Goal: Task Accomplishment & Management: Use online tool/utility

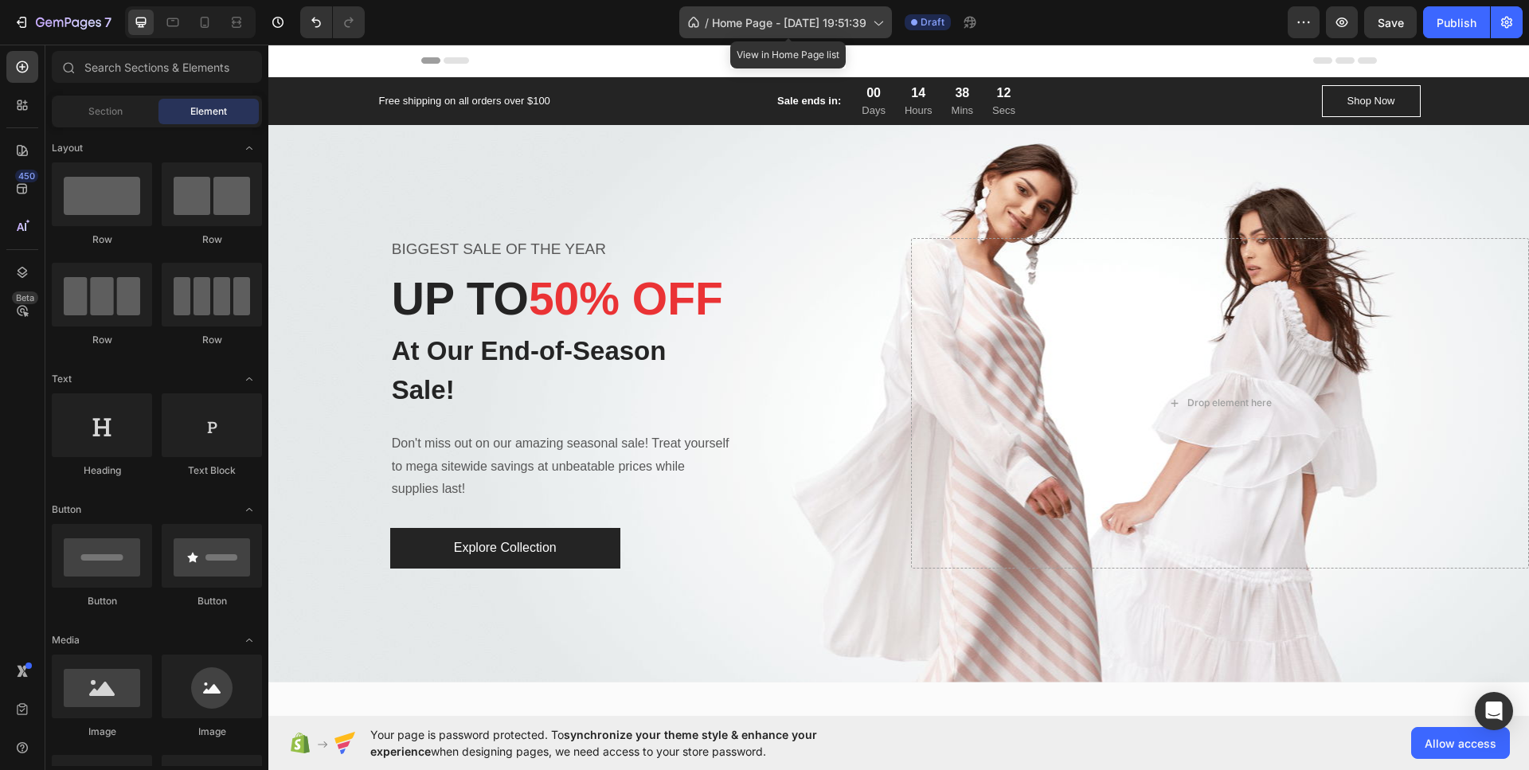
click at [680, 36] on div "/ Home Page - [DATE] 19:51:39" at bounding box center [785, 22] width 213 height 32
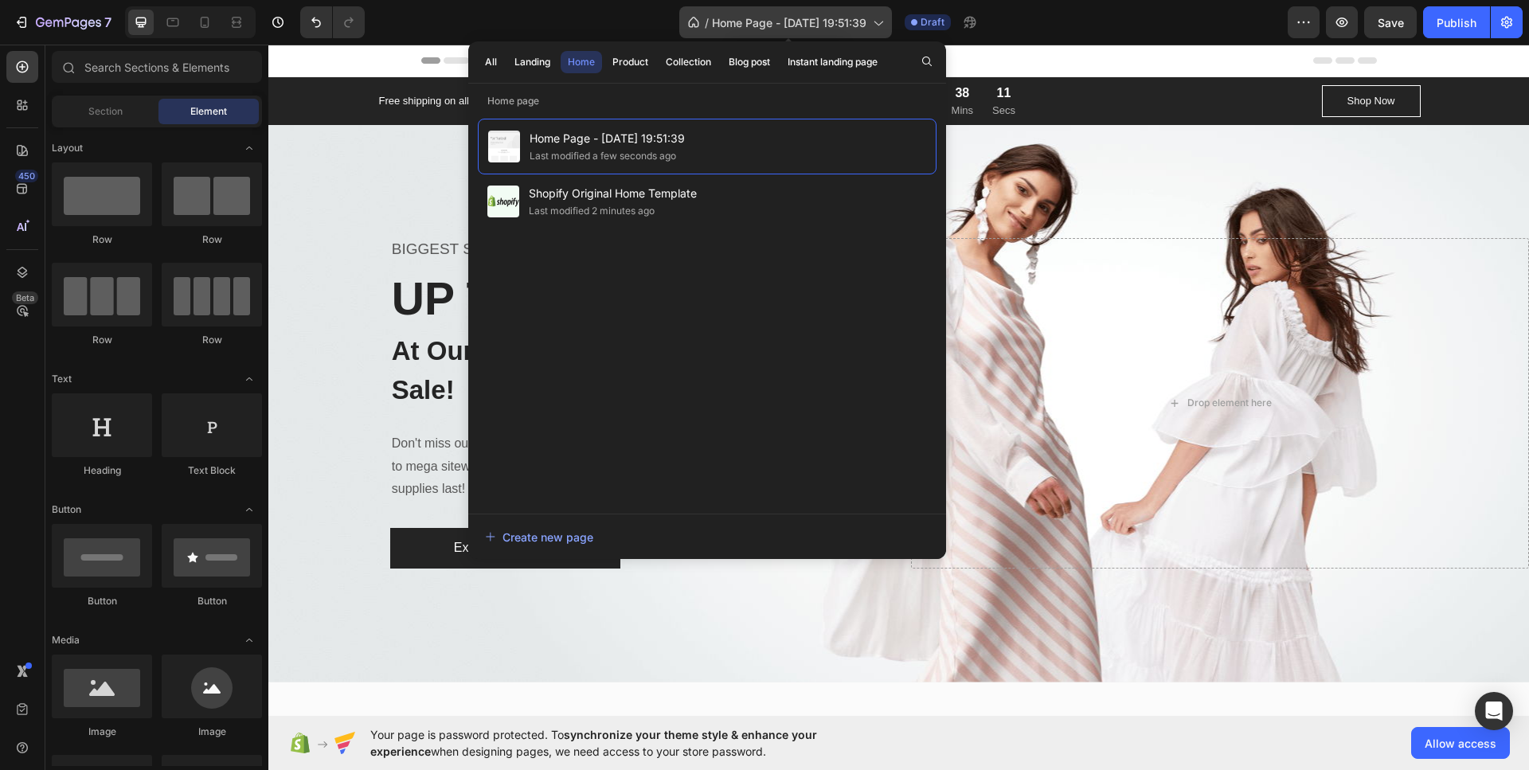
click at [696, 34] on div "/ Home Page - [DATE] 19:51:39" at bounding box center [785, 22] width 213 height 32
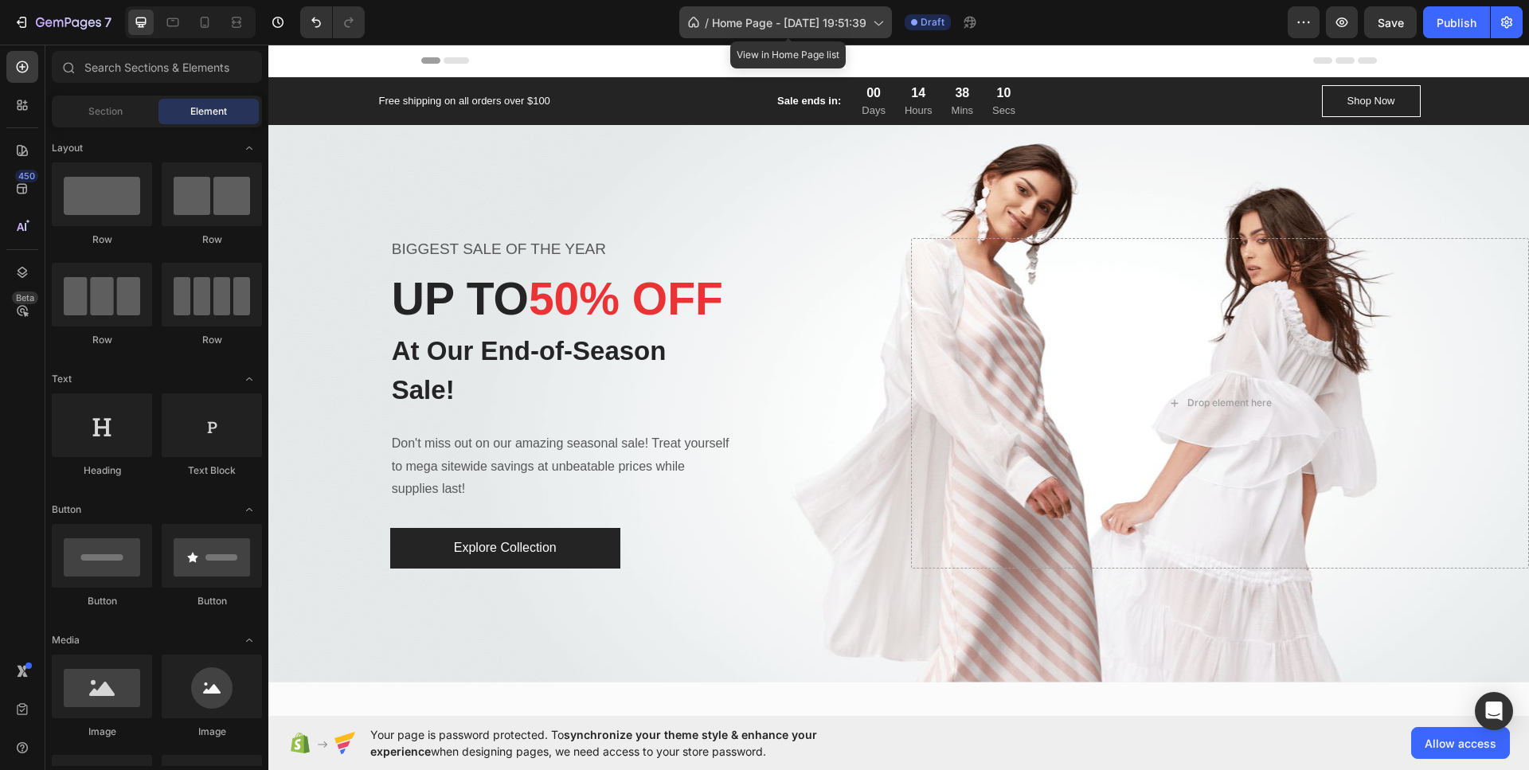
click at [765, 21] on span "Home Page - [DATE] 19:51:39" at bounding box center [789, 22] width 154 height 17
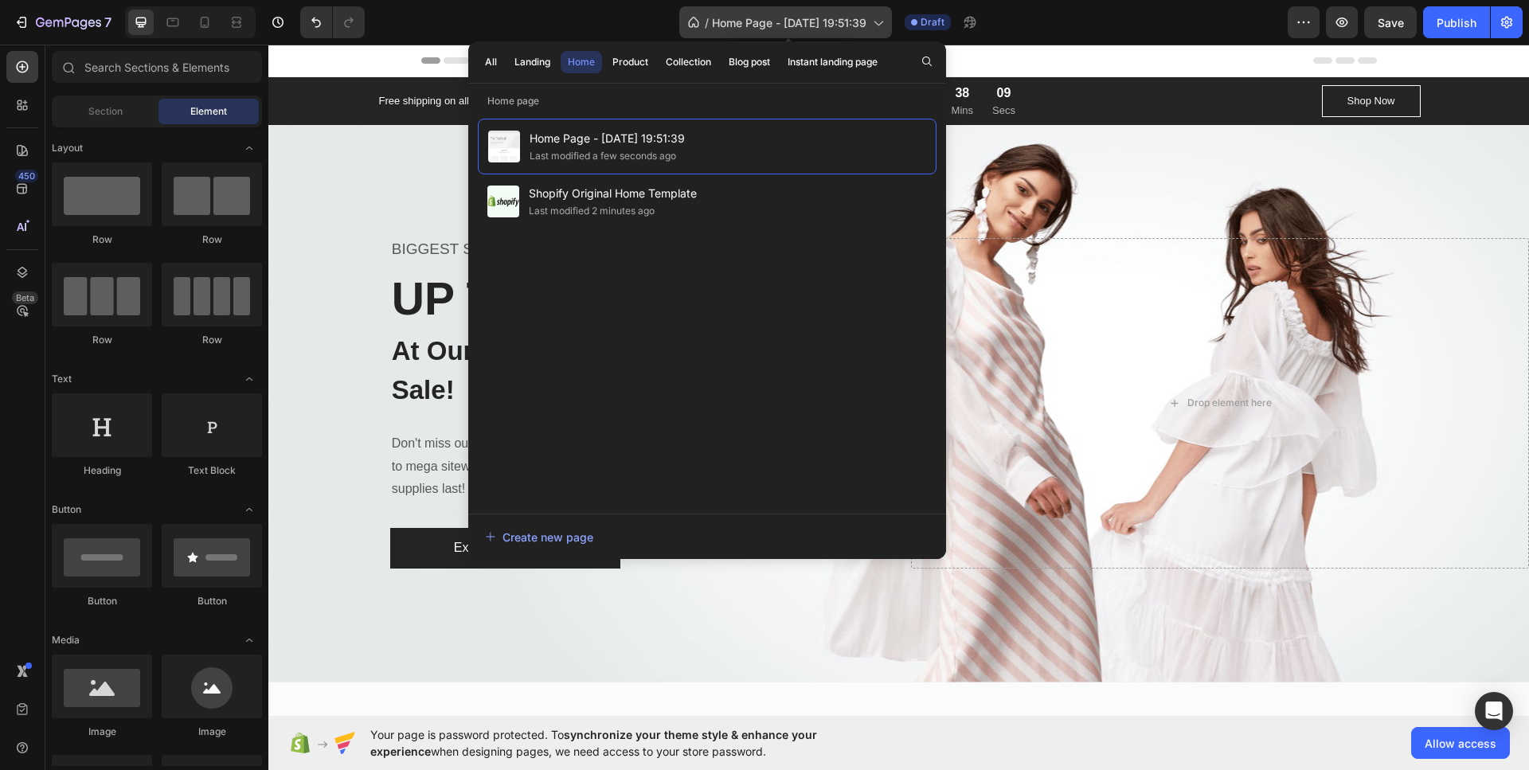
click at [767, 21] on span "Home Page - [DATE] 19:51:39" at bounding box center [789, 22] width 154 height 17
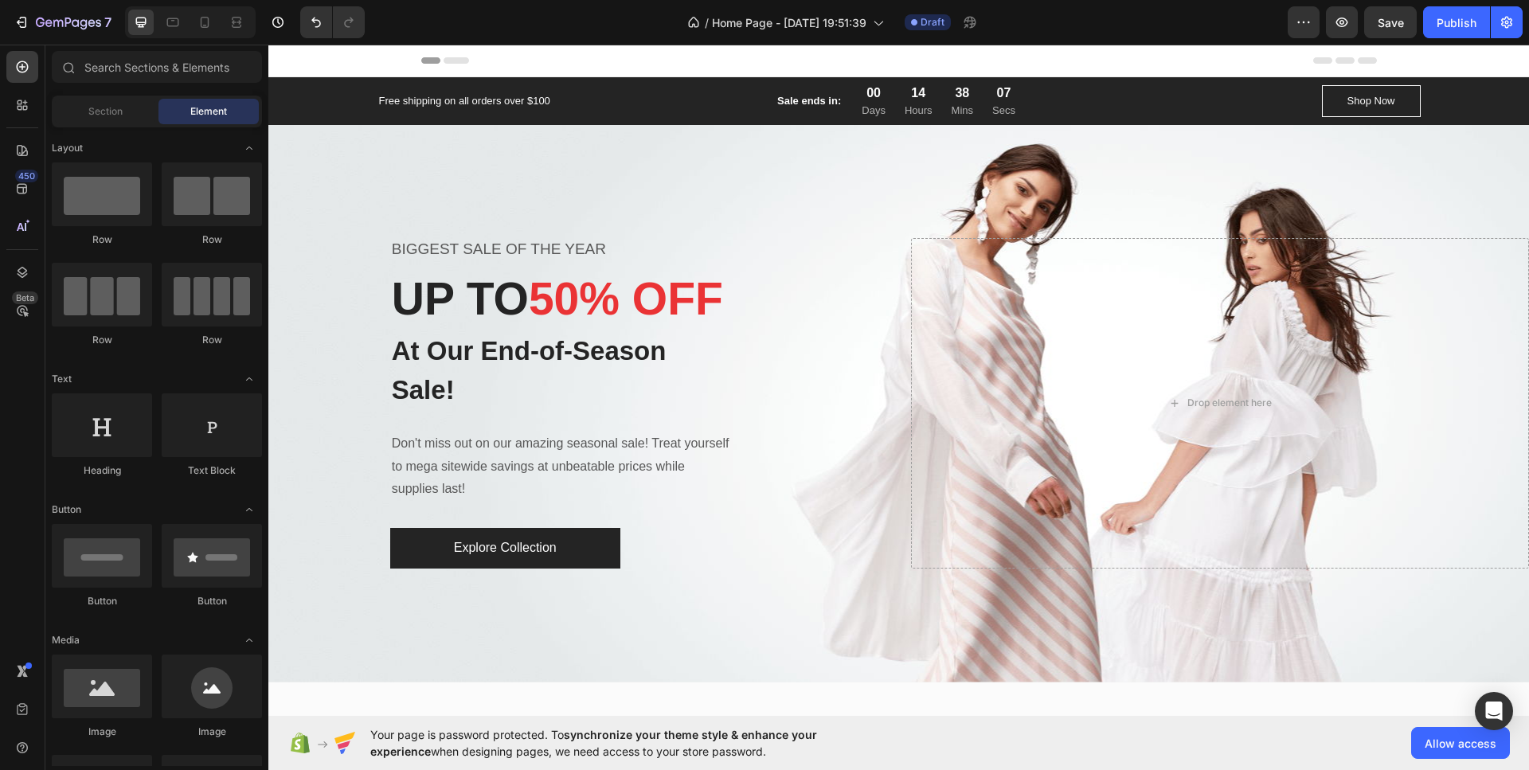
click at [755, 64] on div "Header" at bounding box center [898, 61] width 955 height 32
click at [363, 68] on div "Header" at bounding box center [898, 61] width 1260 height 33
click at [313, 56] on span "Header" at bounding box center [316, 61] width 35 height 16
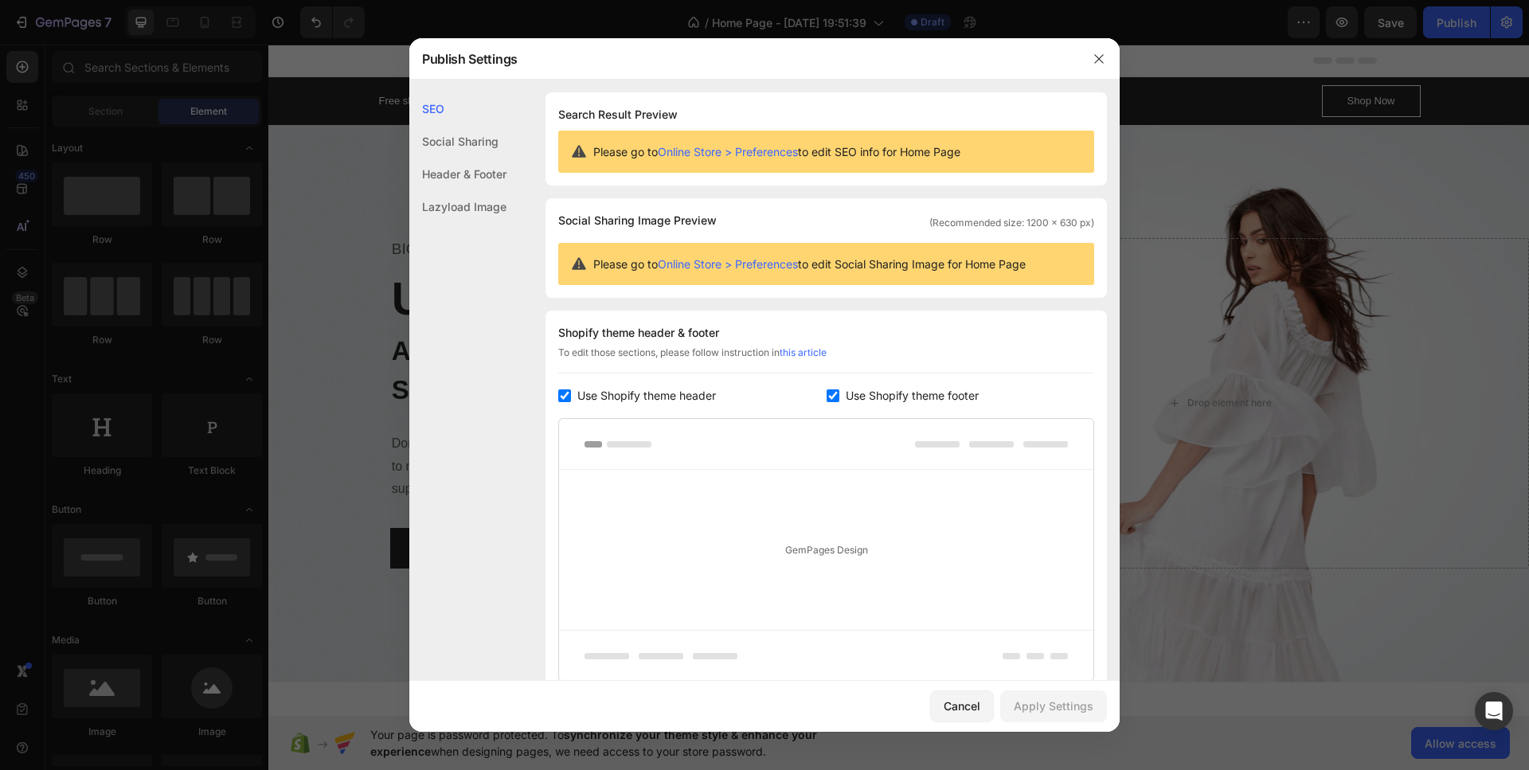
click at [462, 137] on div "Social Sharing" at bounding box center [457, 141] width 97 height 33
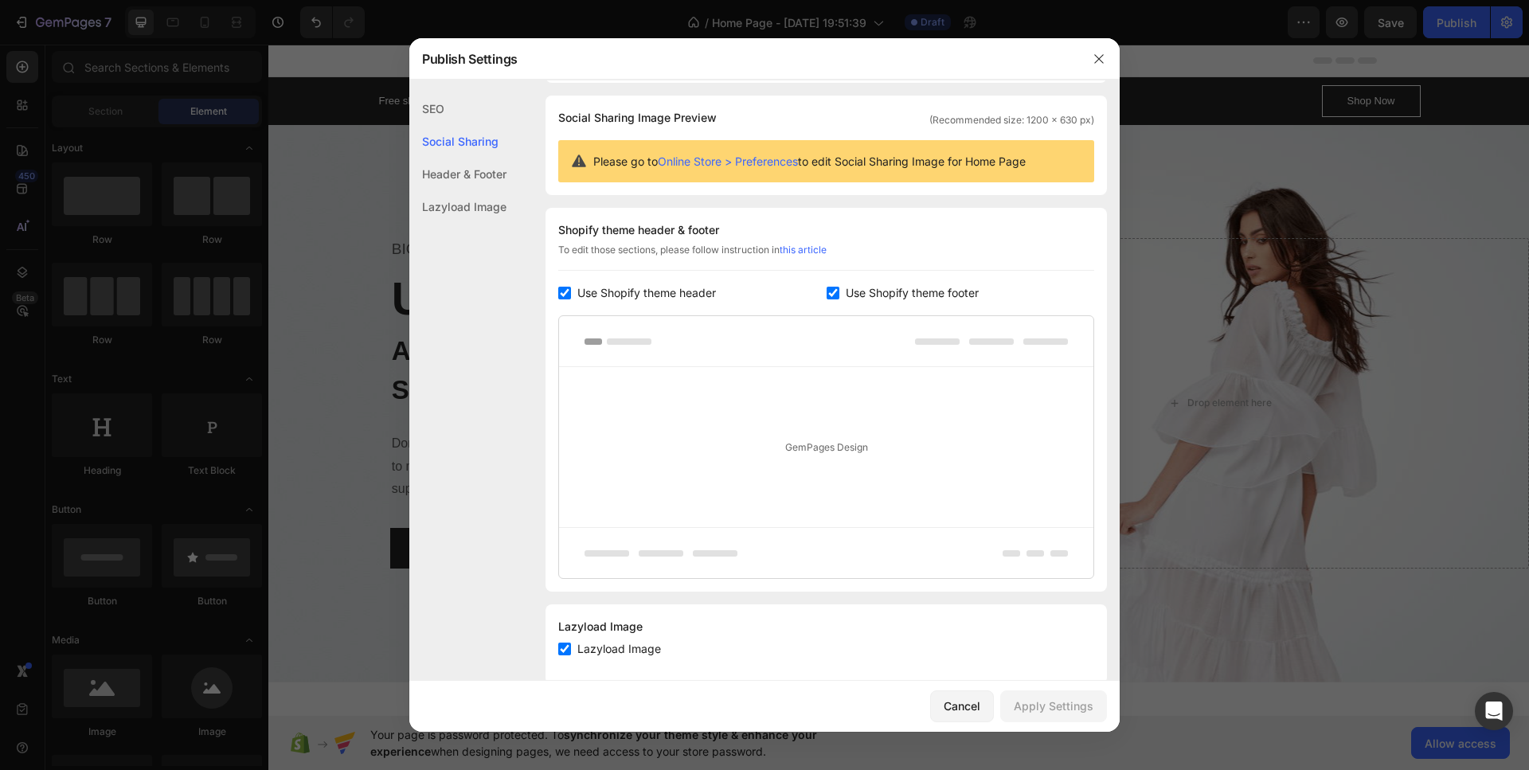
click at [473, 173] on div "Header & Footer" at bounding box center [457, 174] width 97 height 33
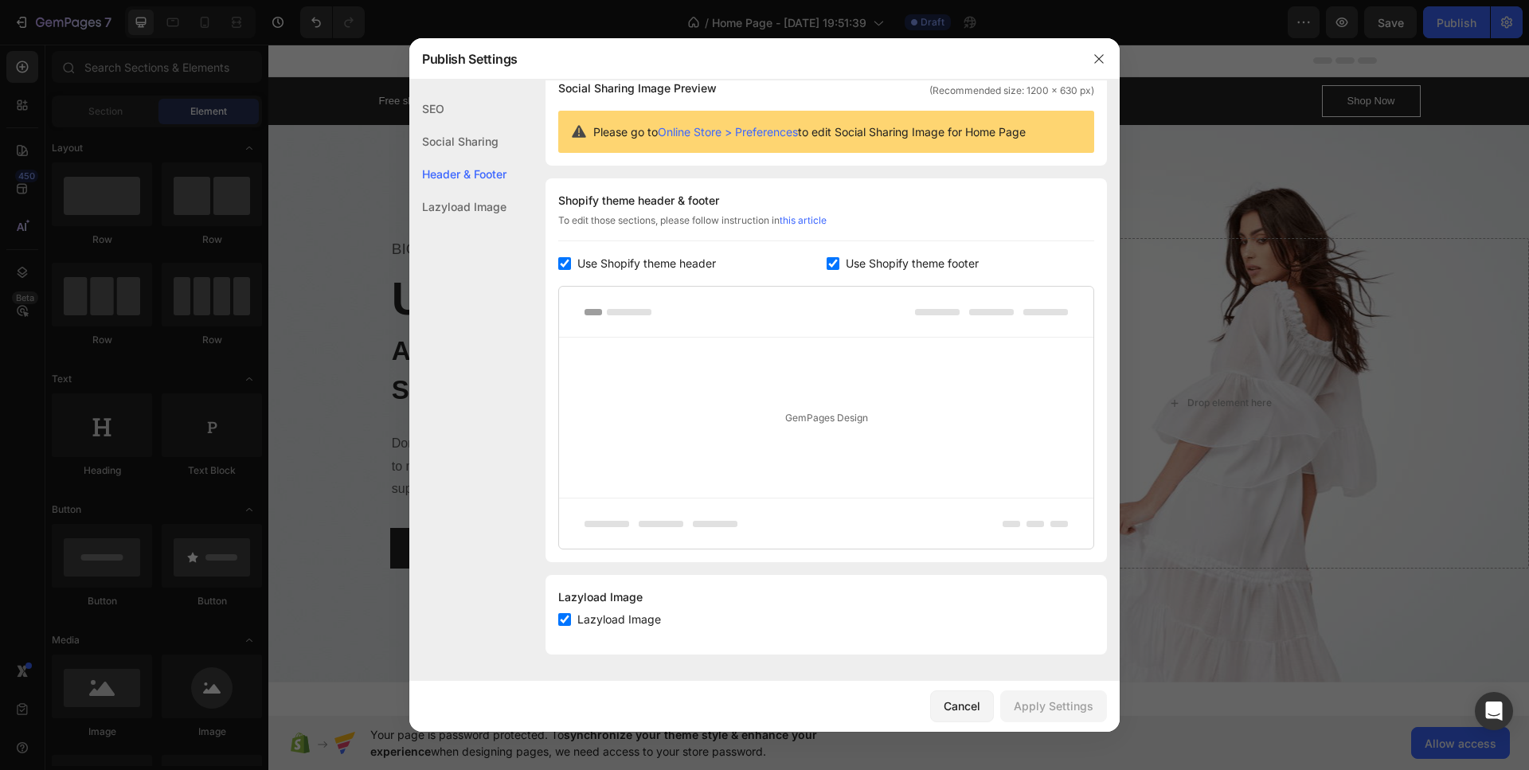
click at [473, 213] on div "Lazyload Image" at bounding box center [457, 206] width 97 height 33
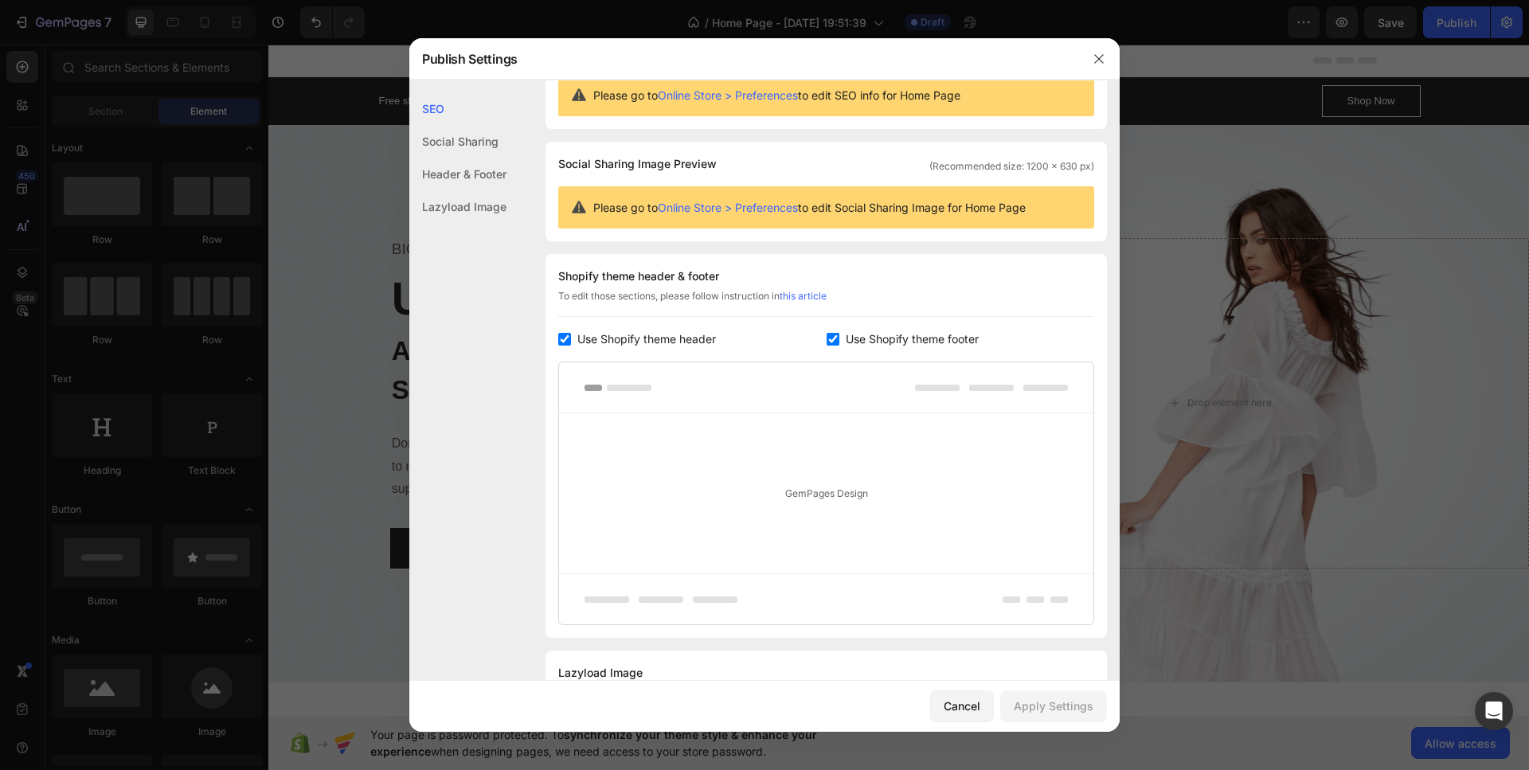
scroll to position [0, 0]
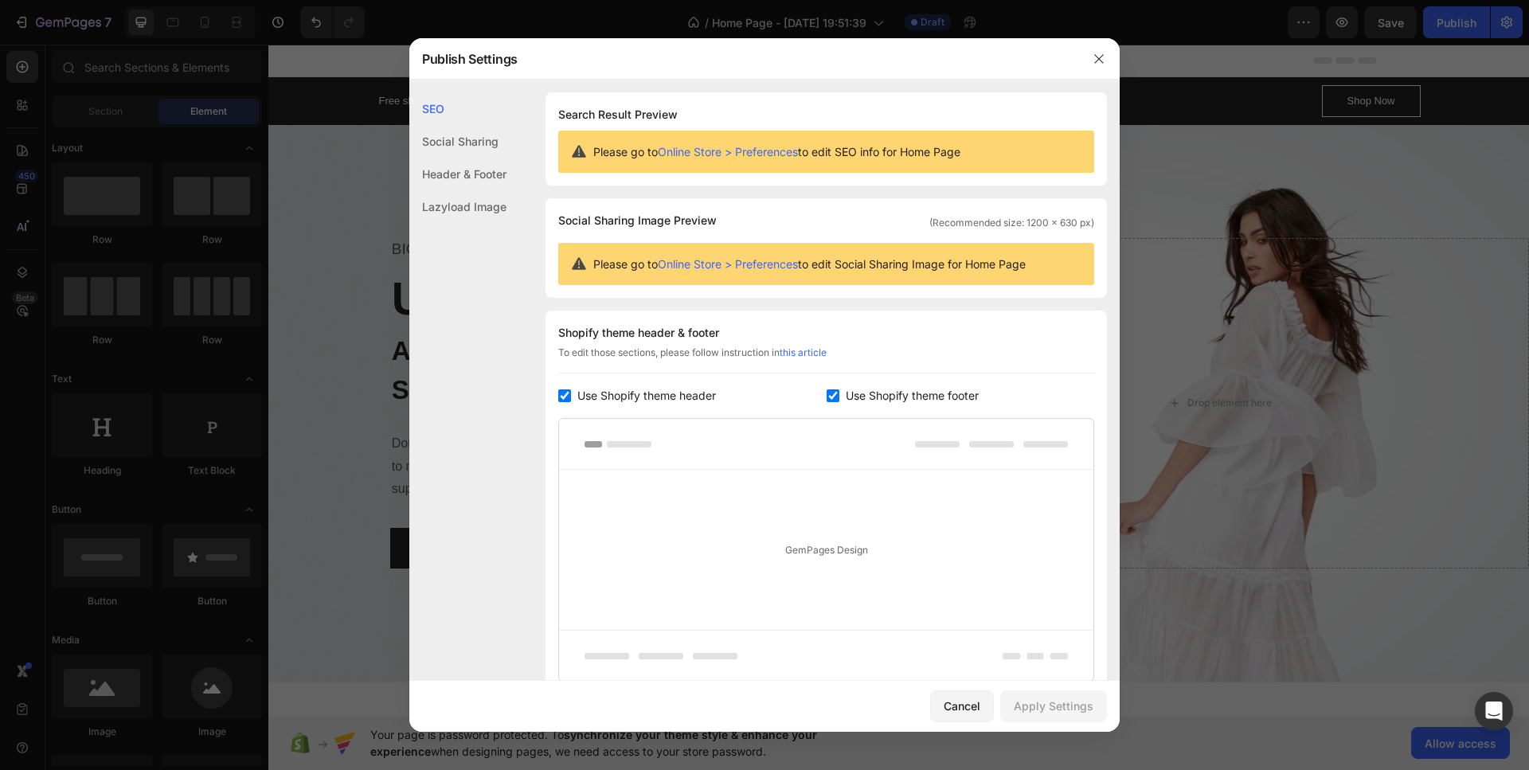
click at [470, 174] on div "Header & Footer" at bounding box center [457, 174] width 97 height 33
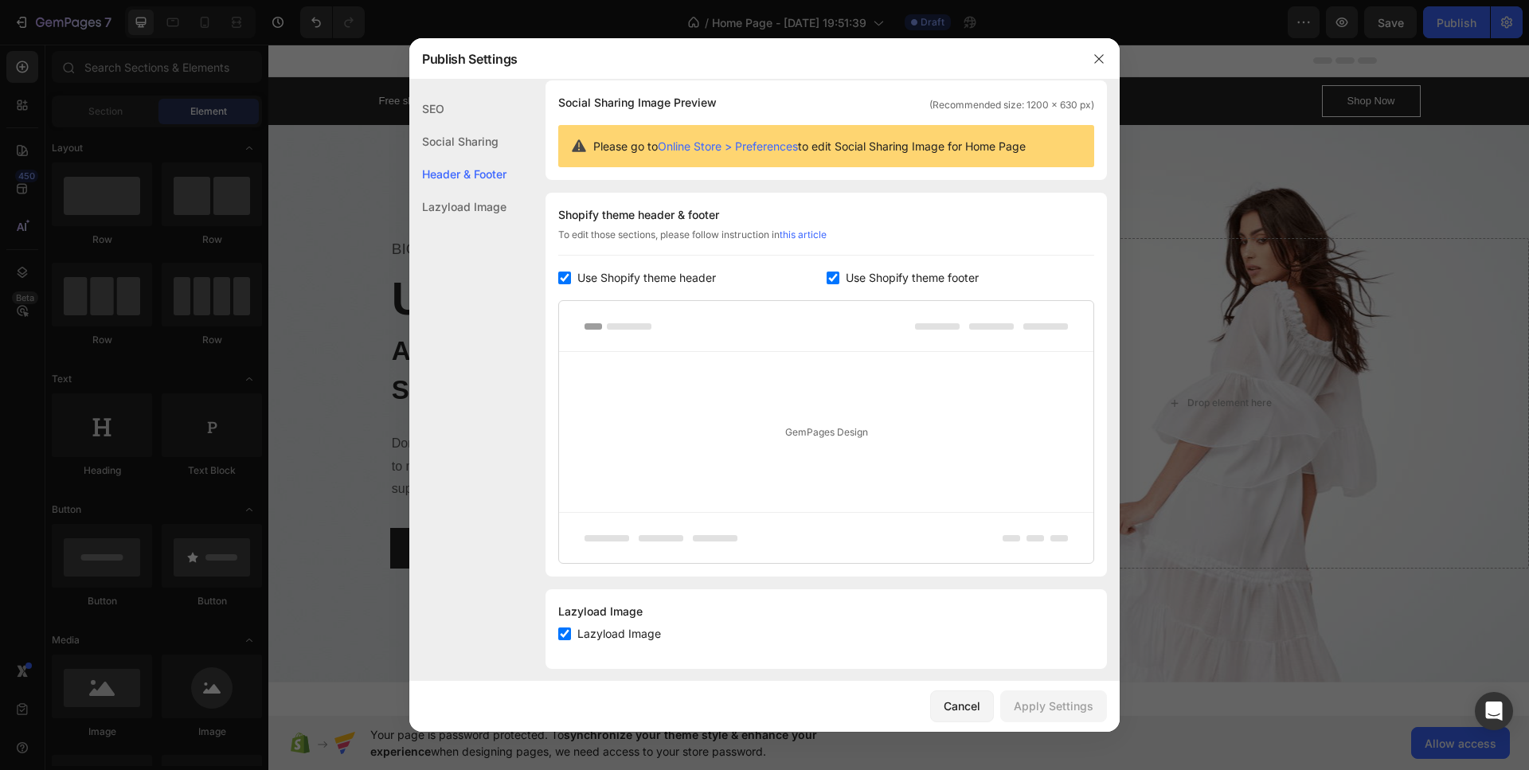
scroll to position [132, 0]
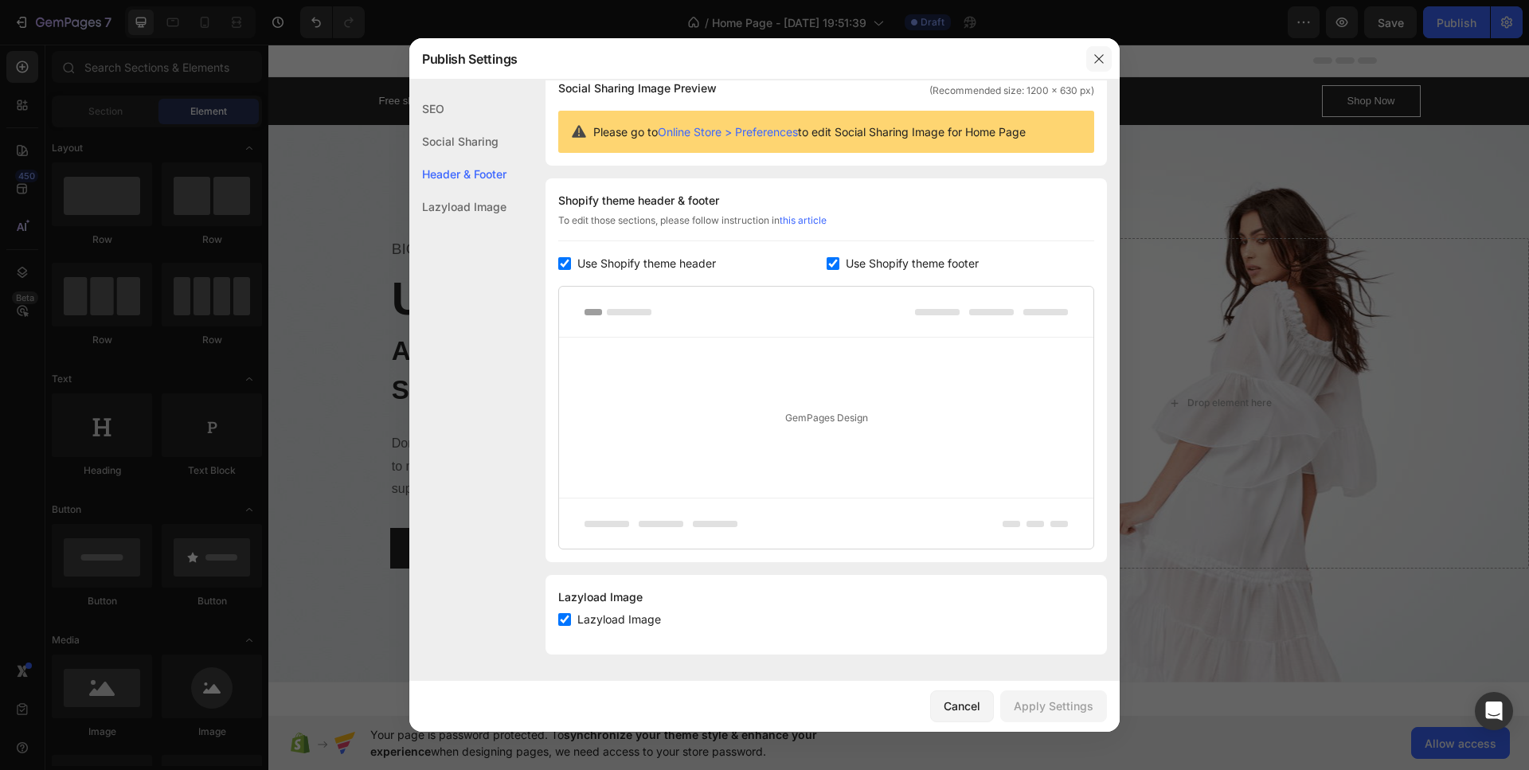
drag, startPoint x: 1099, startPoint y: 56, endPoint x: 844, endPoint y: 25, distance: 256.6
click at [1099, 56] on icon "button" at bounding box center [1098, 59] width 13 height 13
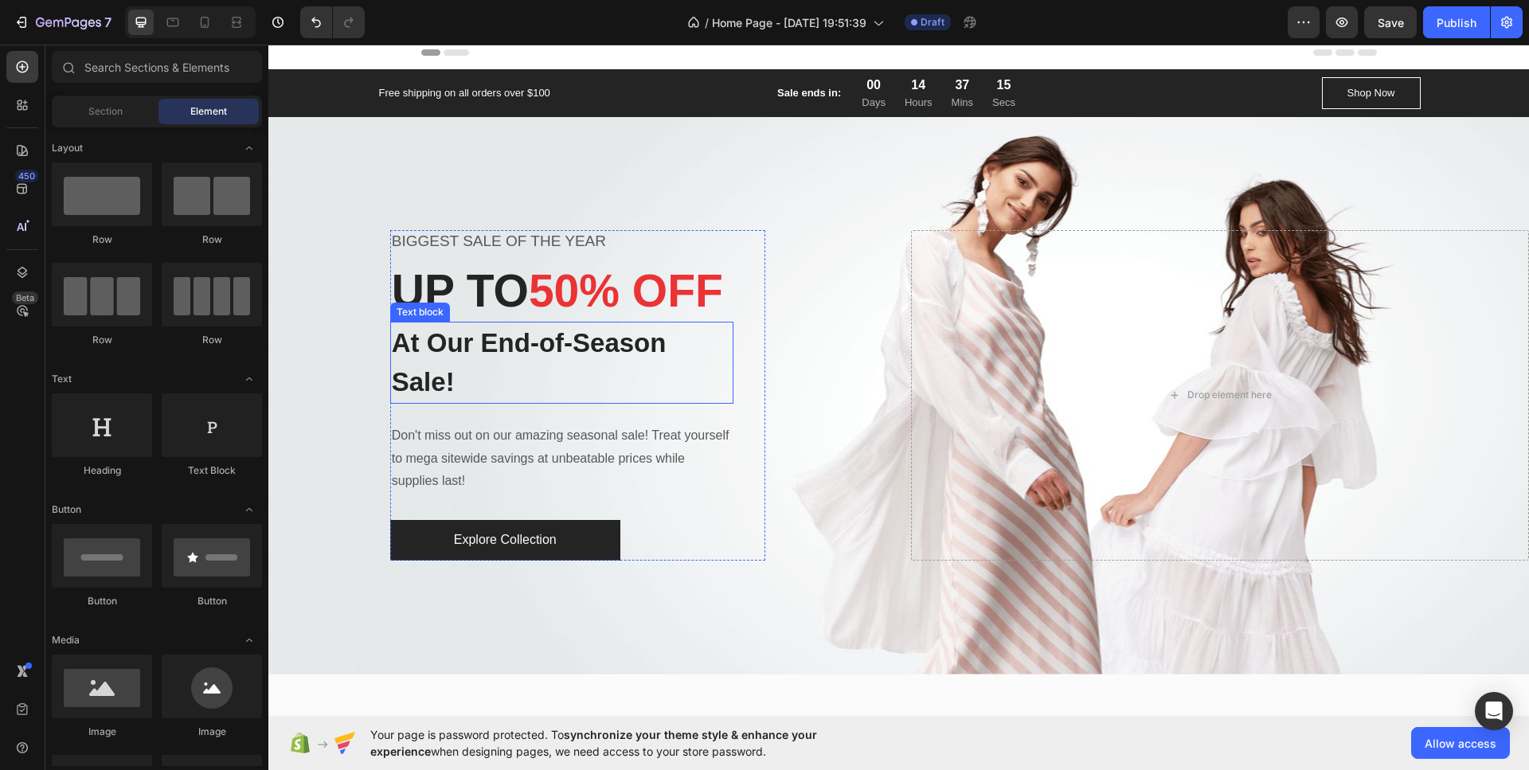
scroll to position [0, 0]
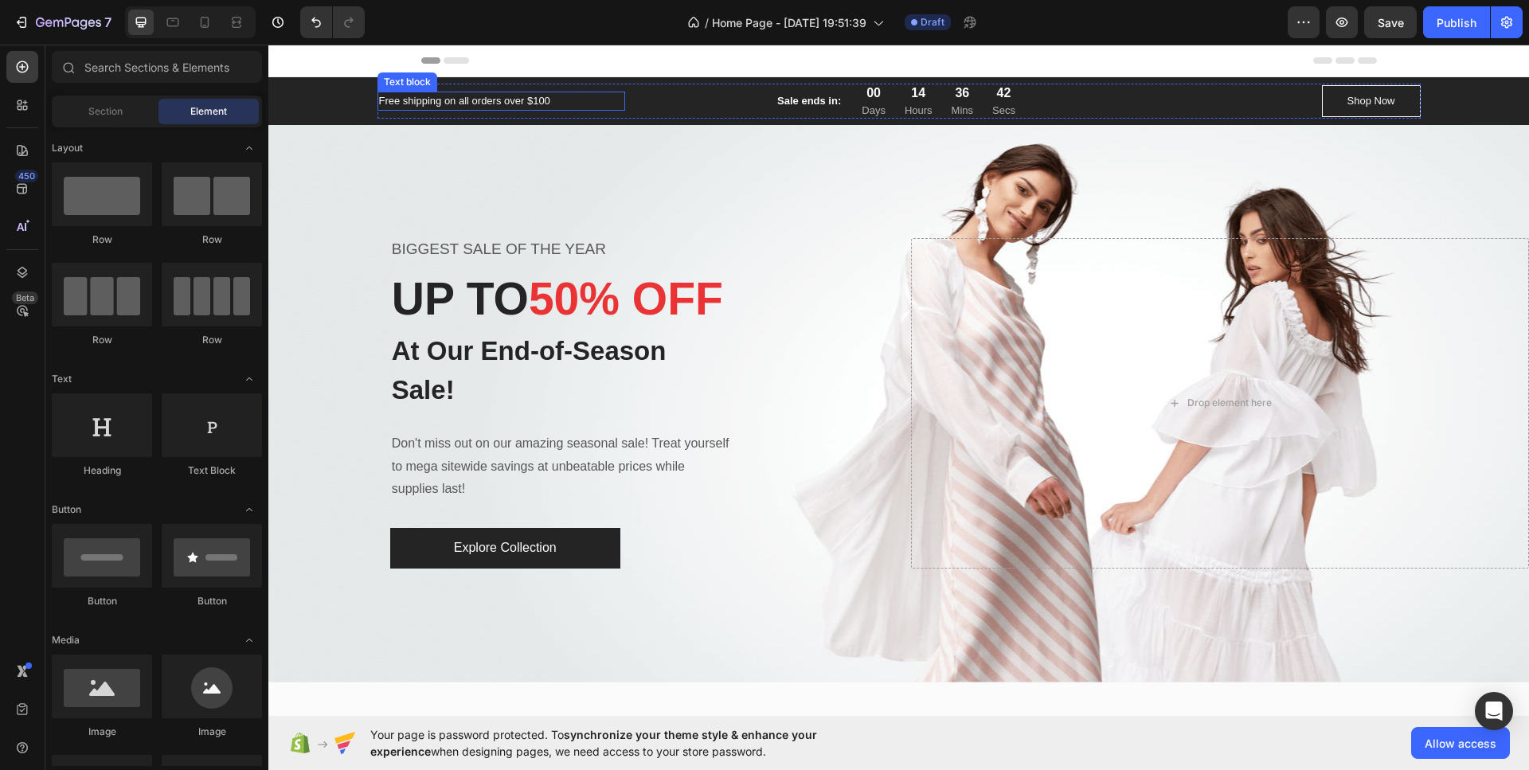
click at [465, 102] on p "Free shipping on all orders over $100" at bounding box center [501, 101] width 245 height 16
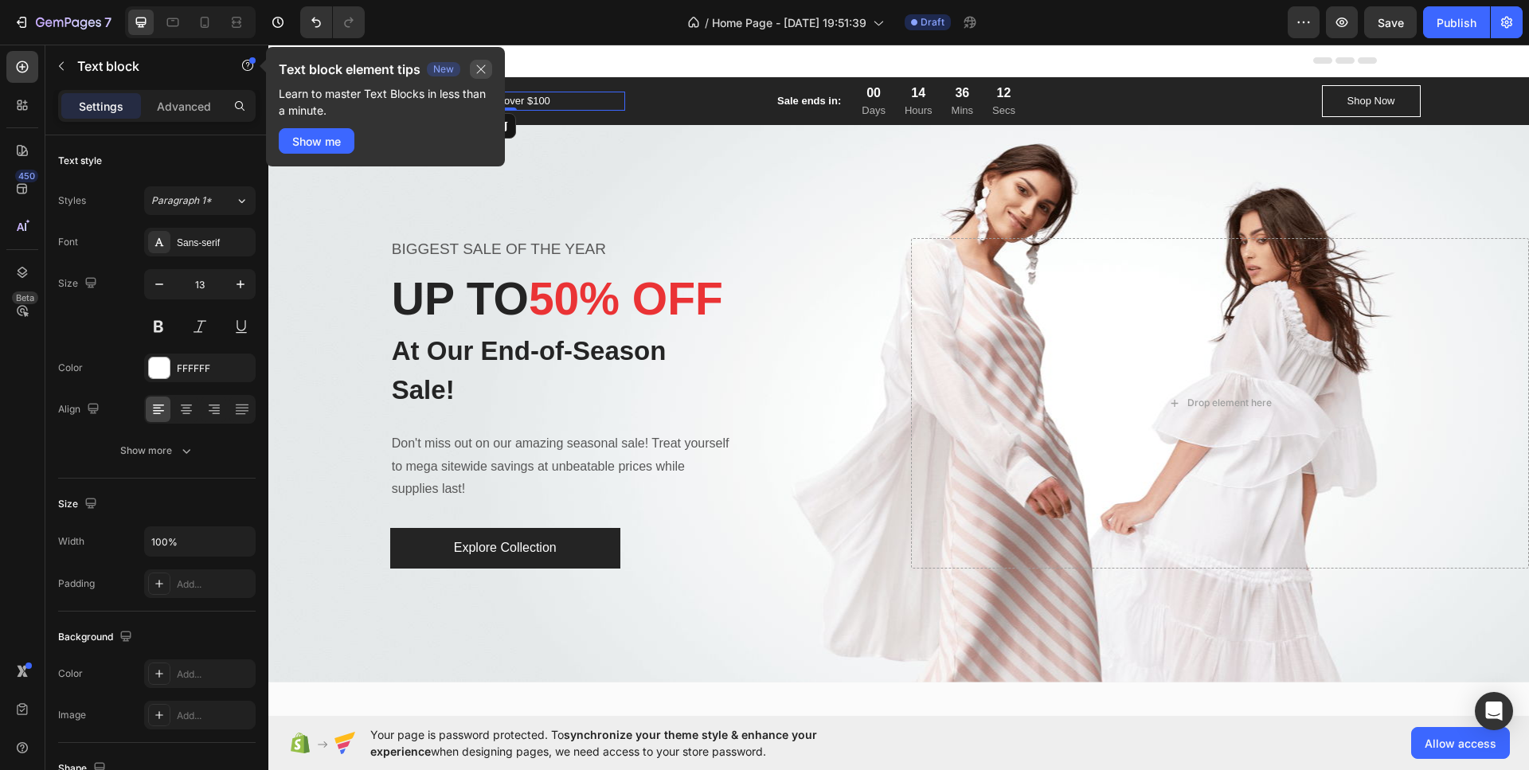
drag, startPoint x: 485, startPoint y: 68, endPoint x: 246, endPoint y: 37, distance: 240.9
click at [485, 68] on icon "button" at bounding box center [480, 69] width 13 height 13
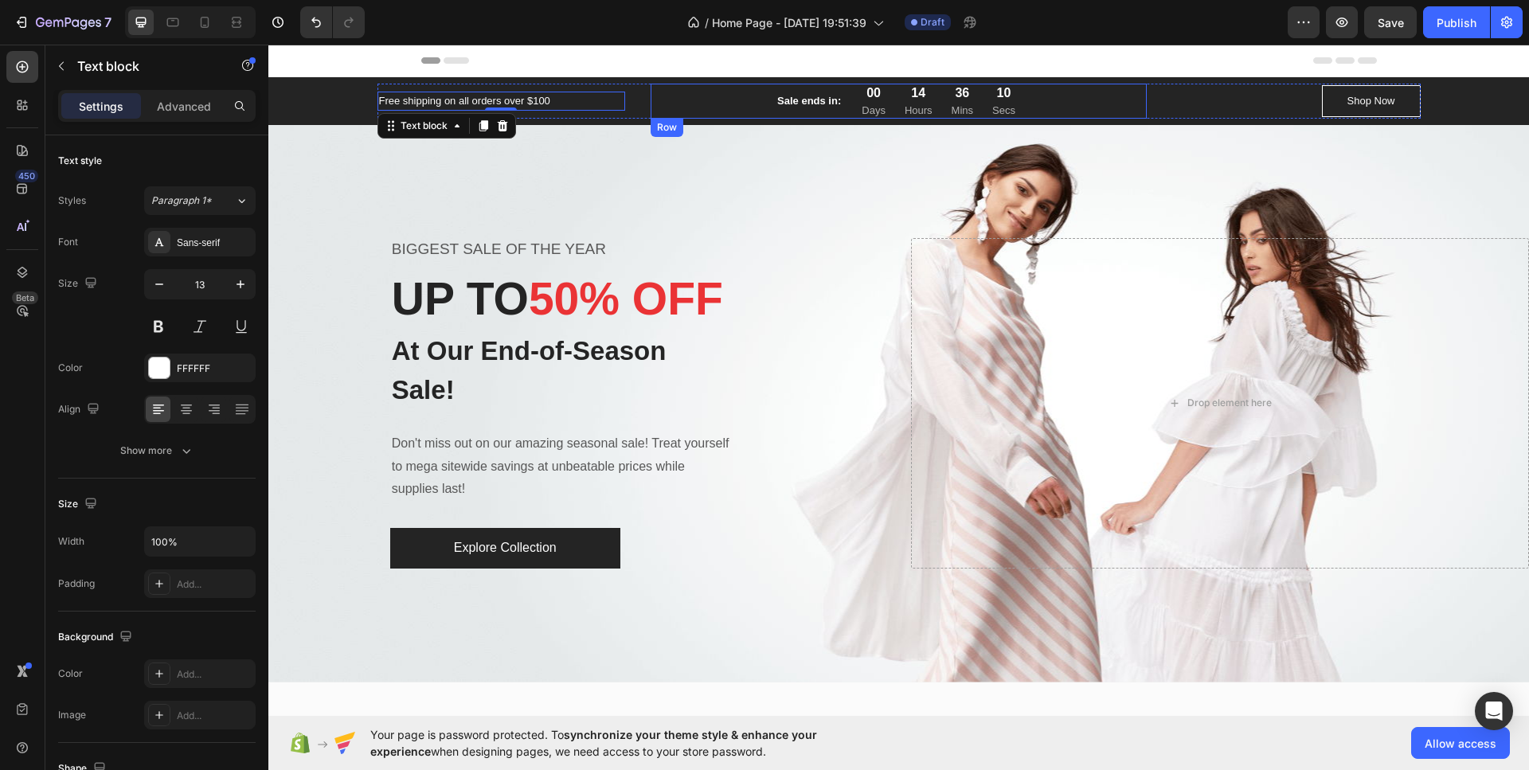
click at [752, 100] on div "Sale ends in: Text block 00 Days 14 Hours 36 Mins 10 Secs CountDown Timer Row" at bounding box center [898, 101] width 496 height 35
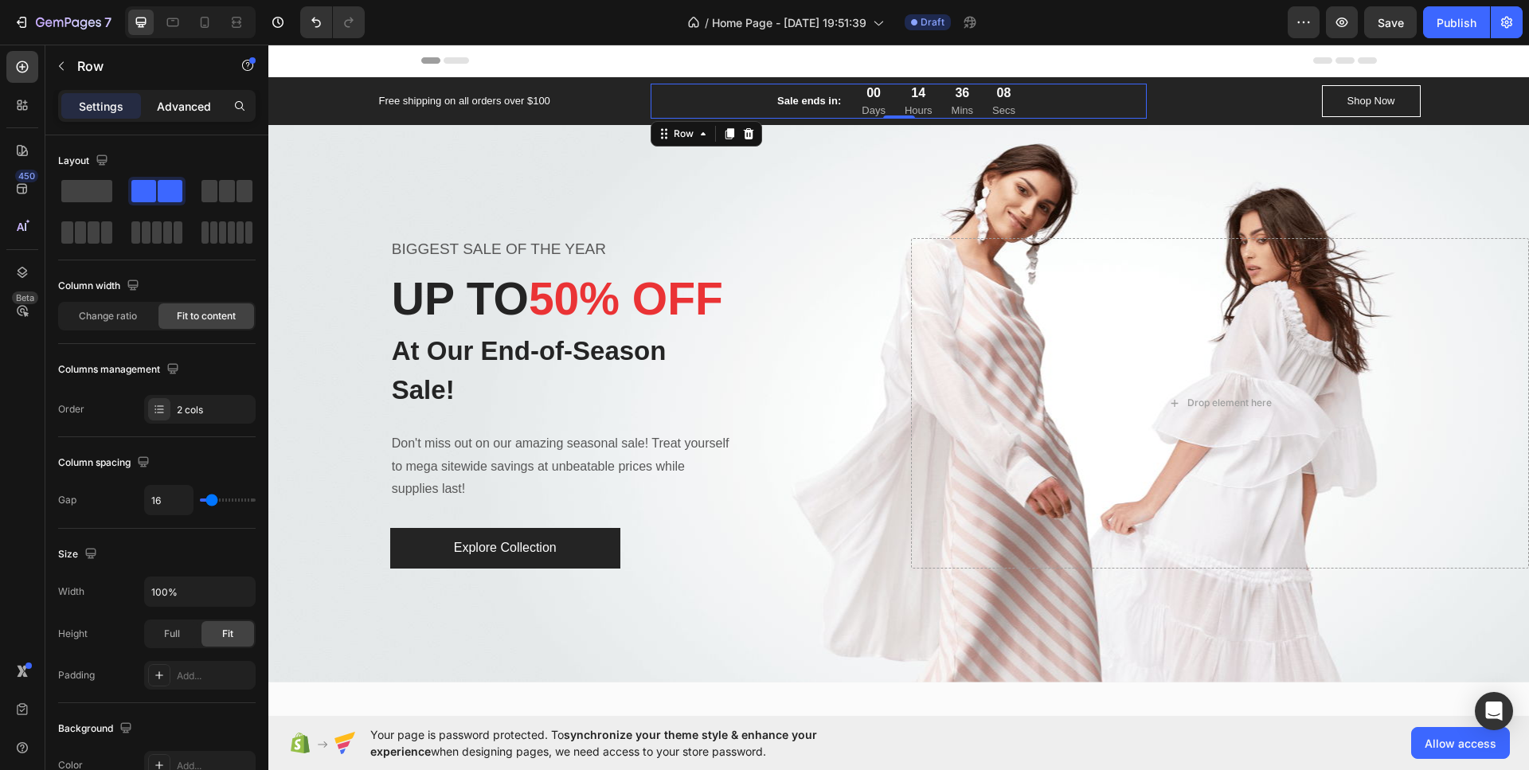
click at [169, 110] on p "Advanced" at bounding box center [184, 106] width 54 height 17
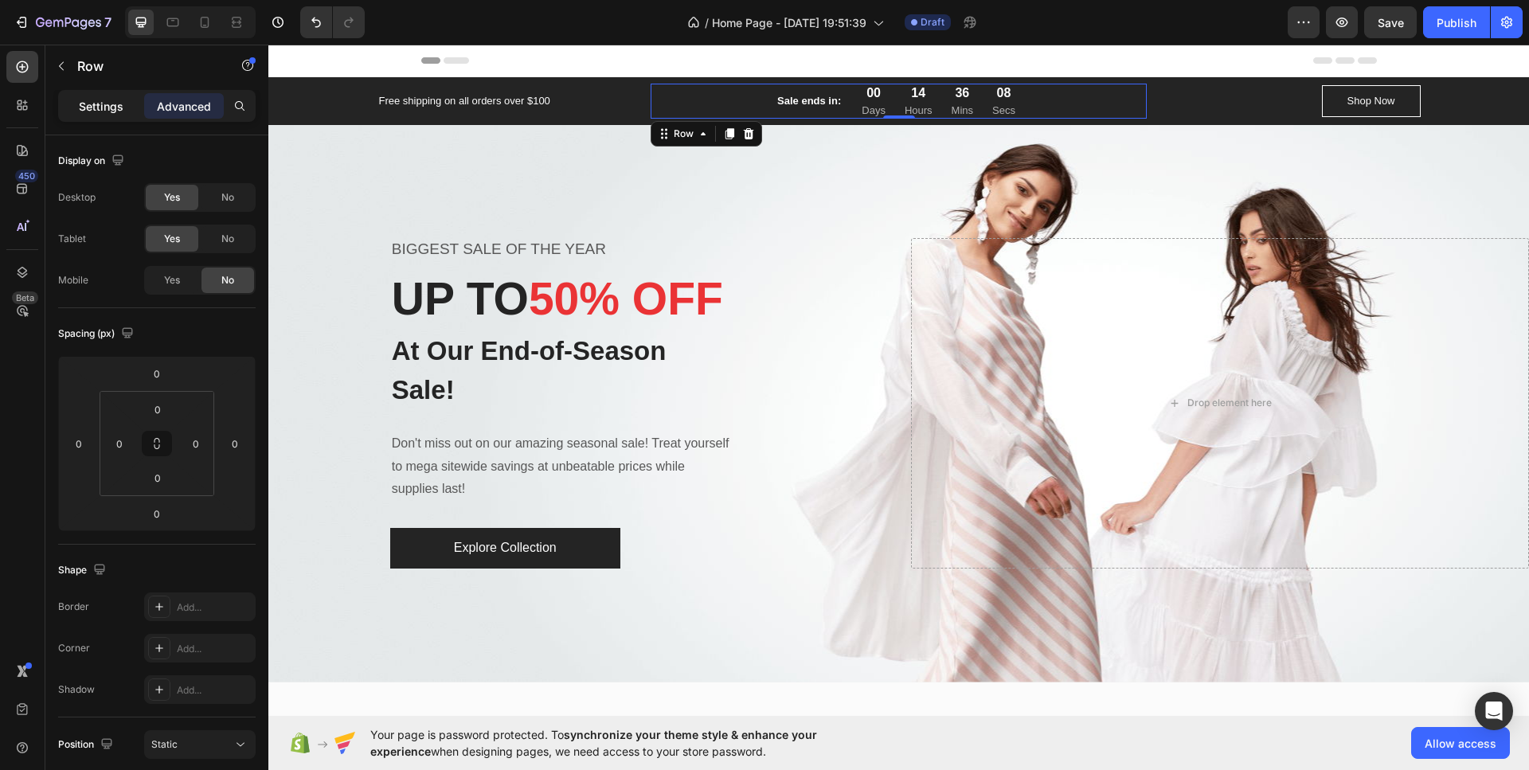
click at [90, 109] on p "Settings" at bounding box center [101, 106] width 45 height 17
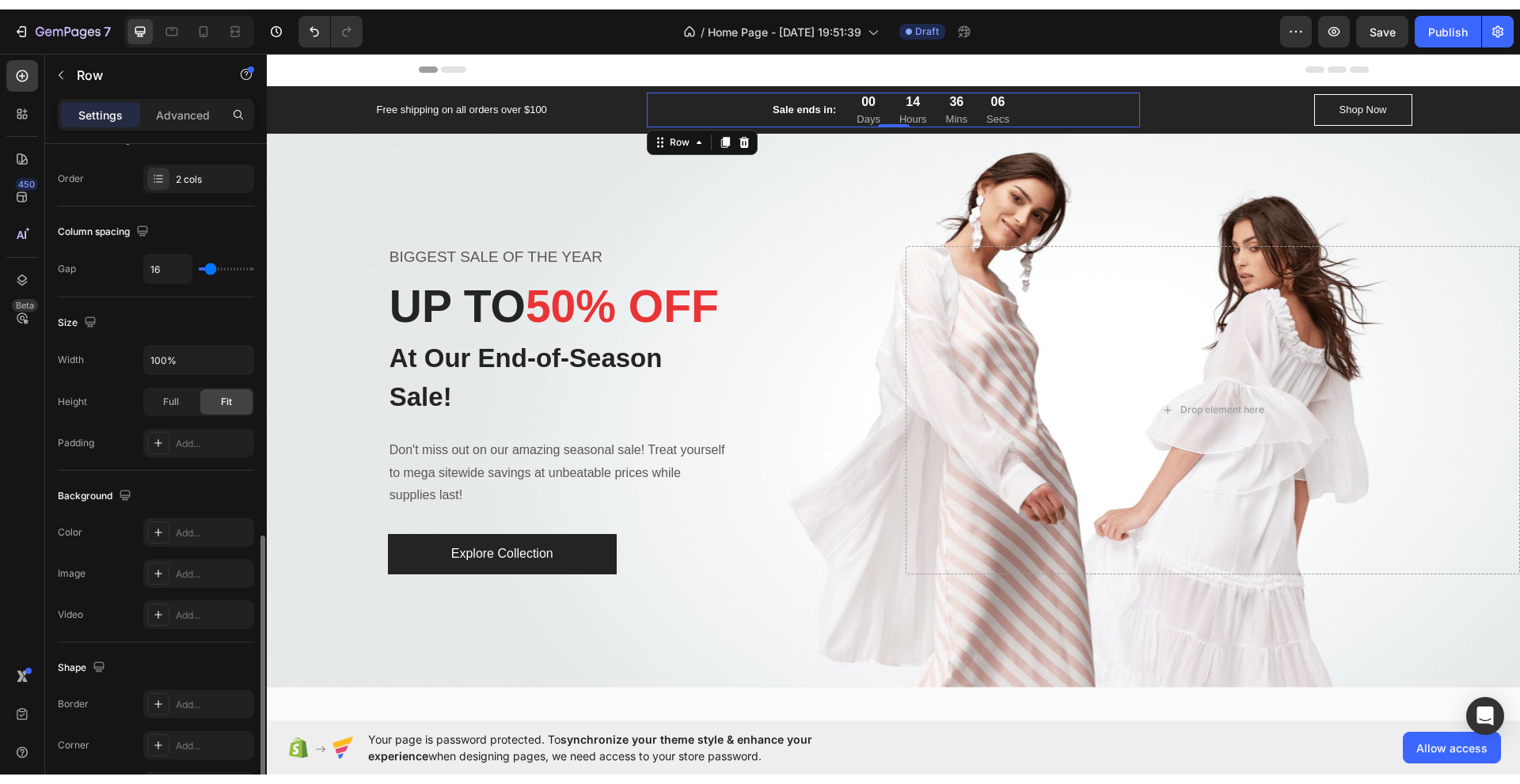
scroll to position [470, 0]
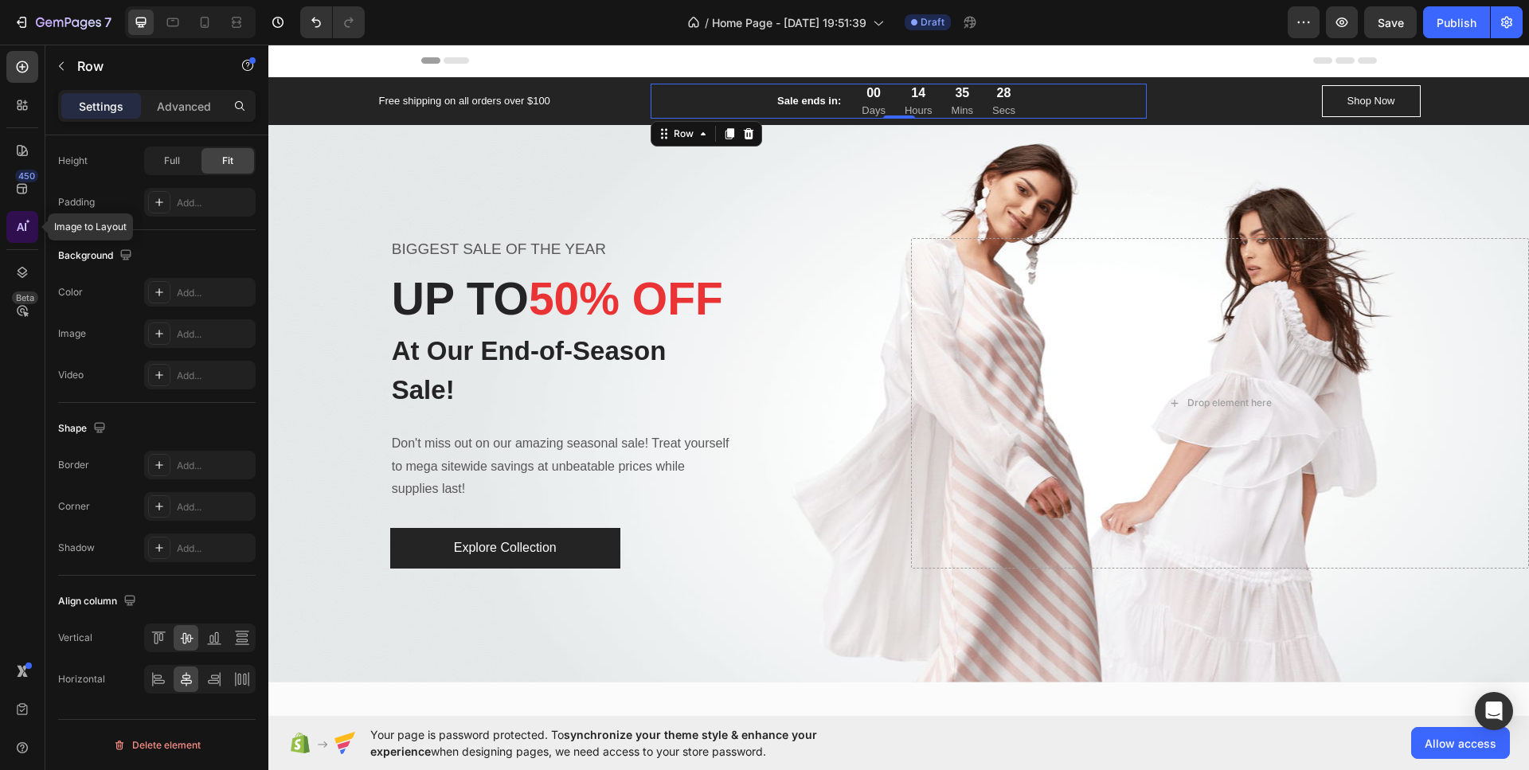
click at [25, 228] on icon at bounding box center [26, 227] width 2 height 8
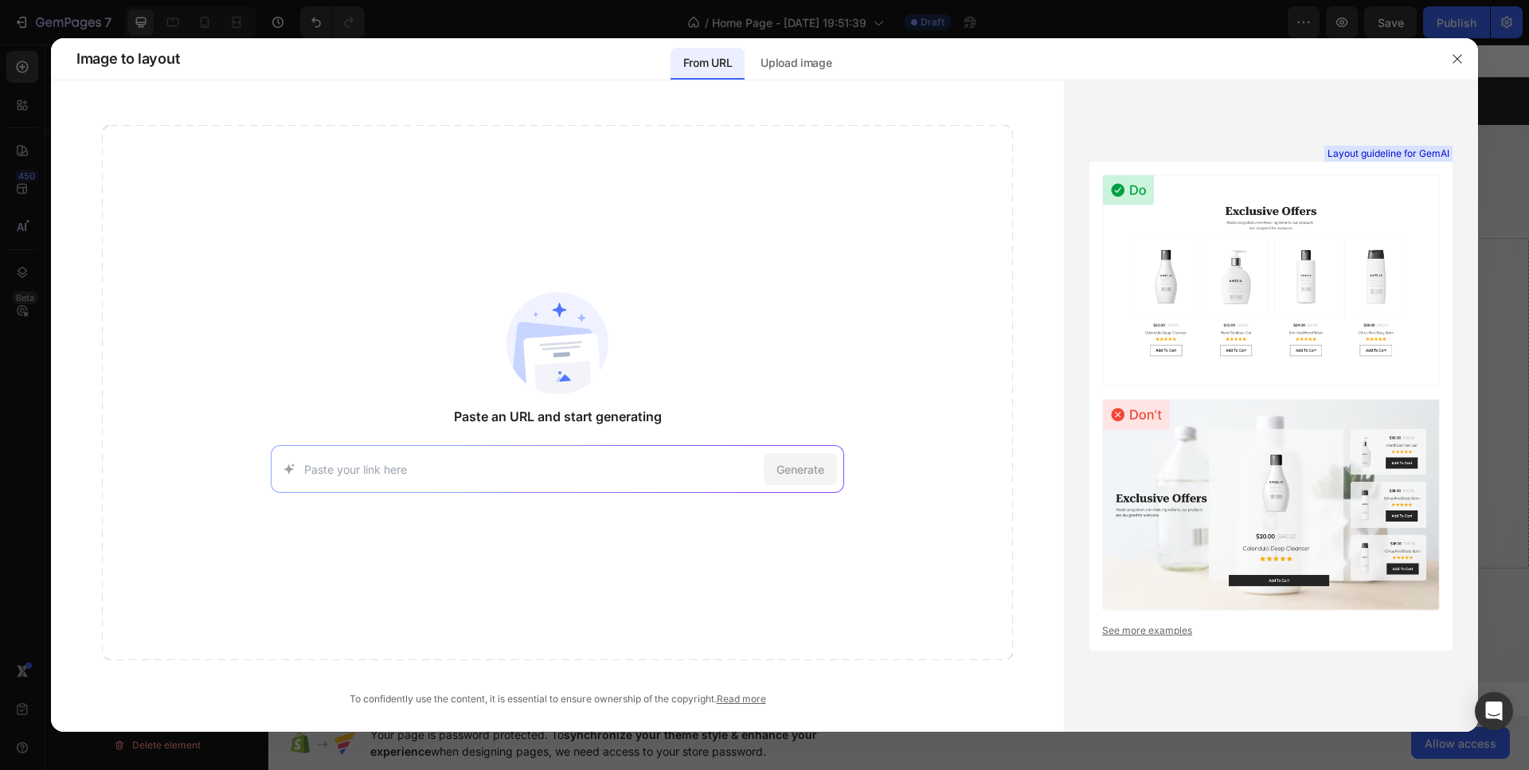
click at [429, 463] on input at bounding box center [530, 469] width 453 height 17
click at [323, 365] on div "Paste an URL and start generating [URL][DOMAIN_NAME] Try with this page Generate" at bounding box center [557, 392] width 911 height 535
click at [370, 459] on div "Generate" at bounding box center [557, 469] width 573 height 48
click at [373, 464] on input at bounding box center [530, 469] width 453 height 17
click at [343, 385] on div "Paste an URL and start generating [URL][DOMAIN_NAME] Try with this page Generate" at bounding box center [557, 392] width 911 height 535
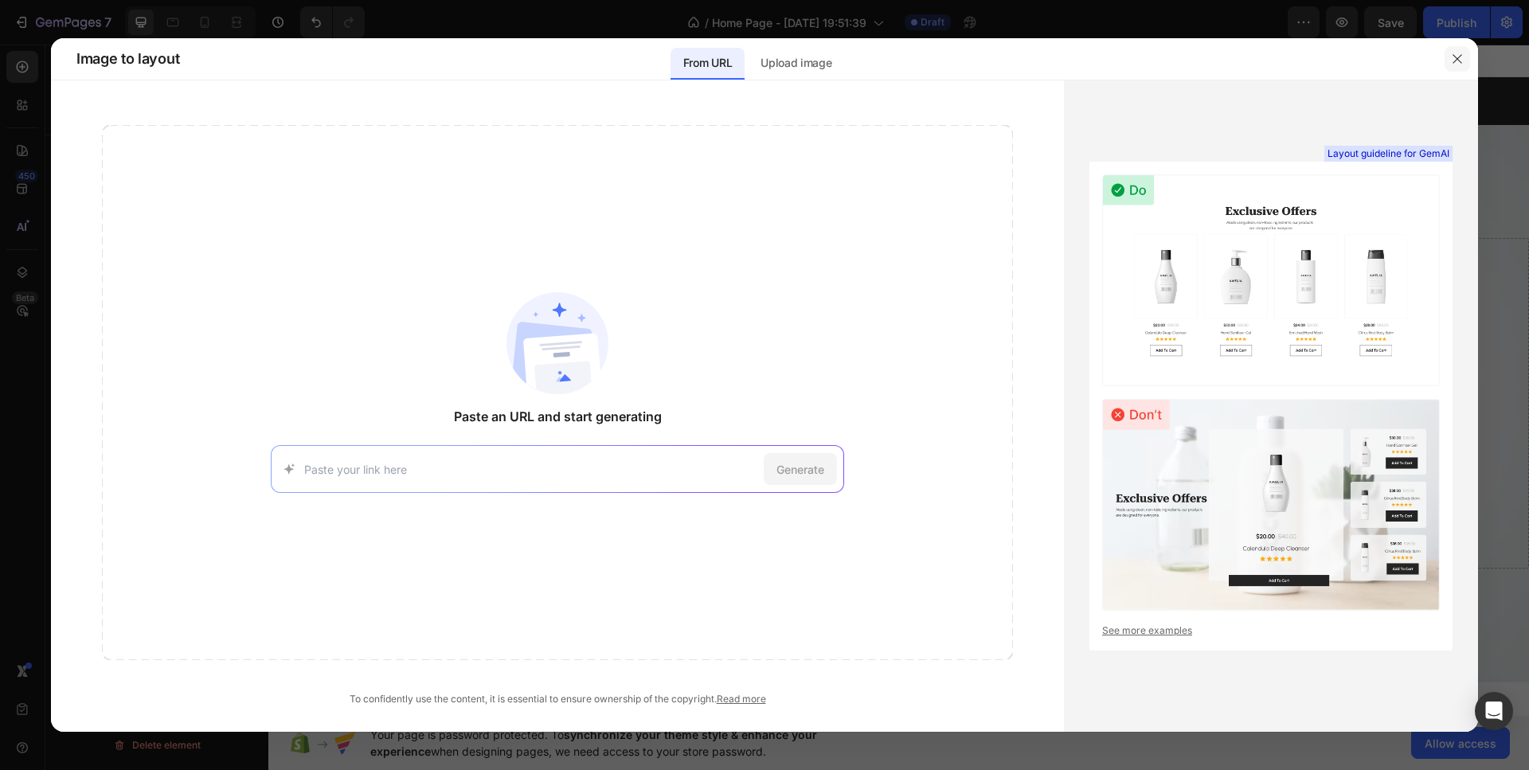
click at [1459, 54] on icon "button" at bounding box center [1457, 59] width 13 height 13
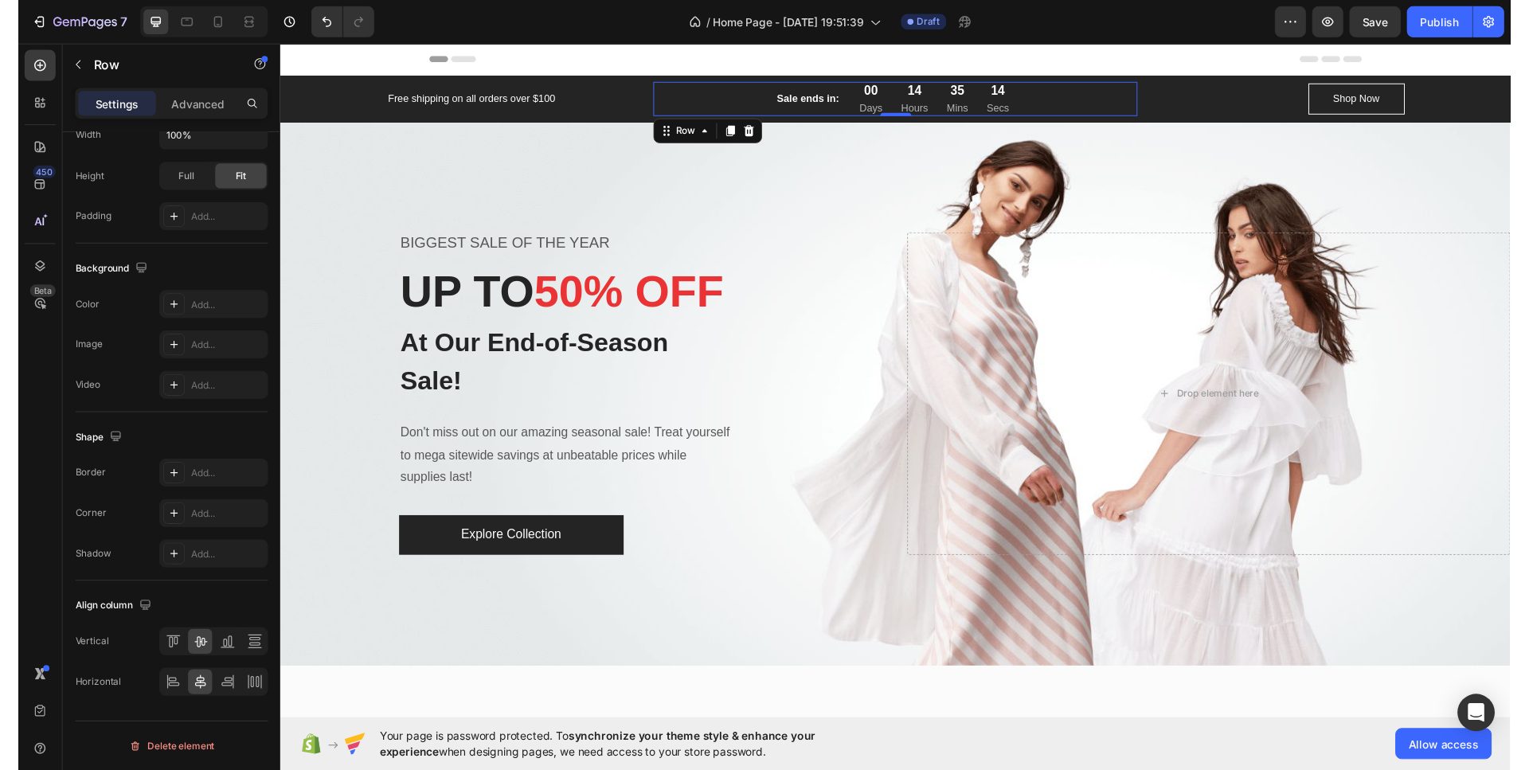
scroll to position [454, 0]
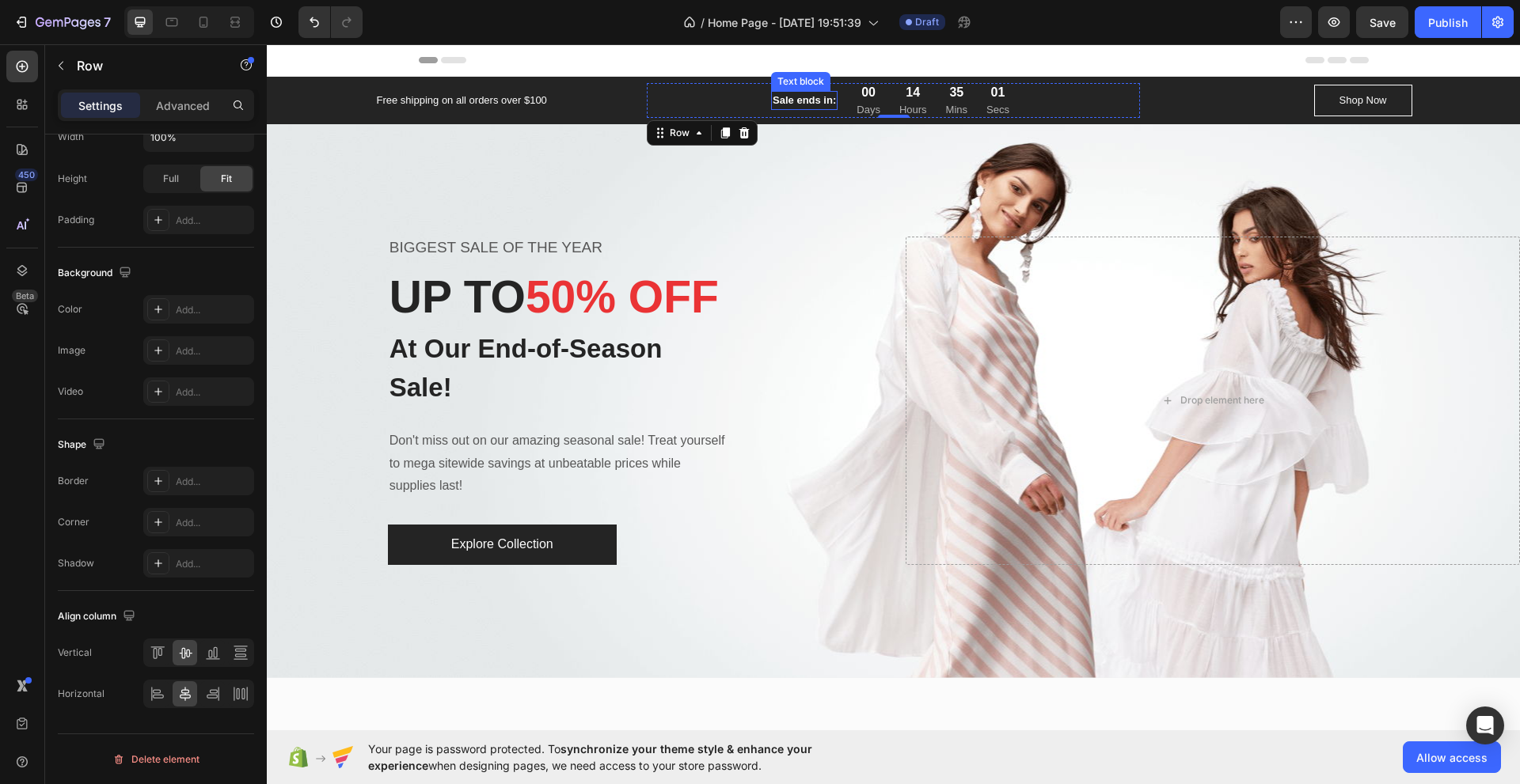
click at [741, 105] on div "Sale ends in: Text block 00 Days 14 Hours 35 Mins 01 Secs CountDown Timer Row 0" at bounding box center [893, 100] width 493 height 35
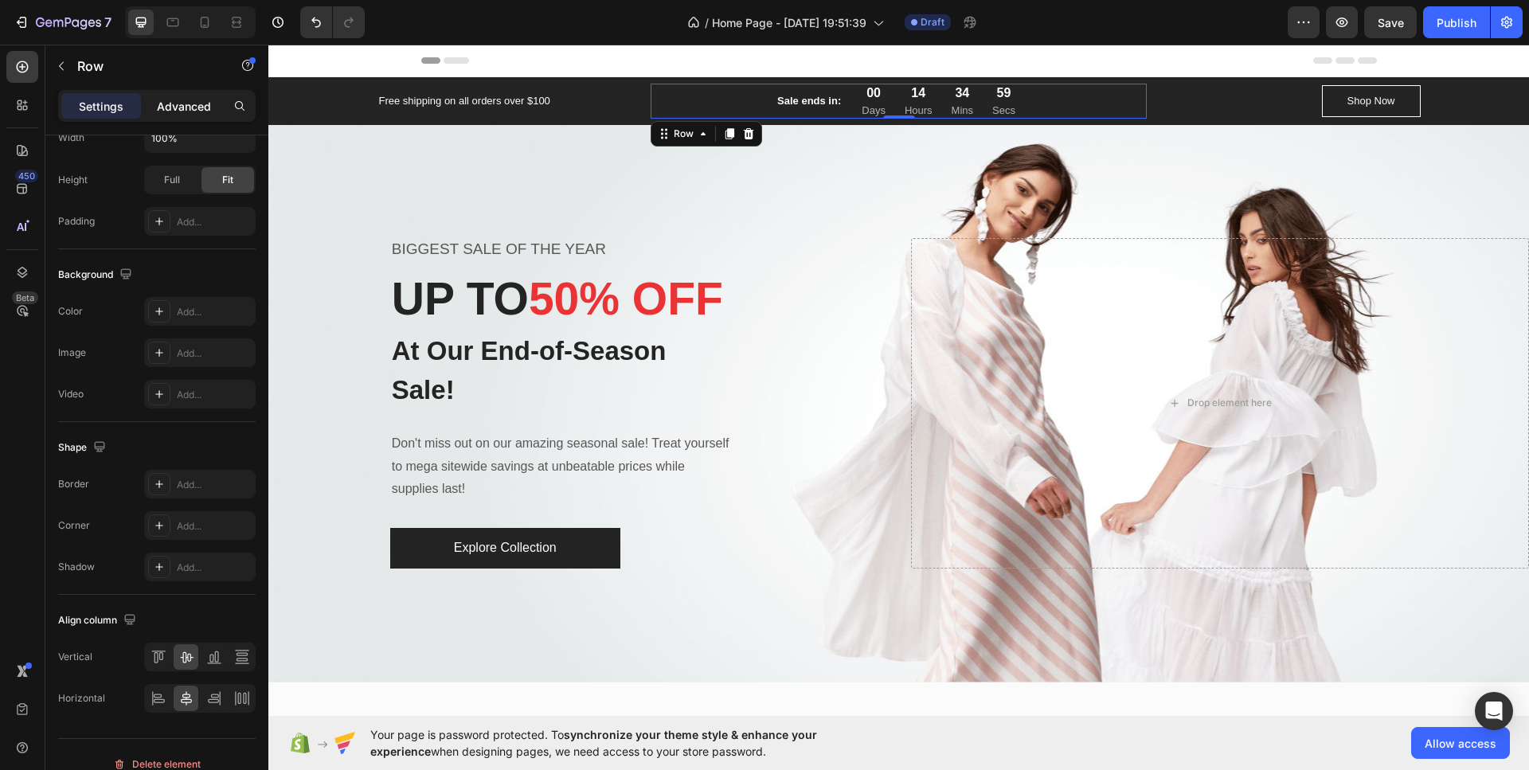
click at [189, 100] on p "Advanced" at bounding box center [184, 106] width 54 height 17
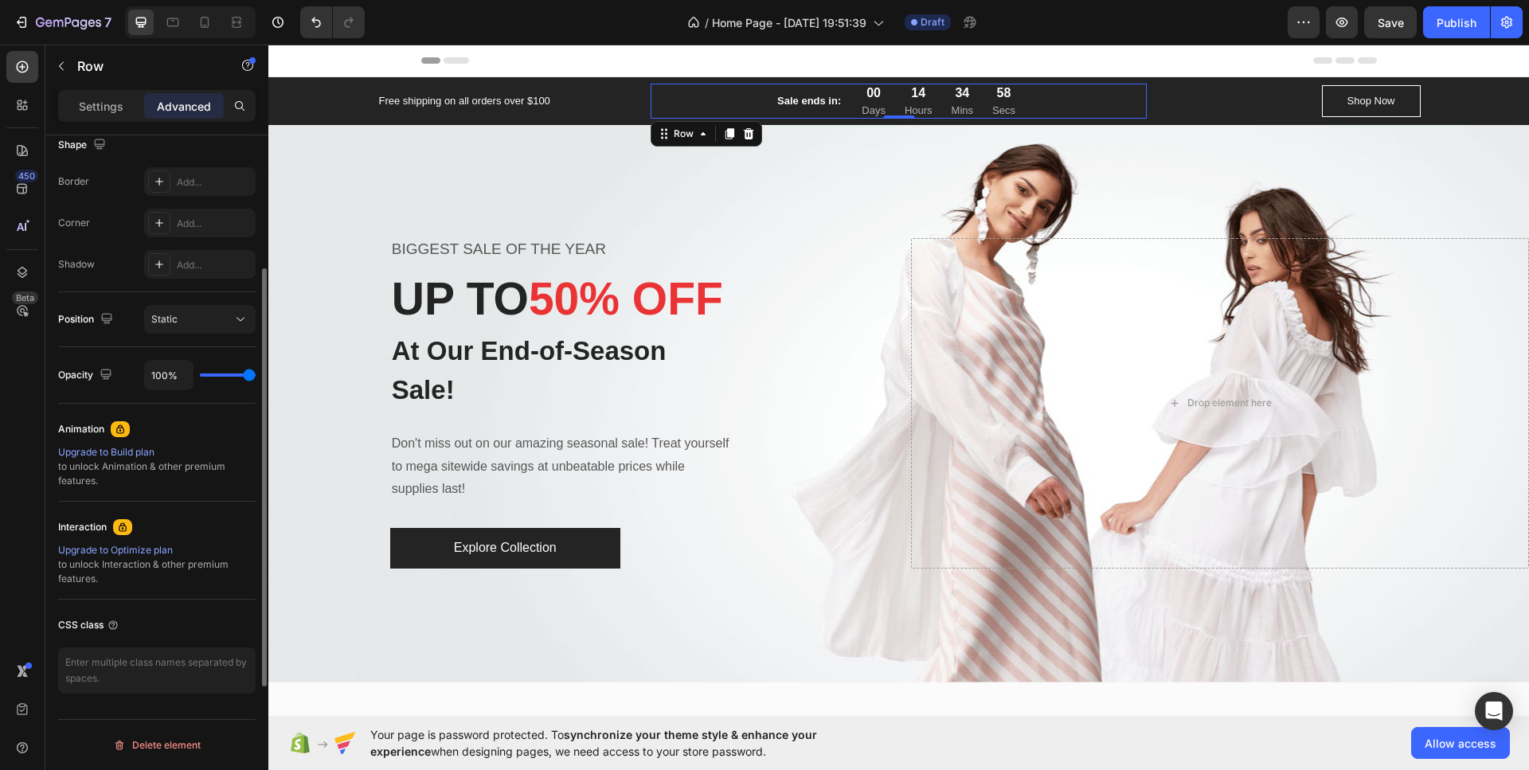
scroll to position [107, 0]
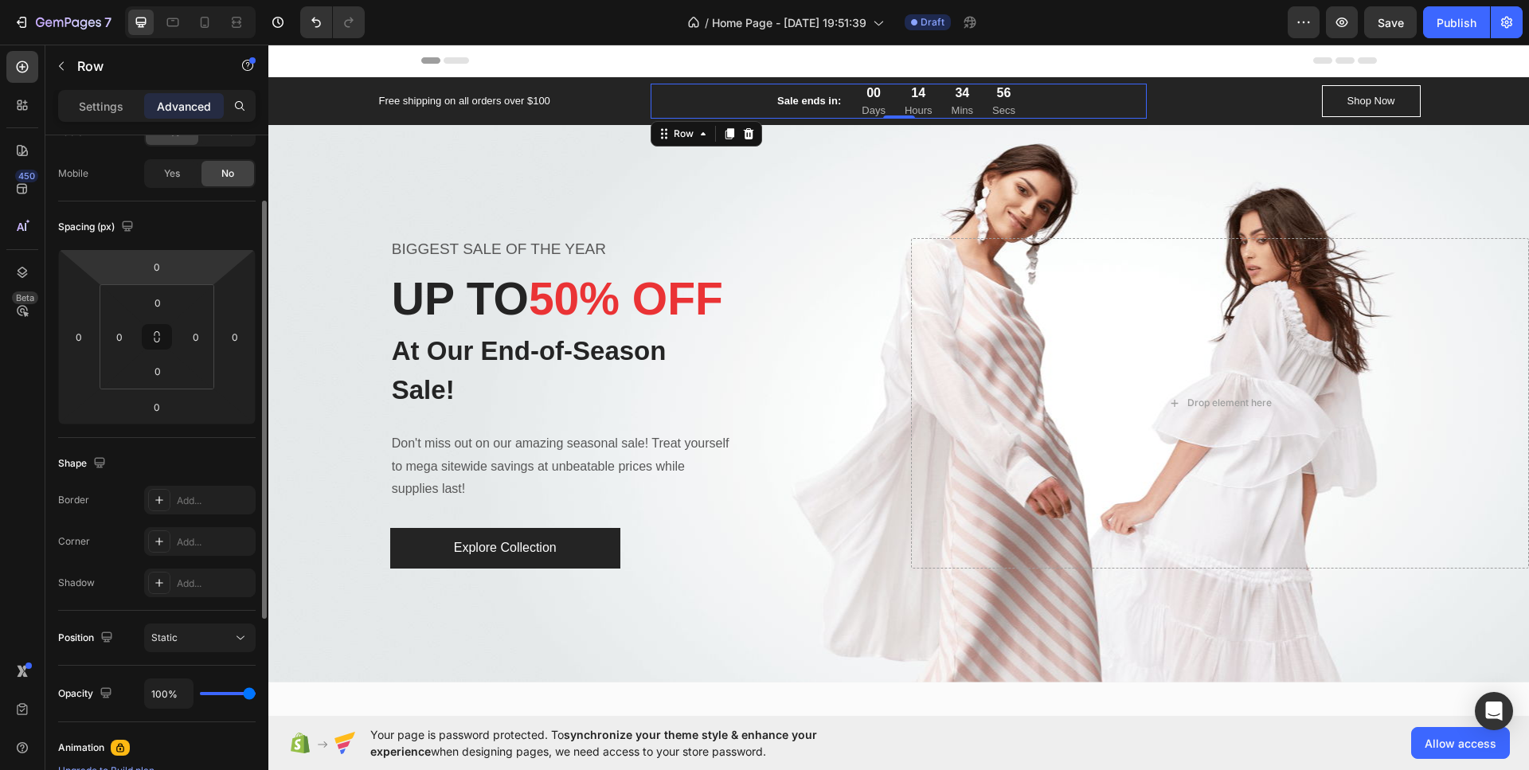
click at [158, 0] on html "7 / Home Page - [DATE] 19:51:39 Draft Preview Save Publish 450 Beta Sections(18…" at bounding box center [764, 0] width 1529 height 0
type input "-2"
drag, startPoint x: 184, startPoint y: 270, endPoint x: 196, endPoint y: 271, distance: 12.0
click at [196, 0] on html "7 / Home Page - [DATE] 19:51:39 Draft Preview Save Publish 450 Beta Sections(18…" at bounding box center [764, 0] width 1529 height 0
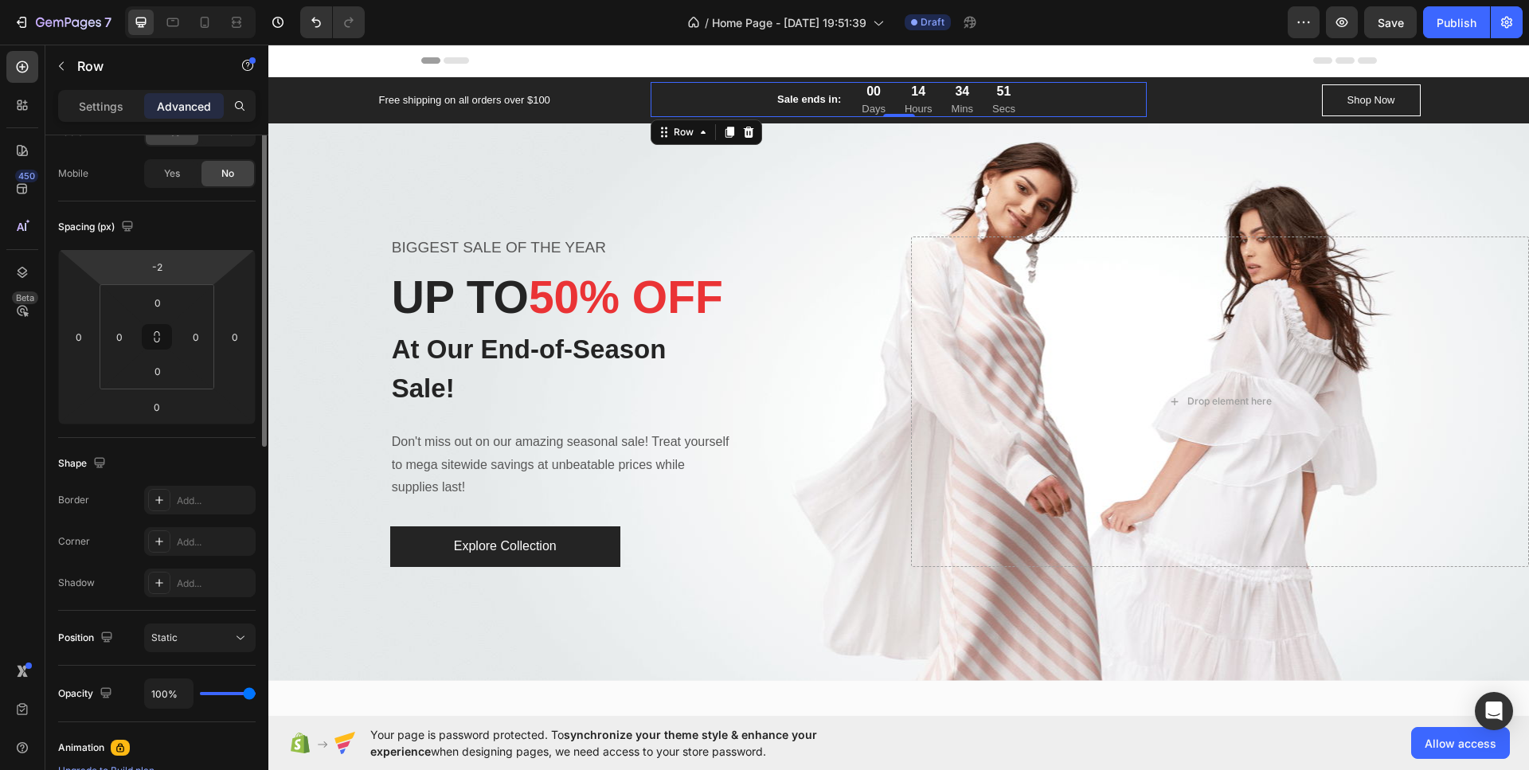
scroll to position [0, 0]
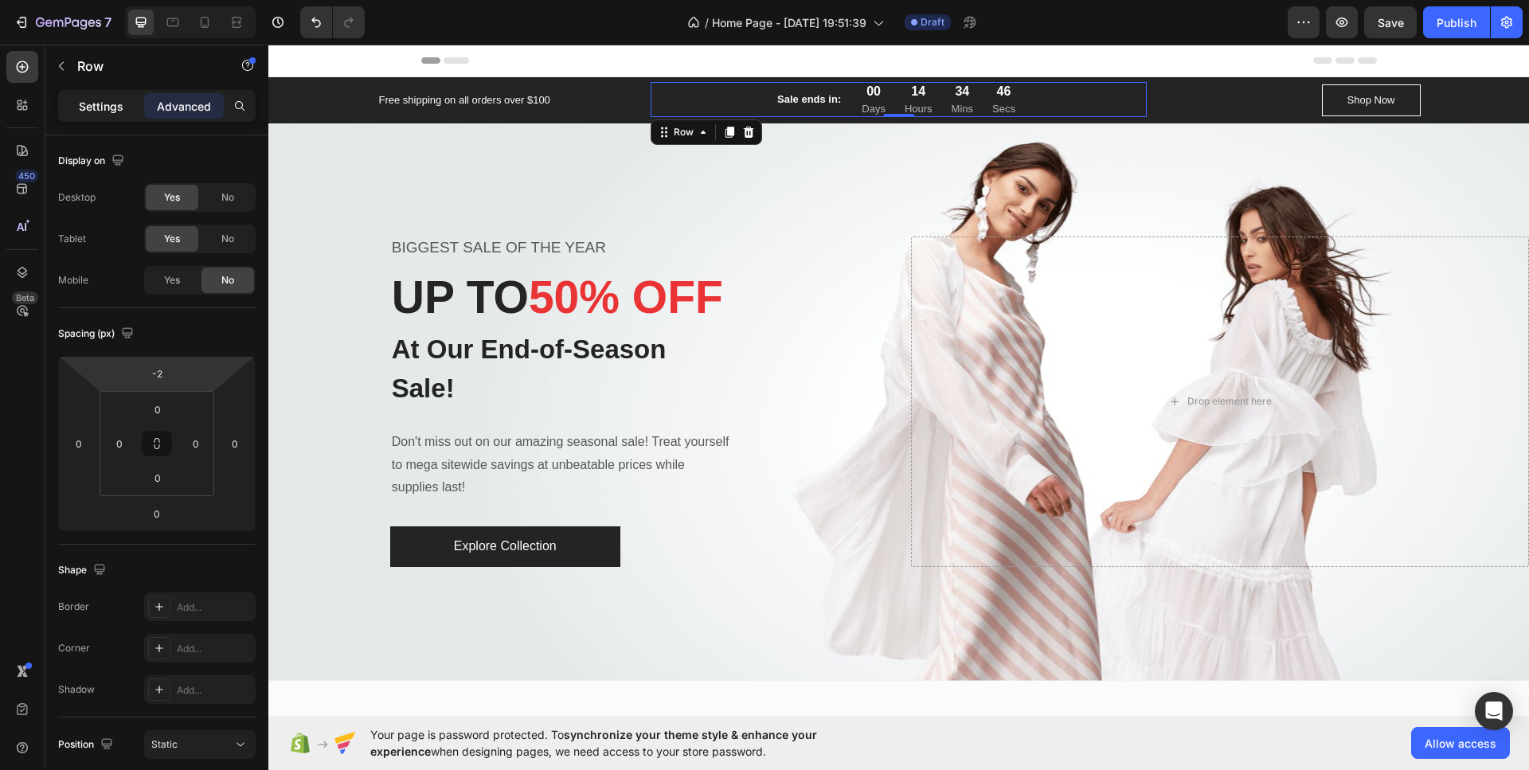
click at [111, 102] on p "Settings" at bounding box center [101, 106] width 45 height 17
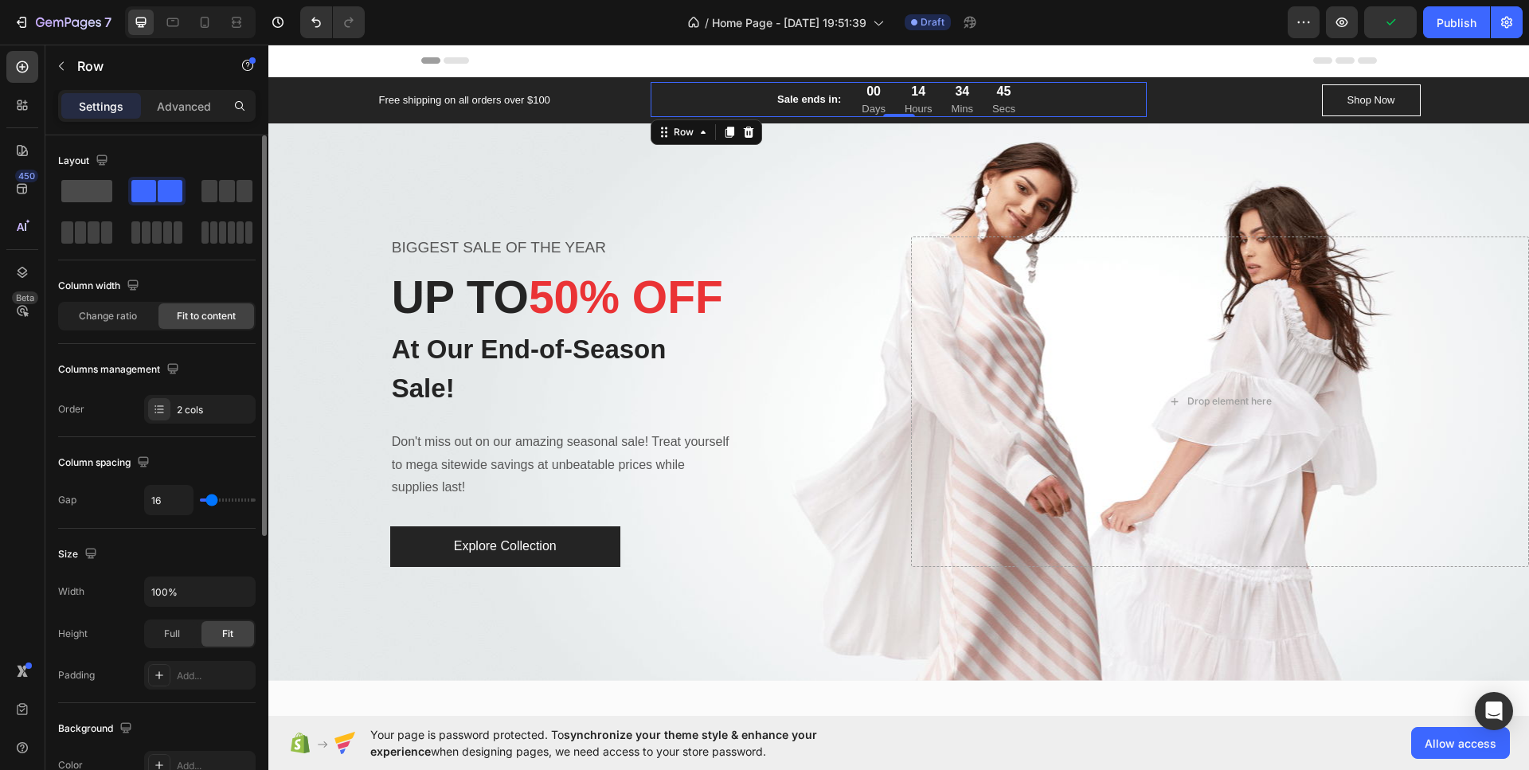
click at [90, 185] on span at bounding box center [86, 191] width 51 height 22
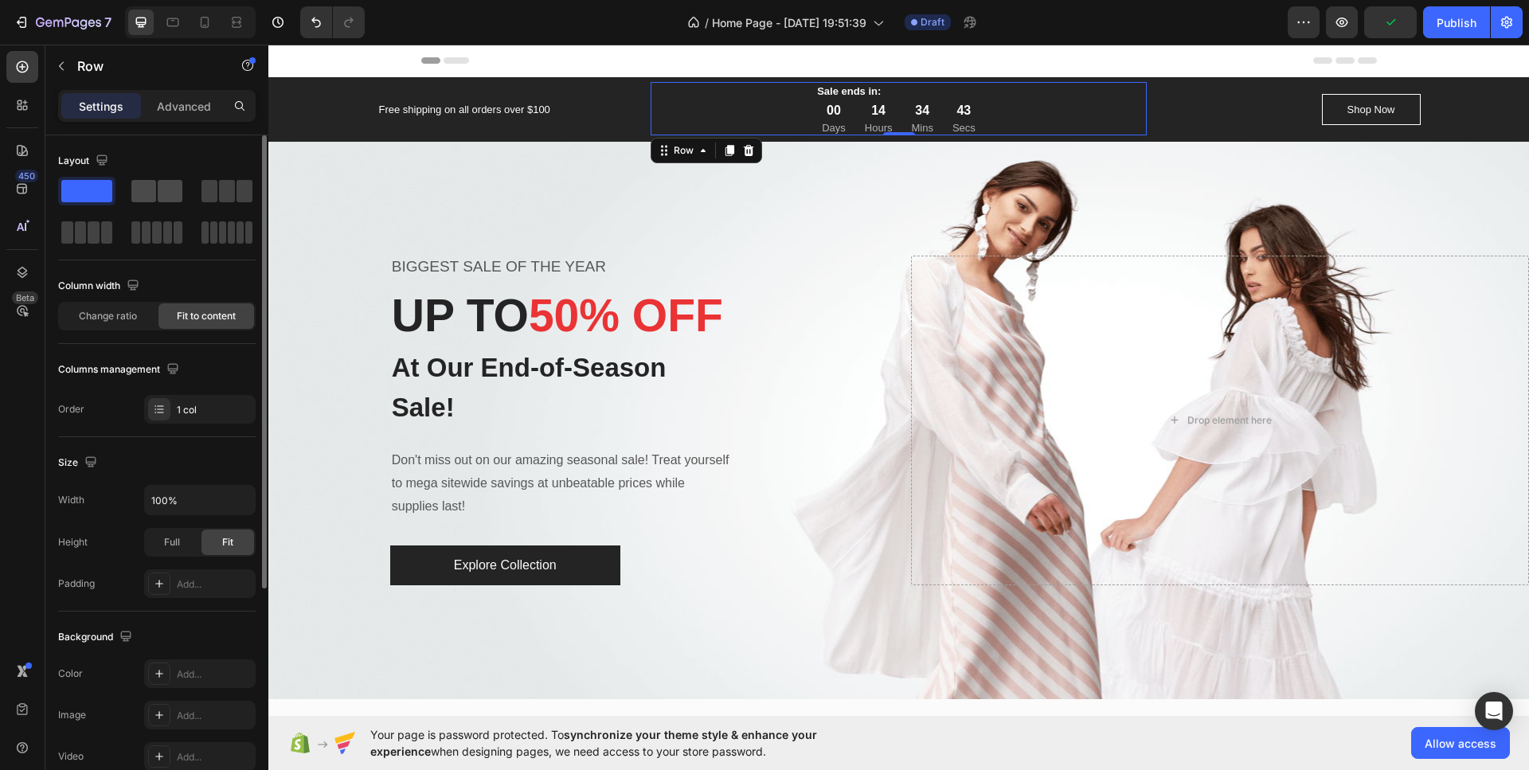
click at [148, 199] on span at bounding box center [143, 191] width 25 height 22
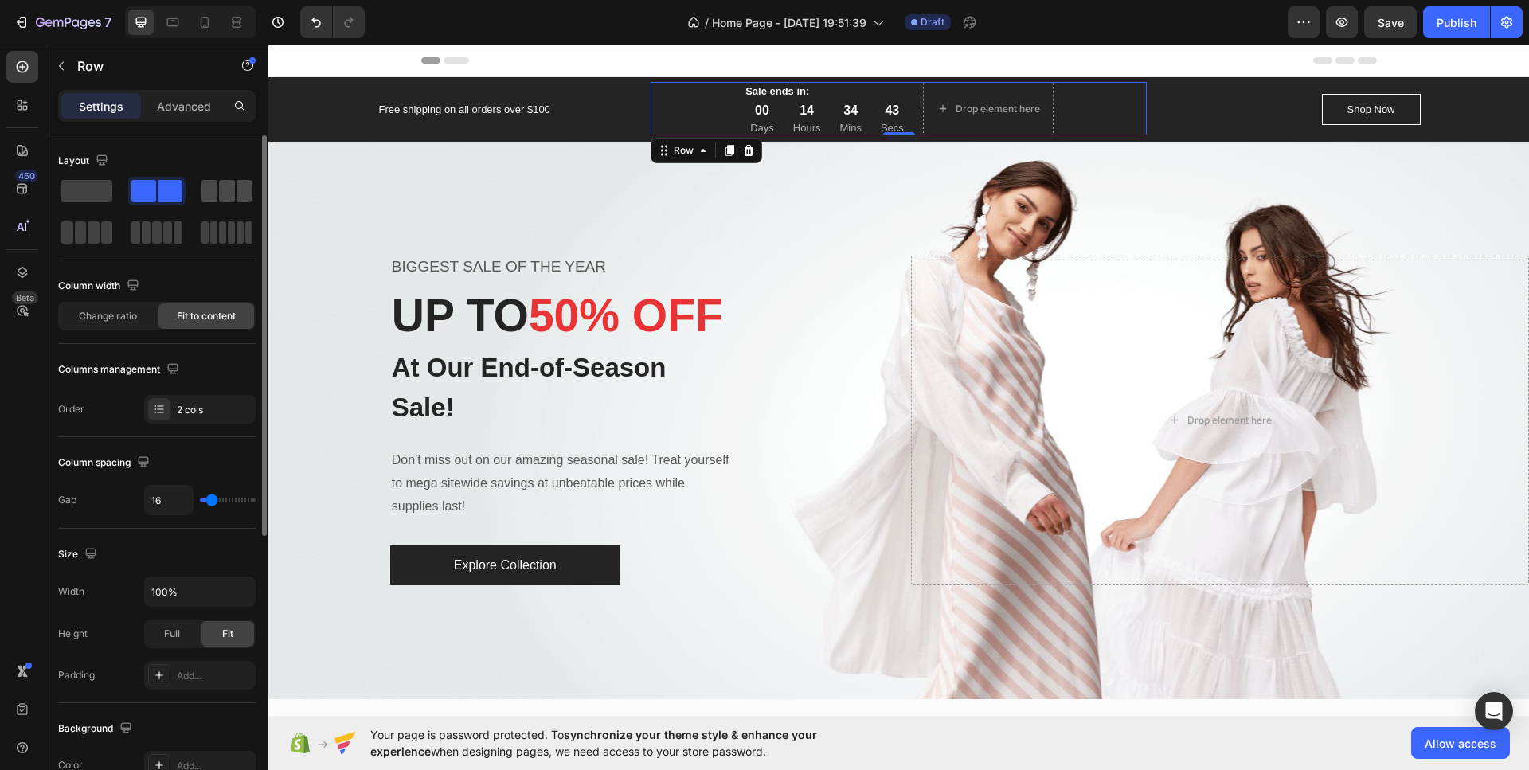
click at [226, 199] on span at bounding box center [227, 191] width 16 height 22
click at [154, 194] on span at bounding box center [143, 191] width 25 height 22
click at [84, 193] on span at bounding box center [86, 191] width 51 height 22
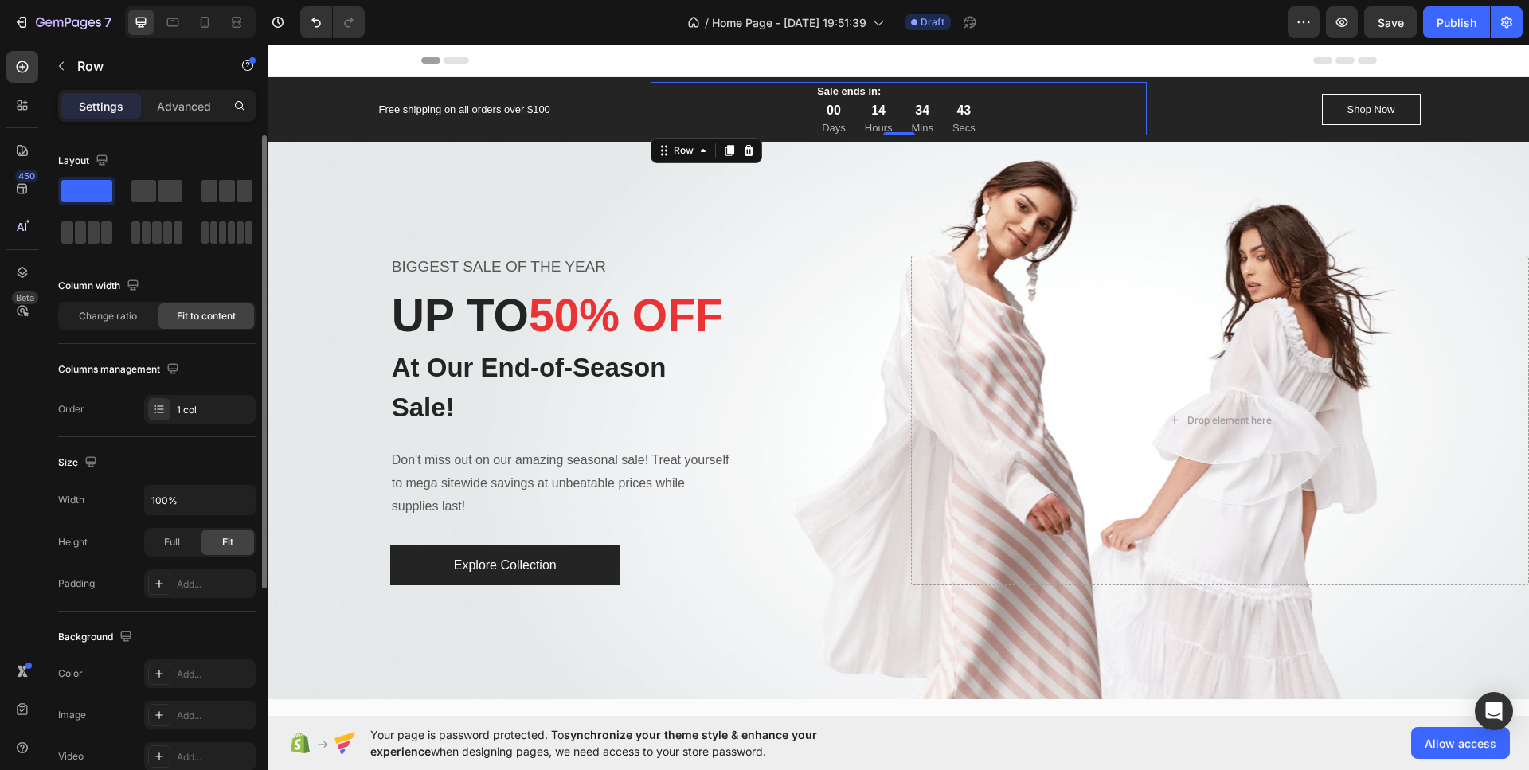
scroll to position [159, 0]
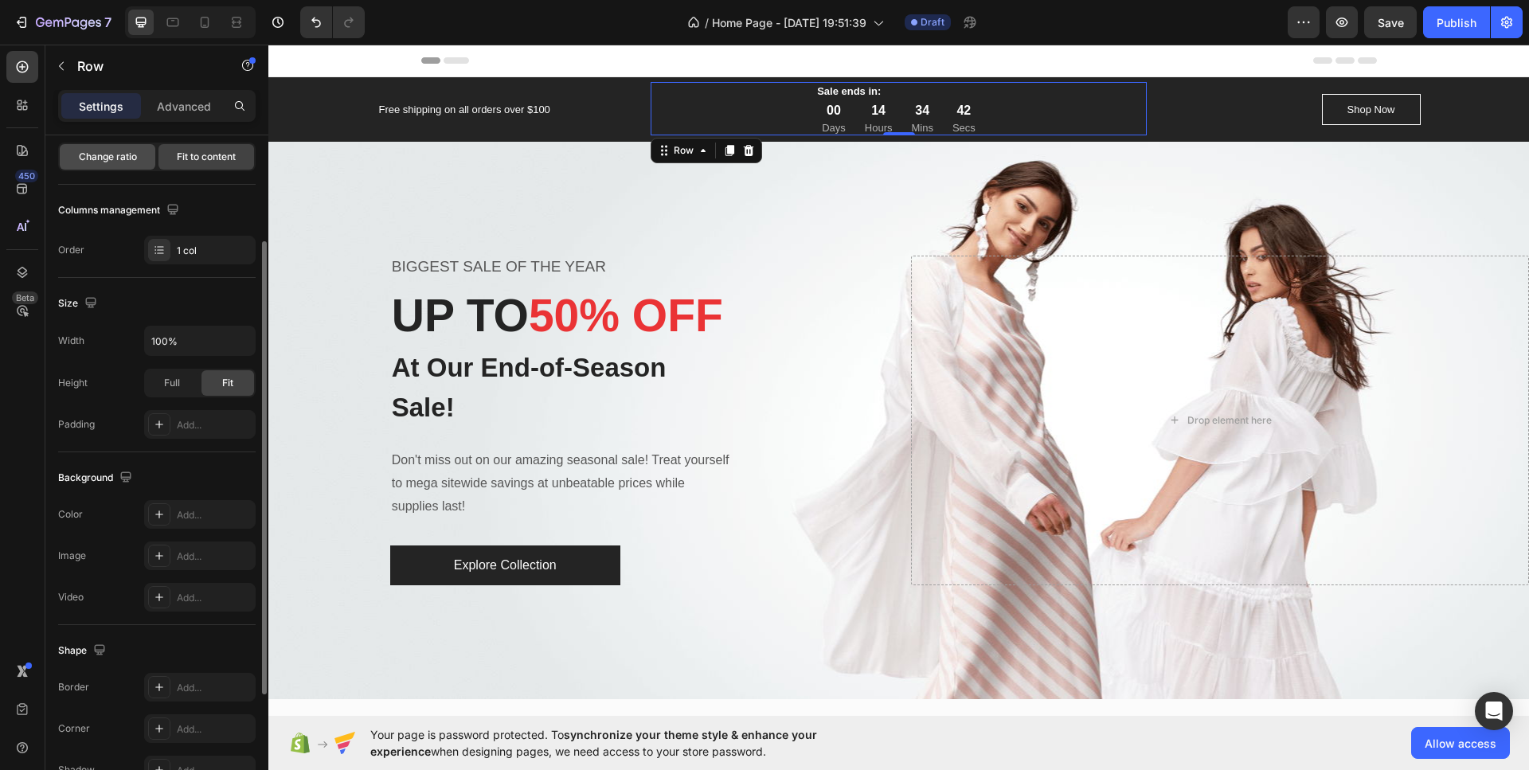
click at [92, 147] on div "Change ratio" at bounding box center [108, 156] width 96 height 25
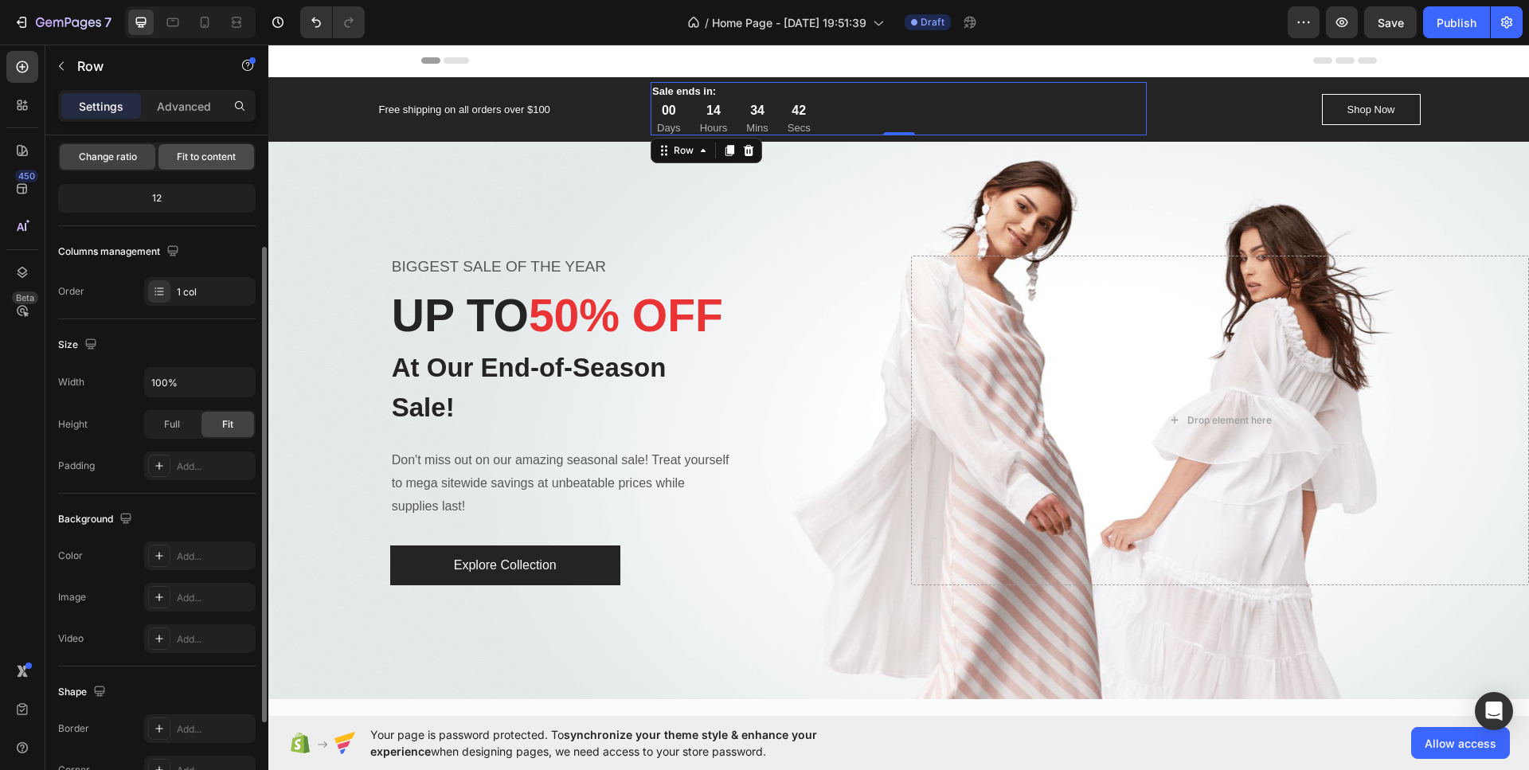
click at [193, 163] on span "Fit to content" at bounding box center [206, 157] width 59 height 14
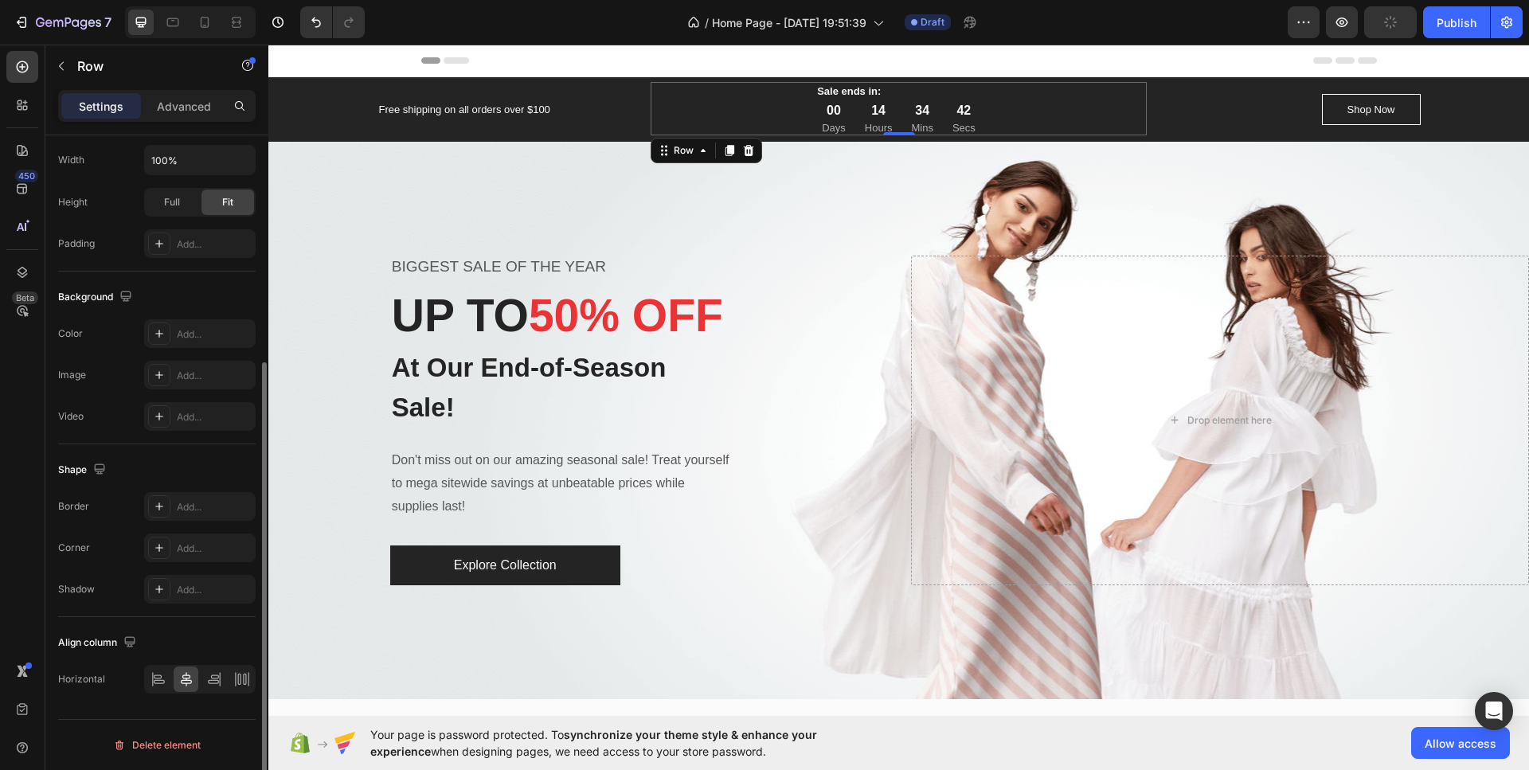
scroll to position [0, 0]
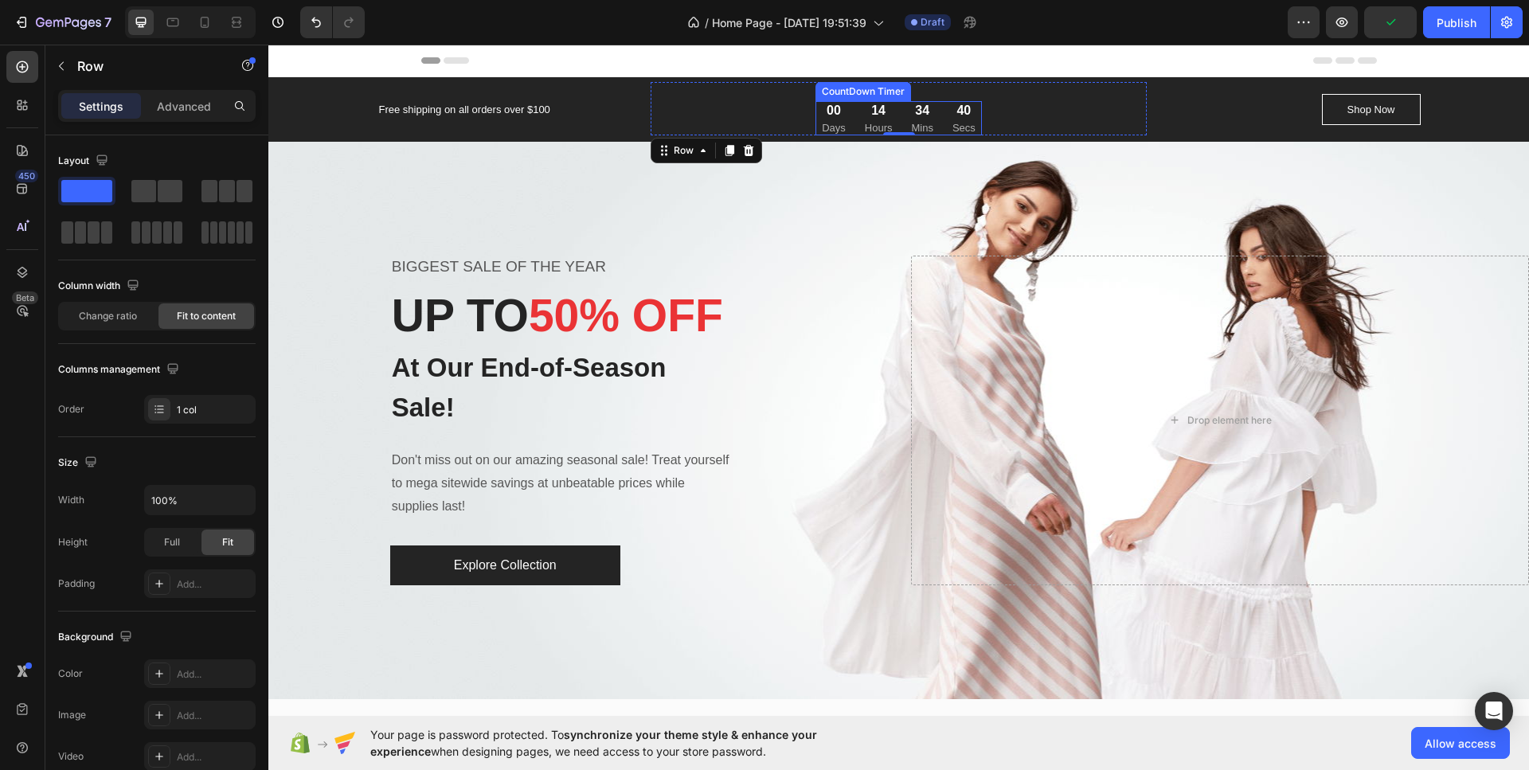
click at [880, 109] on div "14" at bounding box center [879, 110] width 28 height 19
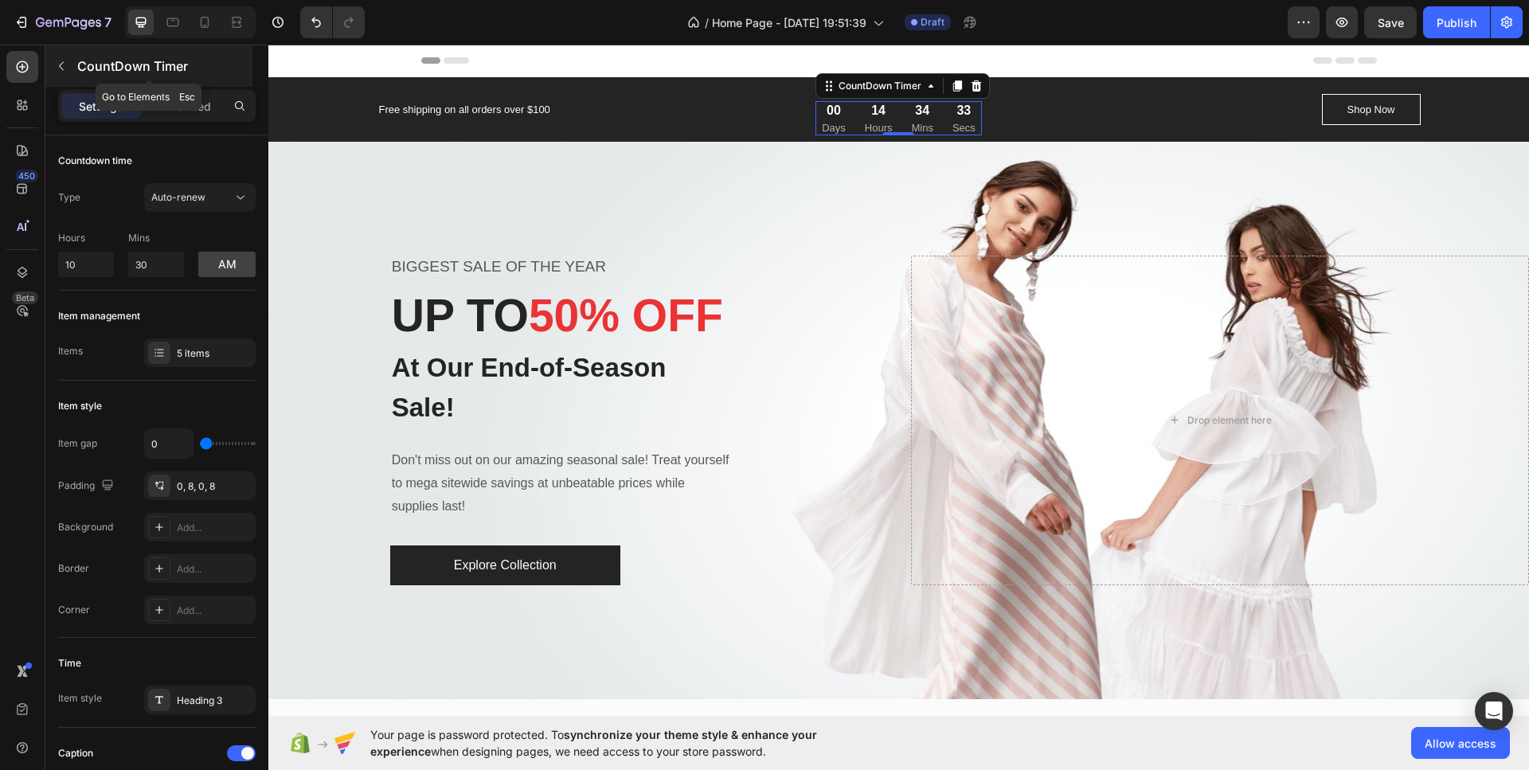
click at [67, 72] on button "button" at bounding box center [61, 65] width 25 height 25
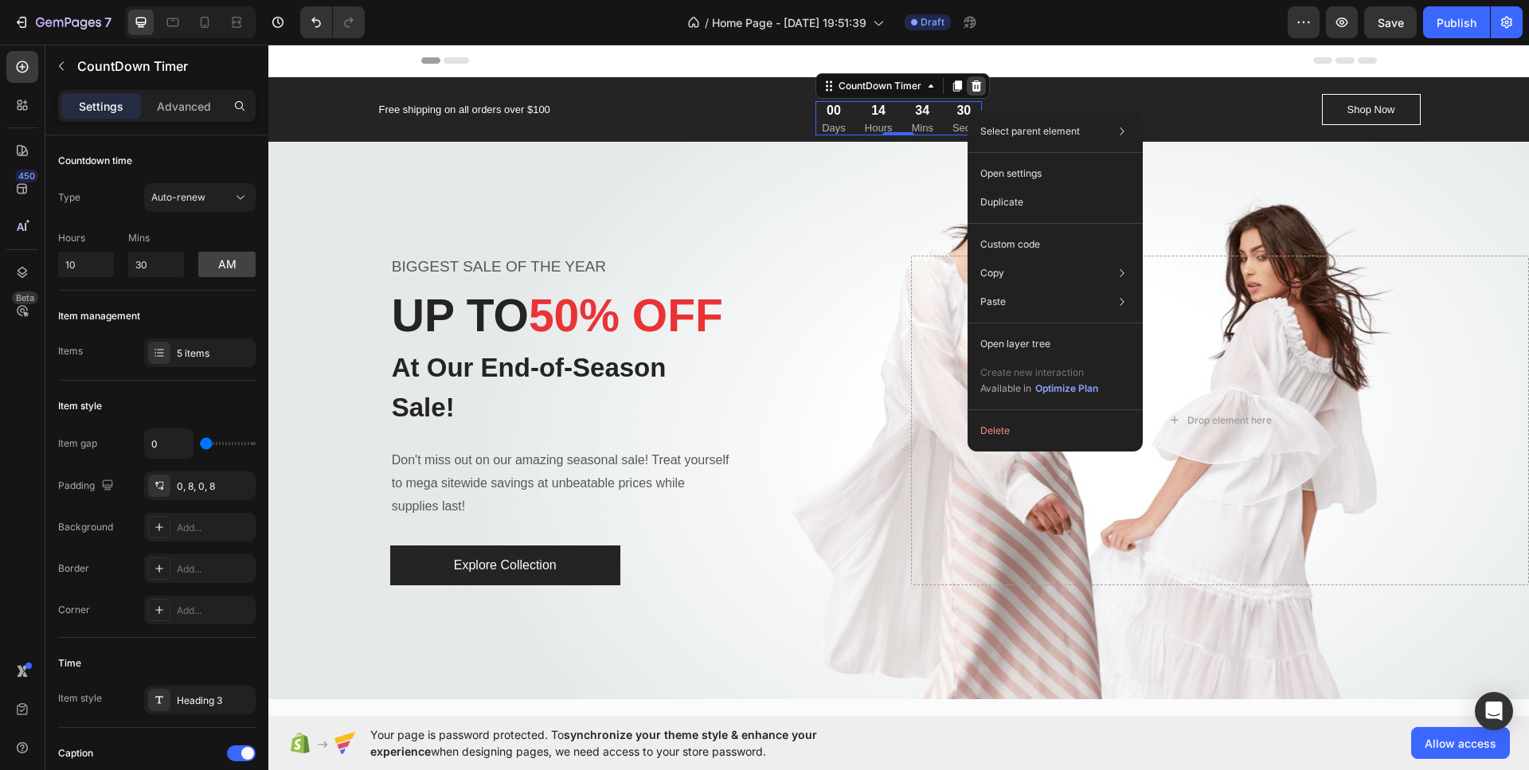
click at [976, 80] on icon at bounding box center [976, 86] width 13 height 13
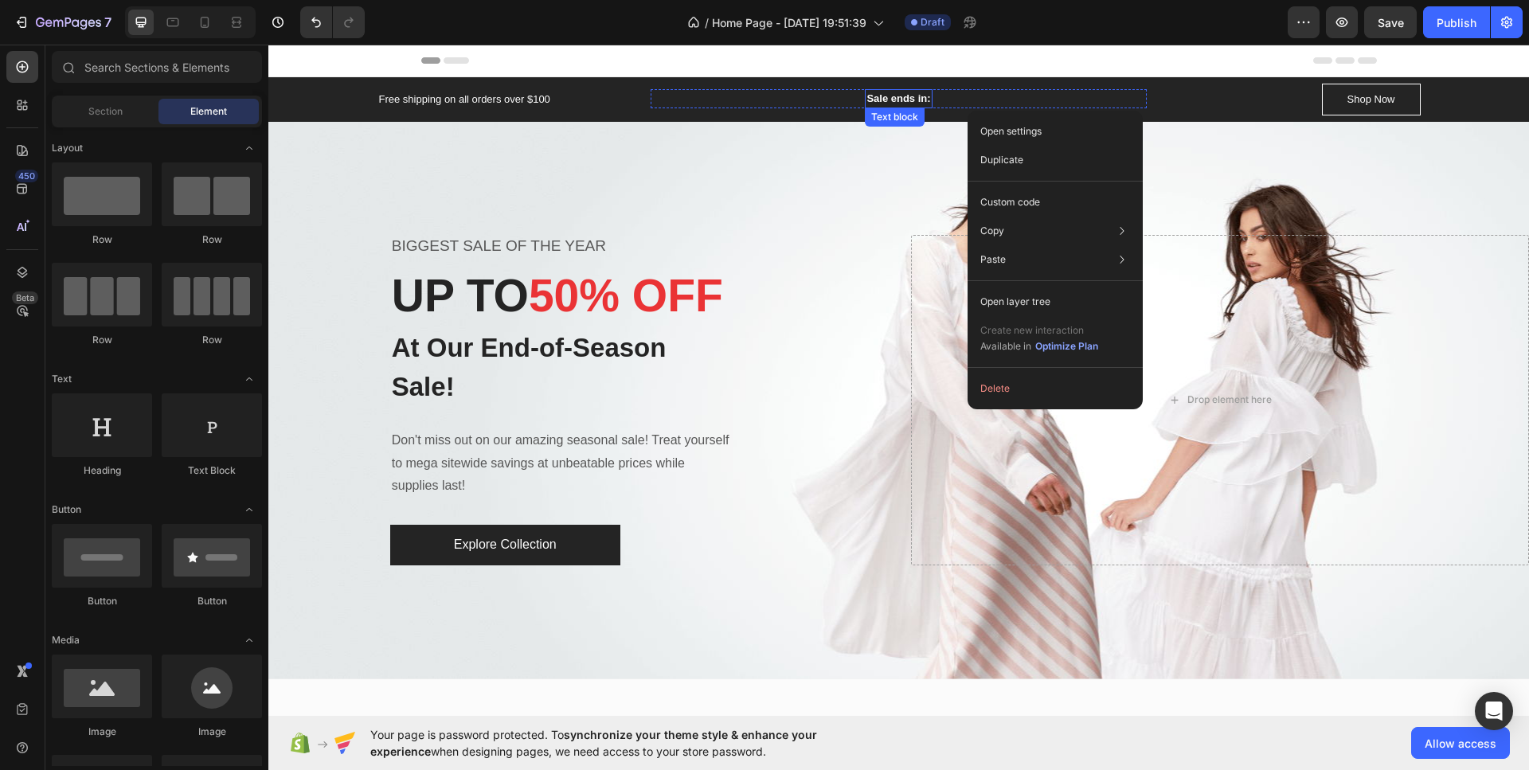
click at [910, 94] on p "Sale ends in:" at bounding box center [898, 99] width 64 height 16
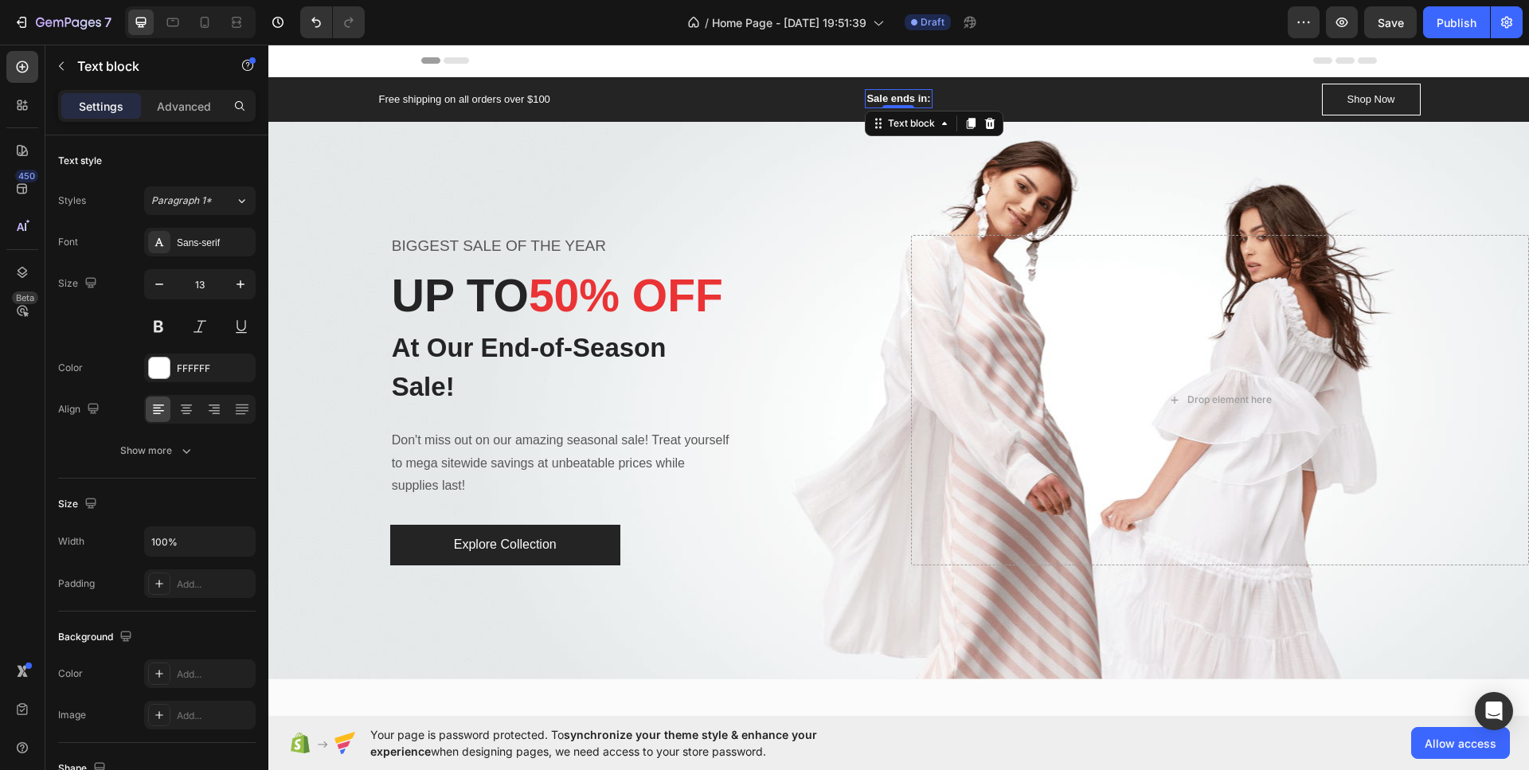
click at [910, 96] on p "Sale ends in:" at bounding box center [898, 99] width 64 height 16
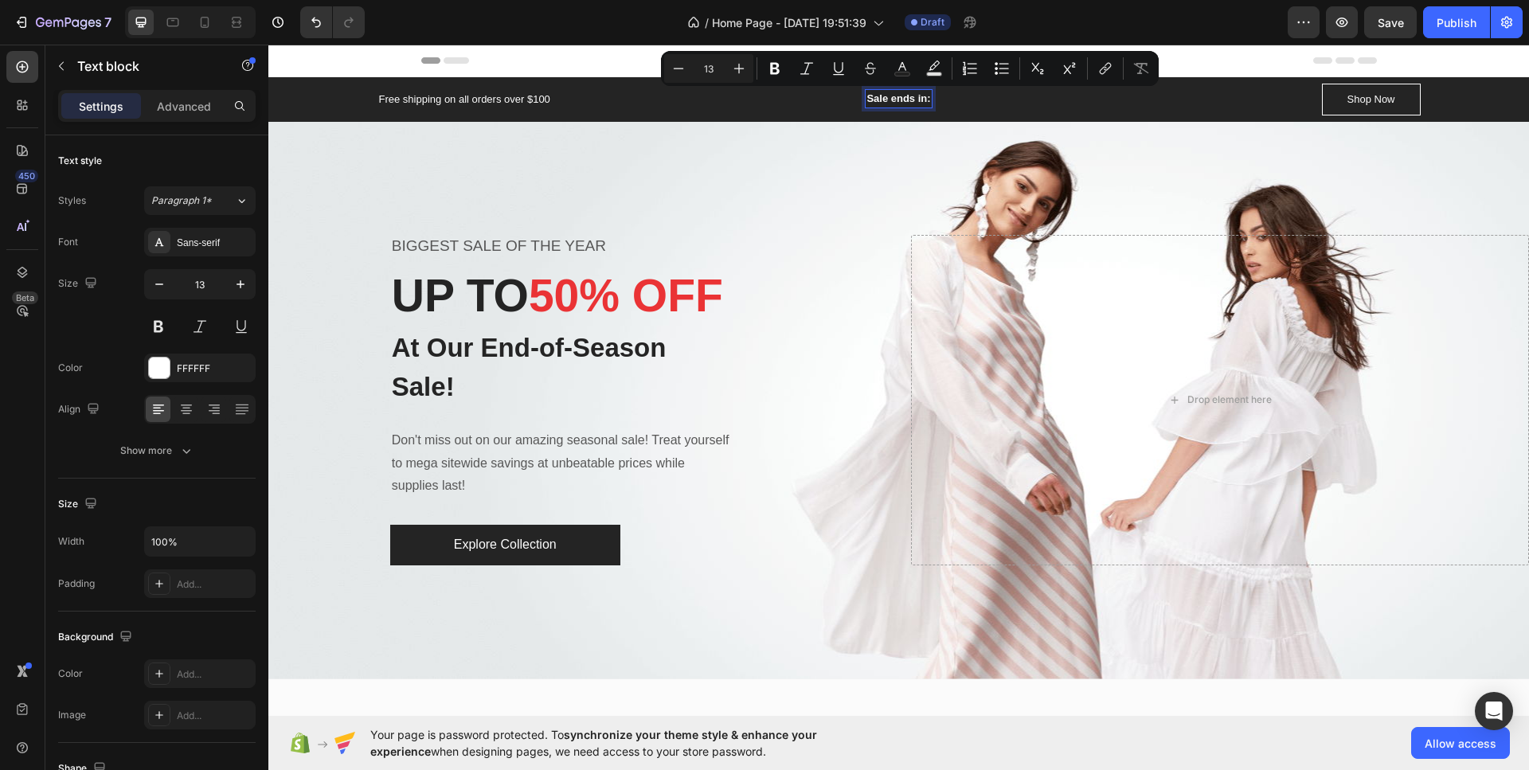
click at [916, 96] on p "Sale ends in:" at bounding box center [898, 99] width 64 height 16
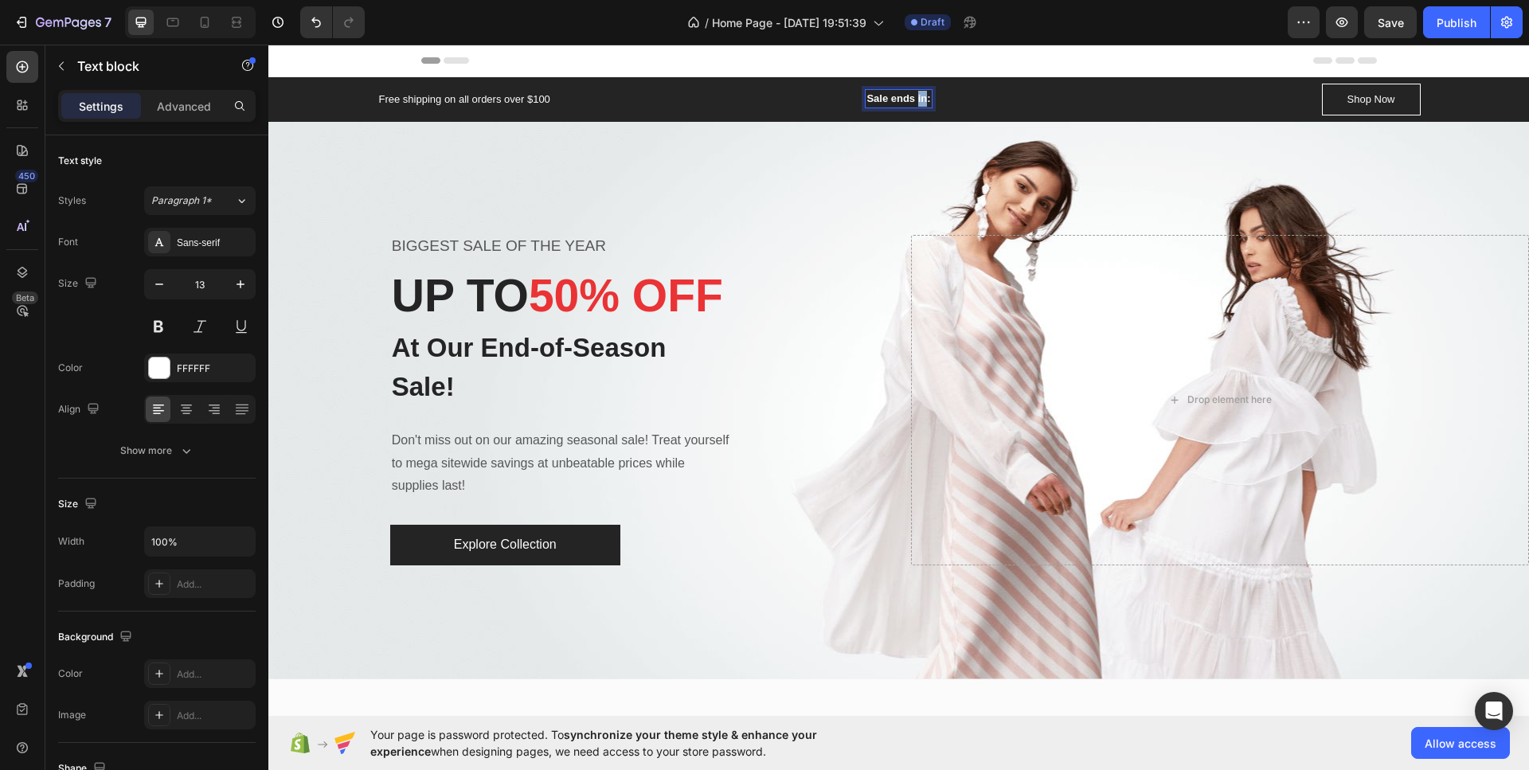
click at [916, 96] on p "Sale ends in:" at bounding box center [898, 99] width 64 height 16
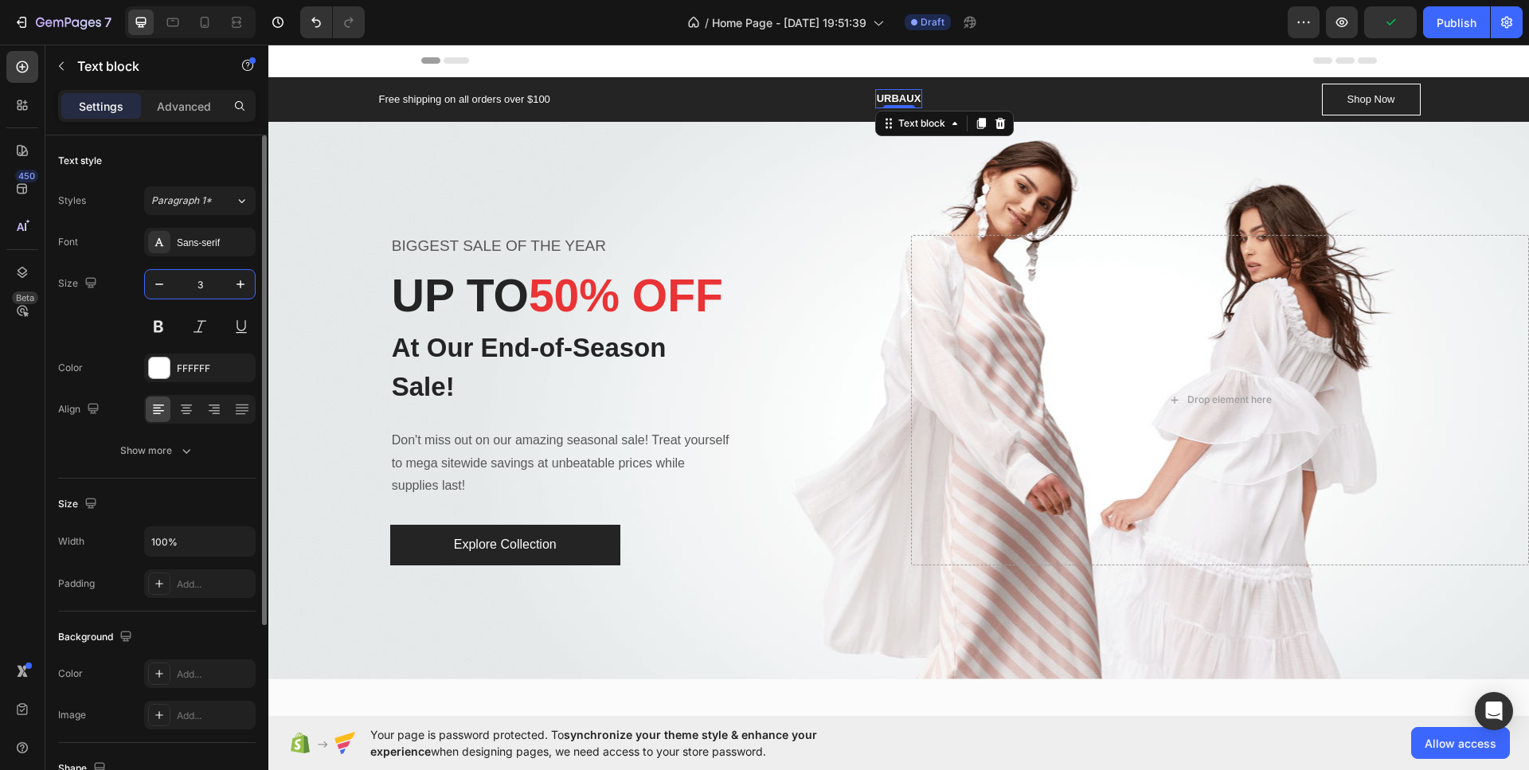
type input "32"
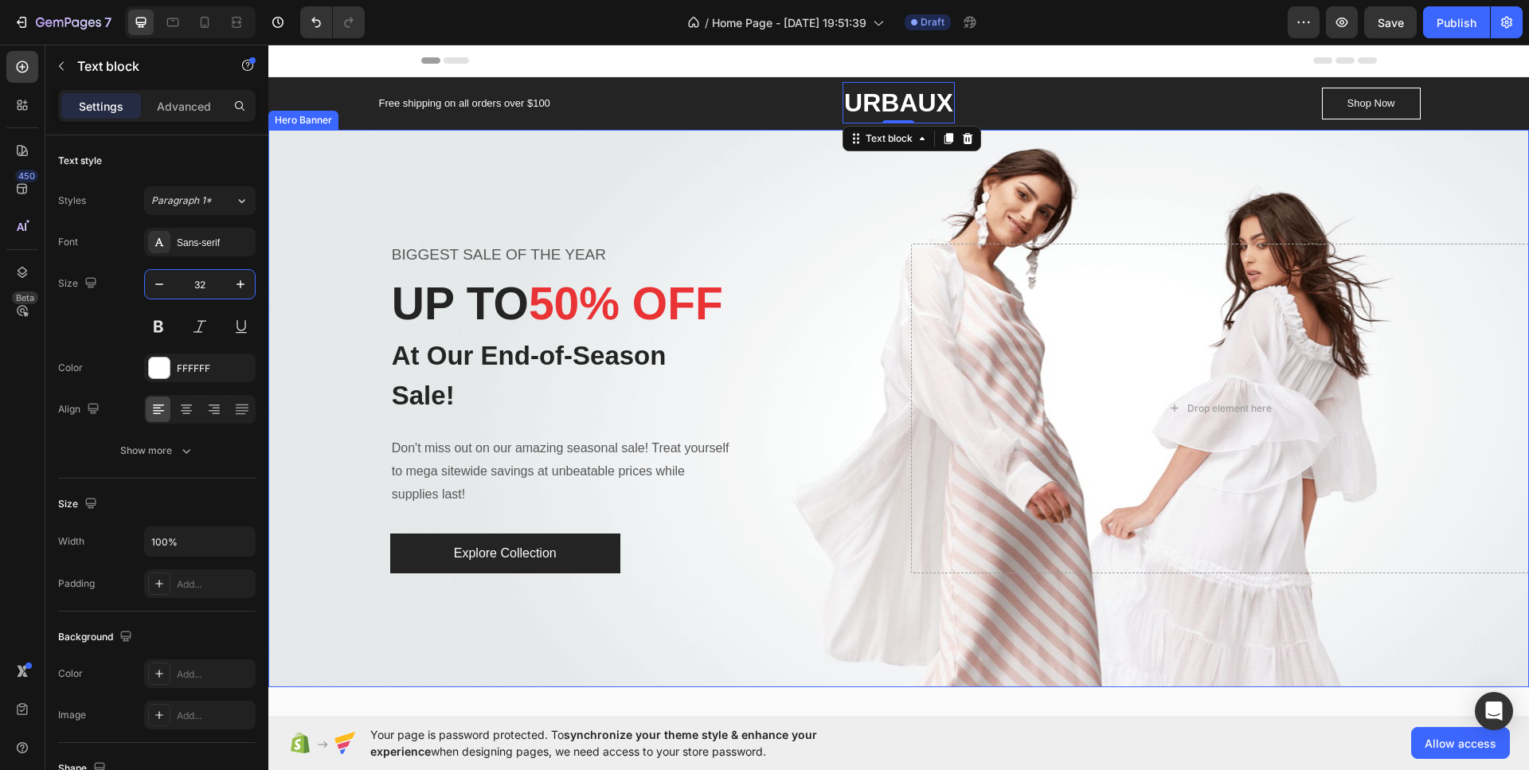
click at [279, 339] on div "BIGGEST SALE OF THE YEAR Text block UP TO 50% OFF Heading At Our End-of-Season …" at bounding box center [577, 409] width 619 height 330
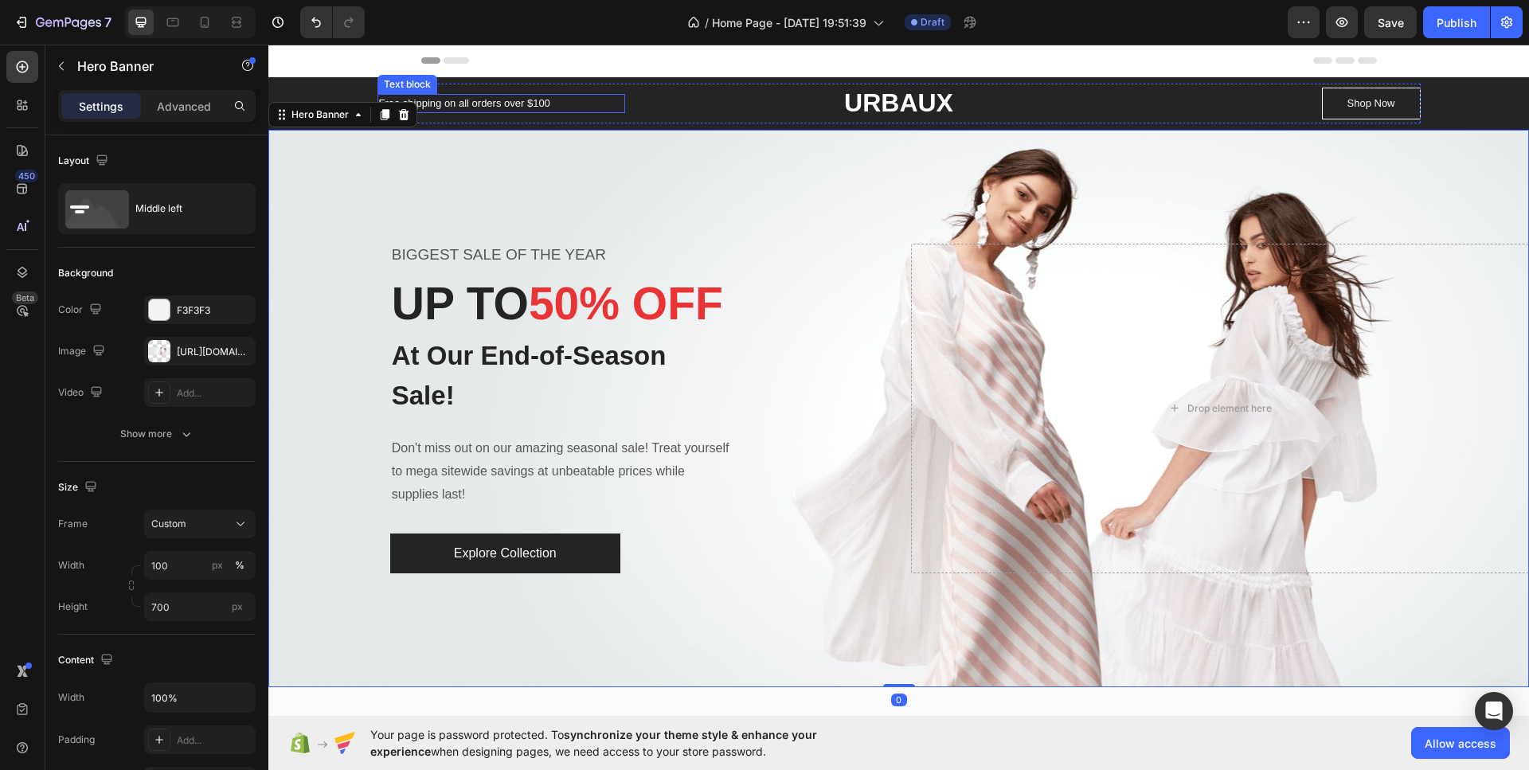
click at [484, 107] on p "Free shipping on all orders over $100" at bounding box center [501, 104] width 245 height 16
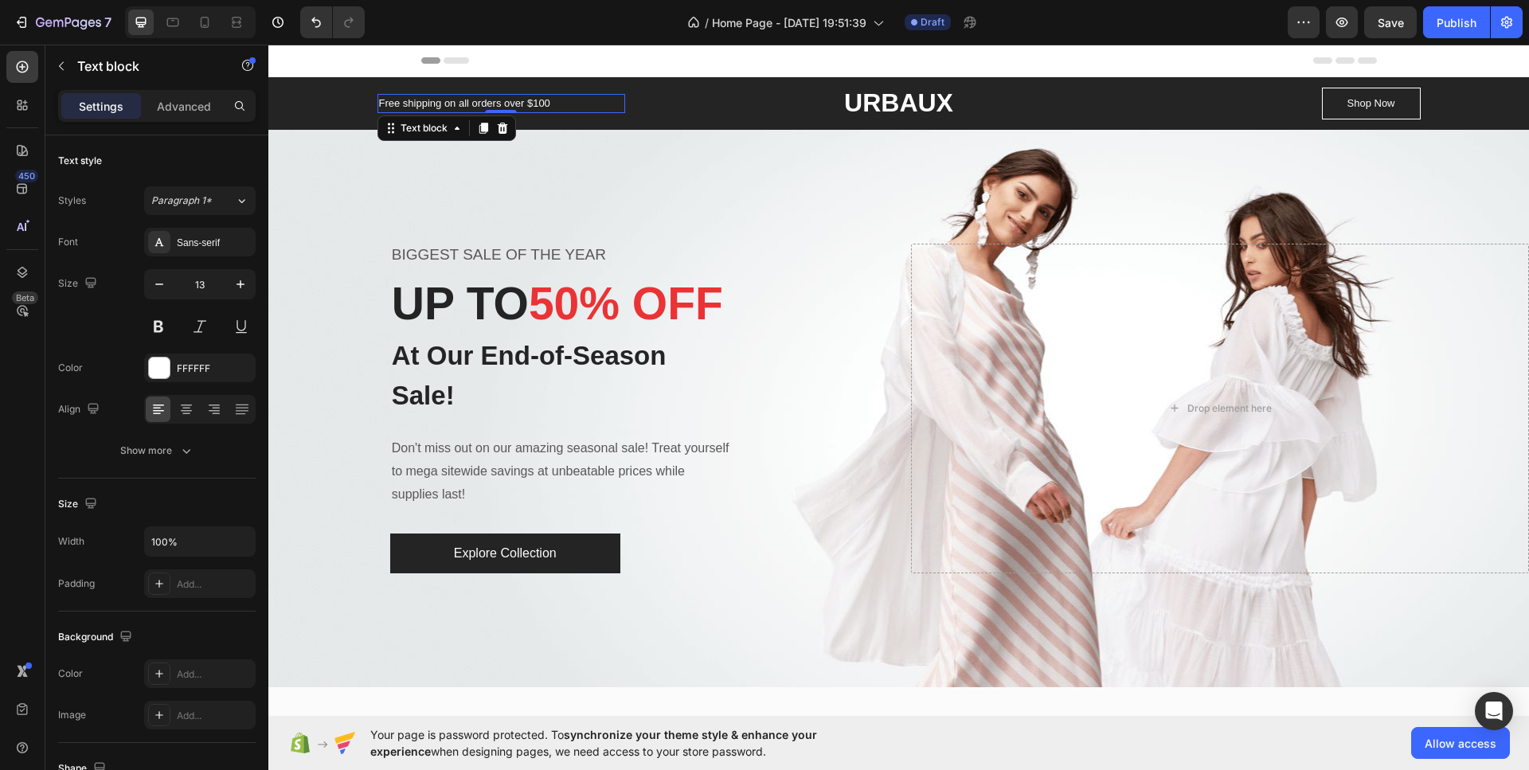
click at [533, 98] on p "Free shipping on all orders over $100" at bounding box center [501, 104] width 245 height 16
click at [96, 311] on div "Size 13" at bounding box center [156, 305] width 197 height 72
click at [360, 116] on div "Free shipping on all orders over $50 Text block 0 URBAUX Text block Row Shop No…" at bounding box center [898, 104] width 1236 height 40
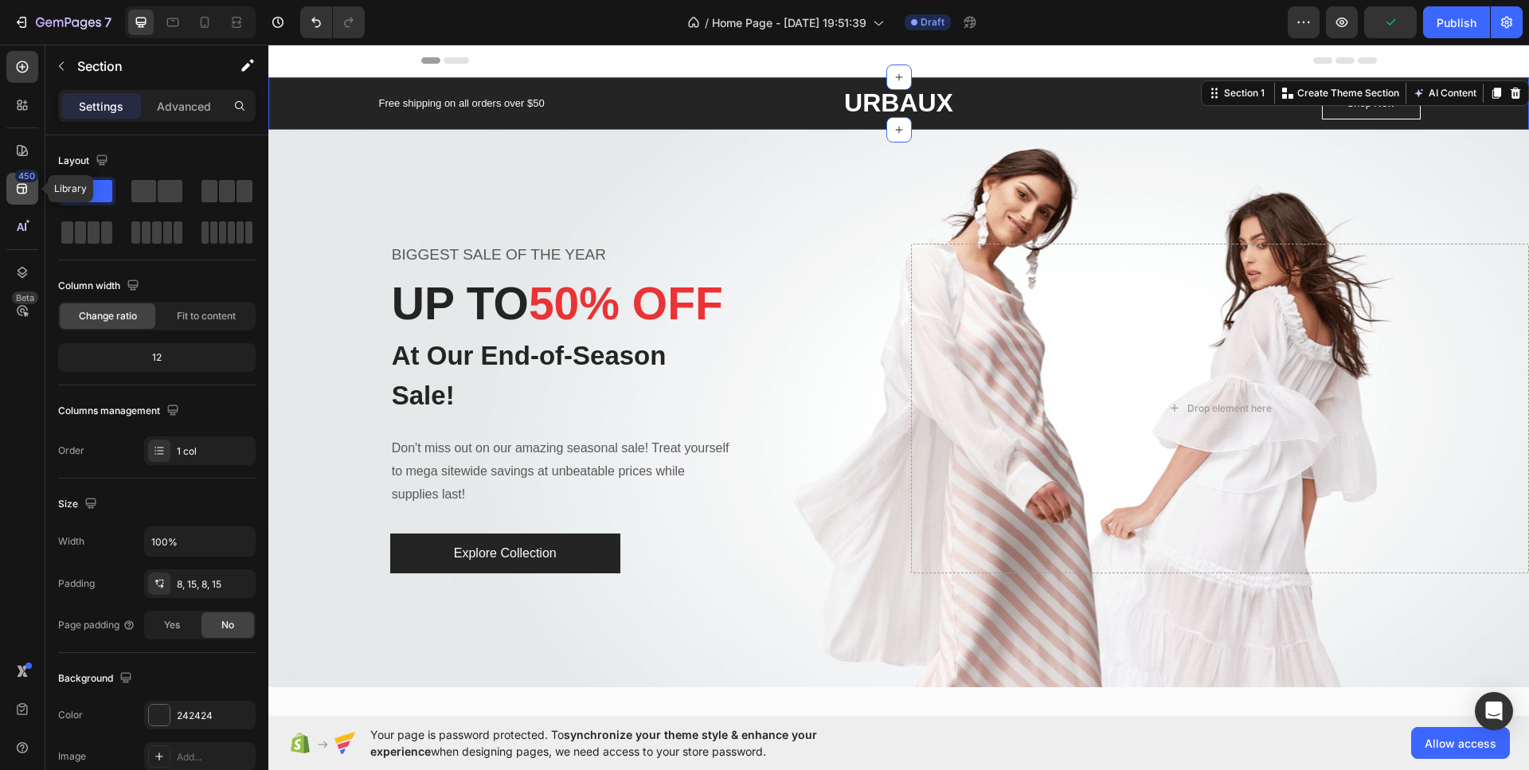
click at [18, 182] on div "450" at bounding box center [26, 176] width 23 height 13
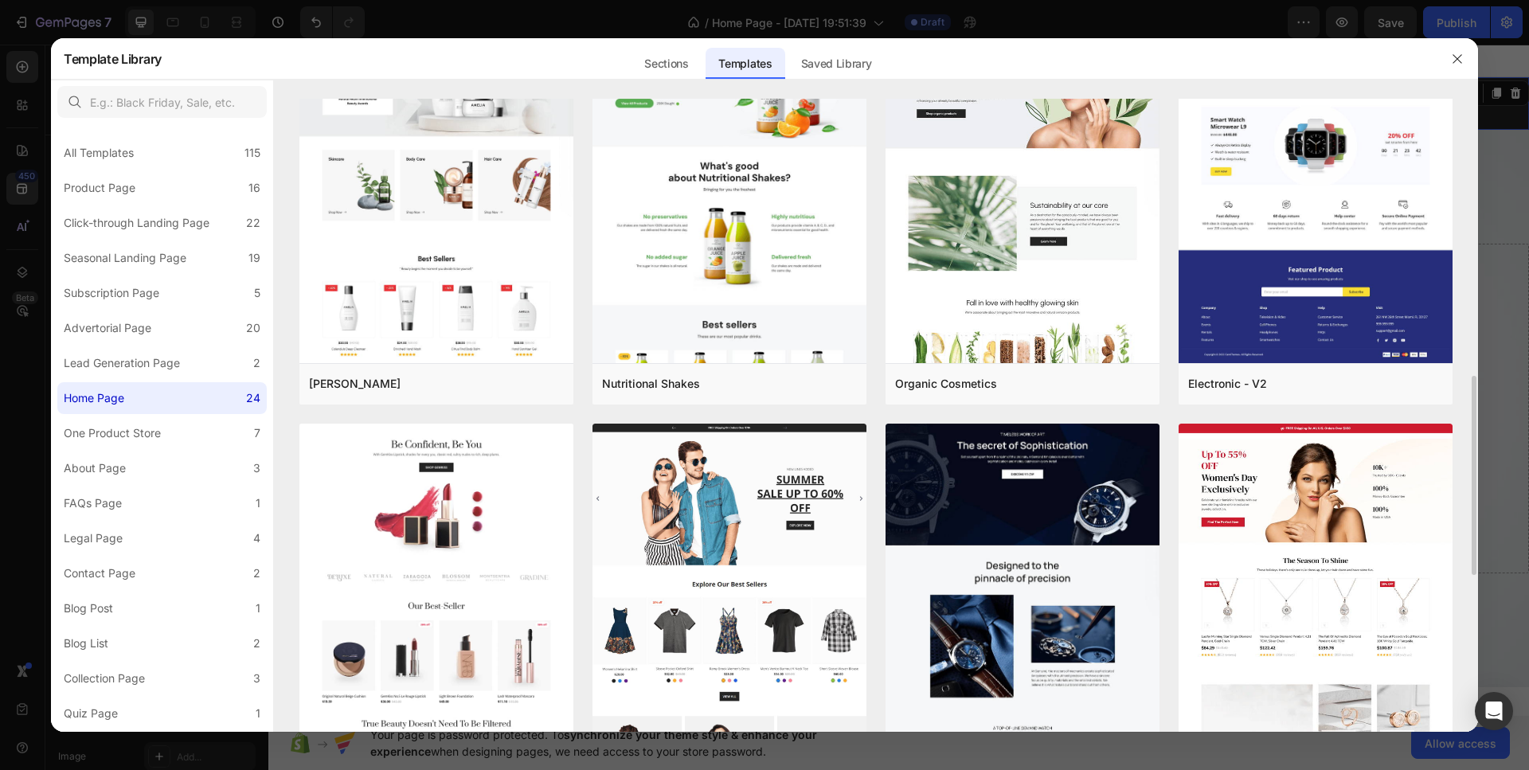
scroll to position [398, 0]
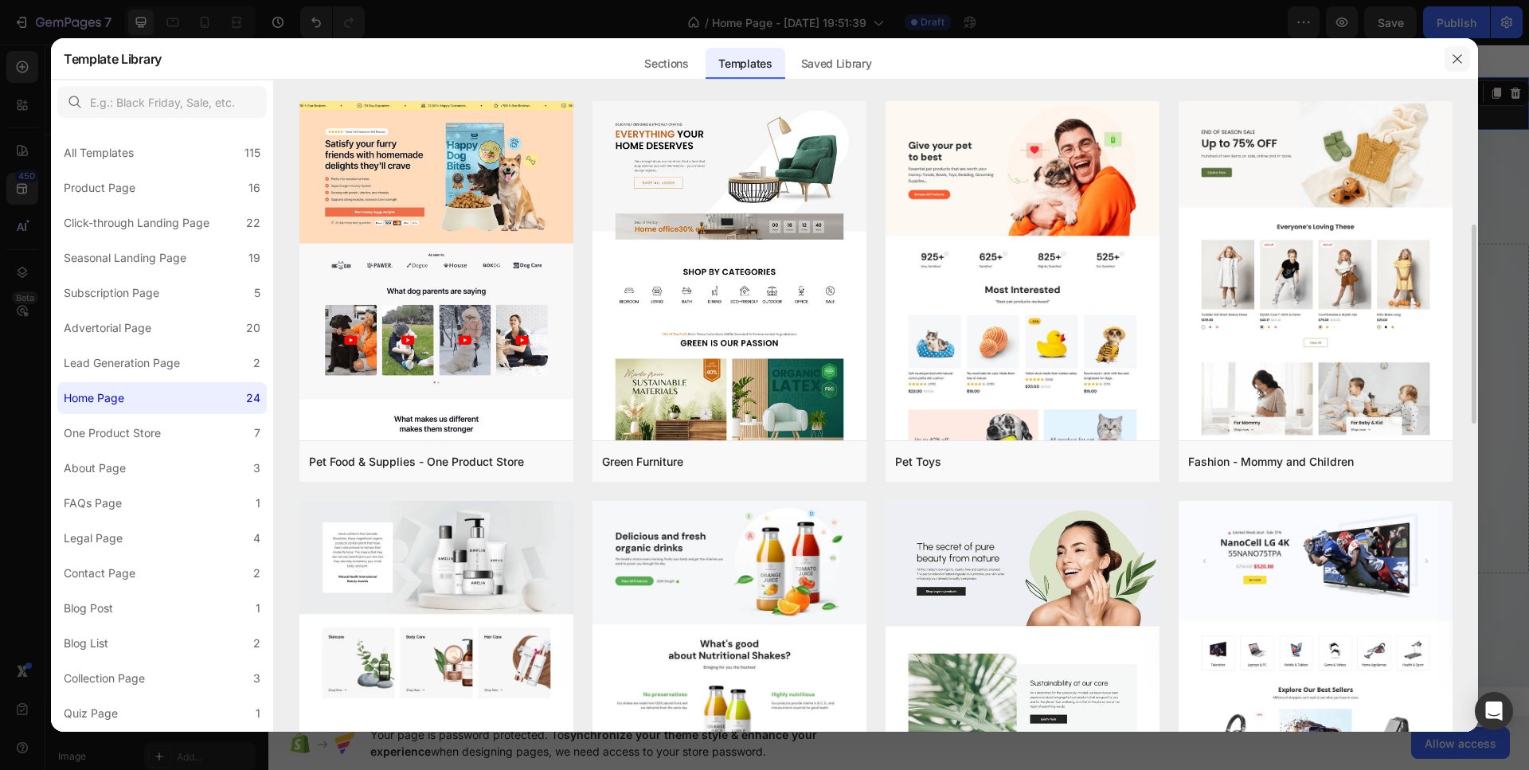
click at [1457, 61] on icon "button" at bounding box center [1457, 59] width 13 height 13
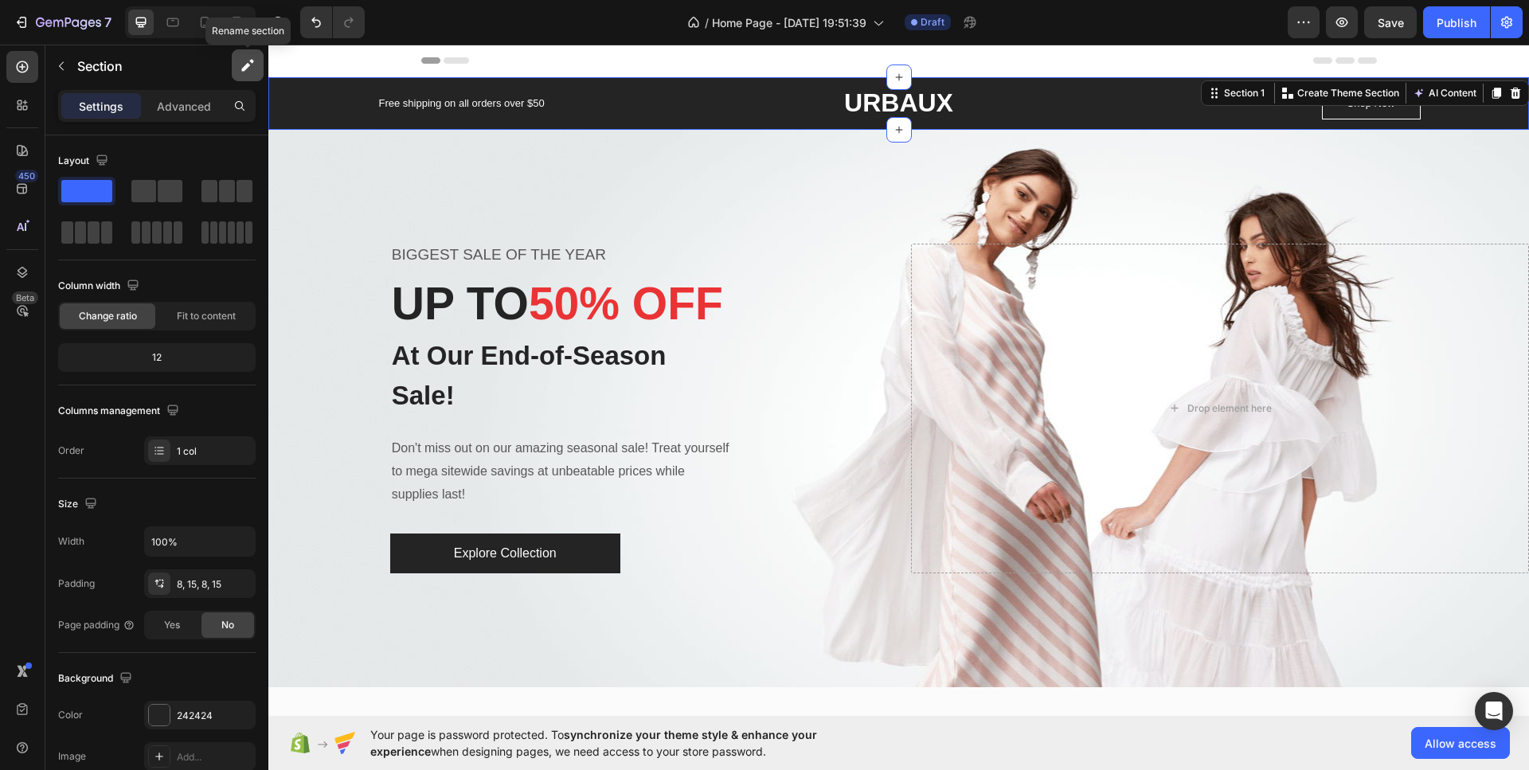
click at [252, 65] on icon "button" at bounding box center [248, 65] width 16 height 16
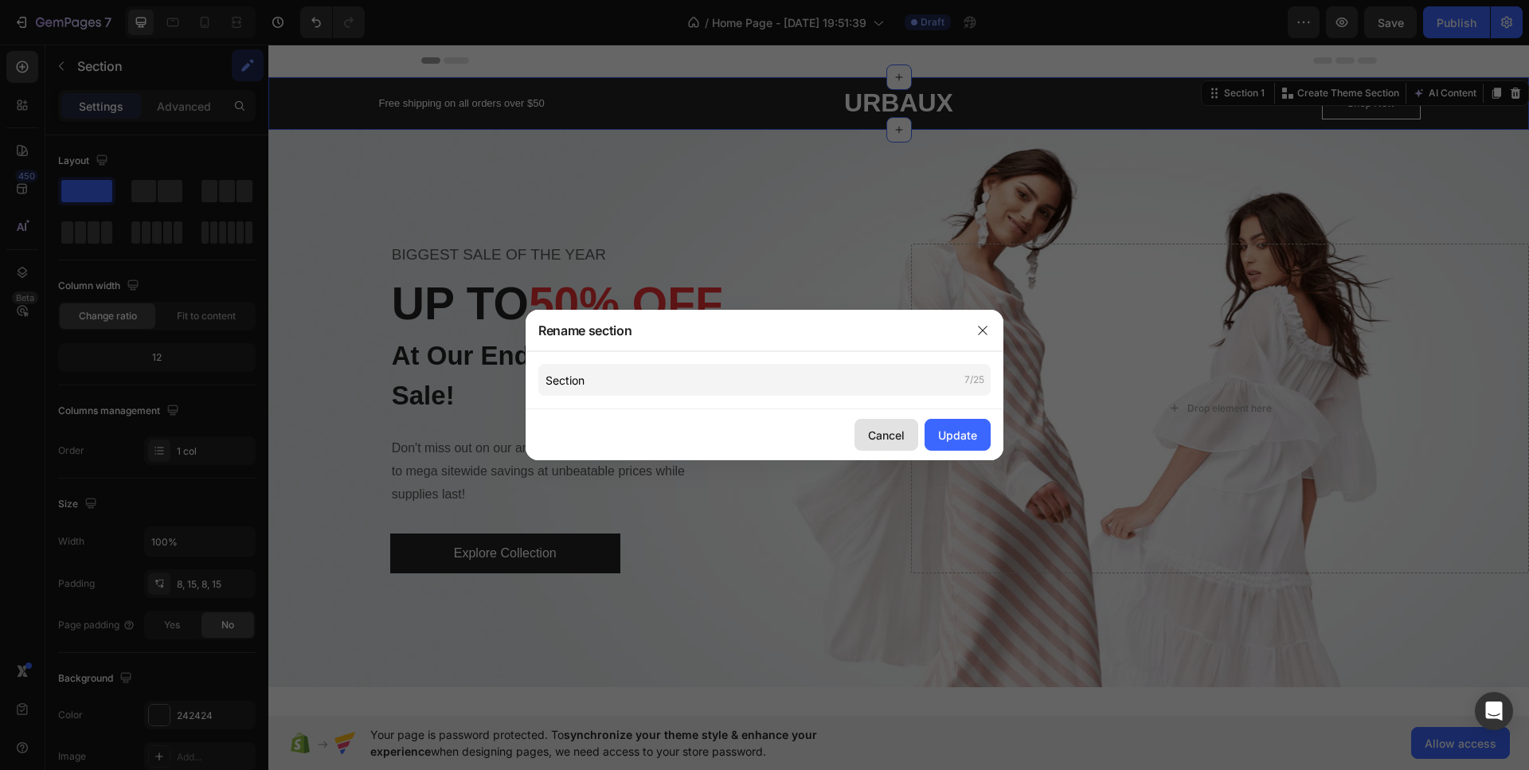
click at [892, 431] on div "Cancel" at bounding box center [886, 435] width 37 height 17
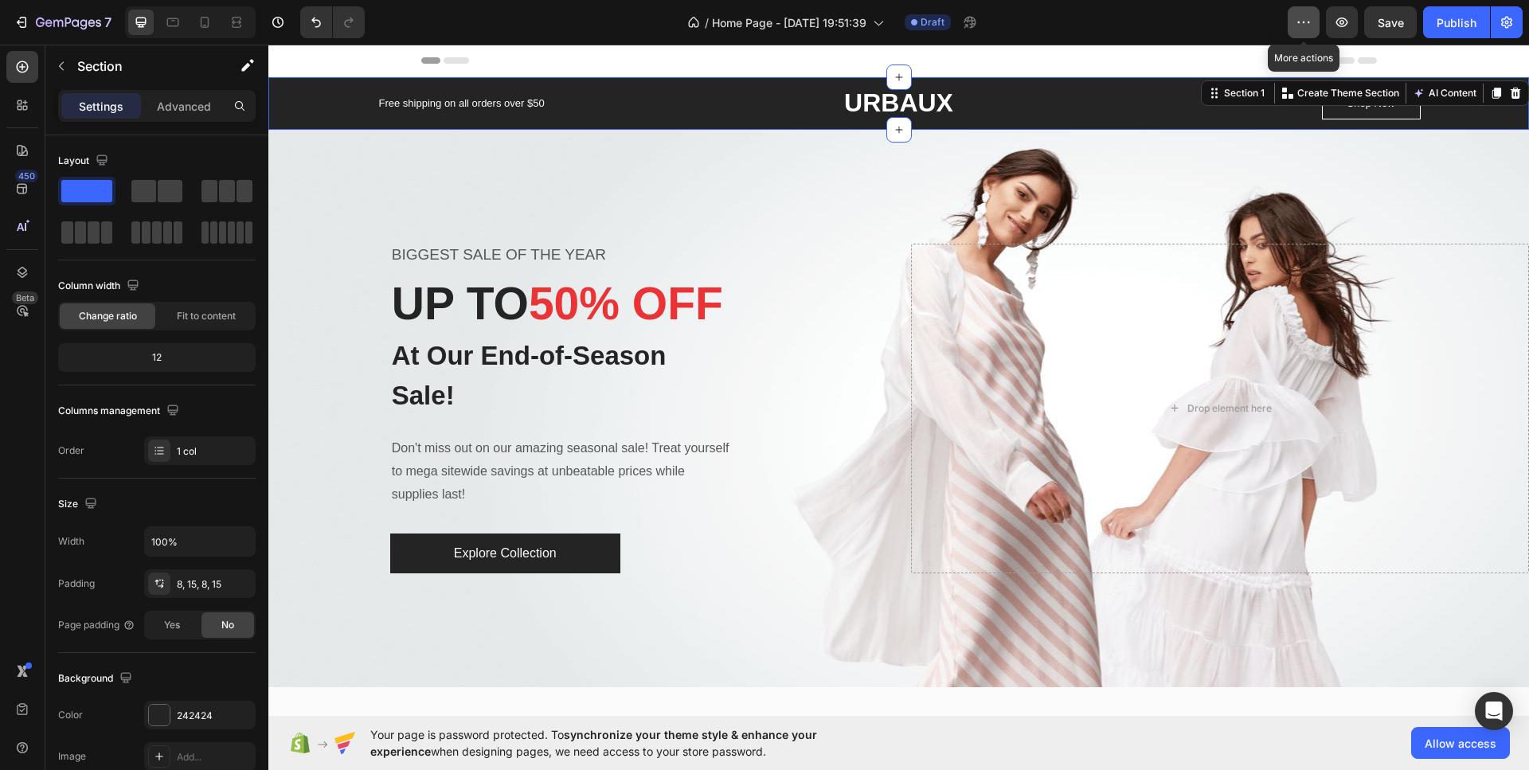
click at [1310, 24] on icon "button" at bounding box center [1303, 22] width 16 height 16
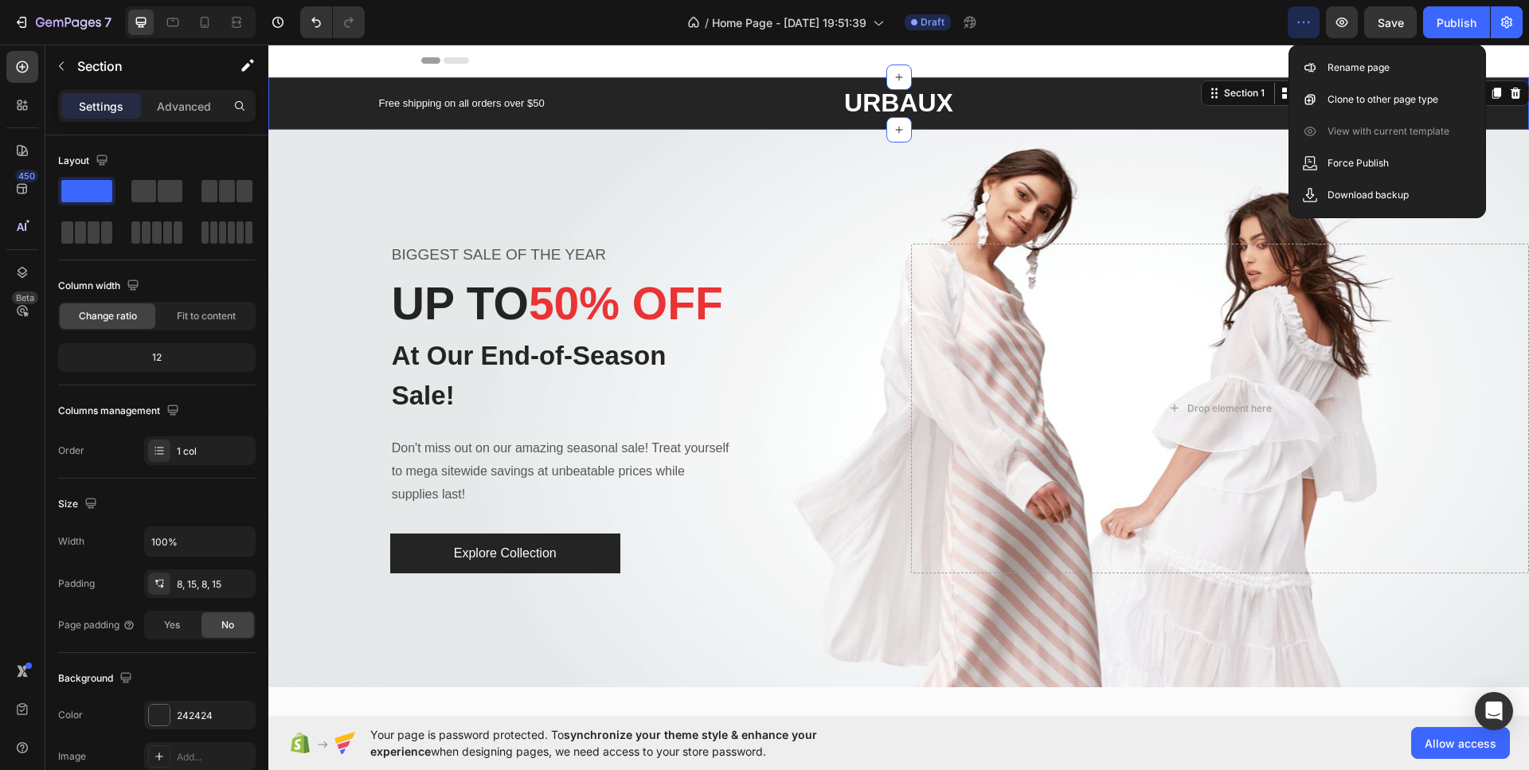
click at [1309, 18] on icon "button" at bounding box center [1303, 22] width 16 height 16
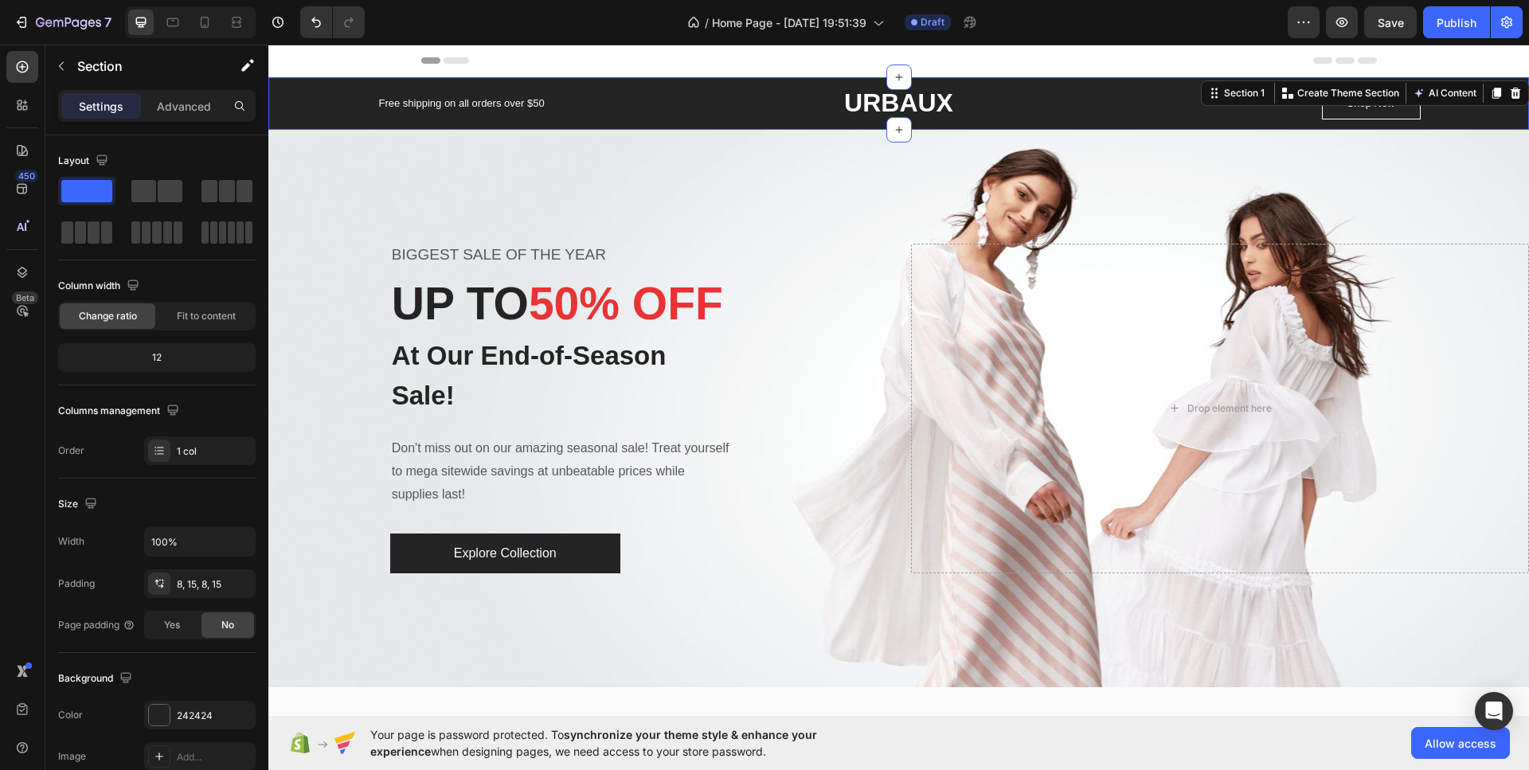
click at [315, 111] on div "Free shipping on all orders over $50 Text block URBAUX Text block Row Shop Now …" at bounding box center [898, 104] width 1236 height 40
click at [179, 111] on p "Advanced" at bounding box center [184, 106] width 54 height 17
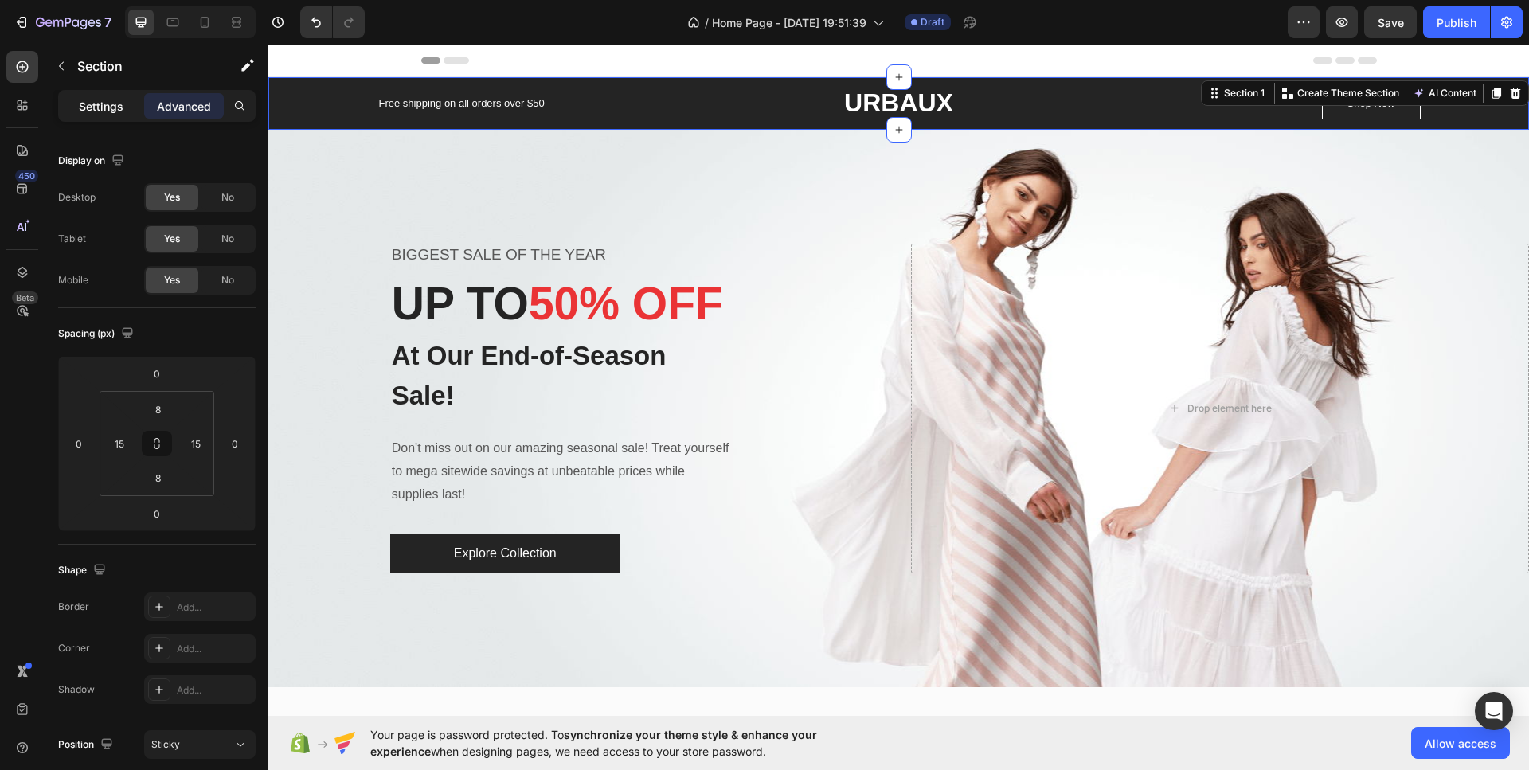
click at [111, 111] on p "Settings" at bounding box center [101, 106] width 45 height 17
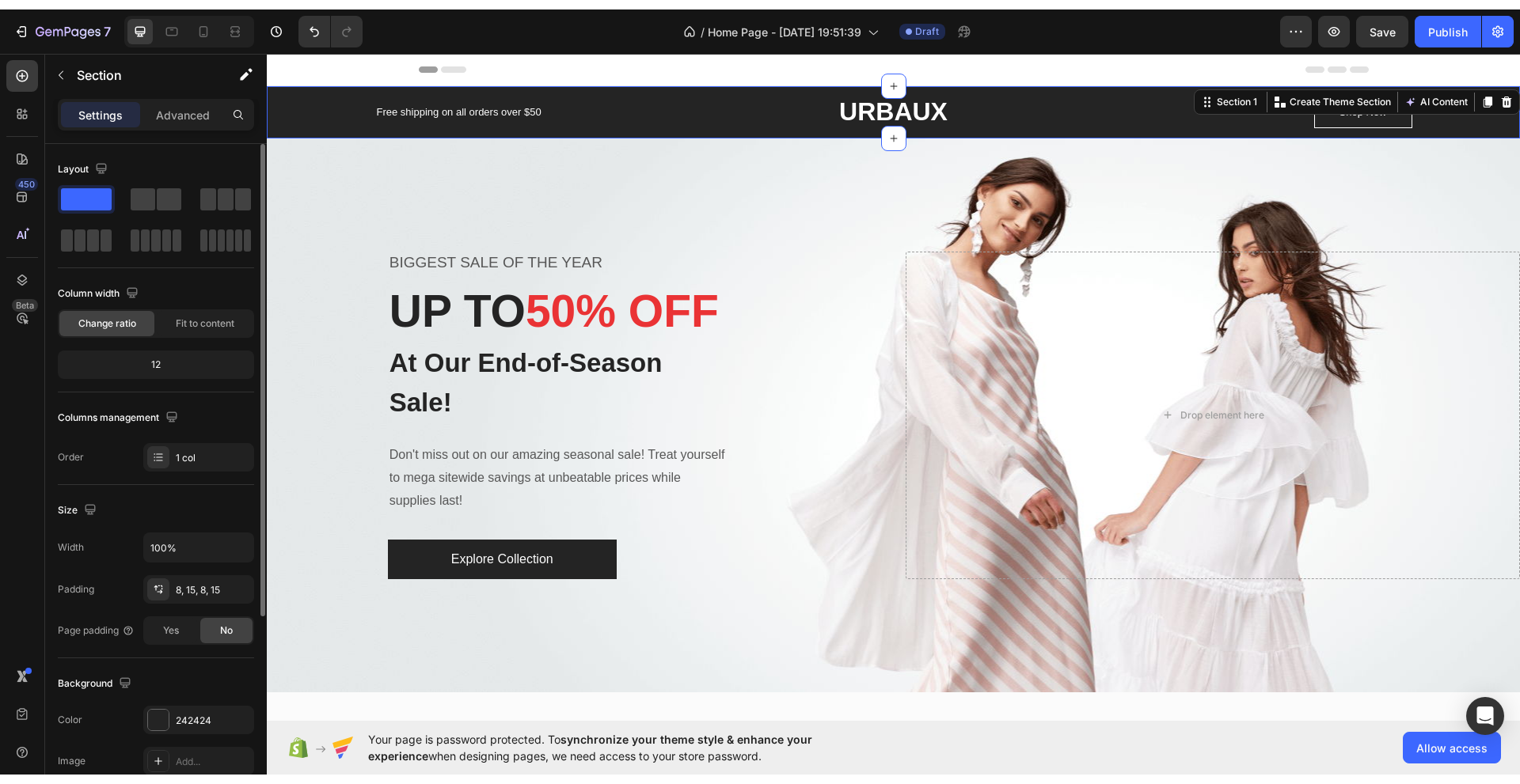
scroll to position [289, 0]
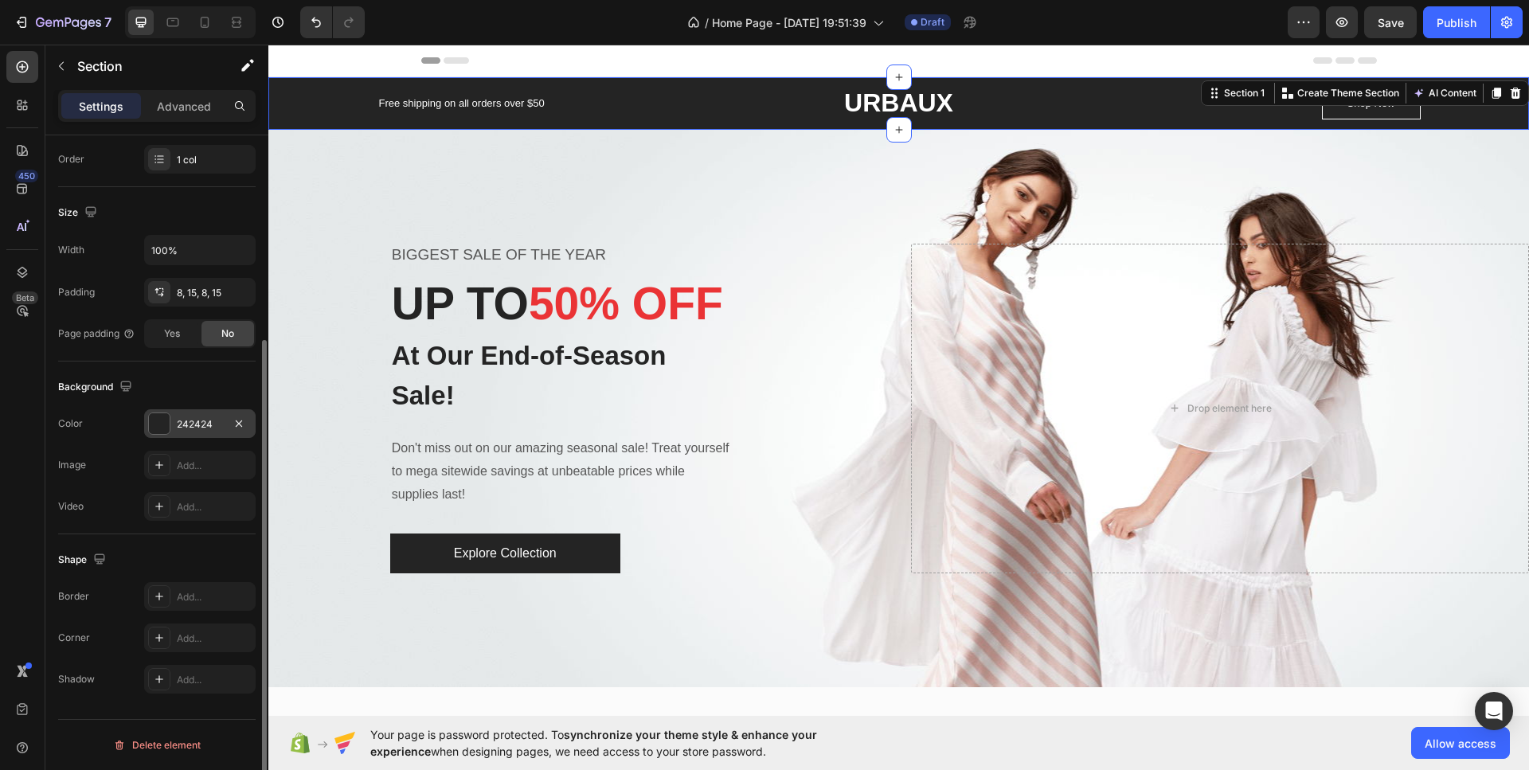
click at [197, 423] on div "242424" at bounding box center [200, 424] width 46 height 14
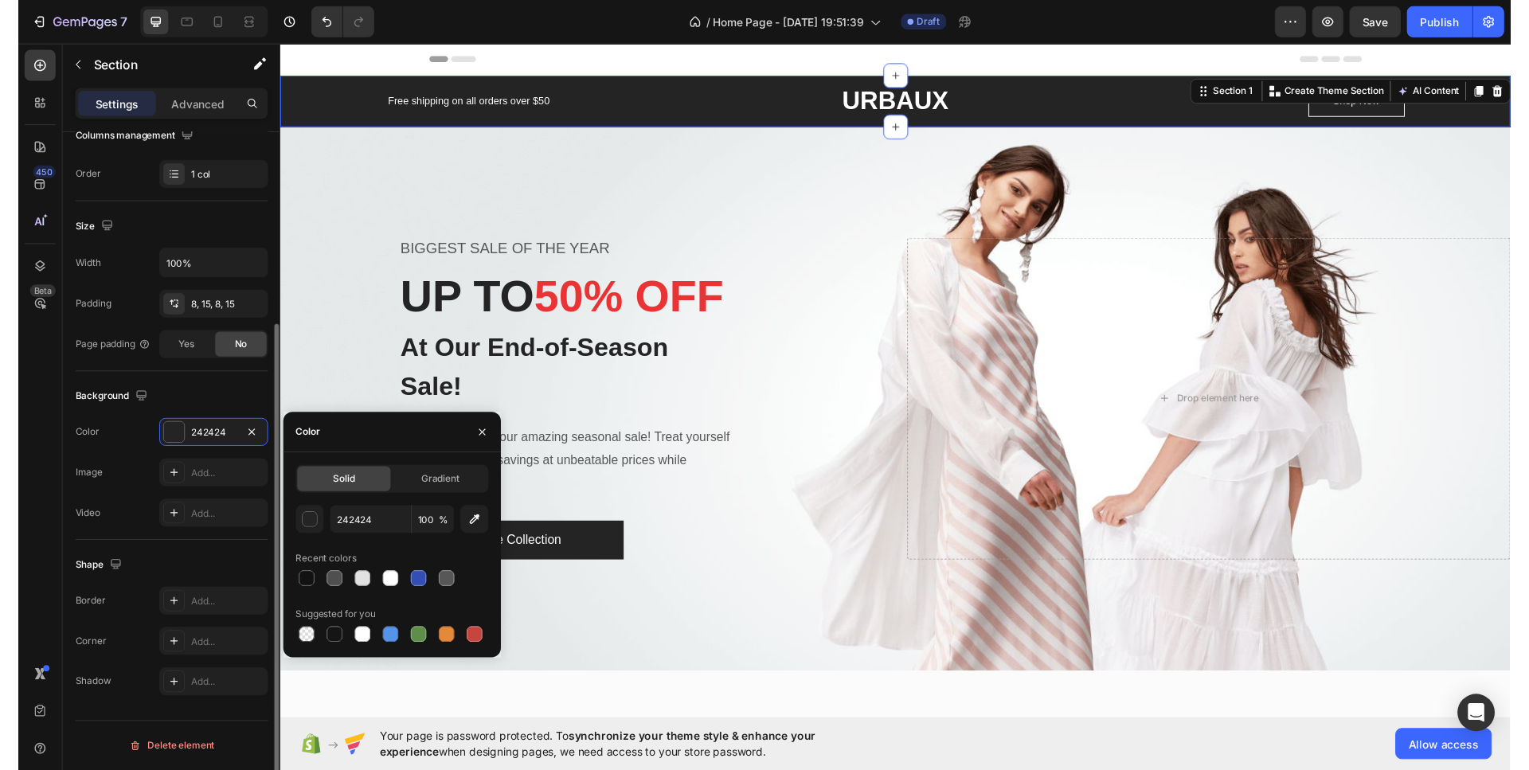
scroll to position [272, 0]
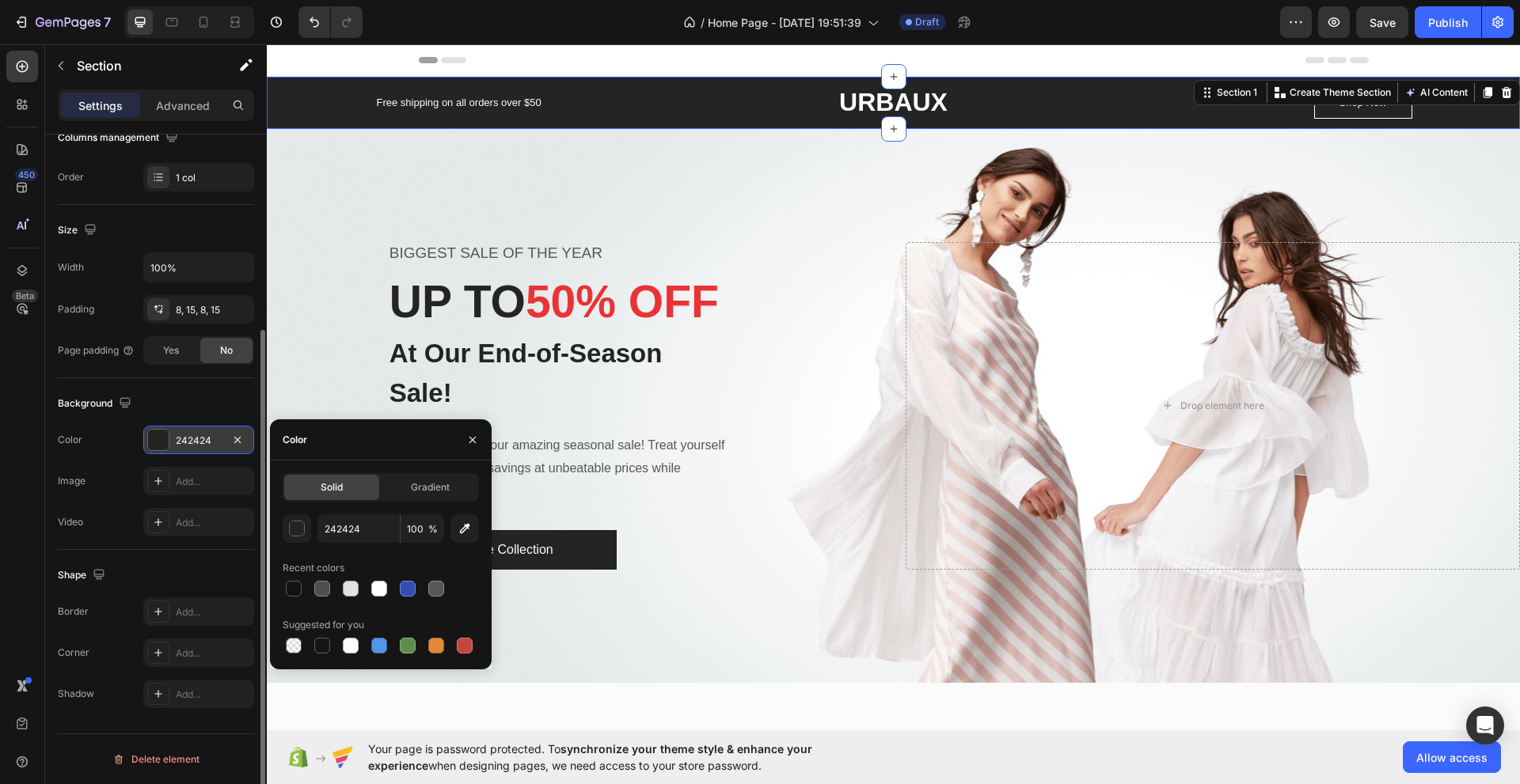
click at [203, 433] on div "242424" at bounding box center [199, 440] width 46 height 14
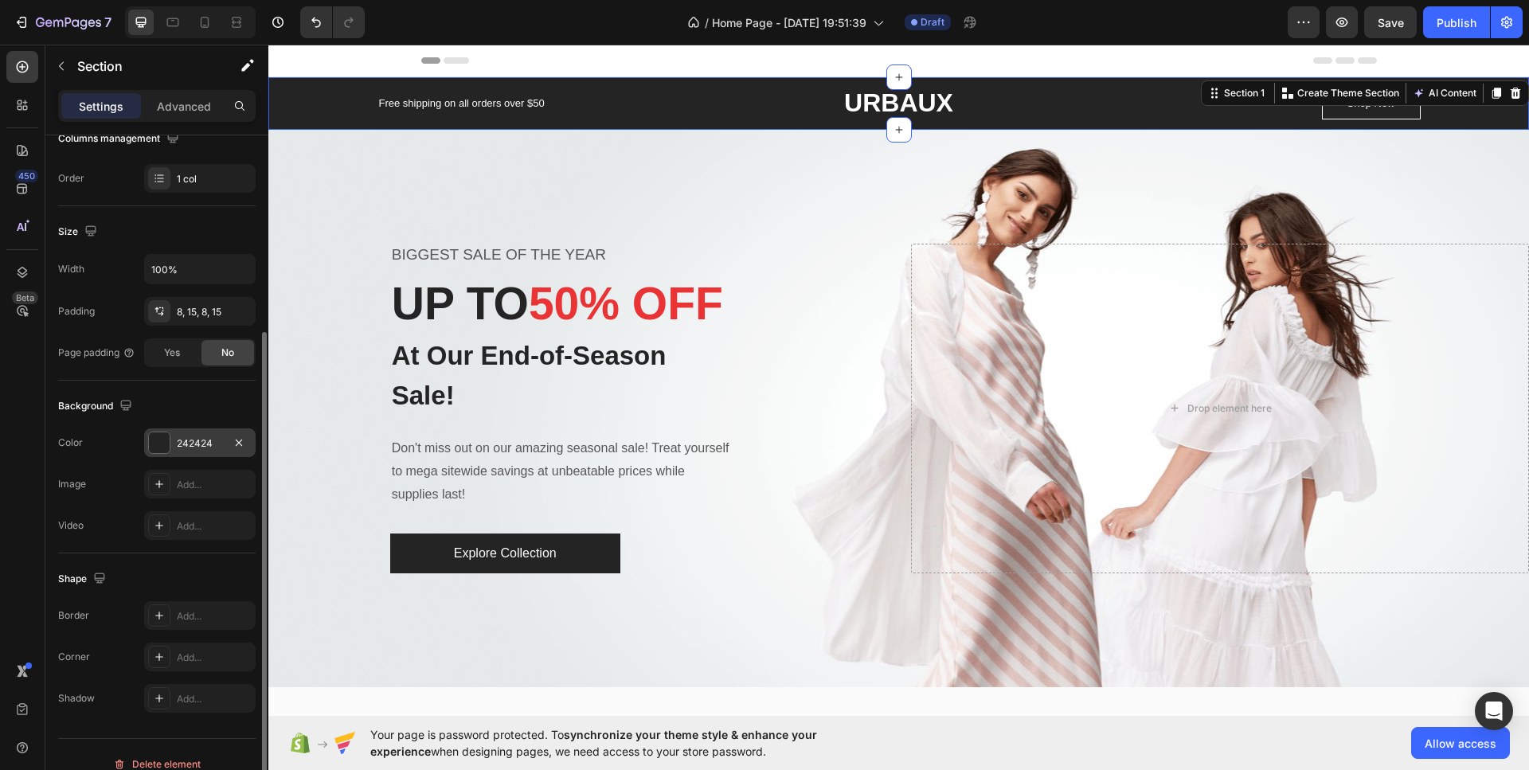
click at [211, 439] on div "242424" at bounding box center [200, 443] width 46 height 14
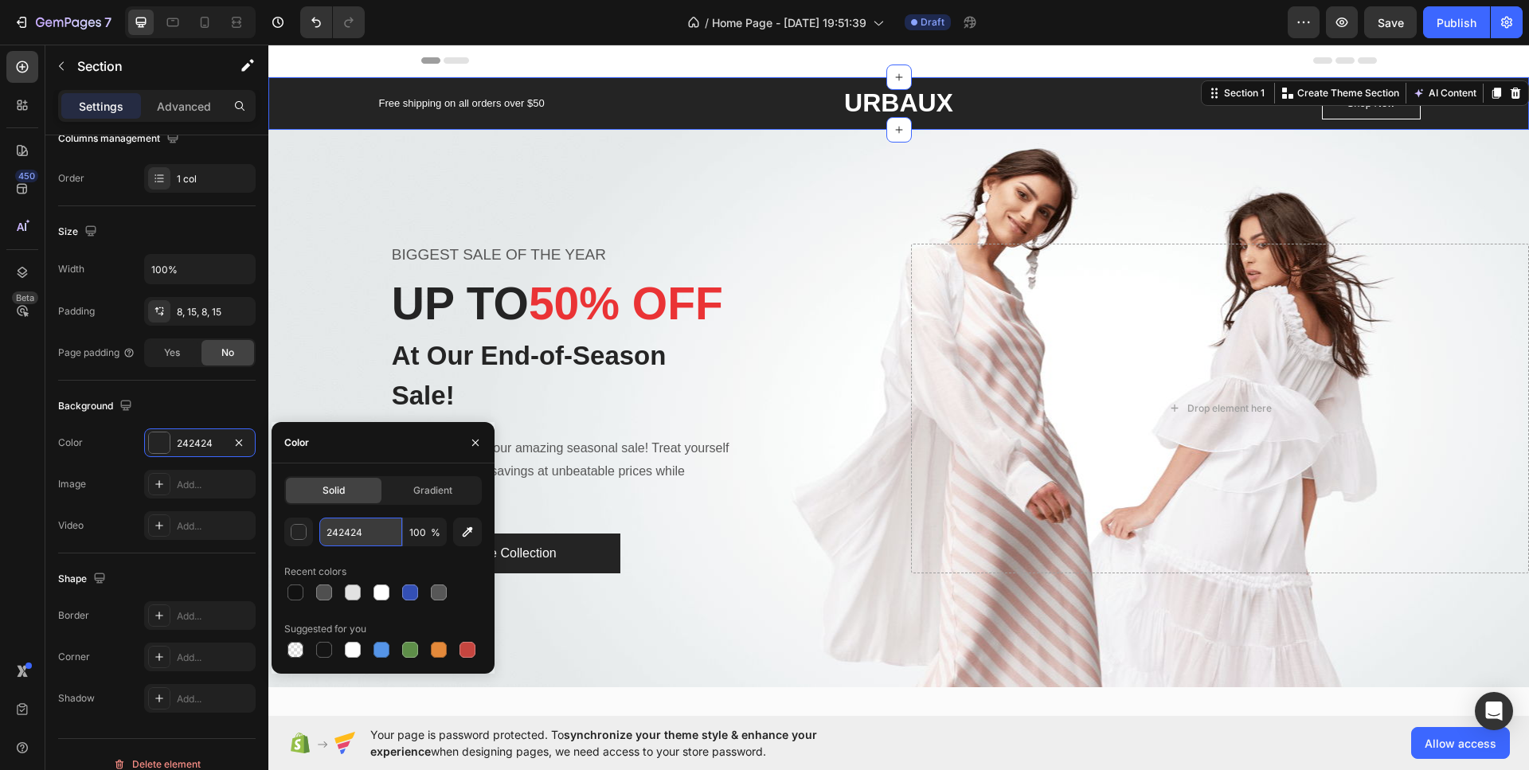
click at [372, 536] on input "242424" at bounding box center [360, 531] width 83 height 29
paste input "E7E2DA"
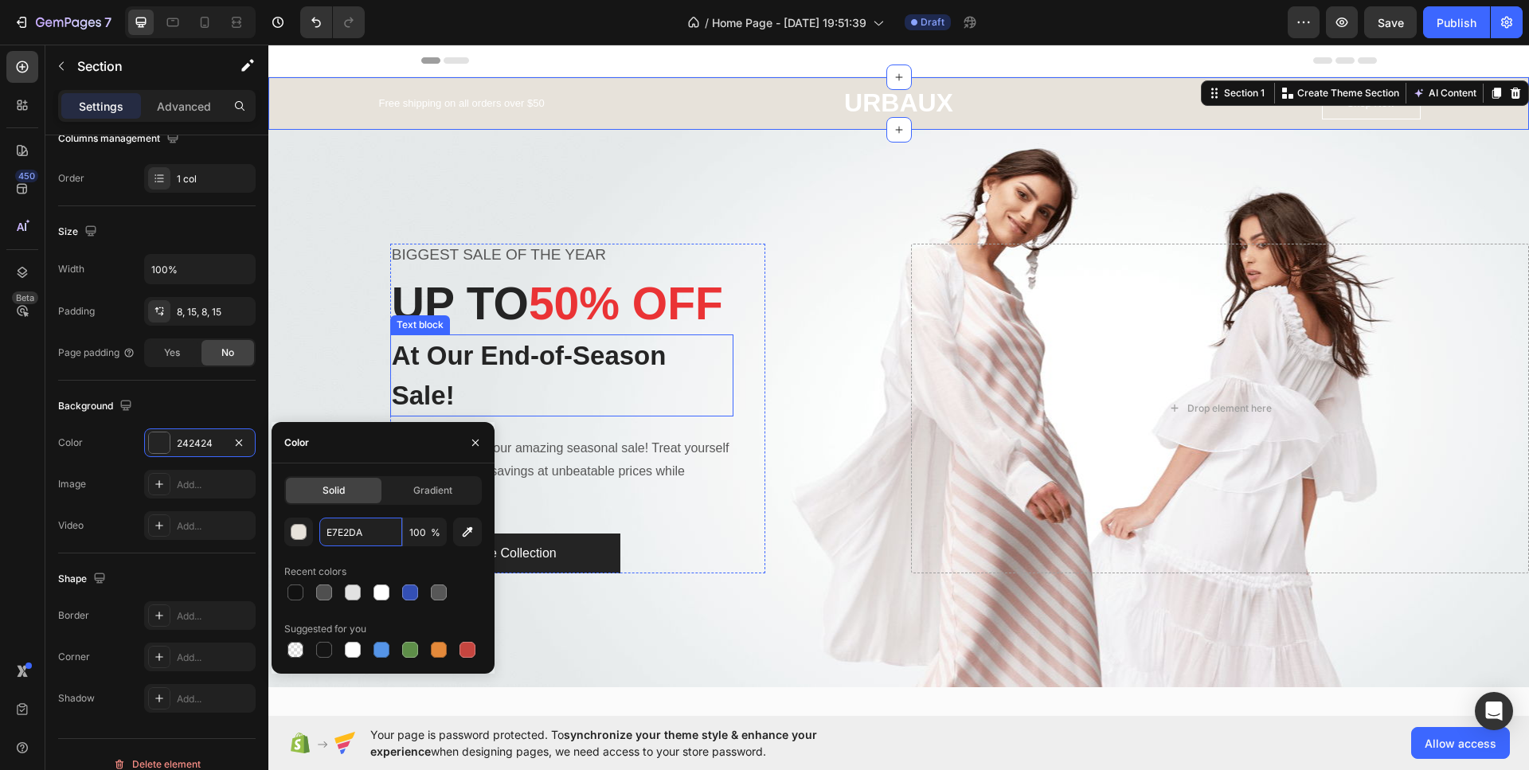
type input "E7E2DA"
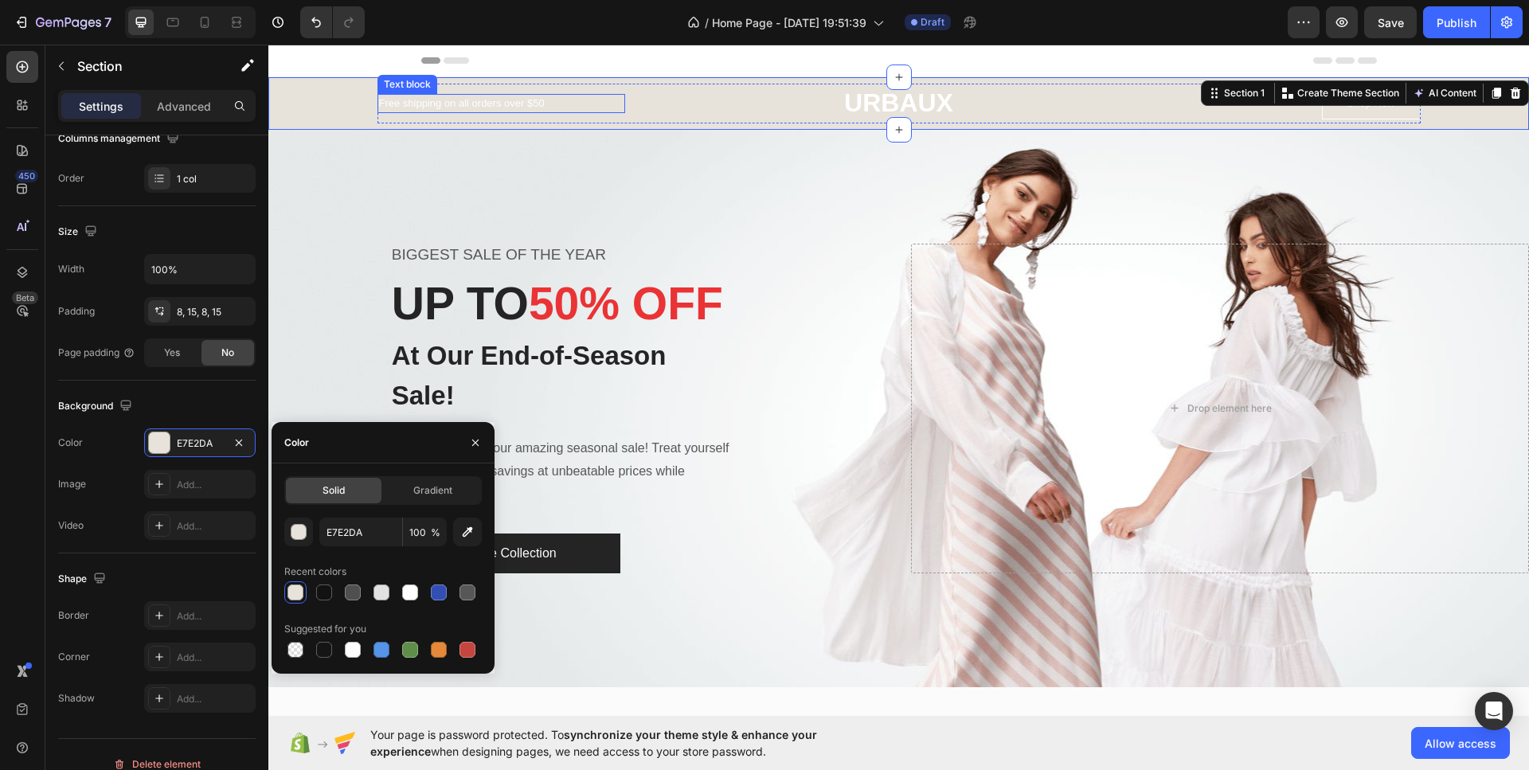
click at [443, 104] on p "Free shipping on all orders over $50" at bounding box center [501, 104] width 245 height 16
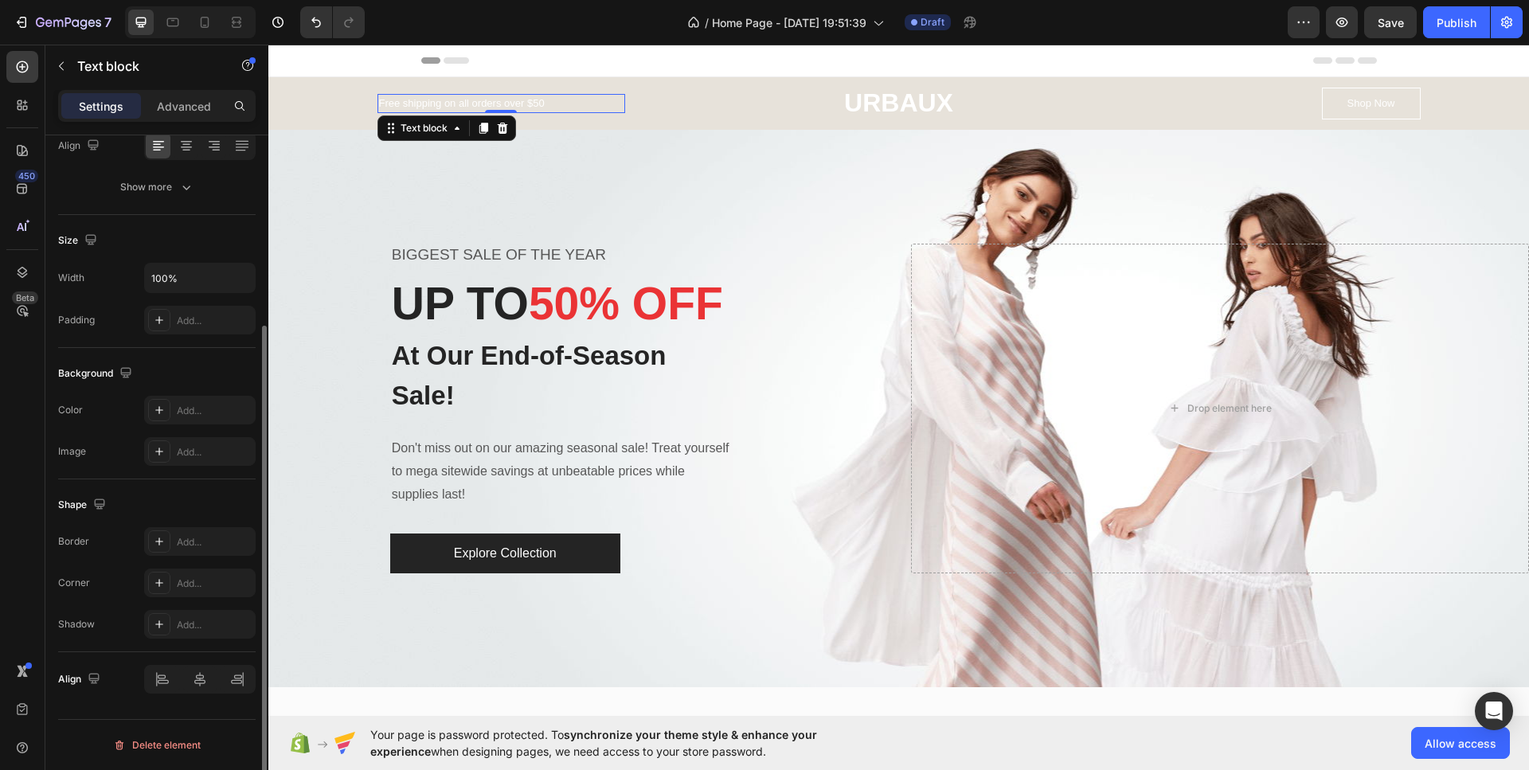
scroll to position [0, 0]
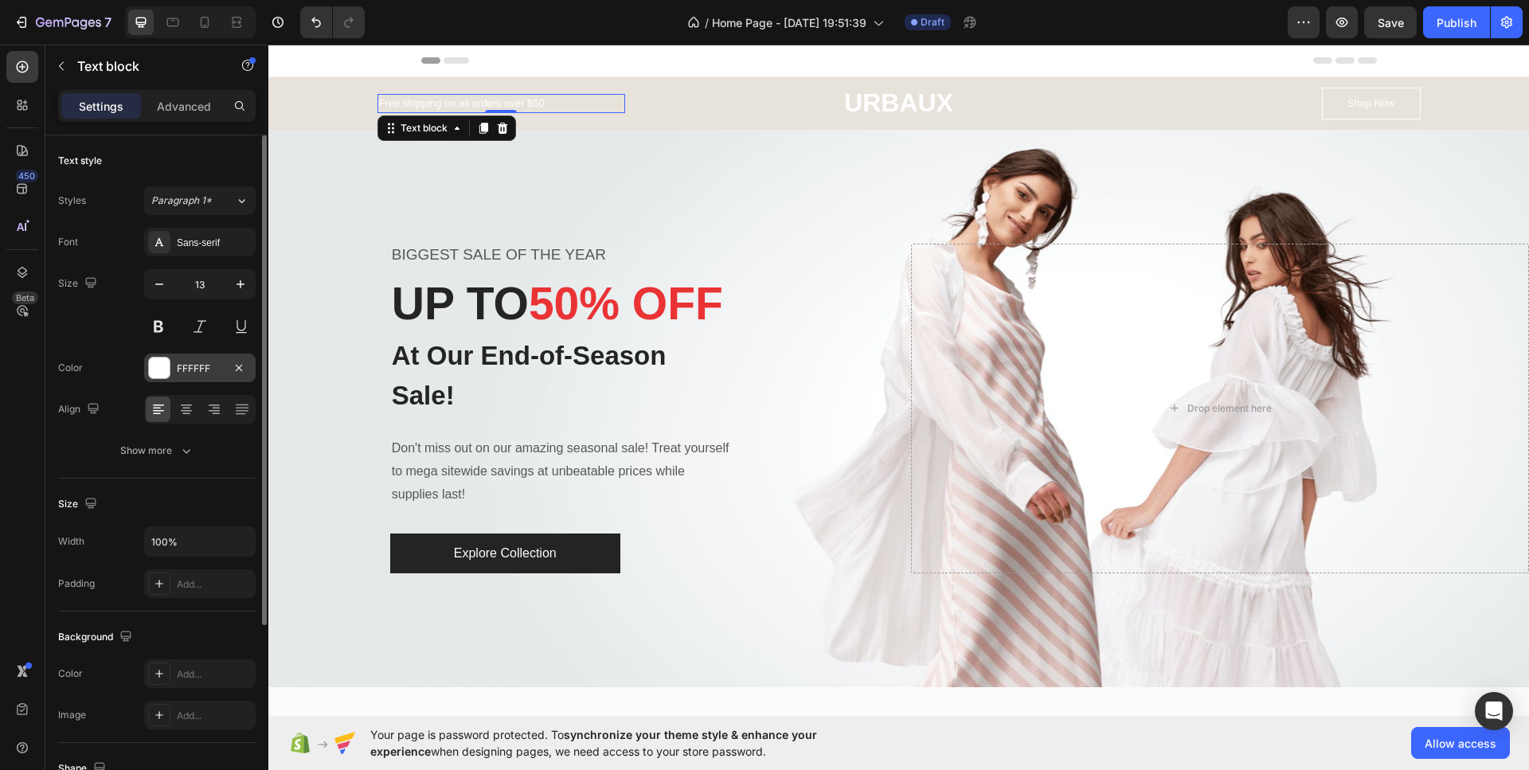
click at [174, 362] on div "FFFFFF" at bounding box center [199, 367] width 111 height 29
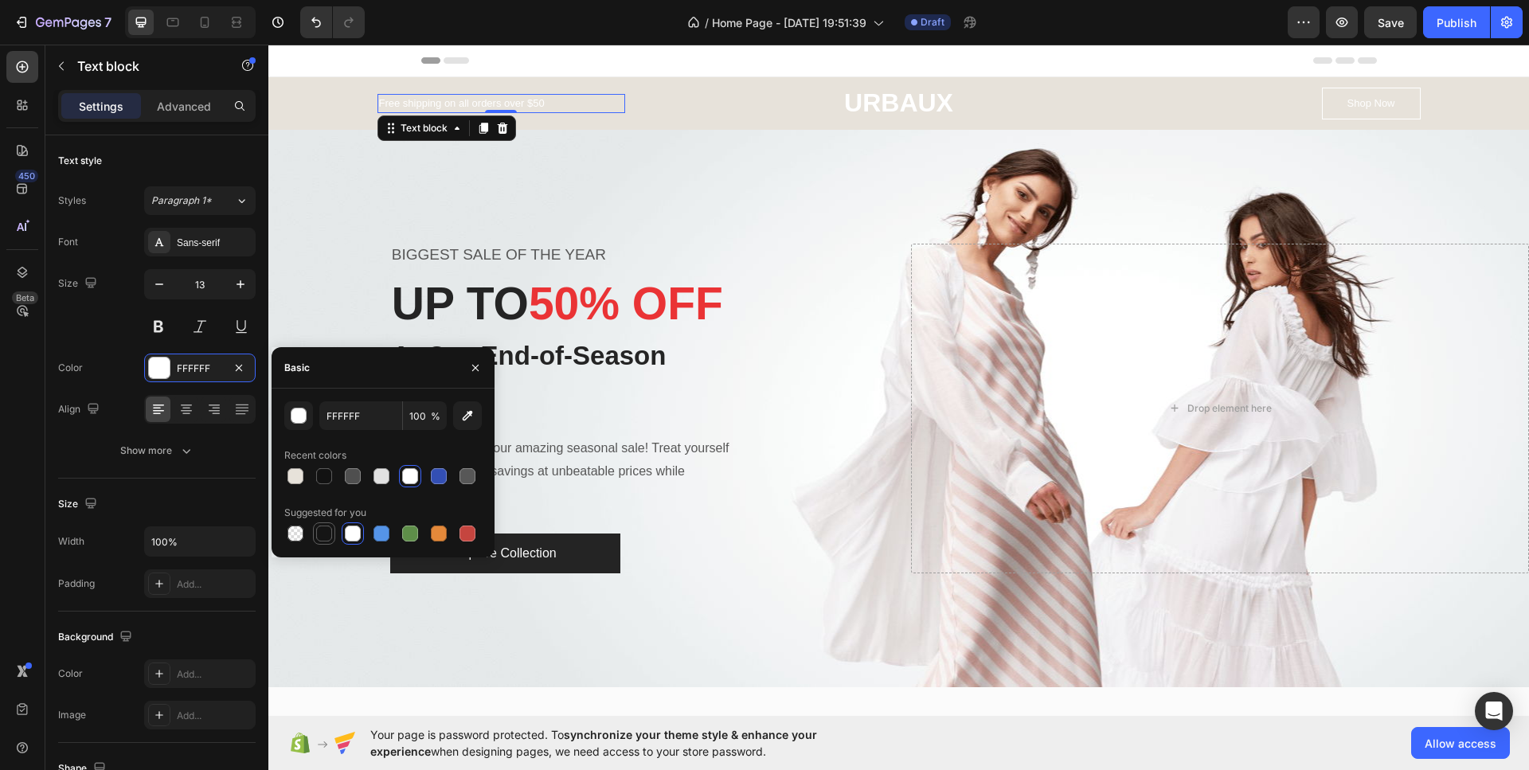
click at [322, 533] on div at bounding box center [324, 533] width 16 height 16
type input "151515"
click at [877, 106] on p "URBAUX" at bounding box center [898, 103] width 109 height 38
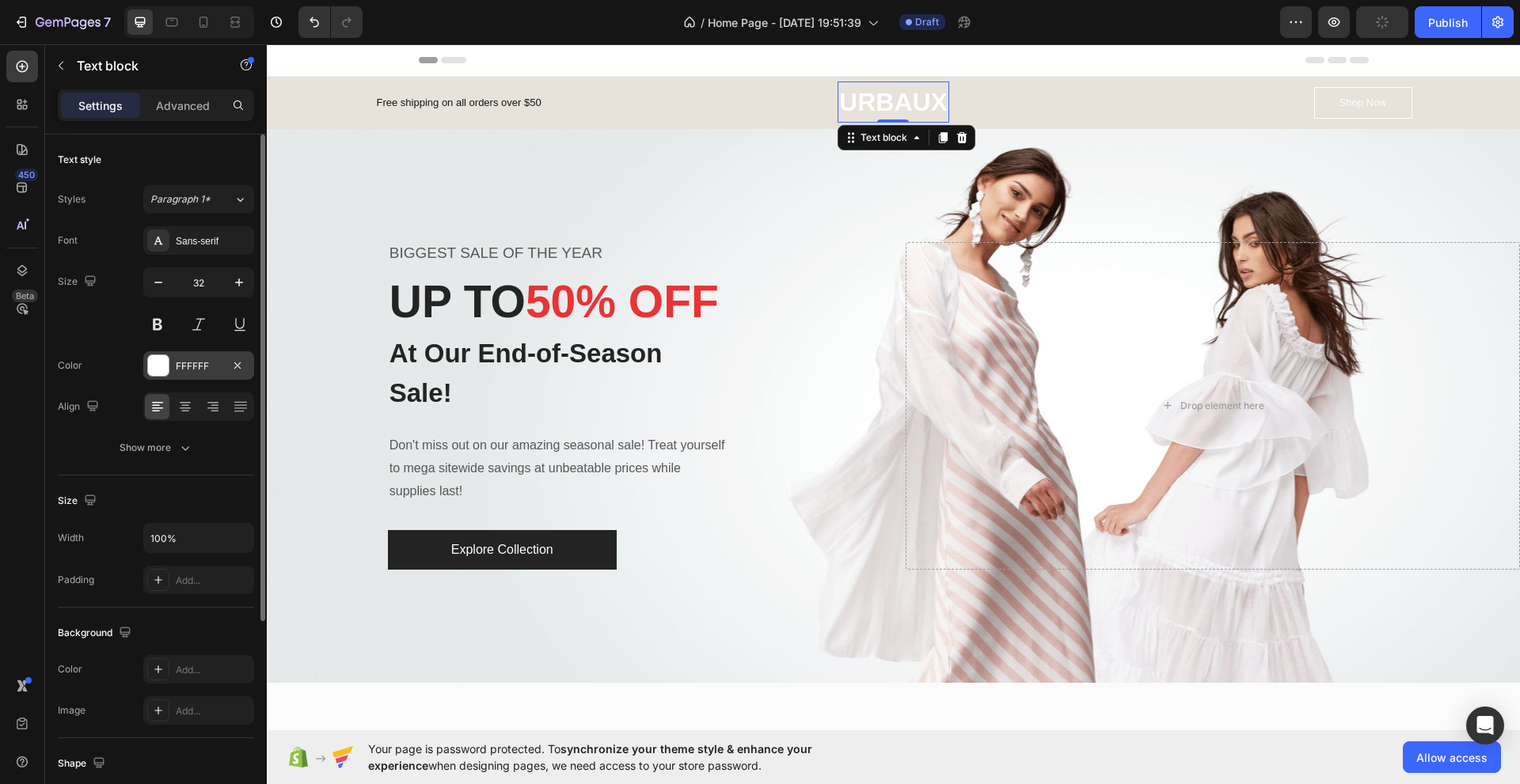
drag, startPoint x: 208, startPoint y: 374, endPoint x: 208, endPoint y: 355, distance: 19.0
click at [208, 374] on div "FFFFFF" at bounding box center [198, 365] width 110 height 29
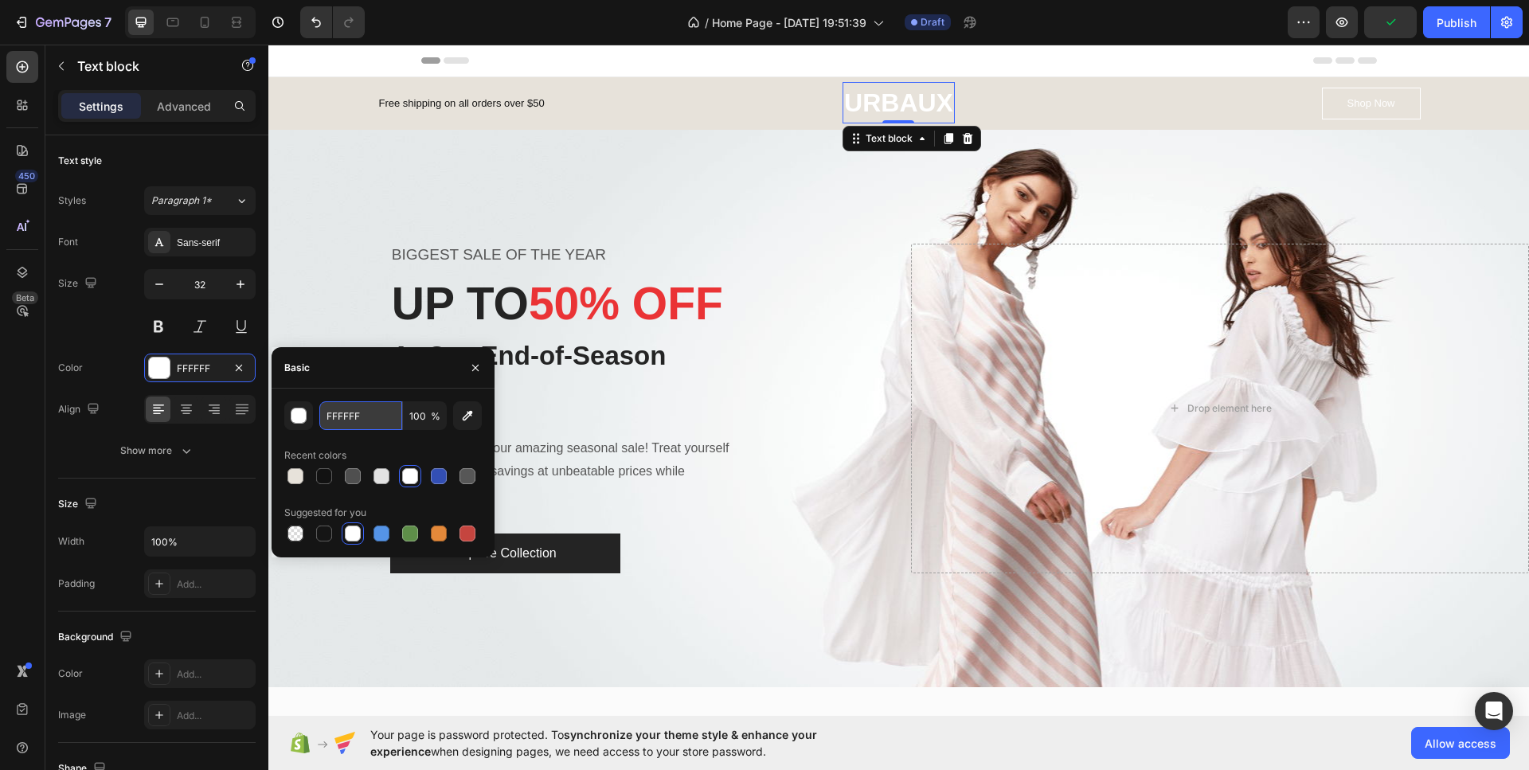
click at [377, 419] on input "FFFFFF" at bounding box center [360, 415] width 83 height 29
paste input "111111"
type input "111111"
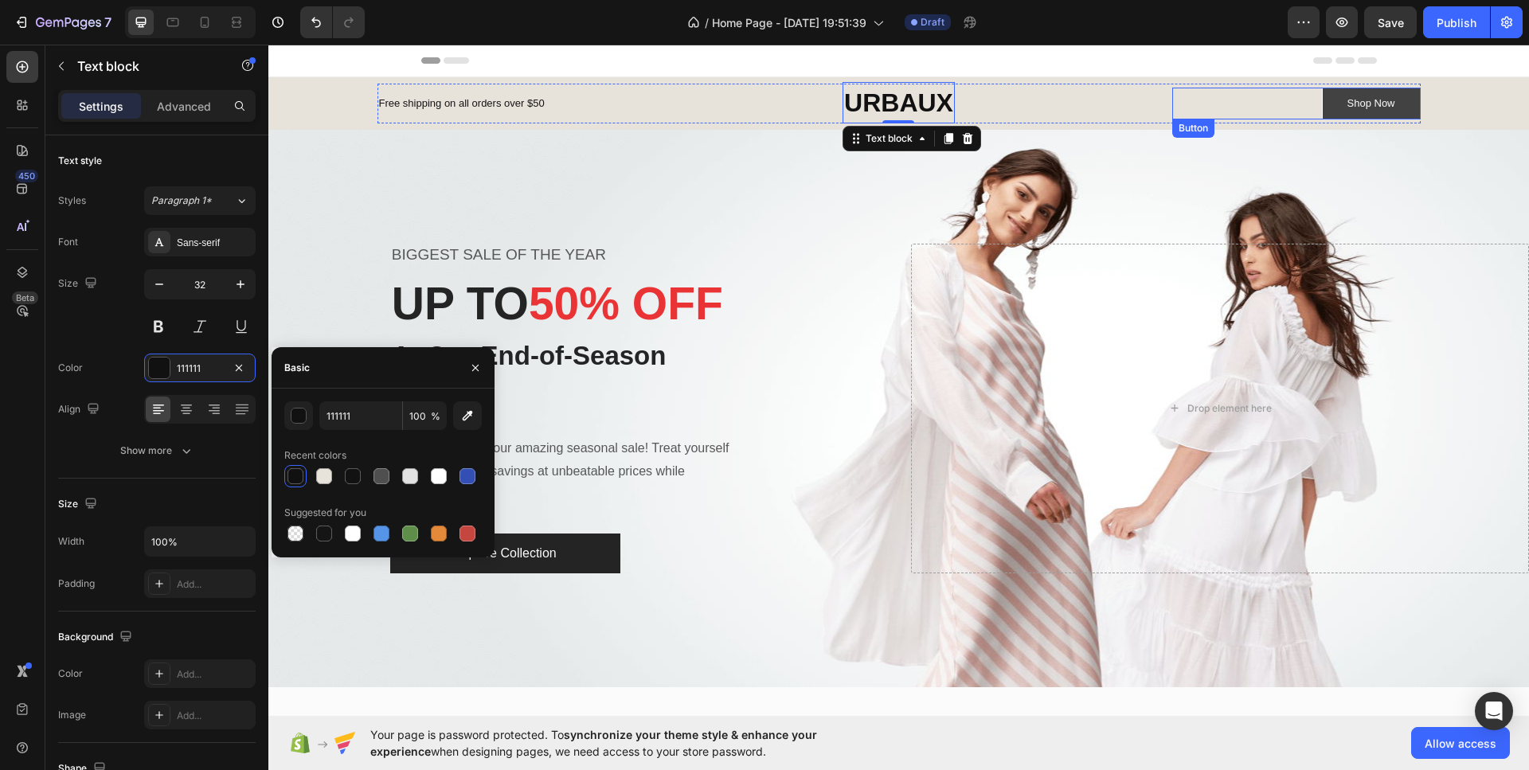
click at [1337, 103] on link "Shop Now" at bounding box center [1371, 104] width 99 height 32
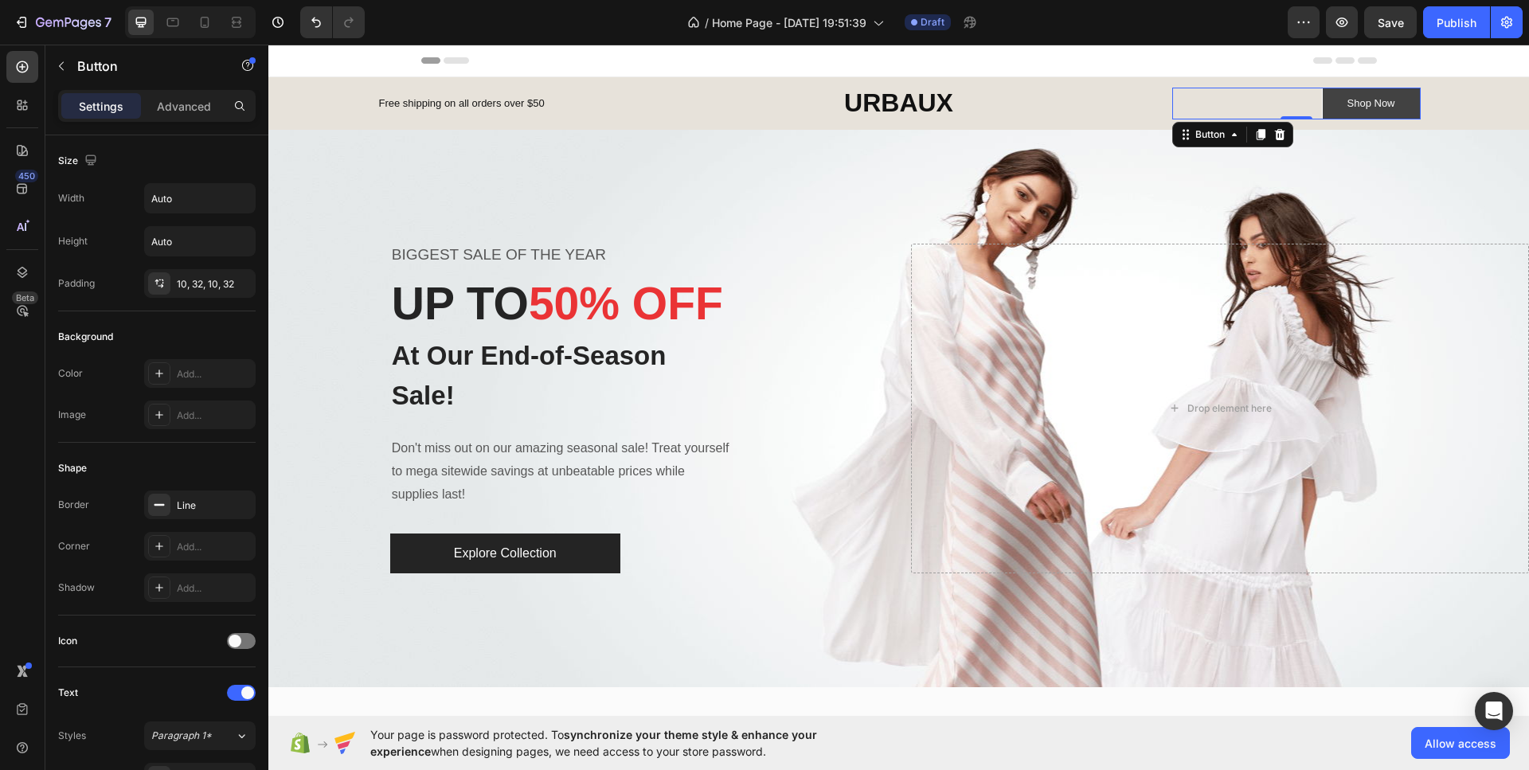
click at [1404, 104] on link "Shop Now" at bounding box center [1371, 104] width 99 height 32
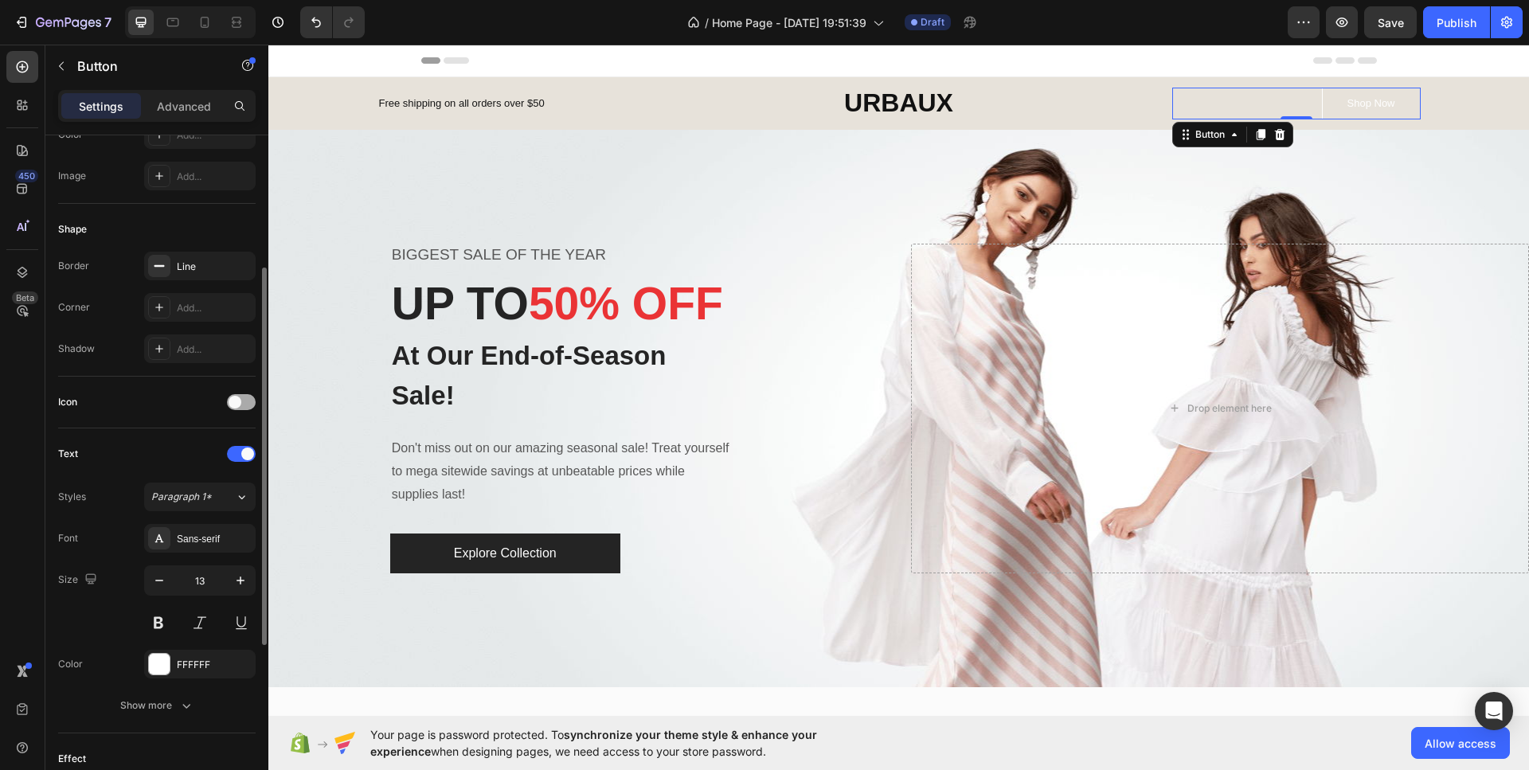
click at [241, 397] on div at bounding box center [241, 402] width 29 height 16
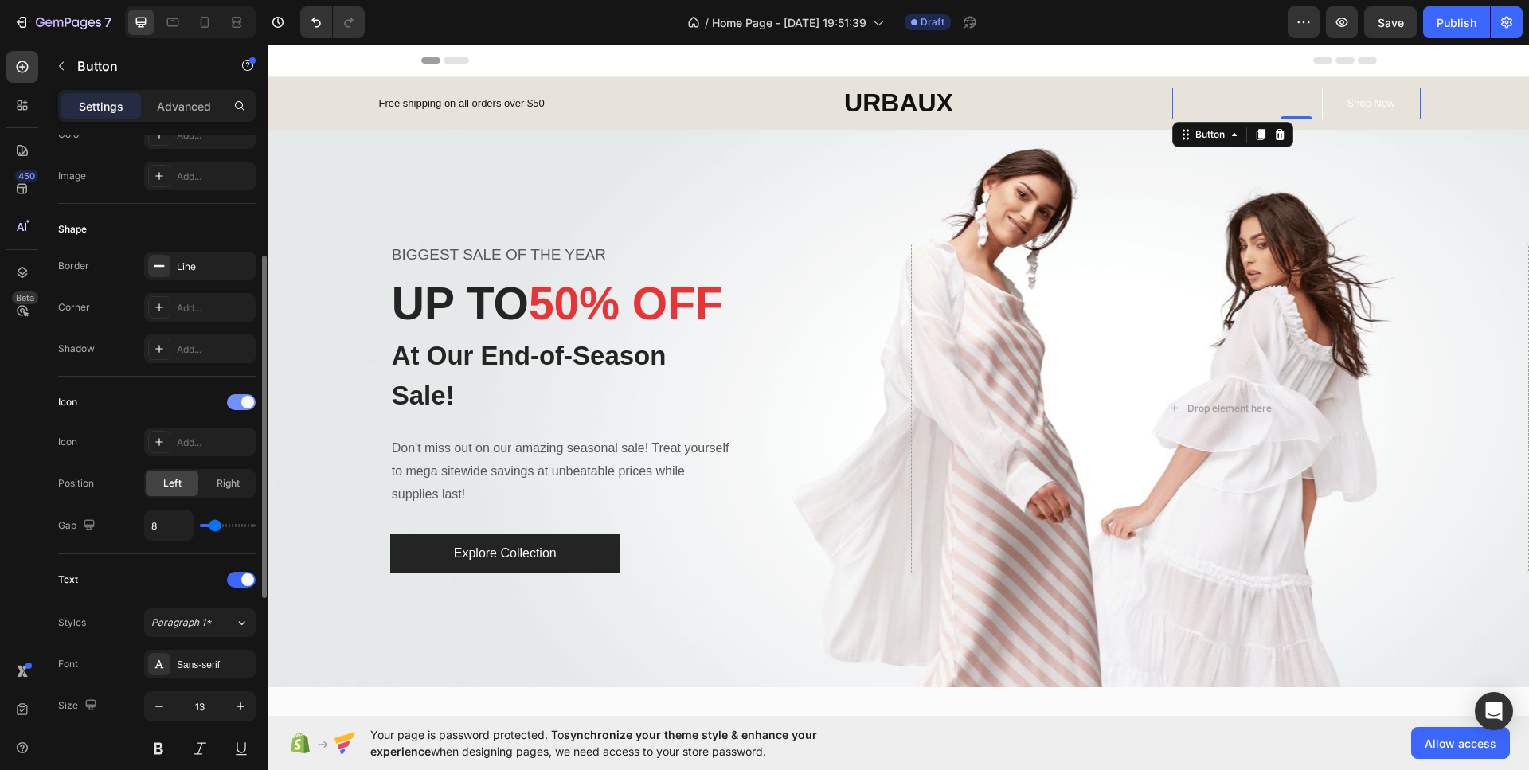
click at [236, 407] on div at bounding box center [241, 402] width 29 height 16
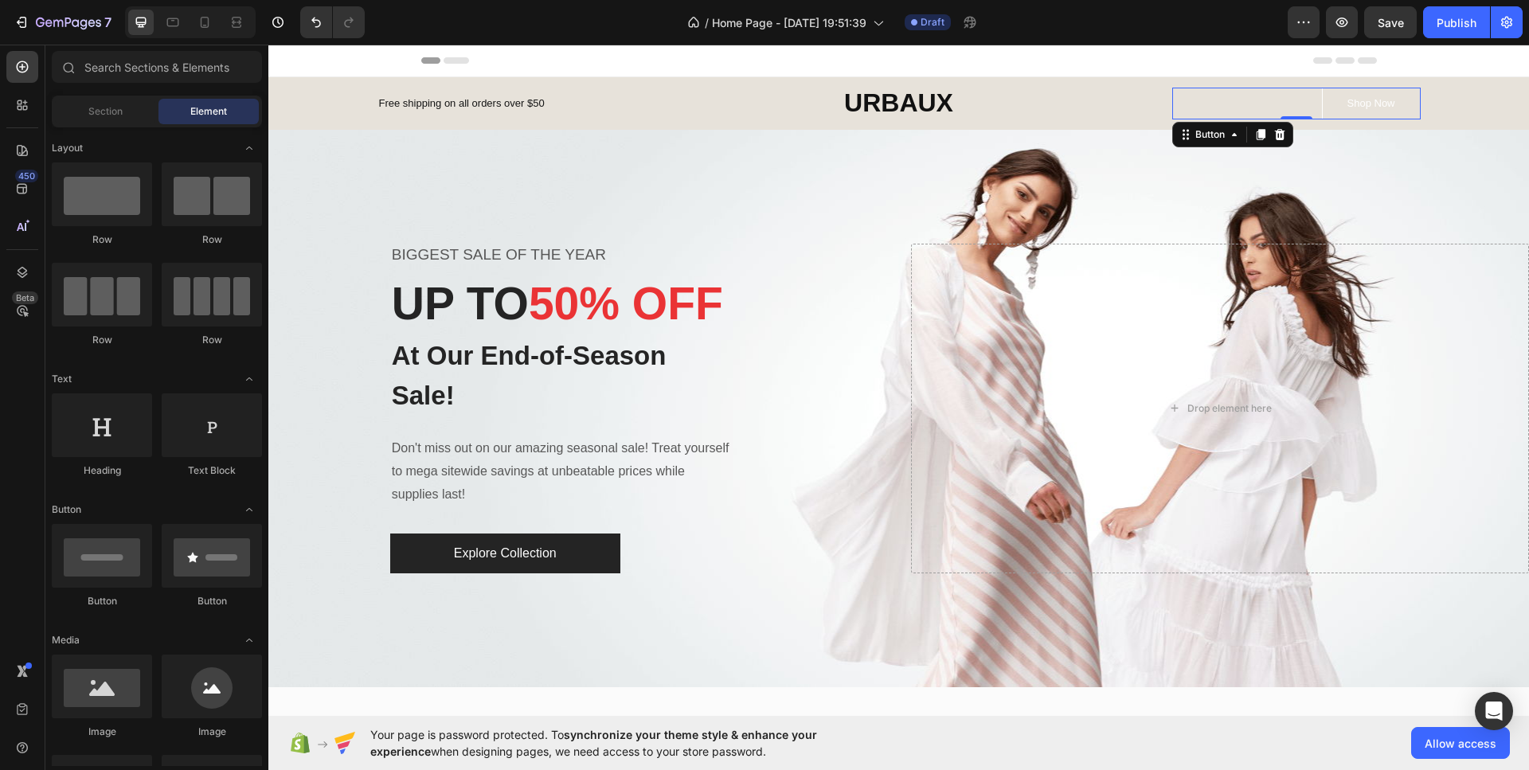
click at [334, 70] on div "Header" at bounding box center [898, 61] width 1260 height 33
click at [1268, 52] on div "Header" at bounding box center [898, 61] width 955 height 32
click at [299, 58] on span "Header" at bounding box center [316, 61] width 35 height 16
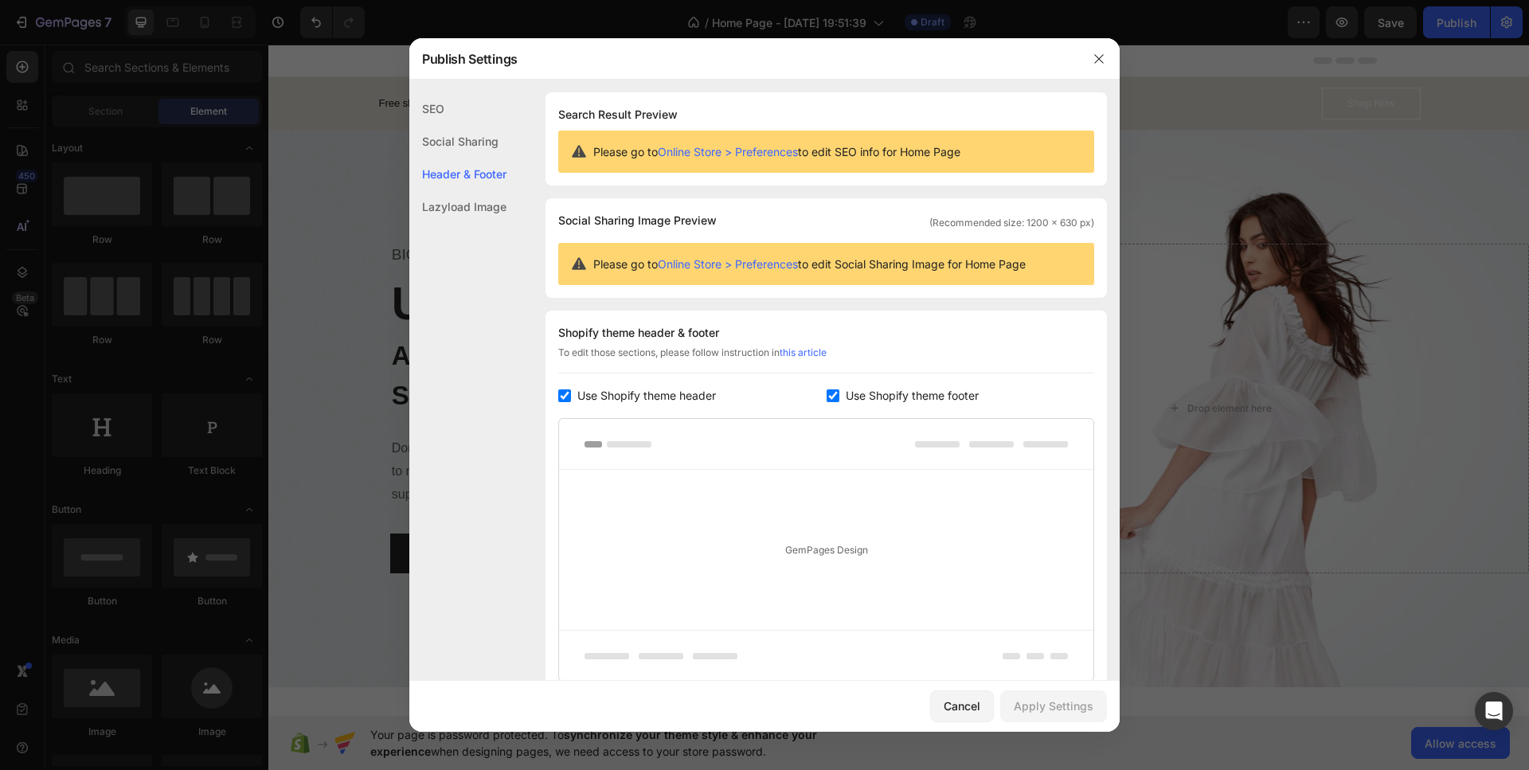
scroll to position [132, 0]
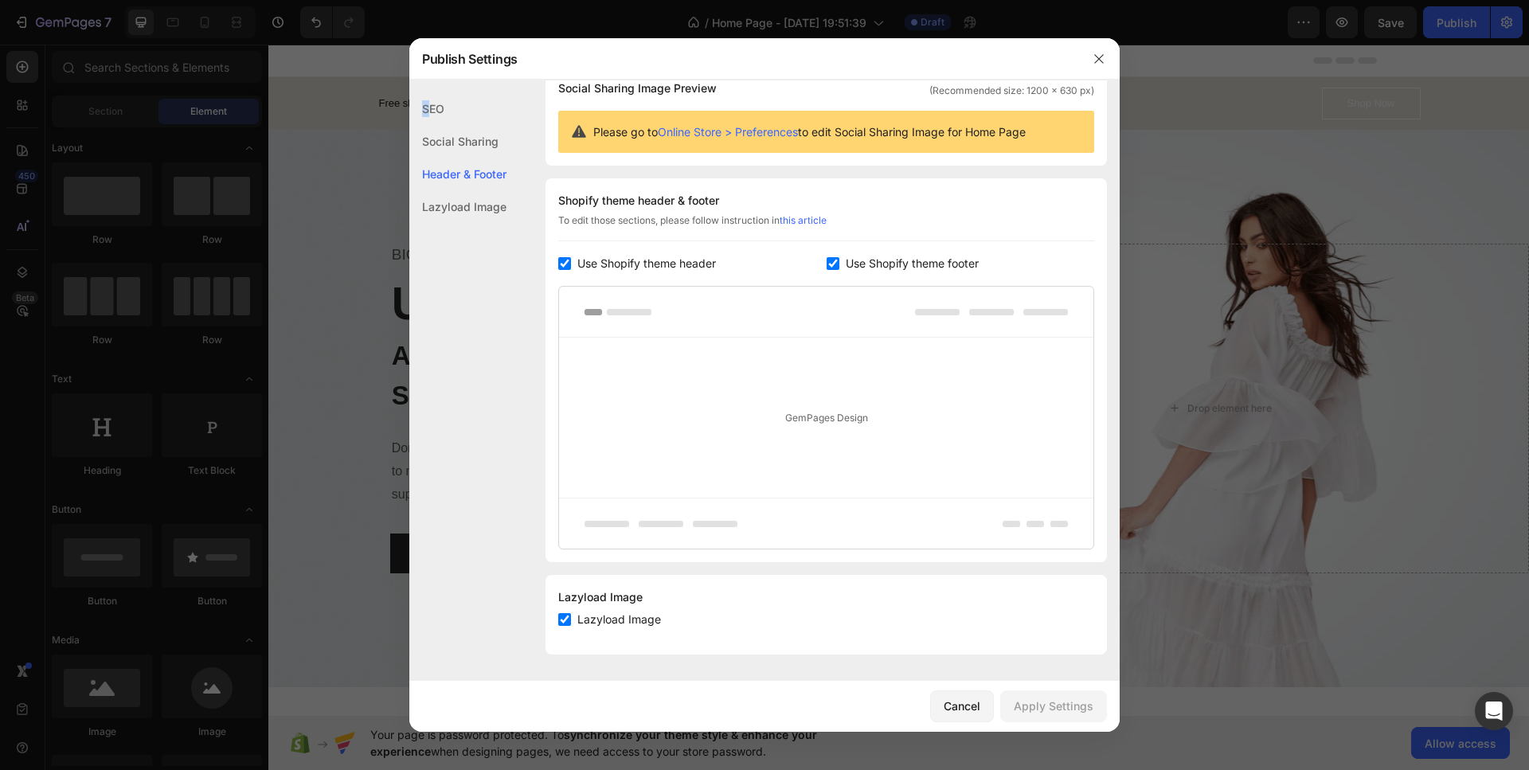
click at [429, 105] on div "SEO" at bounding box center [457, 108] width 97 height 33
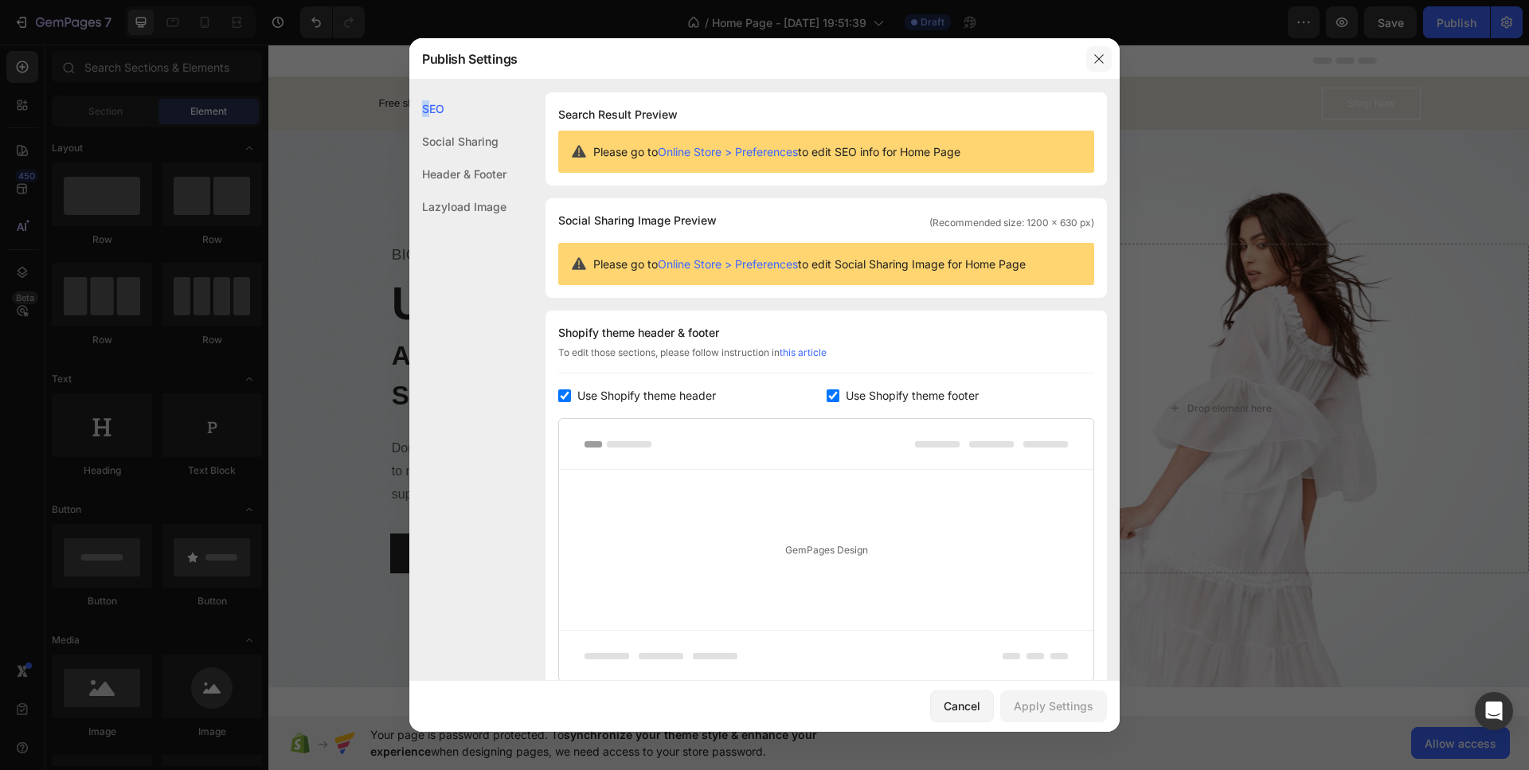
click at [1094, 58] on icon "button" at bounding box center [1098, 59] width 13 height 13
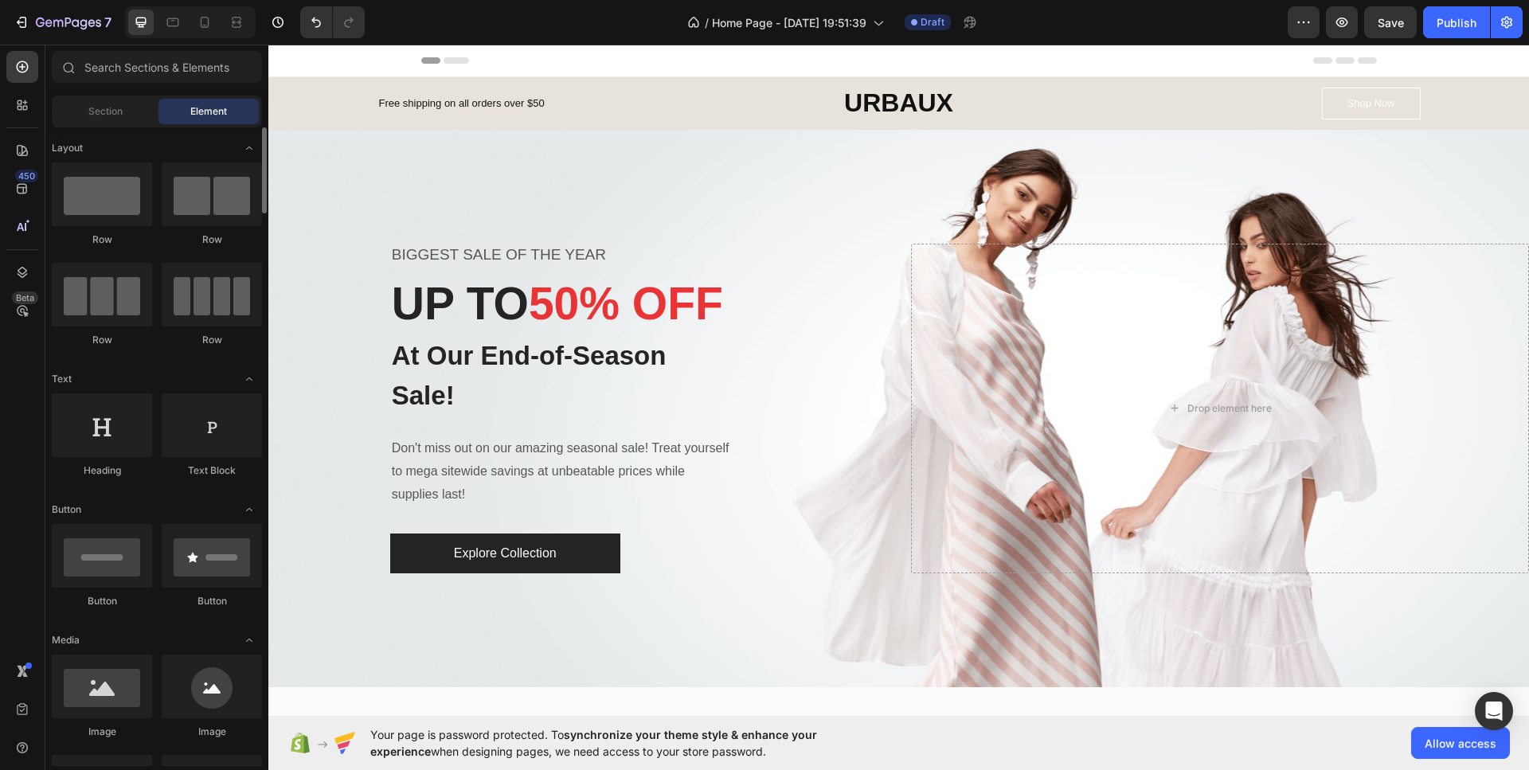
scroll to position [80, 0]
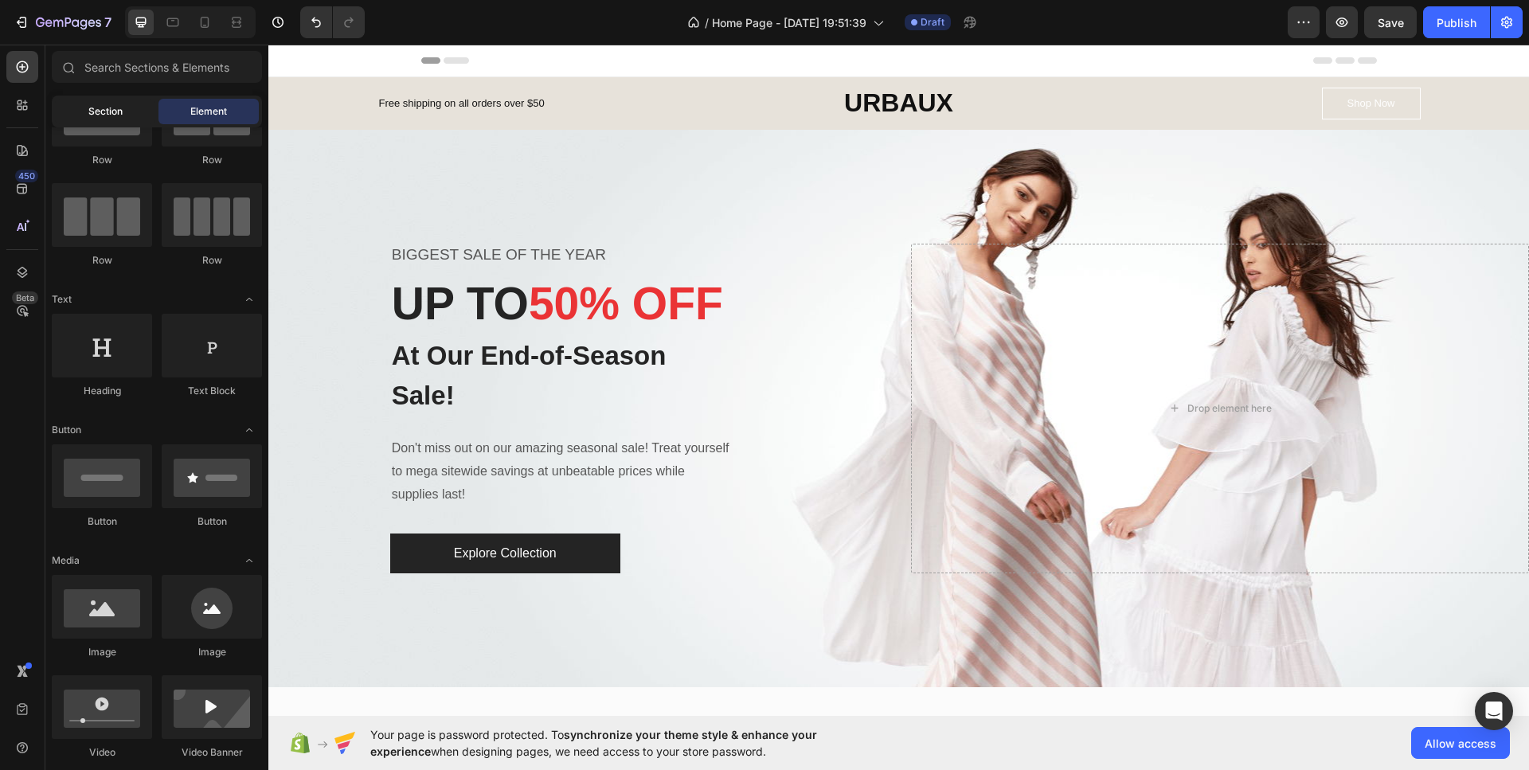
click at [107, 120] on div "Section" at bounding box center [105, 111] width 100 height 25
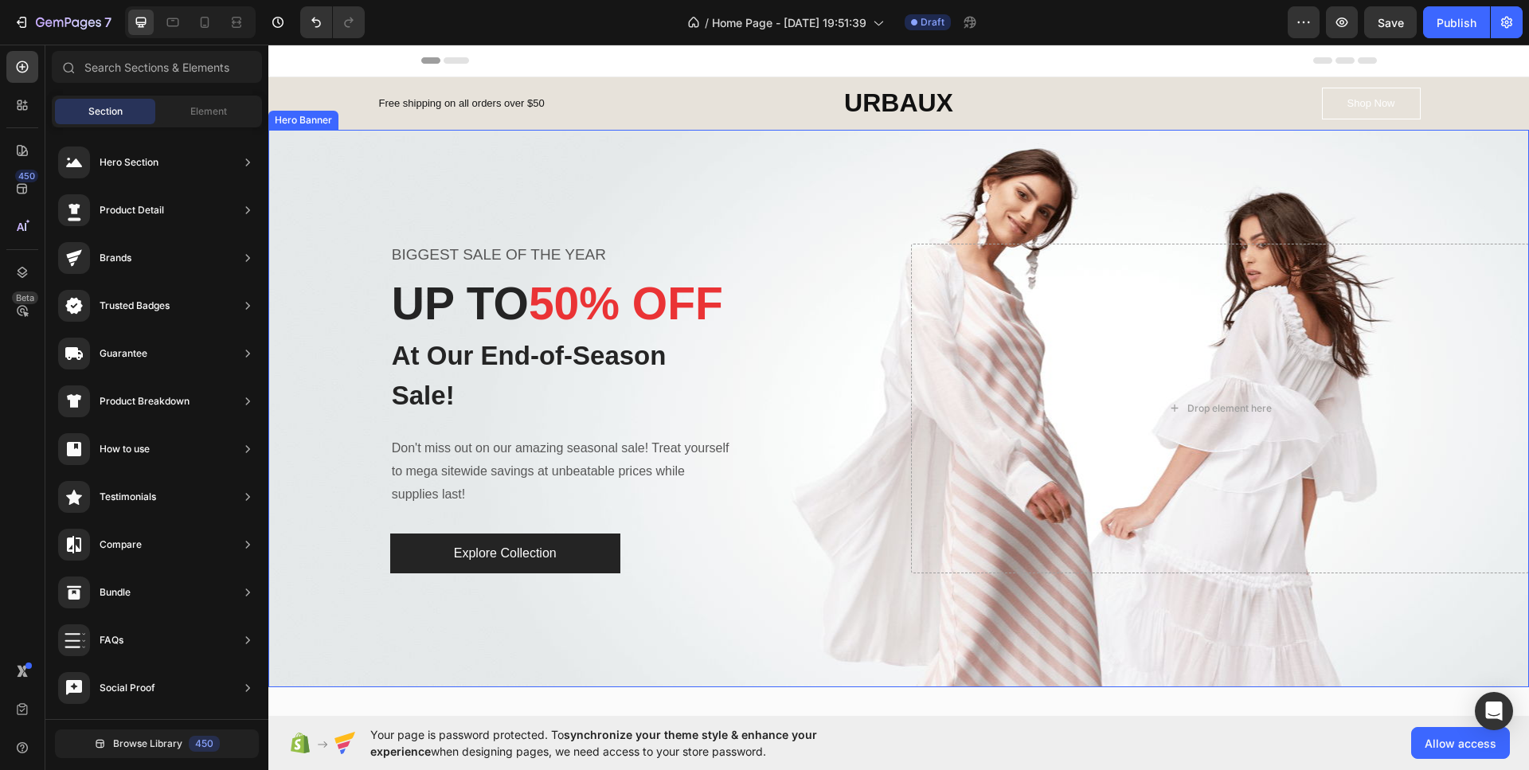
click at [877, 318] on div "BIGGEST SALE OF THE YEAR Text block UP TO 50% OFF Heading At Our End-of-Season …" at bounding box center [577, 409] width 619 height 330
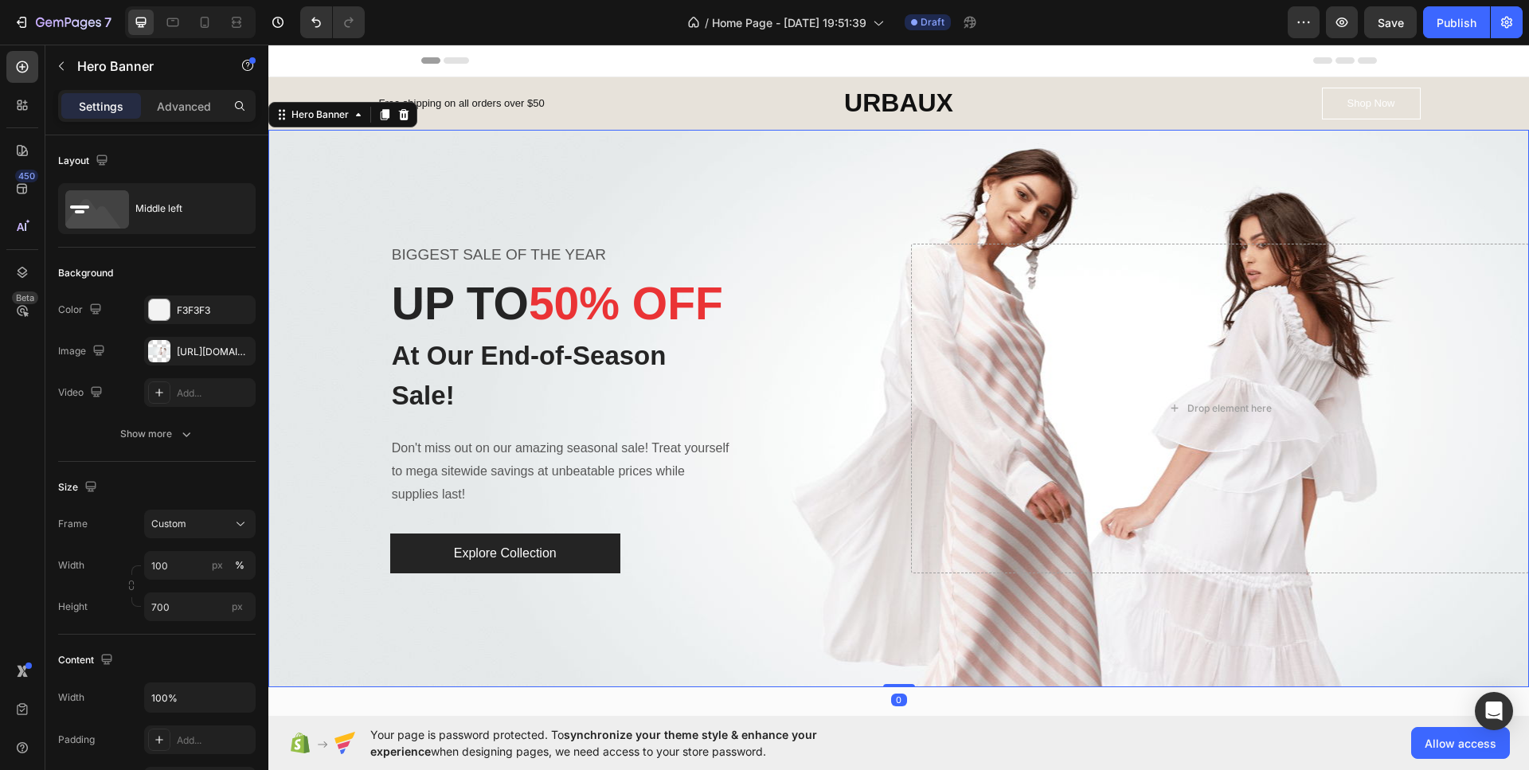
click at [819, 300] on div "BIGGEST SALE OF THE YEAR Text block UP TO 50% OFF Heading At Our End-of-Season …" at bounding box center [577, 409] width 619 height 330
click at [193, 353] on div "[URL][DOMAIN_NAME]" at bounding box center [200, 352] width 46 height 14
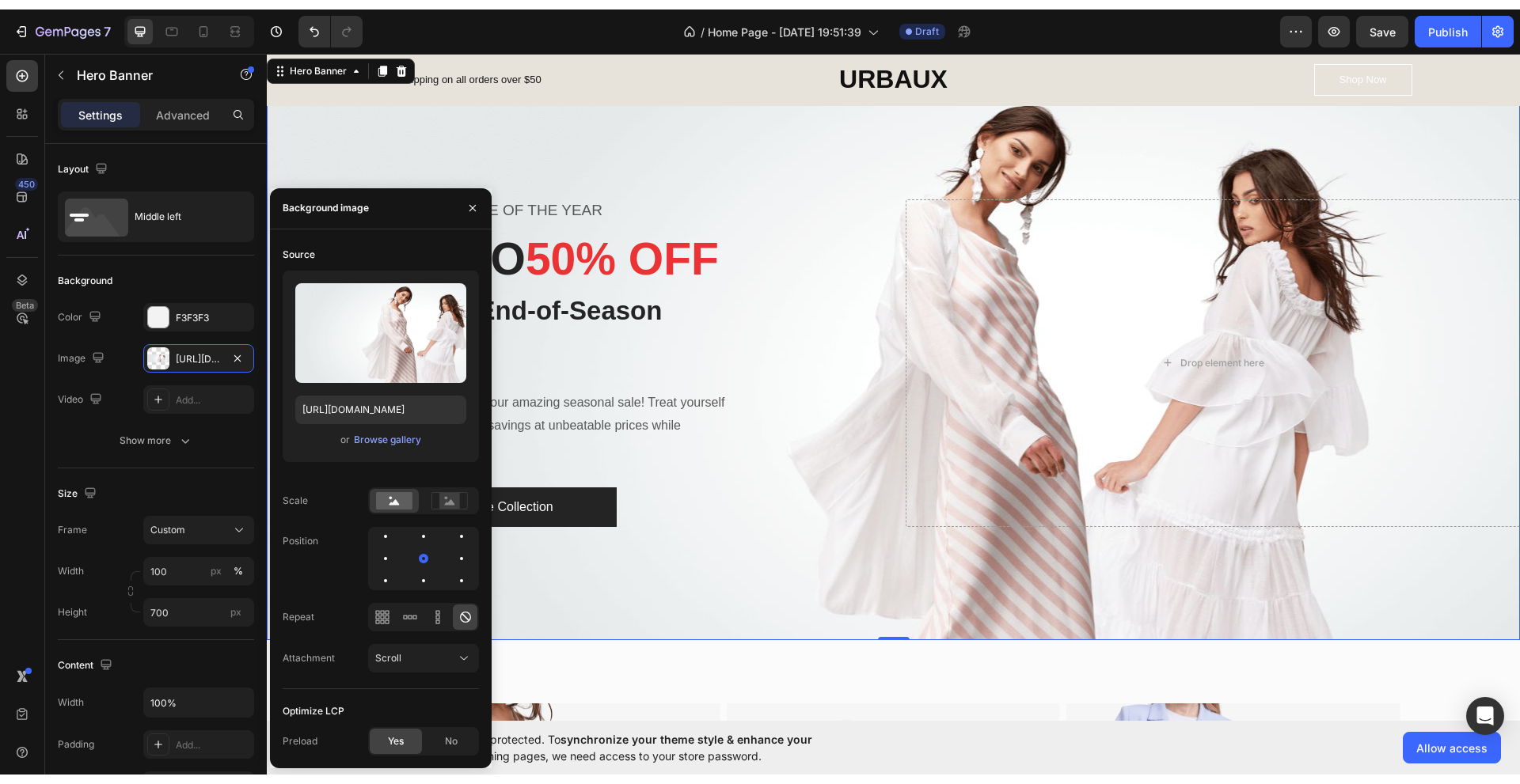
scroll to position [0, 0]
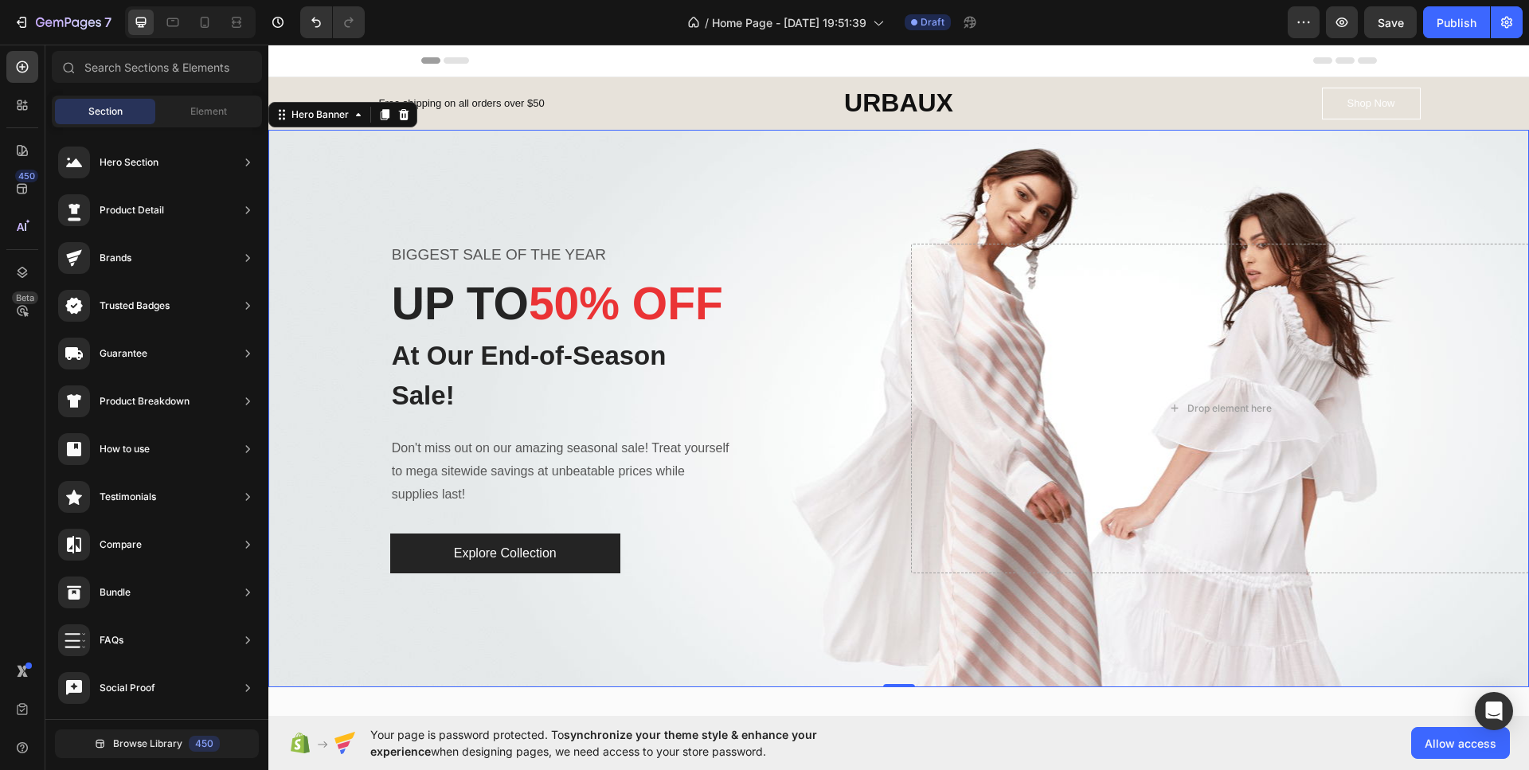
click at [973, 68] on div "Header" at bounding box center [898, 61] width 955 height 32
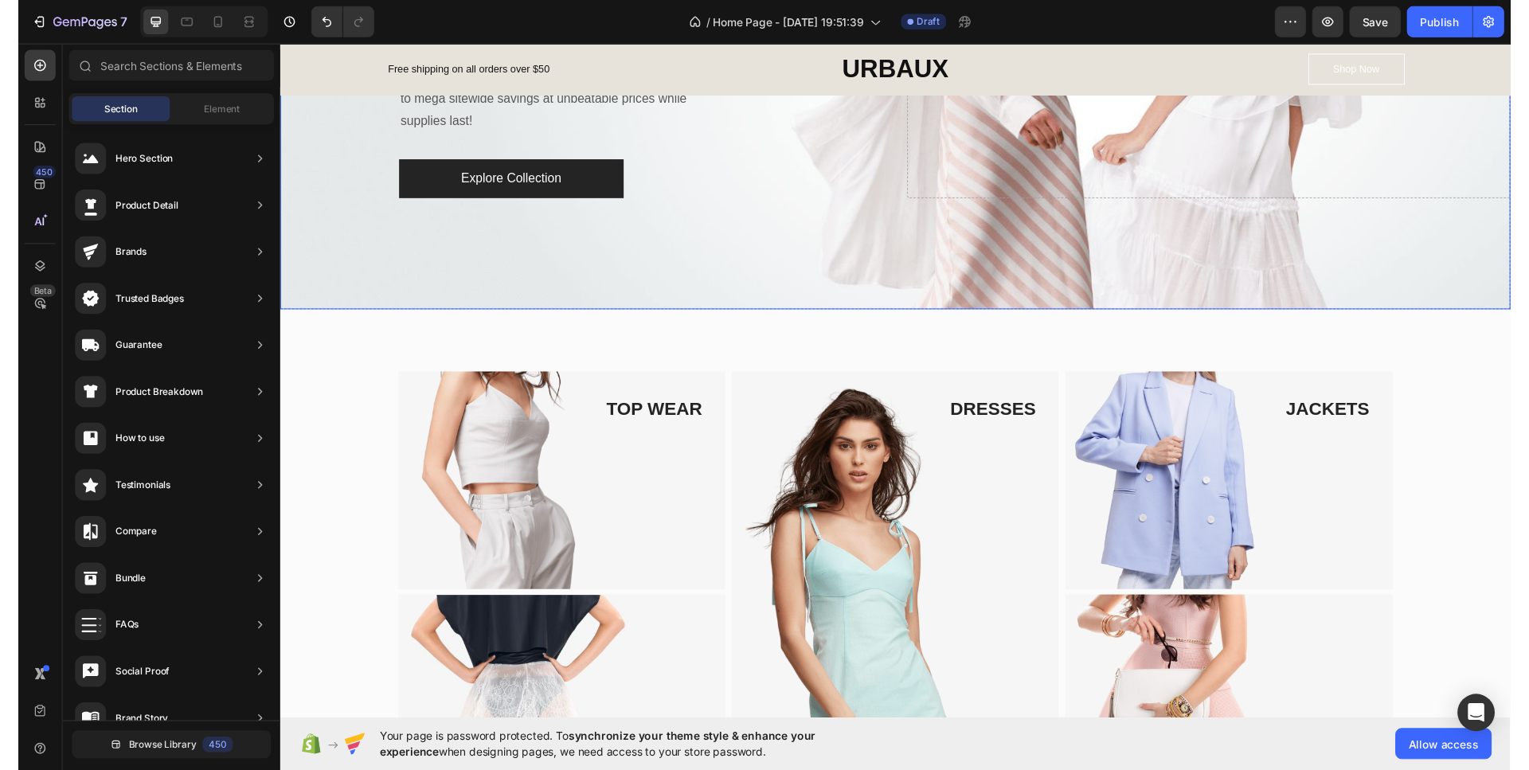
scroll to position [398, 0]
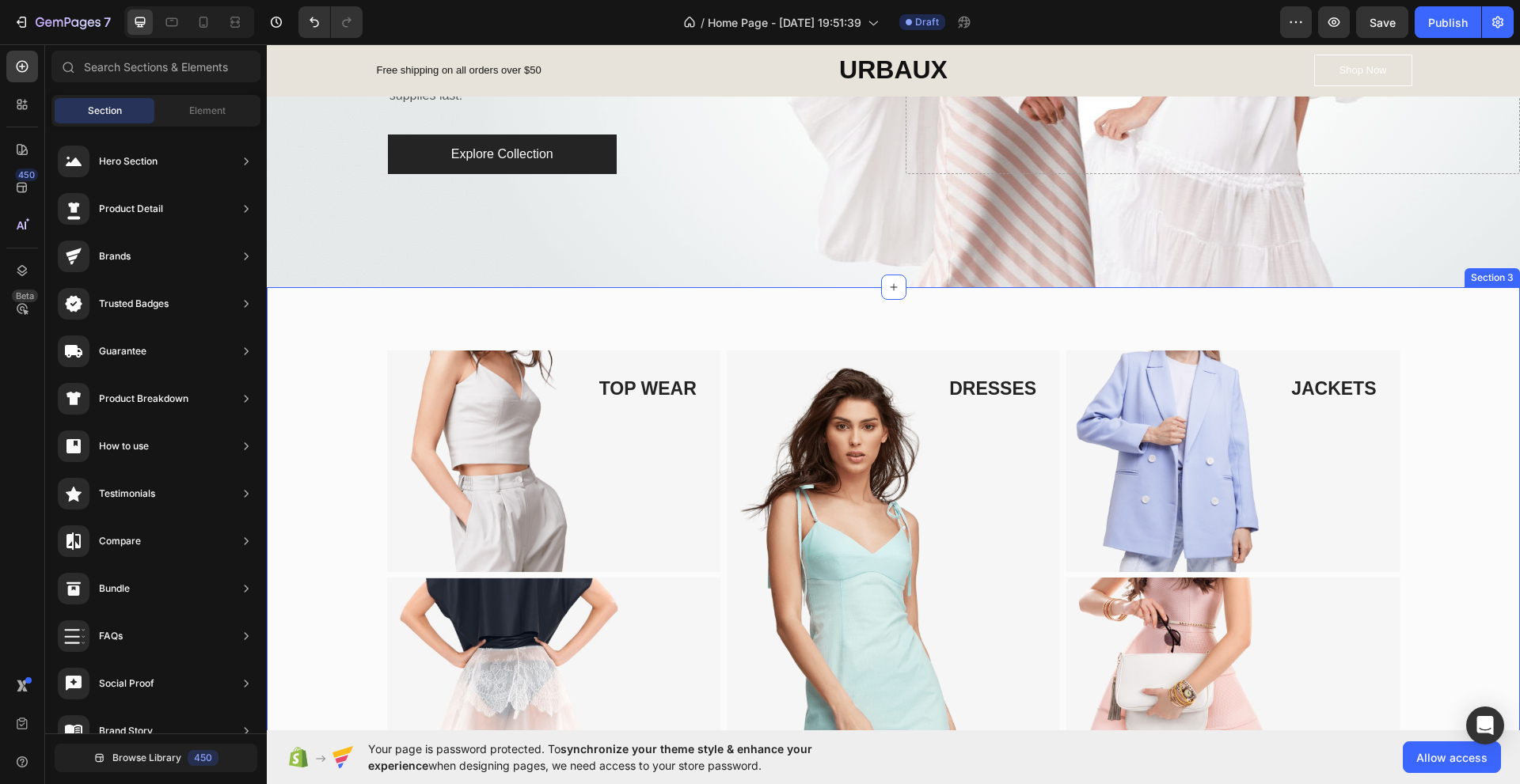
drag, startPoint x: 424, startPoint y: 322, endPoint x: 424, endPoint y: 303, distance: 19.0
click at [424, 322] on div "TOP WEAR Text block Image Row BOTTOM WEAR Text block Image Row DRESSES Text blo…" at bounding box center [893, 544] width 1253 height 513
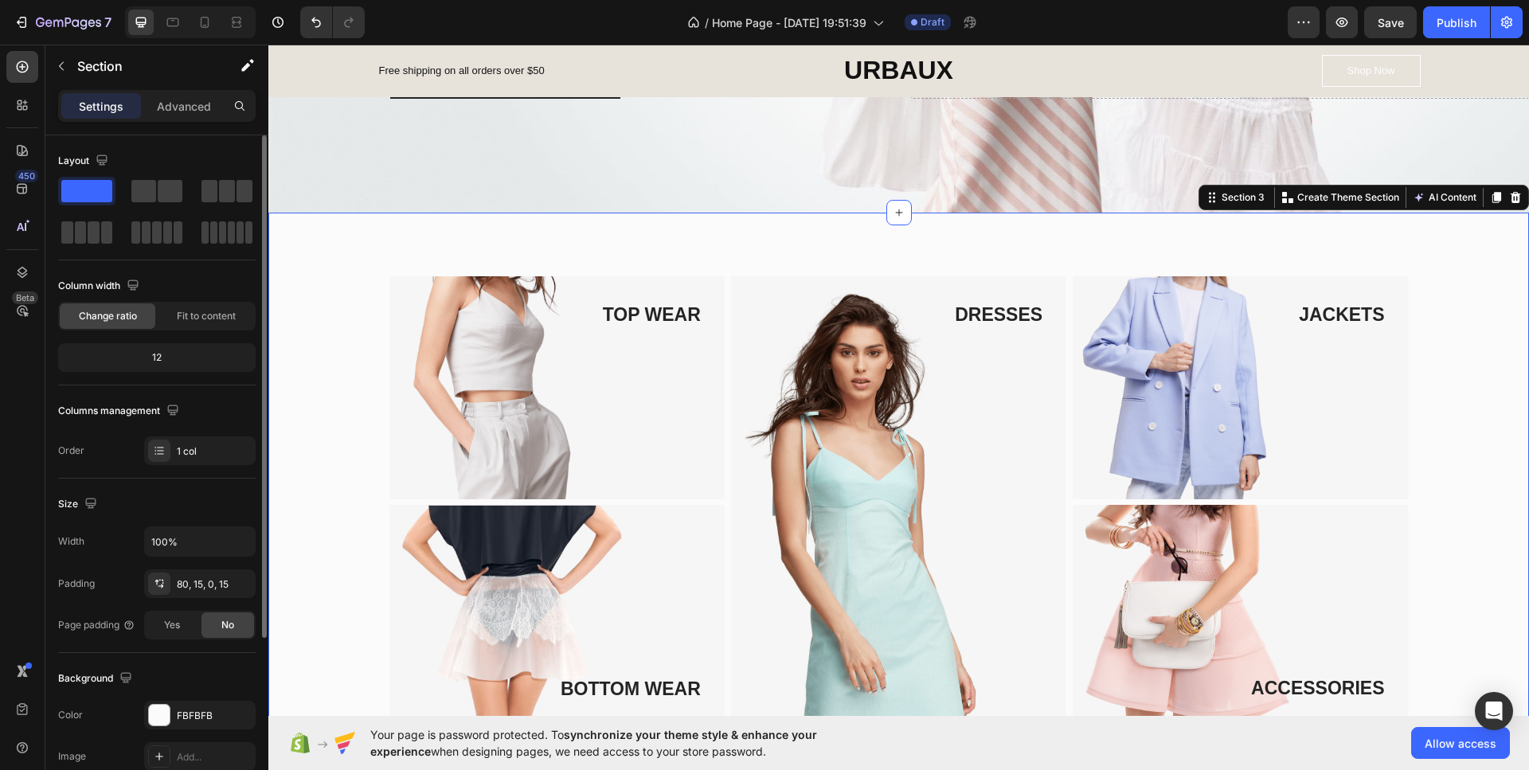
scroll to position [557, 0]
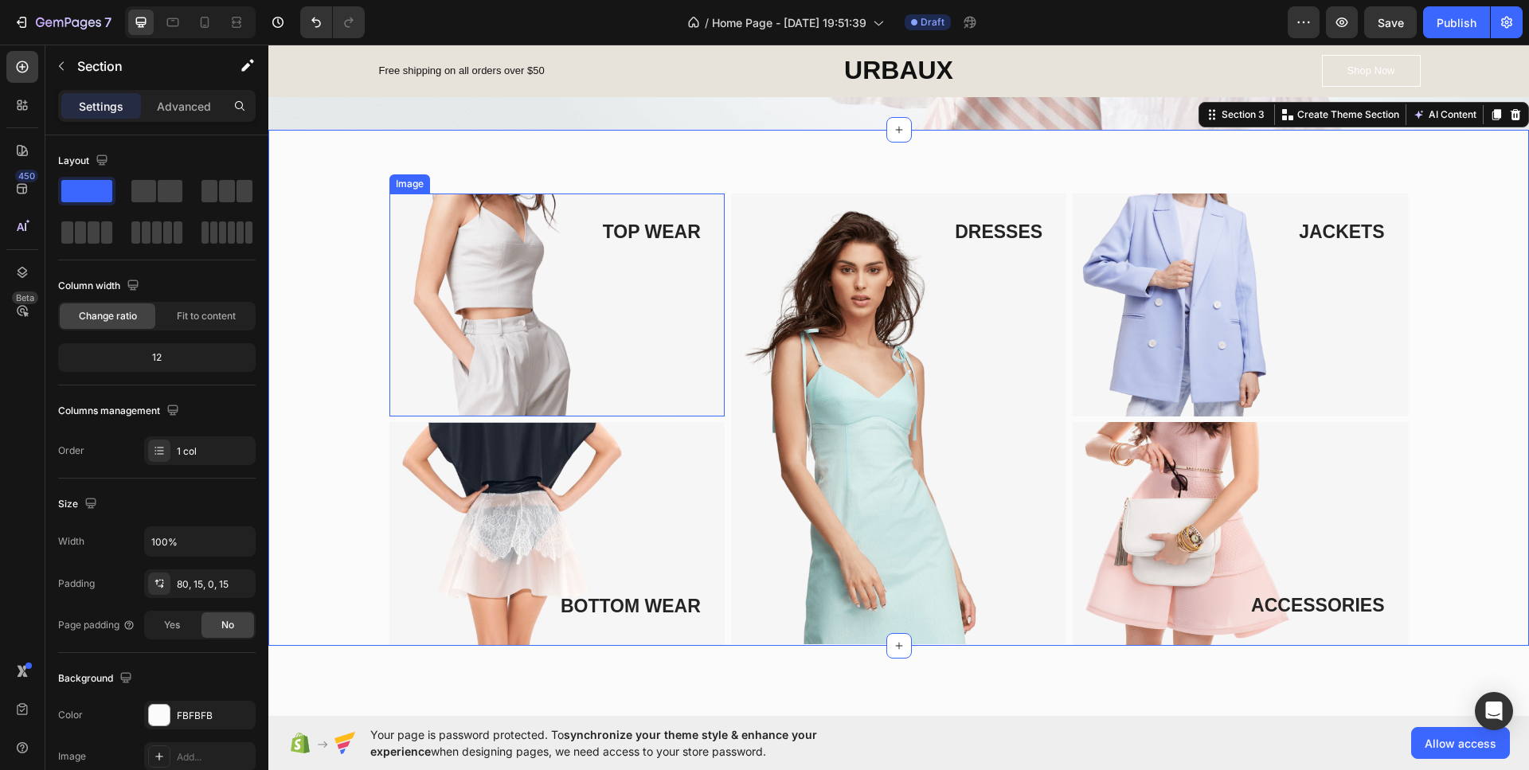
click at [518, 319] on img at bounding box center [556, 304] width 335 height 223
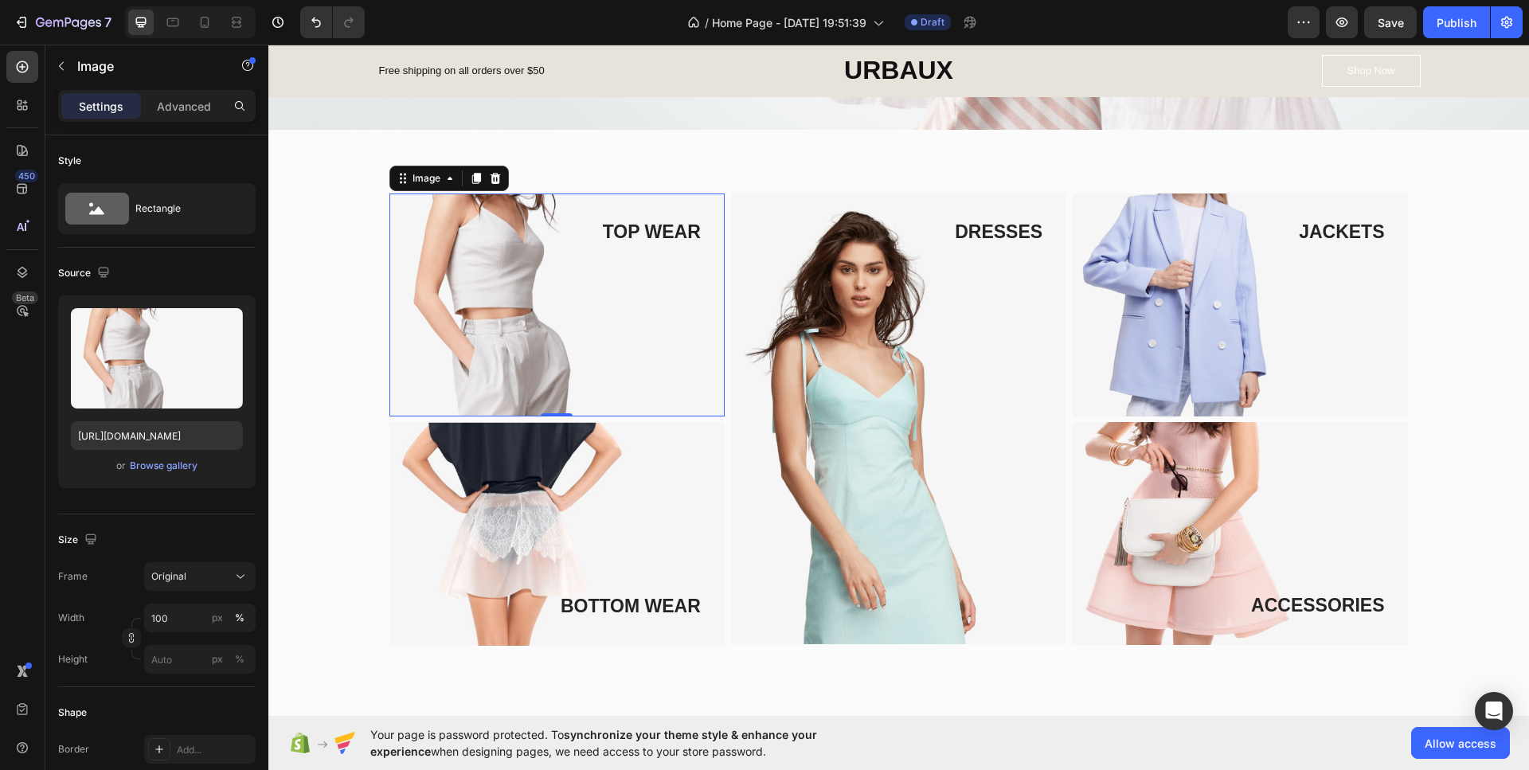
click at [542, 496] on img at bounding box center [556, 534] width 335 height 224
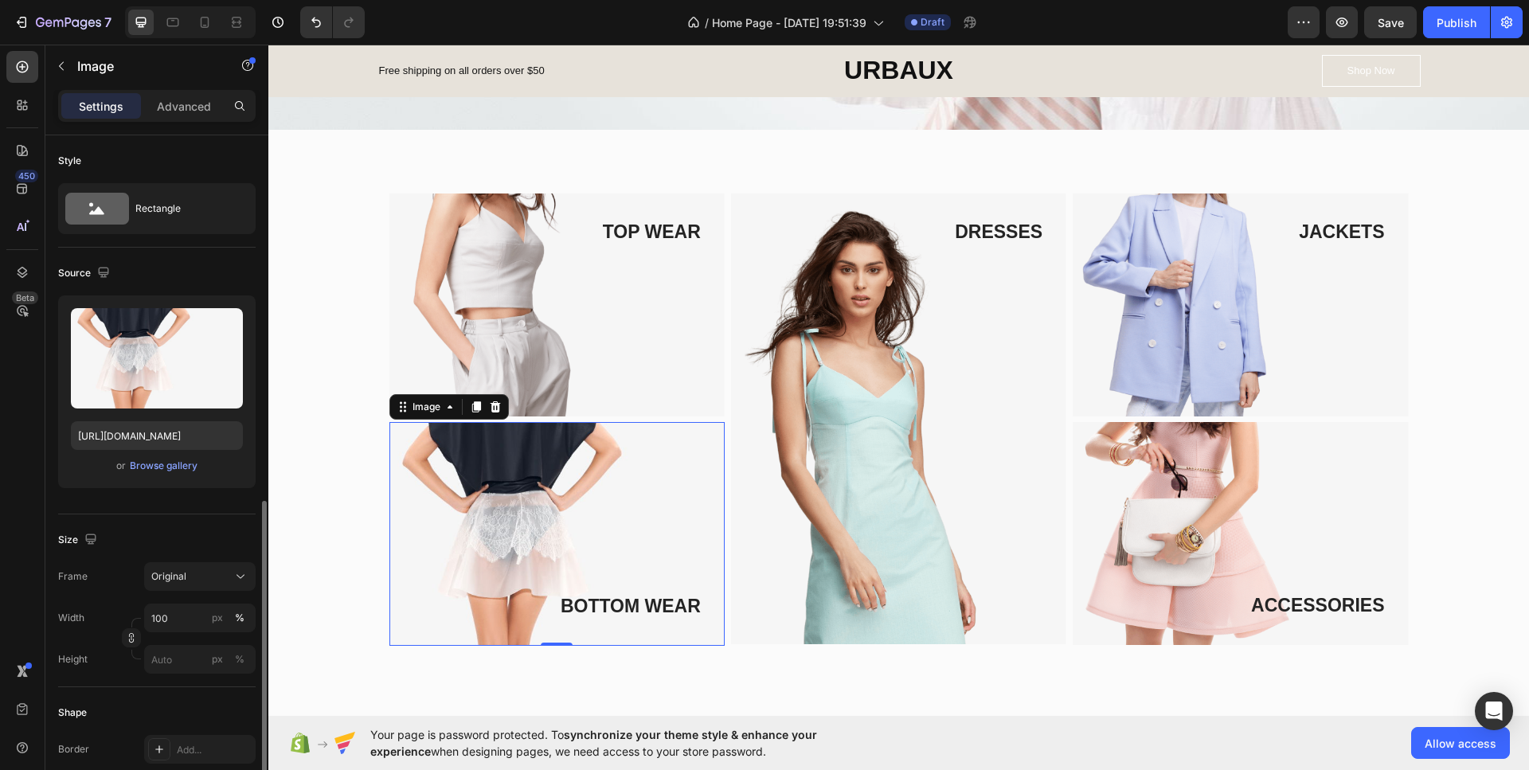
scroll to position [239, 0]
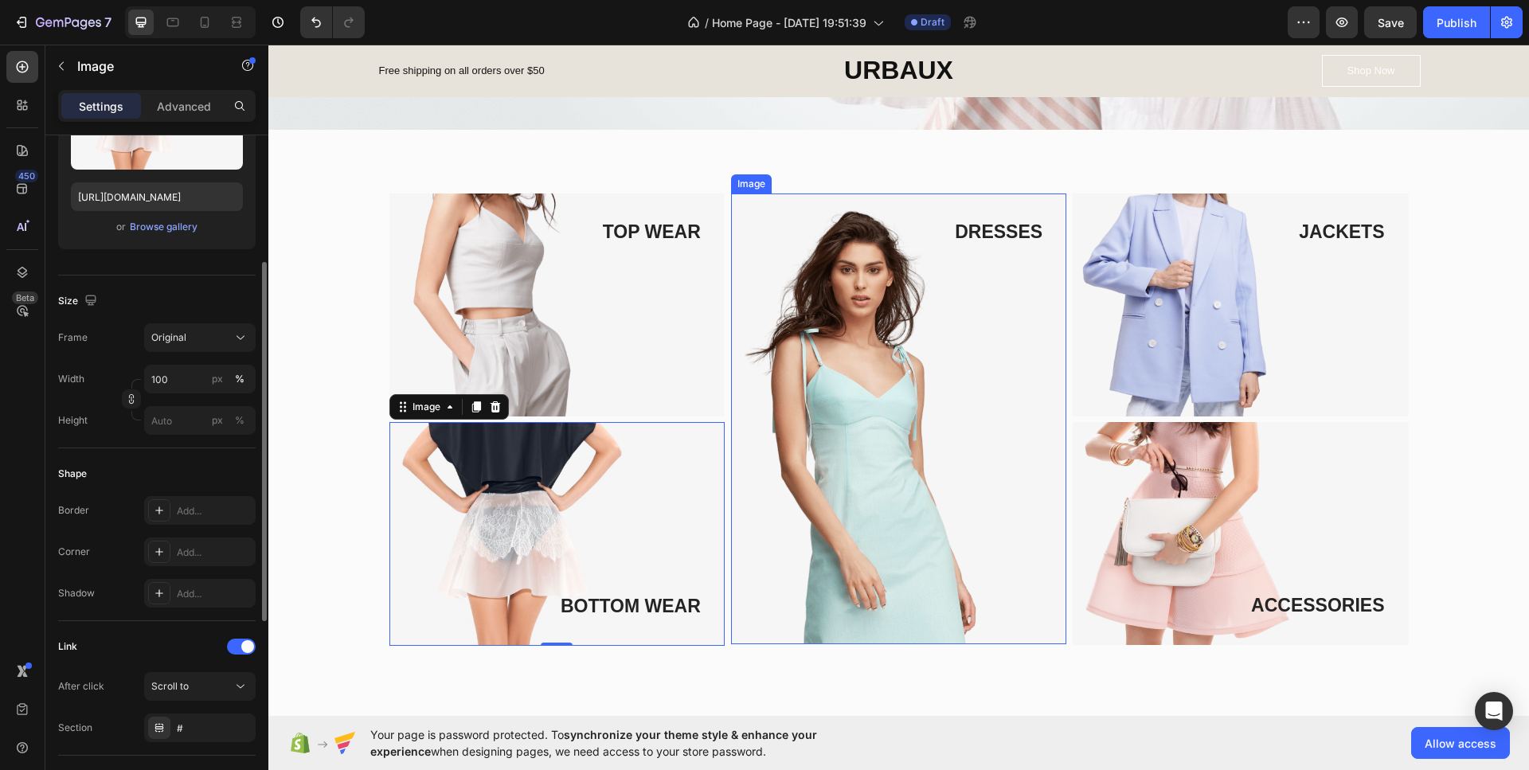
click at [934, 522] on img at bounding box center [898, 418] width 335 height 451
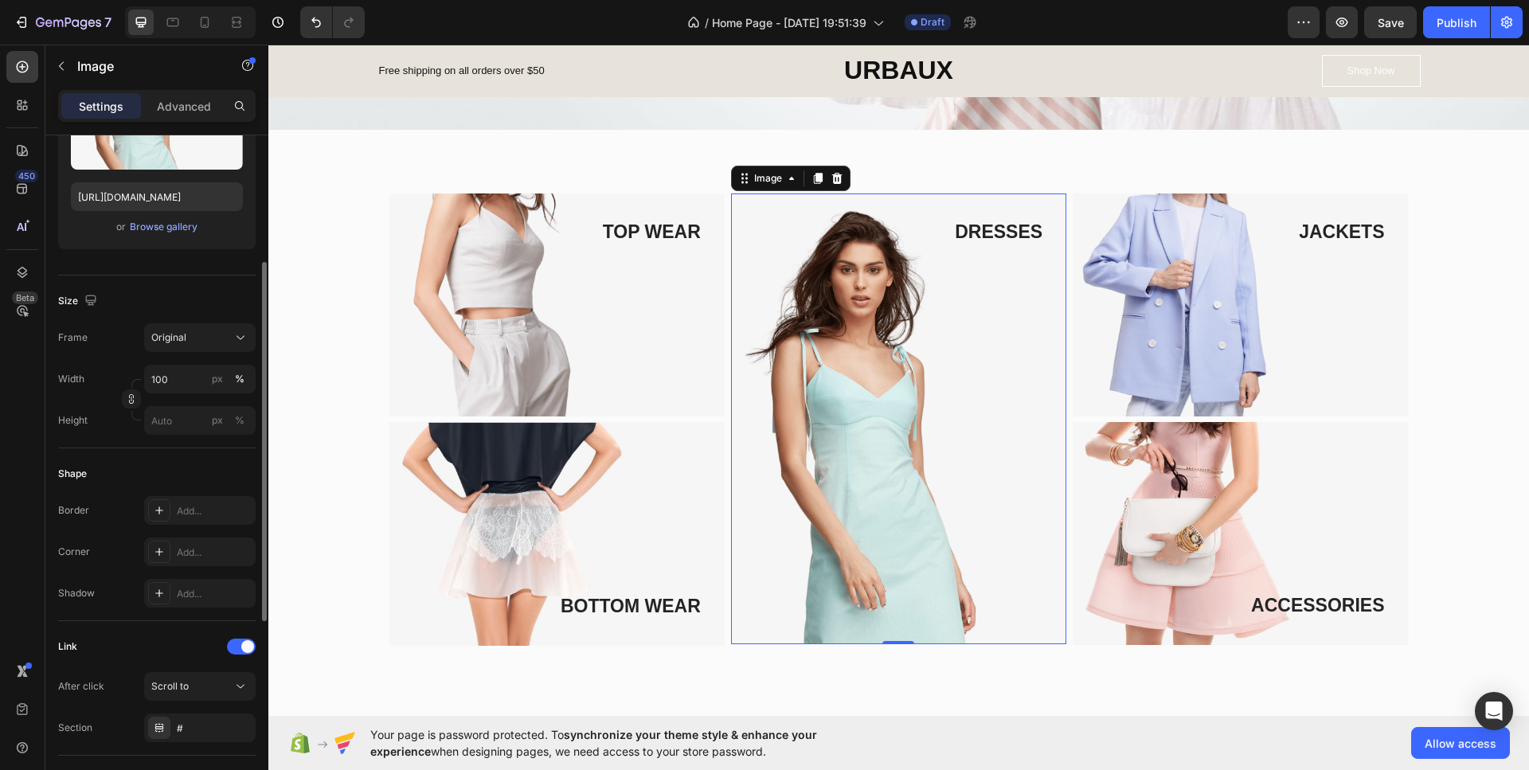
click at [501, 305] on img at bounding box center [556, 304] width 335 height 223
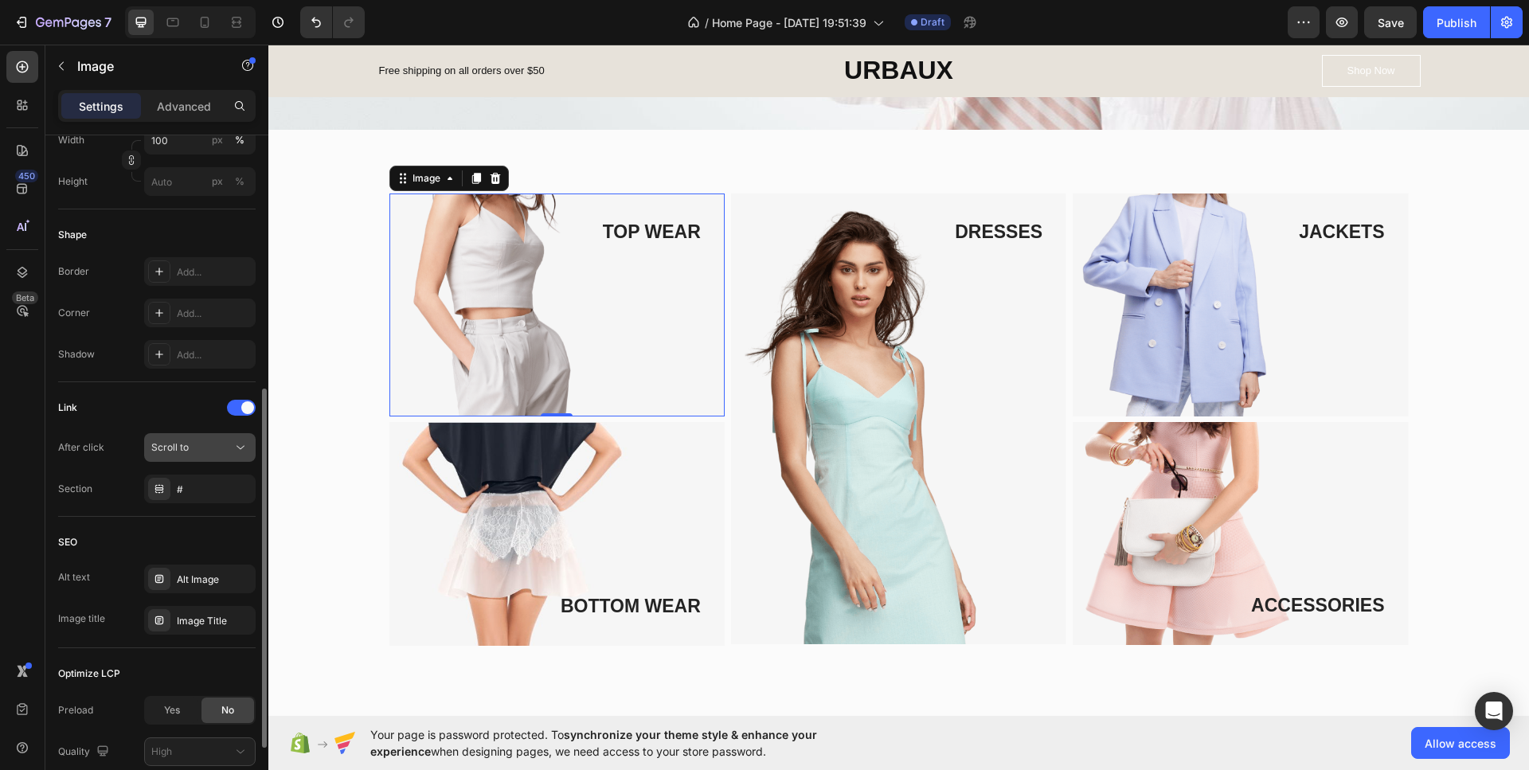
scroll to position [605, 0]
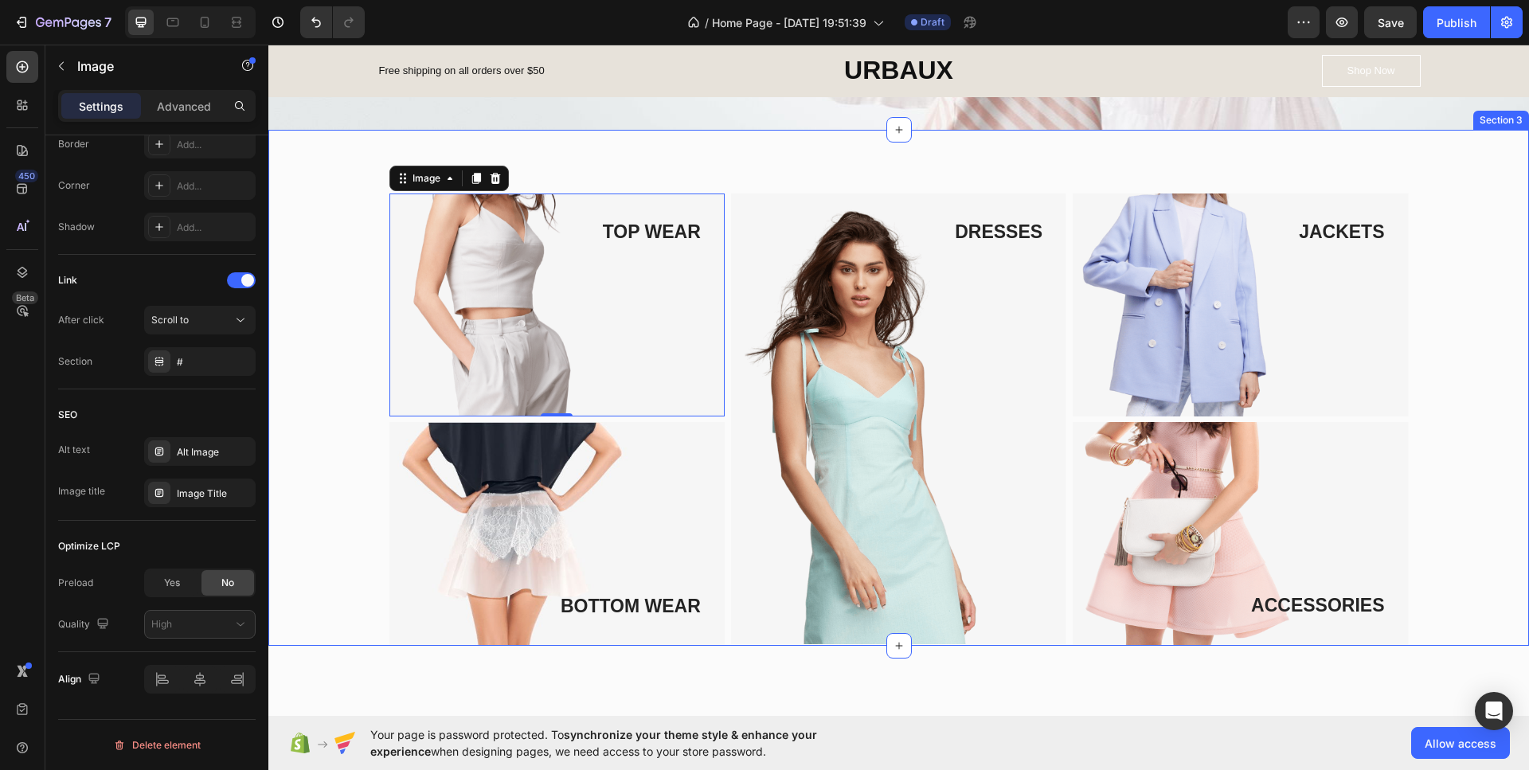
click at [351, 309] on div "TOP WEAR Text block Image 0 Row BOTTOM WEAR Text block Image Row DRESSES Text b…" at bounding box center [898, 419] width 1236 height 452
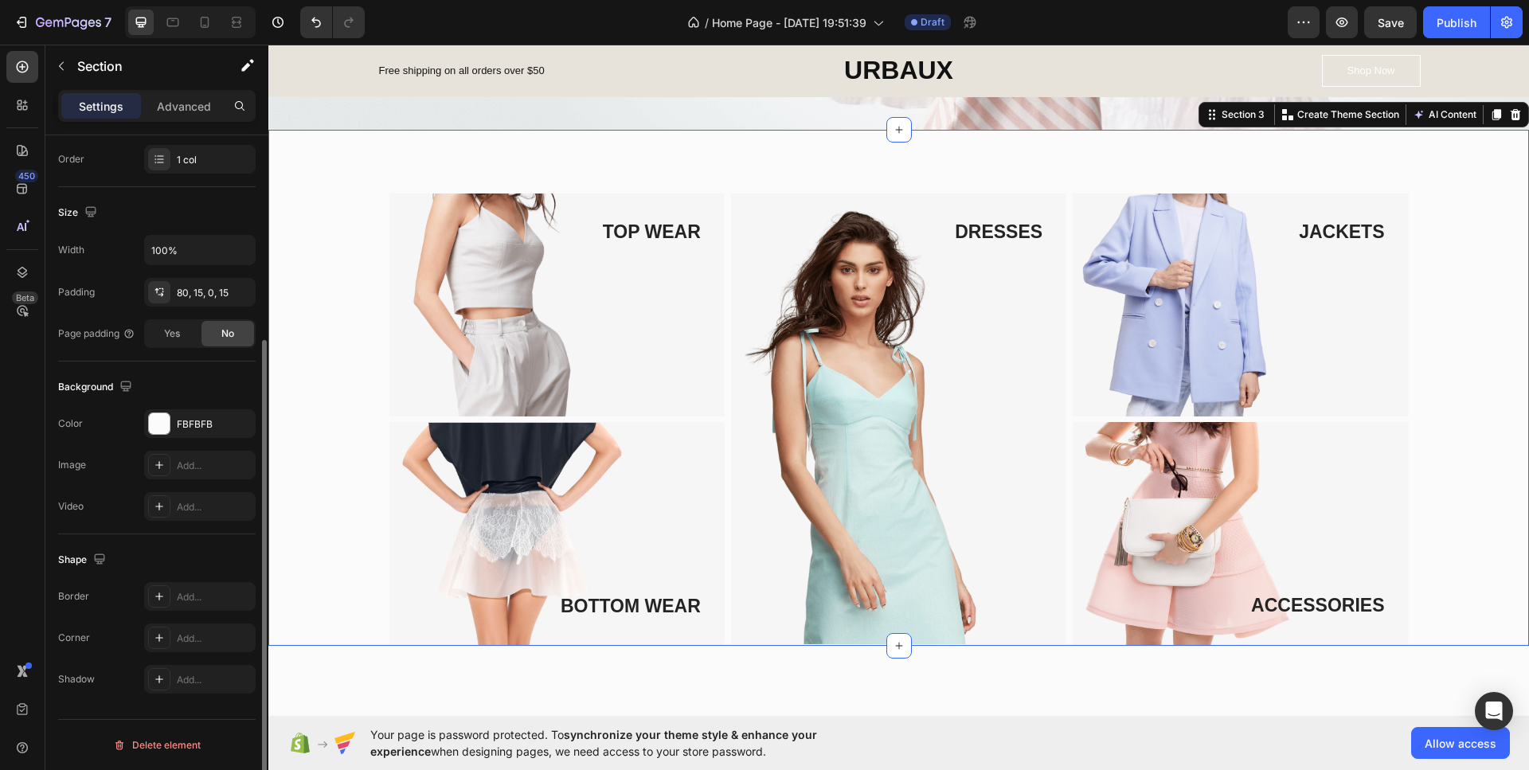
scroll to position [0, 0]
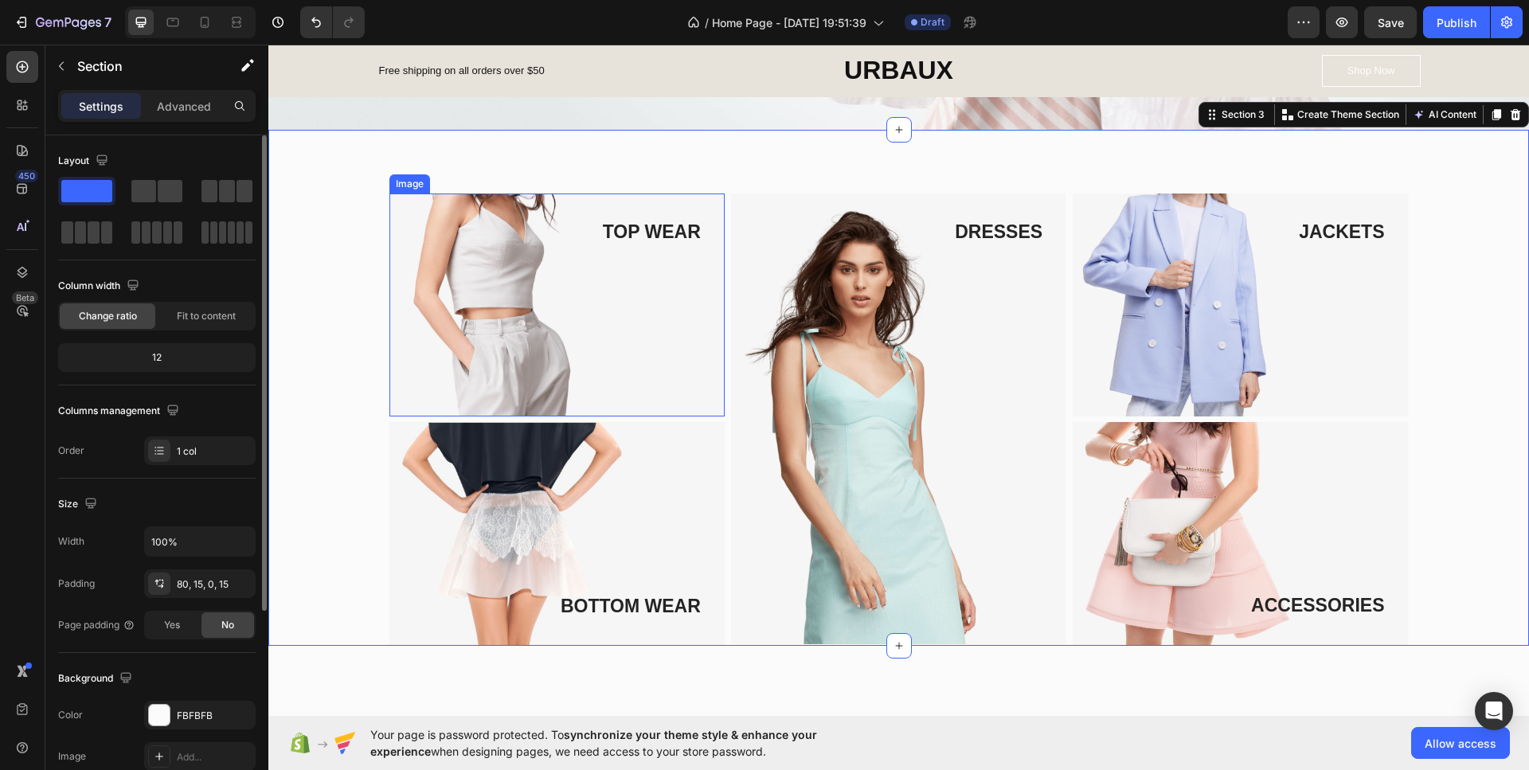
click at [488, 299] on img at bounding box center [556, 304] width 335 height 223
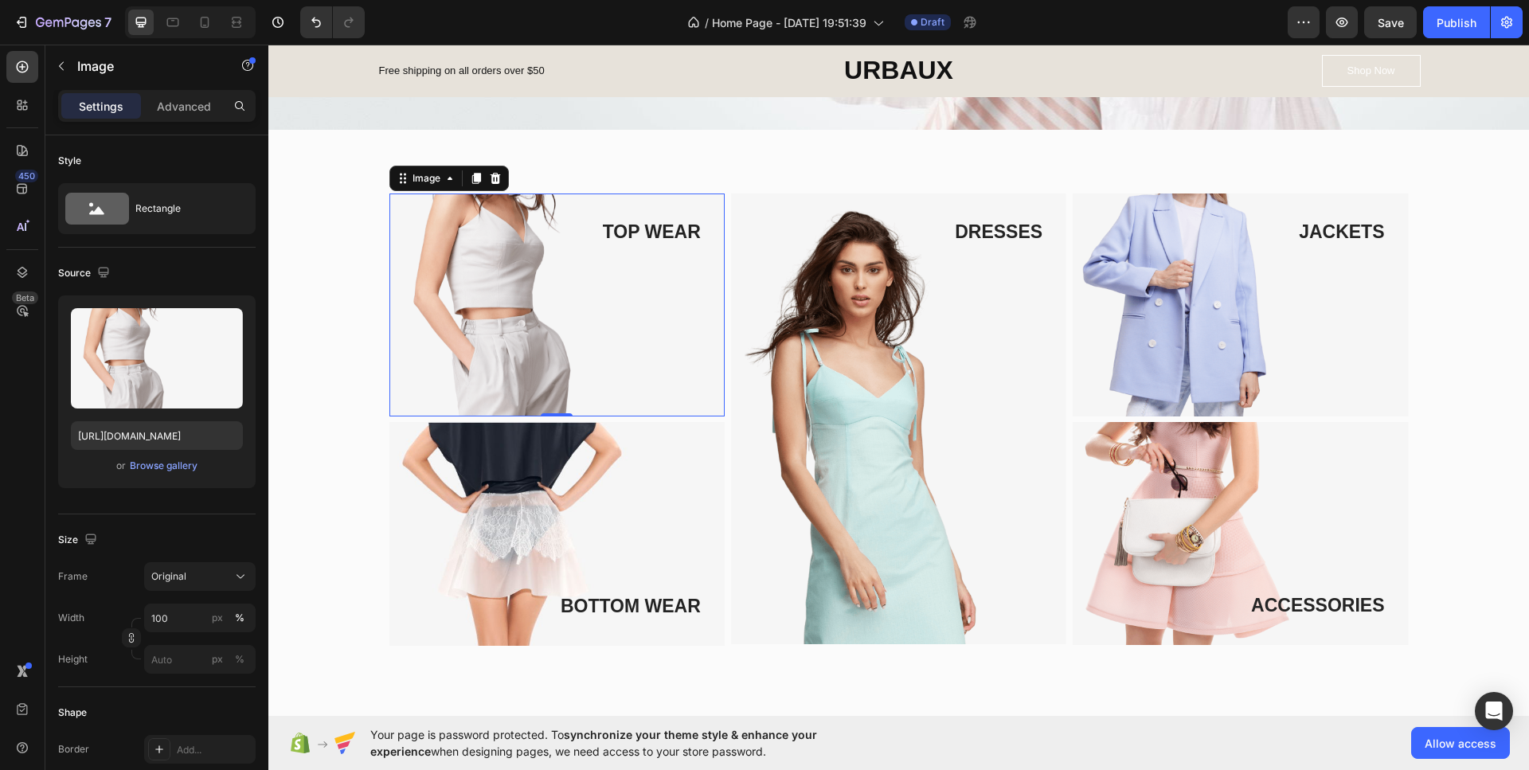
click at [175, 119] on div "Settings Advanced" at bounding box center [156, 106] width 197 height 32
click at [175, 114] on p "Advanced" at bounding box center [184, 106] width 54 height 17
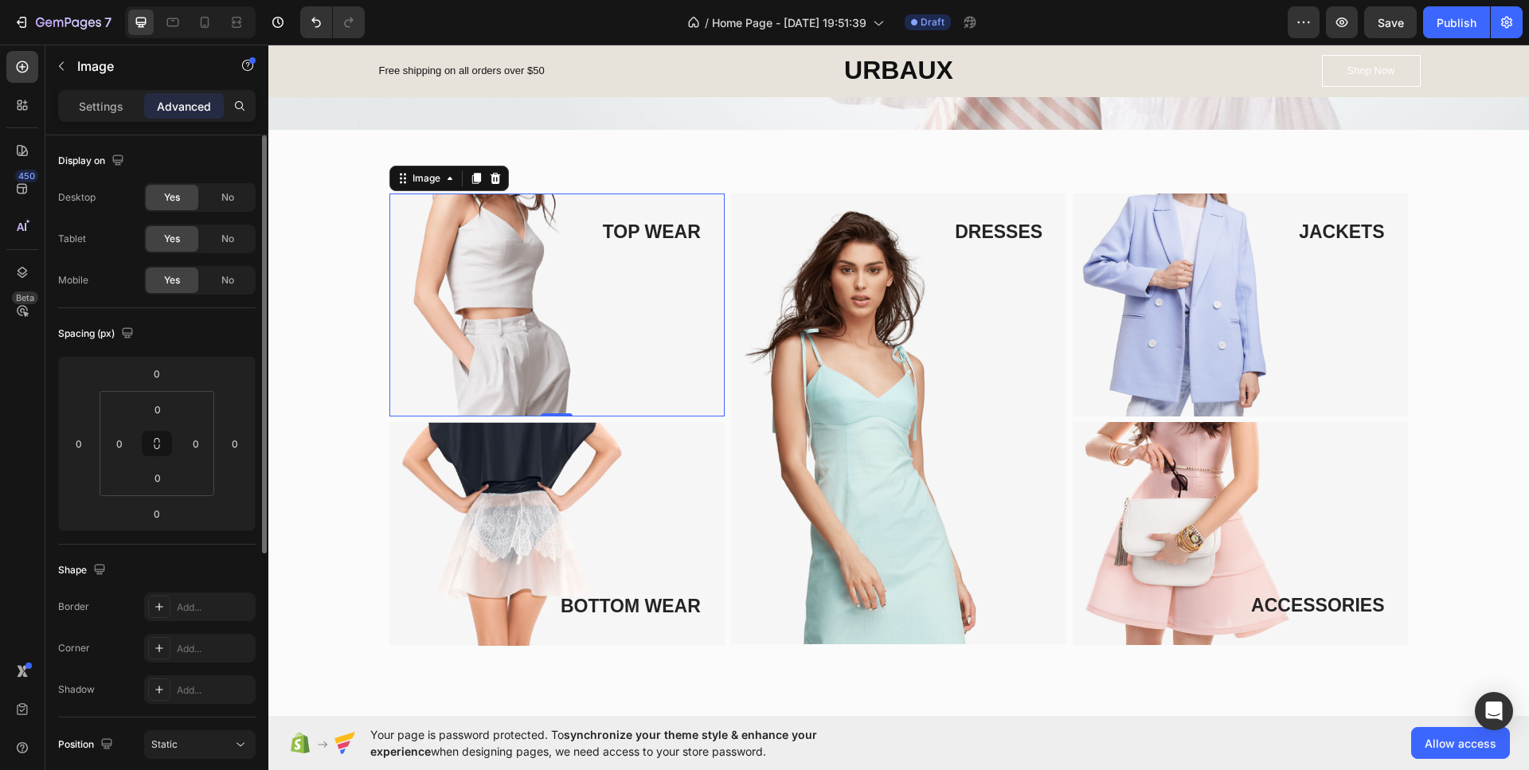
click at [84, 107] on p "Settings" at bounding box center [101, 106] width 45 height 17
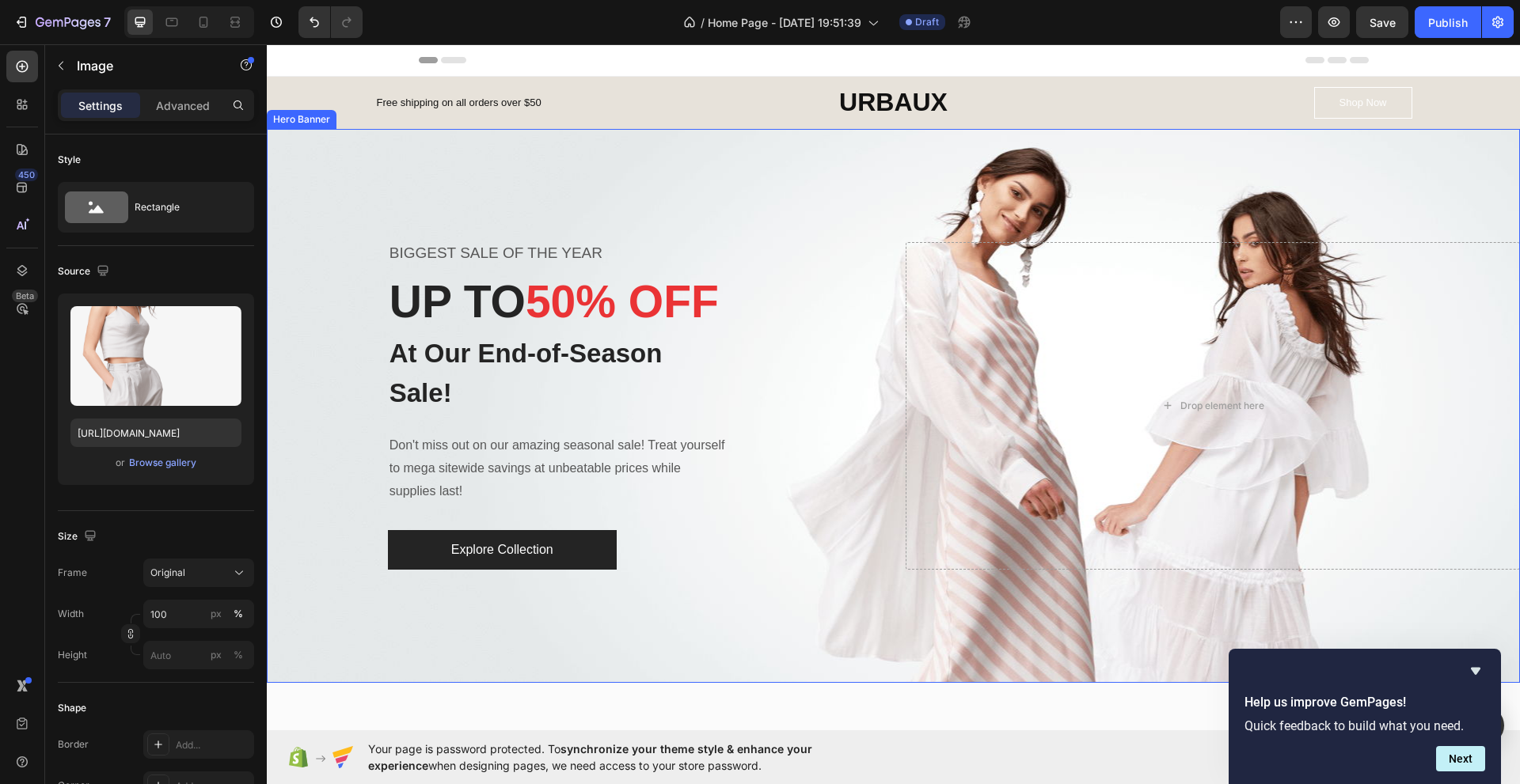
drag, startPoint x: 810, startPoint y: 290, endPoint x: 809, endPoint y: 271, distance: 19.0
click at [809, 290] on div "BIGGEST SALE OF THE YEAR Text block UP TO 50% OFF Heading At Our End-of-Season …" at bounding box center [574, 406] width 615 height 328
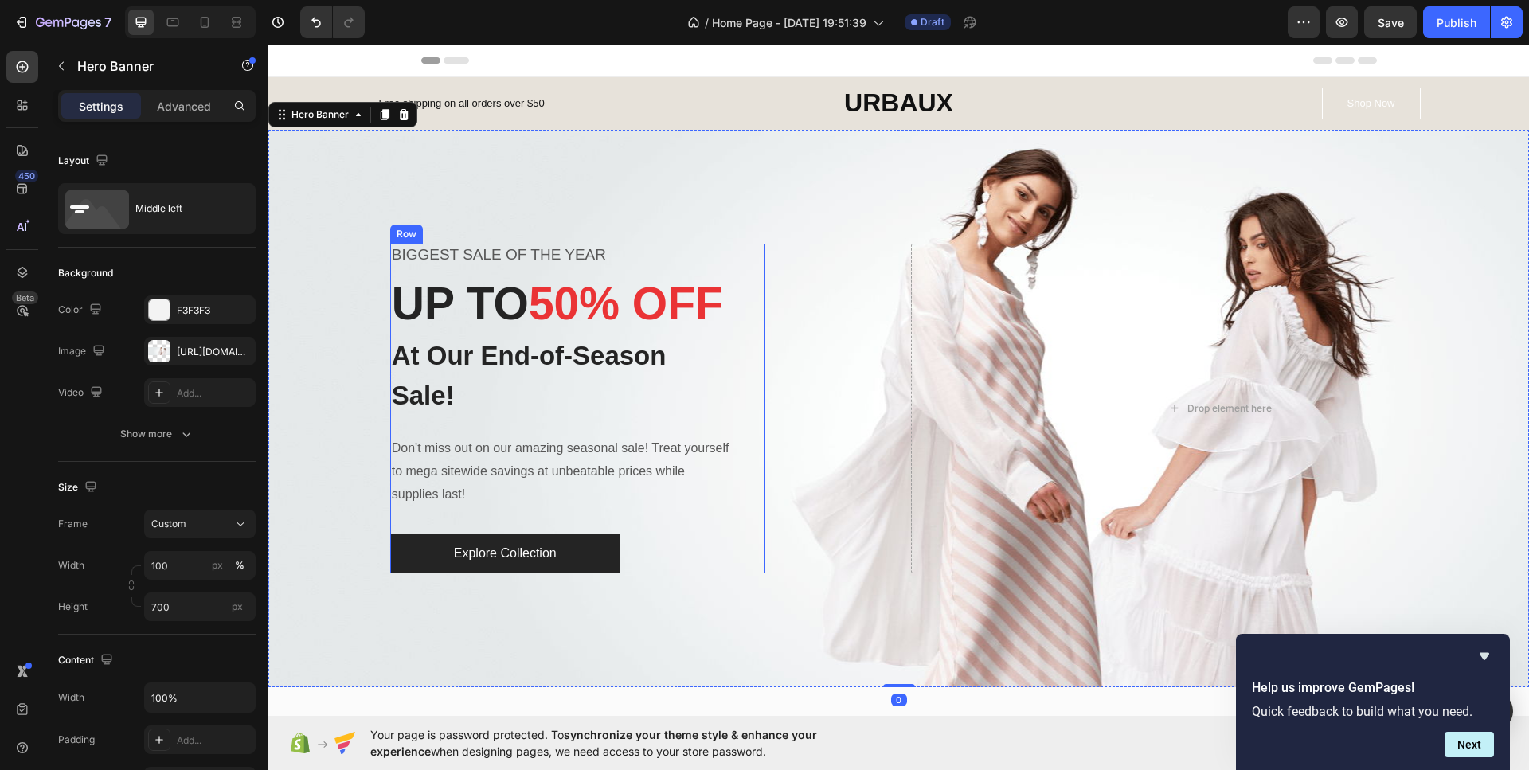
click at [846, 319] on div "BIGGEST SALE OF THE YEAR Text block UP TO 50% OFF Heading At Our End-of-Season …" at bounding box center [577, 409] width 619 height 330
click at [653, 302] on p "UP TO 50% OFF" at bounding box center [562, 303] width 340 height 59
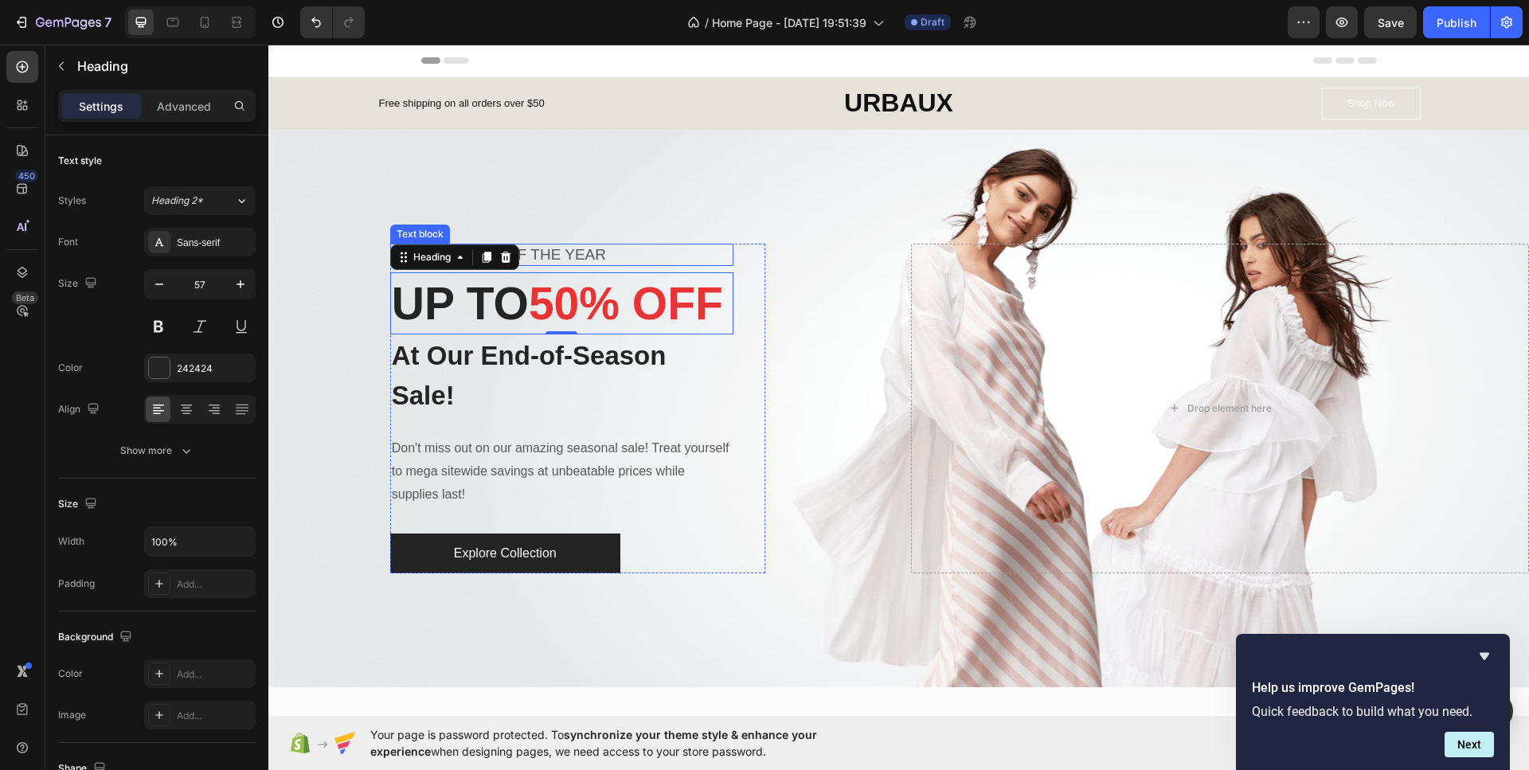
click at [618, 245] on p "BIGGEST SALE OF THE YEAR" at bounding box center [562, 255] width 340 height 20
click at [514, 222] on icon at bounding box center [515, 228] width 13 height 13
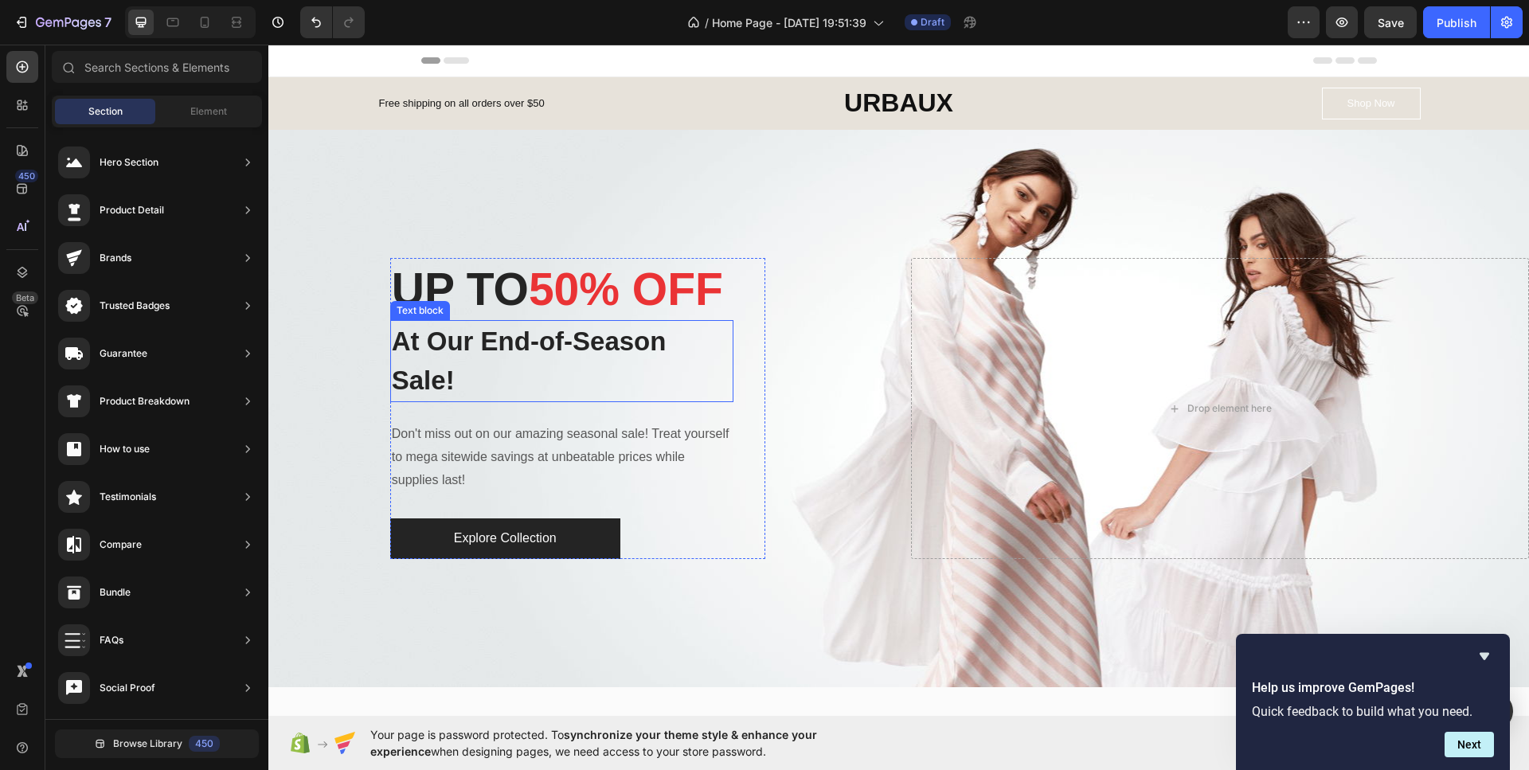
click at [514, 400] on p "At Our End-of-Season Sale!" at bounding box center [562, 361] width 340 height 79
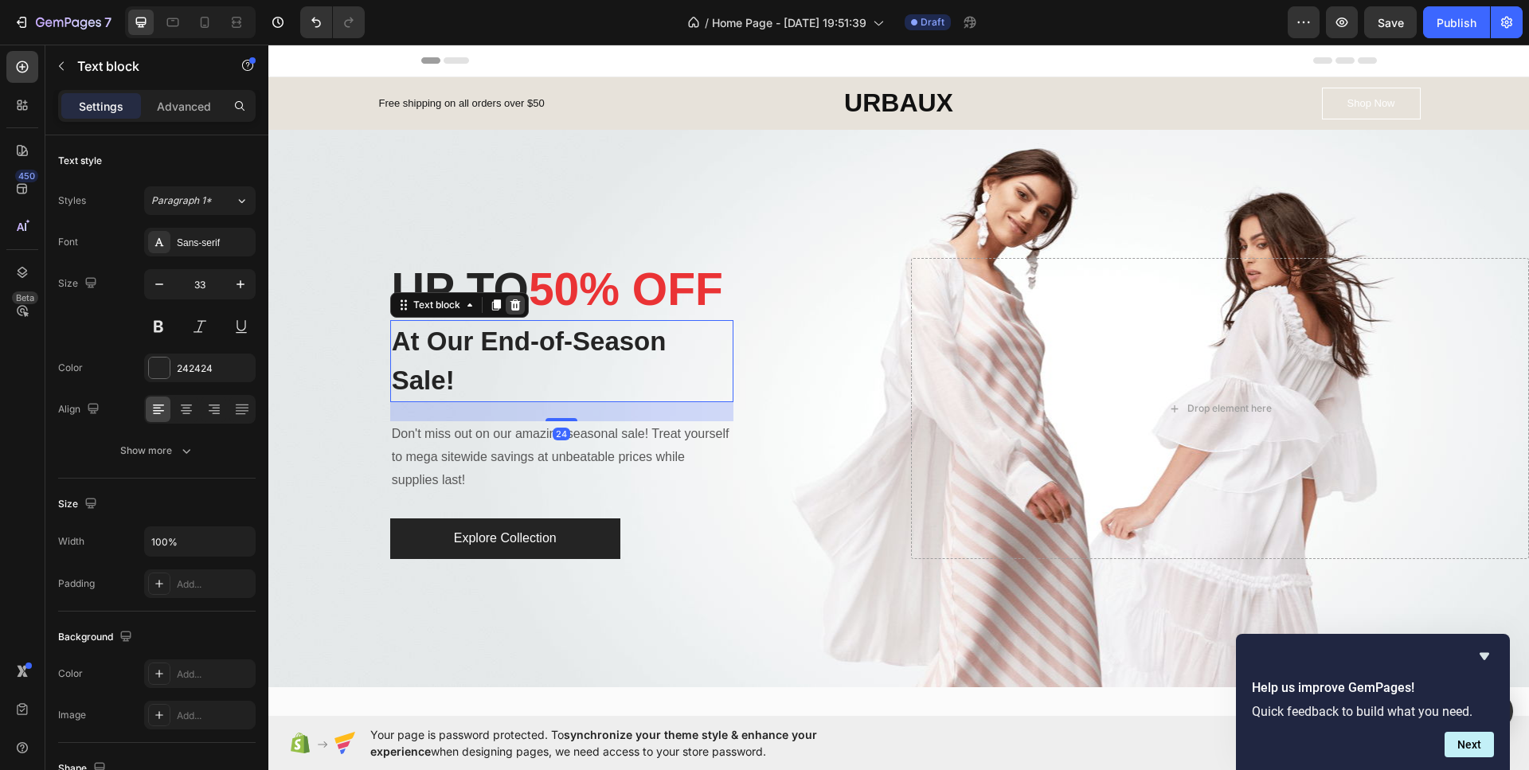
click at [512, 314] on div at bounding box center [515, 304] width 19 height 19
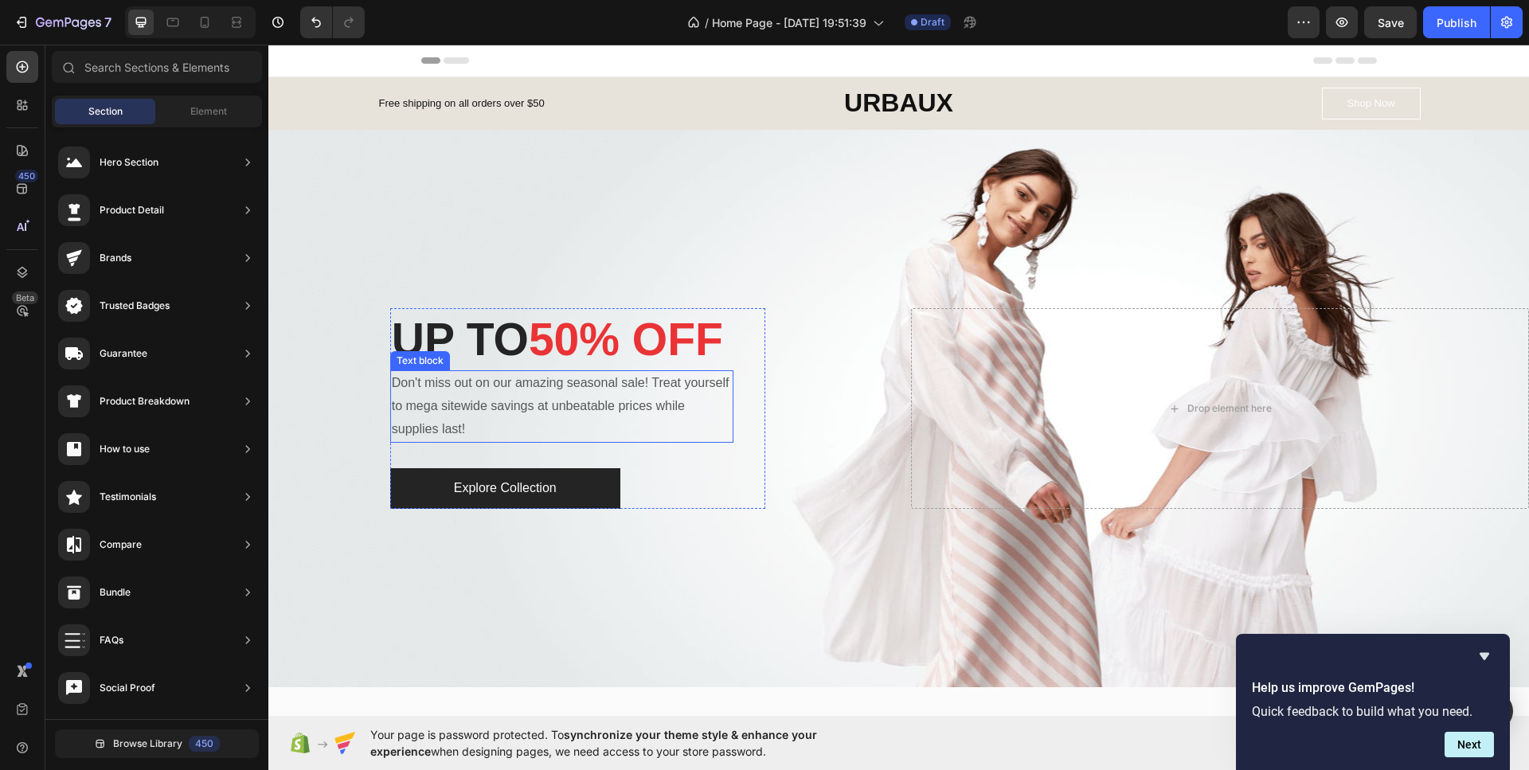
click at [510, 440] on p "Don't miss out on our amazing seasonal sale! Treat yourself to mega sitewide sa…" at bounding box center [562, 406] width 340 height 68
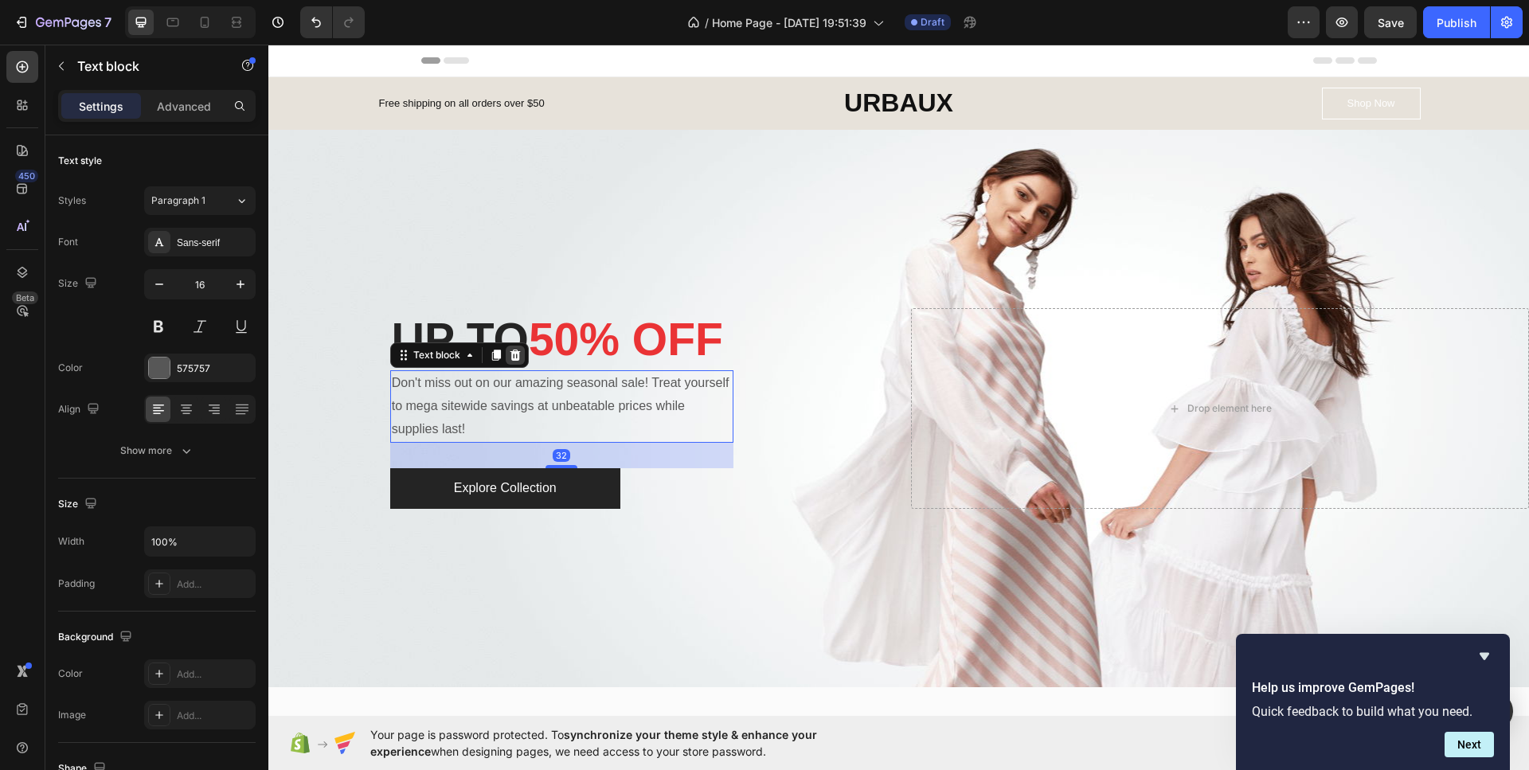
click at [513, 361] on icon at bounding box center [515, 355] width 13 height 13
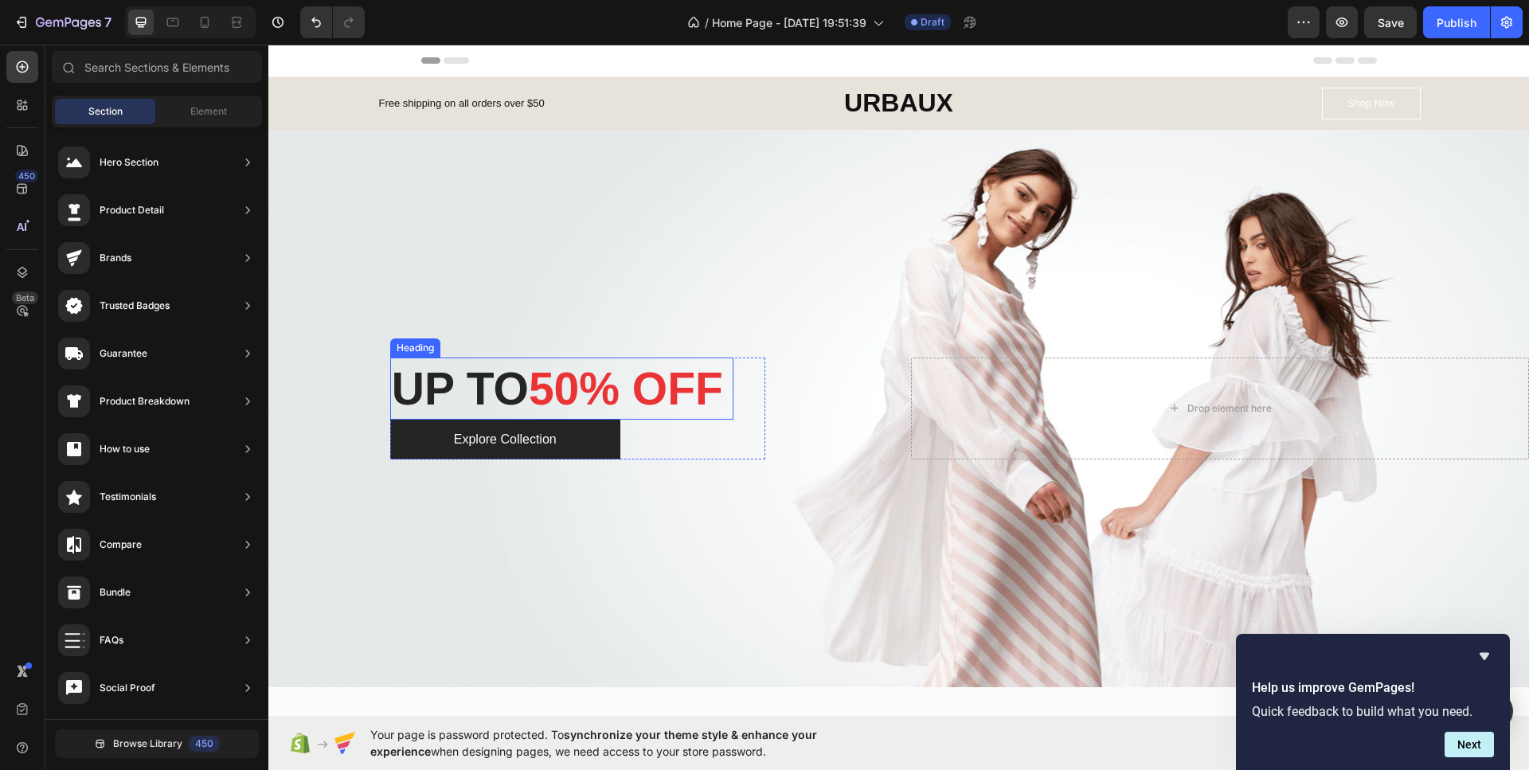
click at [496, 417] on p "UP TO 50% OFF" at bounding box center [562, 388] width 340 height 59
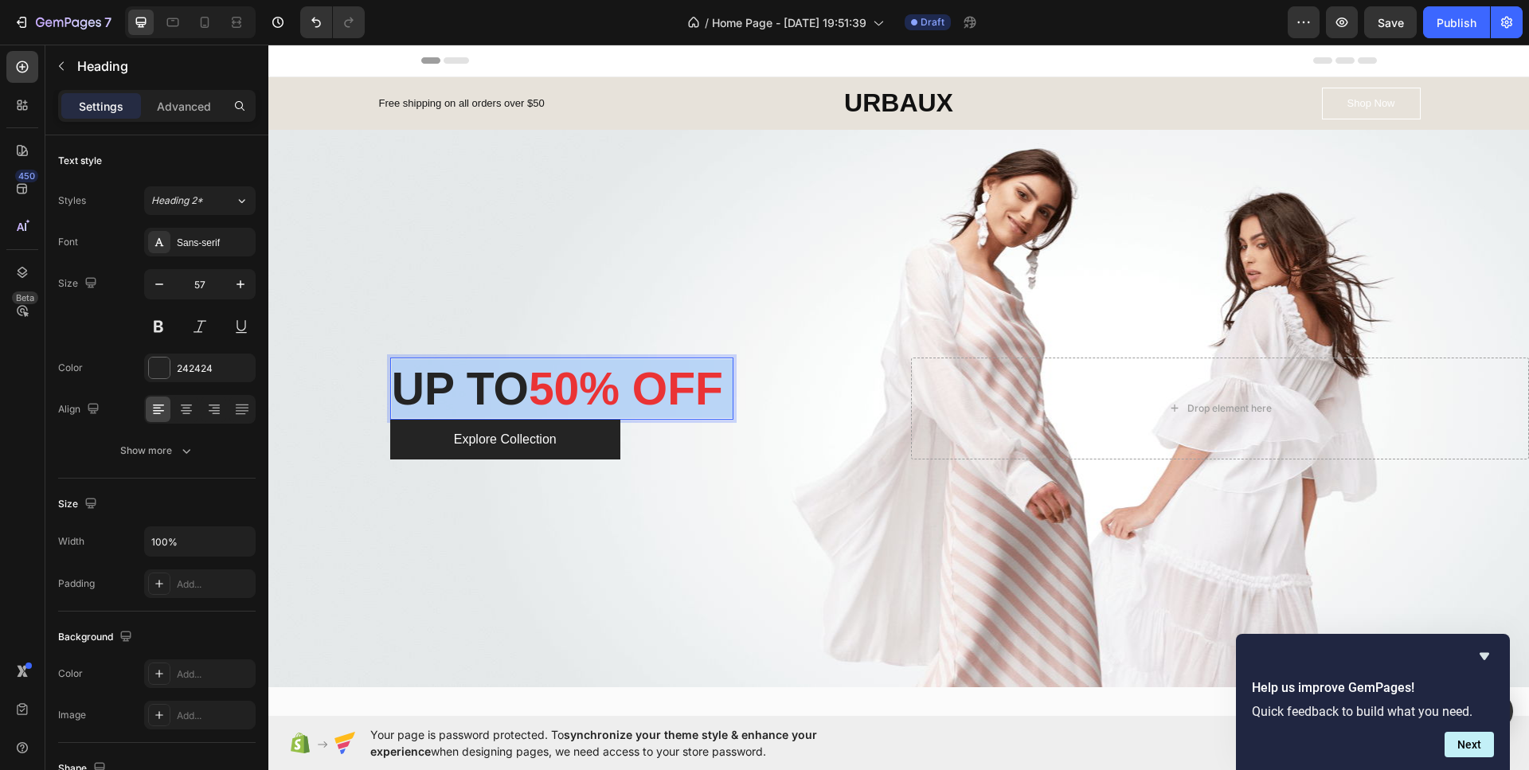
drag, startPoint x: 483, startPoint y: 409, endPoint x: 415, endPoint y: 372, distance: 78.0
click at [415, 372] on p "UP TO 50% OFF" at bounding box center [562, 388] width 340 height 59
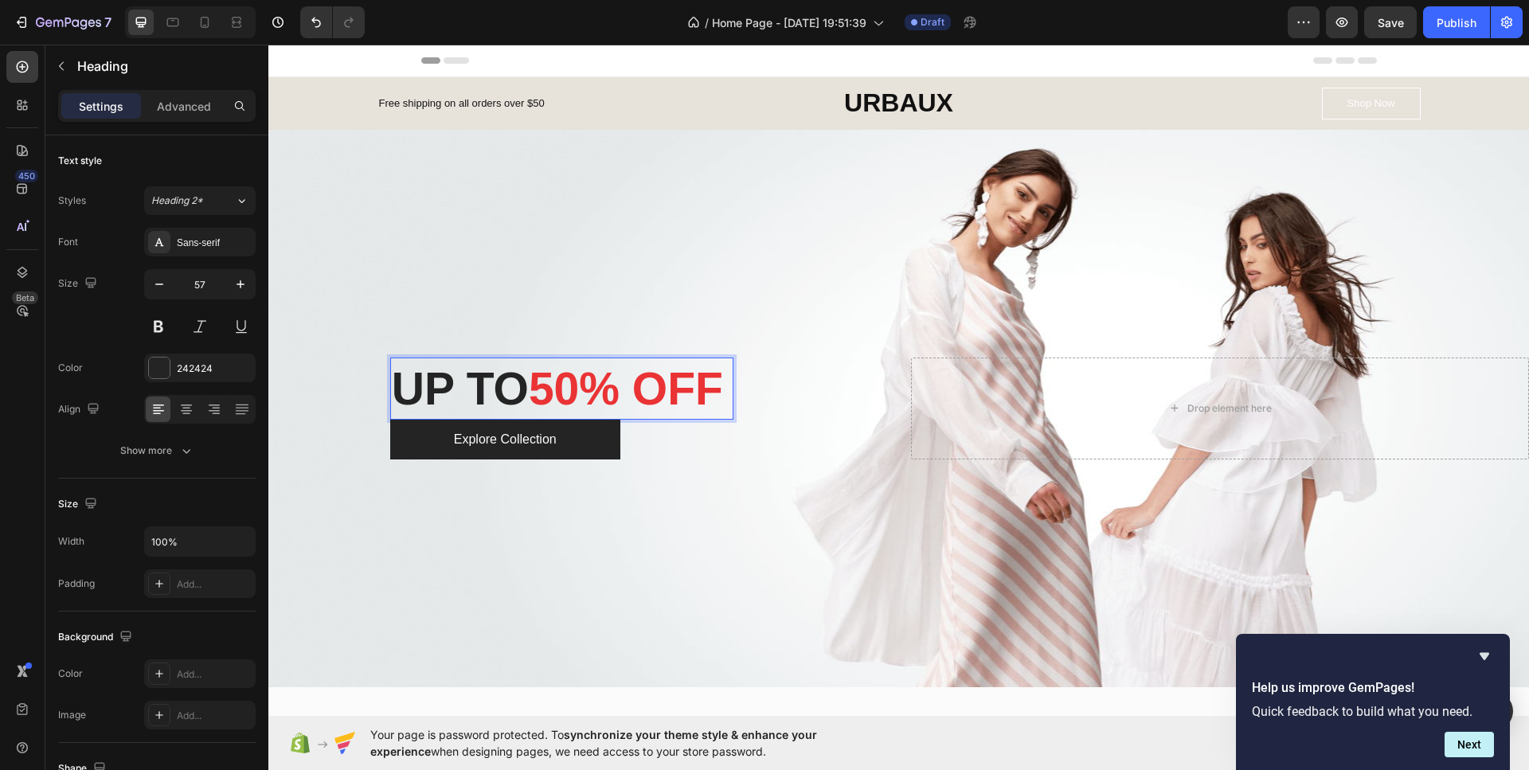
click at [398, 359] on p "UP TO 50% OFF" at bounding box center [562, 388] width 340 height 59
click at [397, 359] on p "UP TO 50% OFF" at bounding box center [562, 388] width 340 height 59
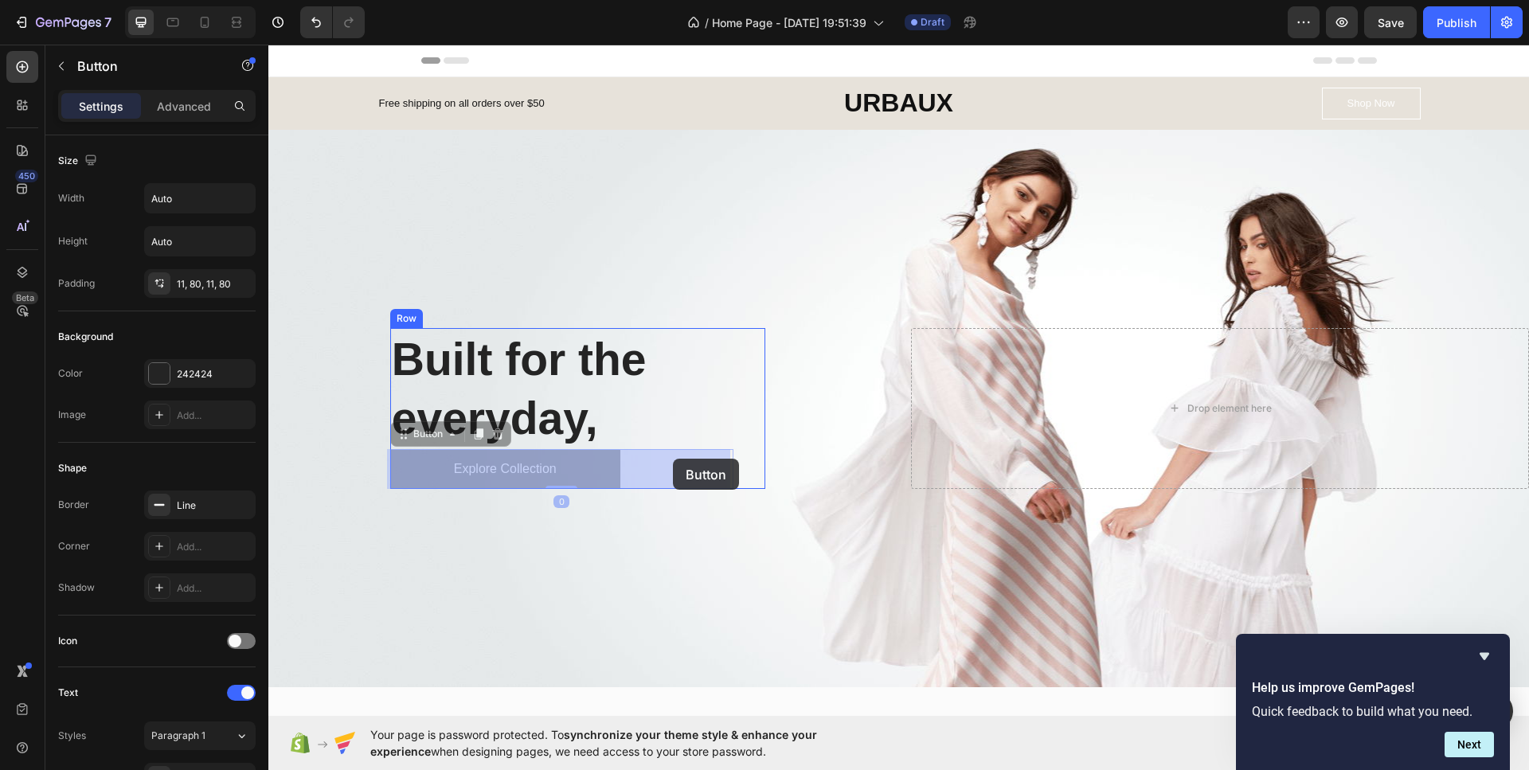
drag, startPoint x: 654, startPoint y: 456, endPoint x: 665, endPoint y: 451, distance: 11.4
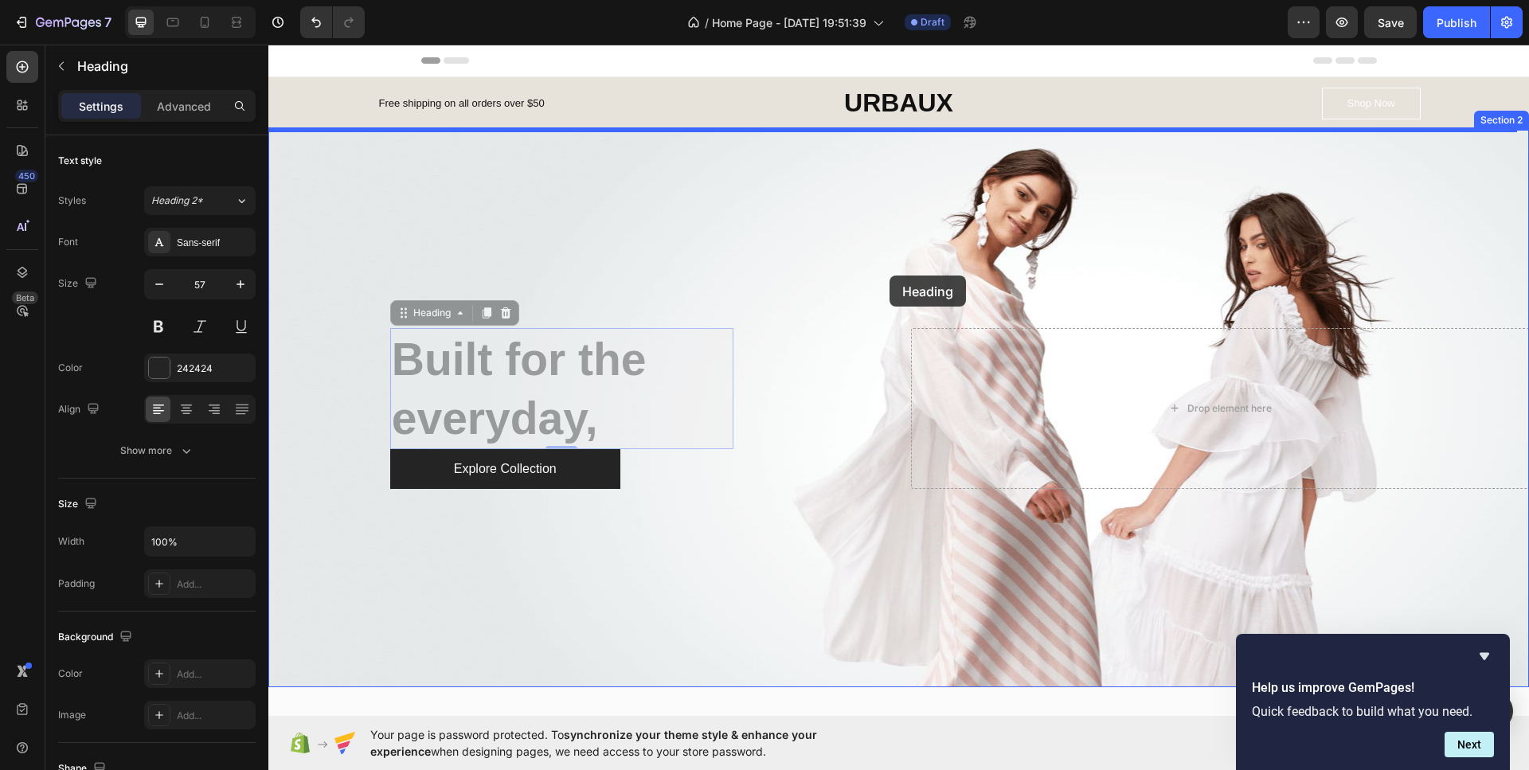
drag, startPoint x: 666, startPoint y: 403, endPoint x: 888, endPoint y: 275, distance: 256.1
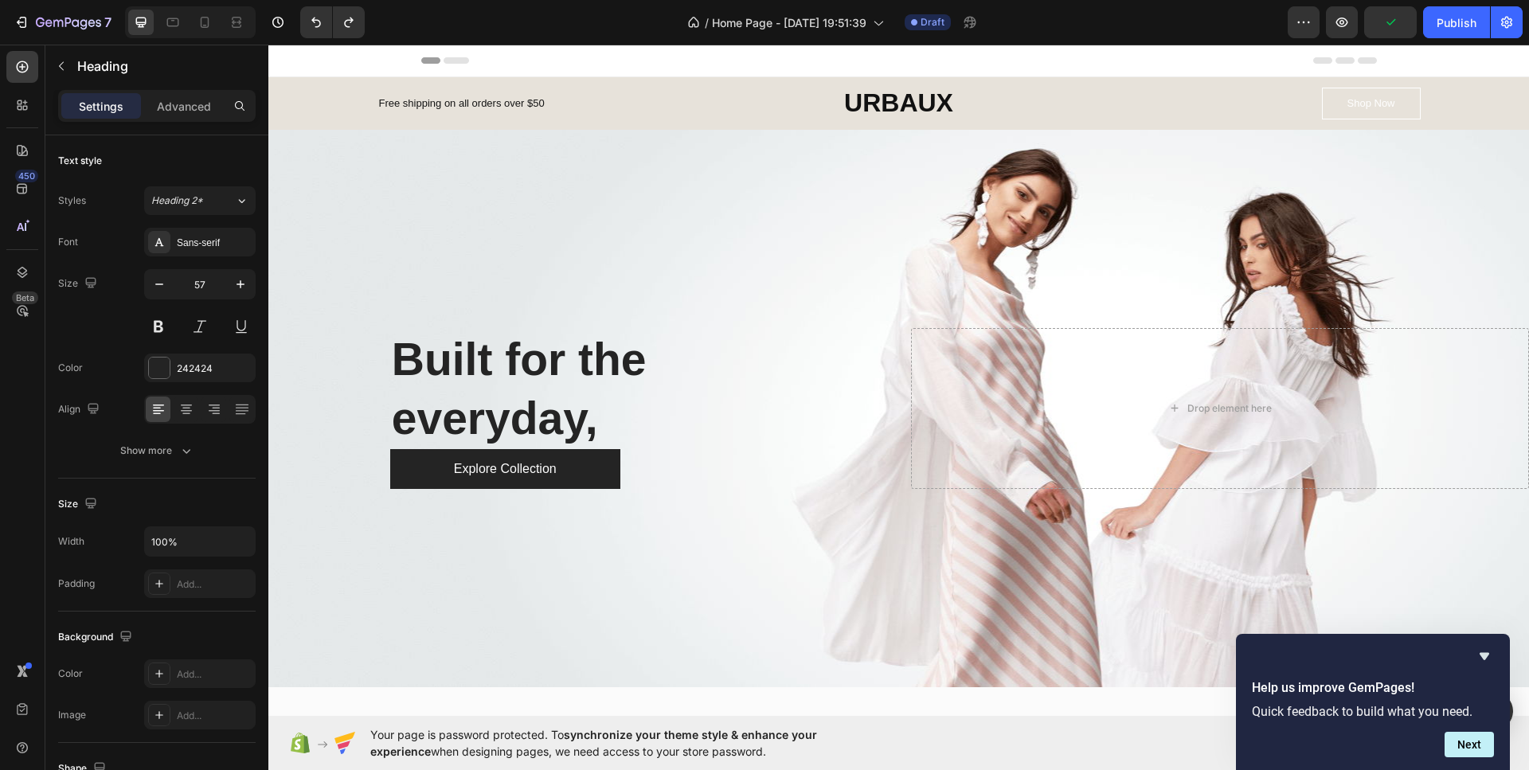
click at [514, 375] on h2 "Built for the everyday," at bounding box center [561, 388] width 343 height 121
click at [628, 342] on p "Built for the everyday," at bounding box center [562, 389] width 340 height 118
click at [635, 392] on p "Built for the everyday," at bounding box center [562, 389] width 340 height 118
click at [347, 372] on div "Built for the everyday, Heading Explore Collection Button Row" at bounding box center [577, 409] width 619 height 162
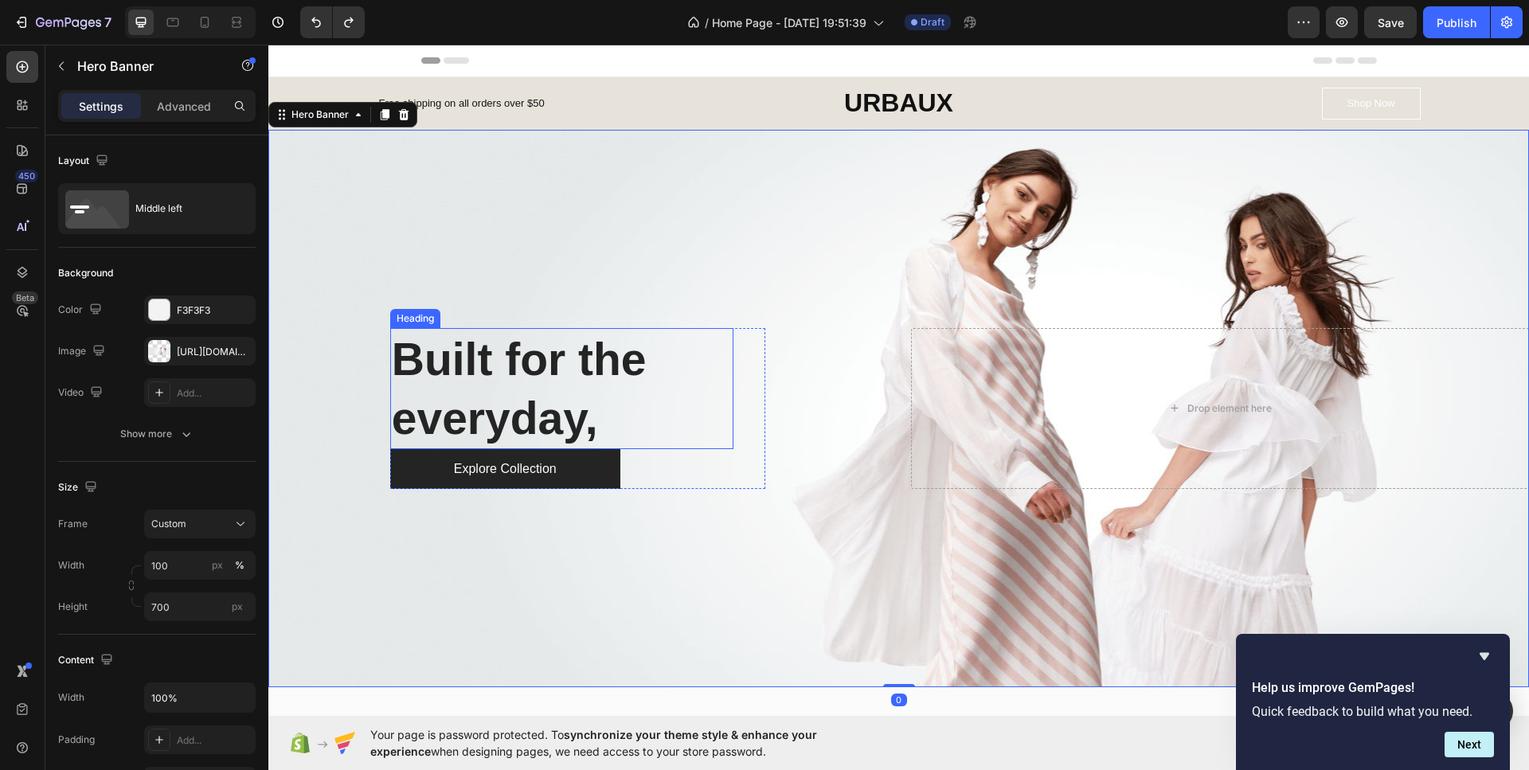
click at [443, 373] on p "Built for the everyday," at bounding box center [562, 389] width 340 height 118
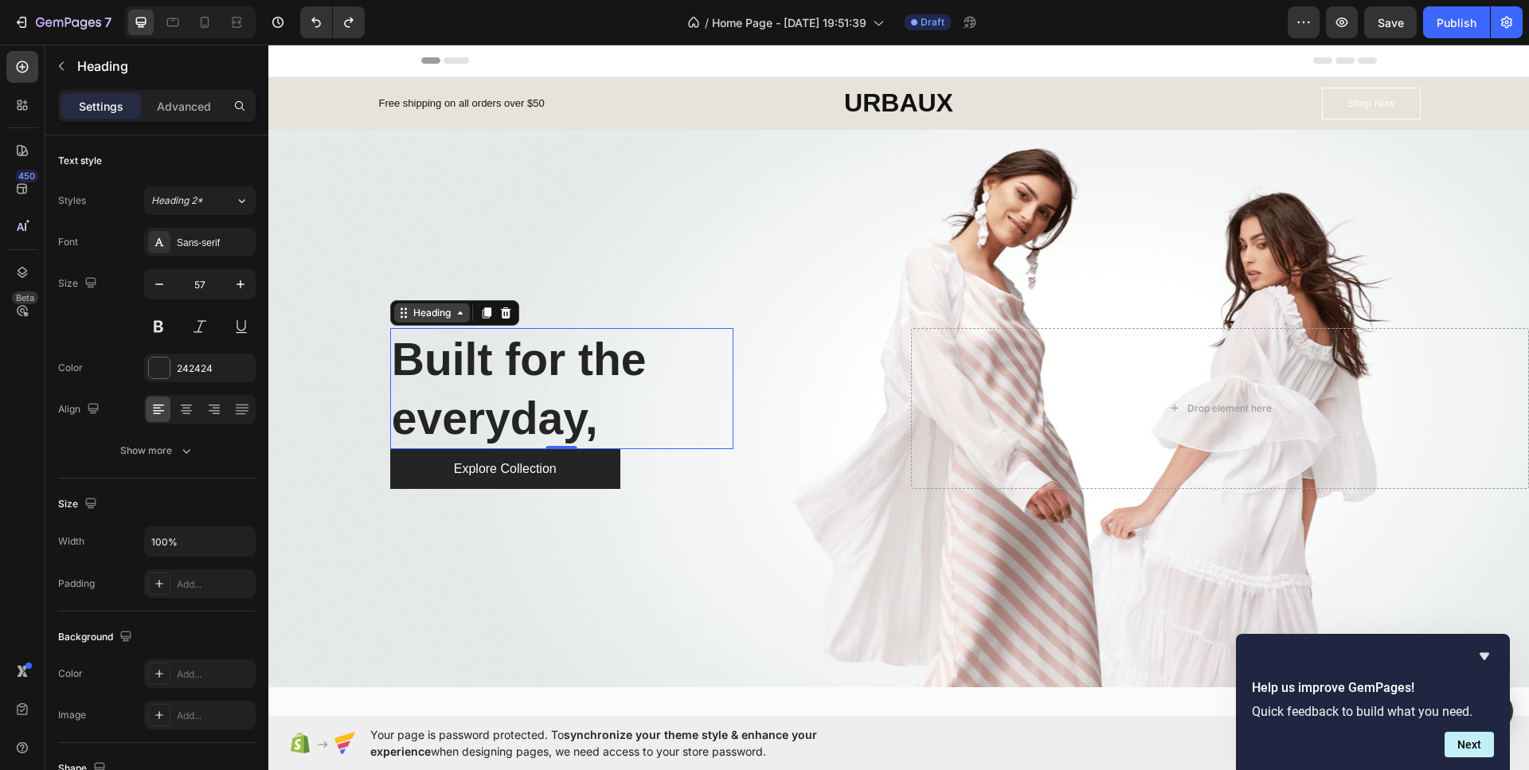
click at [449, 316] on div "Heading" at bounding box center [432, 313] width 44 height 14
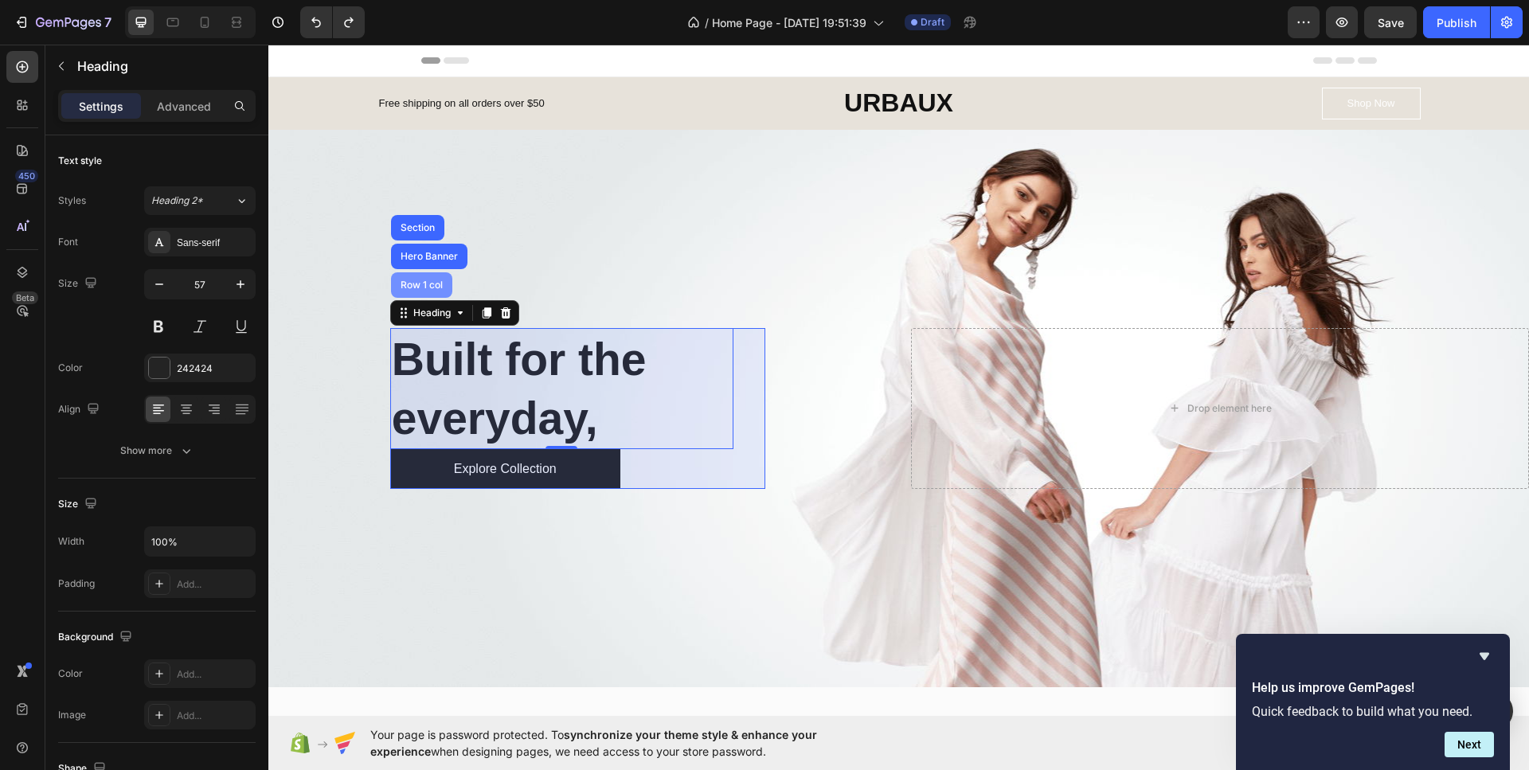
click at [425, 283] on div "Row 1 col" at bounding box center [421, 285] width 49 height 10
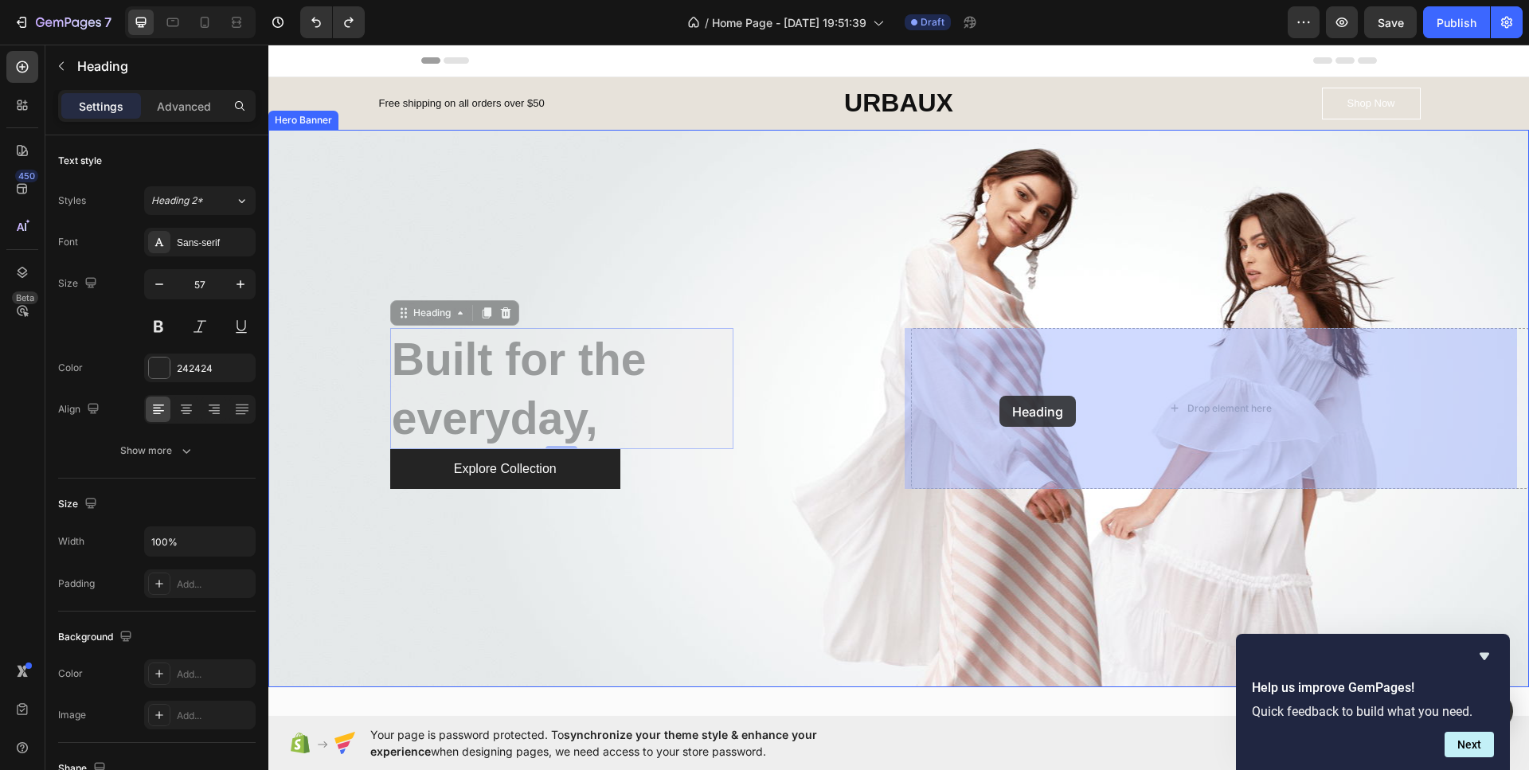
drag, startPoint x: 643, startPoint y: 359, endPoint x: 999, endPoint y: 396, distance: 357.8
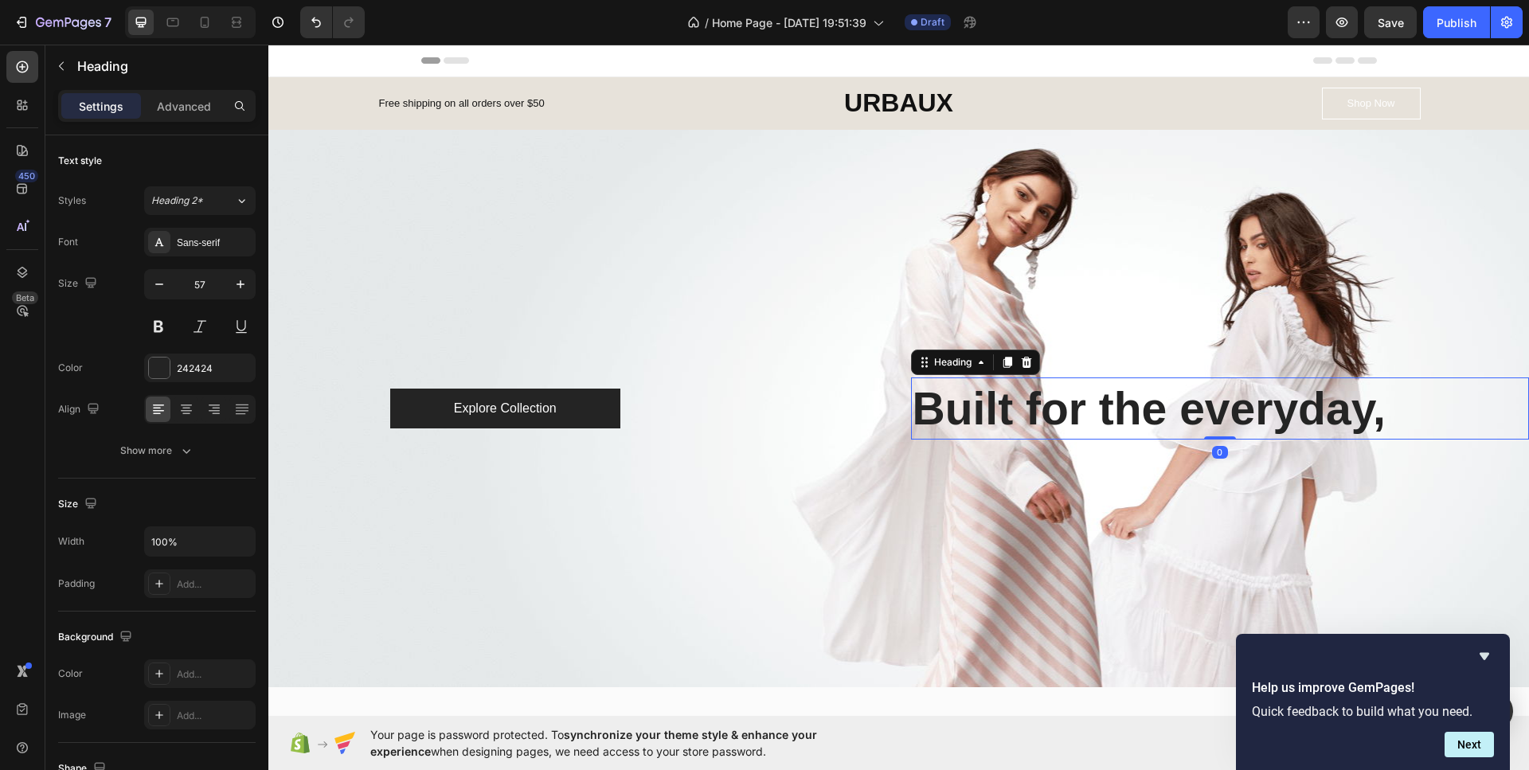
click at [1005, 430] on h2 "Built for the everyday," at bounding box center [1220, 408] width 619 height 62
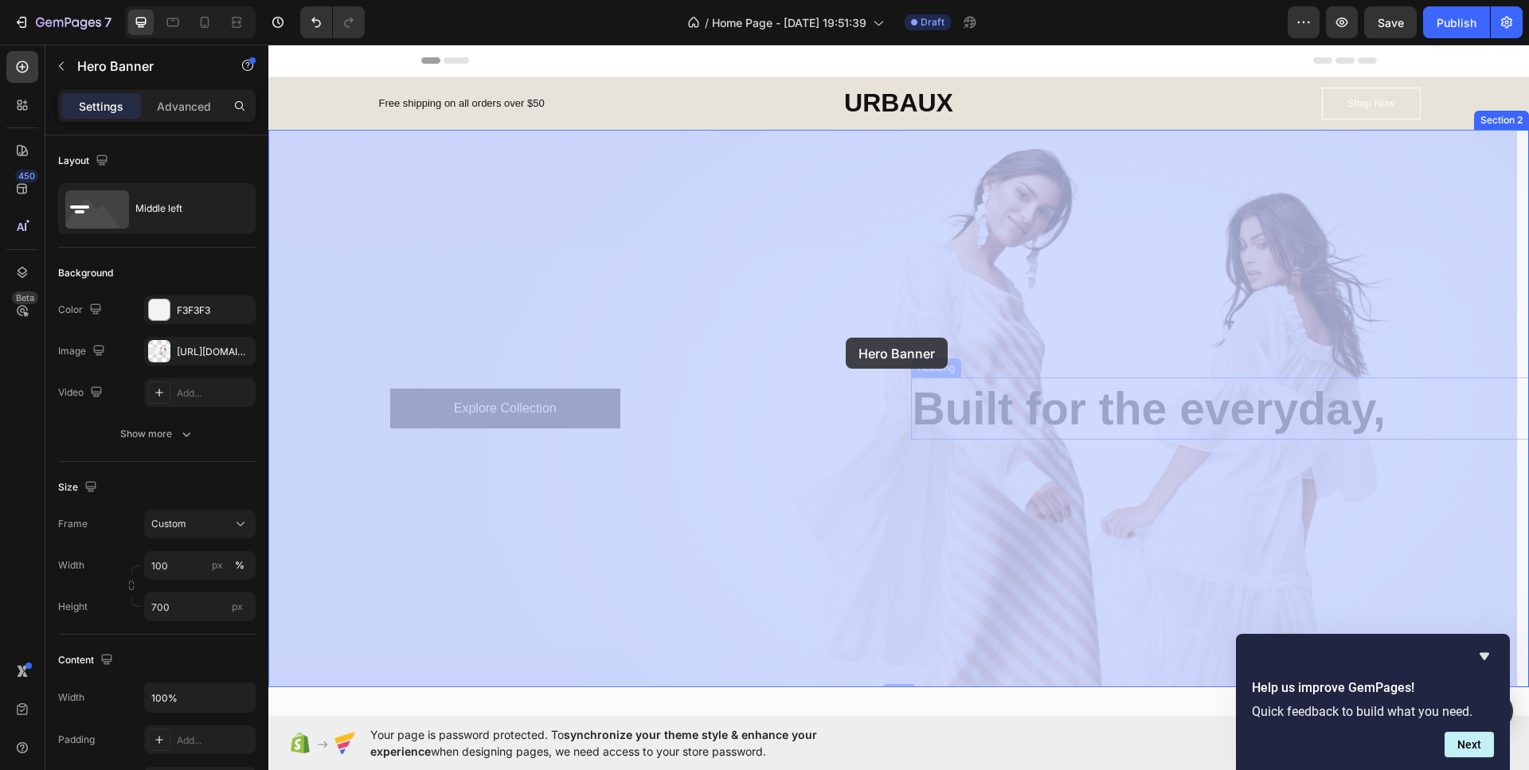
drag, startPoint x: 1017, startPoint y: 440, endPoint x: 845, endPoint y: 338, distance: 199.6
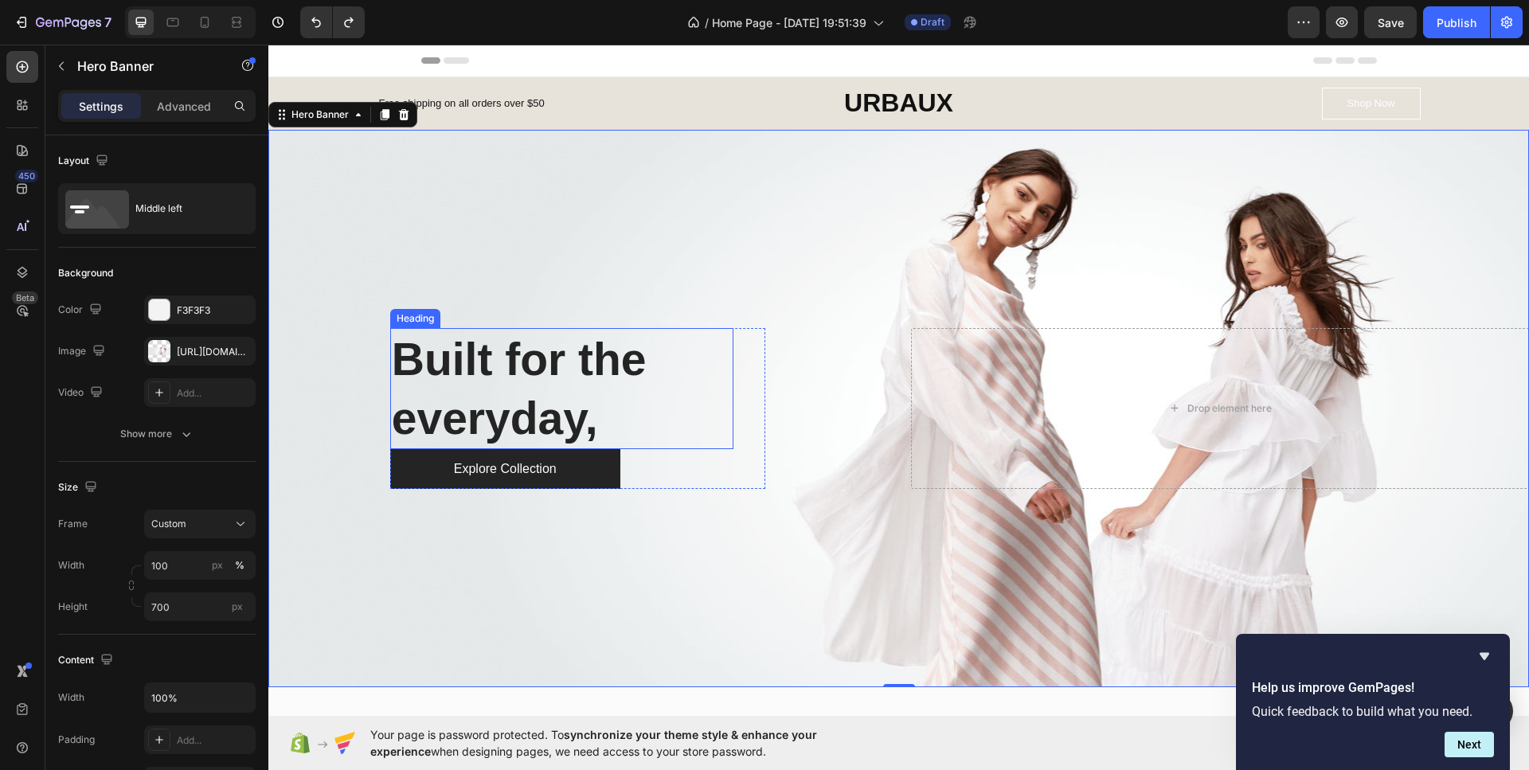
click at [529, 397] on h2 "Built for the everyday," at bounding box center [561, 388] width 343 height 121
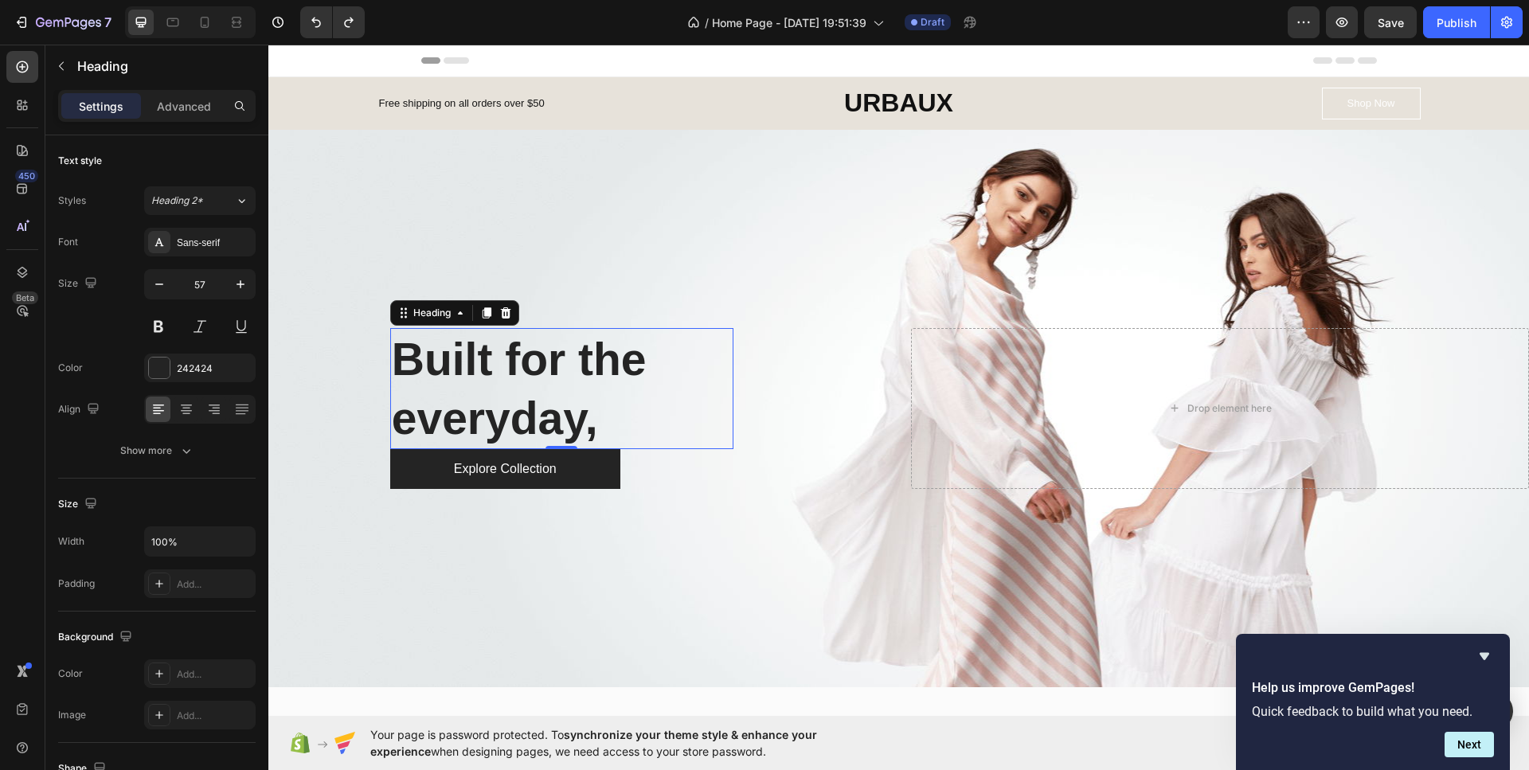
click at [524, 379] on h2 "Built for the everyday," at bounding box center [561, 388] width 343 height 121
click at [633, 398] on p "Built for the everyday," at bounding box center [562, 389] width 340 height 118
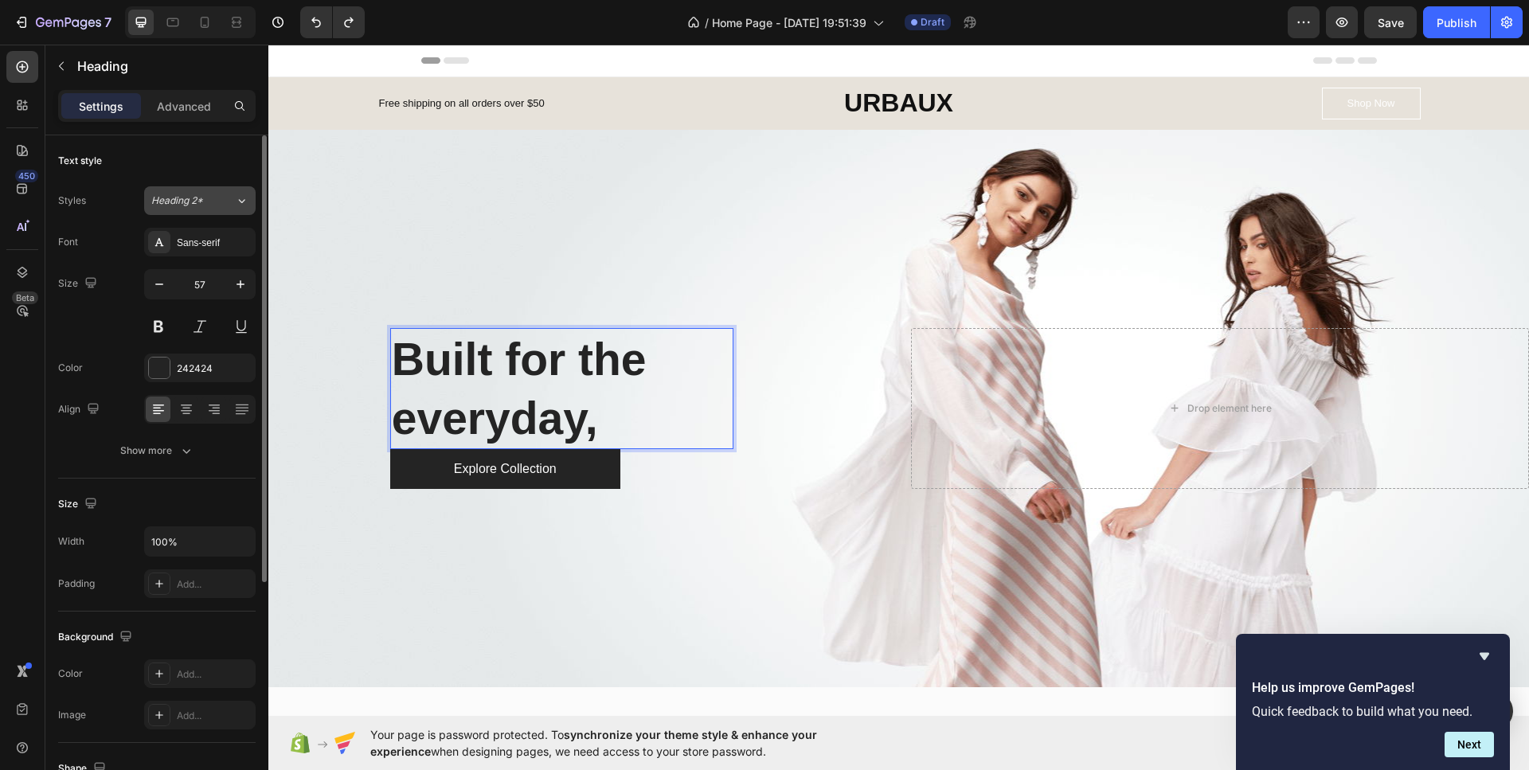
click at [211, 198] on div "Heading 2*" at bounding box center [183, 200] width 64 height 14
click at [491, 197] on div "Overlay" at bounding box center [898, 408] width 1260 height 557
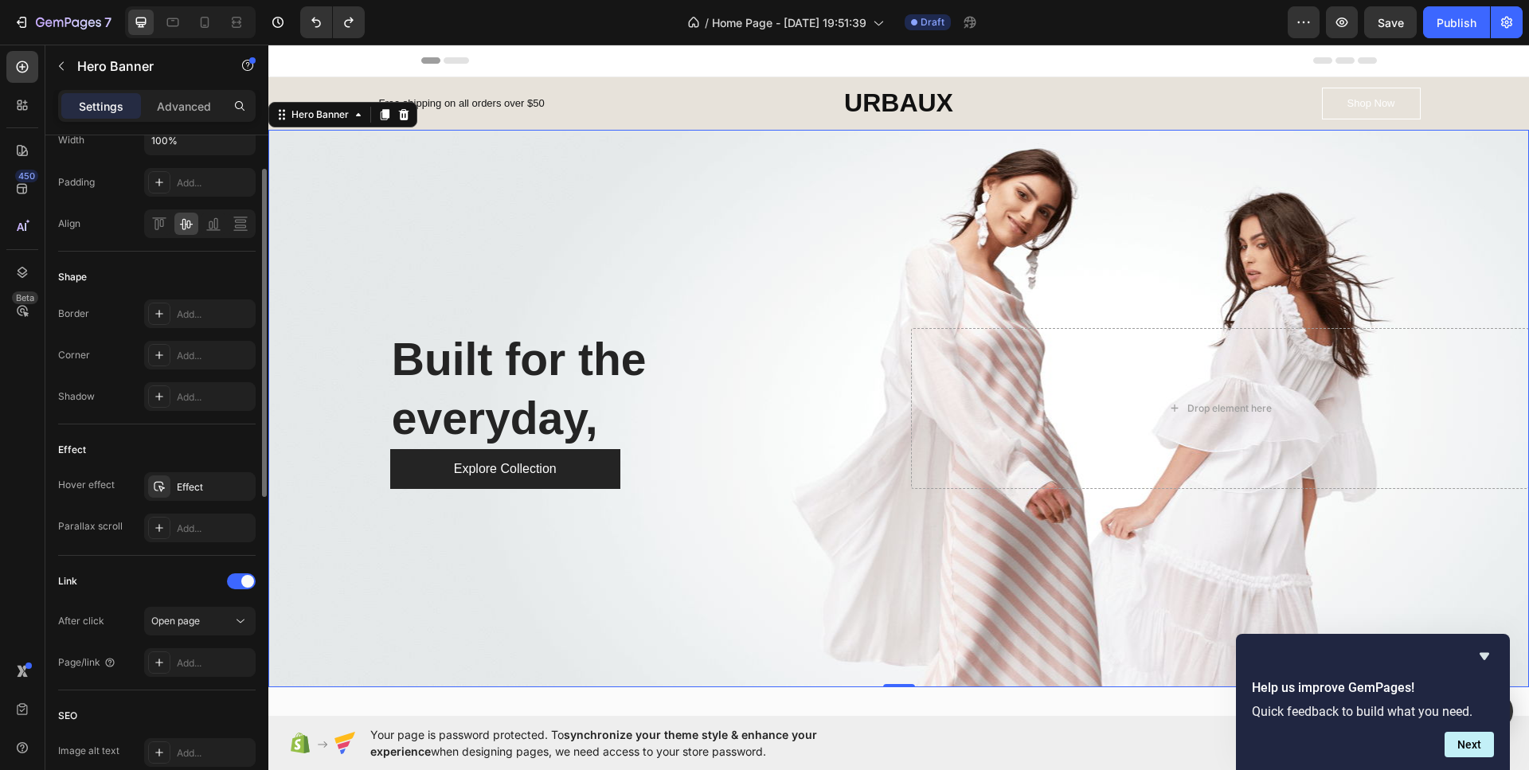
scroll to position [637, 0]
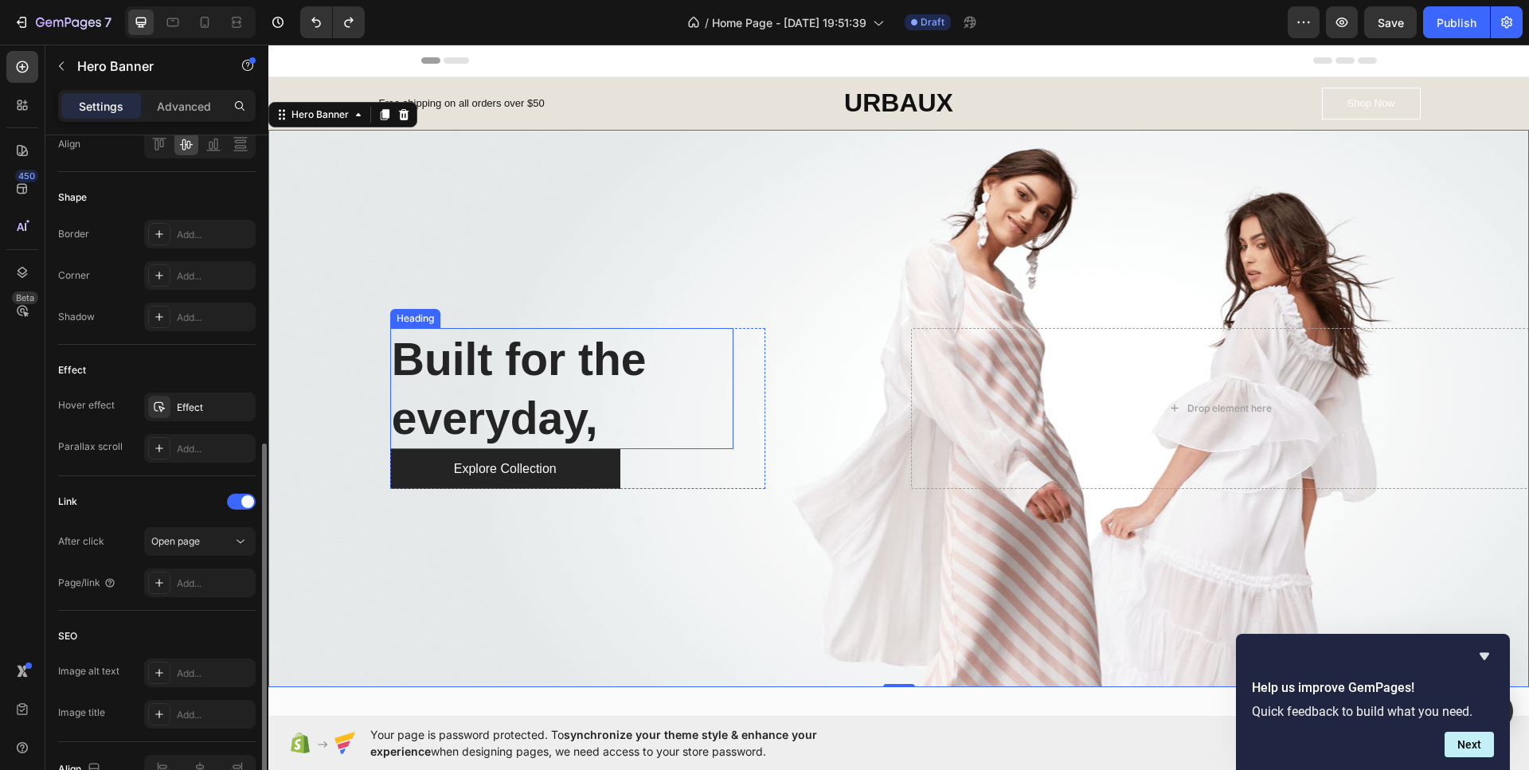
click at [579, 389] on p "Built for the everyday," at bounding box center [562, 389] width 340 height 118
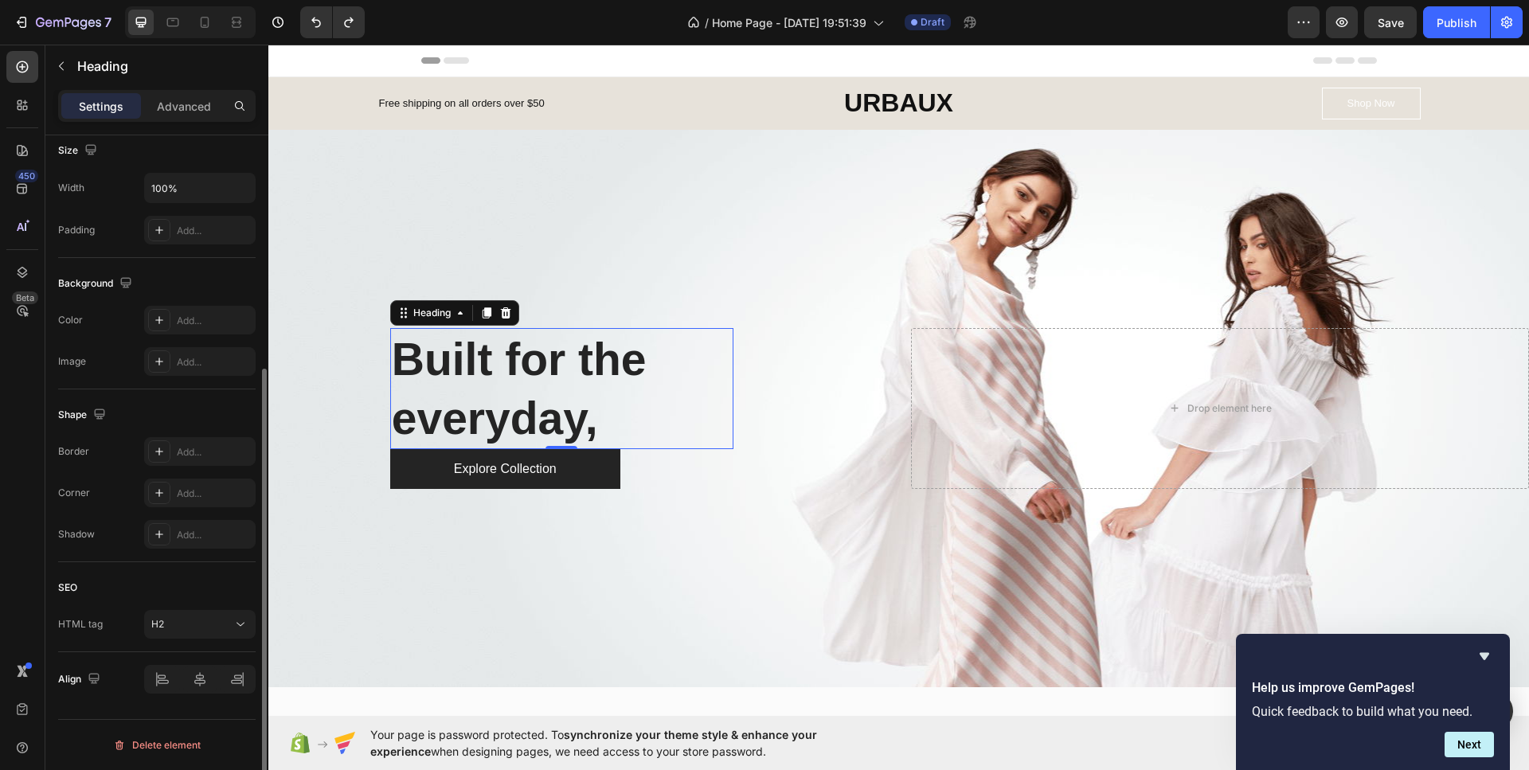
scroll to position [0, 0]
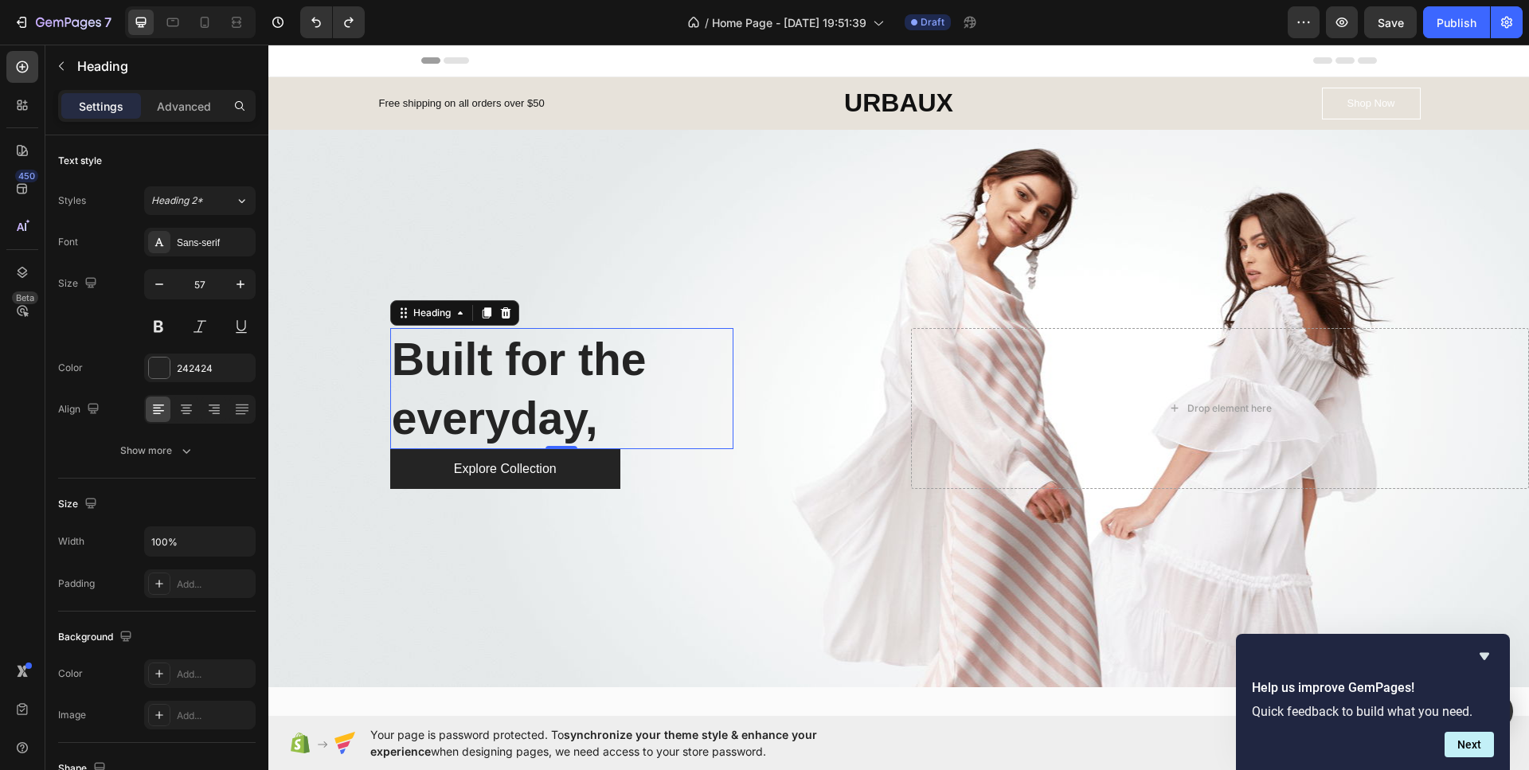
click at [176, 91] on div "Settings Advanced" at bounding box center [156, 106] width 197 height 32
click at [176, 101] on p "Advanced" at bounding box center [184, 106] width 54 height 17
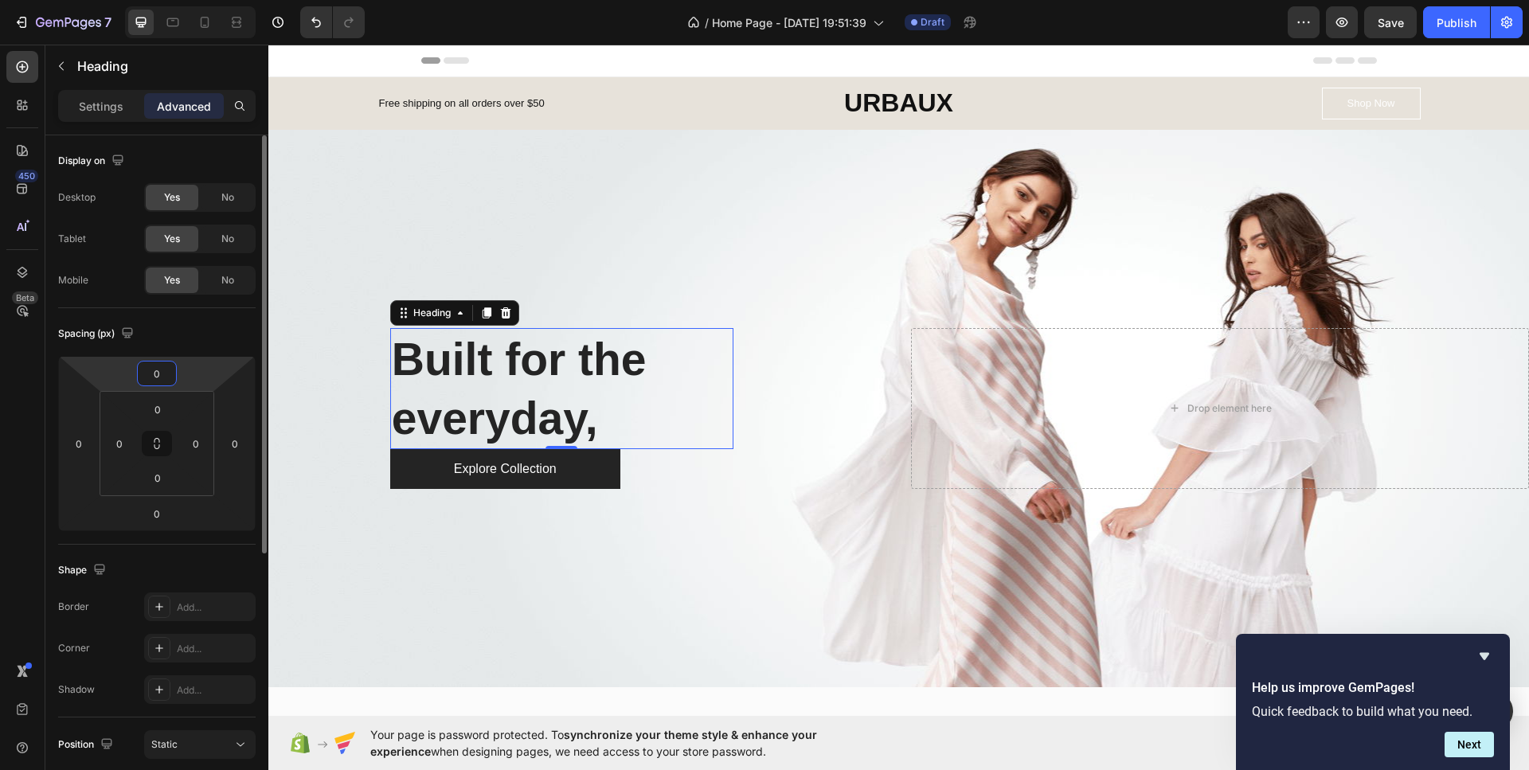
drag, startPoint x: 158, startPoint y: 368, endPoint x: 174, endPoint y: 352, distance: 22.5
click at [174, 352] on div "Spacing (px) 0 0 0 0 0 0 0 0" at bounding box center [156, 426] width 197 height 236
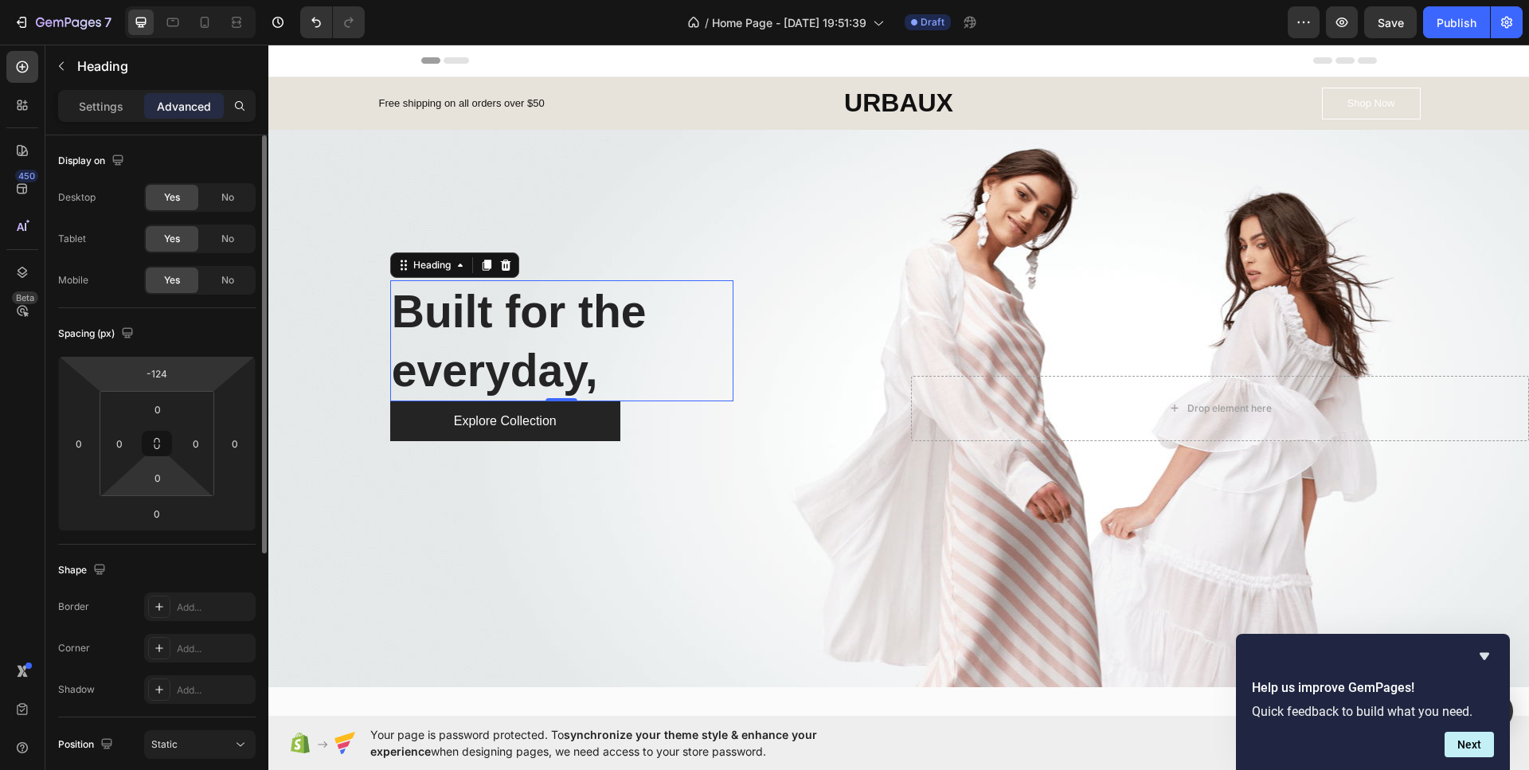
drag, startPoint x: 201, startPoint y: 361, endPoint x: 171, endPoint y: 462, distance: 105.3
click at [207, 0] on html "7 / Home Page - [DATE] 19:51:39 Draft Preview Save Publish 450 Beta Sections(18…" at bounding box center [764, 0] width 1529 height 0
type input "-114"
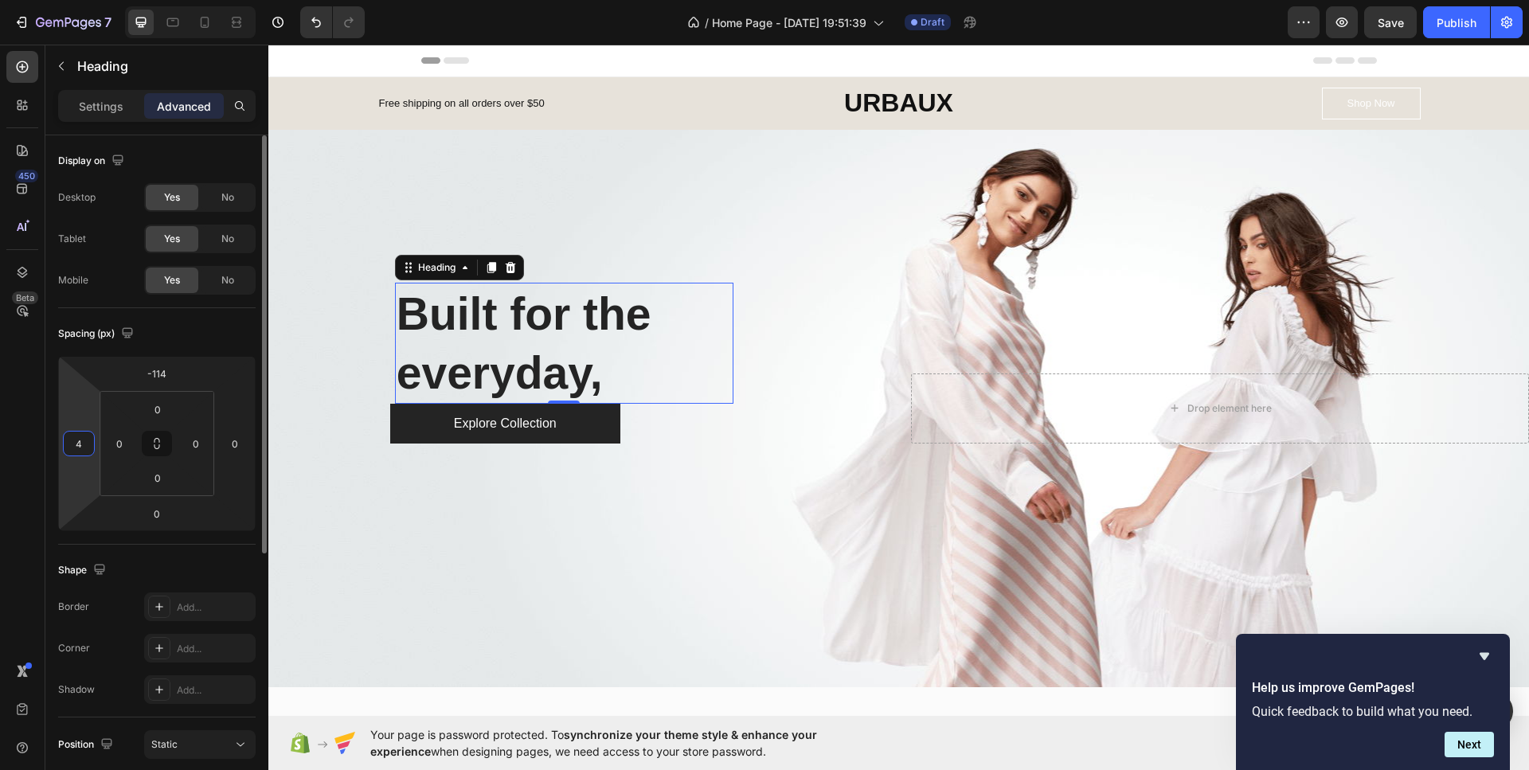
drag, startPoint x: 80, startPoint y: 458, endPoint x: 72, endPoint y: 464, distance: 10.8
click at [73, 0] on html "7 / Home Page - [DATE] 19:51:39 Draft Preview Save Publish 450 Beta Sections(18…" at bounding box center [764, 0] width 1529 height 0
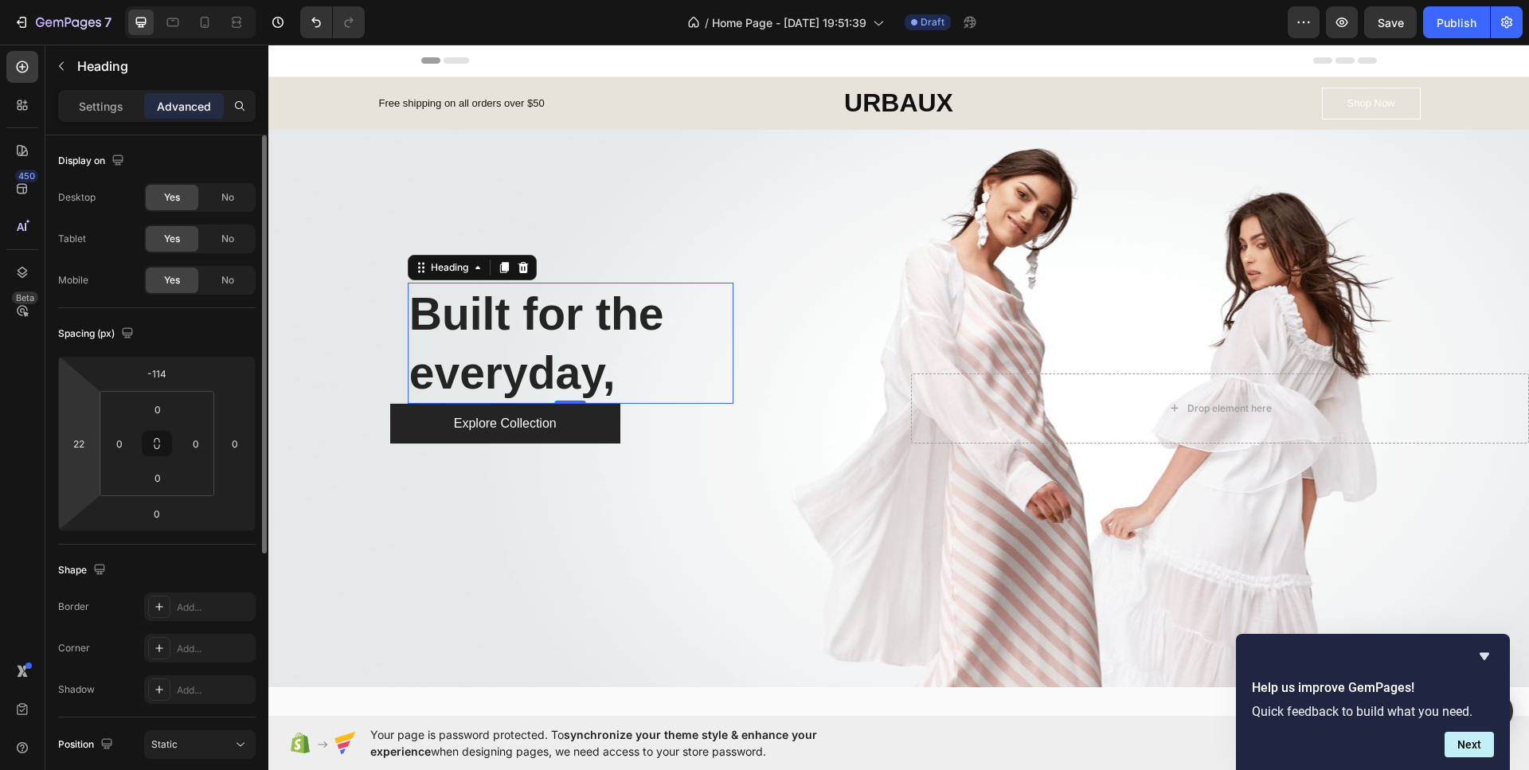
drag, startPoint x: 82, startPoint y: 471, endPoint x: 56, endPoint y: 459, distance: 28.9
click at [0, 0] on html "7 / Home Page - [DATE] 19:51:39 Draft Preview Save Publish 450 Beta Sections(18…" at bounding box center [764, 0] width 1529 height 0
drag, startPoint x: 82, startPoint y: 467, endPoint x: 59, endPoint y: 470, distance: 23.3
click at [11, 0] on html "7 / Home Page - [DATE] 19:51:39 Draft Preview Save Publish 450 Beta Sections(18…" at bounding box center [764, 0] width 1529 height 0
type input "22"
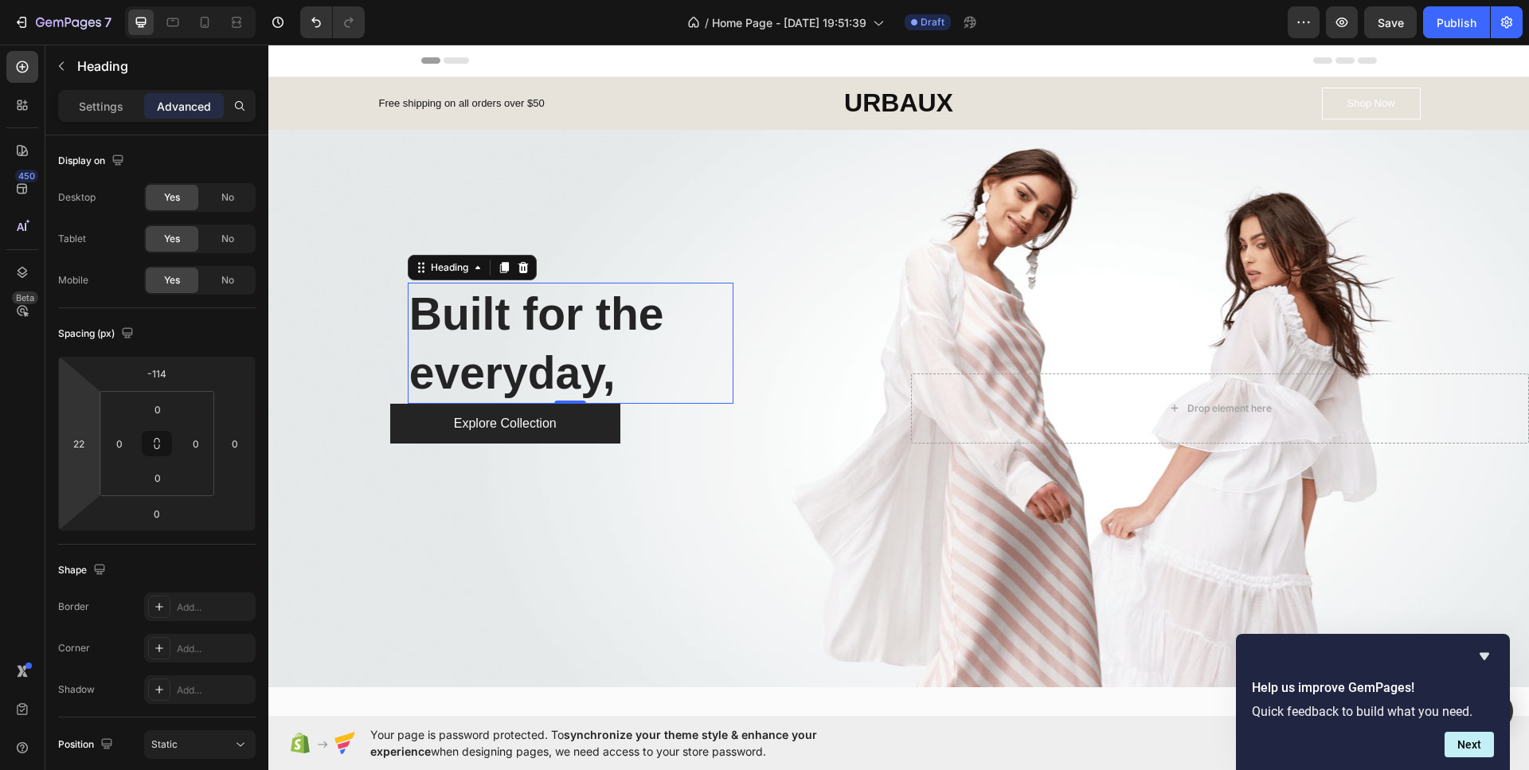
drag, startPoint x: 87, startPoint y: 472, endPoint x: 15, endPoint y: 472, distance: 71.7
click at [15, 0] on html "7 / Home Page - [DATE] 19:51:39 Draft Preview Save Publish 450 Beta Sections(18…" at bounding box center [764, 0] width 1529 height 0
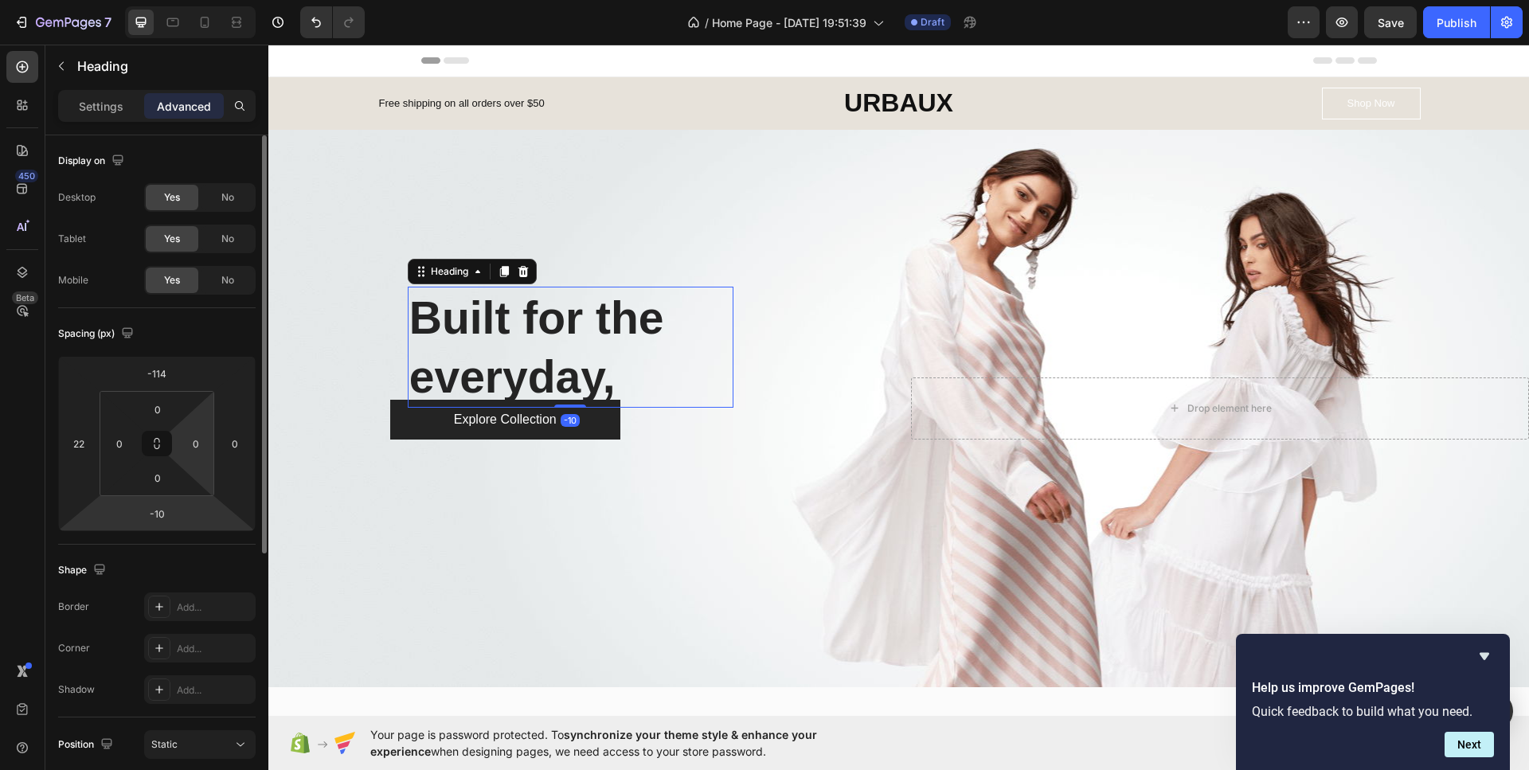
drag, startPoint x: 170, startPoint y: 413, endPoint x: 205, endPoint y: 482, distance: 76.9
click at [176, 0] on html "7 / Home Page - [DATE] 19:51:39 Draft Preview Save Publish 450 Beta Sections(18…" at bounding box center [764, 0] width 1529 height 0
type input "8"
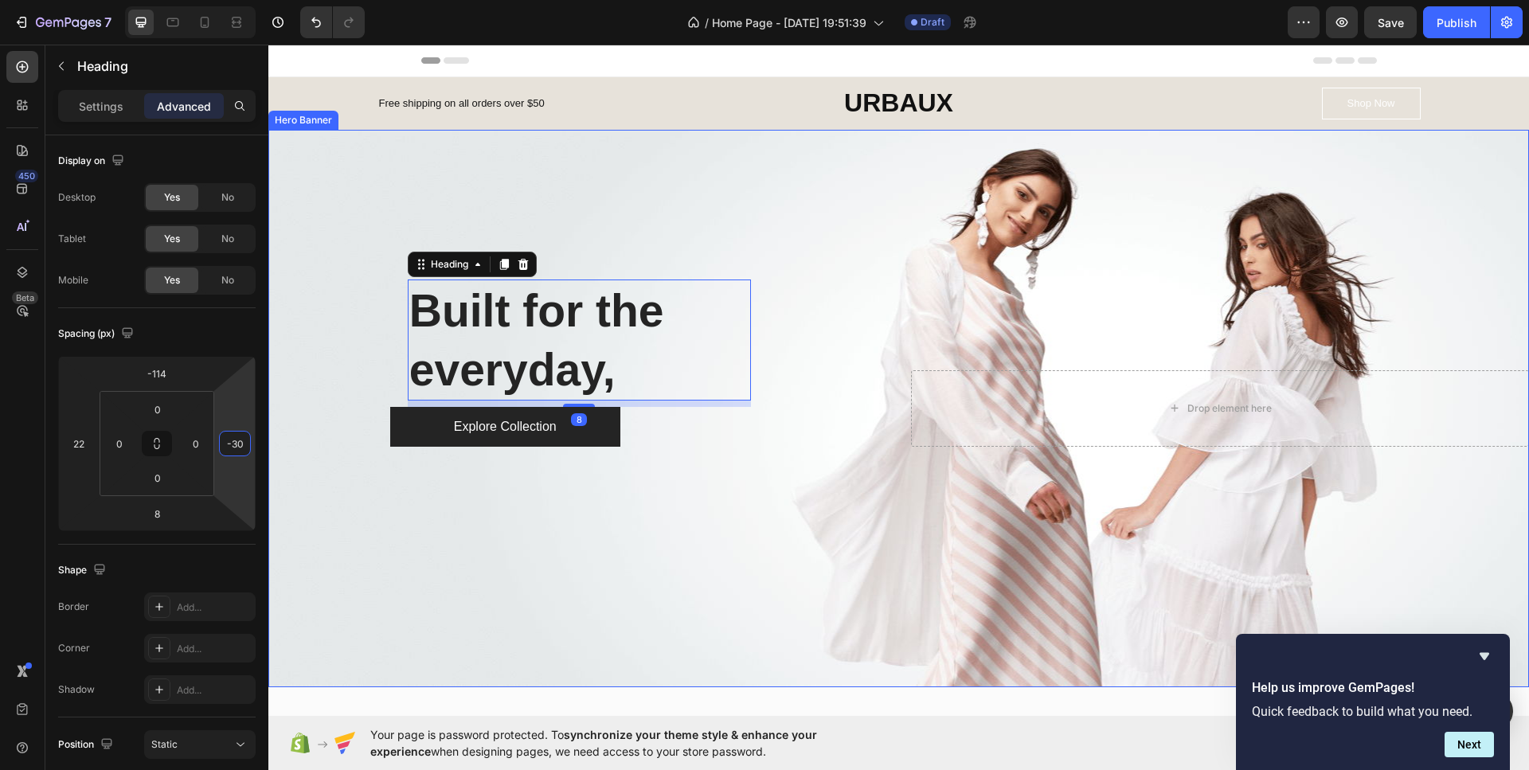
type input "14"
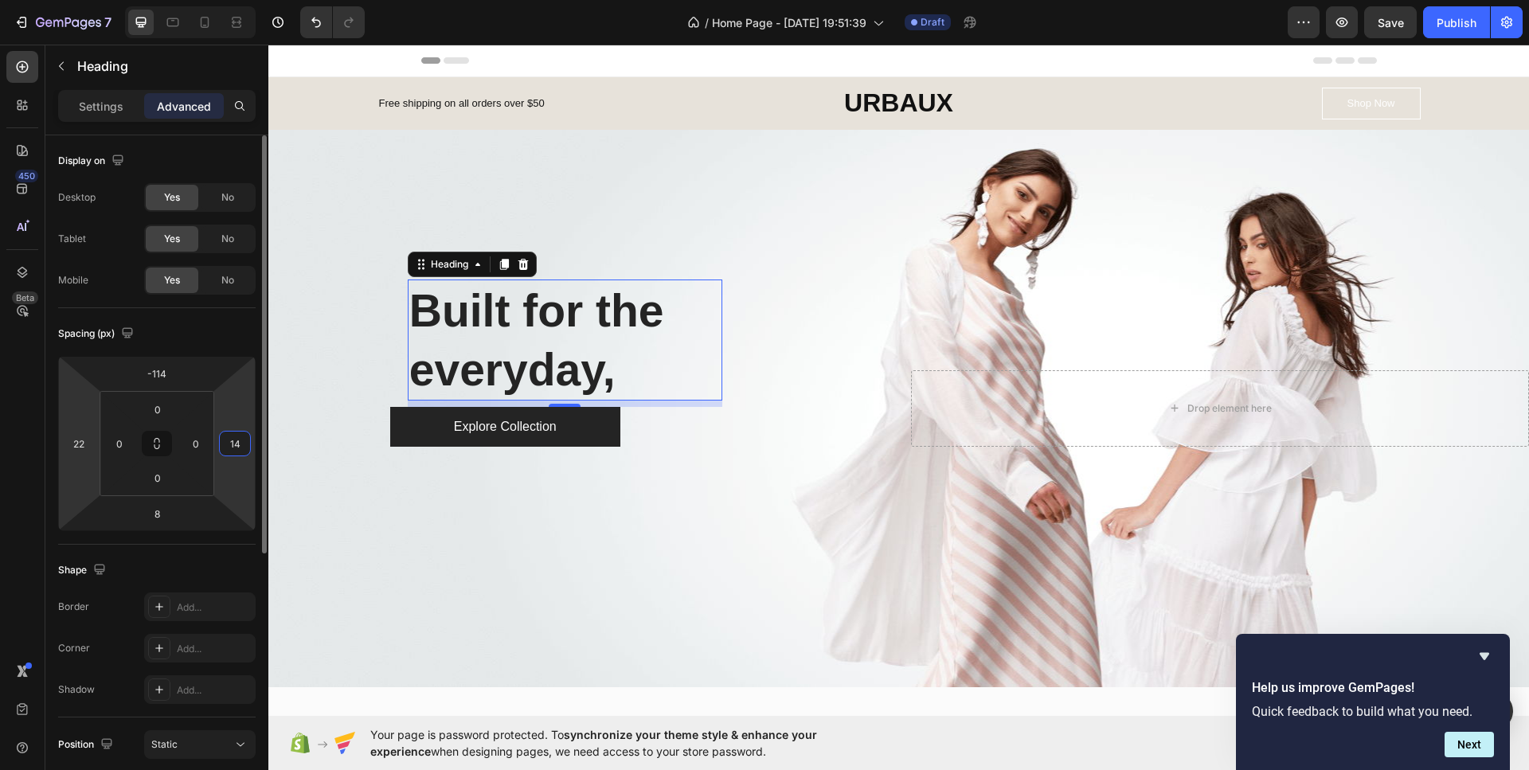
drag, startPoint x: 225, startPoint y: 472, endPoint x: 99, endPoint y: 473, distance: 126.6
click at [99, 0] on html "7 / Home Page - [DATE] 19:51:39 Draft Preview Save Publish 450 Beta Sections(18…" at bounding box center [764, 0] width 1529 height 0
click at [522, 268] on icon at bounding box center [522, 263] width 10 height 11
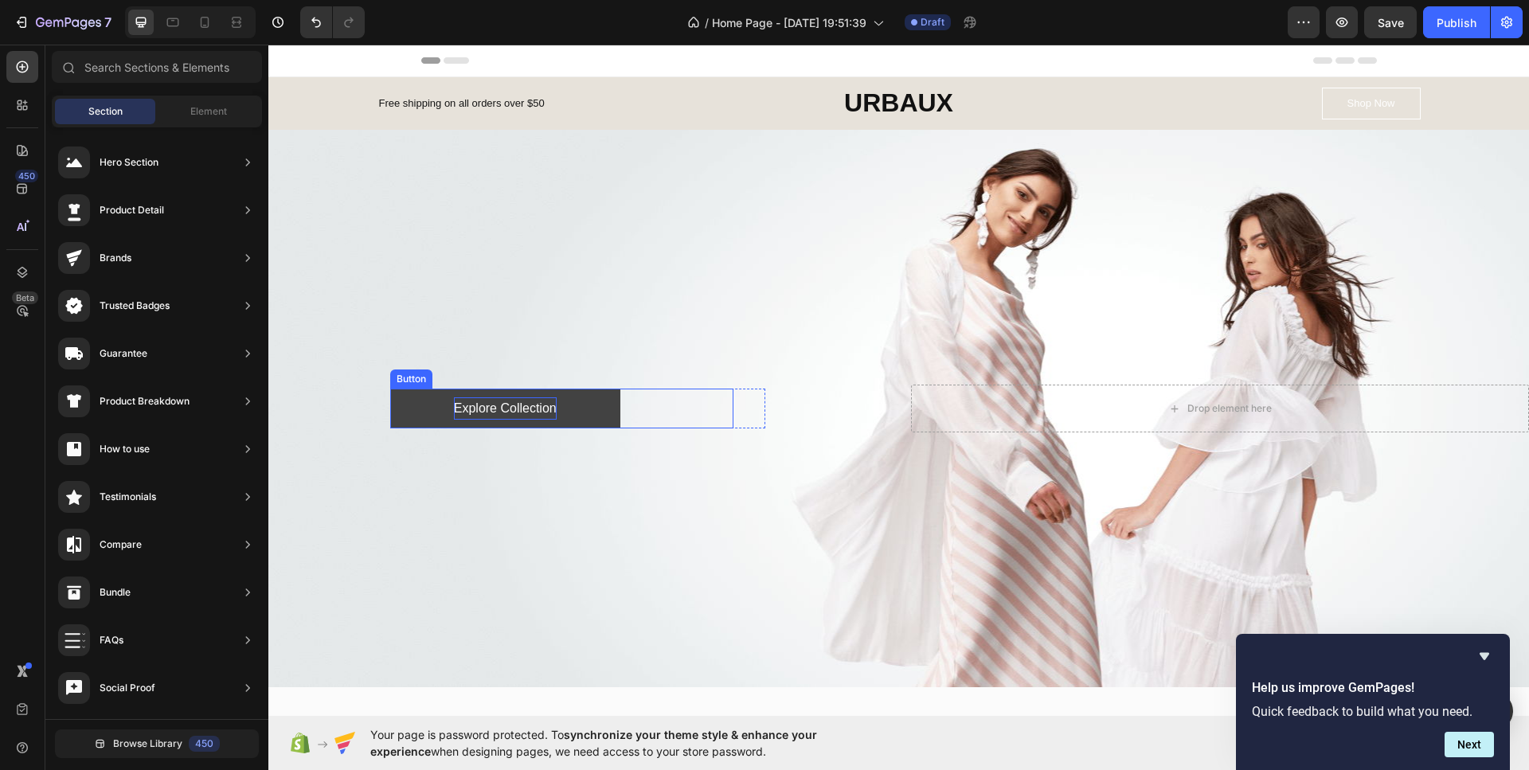
click at [550, 402] on div "Explore Collection" at bounding box center [505, 408] width 103 height 23
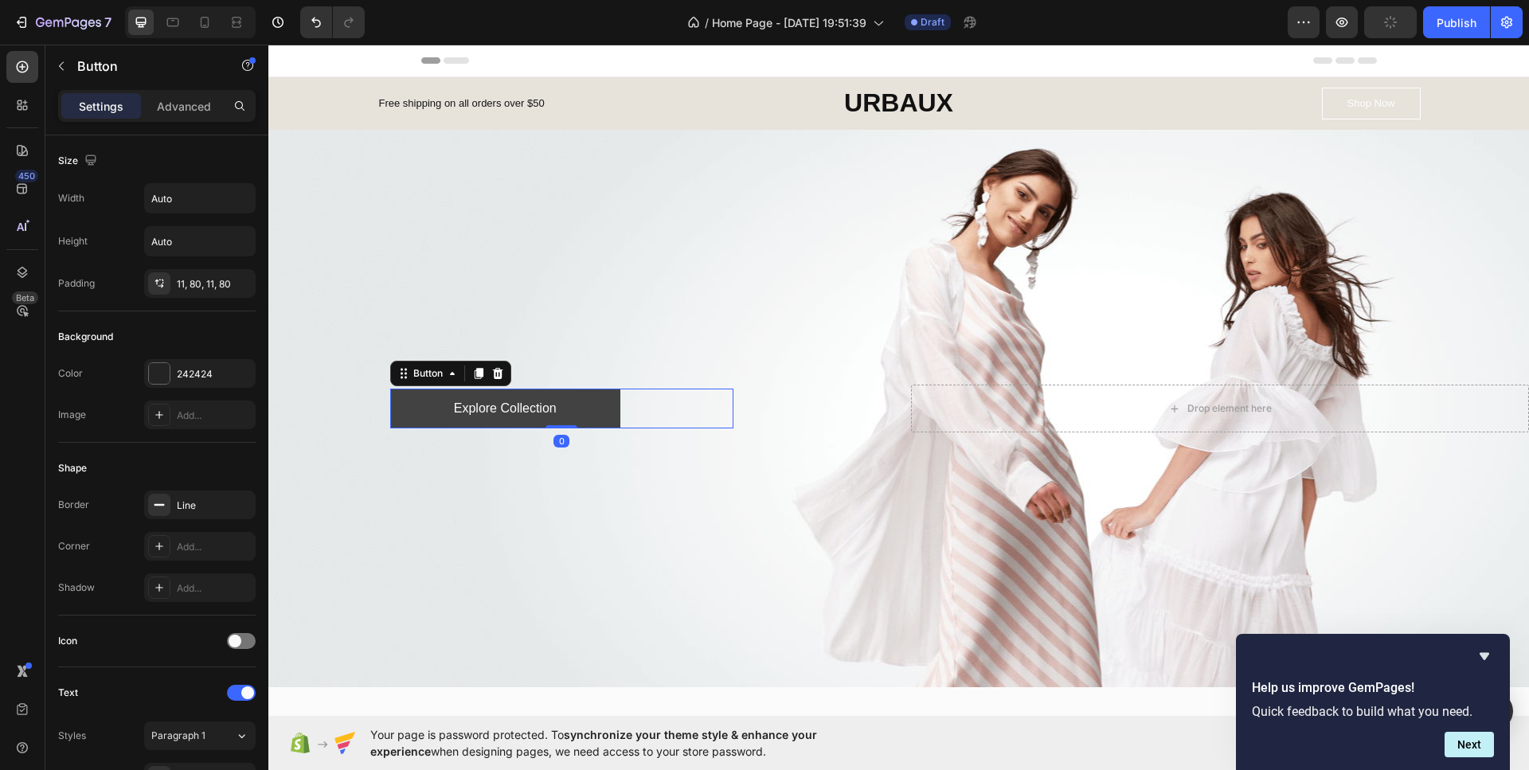
click at [569, 406] on button "Explore Collection" at bounding box center [505, 409] width 230 height 41
click at [500, 373] on icon at bounding box center [497, 373] width 13 height 13
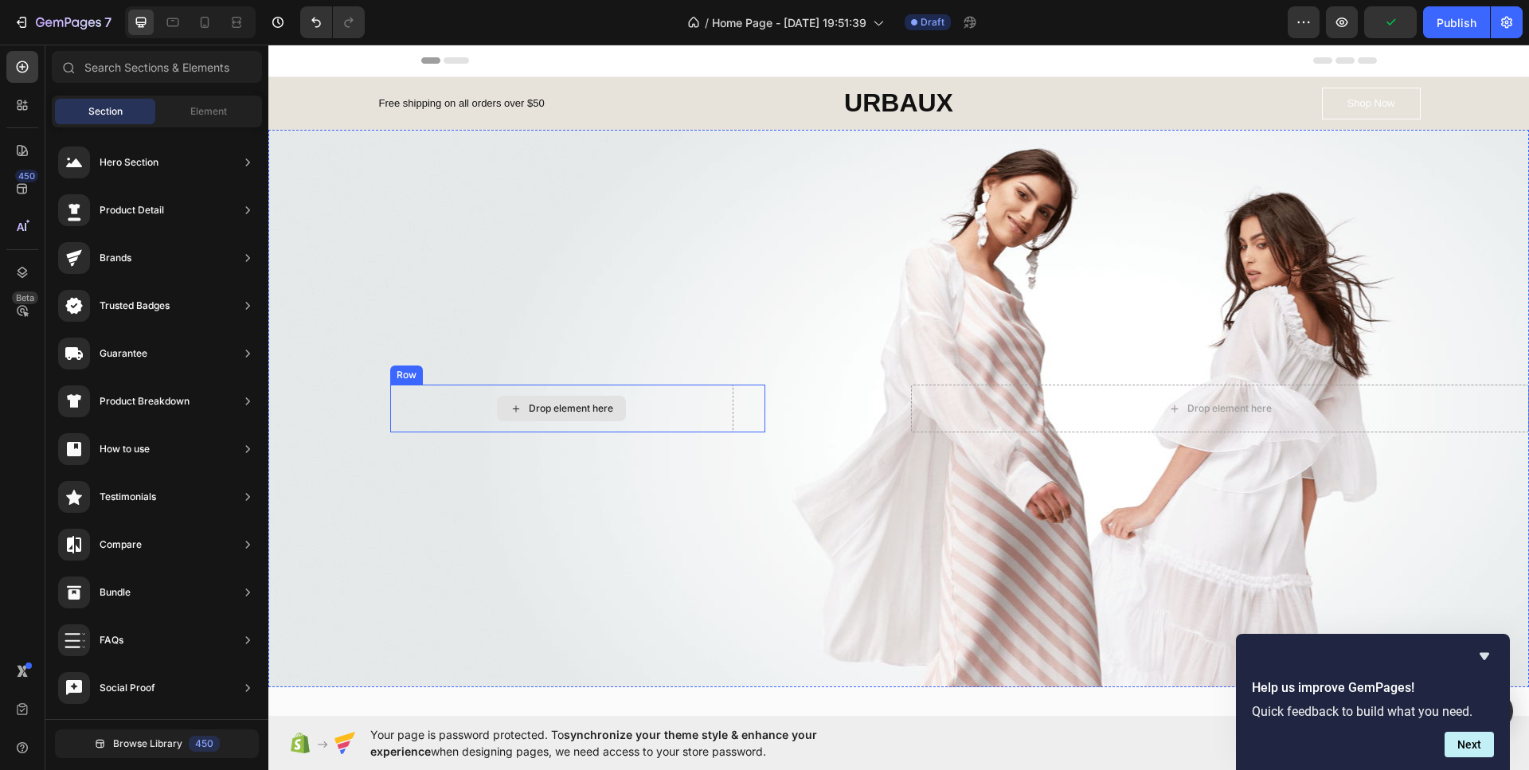
click at [664, 420] on div "Drop element here" at bounding box center [561, 409] width 343 height 48
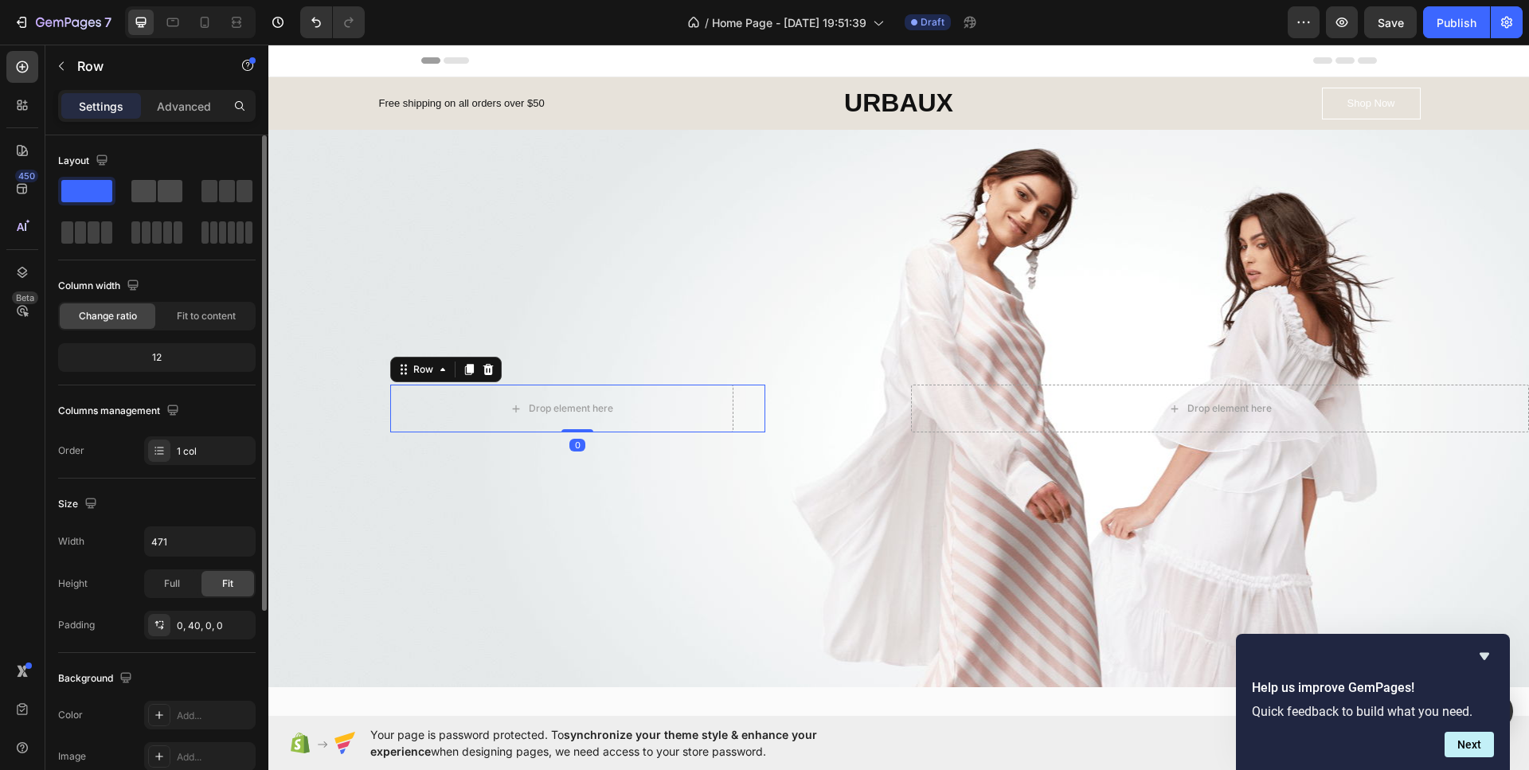
click at [162, 193] on span at bounding box center [170, 191] width 25 height 22
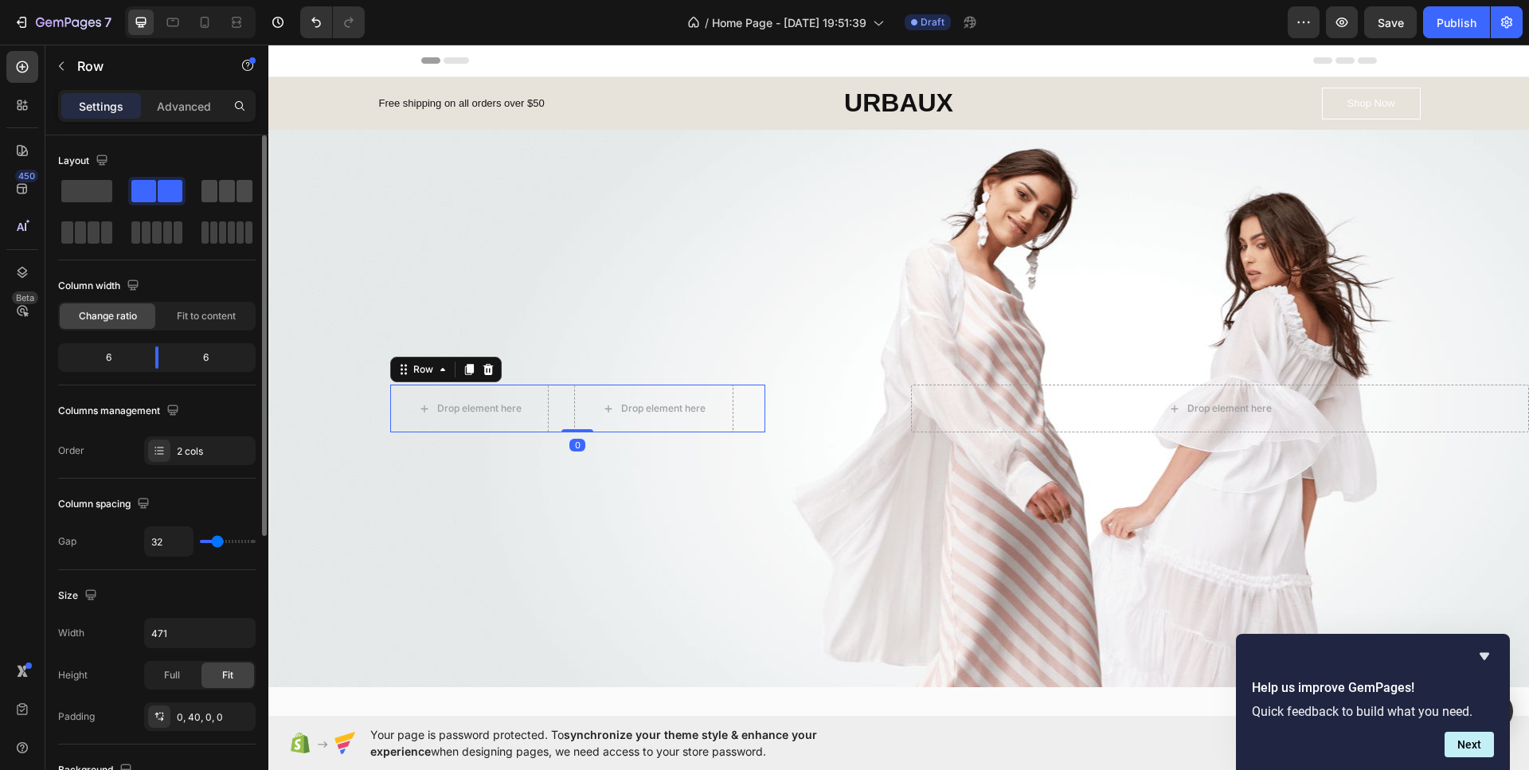
click at [214, 183] on span at bounding box center [209, 191] width 16 height 22
click at [217, 228] on div at bounding box center [226, 232] width 51 height 22
click at [150, 229] on span at bounding box center [146, 232] width 9 height 22
click at [109, 230] on span at bounding box center [107, 232] width 12 height 22
click at [483, 368] on icon at bounding box center [487, 369] width 10 height 11
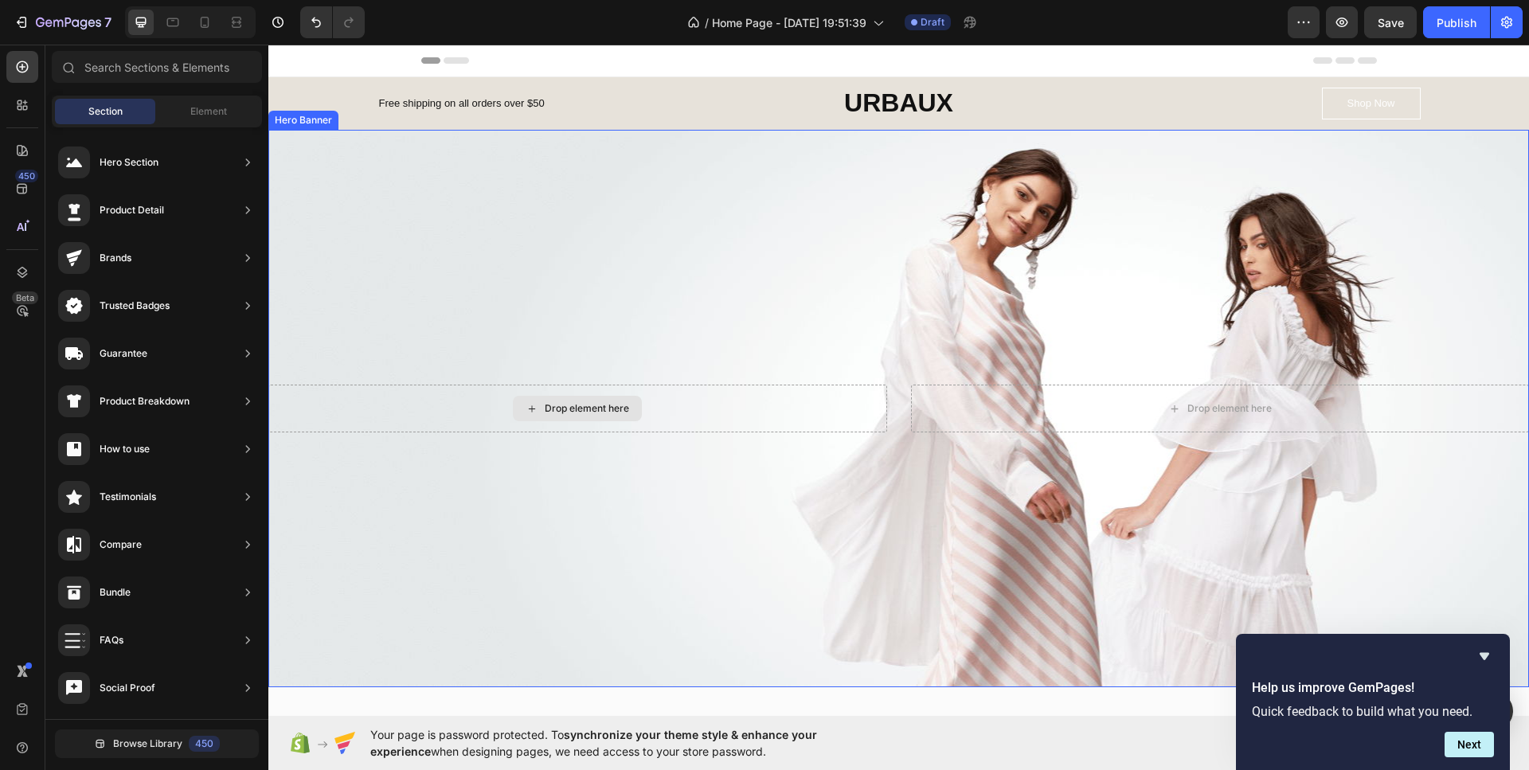
click at [744, 417] on div "Drop element here" at bounding box center [577, 409] width 619 height 48
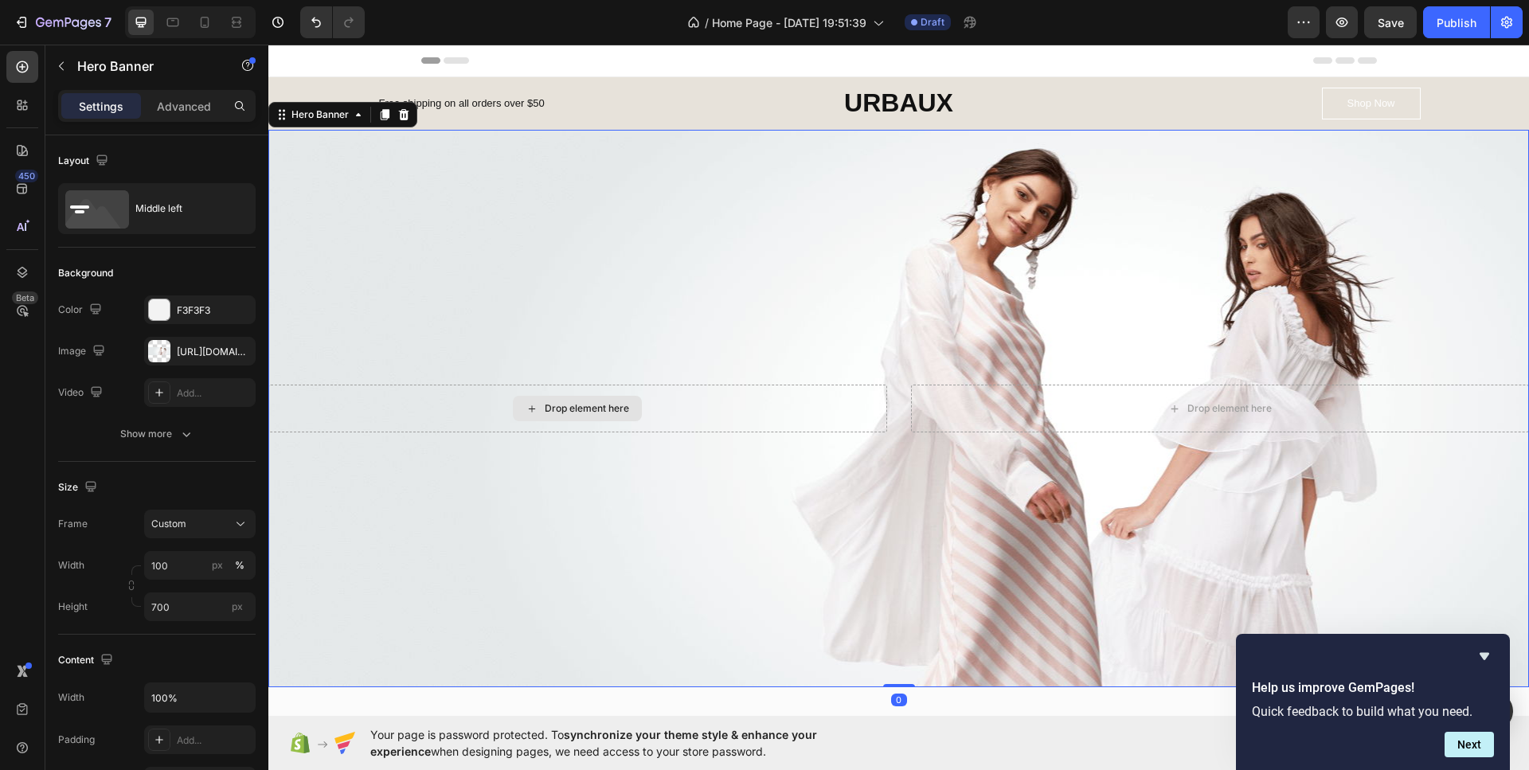
click at [814, 294] on div "Overlay" at bounding box center [898, 408] width 1260 height 557
click at [25, 107] on icon at bounding box center [22, 105] width 16 height 16
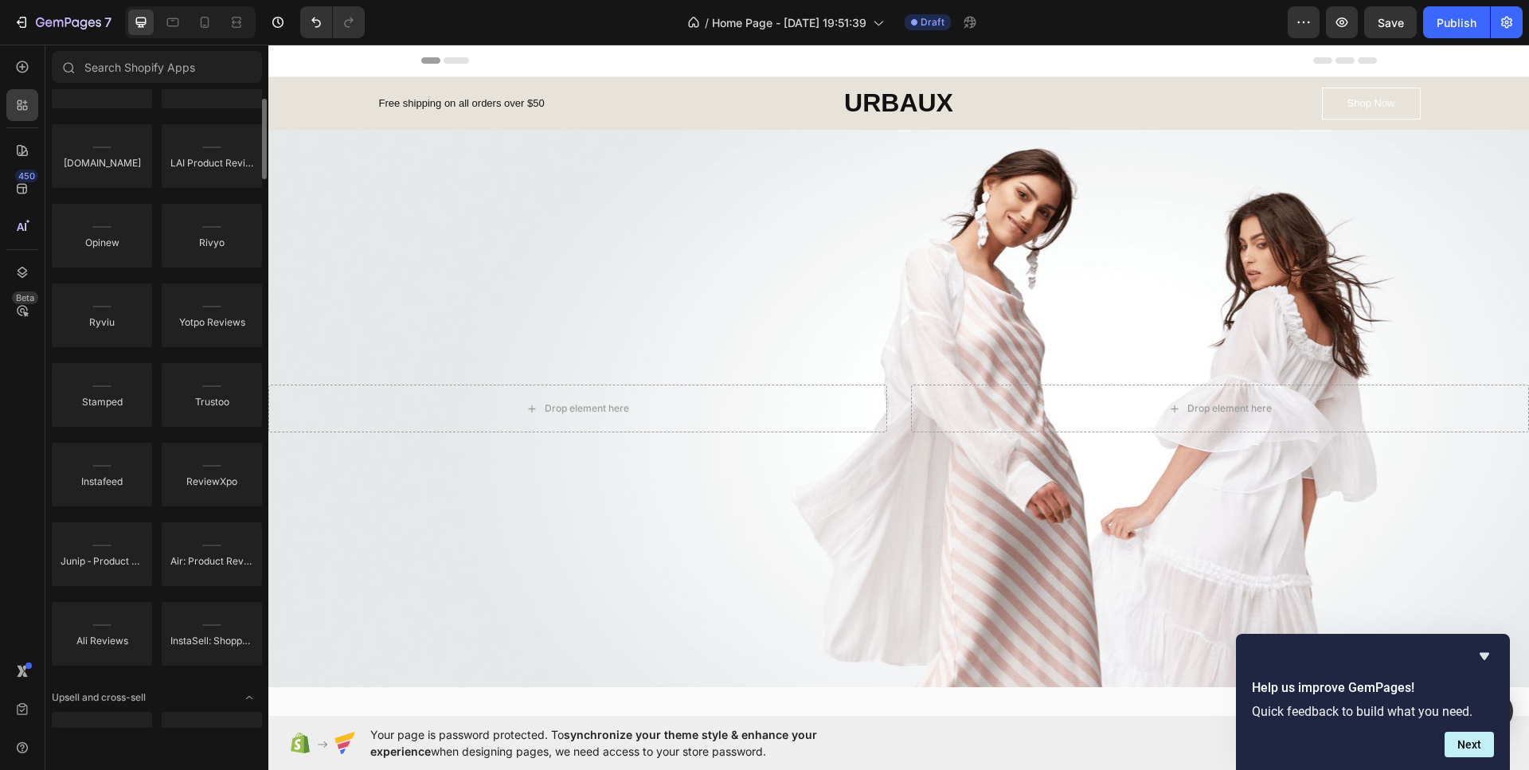
scroll to position [239, 0]
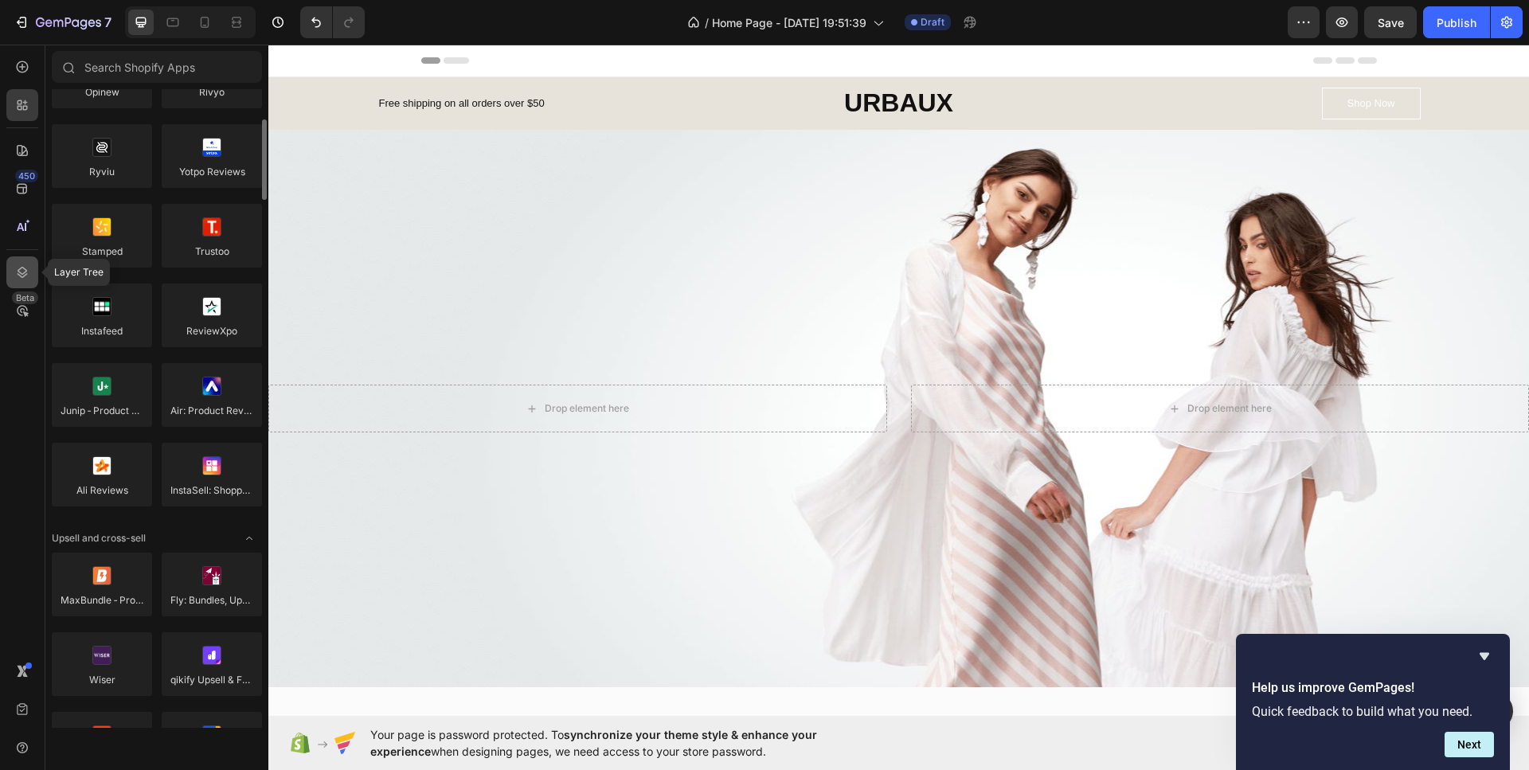
click at [19, 268] on icon at bounding box center [22, 272] width 16 height 16
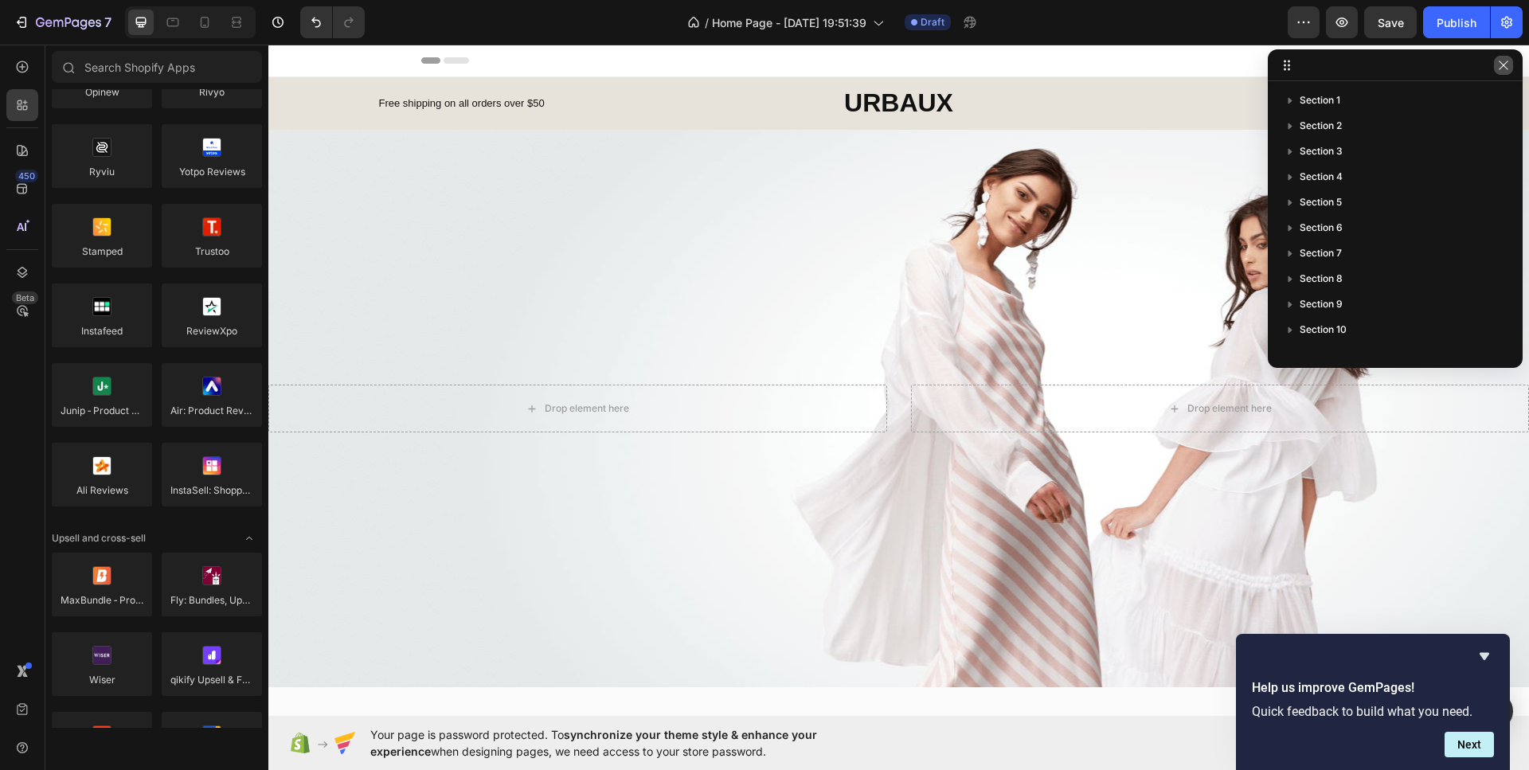
click at [1505, 65] on icon "button" at bounding box center [1503, 65] width 13 height 13
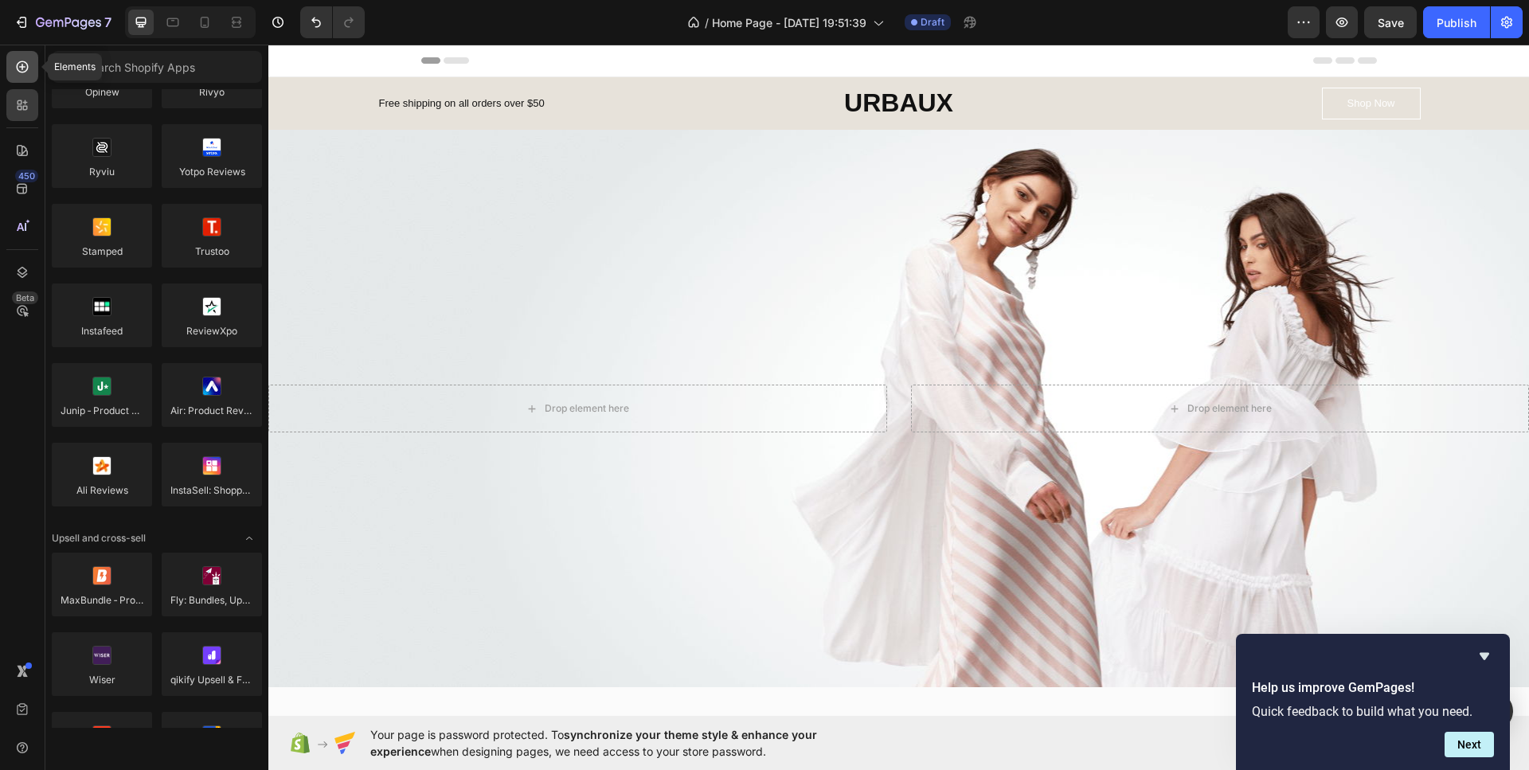
click at [16, 62] on icon at bounding box center [22, 67] width 16 height 16
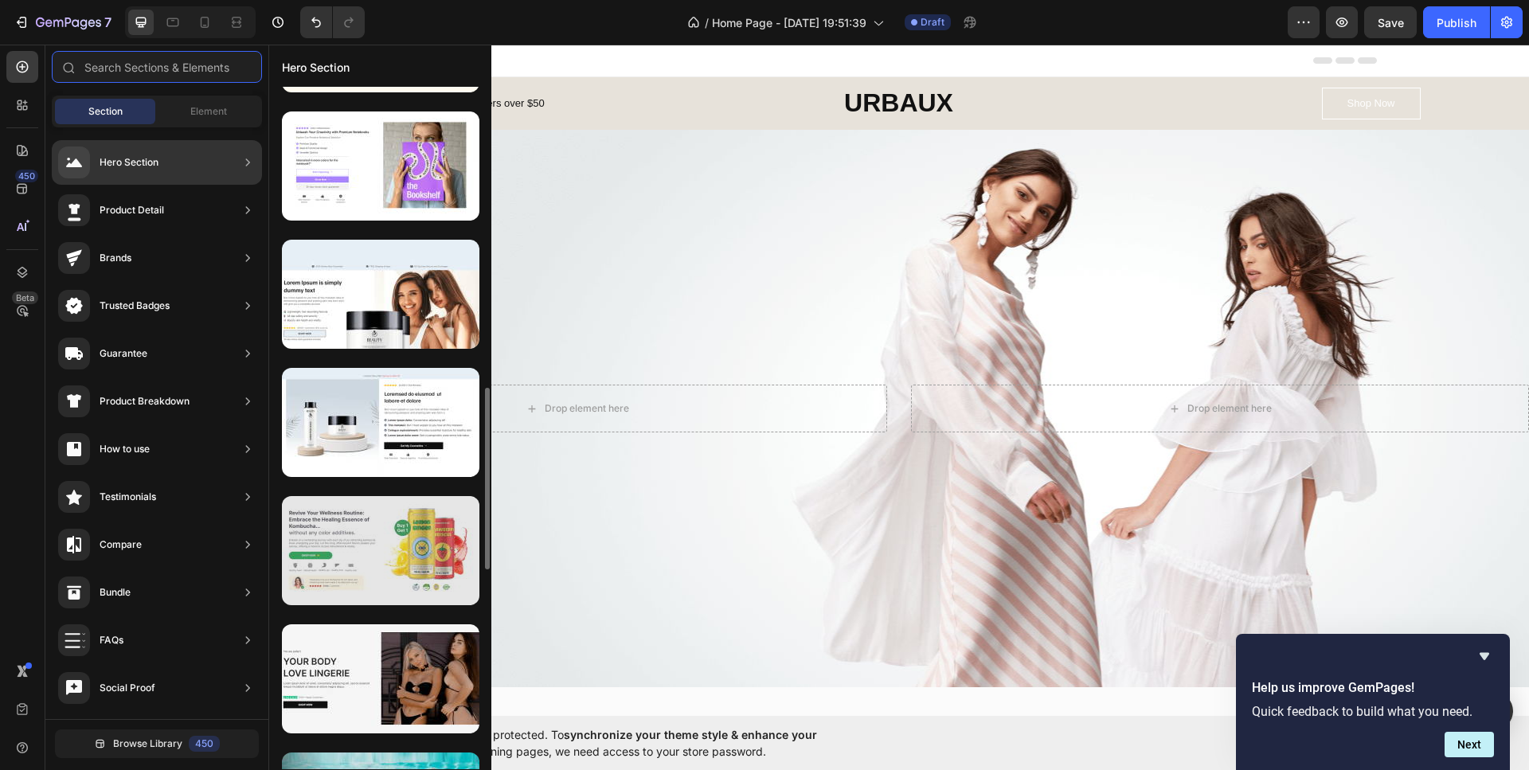
scroll to position [988, 0]
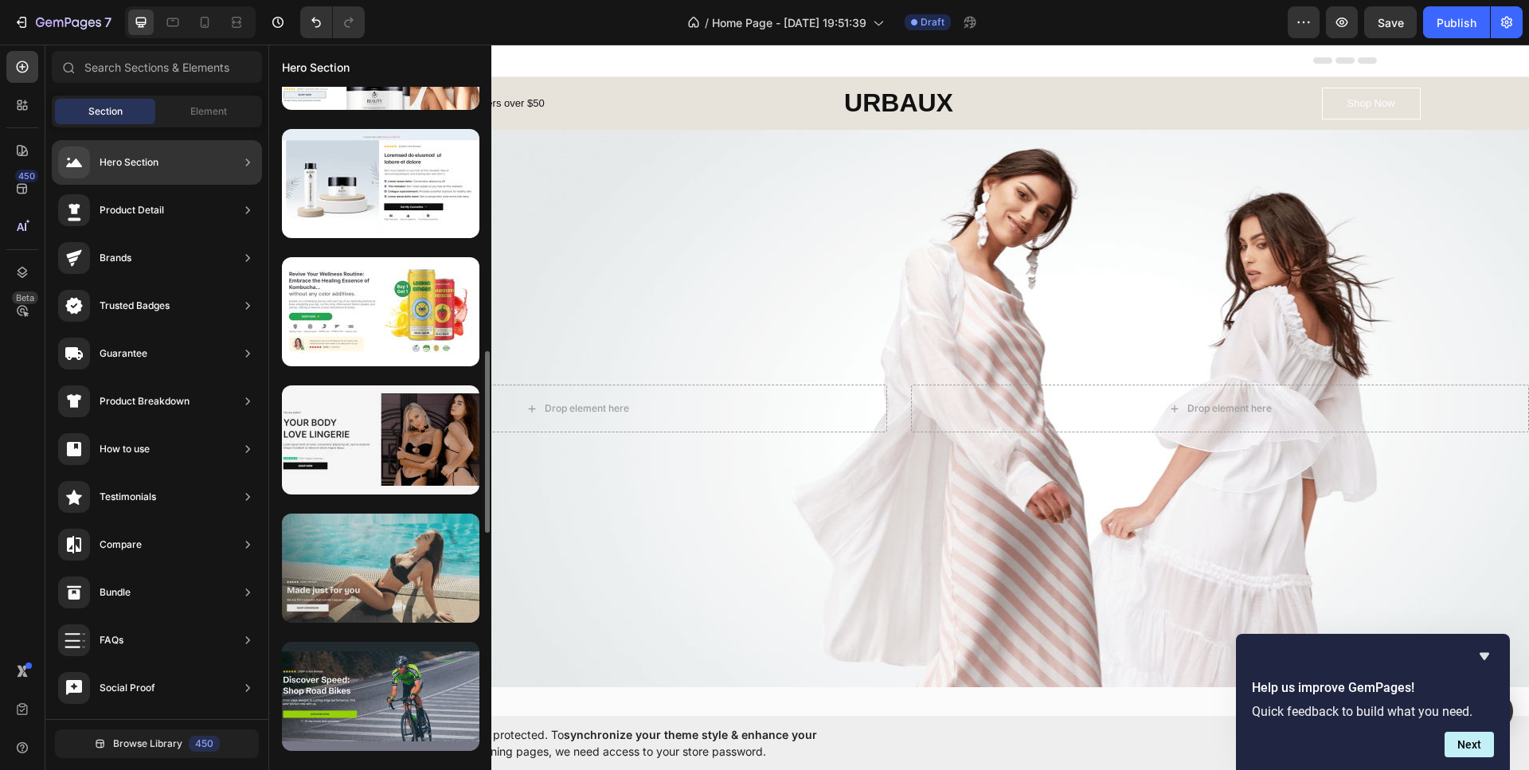
click at [427, 576] on div at bounding box center [380, 568] width 197 height 109
drag, startPoint x: 369, startPoint y: 572, endPoint x: 451, endPoint y: 564, distance: 81.6
click at [451, 564] on div at bounding box center [380, 568] width 197 height 109
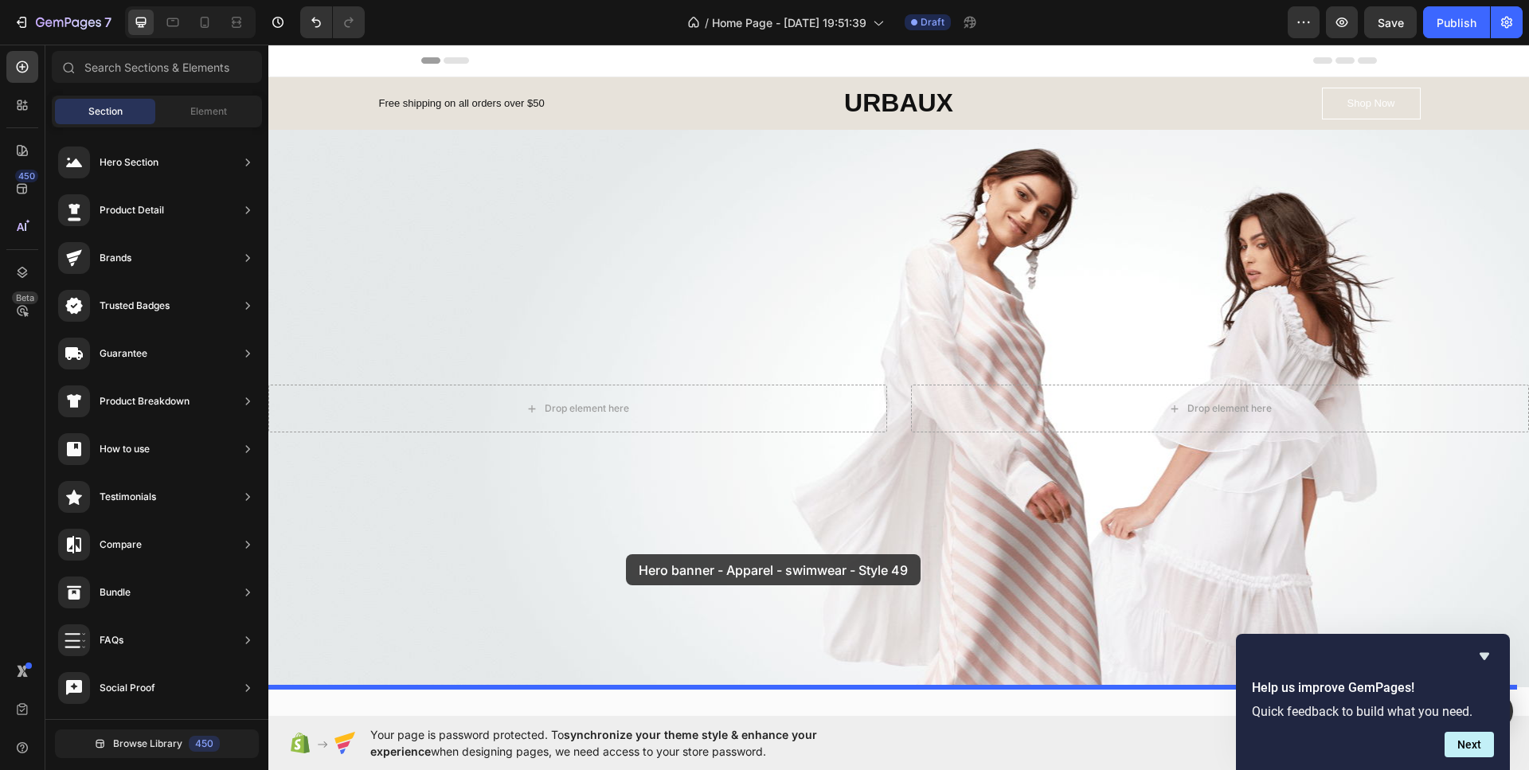
drag, startPoint x: 752, startPoint y: 614, endPoint x: 623, endPoint y: 540, distance: 149.4
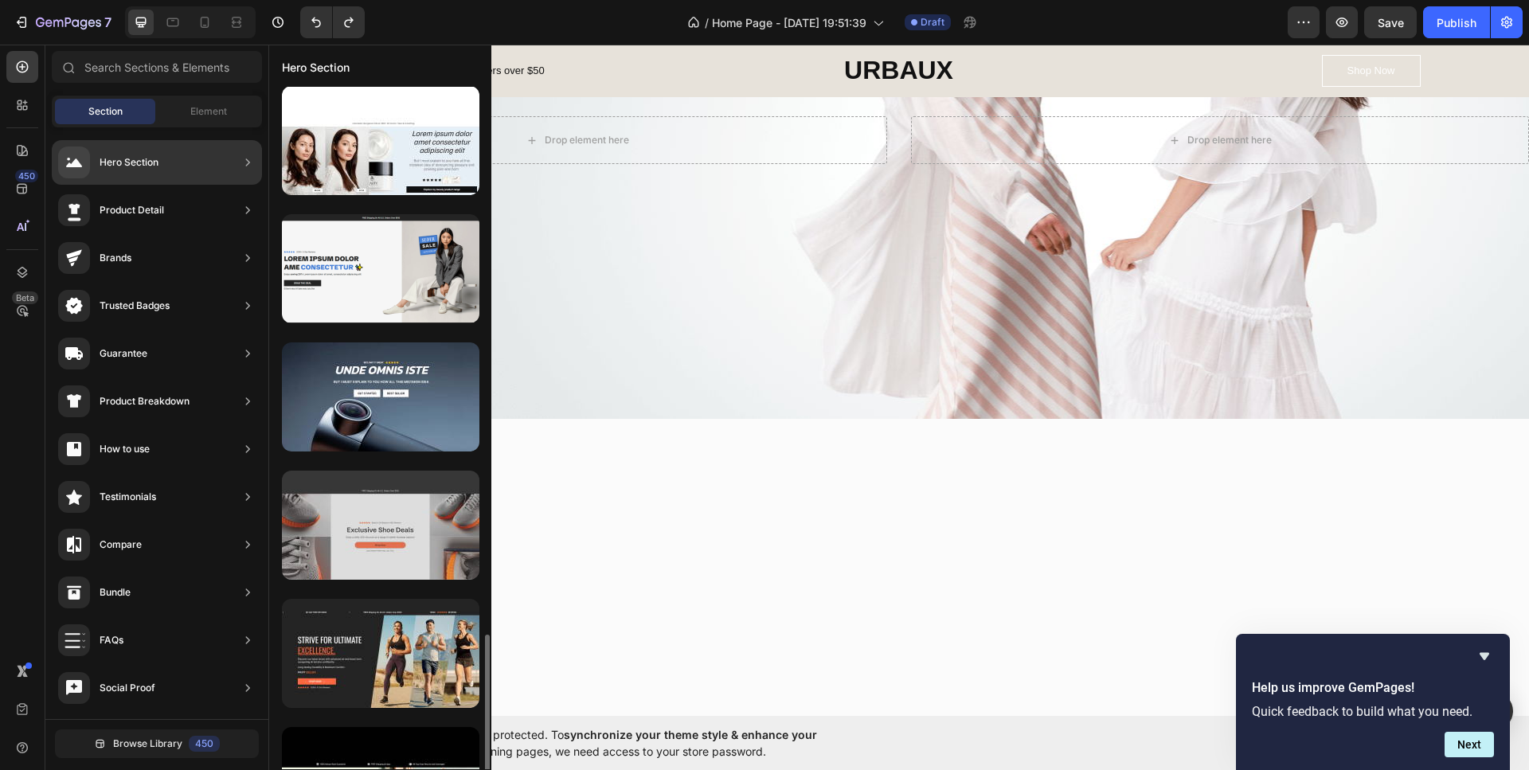
scroll to position [1751, 0]
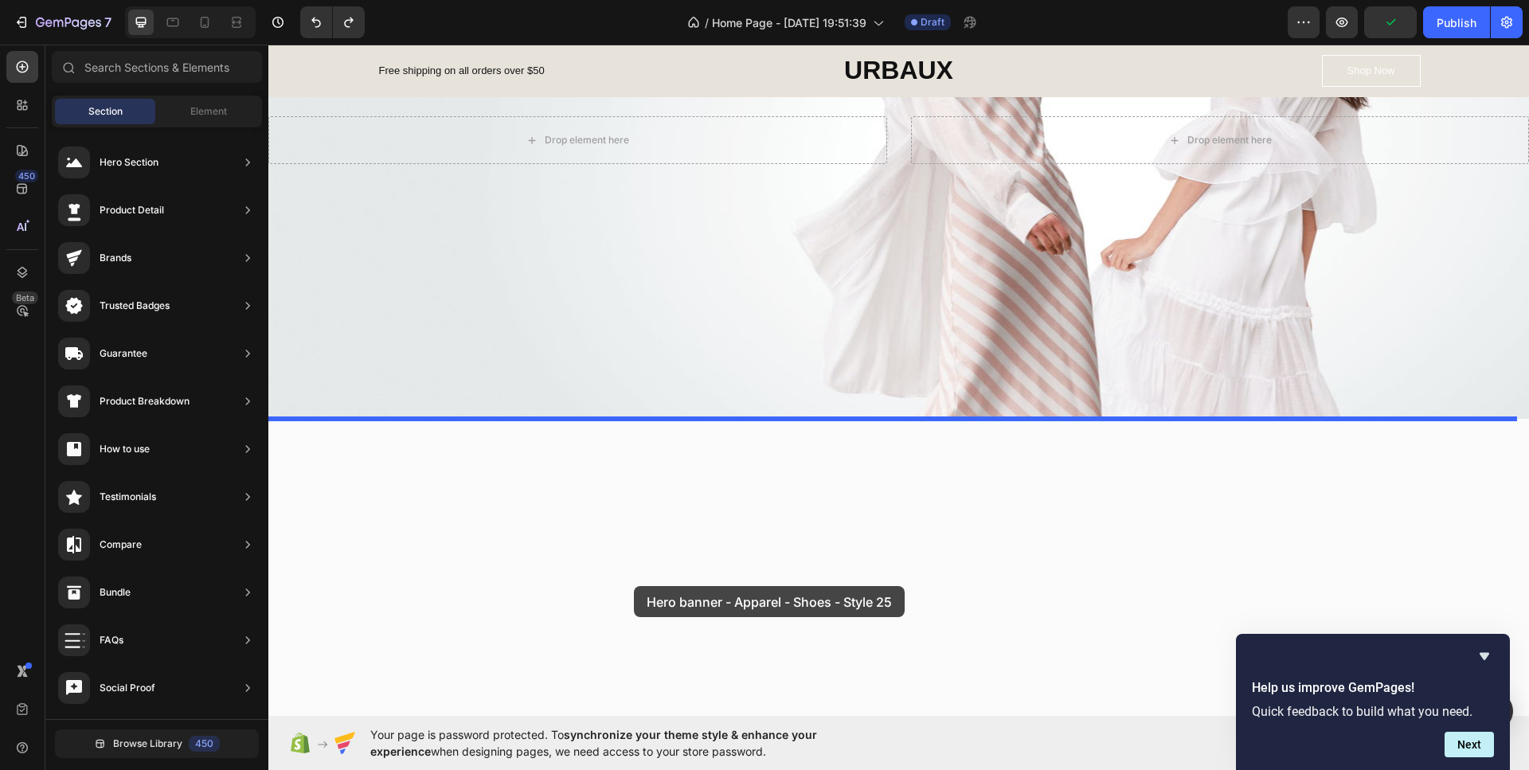
drag, startPoint x: 592, startPoint y: 625, endPoint x: 632, endPoint y: 586, distance: 55.7
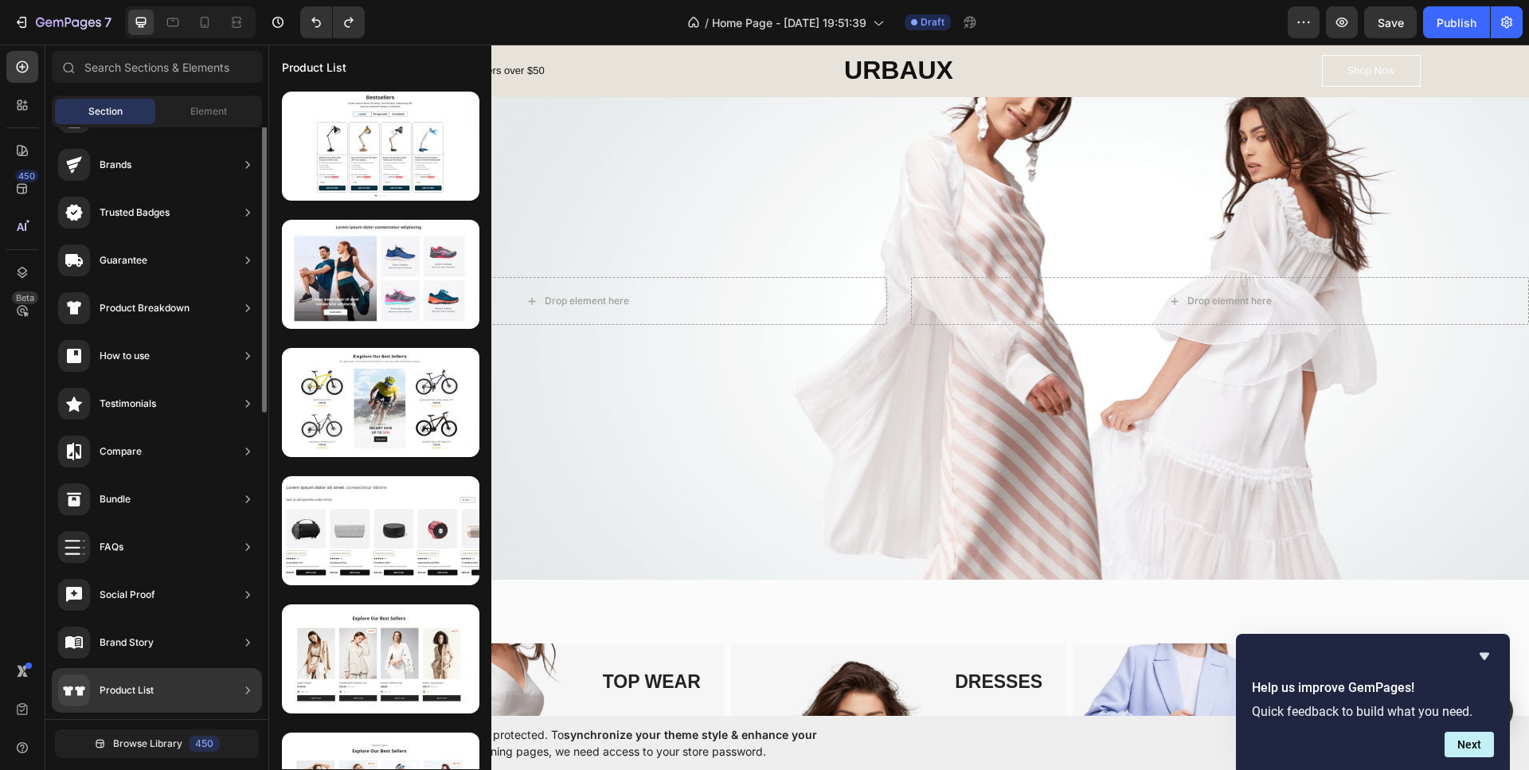
scroll to position [0, 0]
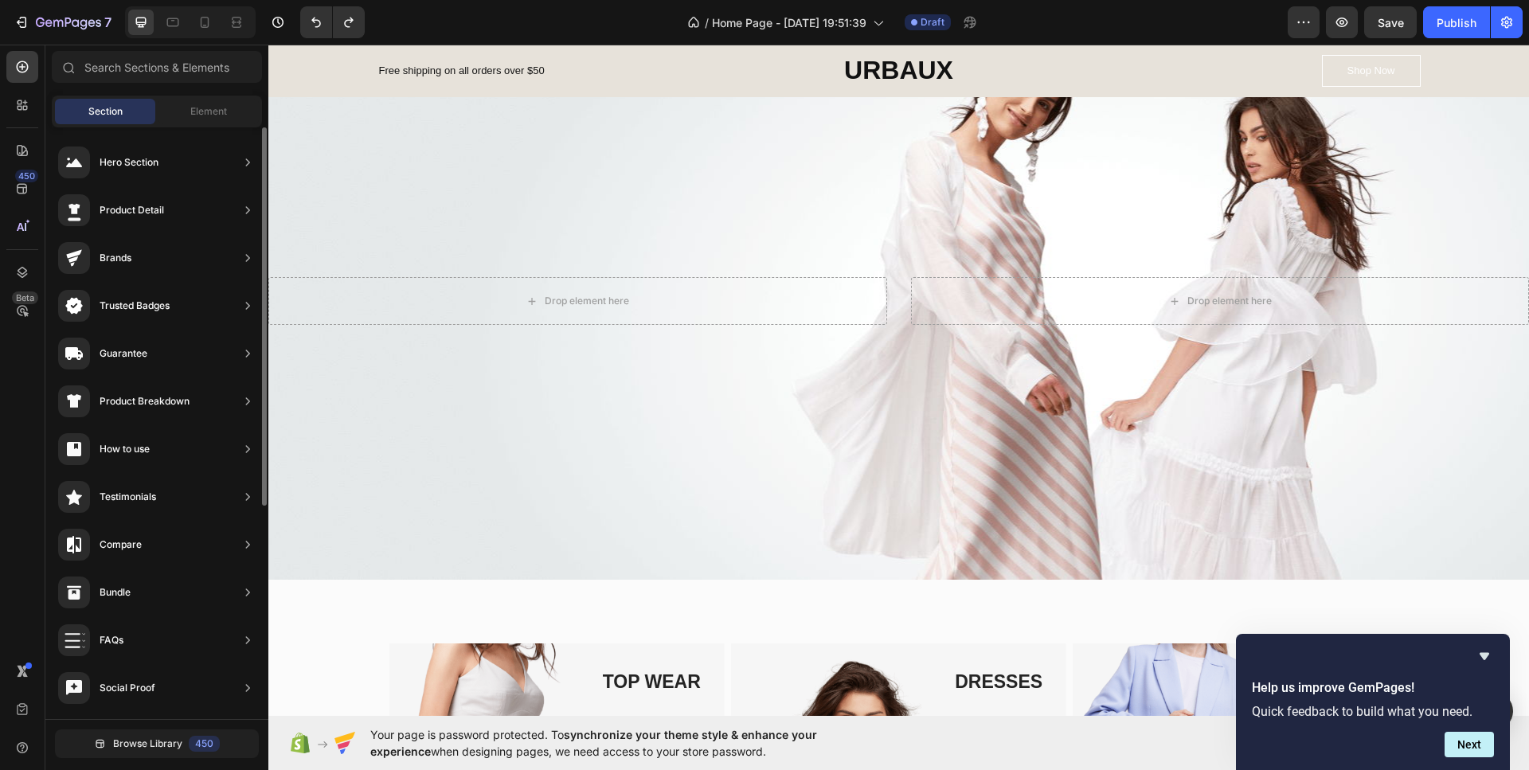
click at [205, 98] on div "Section Element" at bounding box center [157, 112] width 210 height 32
click at [208, 108] on span "Element" at bounding box center [208, 111] width 37 height 14
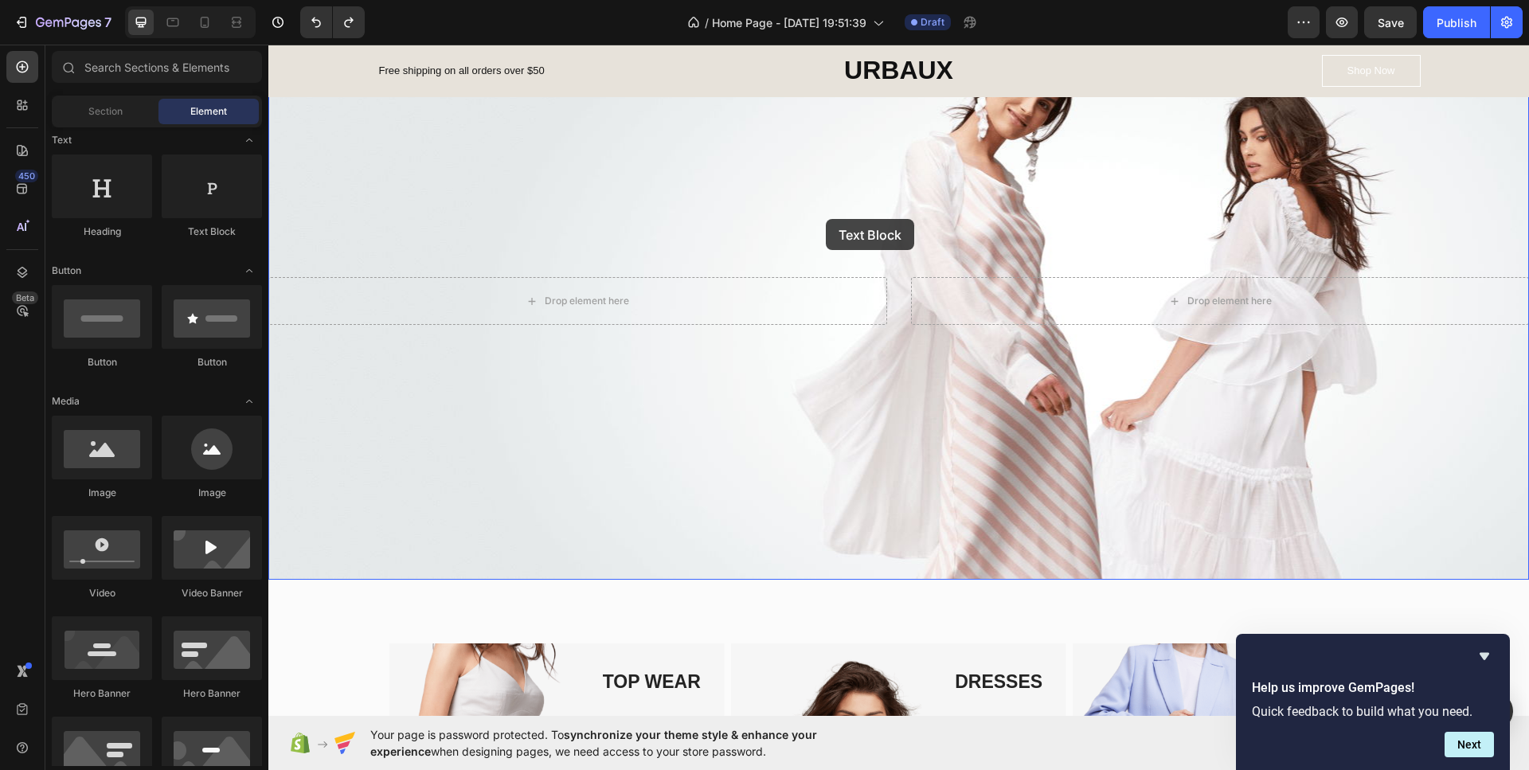
drag, startPoint x: 455, startPoint y: 244, endPoint x: 820, endPoint y: 281, distance: 366.5
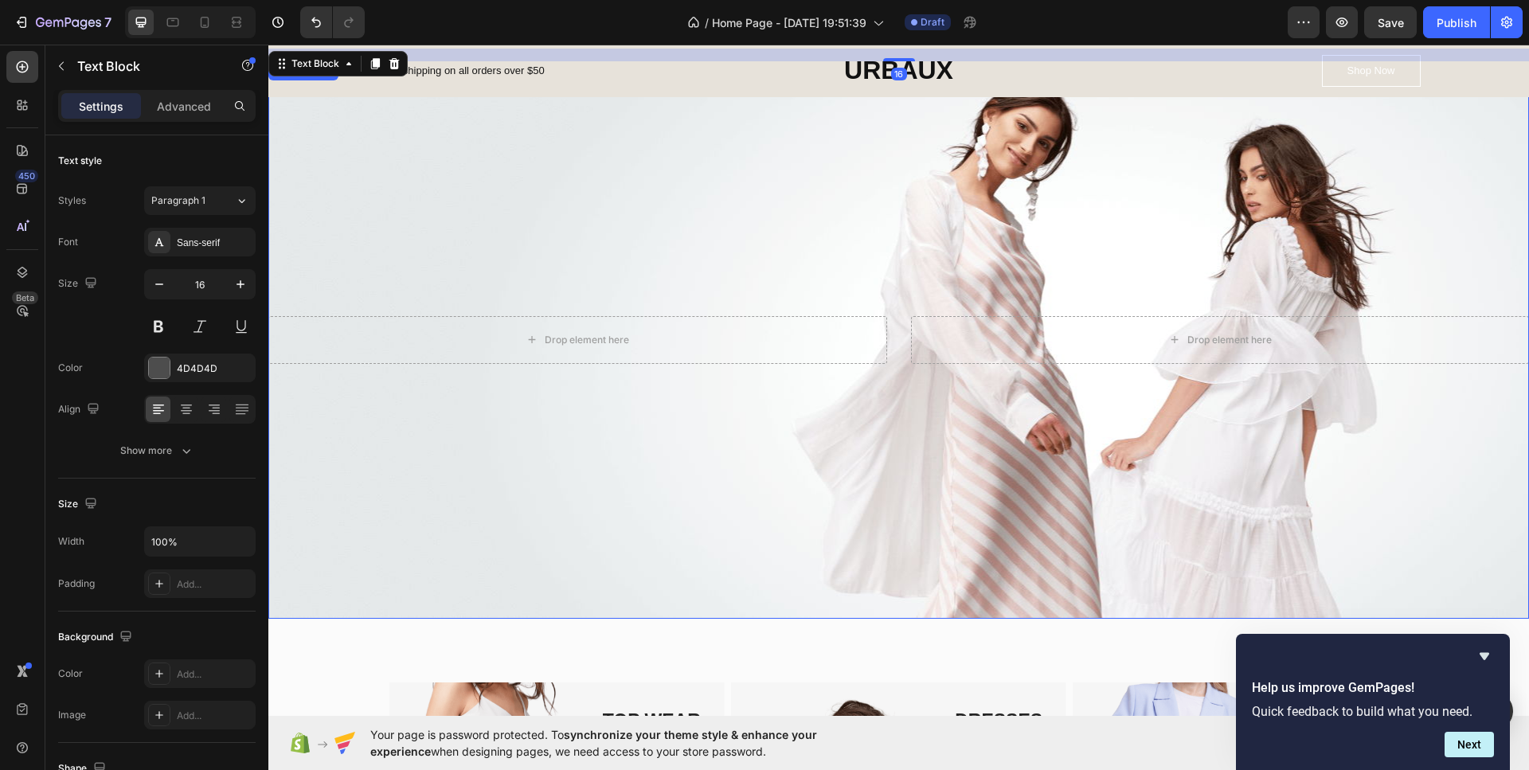
scroll to position [146, 0]
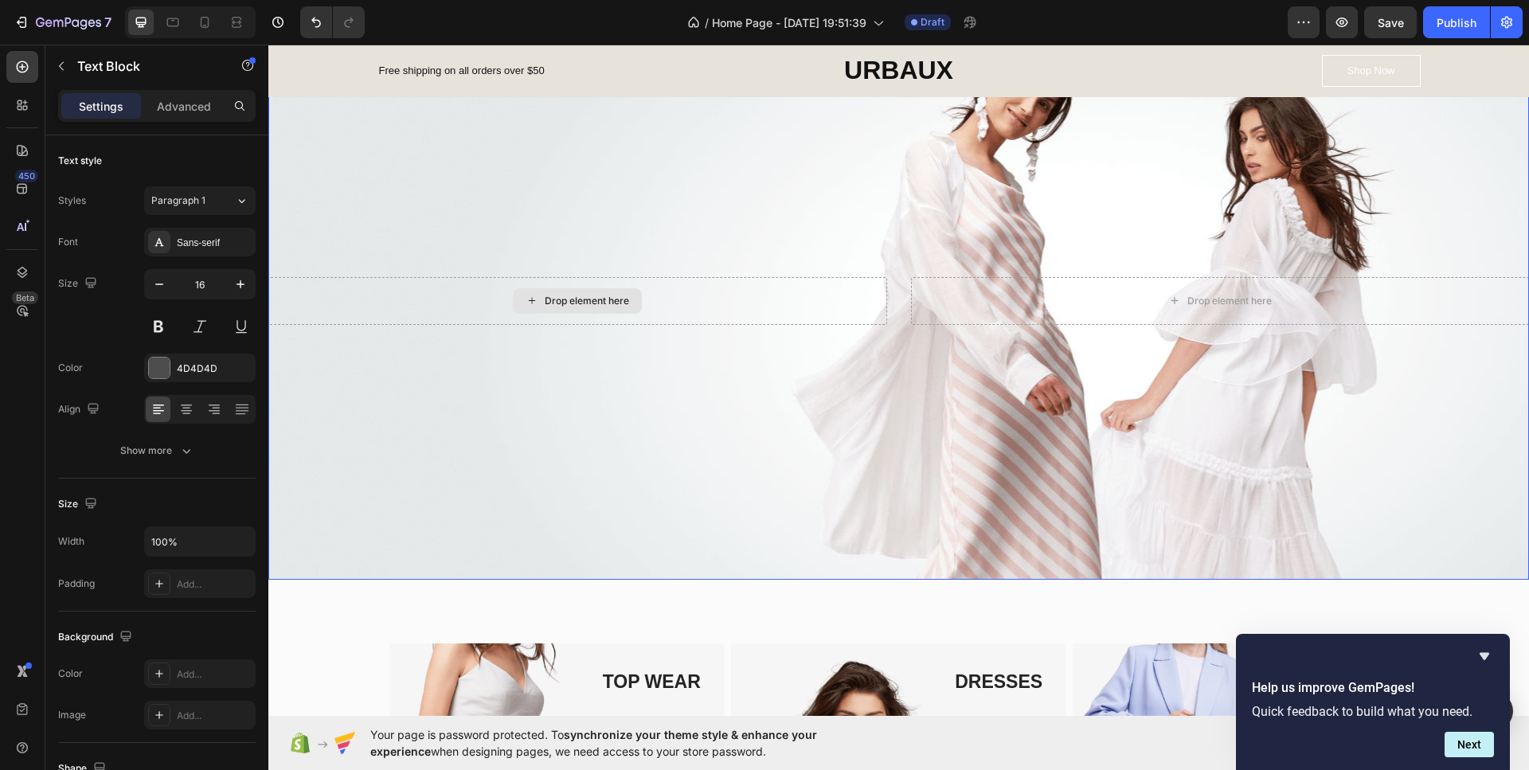
click at [759, 283] on div "Drop element here" at bounding box center [577, 301] width 619 height 48
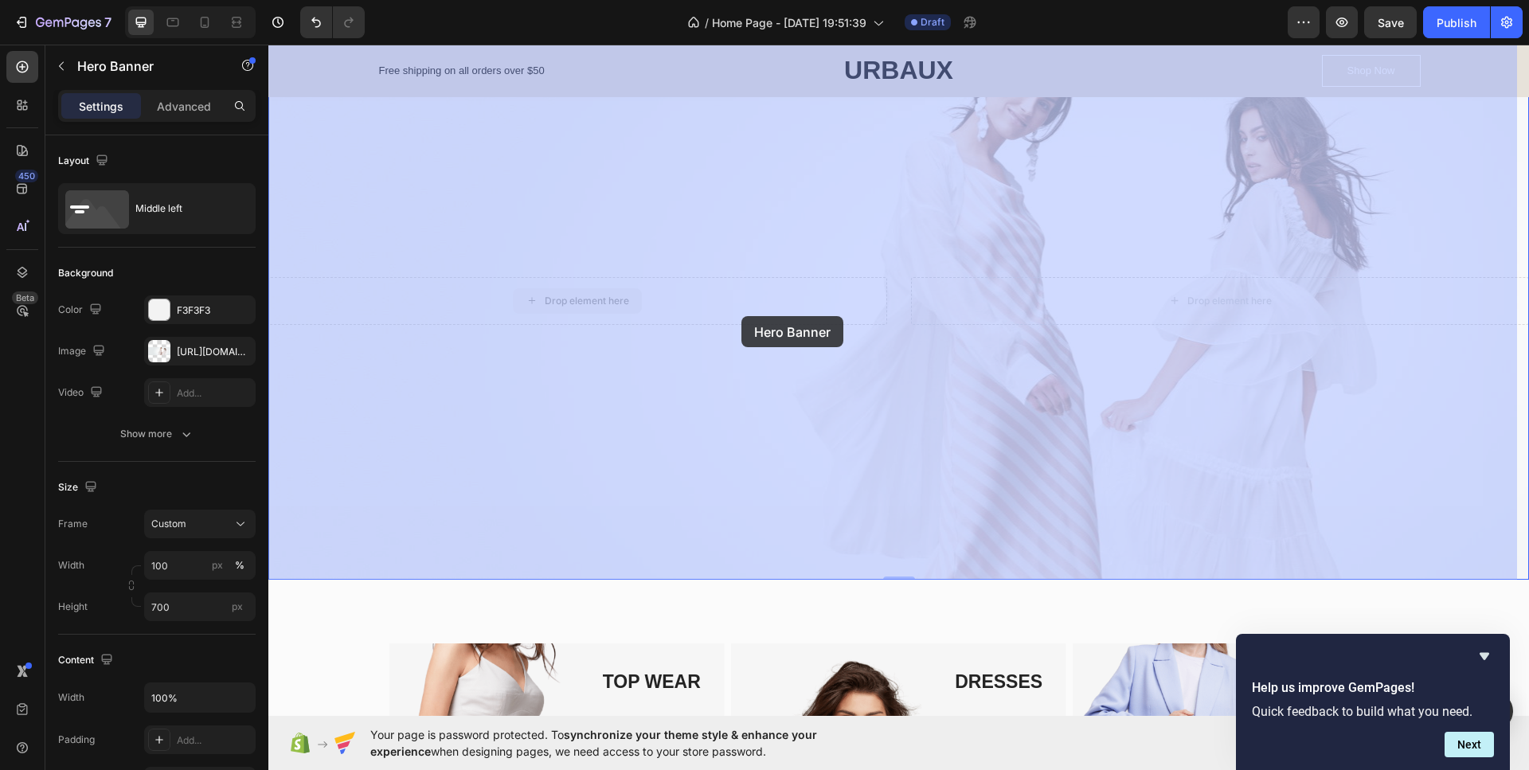
drag, startPoint x: 673, startPoint y: 314, endPoint x: 721, endPoint y: 314, distance: 48.6
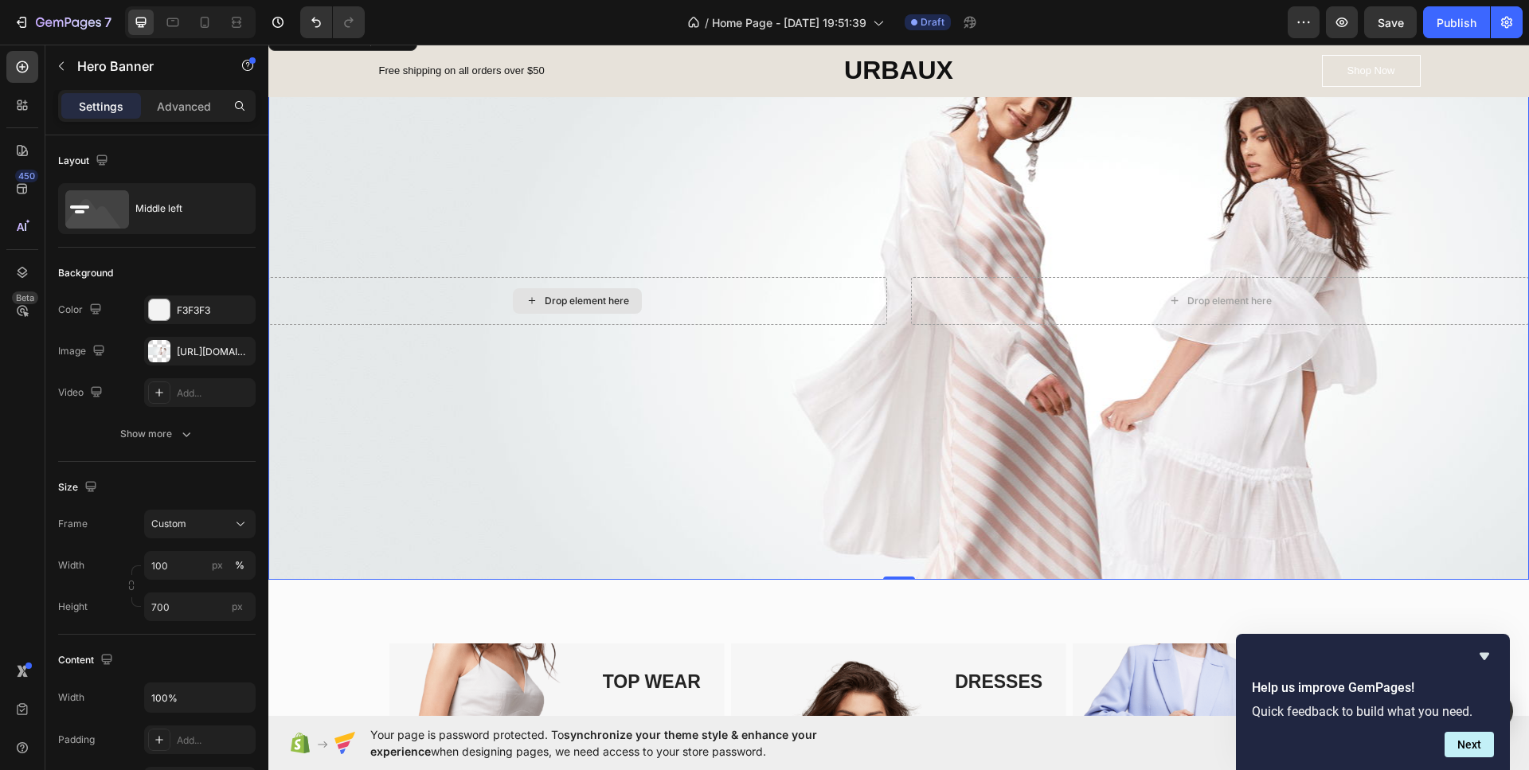
click at [667, 314] on div "Drop element here" at bounding box center [577, 301] width 619 height 48
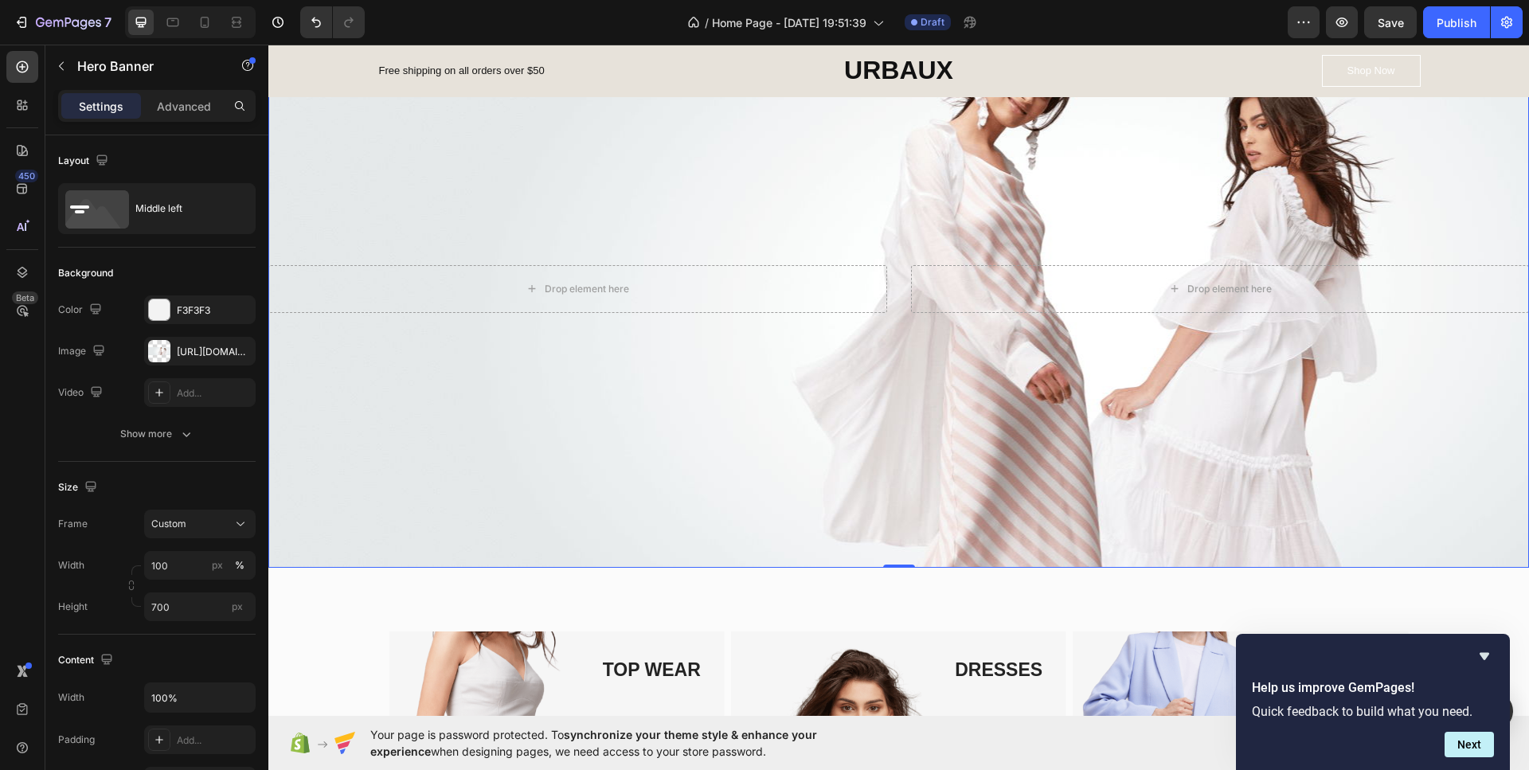
scroll to position [159, 0]
click at [659, 296] on div "Drop element here" at bounding box center [577, 288] width 619 height 48
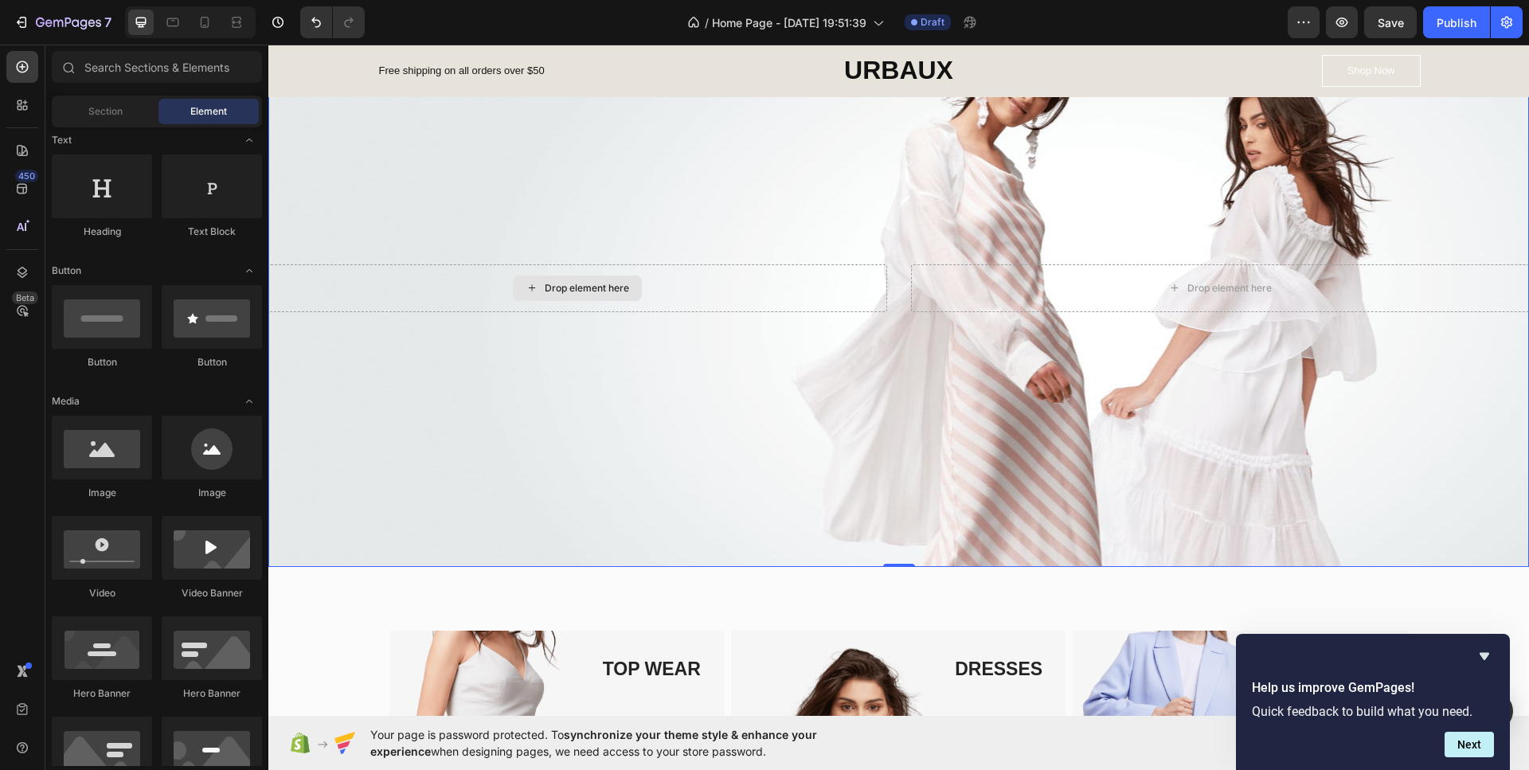
click at [568, 287] on div "Drop element here" at bounding box center [587, 288] width 84 height 13
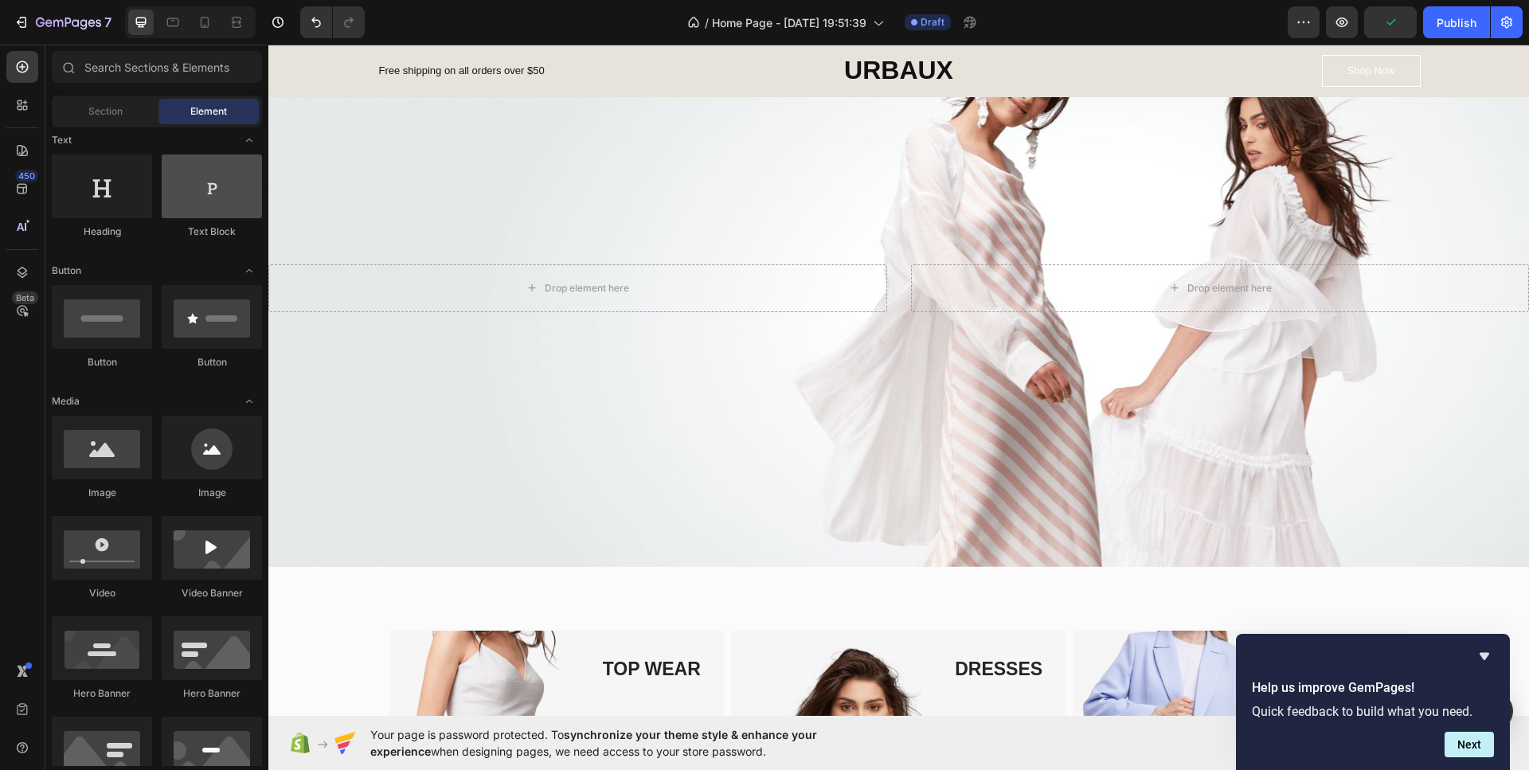
click at [214, 193] on div at bounding box center [212, 186] width 100 height 64
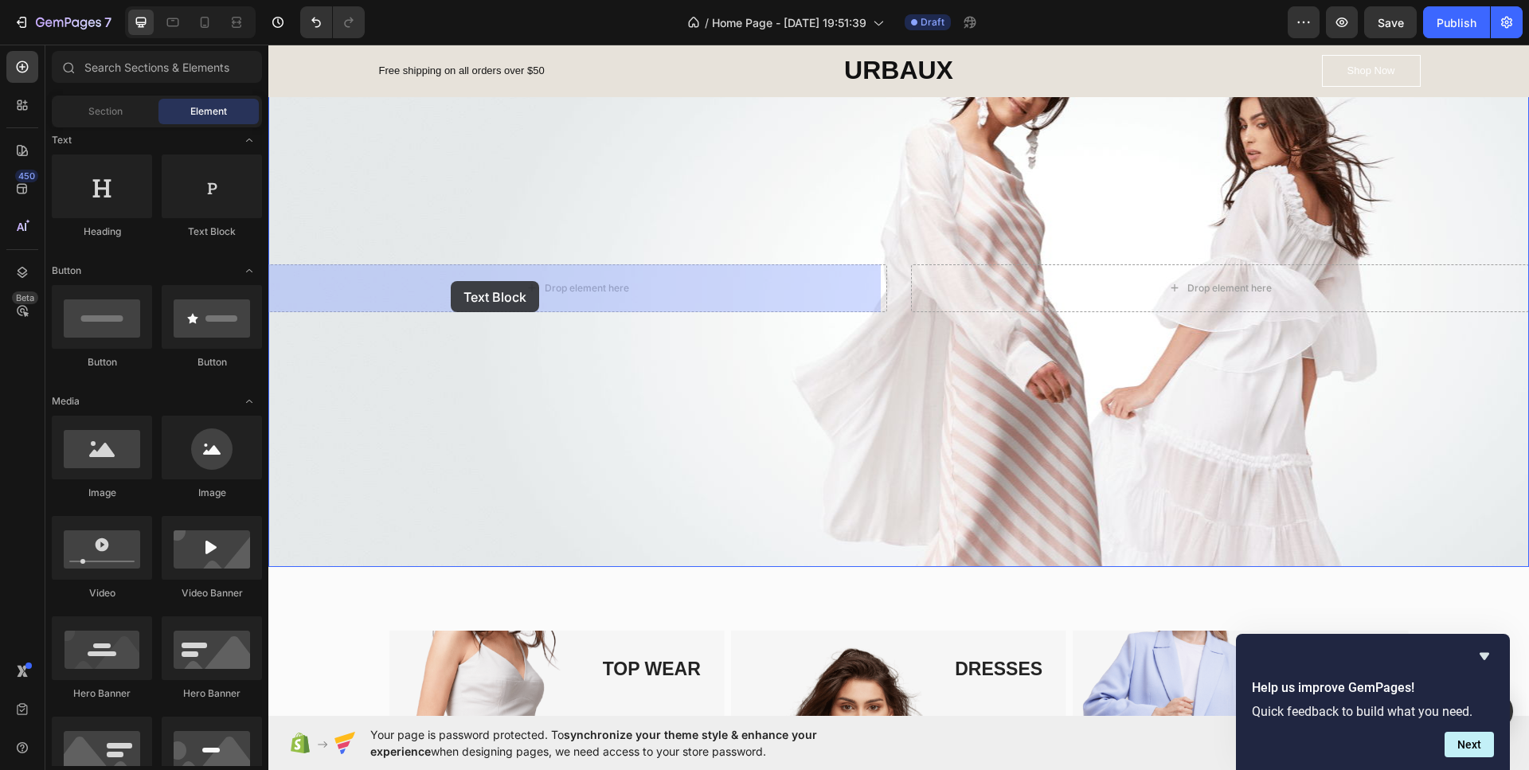
drag, startPoint x: 470, startPoint y: 246, endPoint x: 453, endPoint y: 283, distance: 40.3
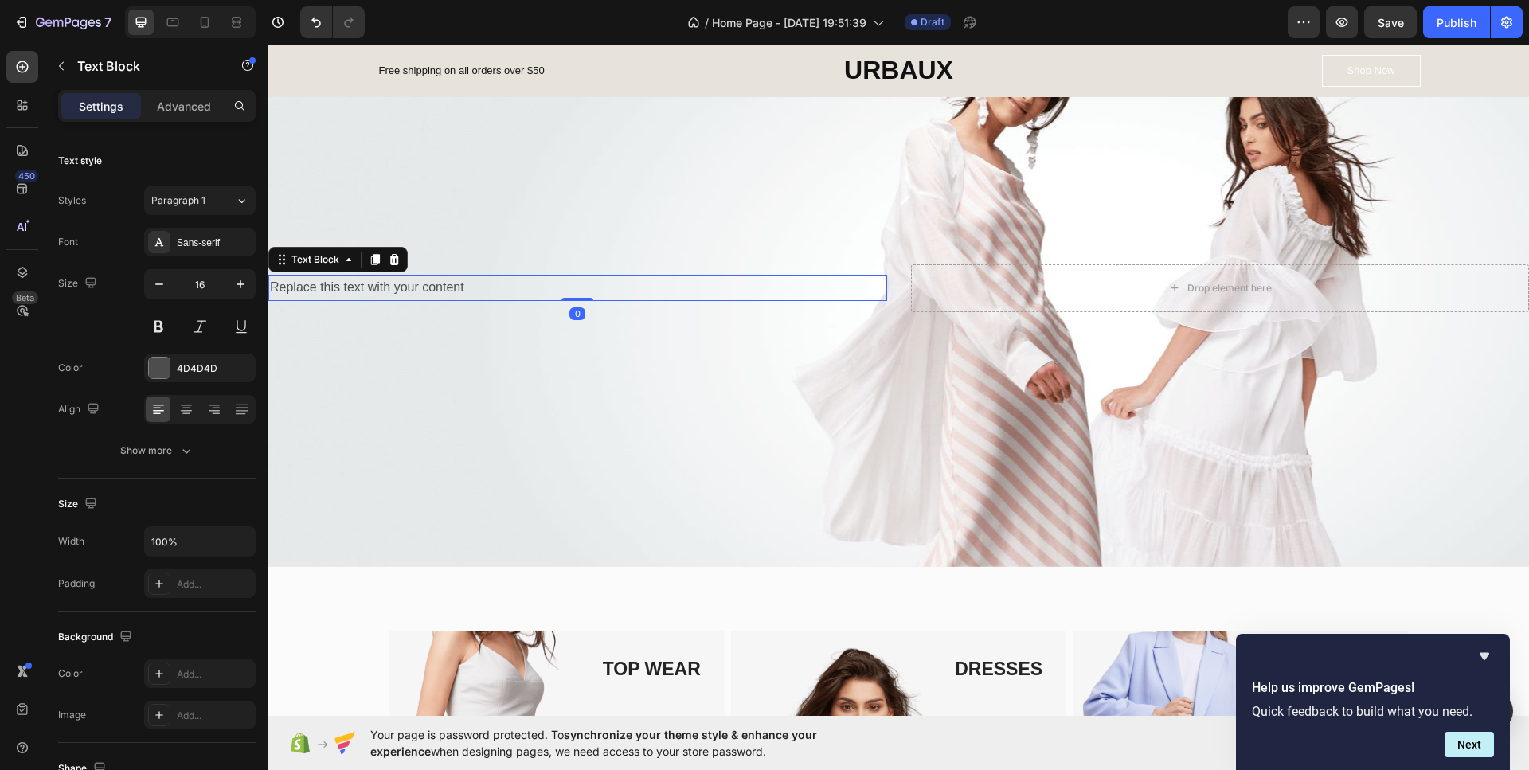
click at [361, 283] on div "Replace this text with your content" at bounding box center [577, 288] width 619 height 26
click at [359, 288] on p "Replace this text with your content" at bounding box center [577, 287] width 615 height 23
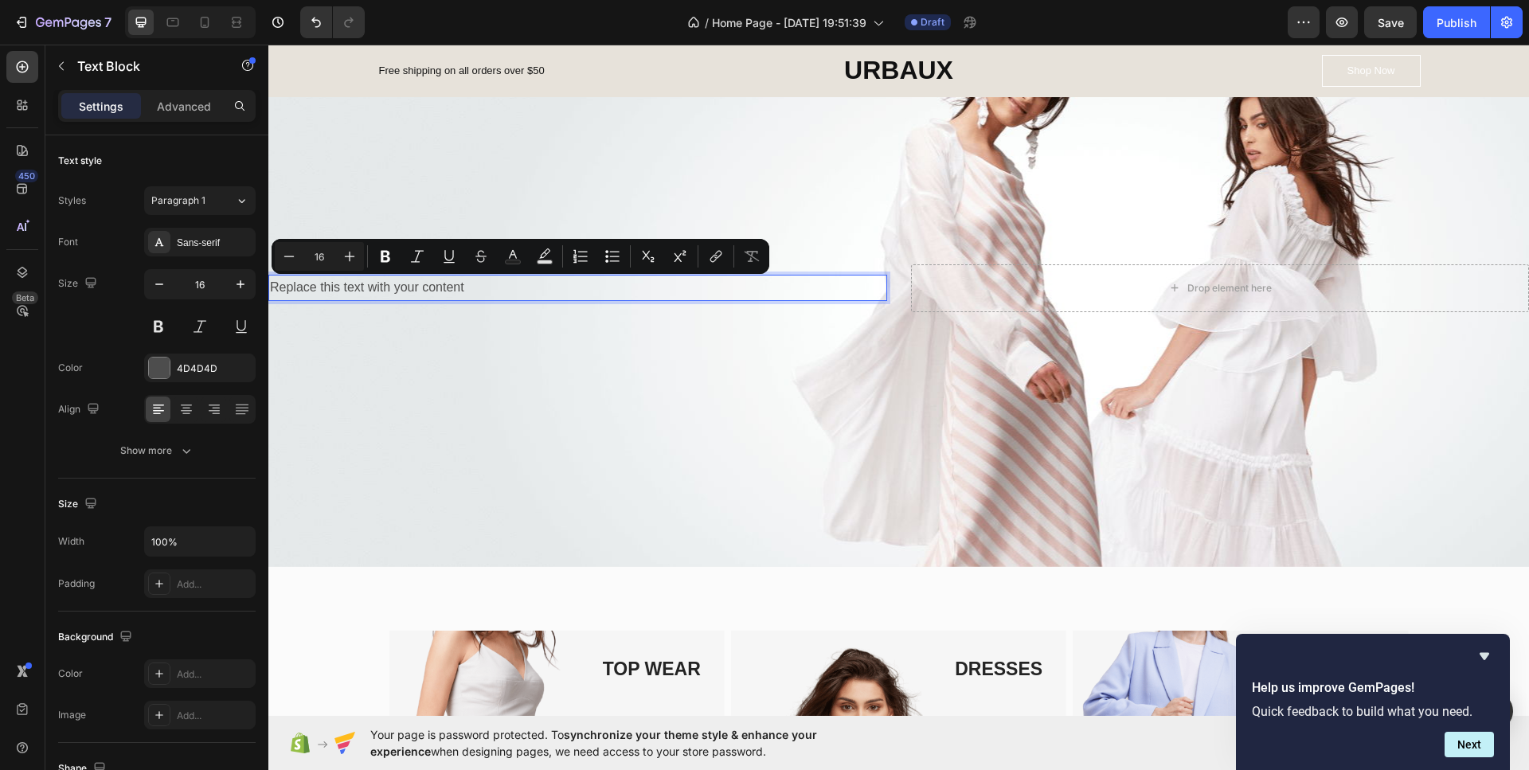
click at [494, 293] on p "Replace this text with your content" at bounding box center [577, 287] width 615 height 23
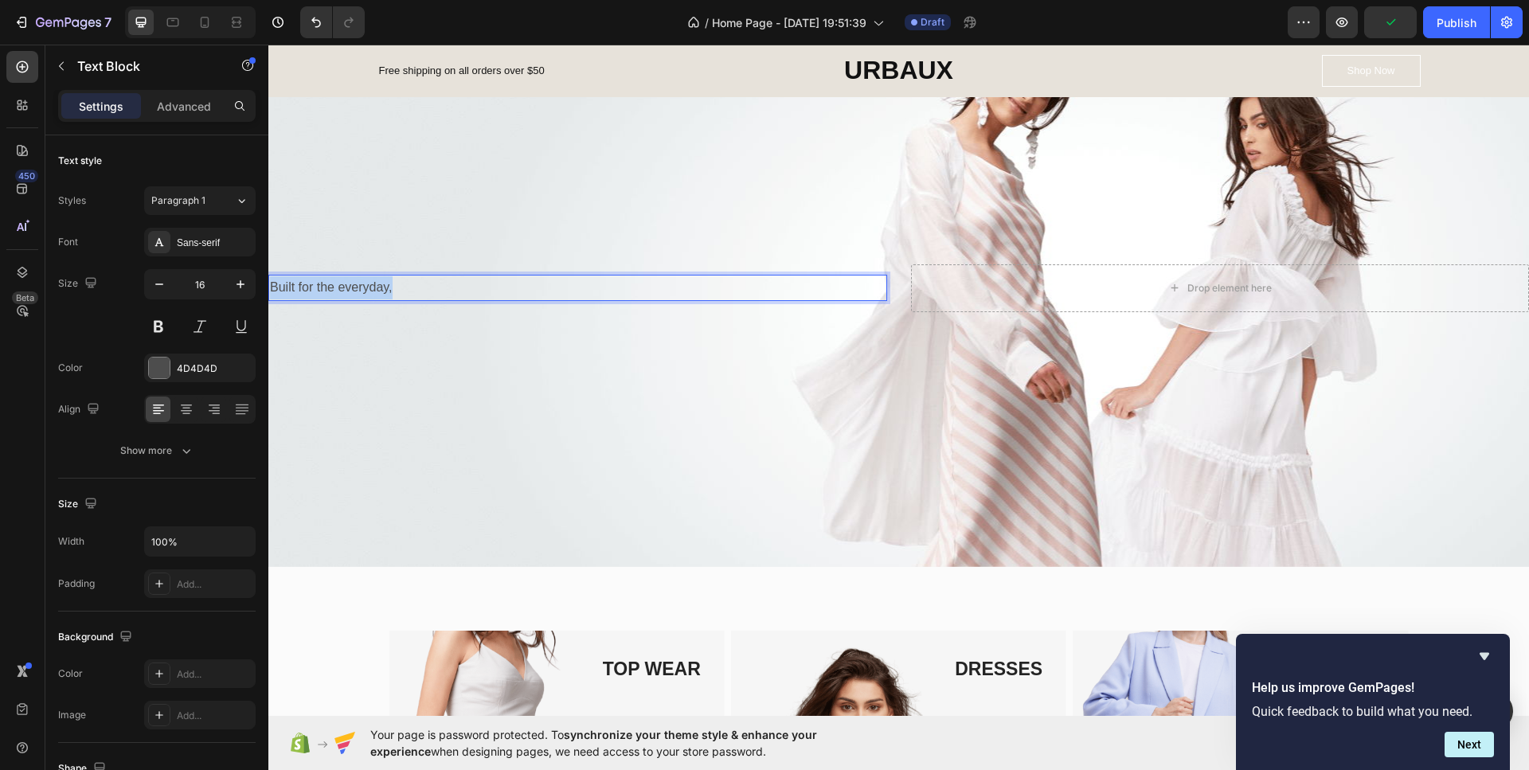
drag, startPoint x: 426, startPoint y: 281, endPoint x: 185, endPoint y: 308, distance: 242.0
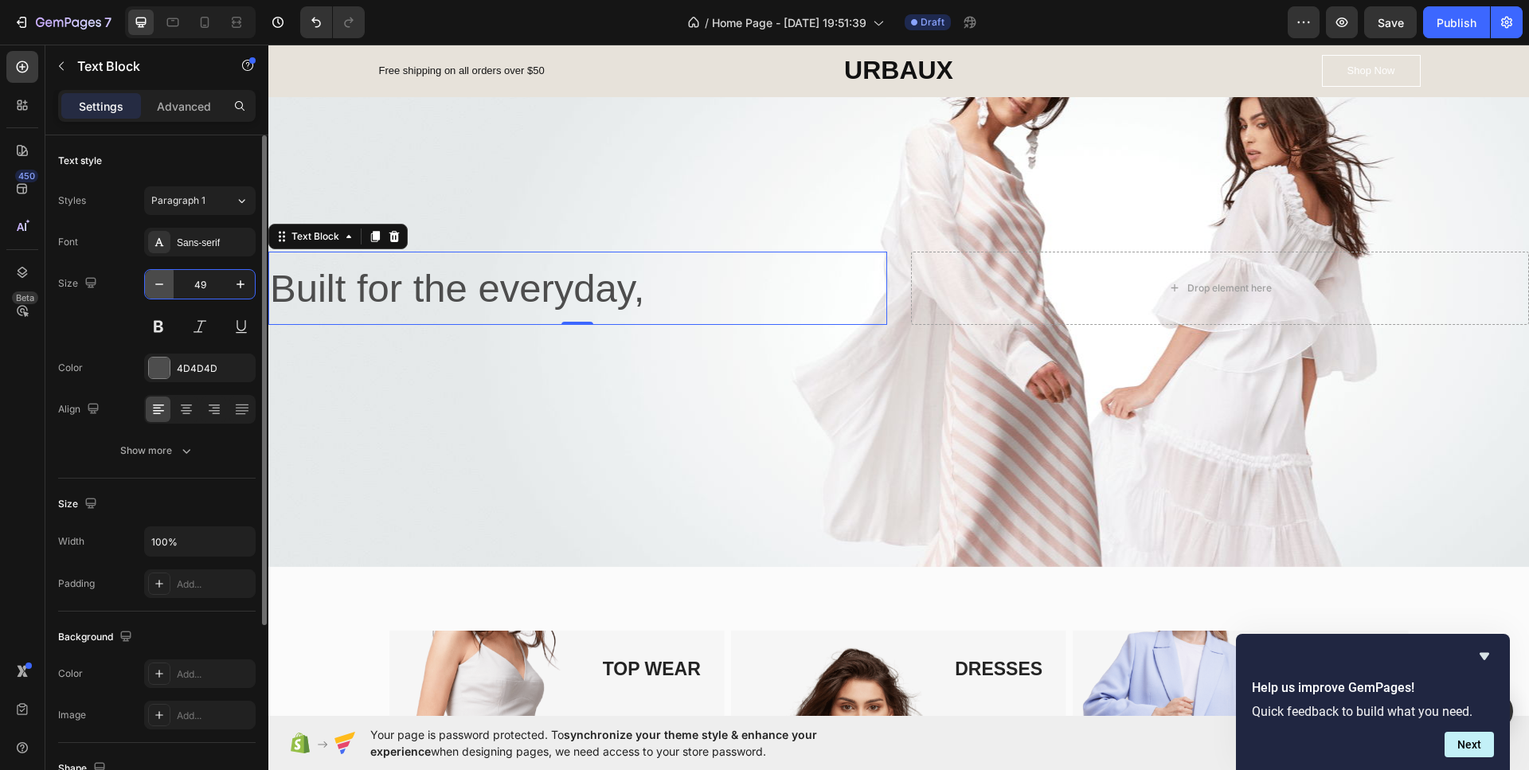
type input "4"
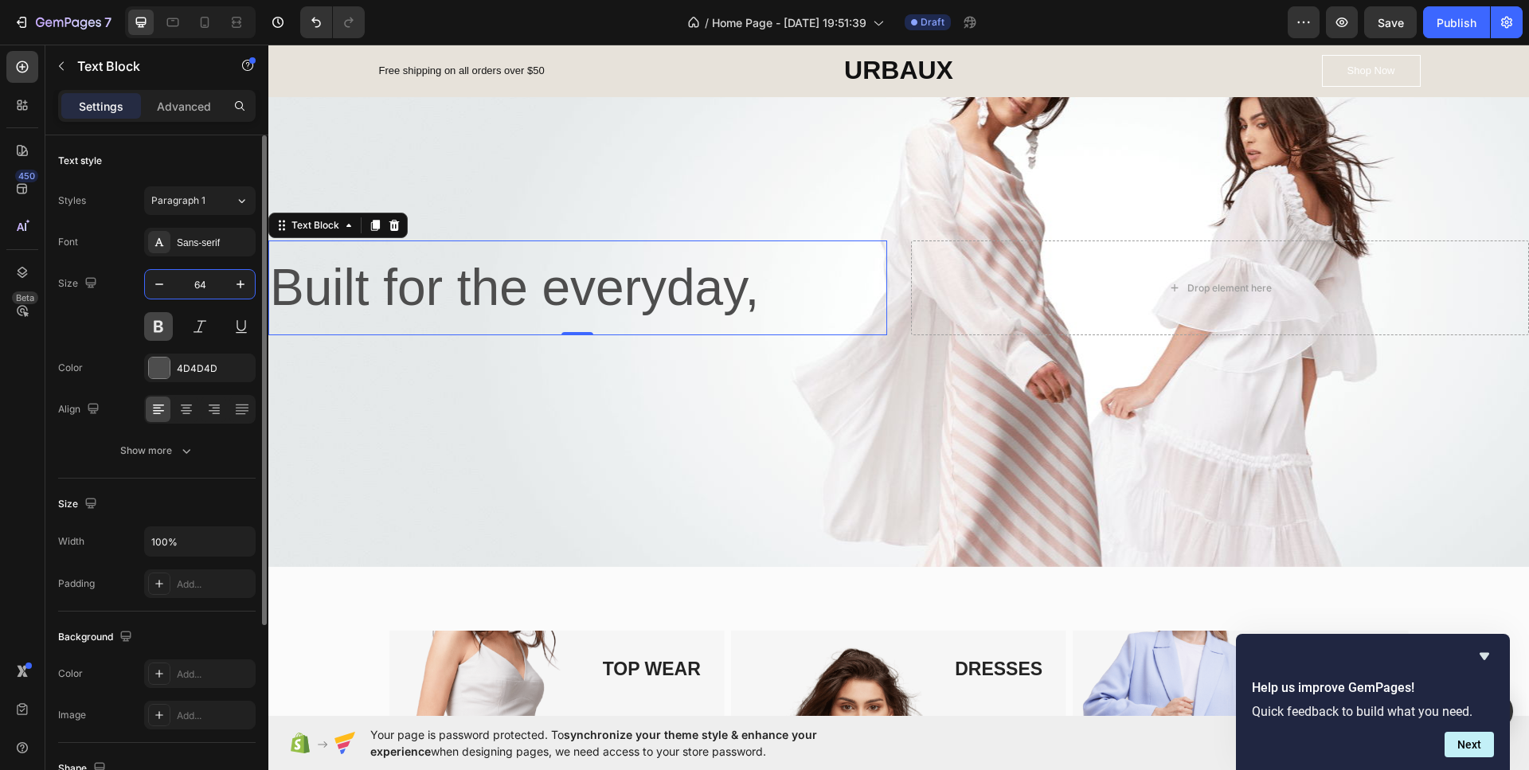
type input "64"
click at [159, 316] on button at bounding box center [158, 326] width 29 height 29
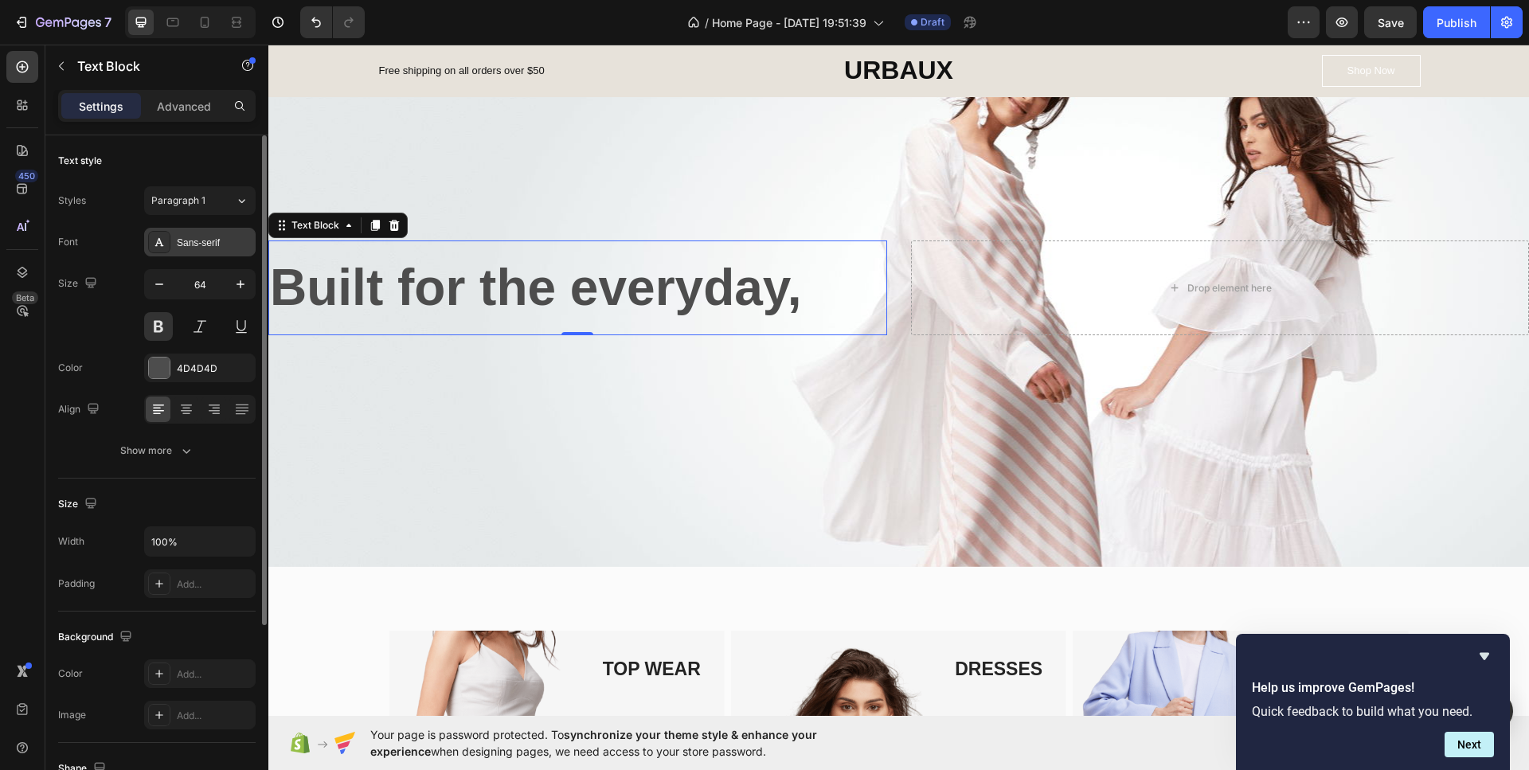
click at [187, 239] on div "Sans-serif" at bounding box center [214, 243] width 75 height 14
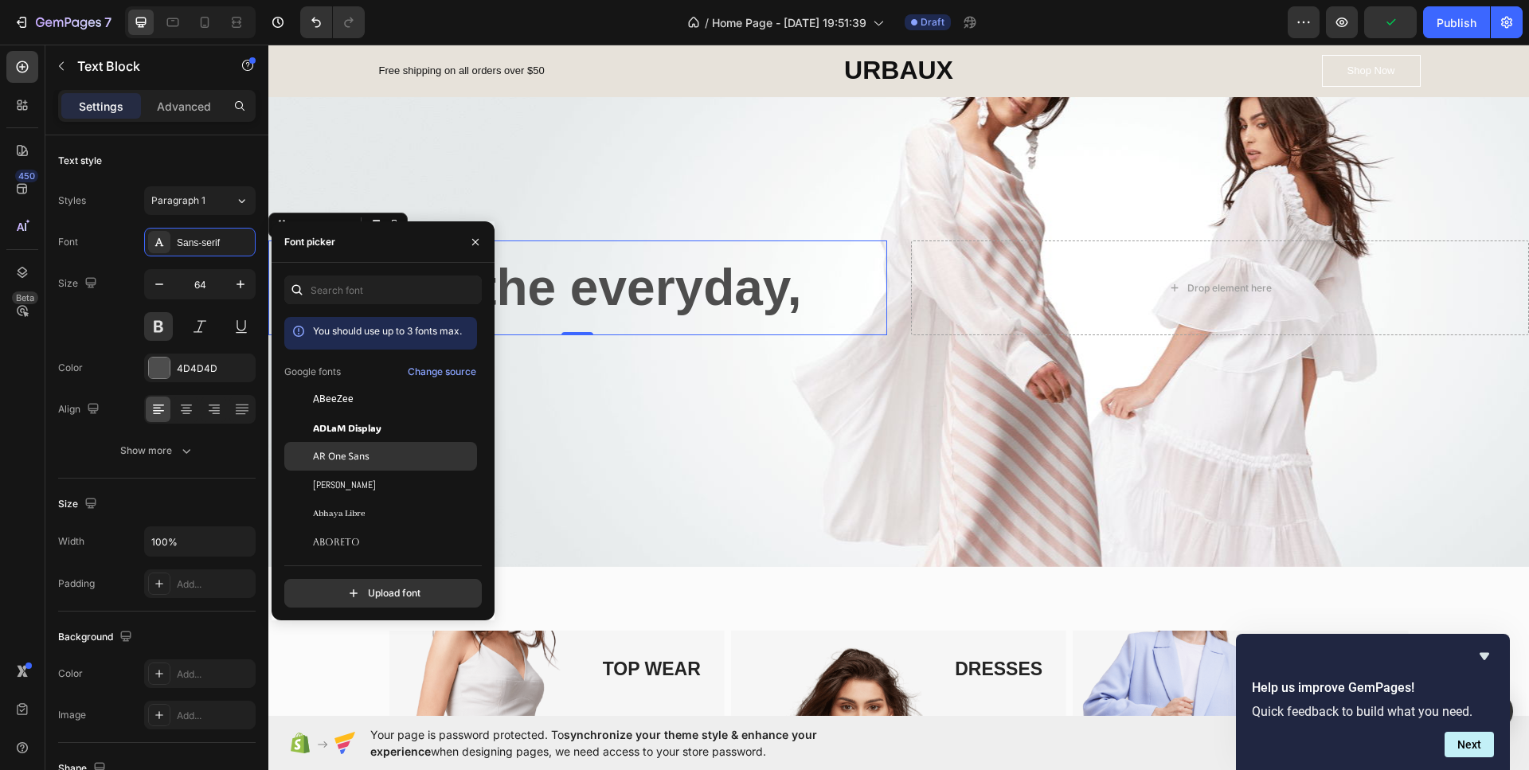
click at [360, 460] on span "AR One Sans" at bounding box center [341, 456] width 57 height 14
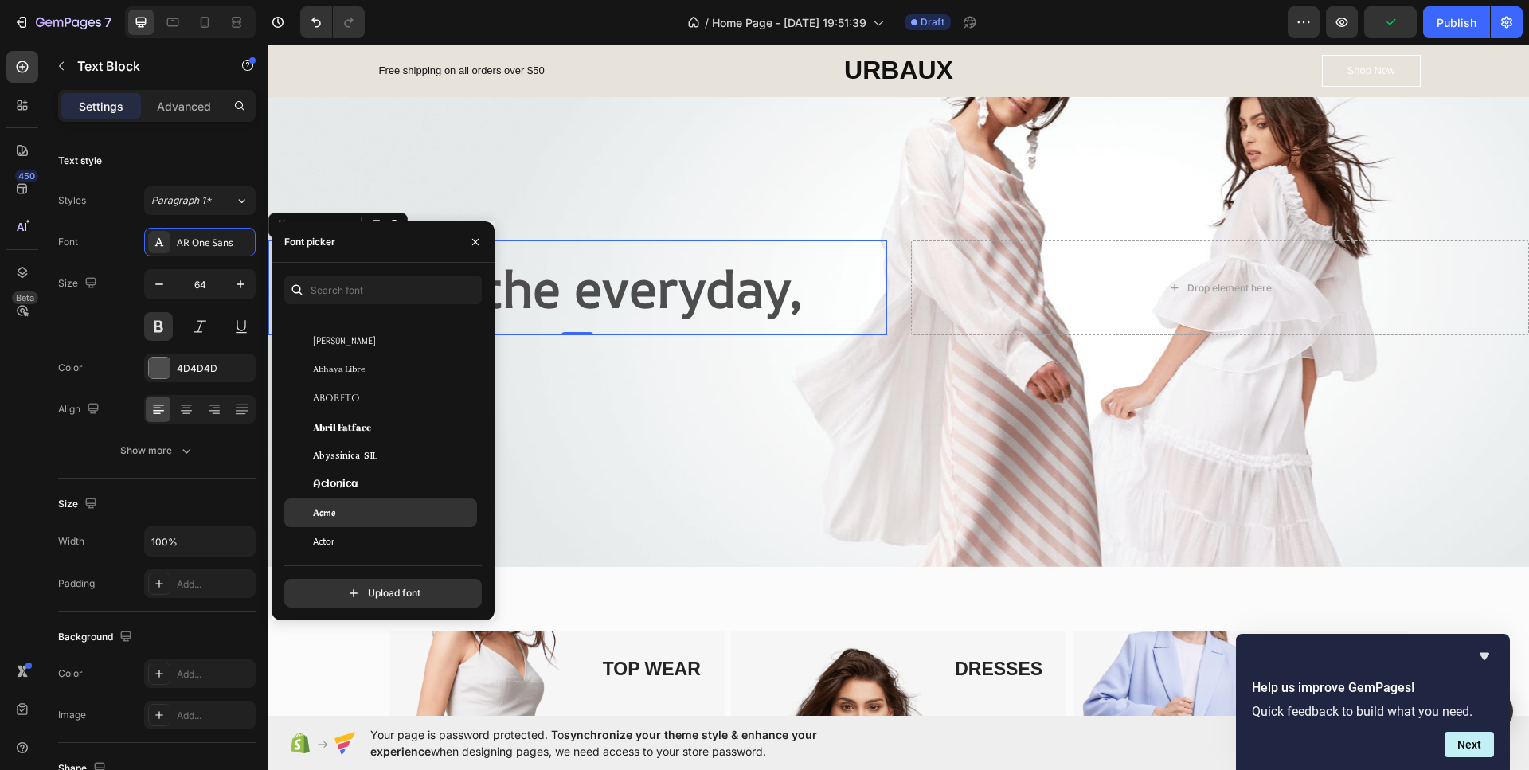
scroll to position [239, 0]
click at [368, 454] on div "Aclonica" at bounding box center [393, 448] width 161 height 14
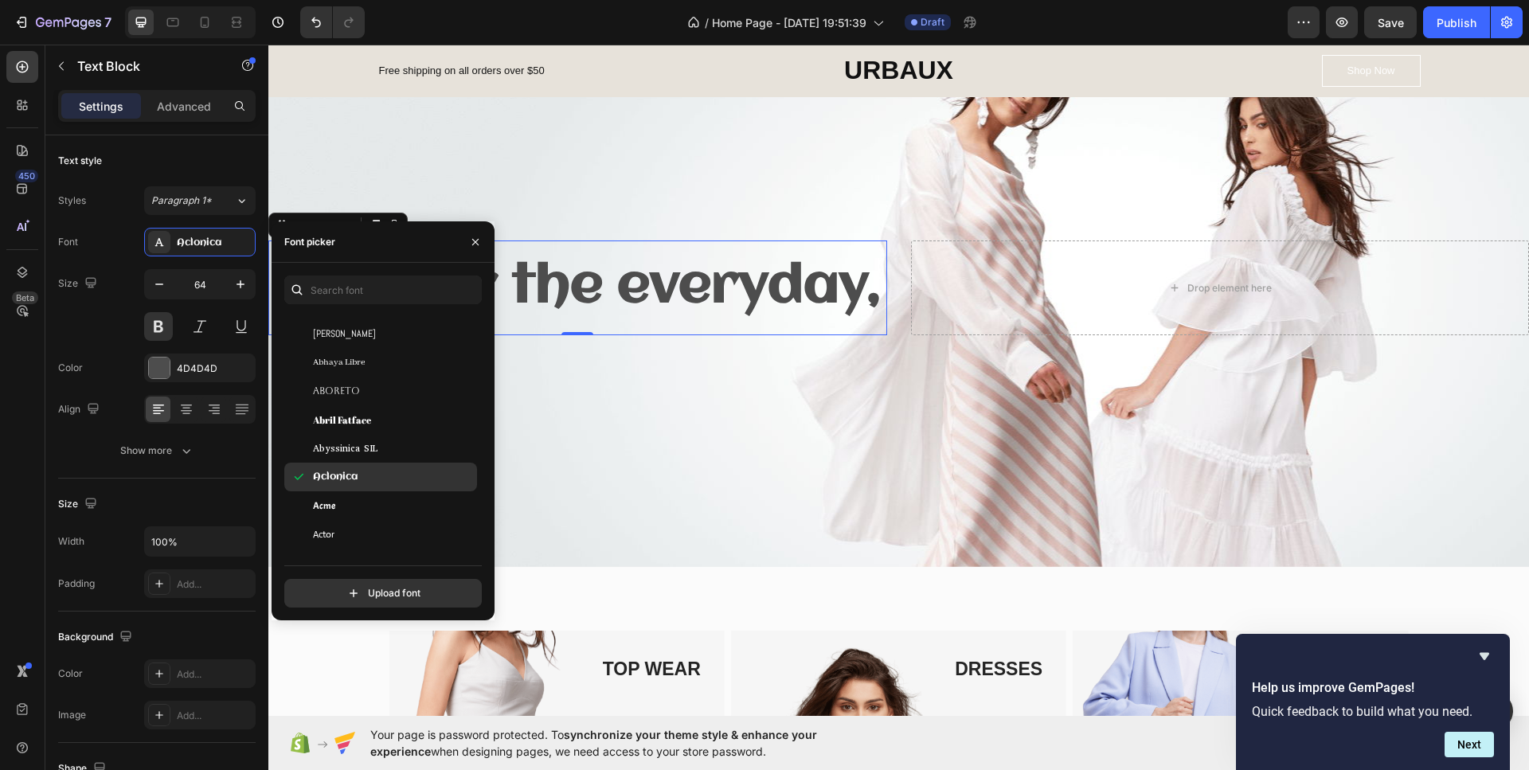
click at [361, 473] on div "Aclonica" at bounding box center [393, 477] width 161 height 14
click at [369, 500] on div "Acme" at bounding box center [393, 505] width 161 height 14
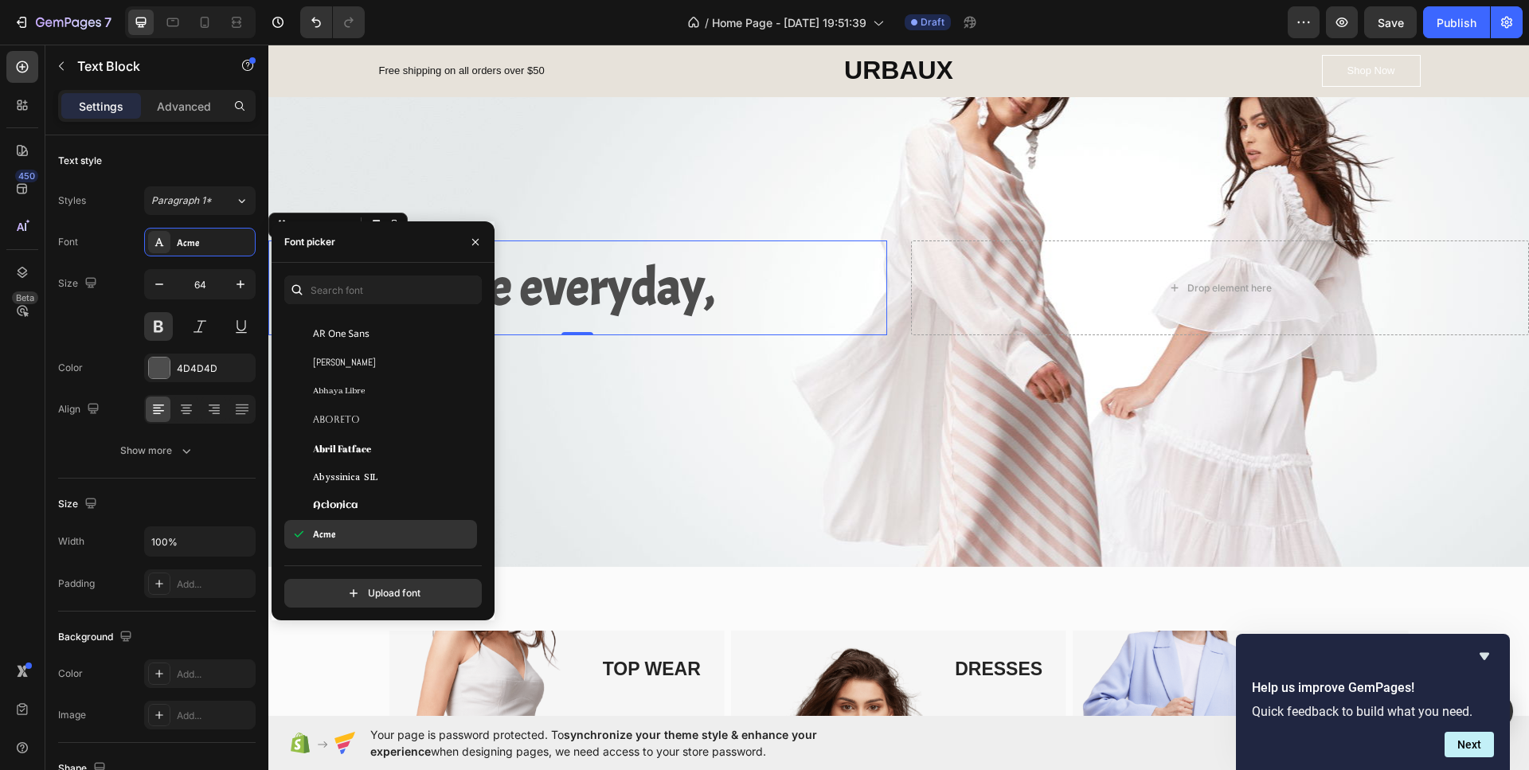
click at [358, 527] on div "Acme" at bounding box center [393, 534] width 161 height 14
click at [363, 467] on div "Aguafina Script" at bounding box center [393, 466] width 161 height 14
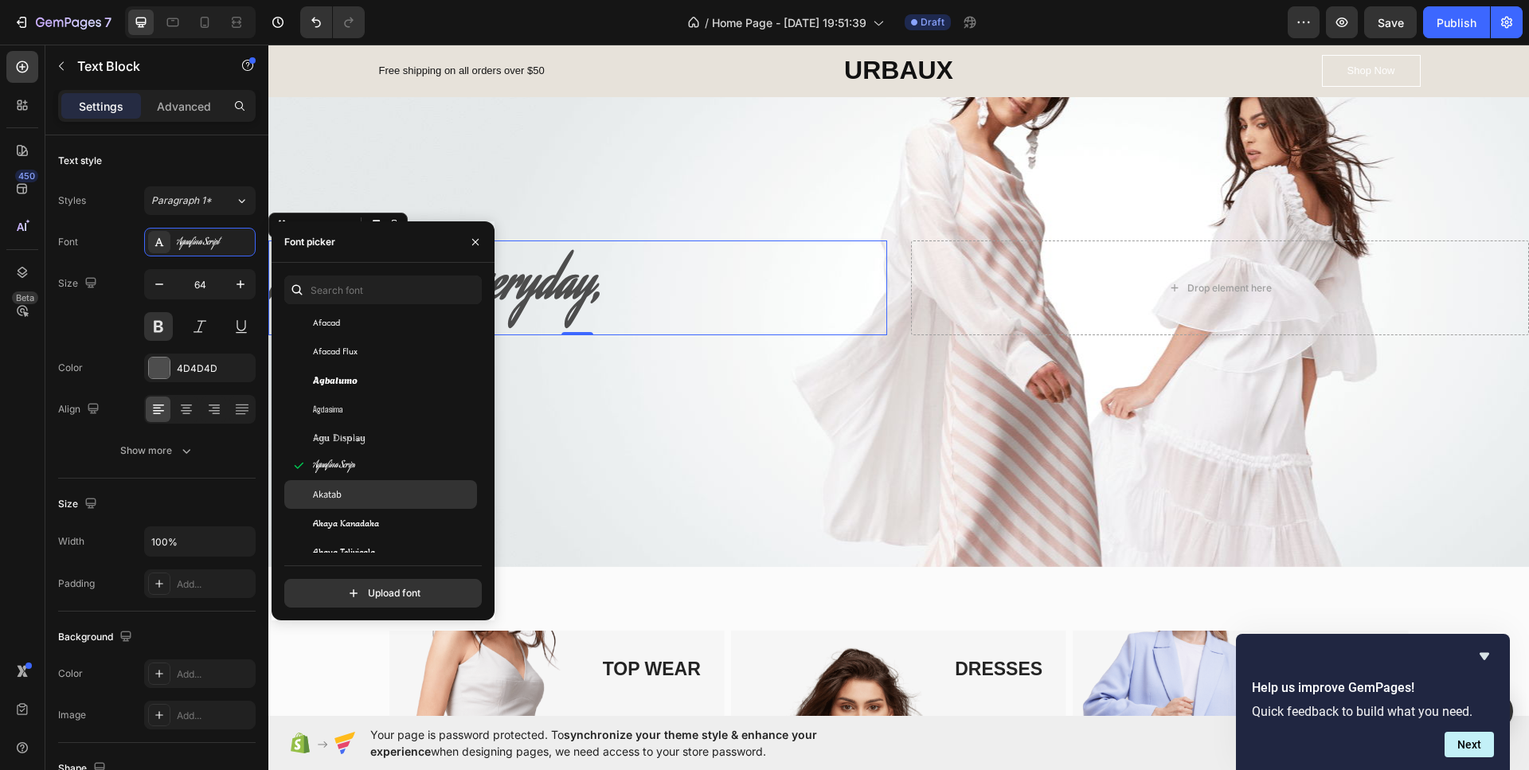
click at [357, 498] on div "Akatab" at bounding box center [393, 494] width 161 height 14
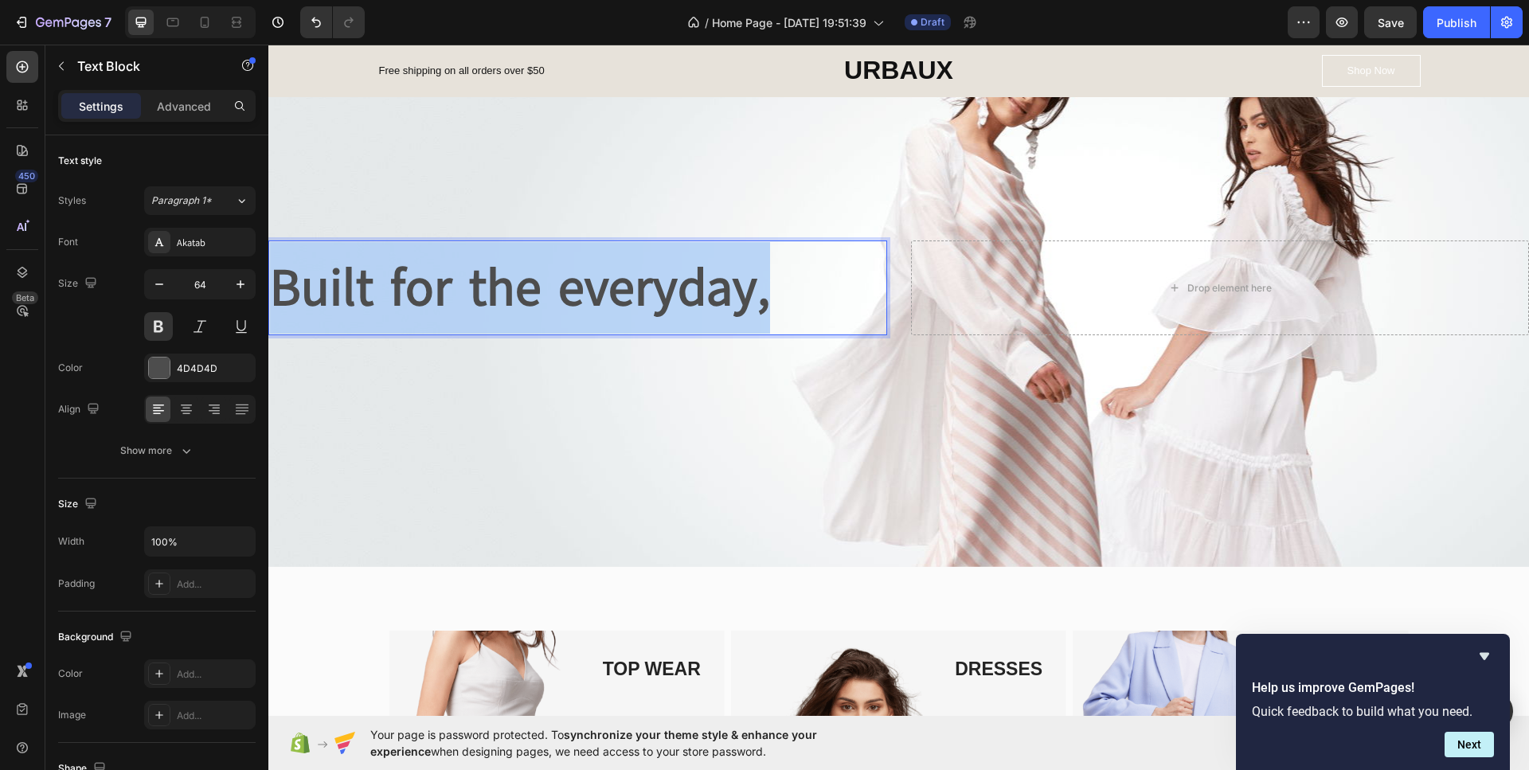
drag, startPoint x: 775, startPoint y: 288, endPoint x: 213, endPoint y: 295, distance: 562.9
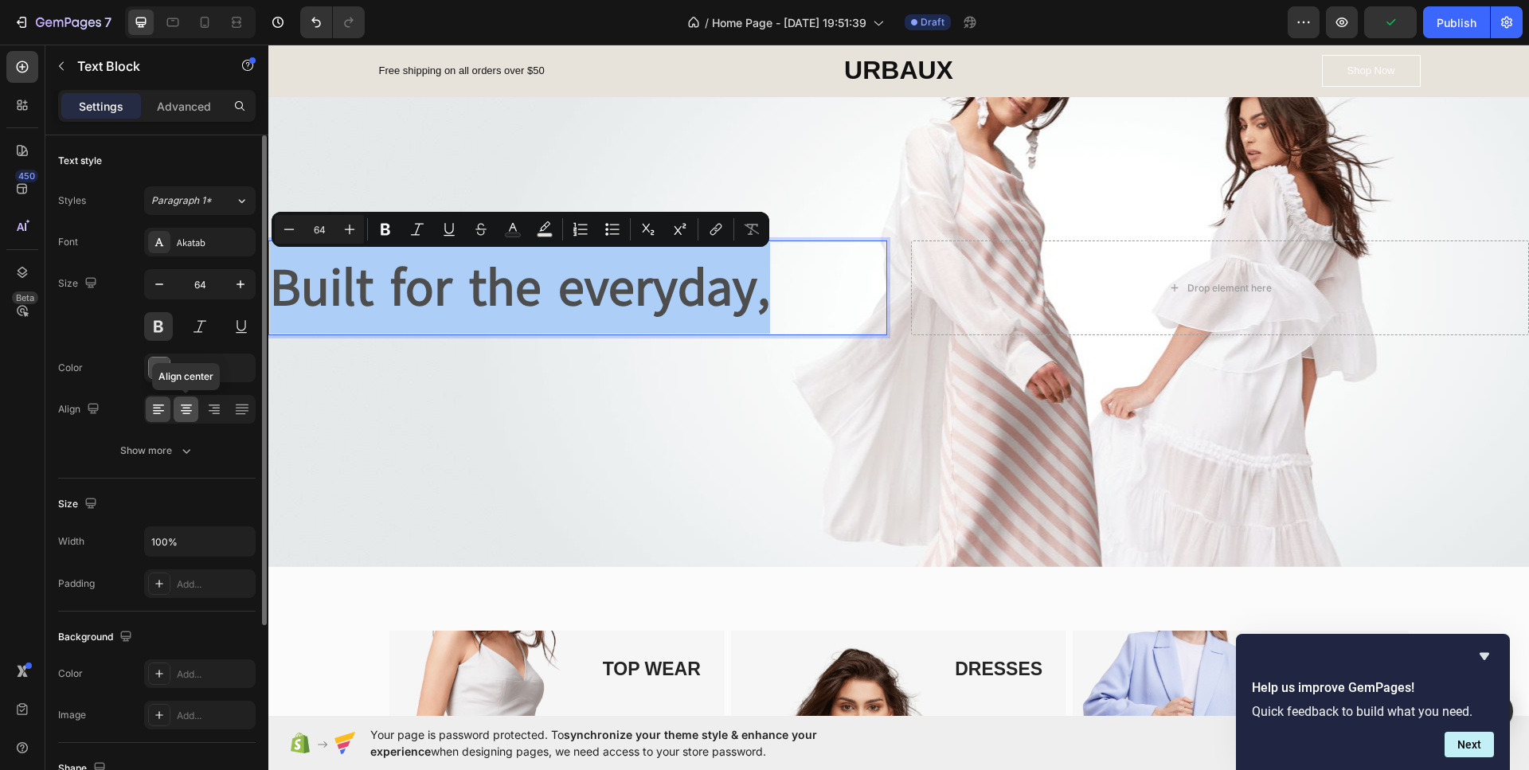
click at [193, 410] on icon at bounding box center [186, 409] width 16 height 16
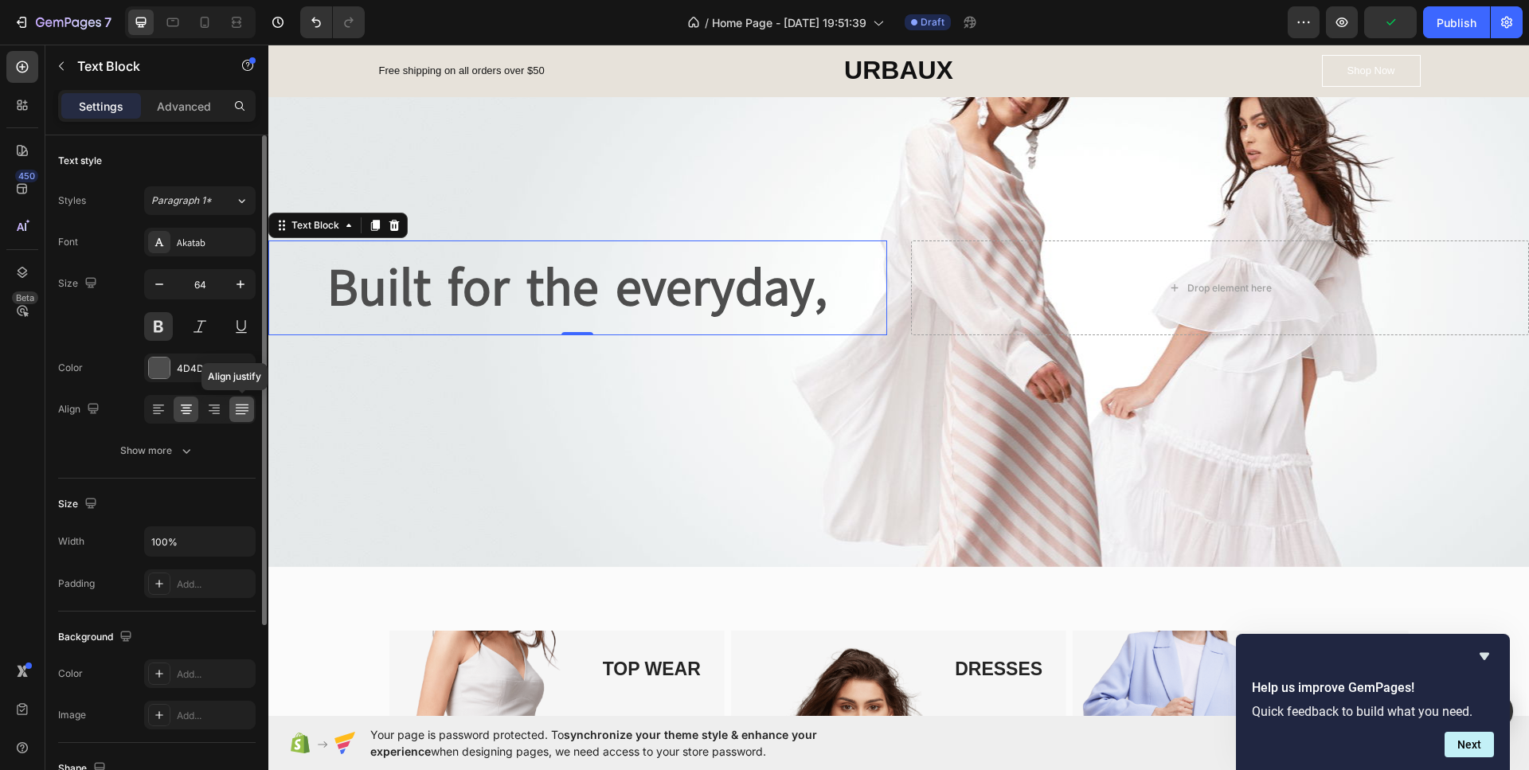
click at [238, 417] on div at bounding box center [241, 408] width 25 height 25
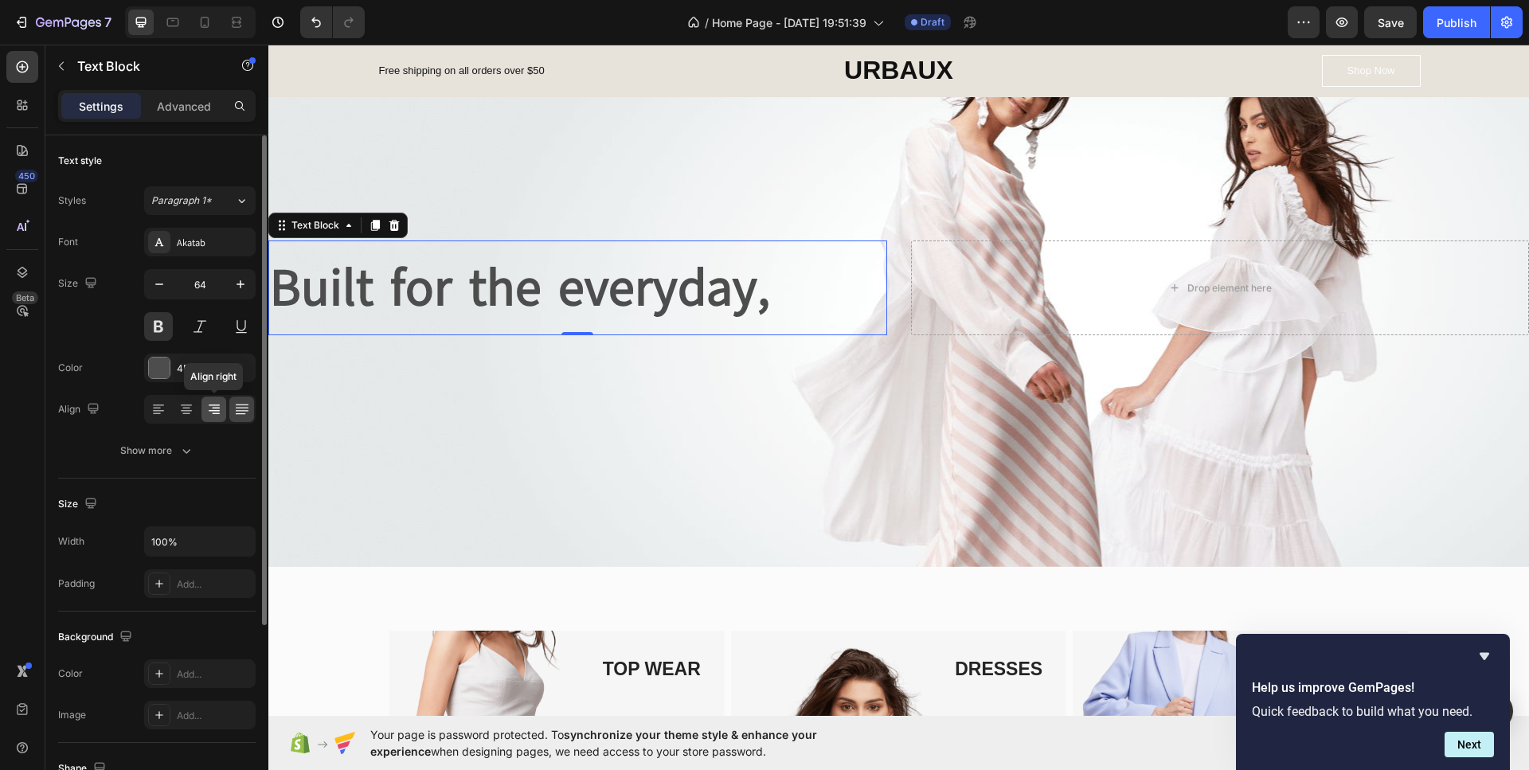
click at [206, 416] on icon at bounding box center [214, 409] width 16 height 16
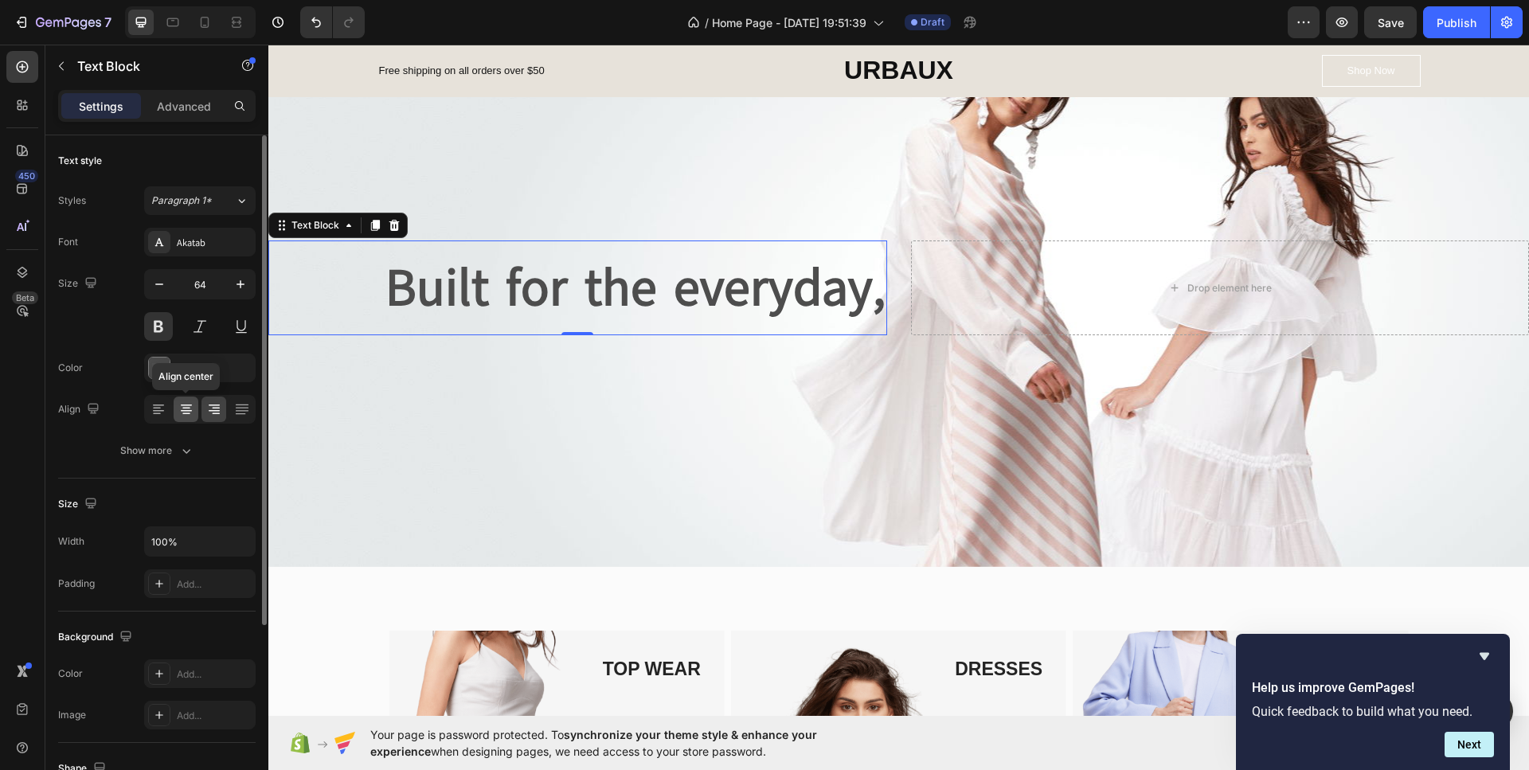
click at [190, 416] on icon at bounding box center [186, 409] width 16 height 16
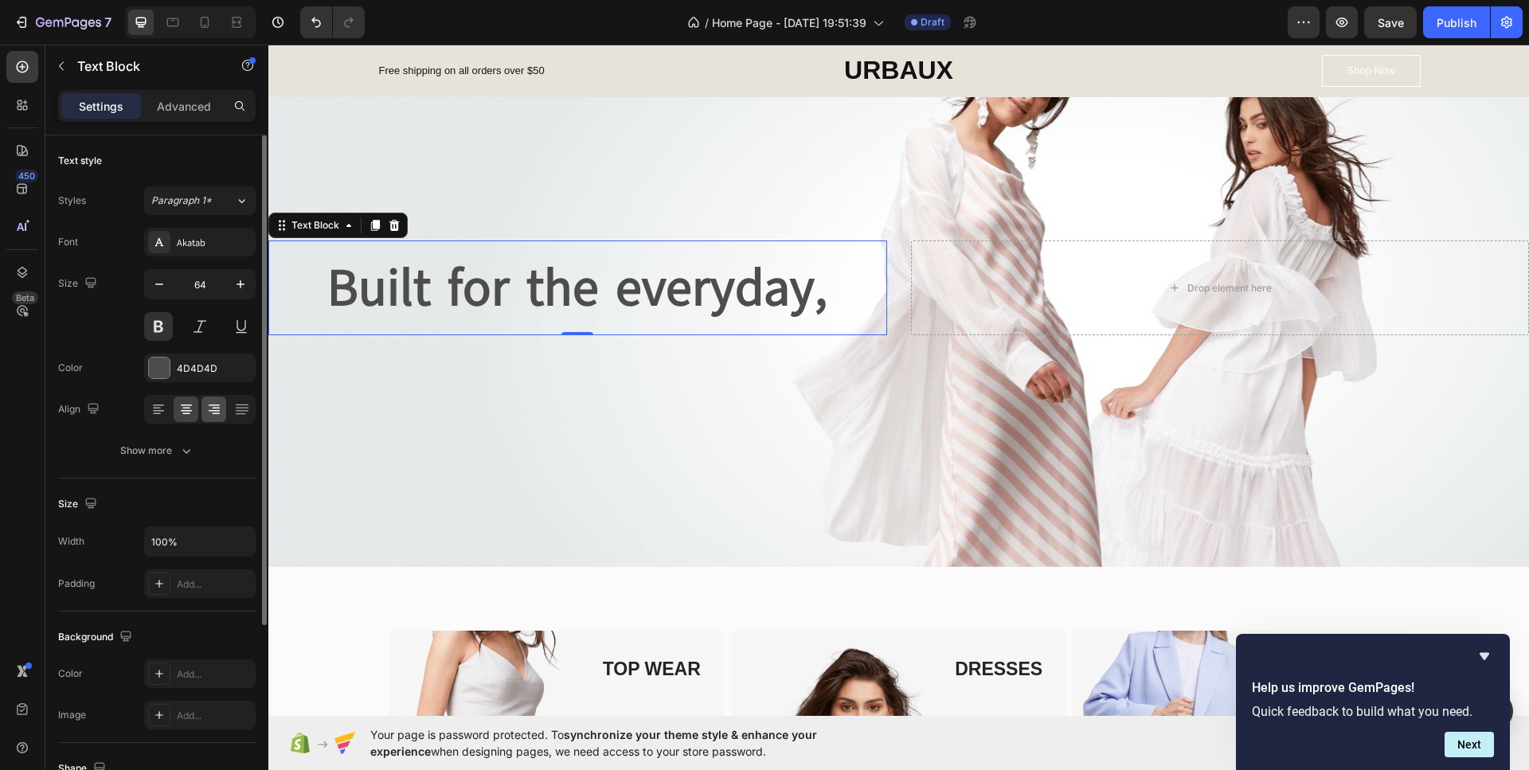
click at [218, 417] on div at bounding box center [213, 408] width 25 height 25
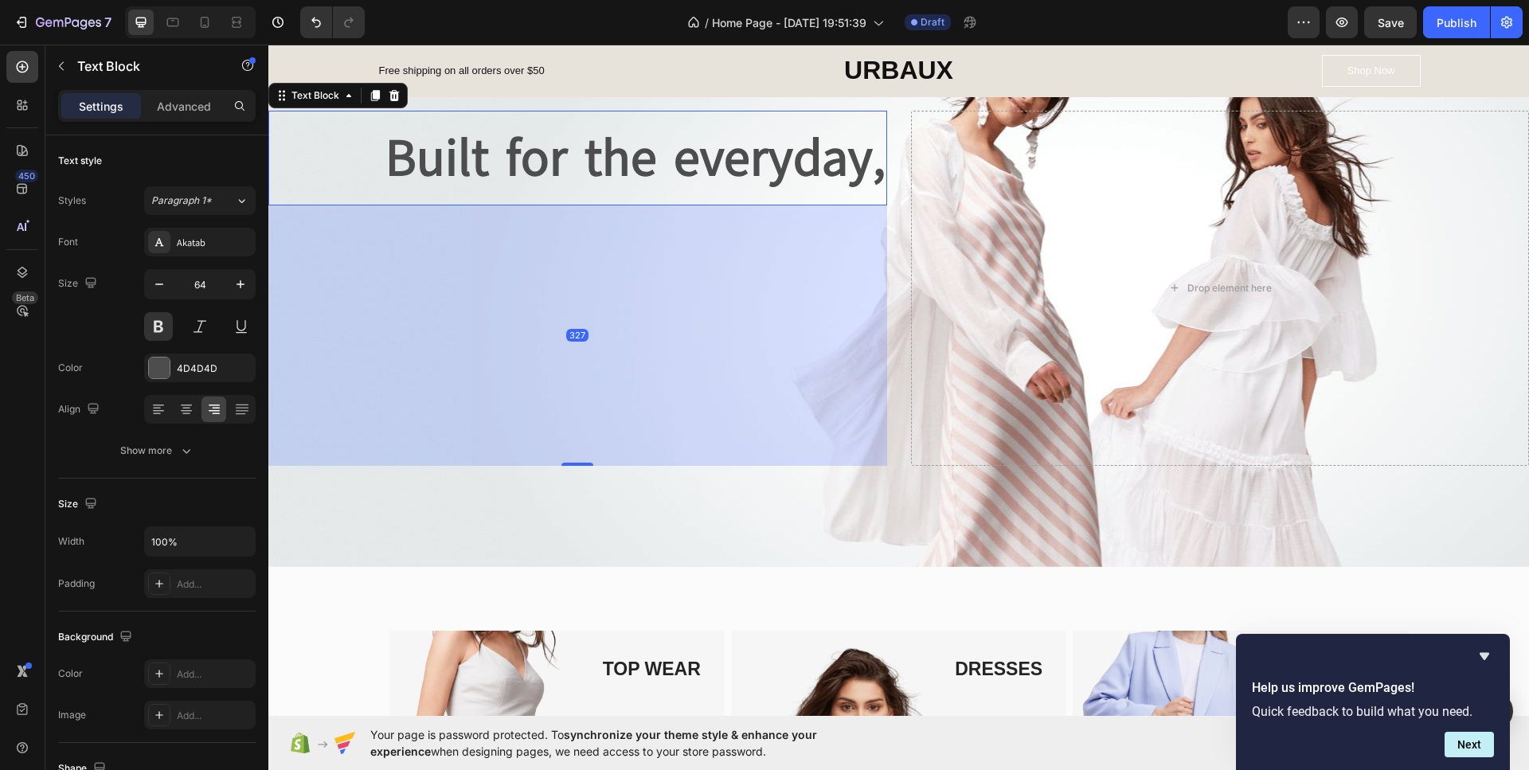
drag, startPoint x: 576, startPoint y: 330, endPoint x: 517, endPoint y: 537, distance: 215.2
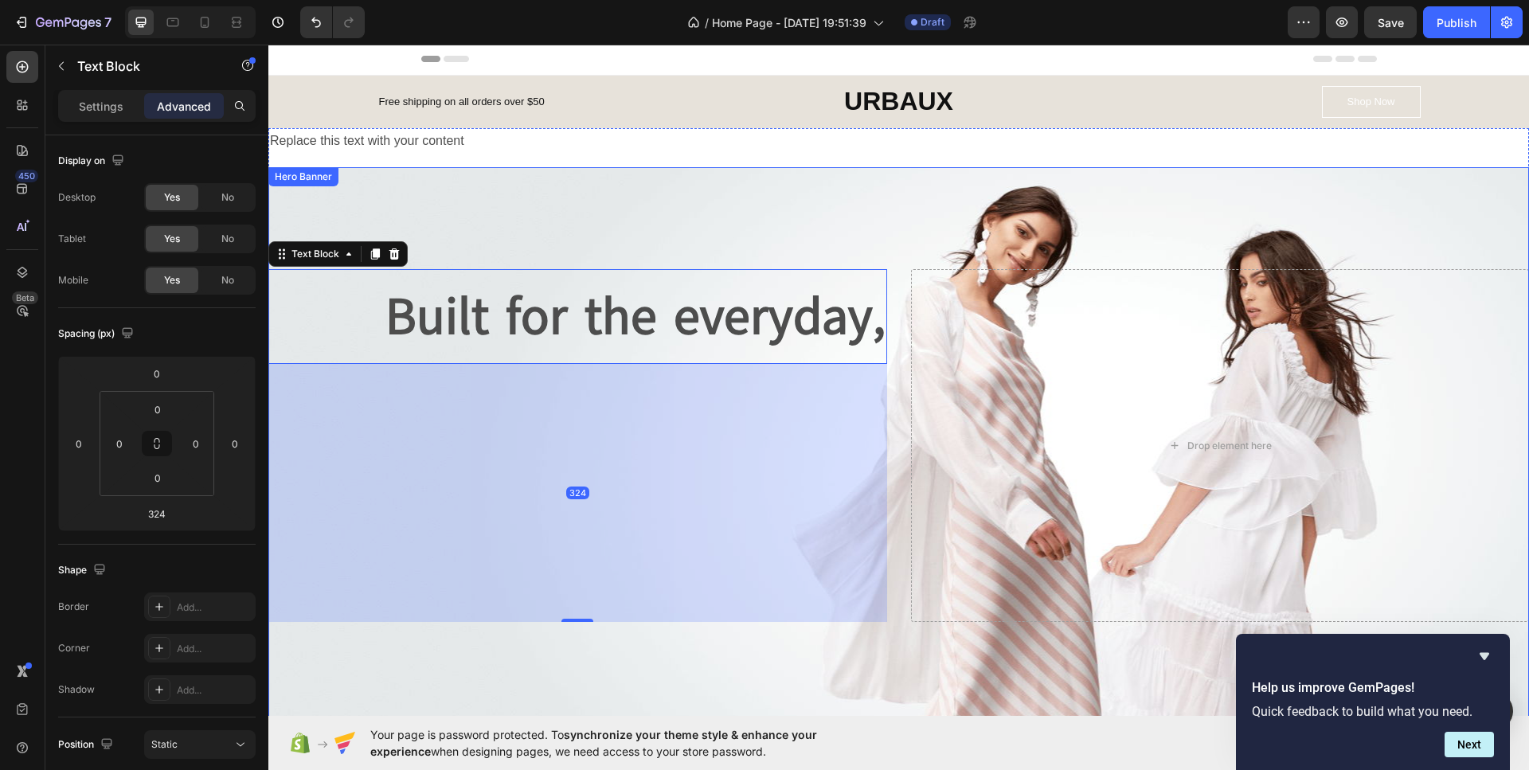
scroll to position [0, 0]
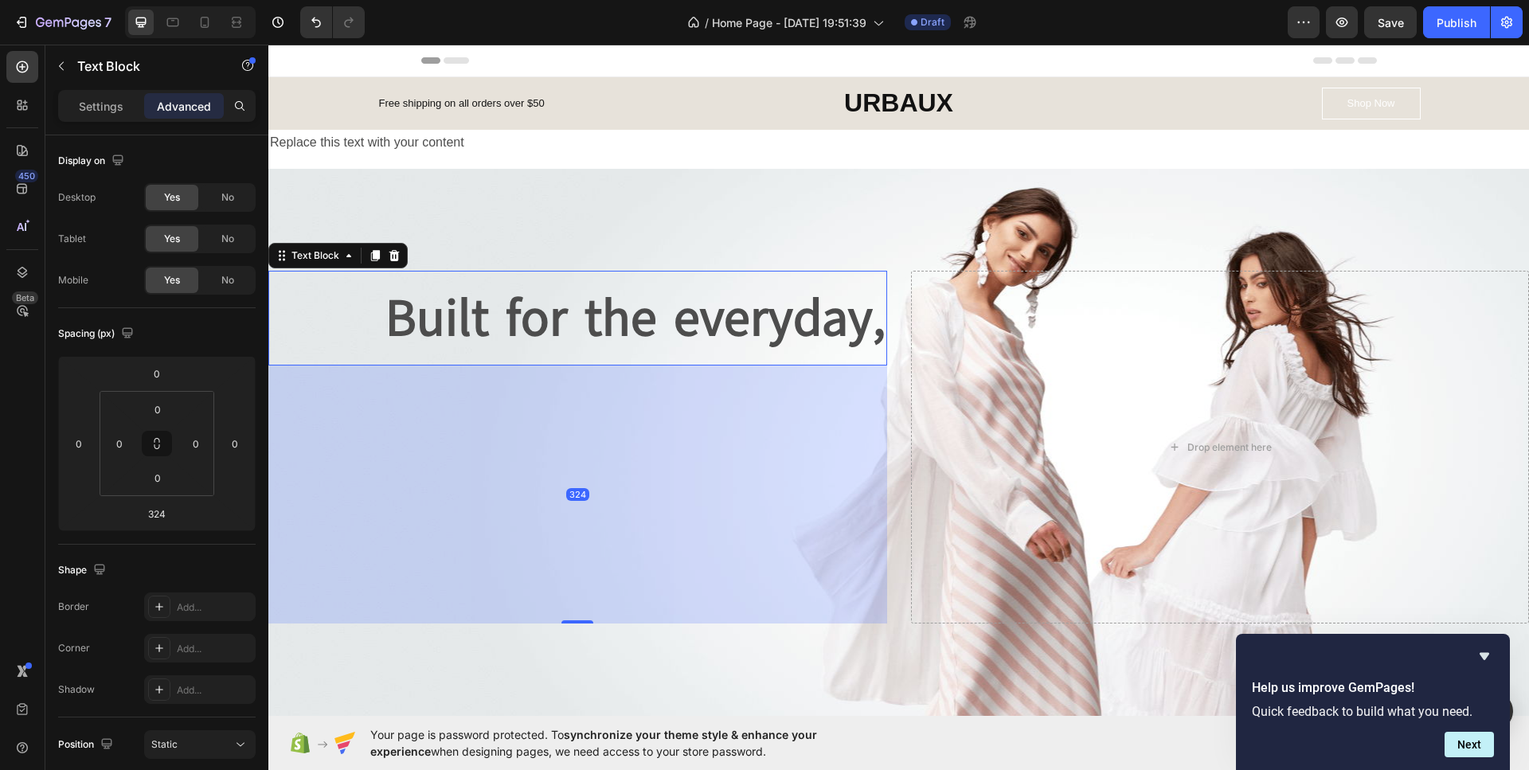
click at [539, 319] on p "Built for the everyday," at bounding box center [577, 318] width 615 height 92
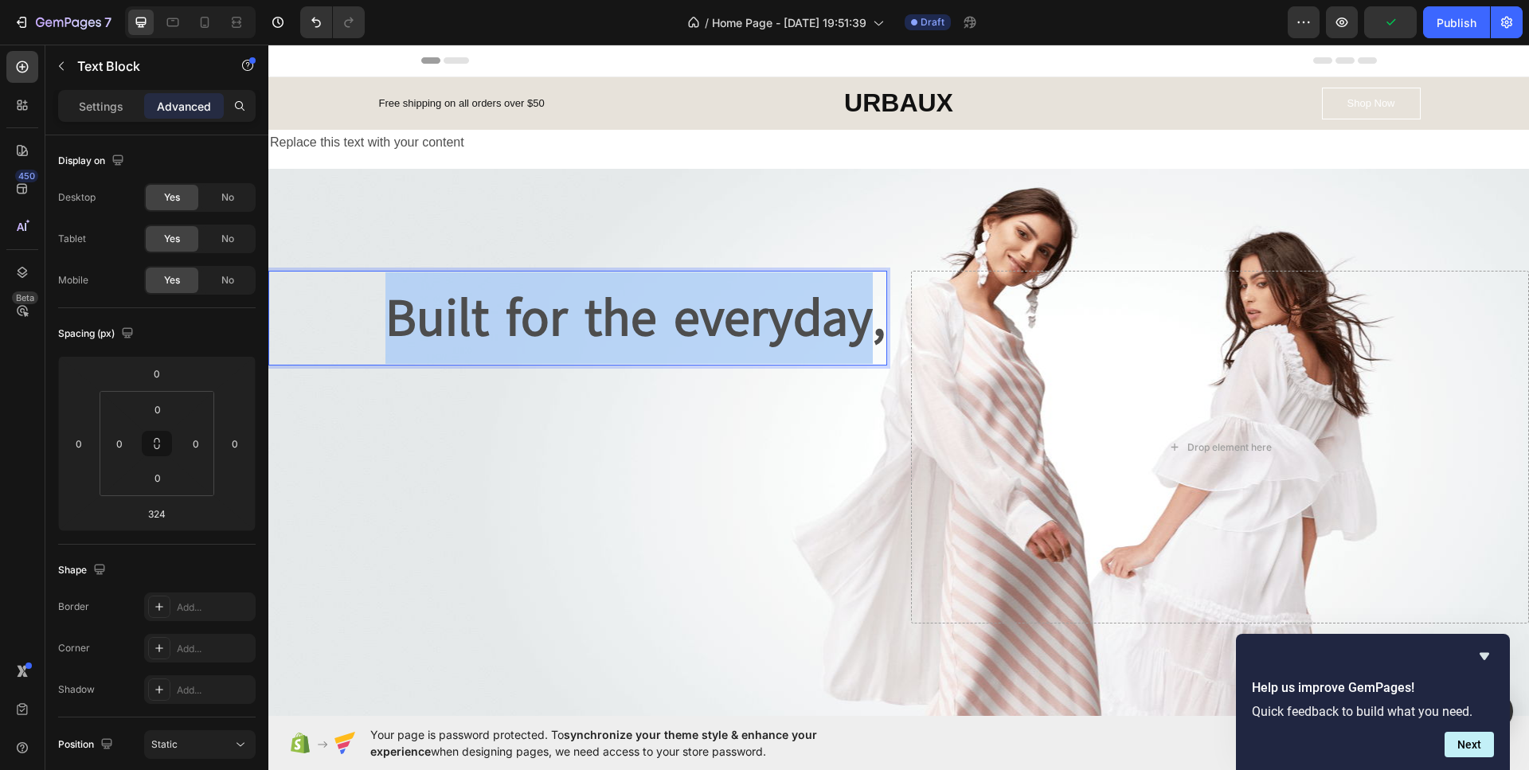
drag, startPoint x: 373, startPoint y: 329, endPoint x: 857, endPoint y: 335, distance: 484.1
click at [857, 336] on p "Built for the everyday," at bounding box center [577, 318] width 615 height 92
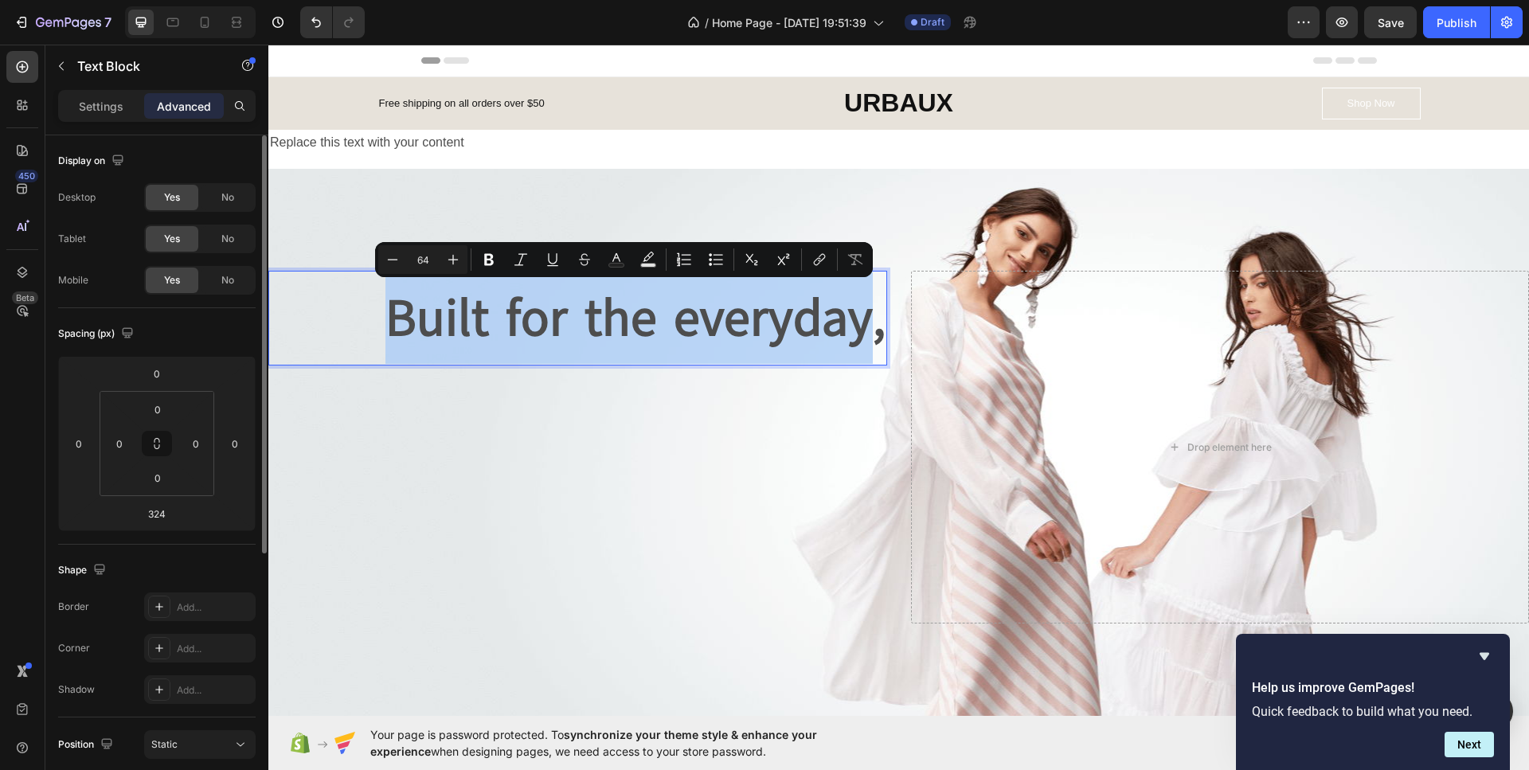
scroll to position [80, 0]
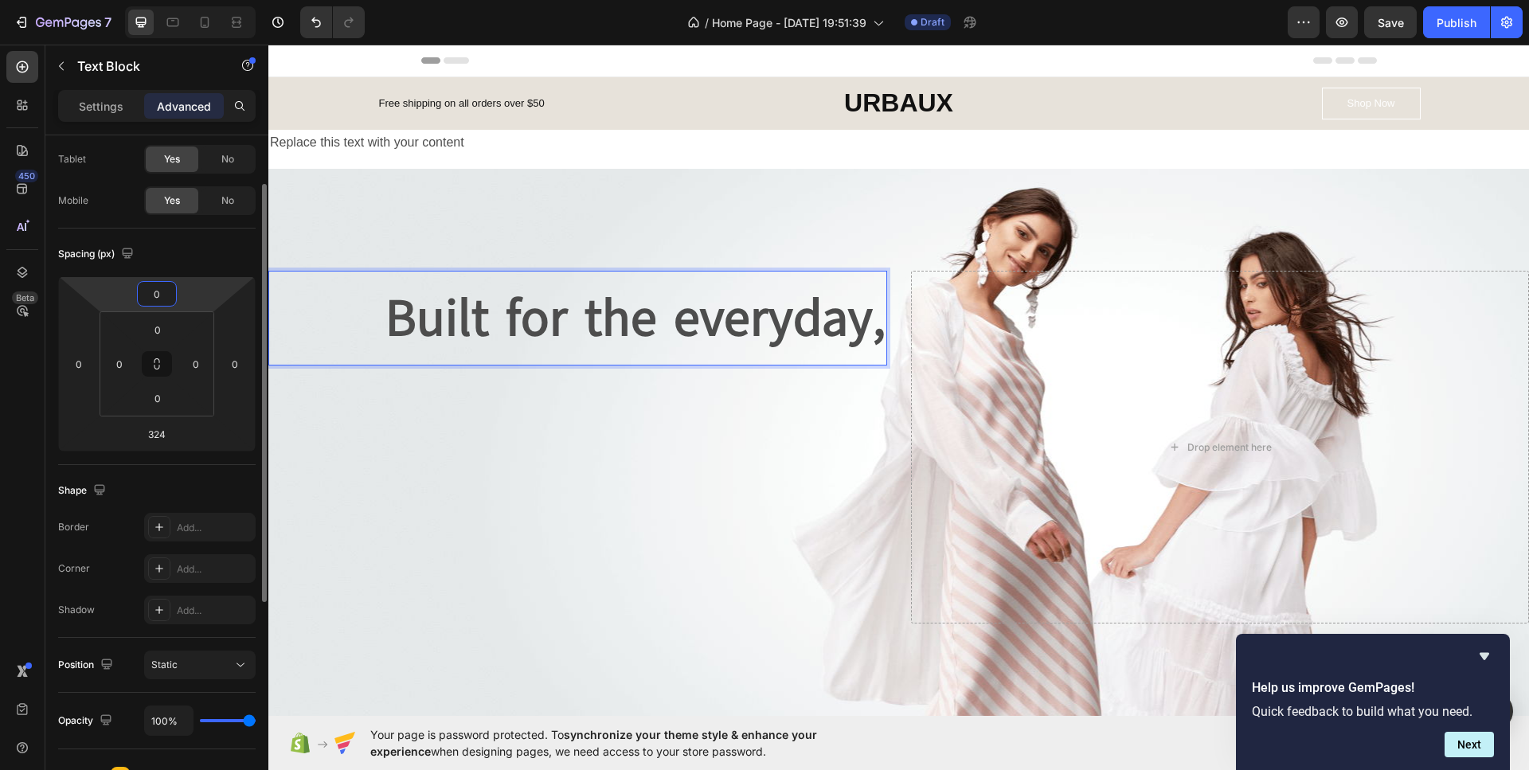
drag, startPoint x: 164, startPoint y: 299, endPoint x: 200, endPoint y: 299, distance: 35.8
click at [200, 299] on div "0 0 324 0" at bounding box center [156, 363] width 197 height 175
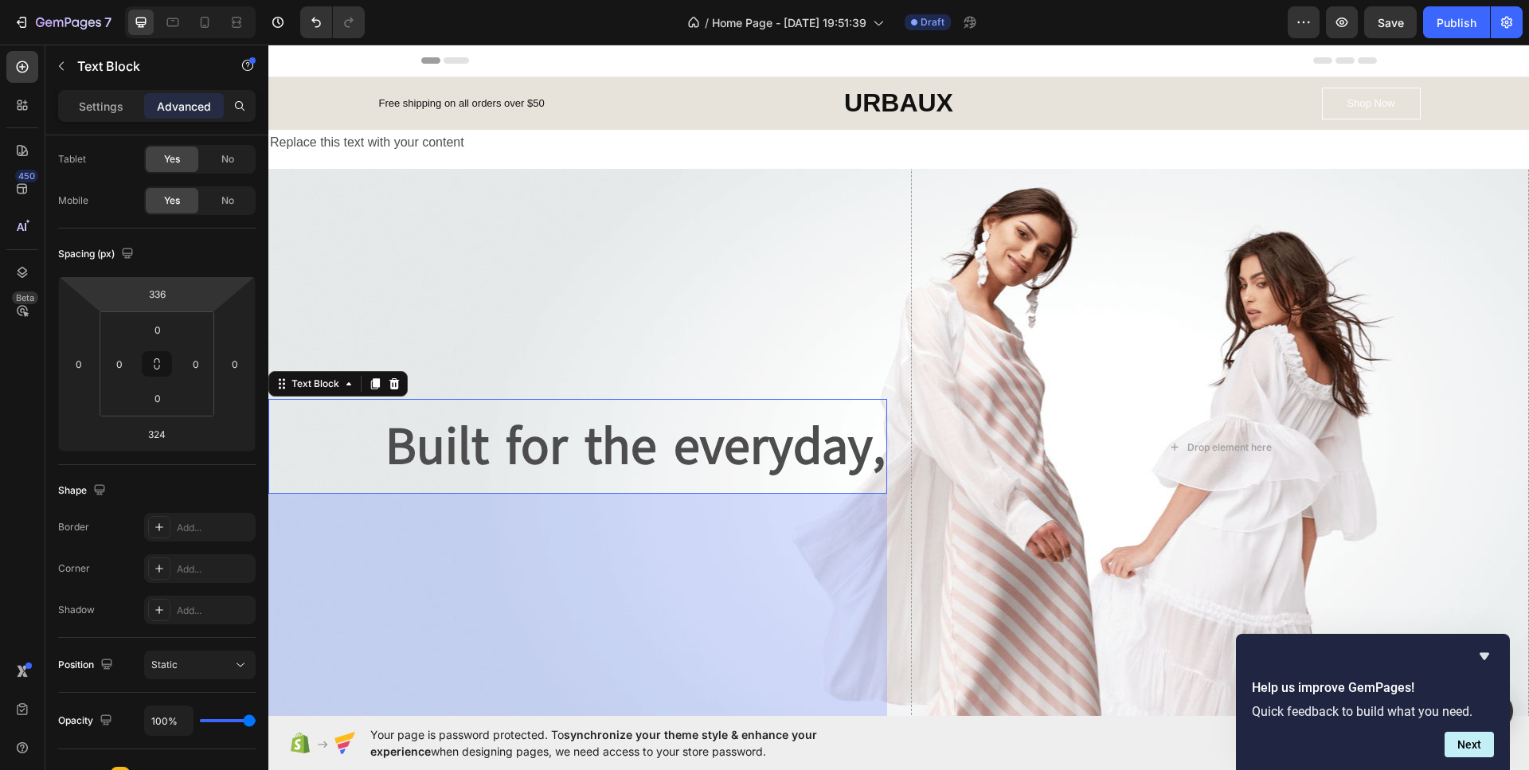
type input "338"
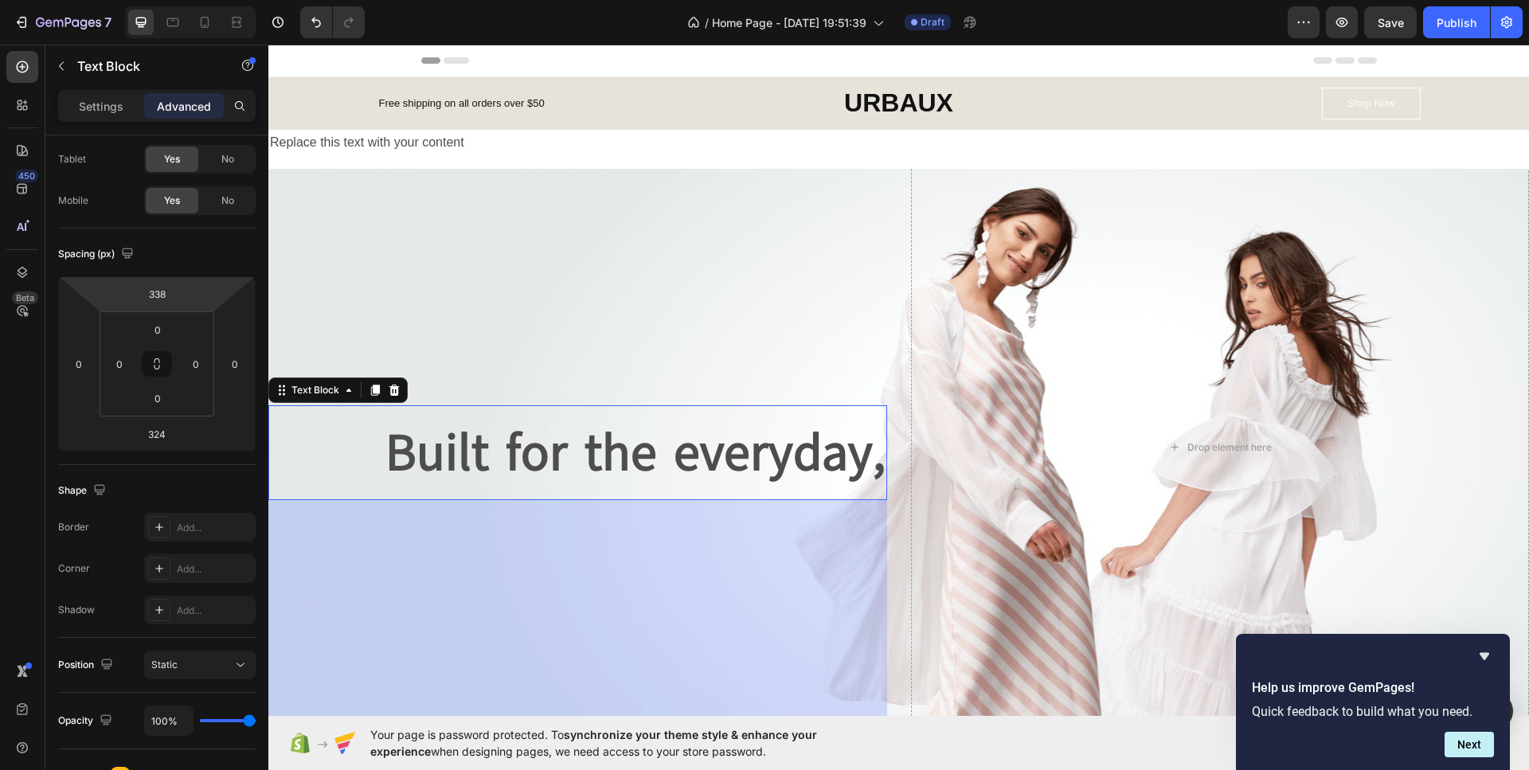
drag, startPoint x: 203, startPoint y: 298, endPoint x: 214, endPoint y: 164, distance: 134.2
click at [214, 0] on html "7 / Home Page - [DATE] 19:51:39 Draft Preview Save Publish 450 Beta Sections(18…" at bounding box center [764, 0] width 1529 height 0
type input "0"
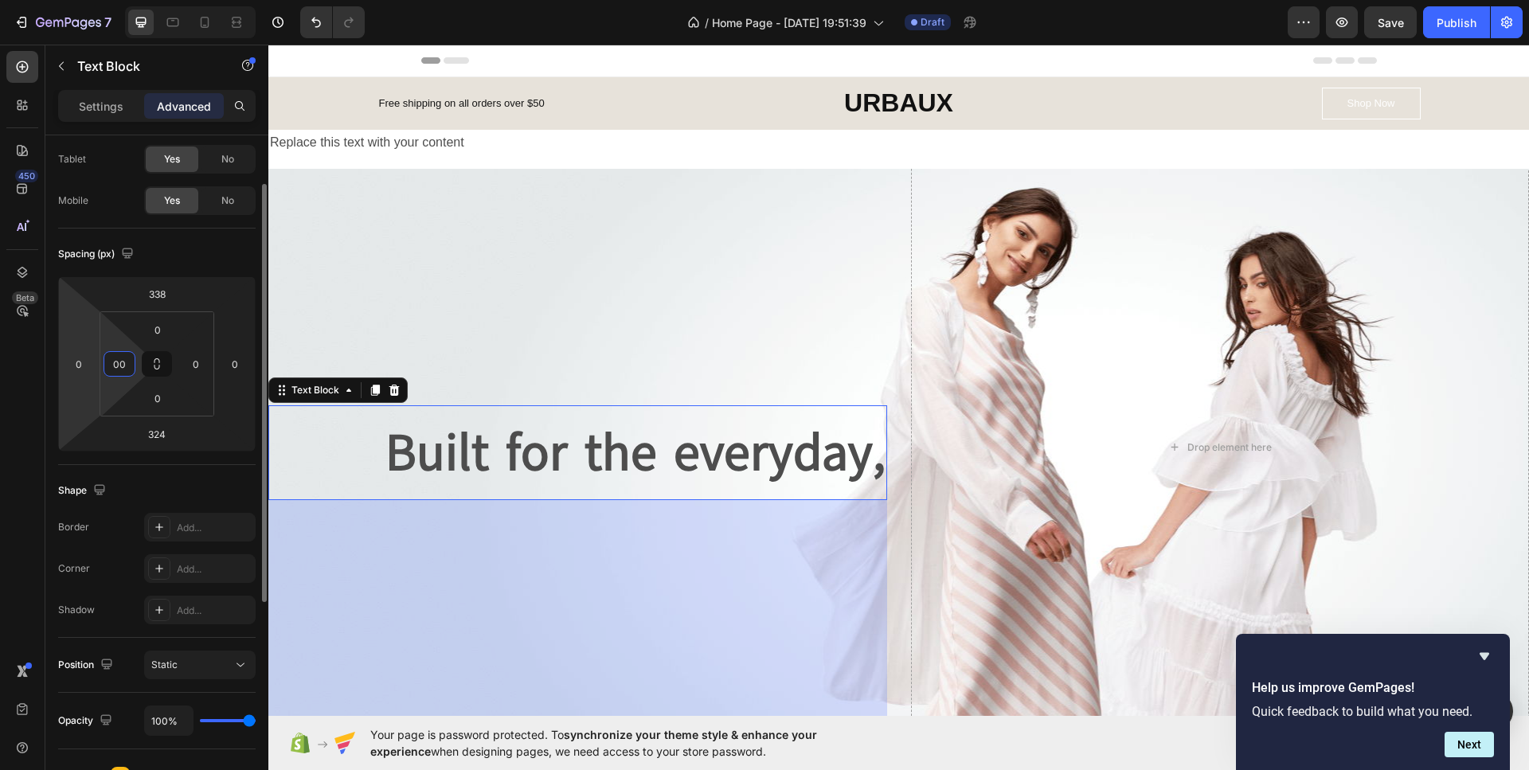
type input "00"
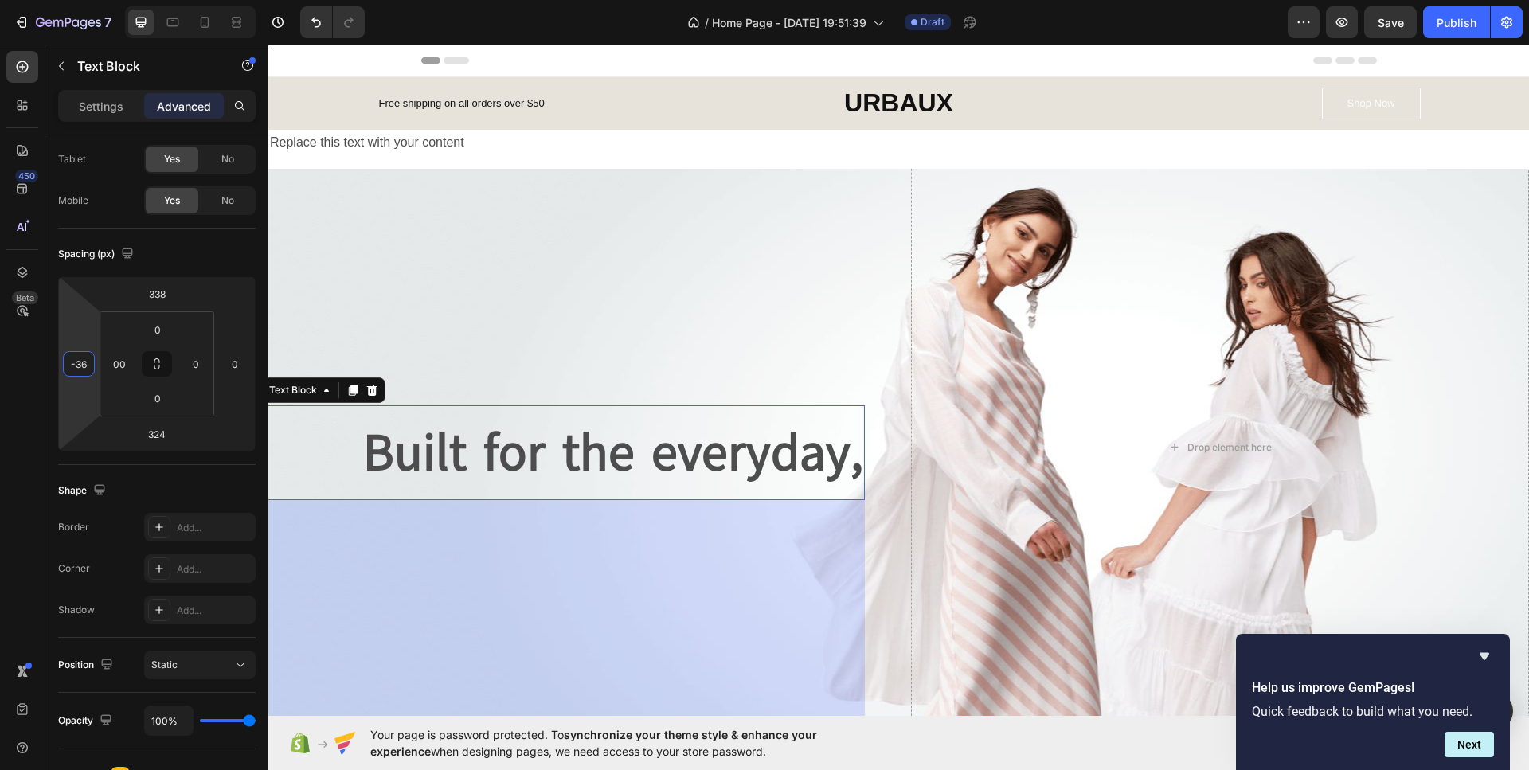
drag, startPoint x: 75, startPoint y: 394, endPoint x: 0, endPoint y: 408, distance: 76.2
click at [0, 0] on html "7 / Home Page - [DATE] 19:51:39 Draft Preview Save Publish 450 Beta Sections(18…" at bounding box center [764, 0] width 1529 height 0
drag, startPoint x: 70, startPoint y: 409, endPoint x: 9, endPoint y: 396, distance: 62.8
click at [0, 0] on html "7 / Home Page - [DATE] 19:51:39 Draft Preview Save Publish 450 Beta Sections(18…" at bounding box center [764, 0] width 1529 height 0
drag, startPoint x: 83, startPoint y: 399, endPoint x: 36, endPoint y: 392, distance: 47.4
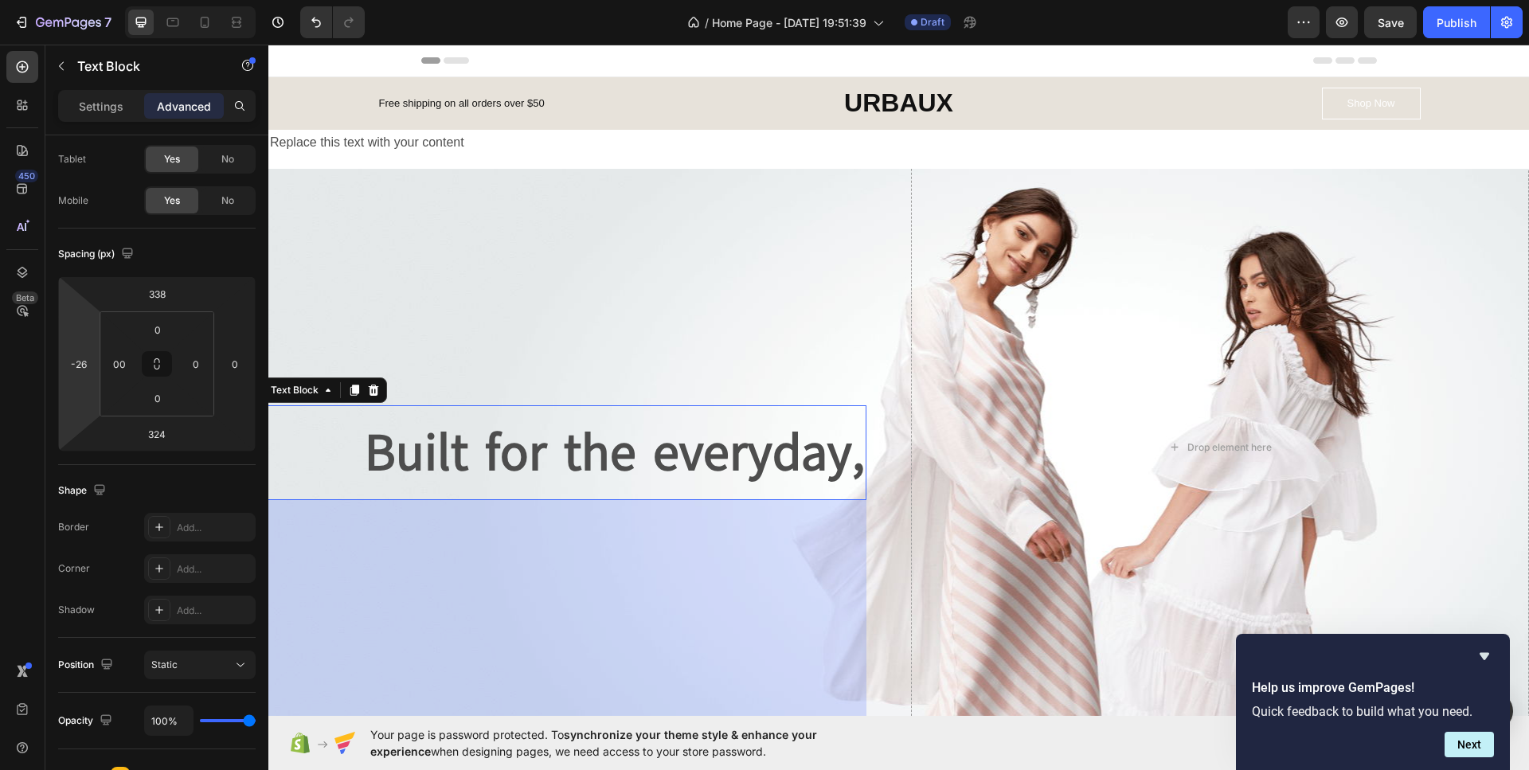
click at [18, 0] on html "7 / Home Page - [DATE] 19:51:39 Draft Preview Save Publish 450 Beta Sections(18…" at bounding box center [764, 0] width 1529 height 0
drag, startPoint x: 92, startPoint y: 362, endPoint x: 71, endPoint y: 363, distance: 20.7
click at [71, 363] on div "-26" at bounding box center [79, 363] width 32 height 25
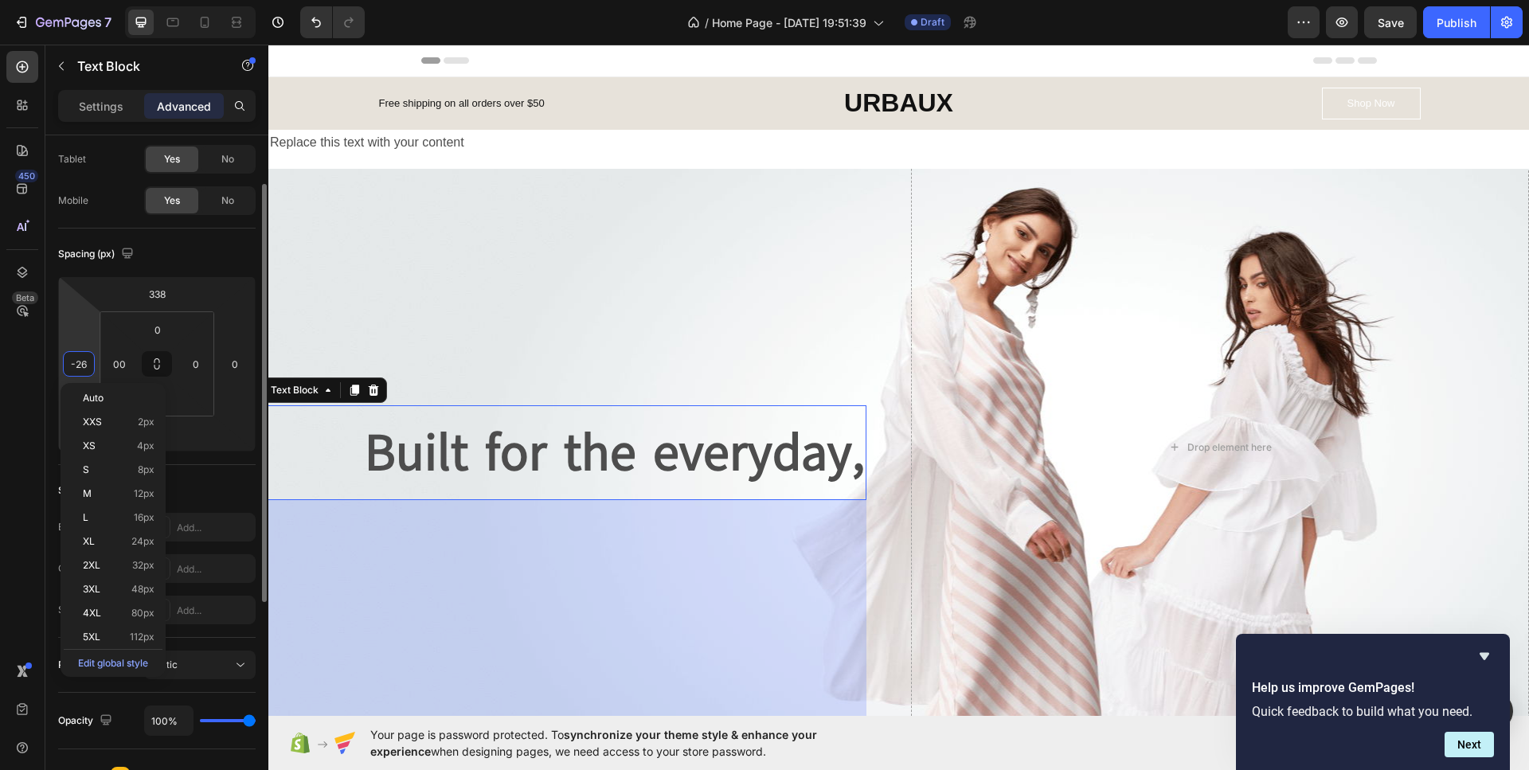
click at [84, 362] on input "-26" at bounding box center [79, 364] width 24 height 24
type input "-2"
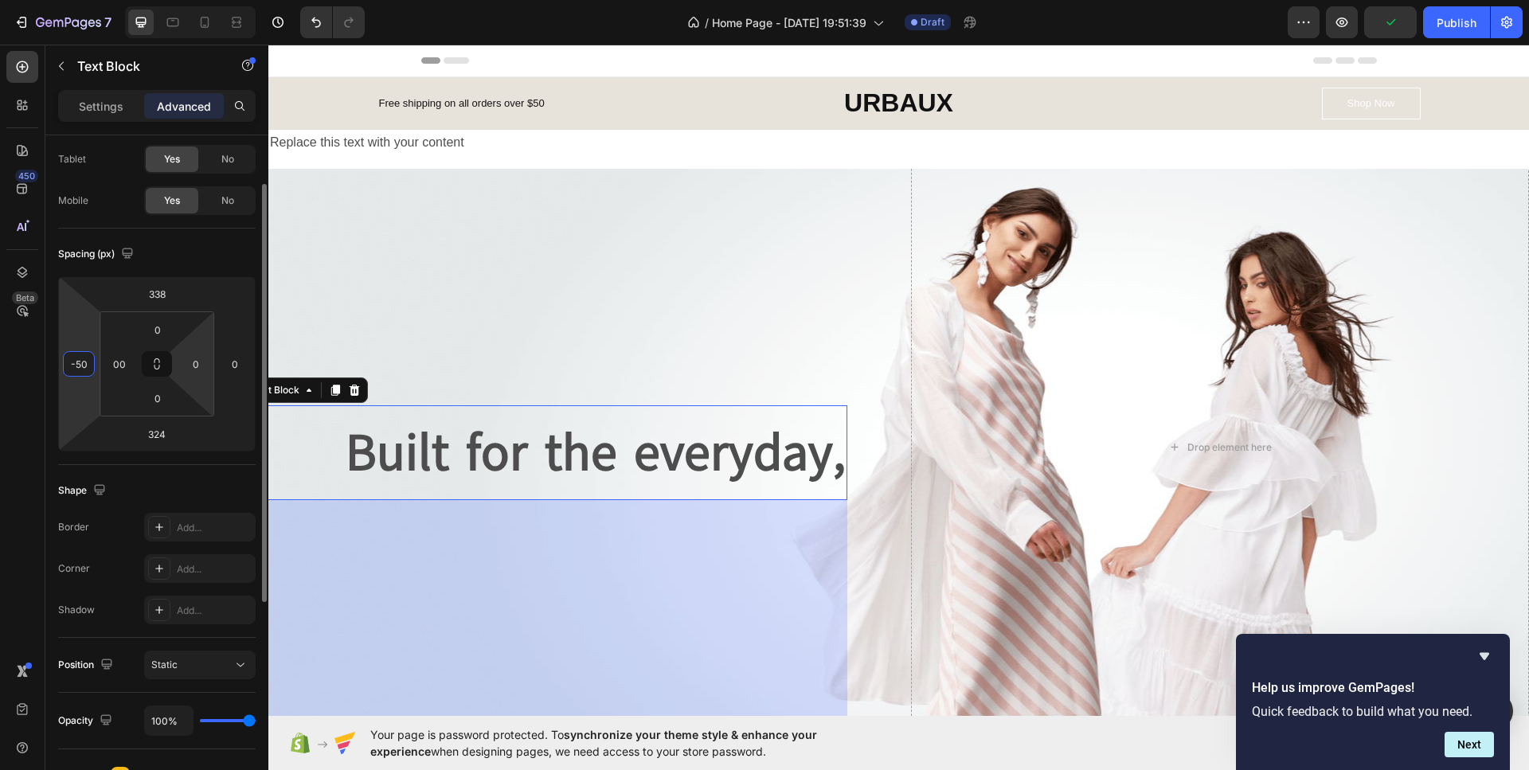
type input "-5"
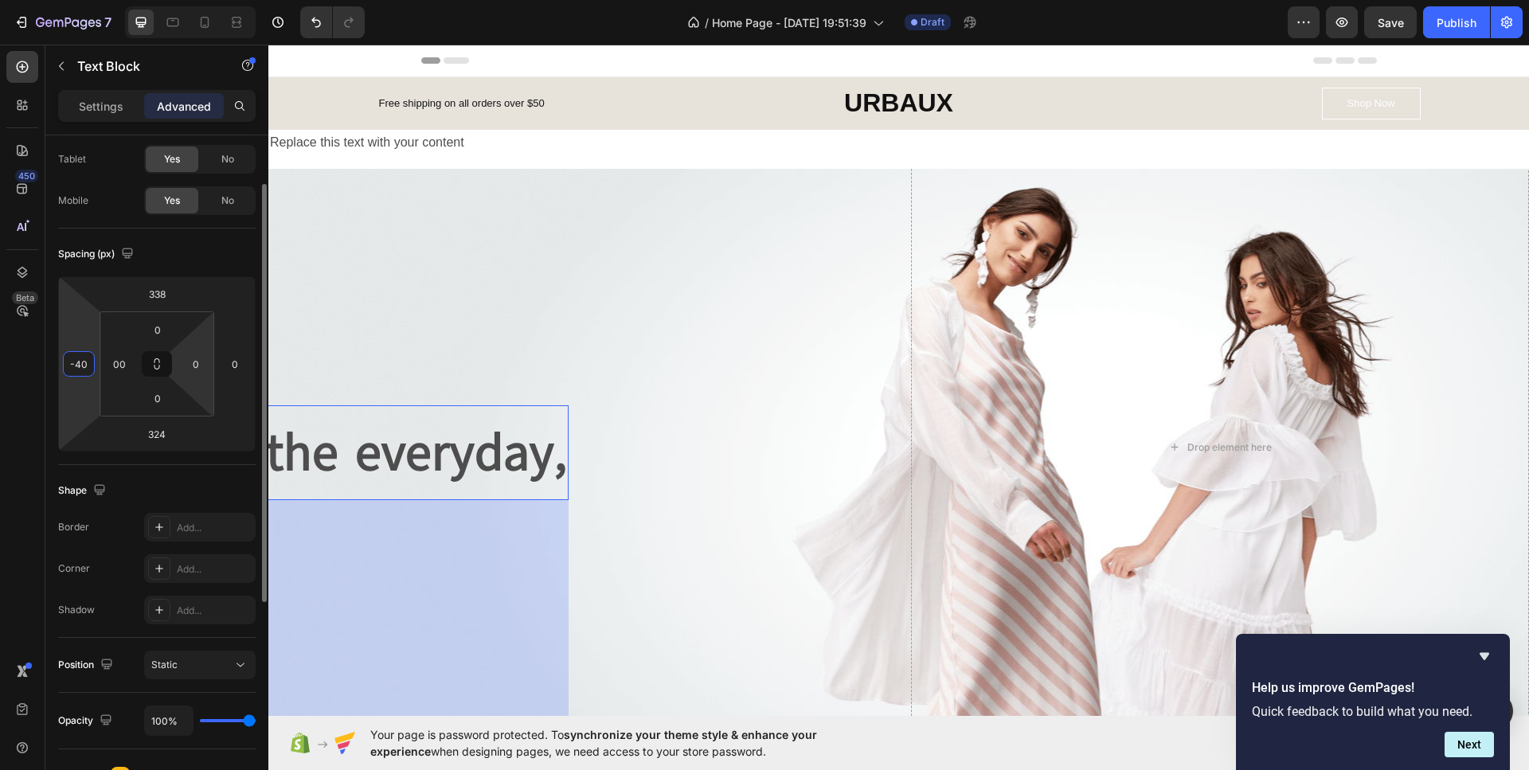
type input "-4"
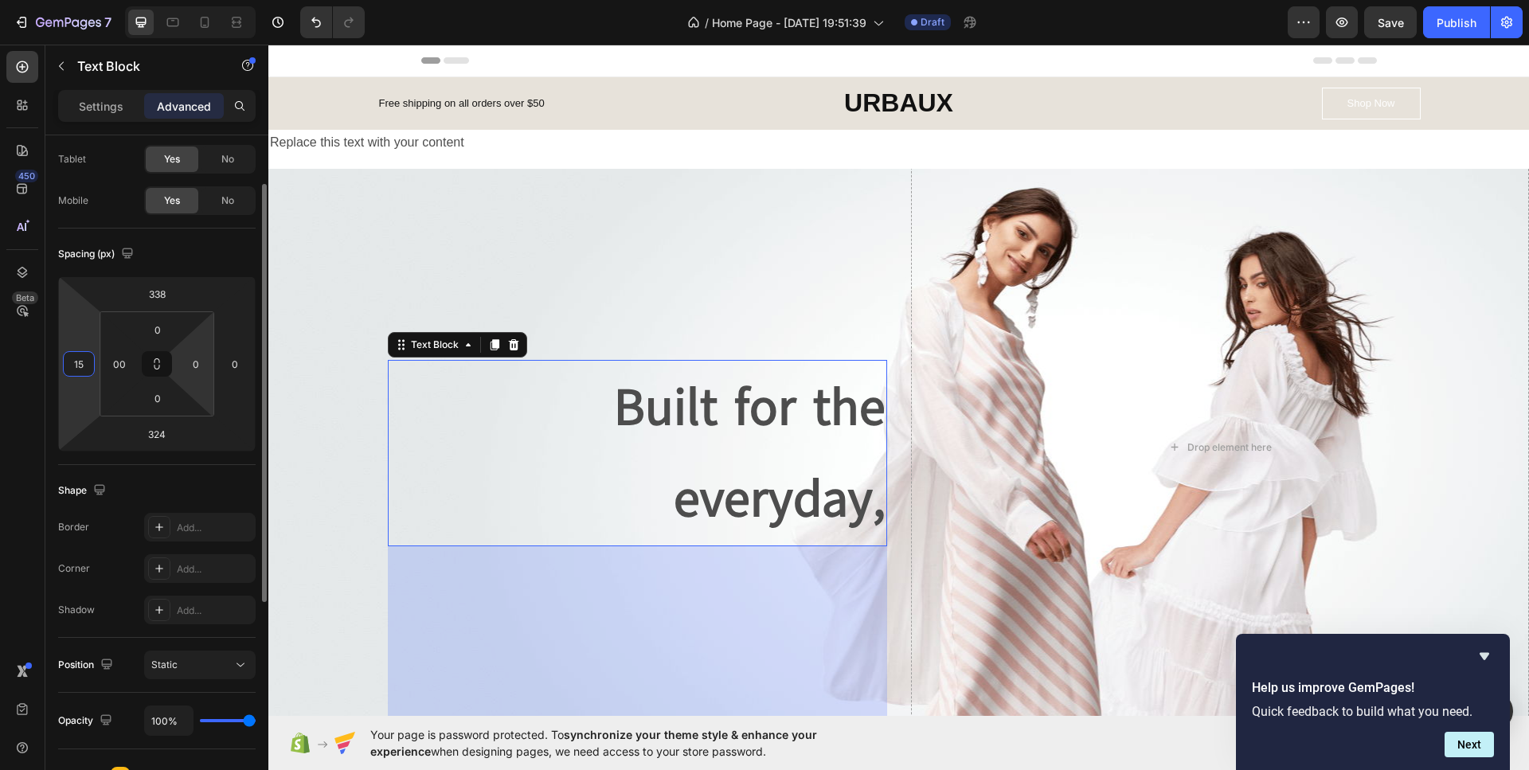
type input "1"
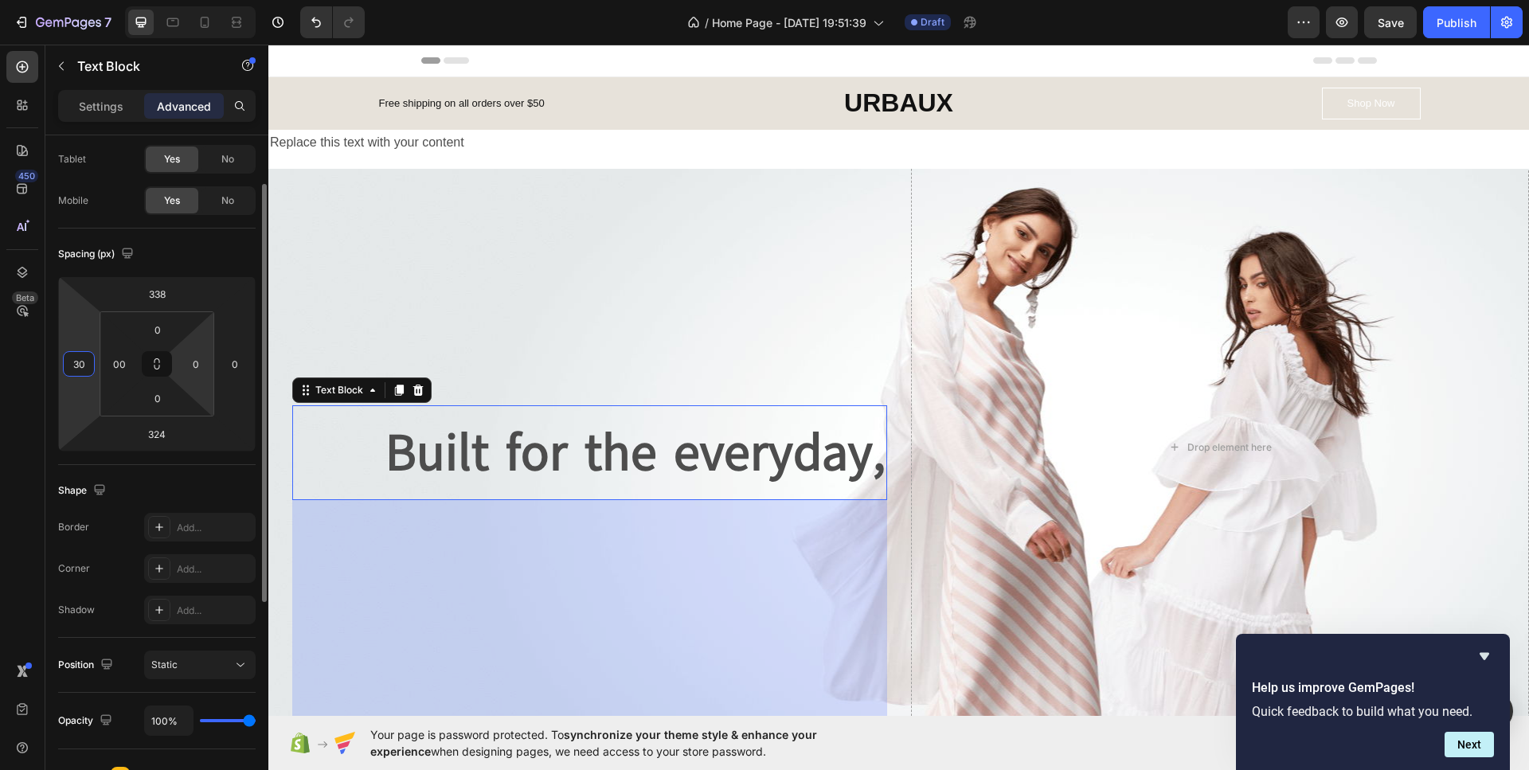
type input "3"
type input "4"
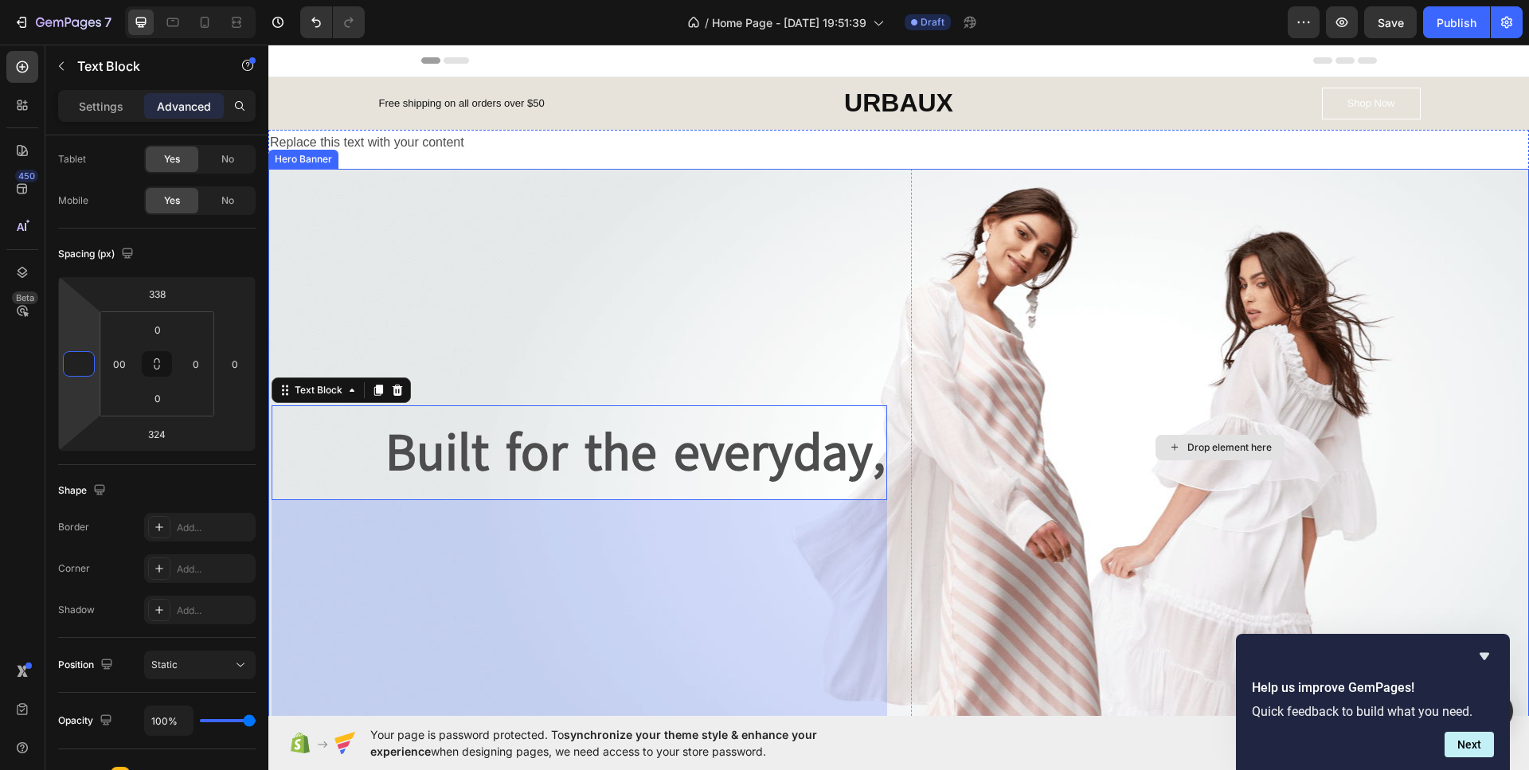
click at [1019, 264] on div "Drop element here" at bounding box center [1220, 447] width 619 height 622
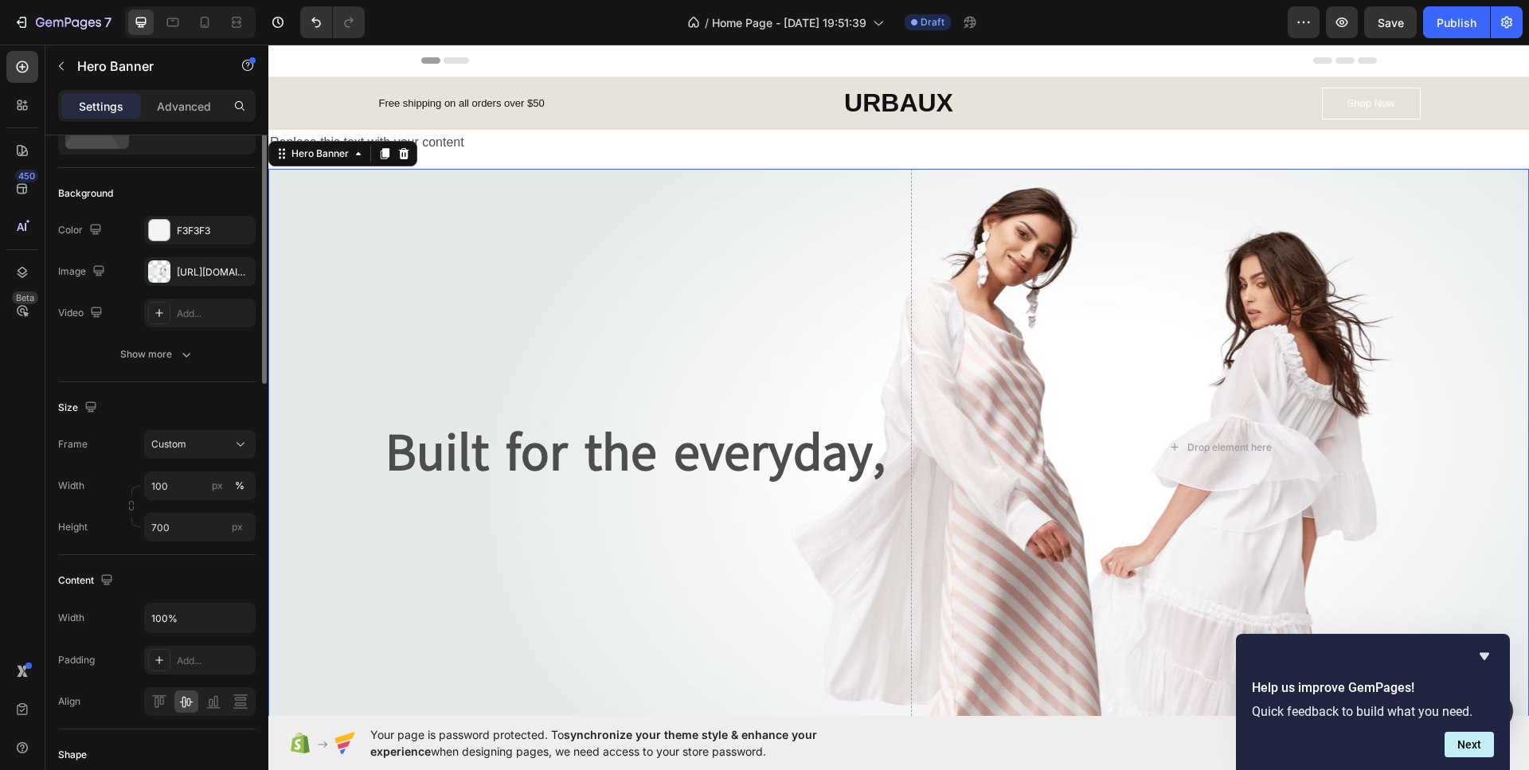
scroll to position [0, 0]
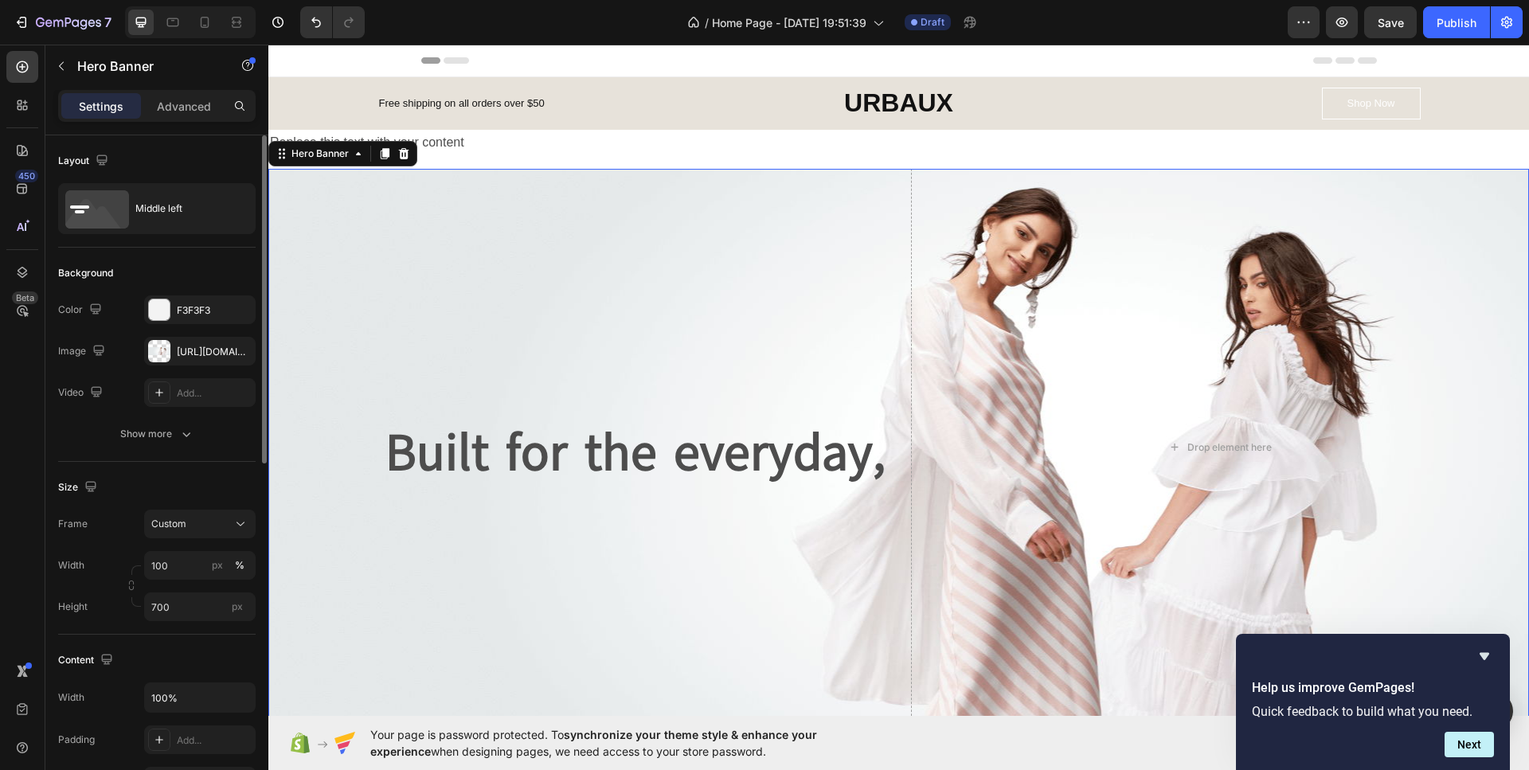
click at [625, 236] on div "Built for the everyday, Text Block" at bounding box center [577, 447] width 619 height 622
click at [503, 147] on div "Replace this text with your content" at bounding box center [898, 143] width 1260 height 26
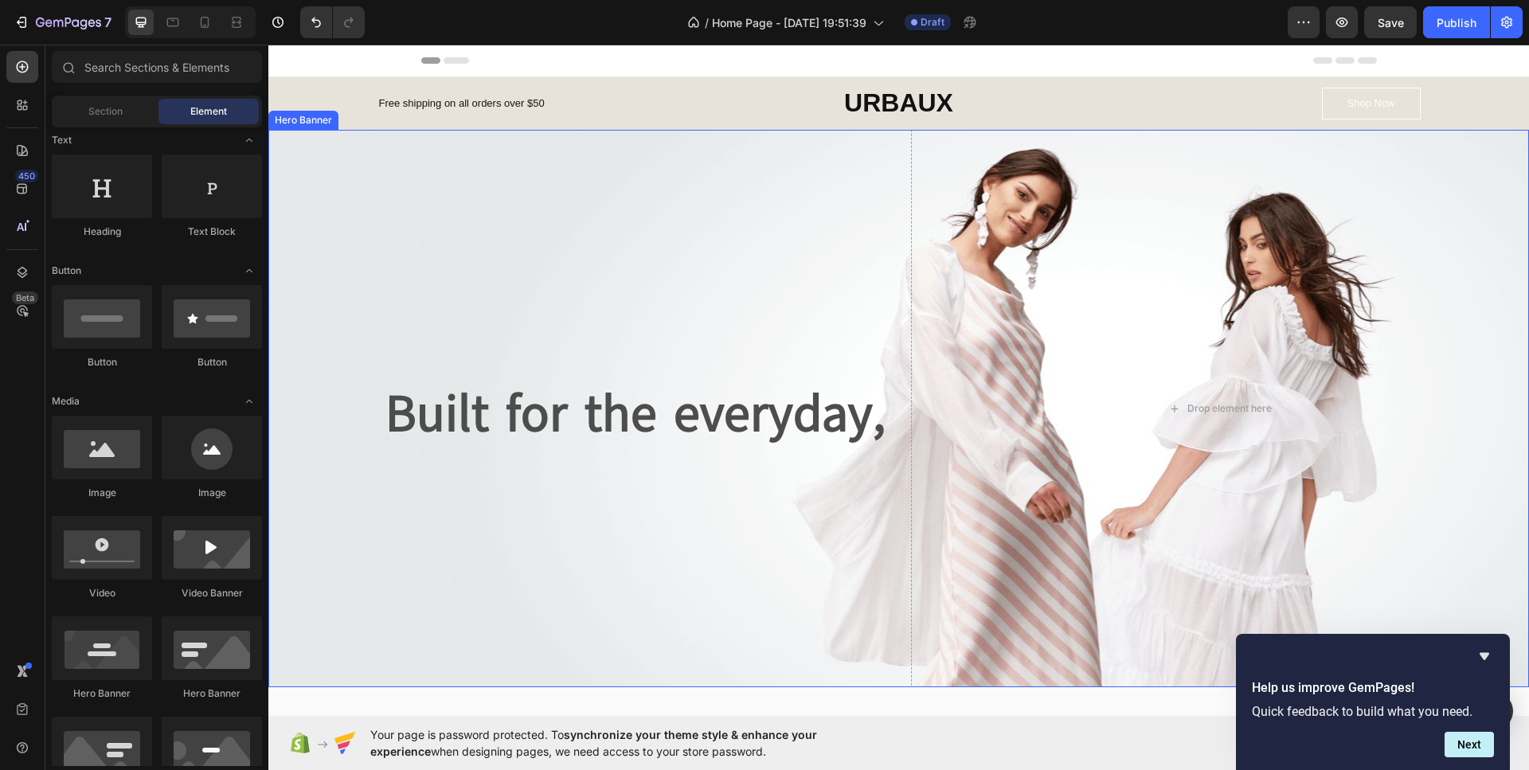
click at [603, 255] on div "Built for the everyday, Text Block" at bounding box center [577, 408] width 619 height 622
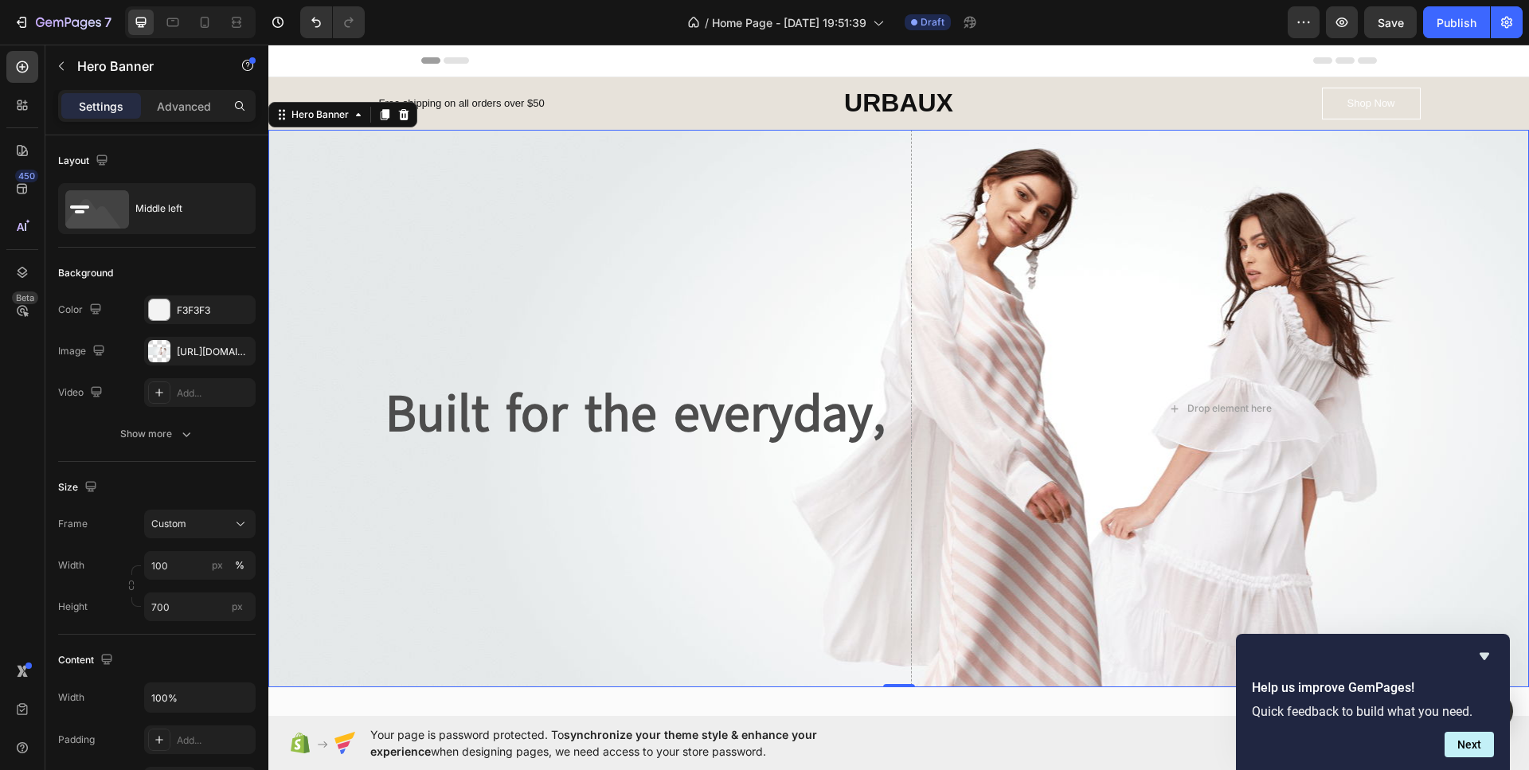
click at [804, 272] on div "Built for the everyday, Text Block" at bounding box center [577, 408] width 619 height 622
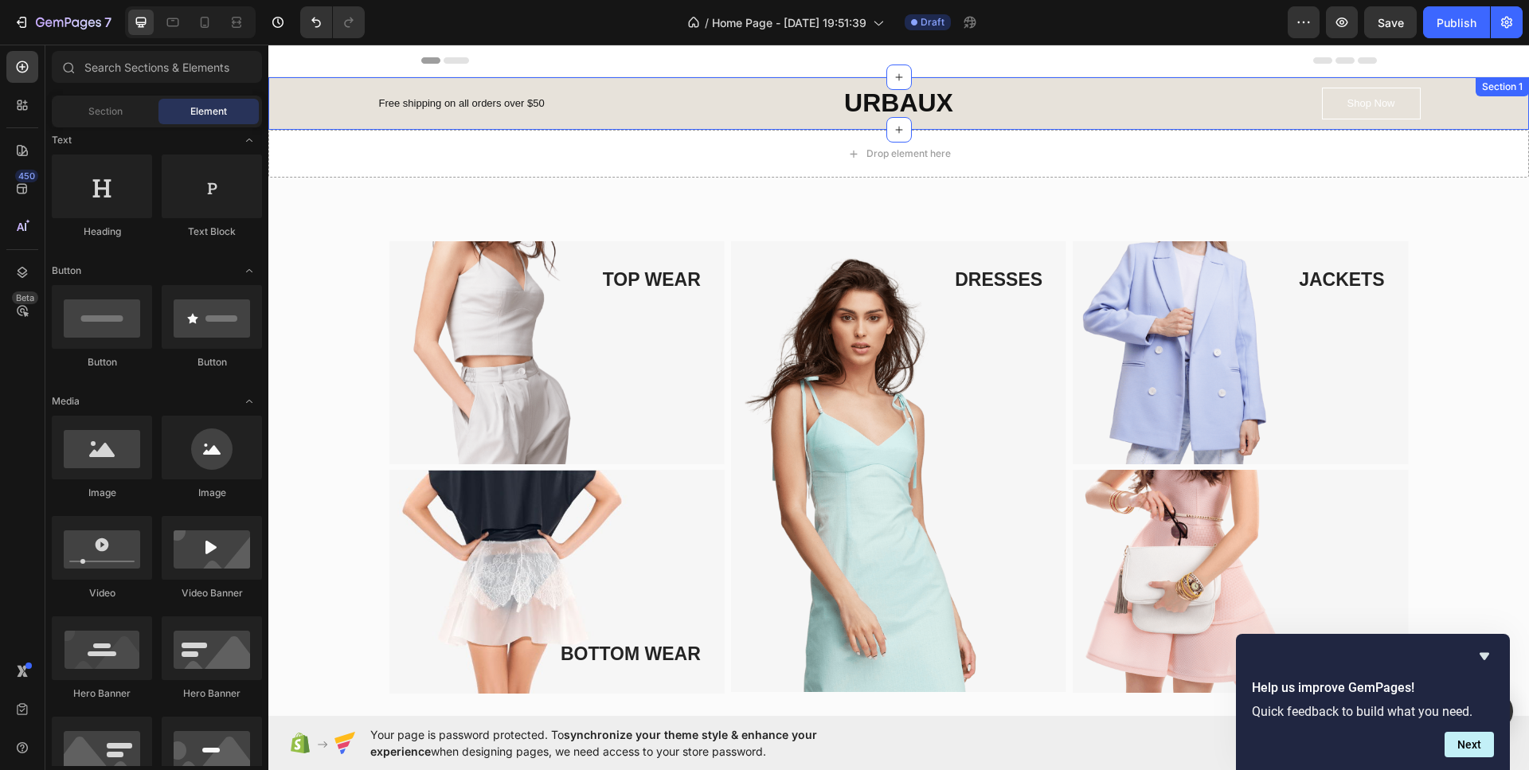
click at [573, 125] on div "Free shipping on all orders over $50 Text block URBAUX Text block Row Shop Now …" at bounding box center [898, 103] width 1260 height 53
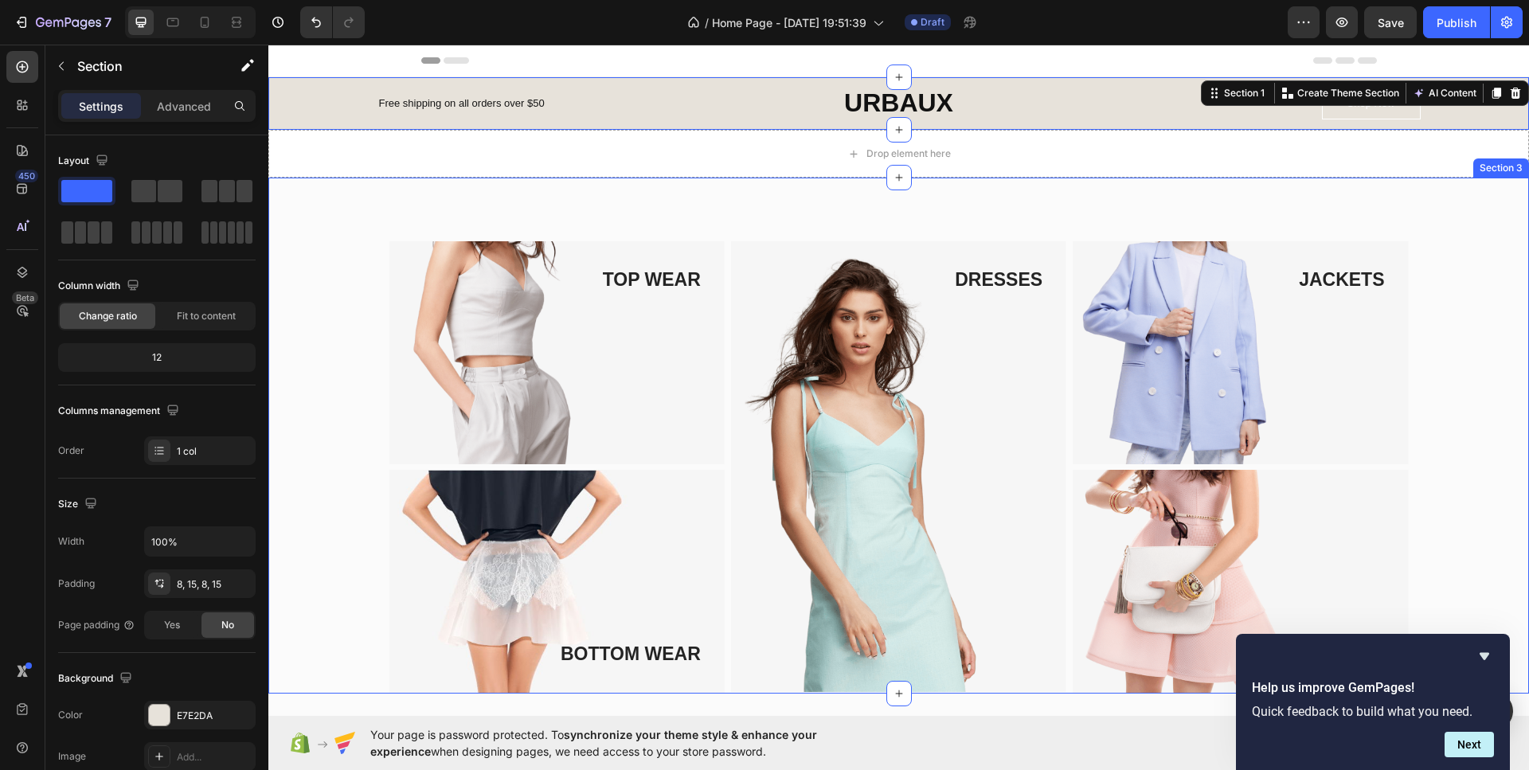
drag, startPoint x: 885, startPoint y: 129, endPoint x: 877, endPoint y: 173, distance: 44.4
click at [877, 173] on div "Drop element here Section 2" at bounding box center [898, 154] width 1260 height 48
click at [895, 77] on icon at bounding box center [898, 77] width 7 height 7
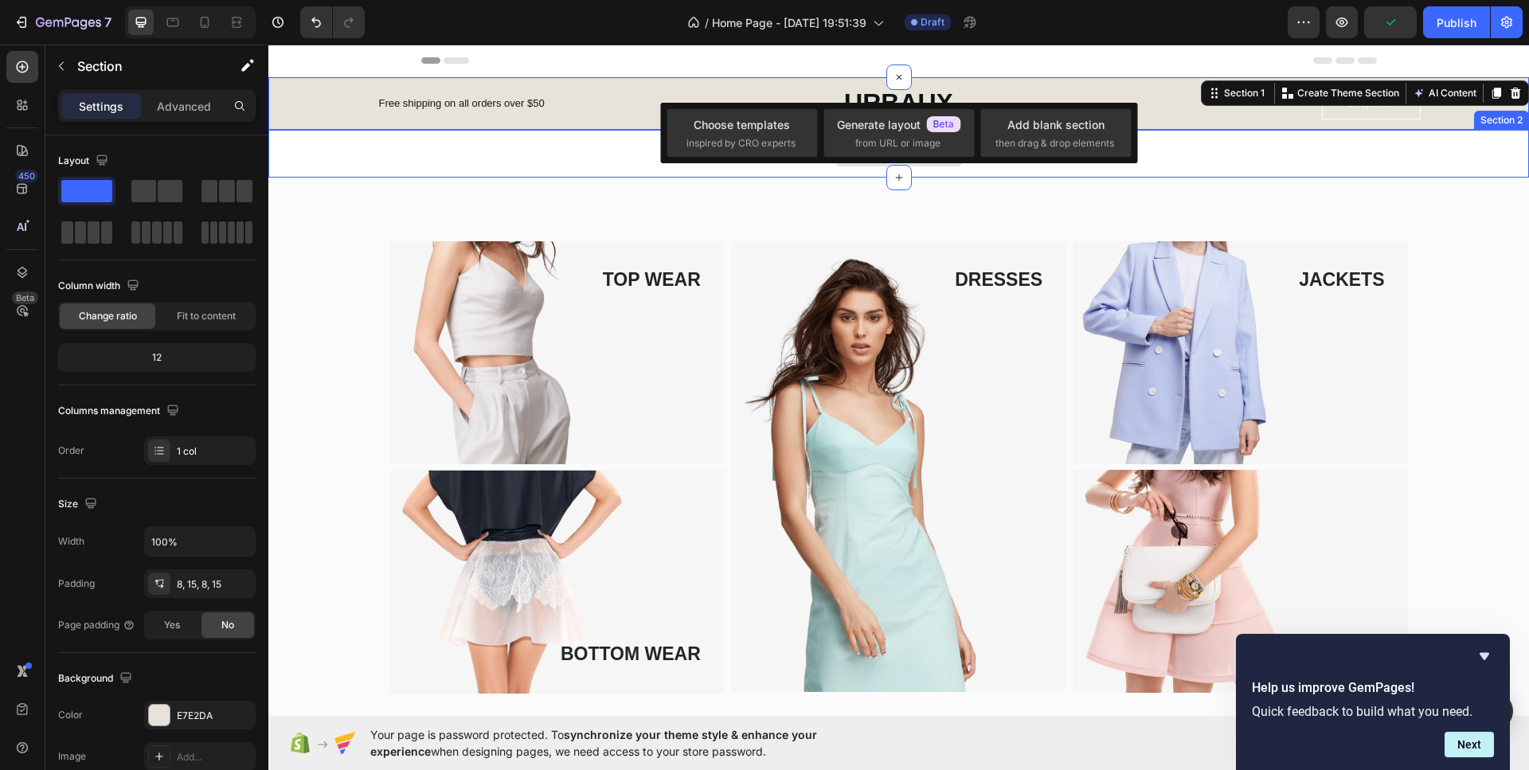
click at [662, 172] on div "Drop element here" at bounding box center [898, 154] width 1260 height 48
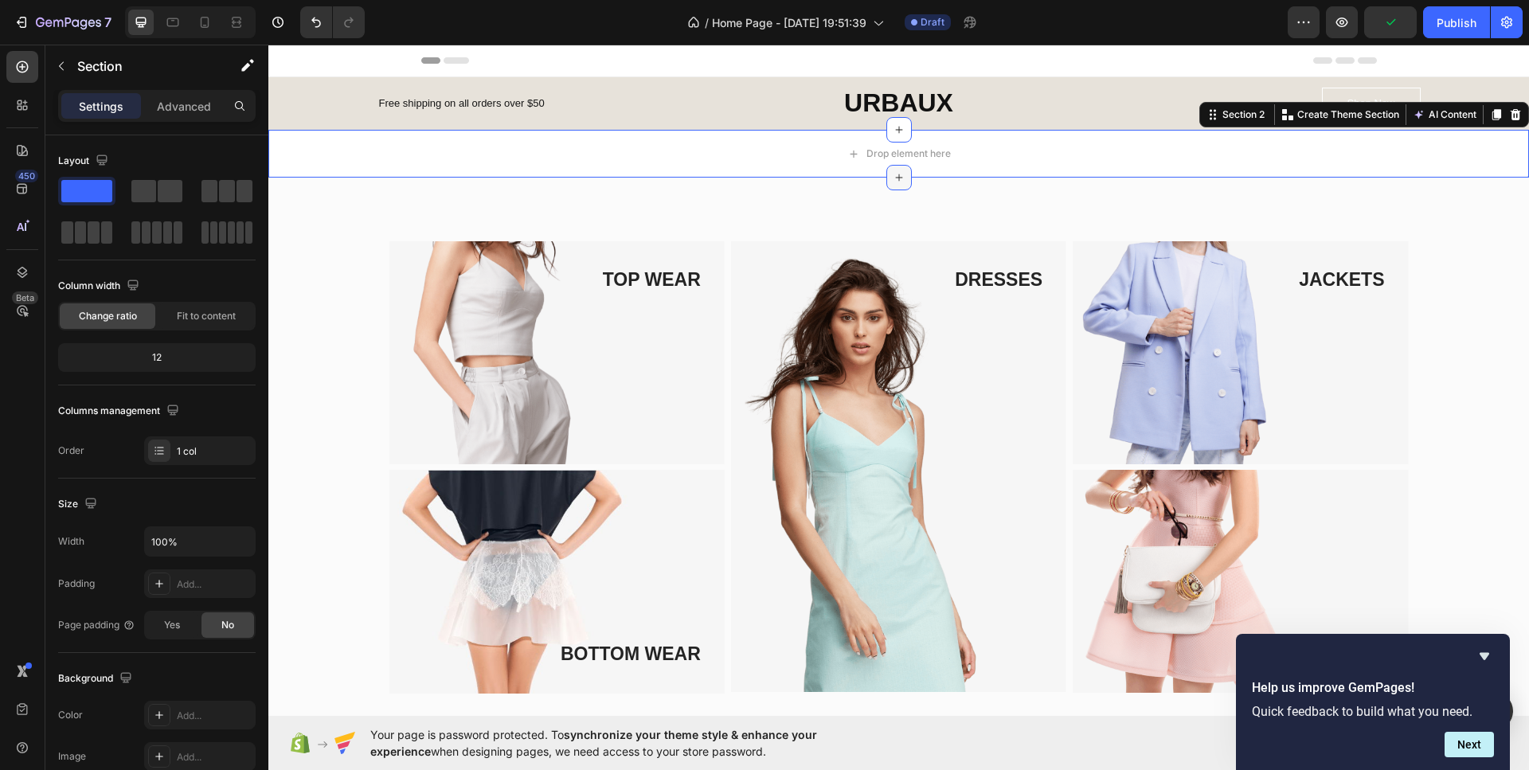
click at [892, 172] on icon at bounding box center [898, 177] width 13 height 13
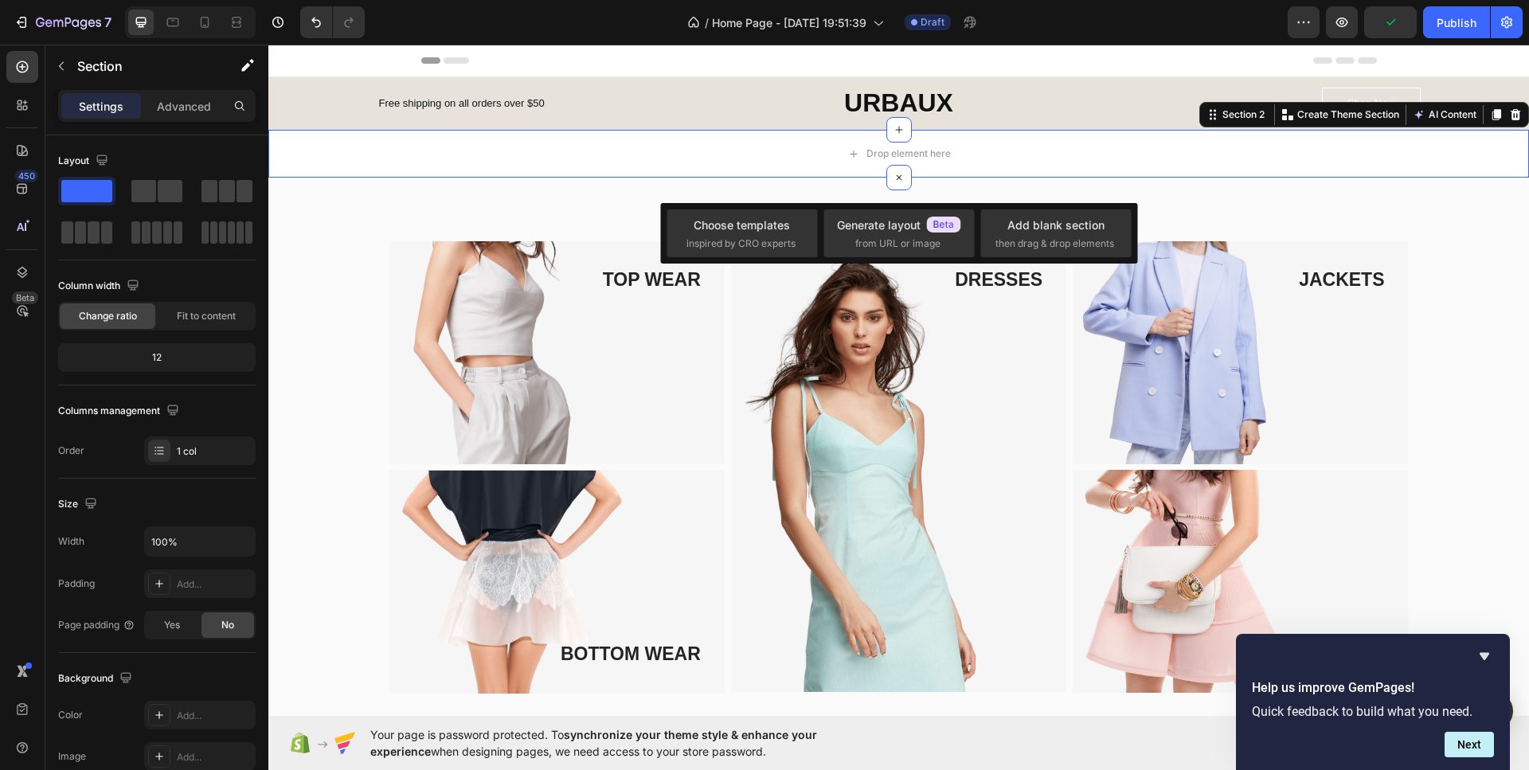
click at [806, 189] on div "TOP WEAR Text block Image Row BOTTOM WEAR Text block Image Row DRESSES Text blo…" at bounding box center [898, 436] width 1260 height 516
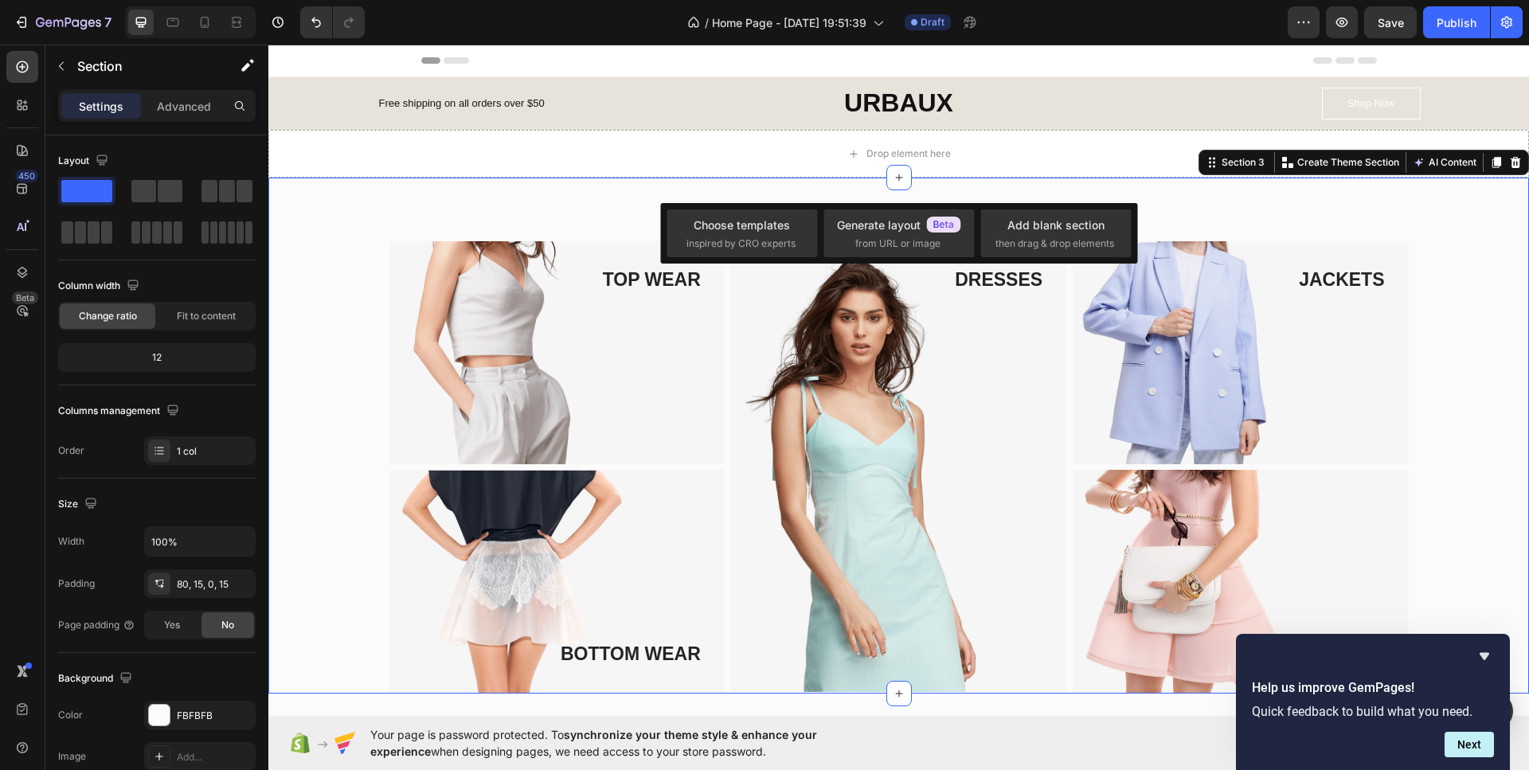
click at [580, 209] on div "TOP WEAR Text block Image Row BOTTOM WEAR Text block Image Row DRESSES Text blo…" at bounding box center [898, 436] width 1260 height 516
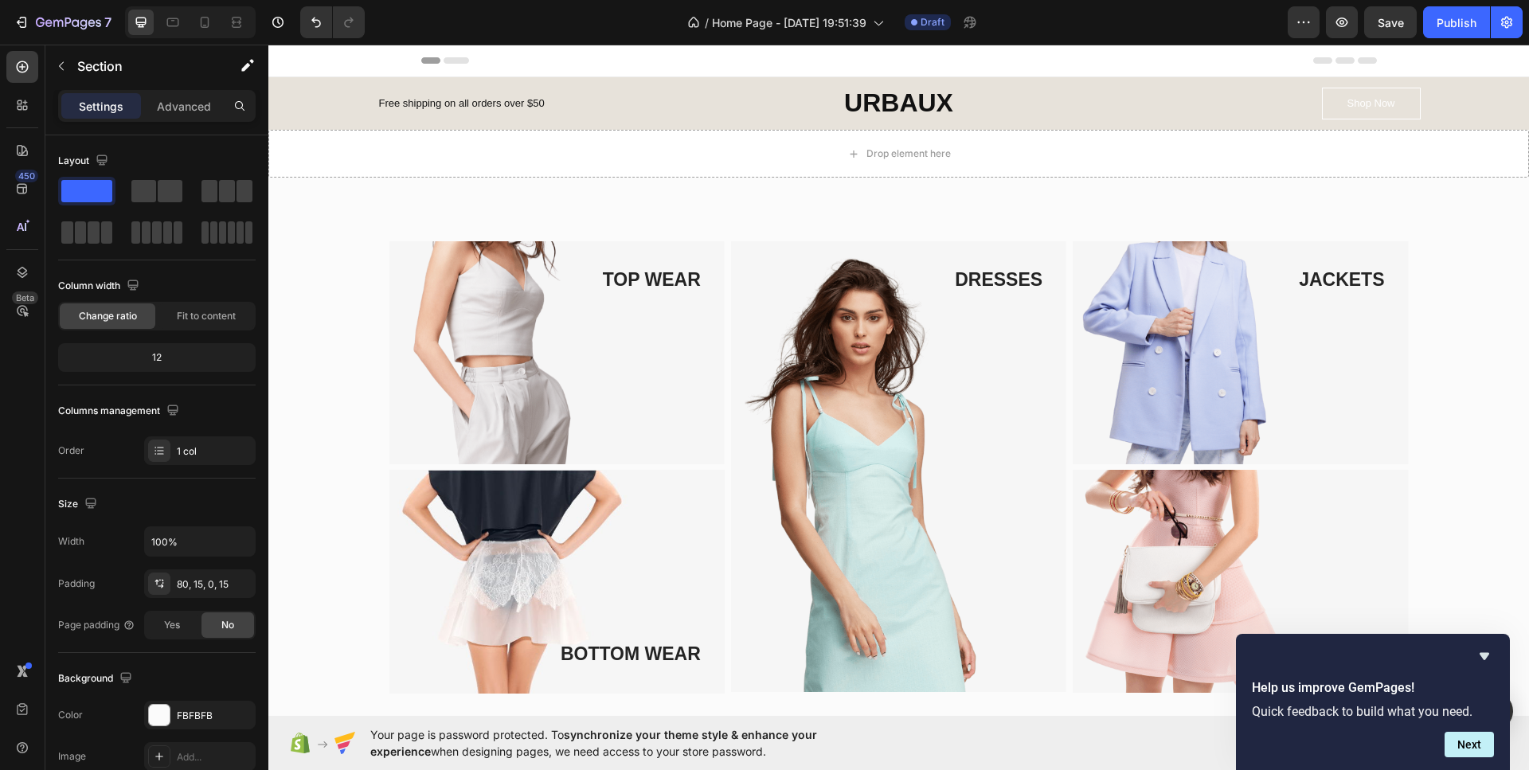
click at [330, 318] on div "TOP WEAR Text block Image Row BOTTOM WEAR Text block Image Row DRESSES Text blo…" at bounding box center [898, 467] width 1236 height 452
click at [340, 361] on div "TOP WEAR Text block Image Row BOTTOM WEAR Text block Image Row DRESSES Text blo…" at bounding box center [898, 467] width 1236 height 452
click at [473, 373] on img at bounding box center [556, 352] width 335 height 223
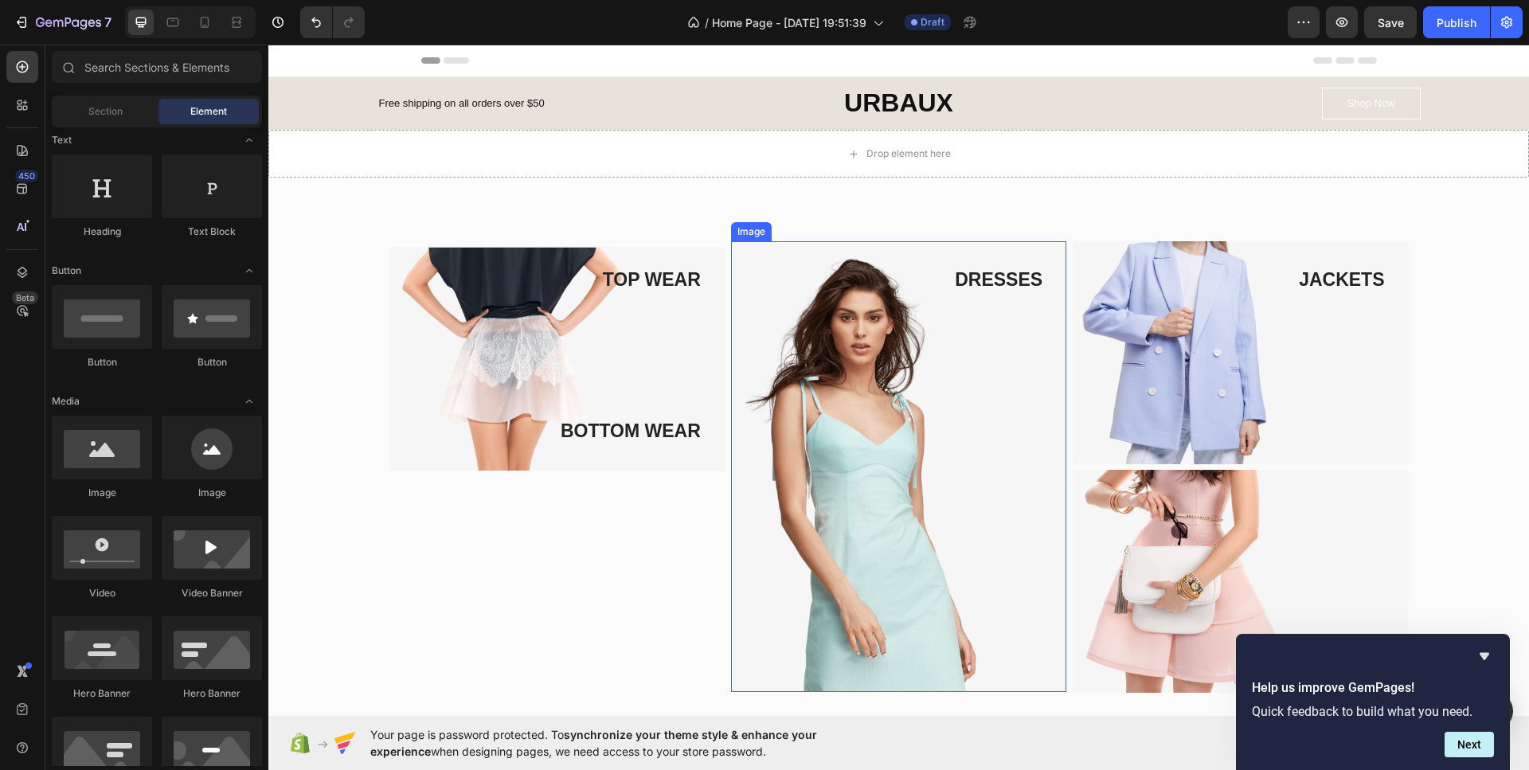
click at [789, 369] on img at bounding box center [898, 466] width 335 height 451
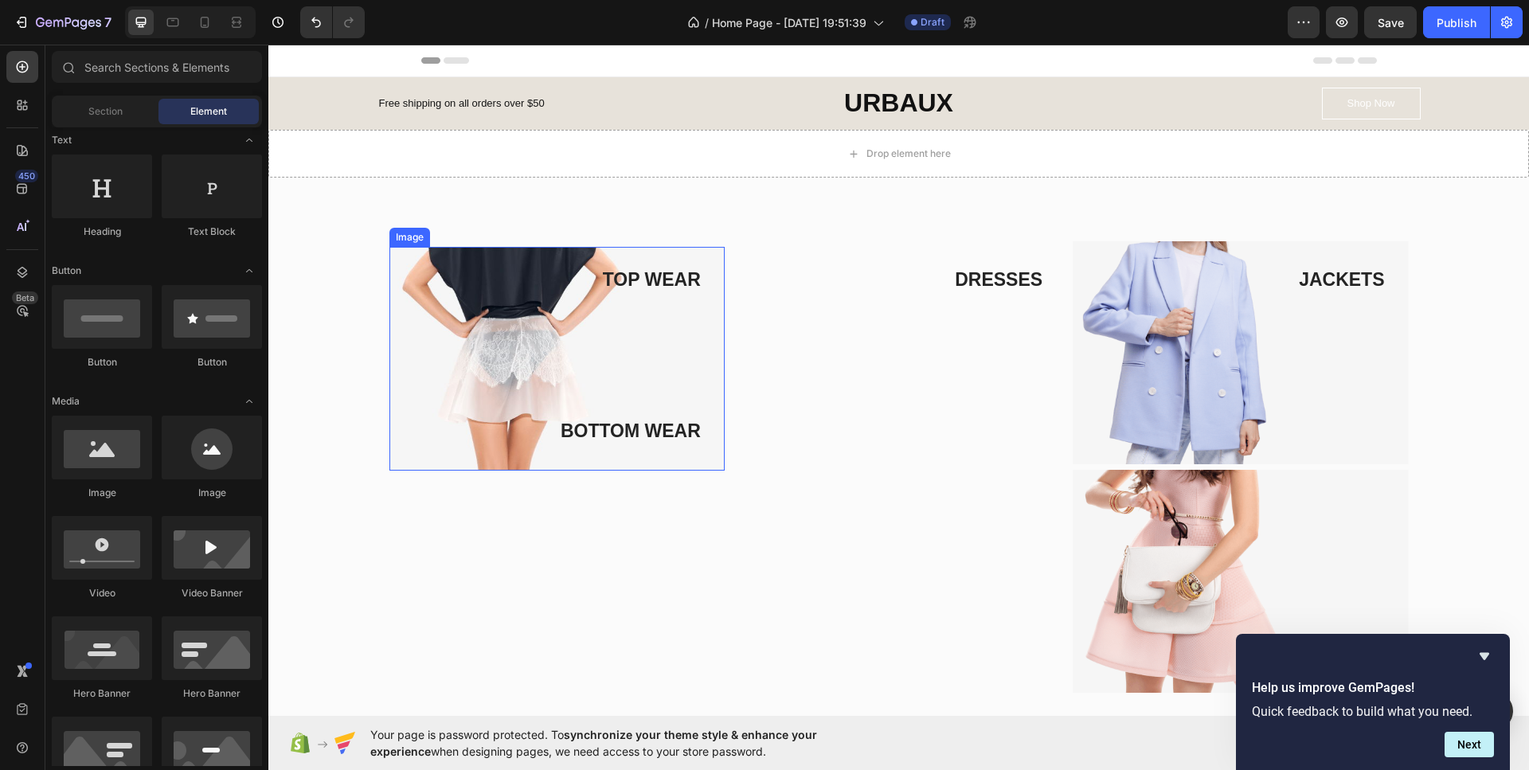
click at [615, 353] on img at bounding box center [556, 359] width 335 height 224
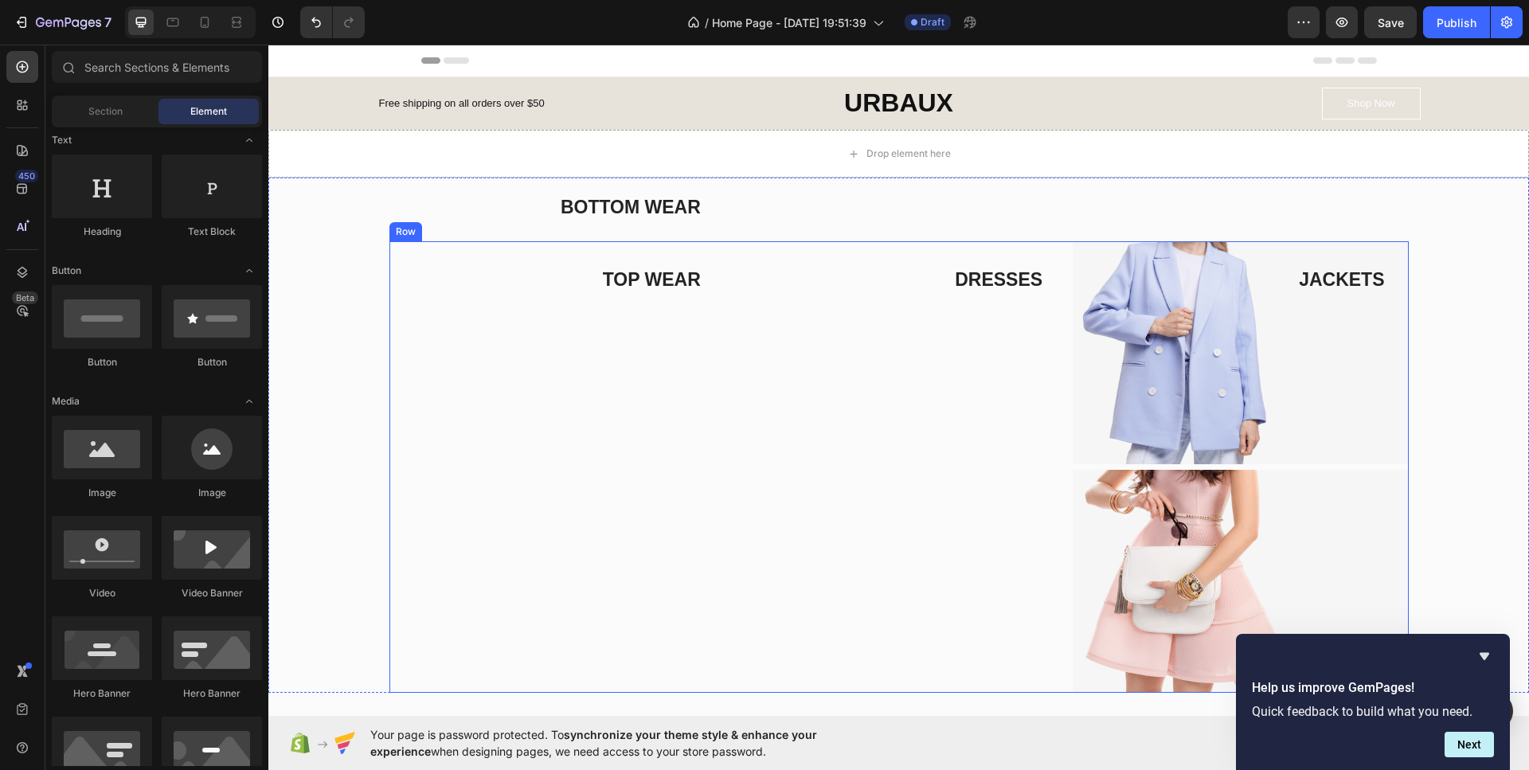
click at [1225, 392] on img at bounding box center [1239, 352] width 335 height 223
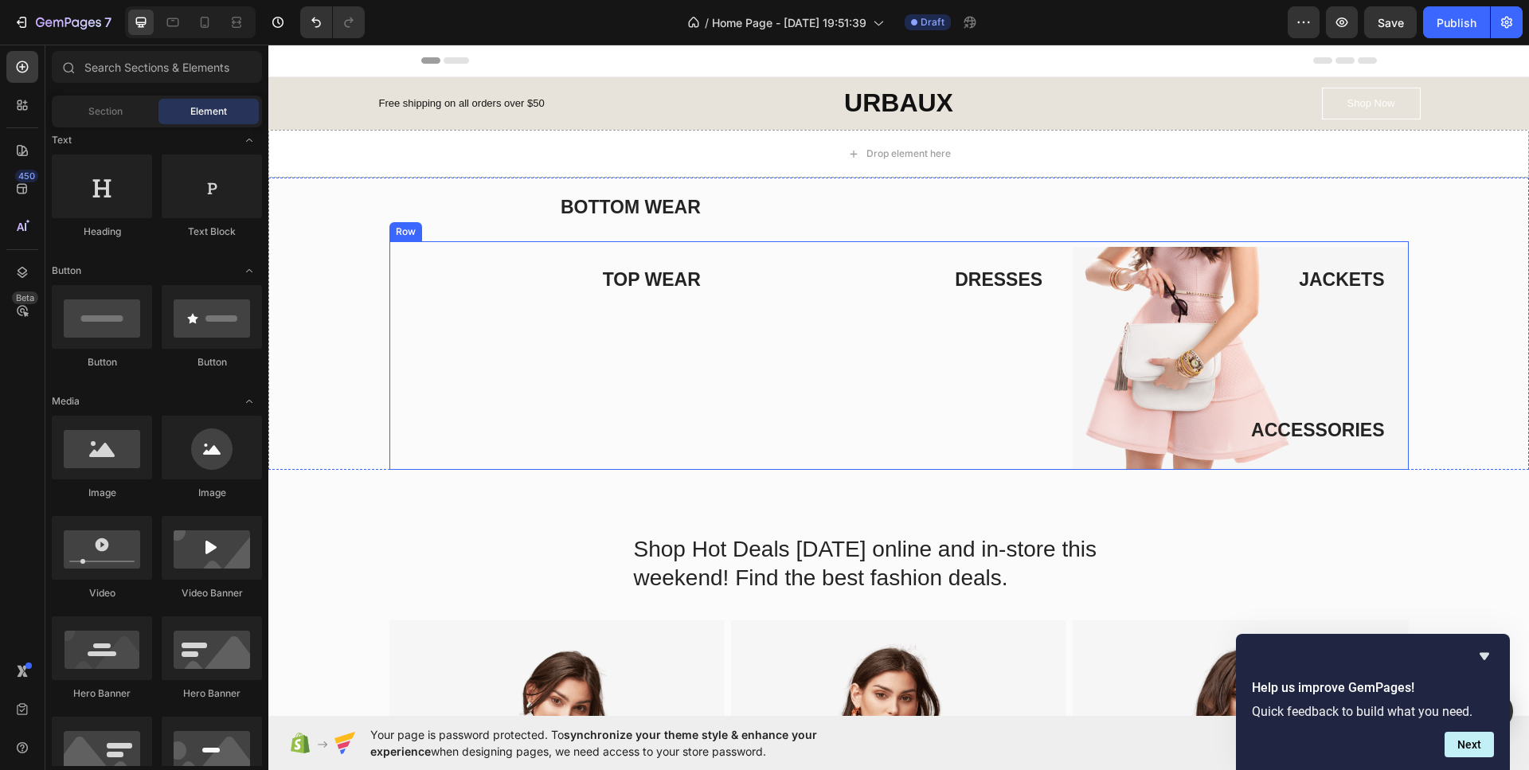
click at [998, 332] on div "DRESSES Text block Row" at bounding box center [898, 355] width 335 height 228
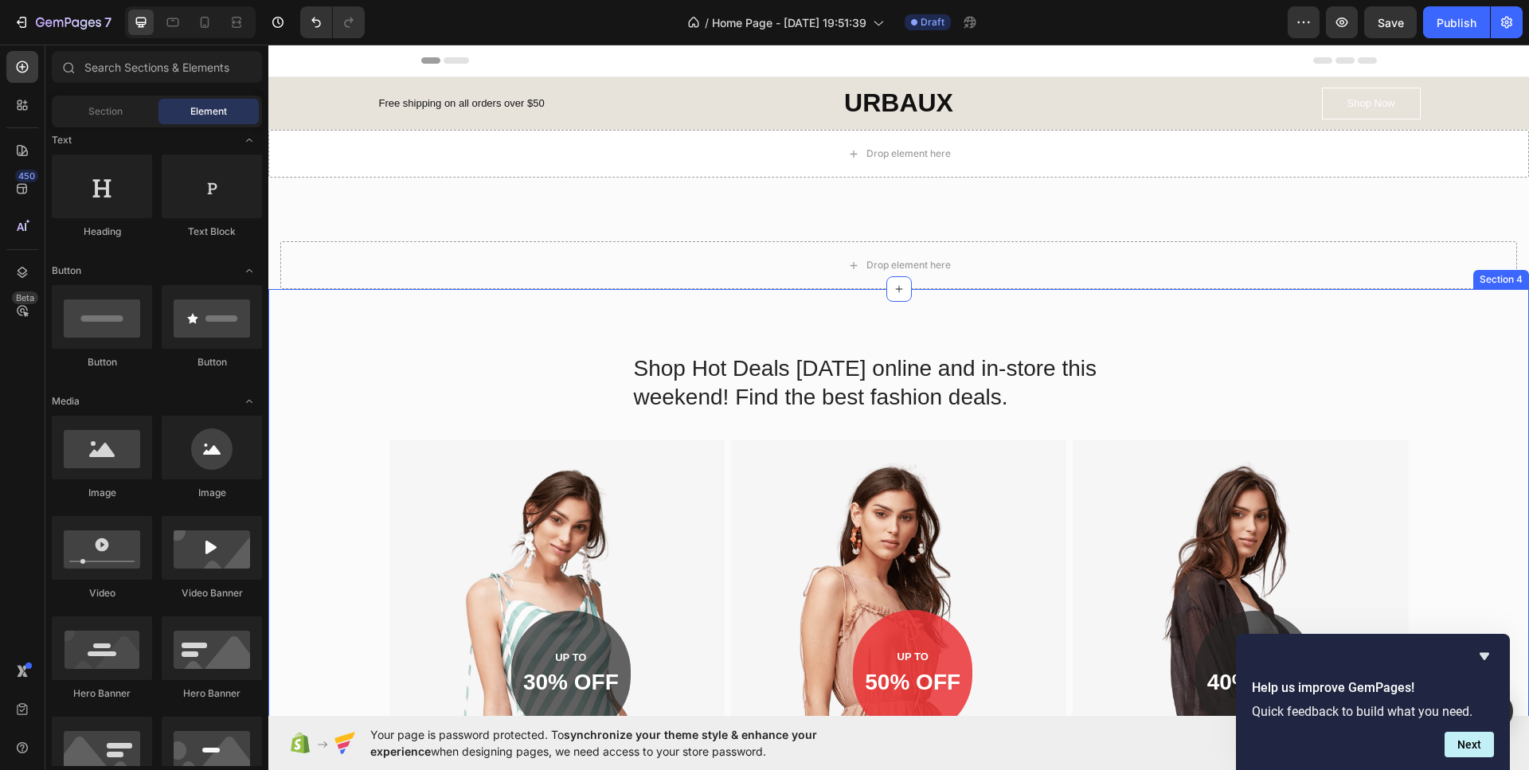
click at [614, 326] on div "Shop Hot Deals [DATE] online and in-store this weekend! Find the best fashion d…" at bounding box center [898, 621] width 1260 height 665
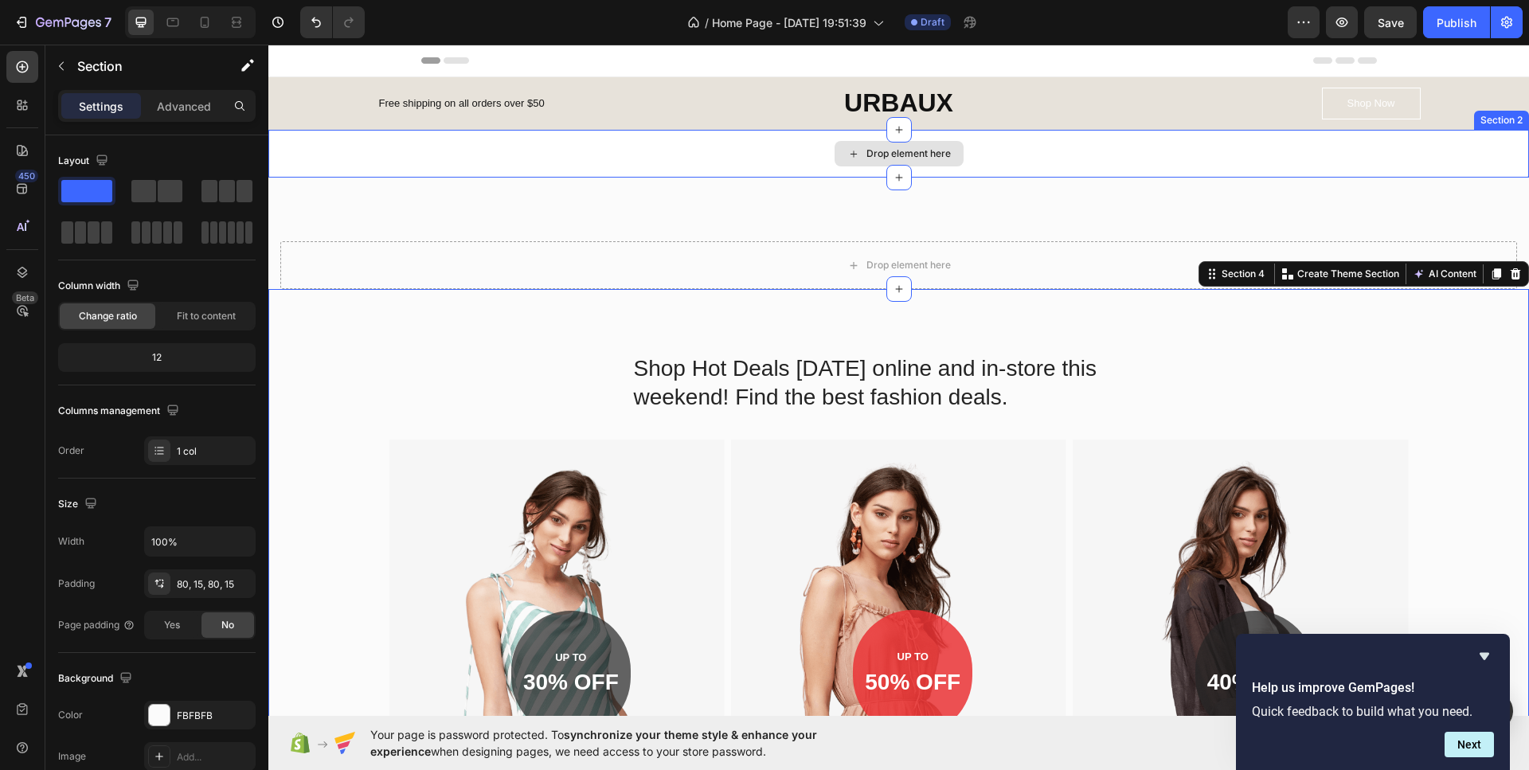
click at [711, 154] on div "Drop element here" at bounding box center [898, 154] width 1260 height 48
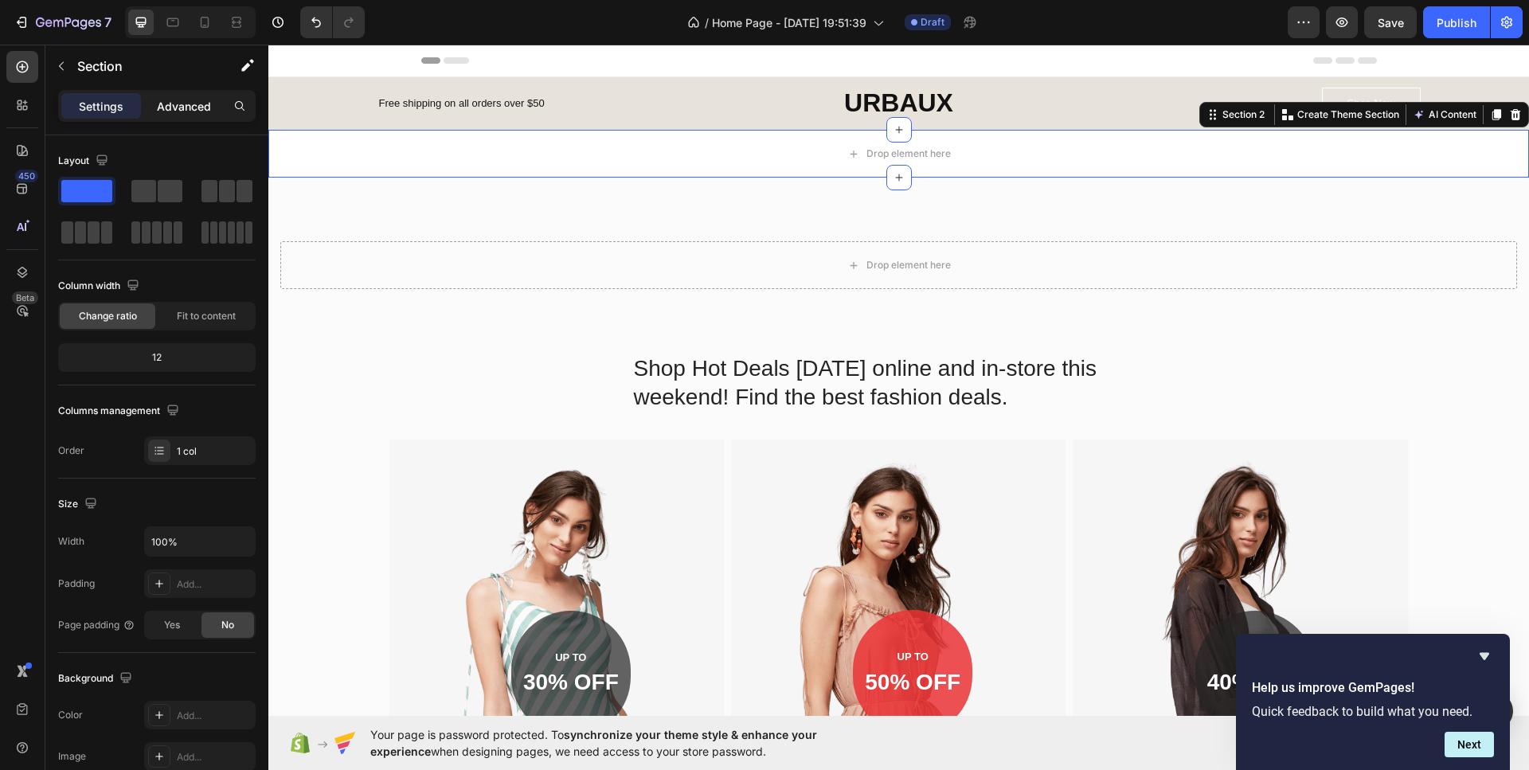
click at [165, 104] on p "Advanced" at bounding box center [184, 106] width 54 height 17
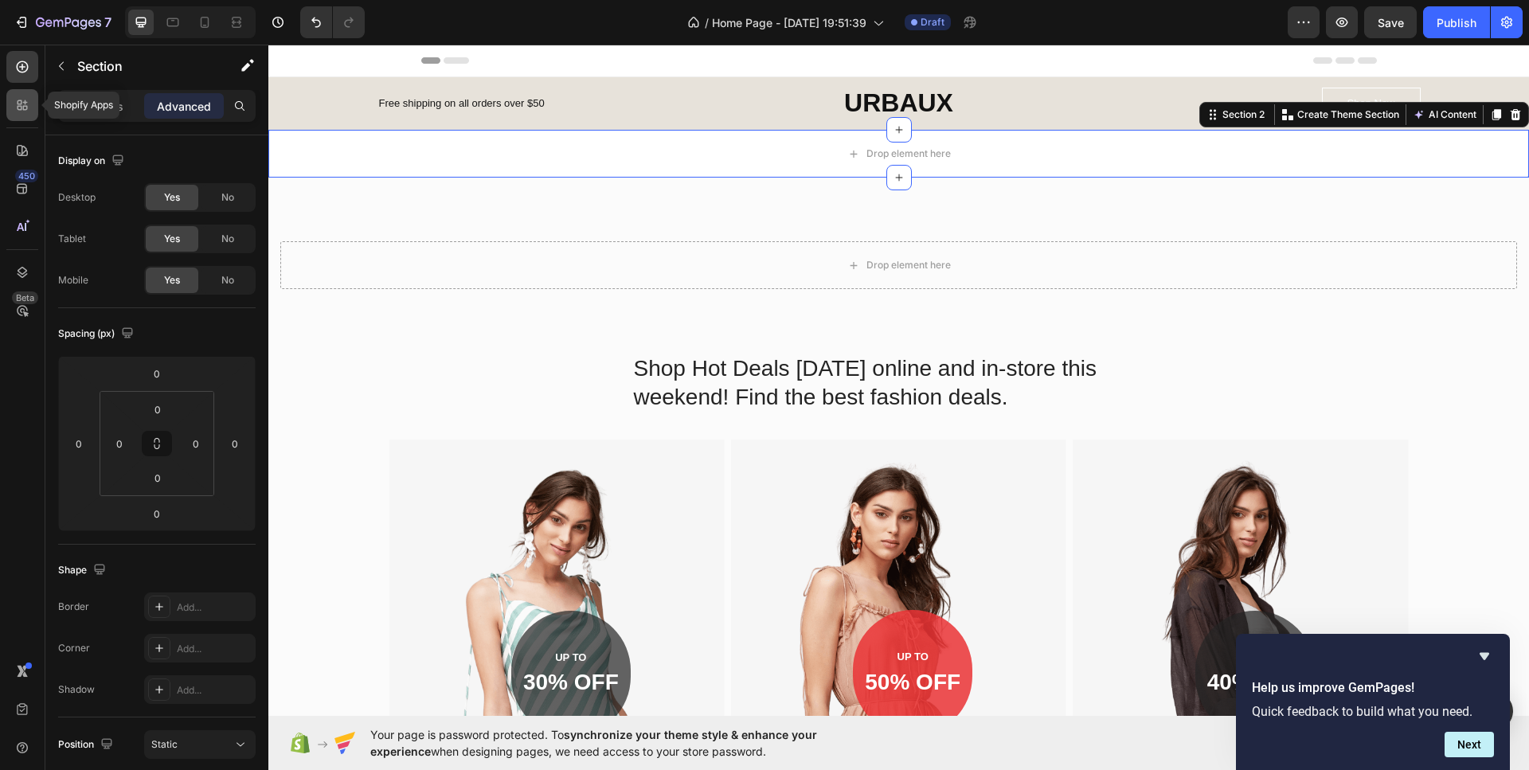
click at [26, 115] on div at bounding box center [22, 105] width 32 height 32
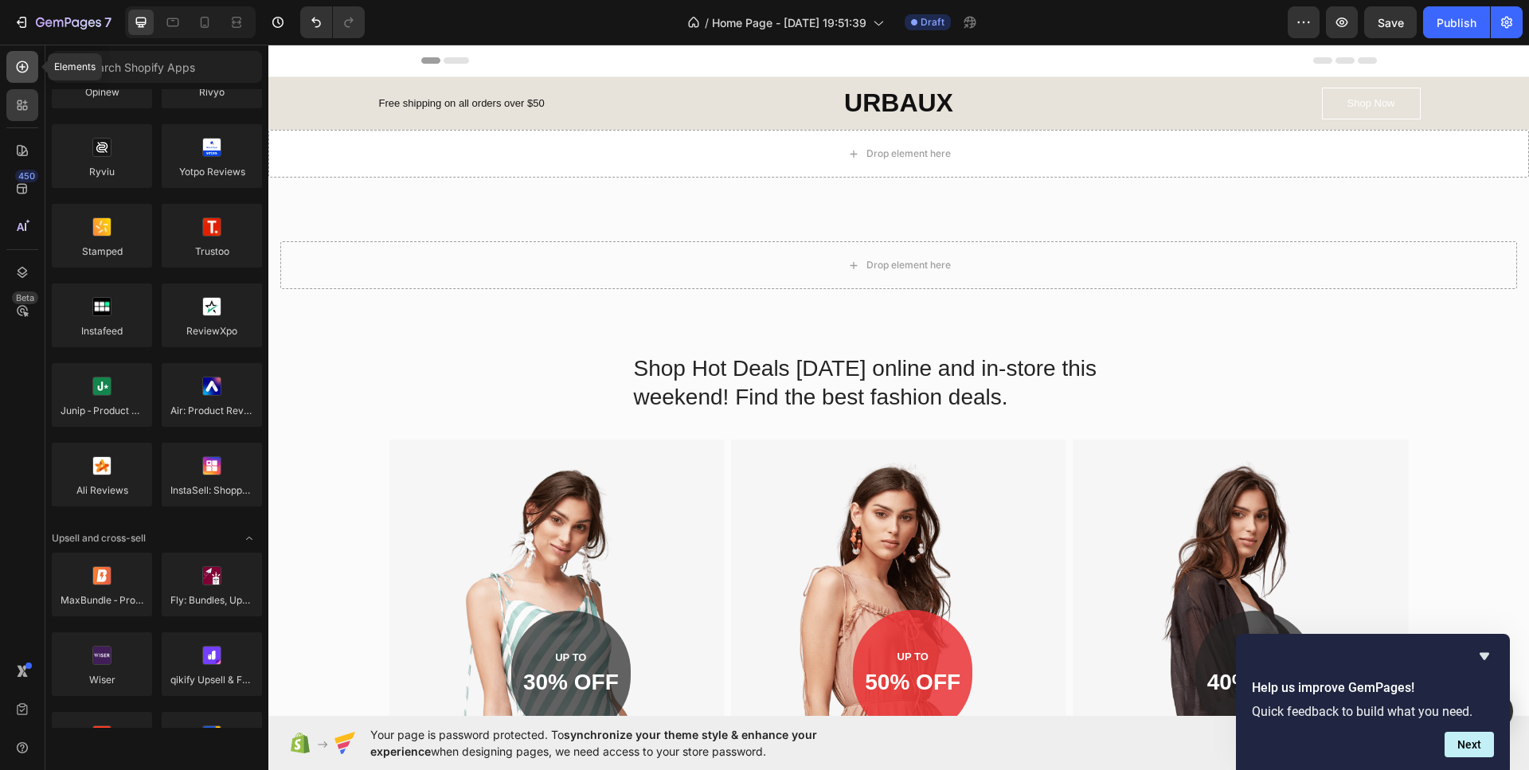
click at [20, 74] on icon at bounding box center [22, 67] width 16 height 16
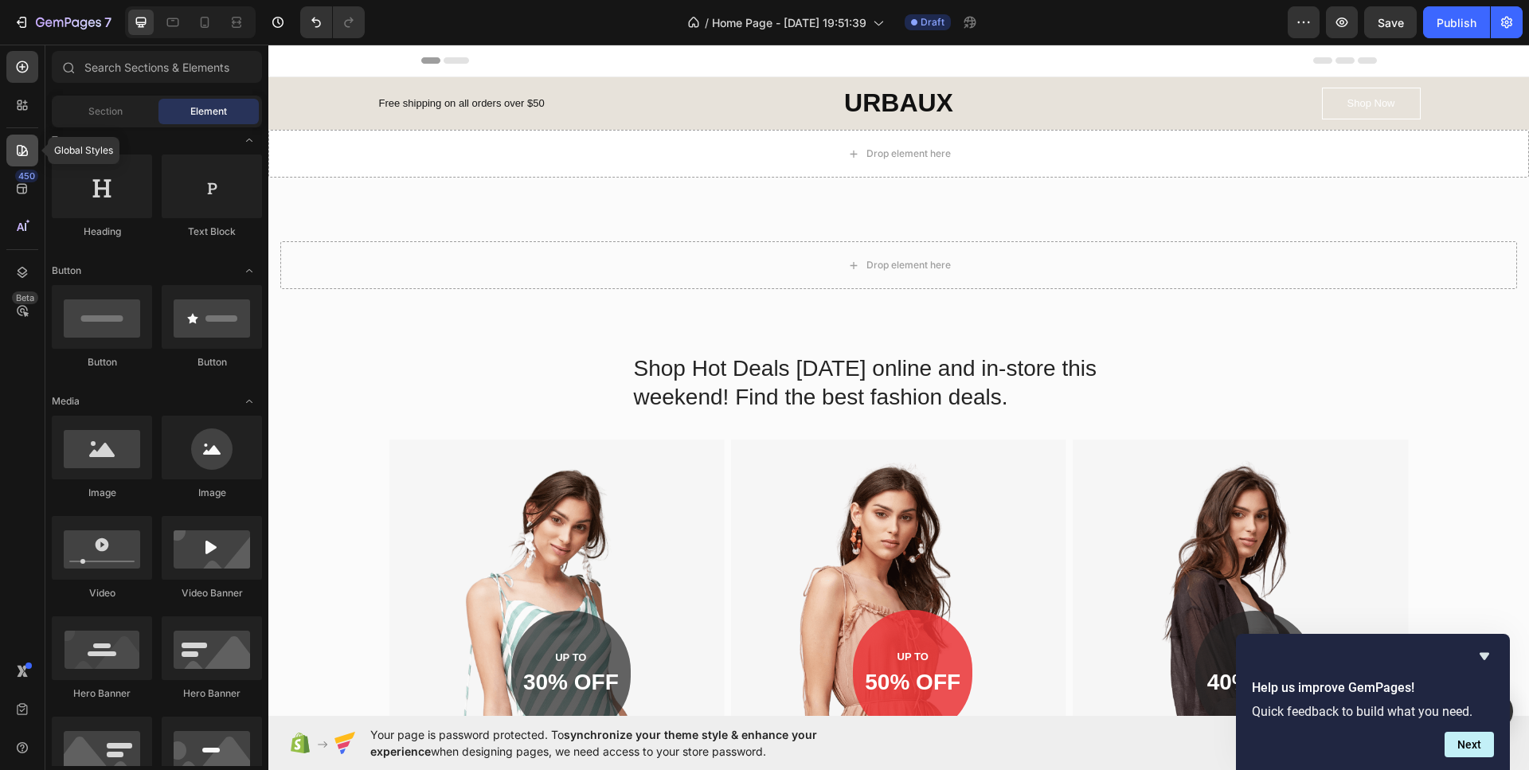
click at [19, 154] on icon at bounding box center [22, 151] width 16 height 16
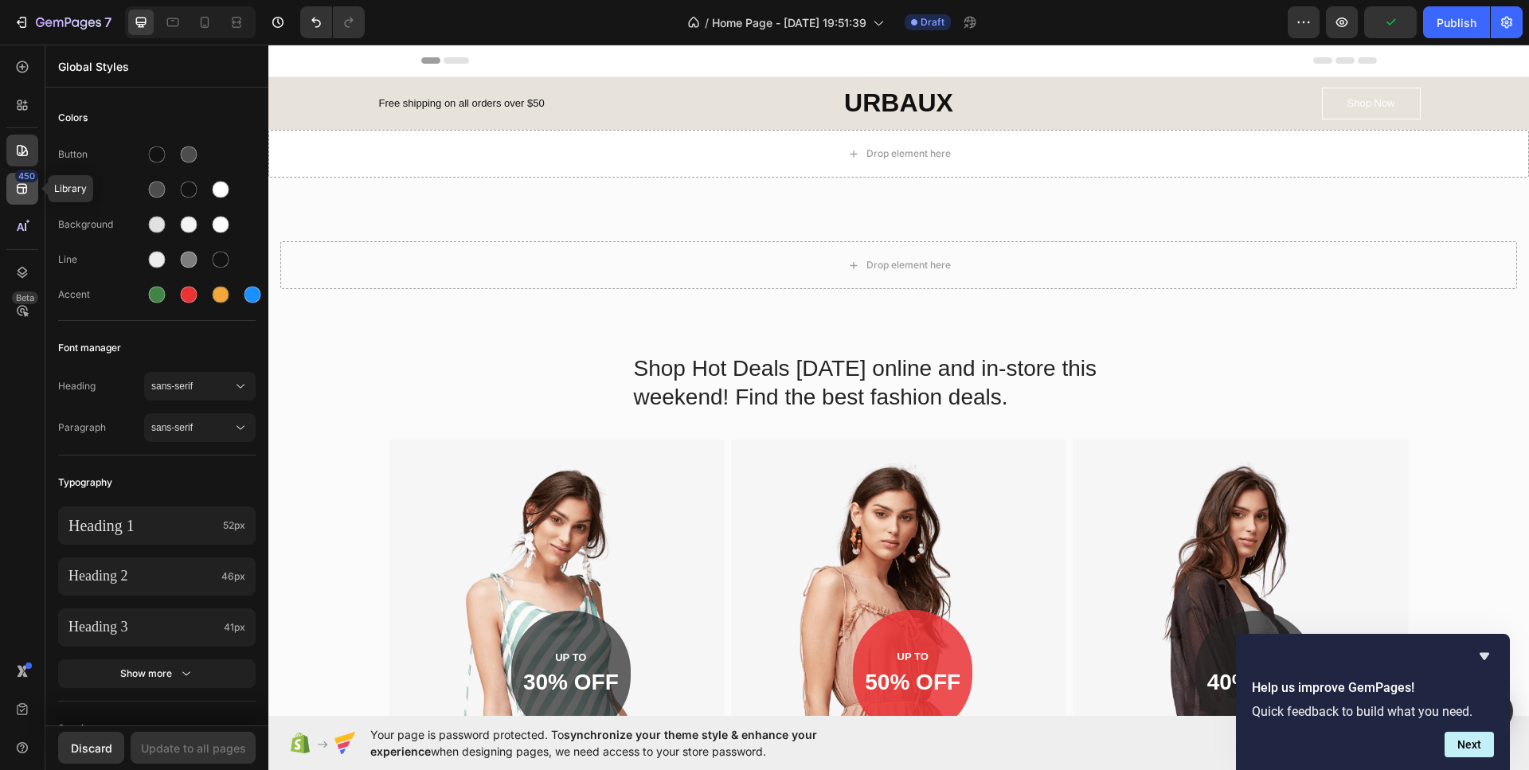
click at [22, 189] on icon at bounding box center [22, 189] width 16 height 16
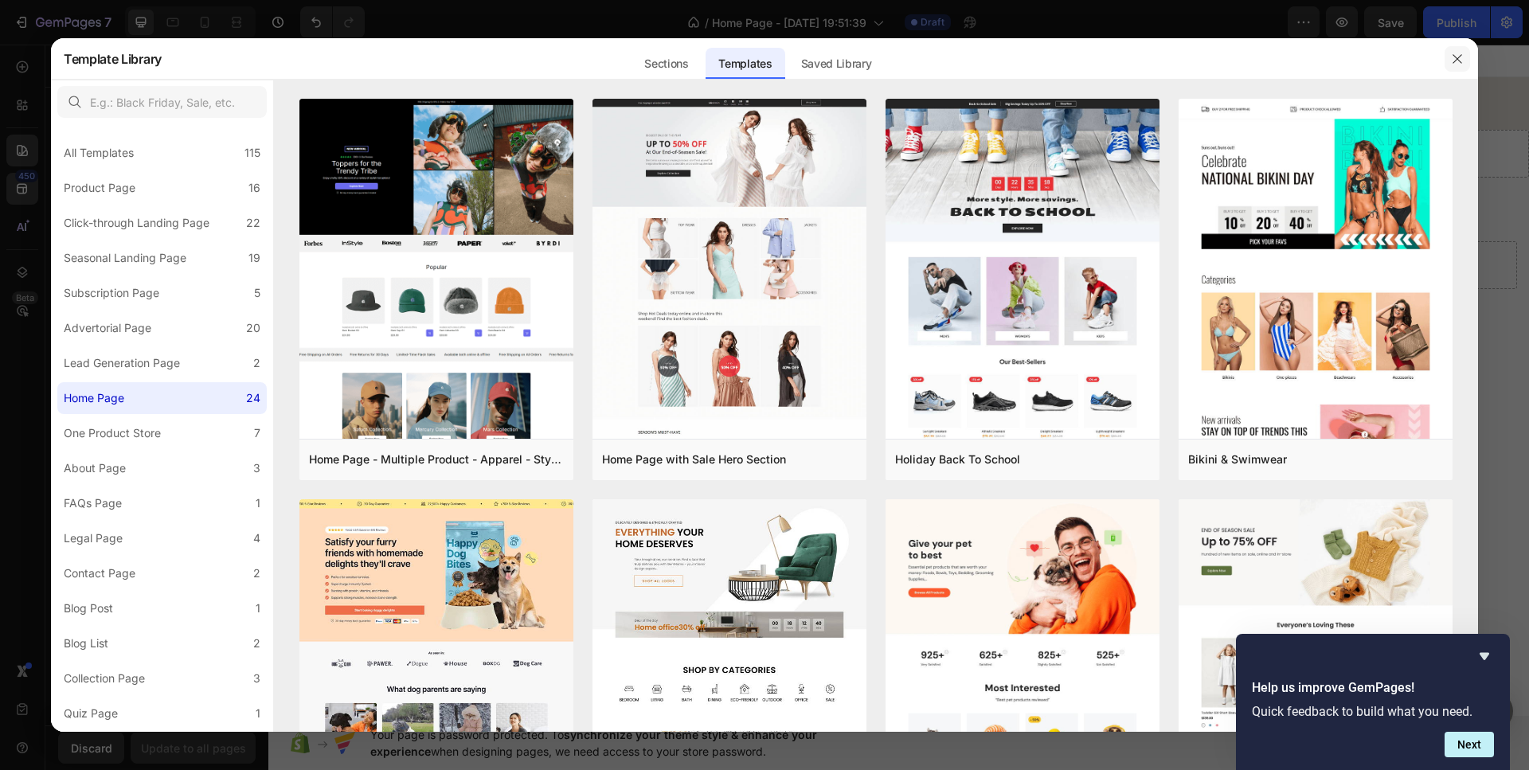
click at [1455, 60] on icon "button" at bounding box center [1457, 59] width 13 height 13
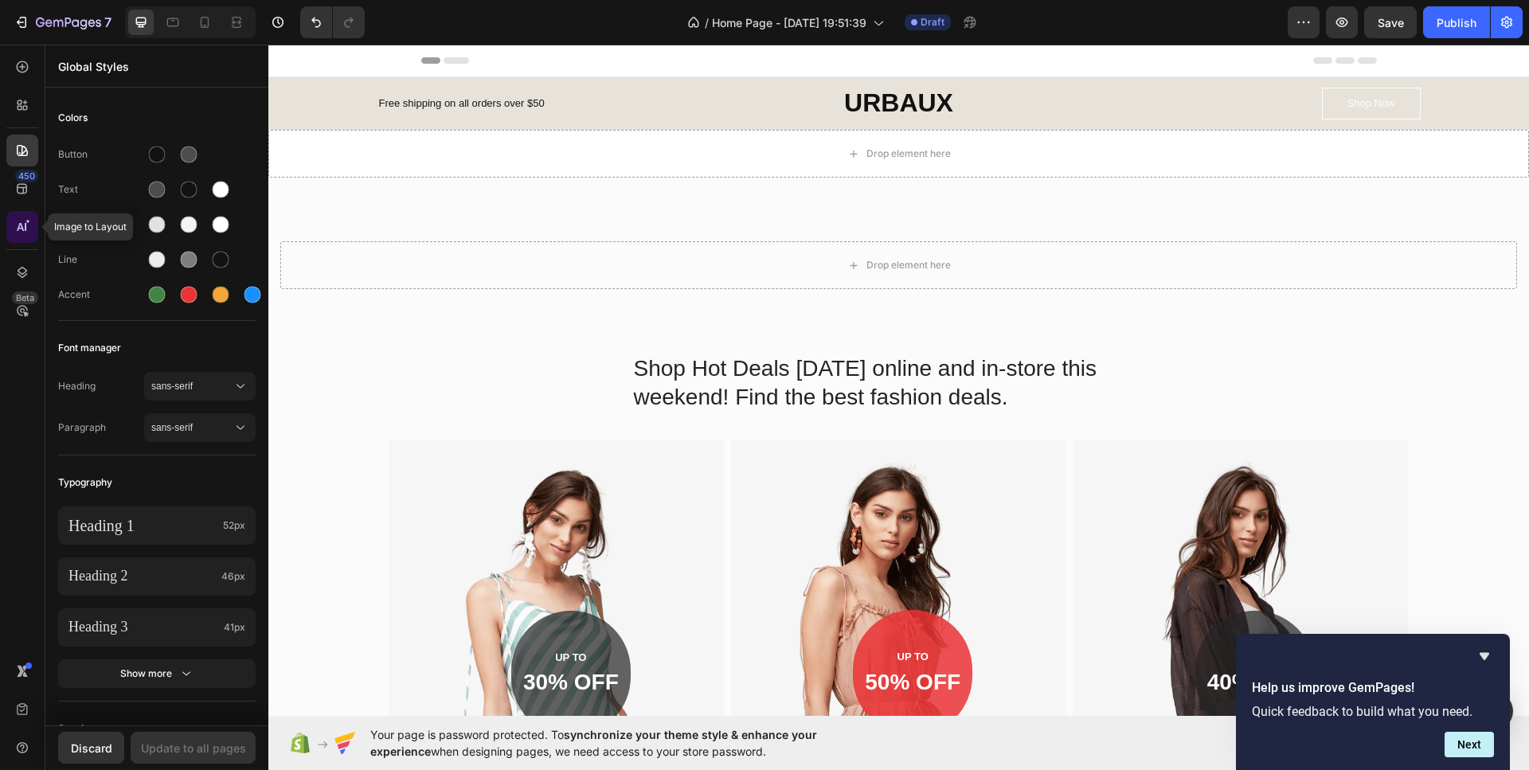
click at [29, 232] on icon at bounding box center [22, 227] width 16 height 16
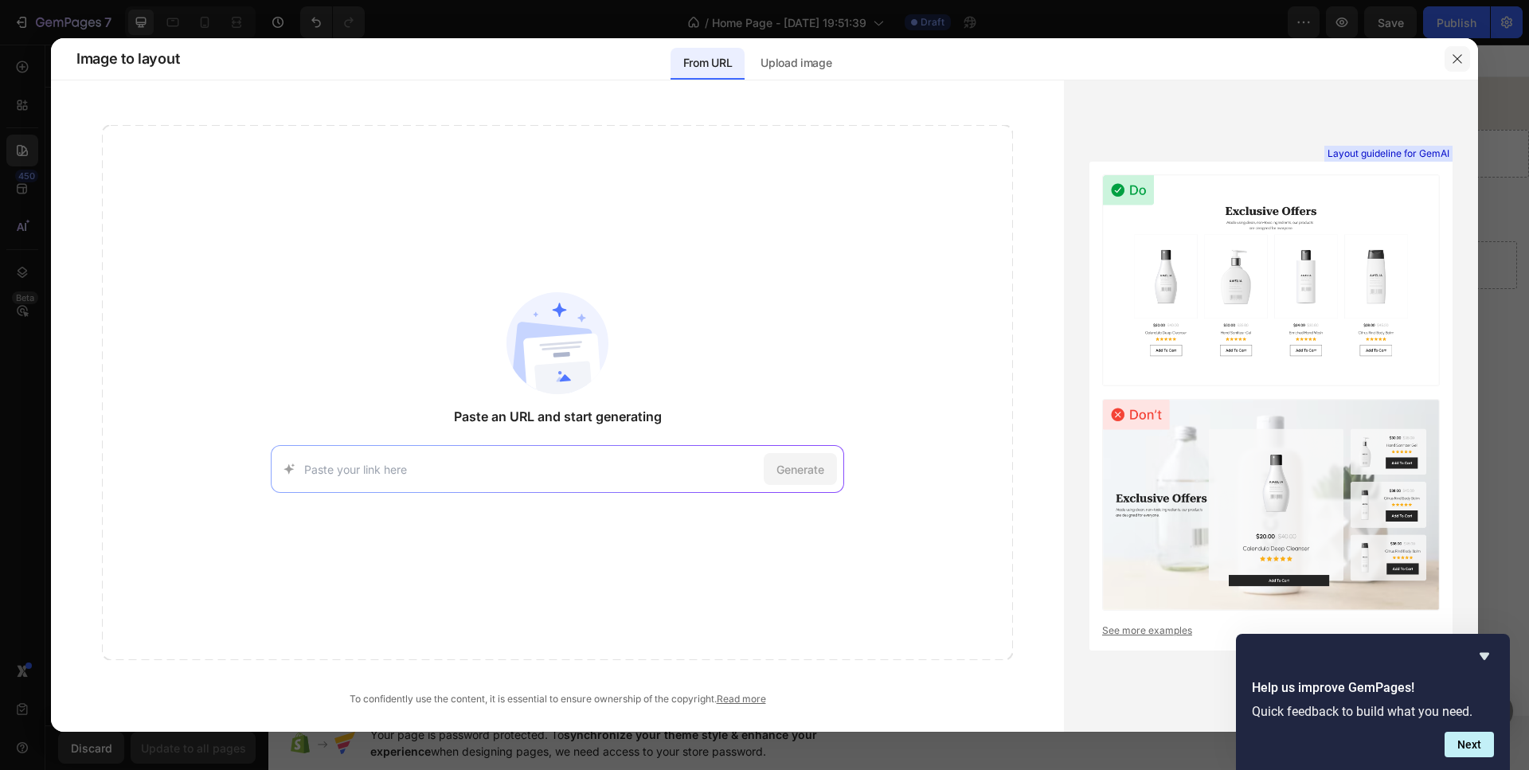
click at [1458, 58] on icon "button" at bounding box center [1456, 58] width 9 height 9
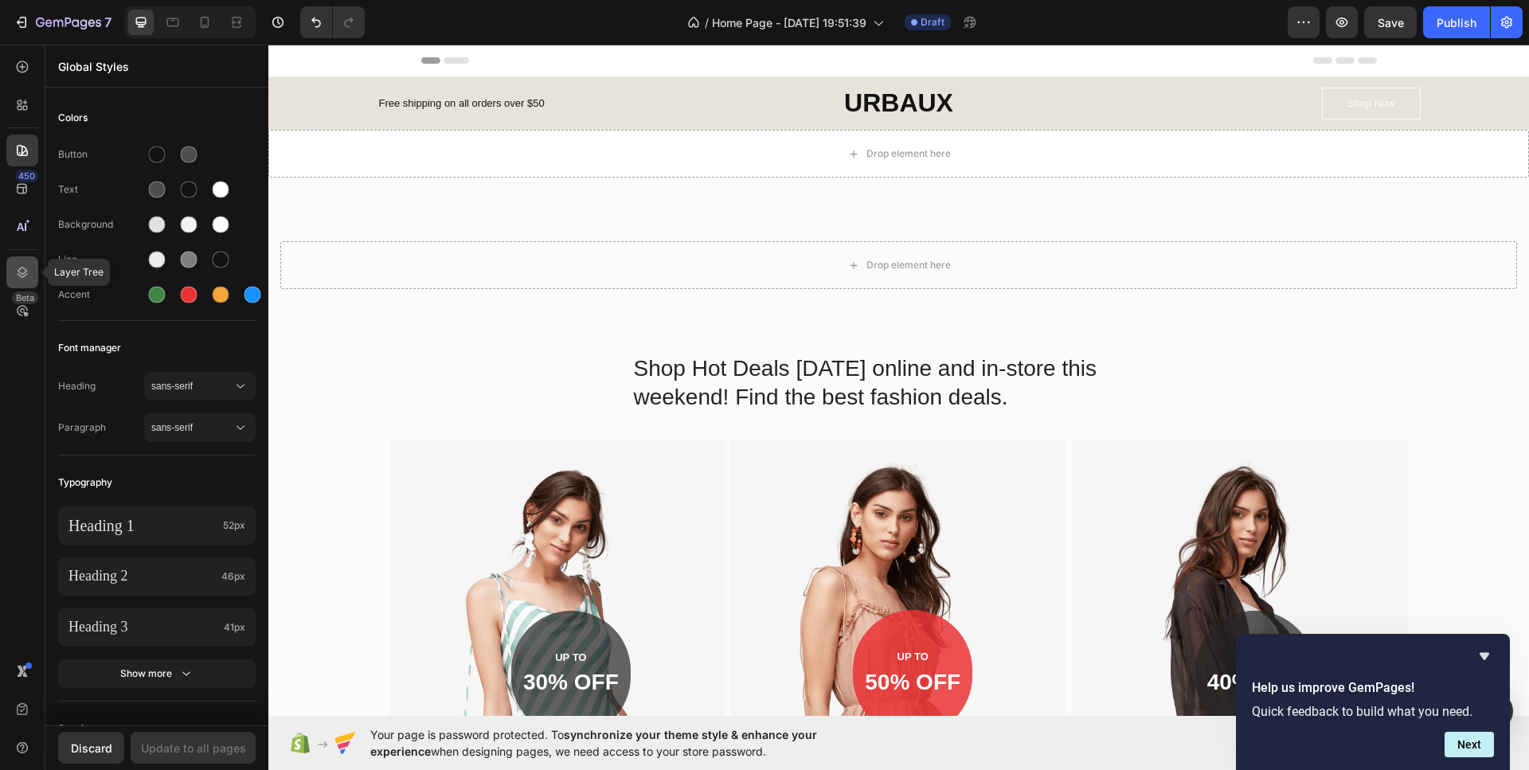
click at [26, 274] on icon at bounding box center [23, 272] width 10 height 11
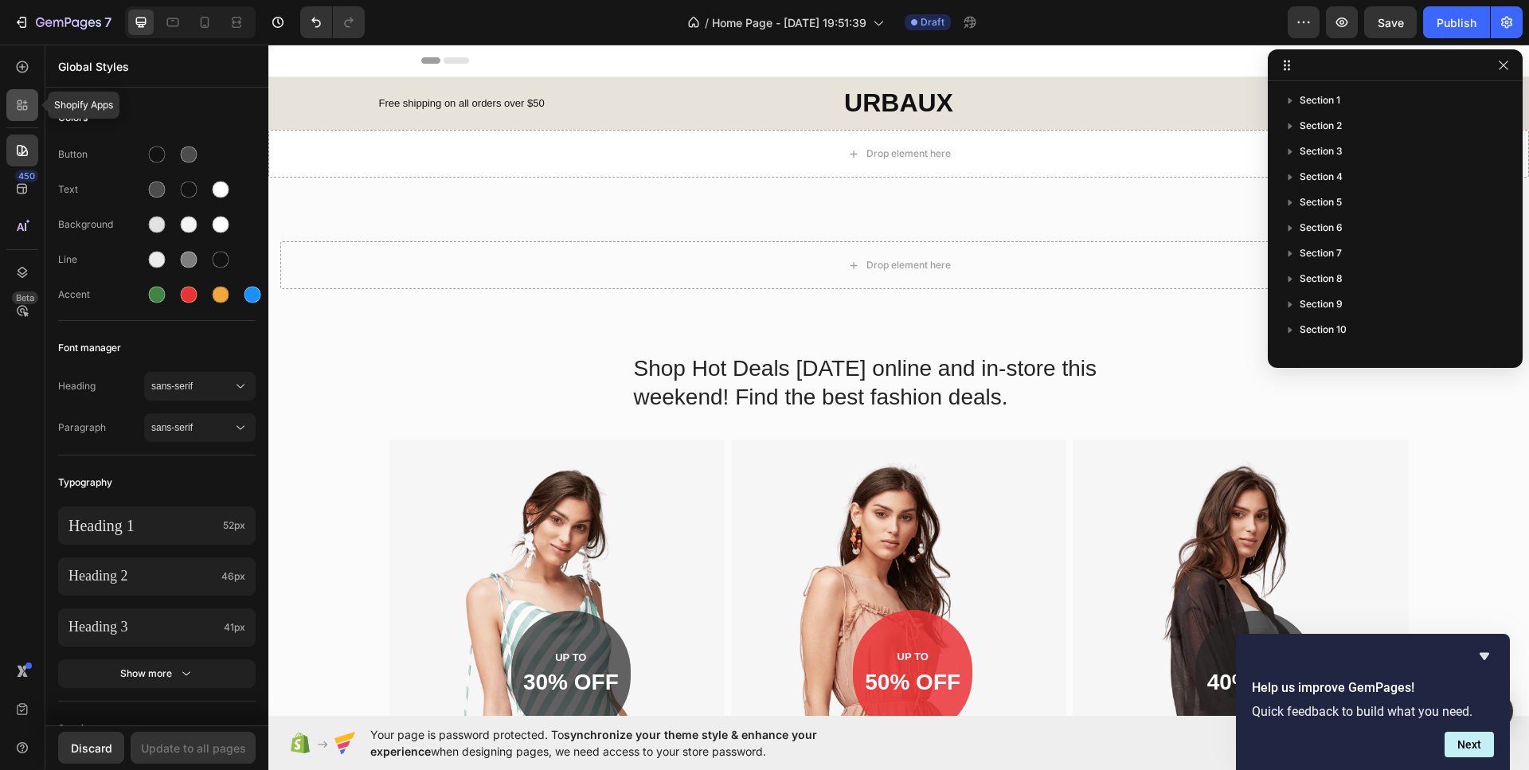
click at [34, 101] on div at bounding box center [22, 105] width 32 height 32
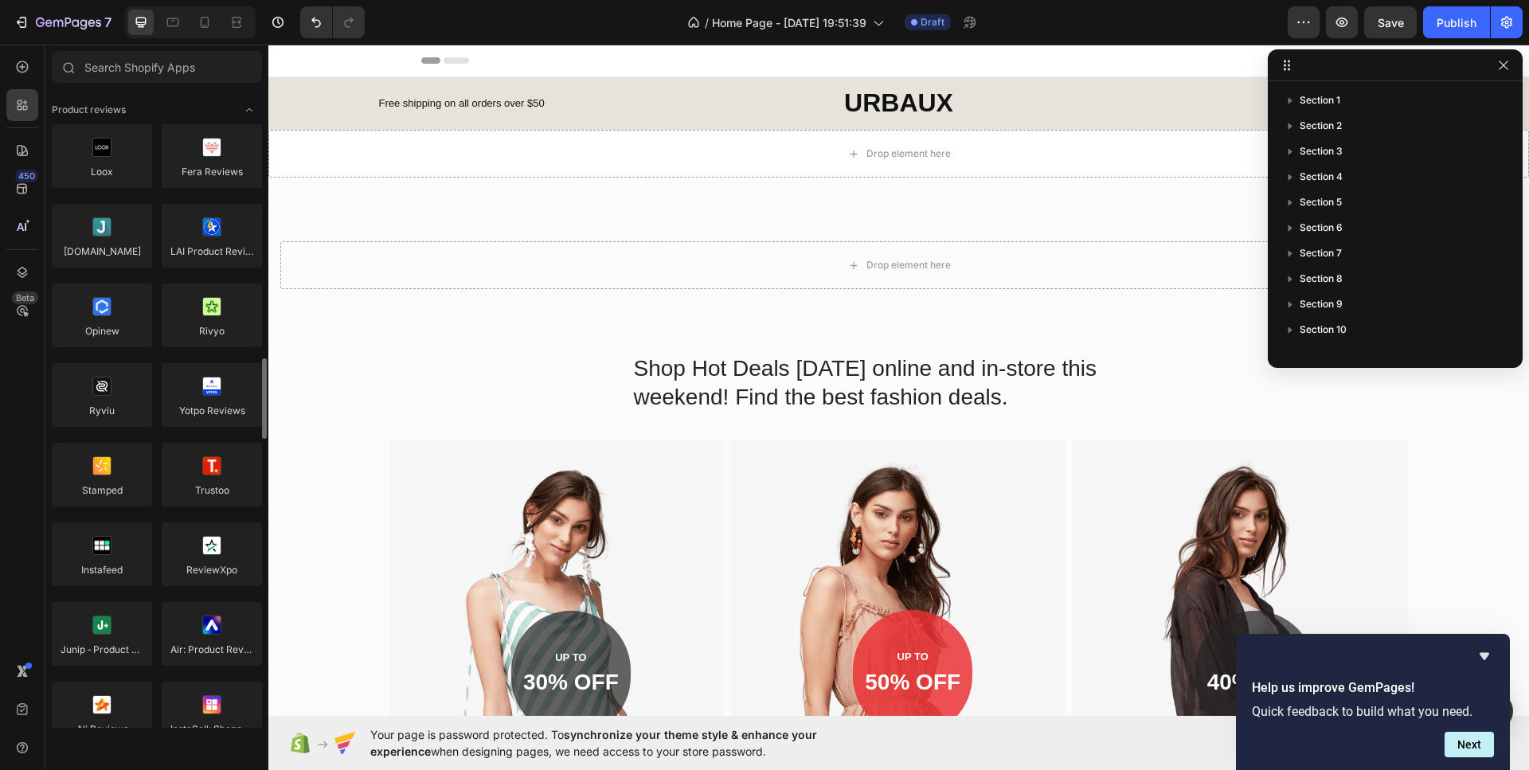
scroll to position [239, 0]
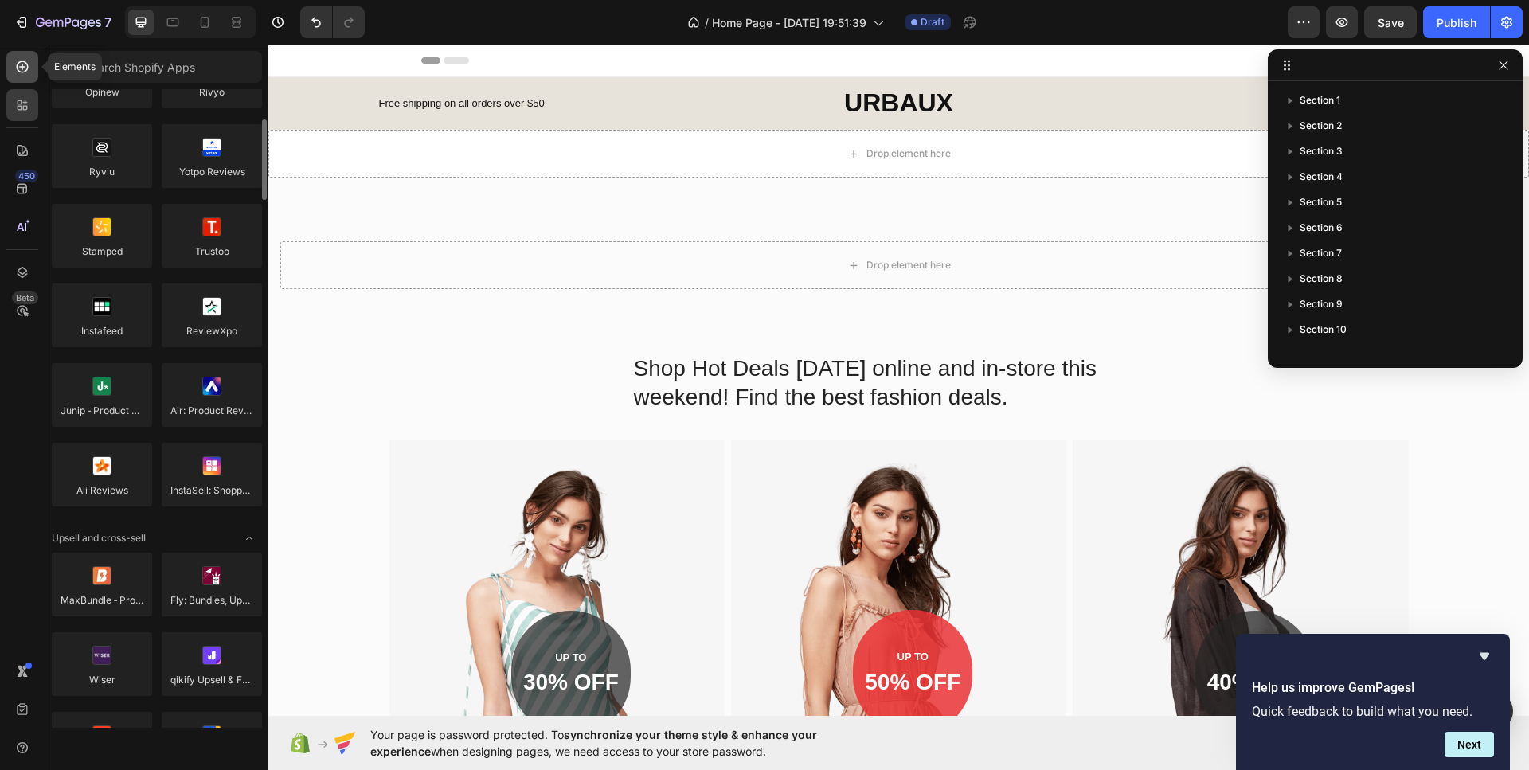
click at [26, 61] on icon at bounding box center [22, 67] width 16 height 16
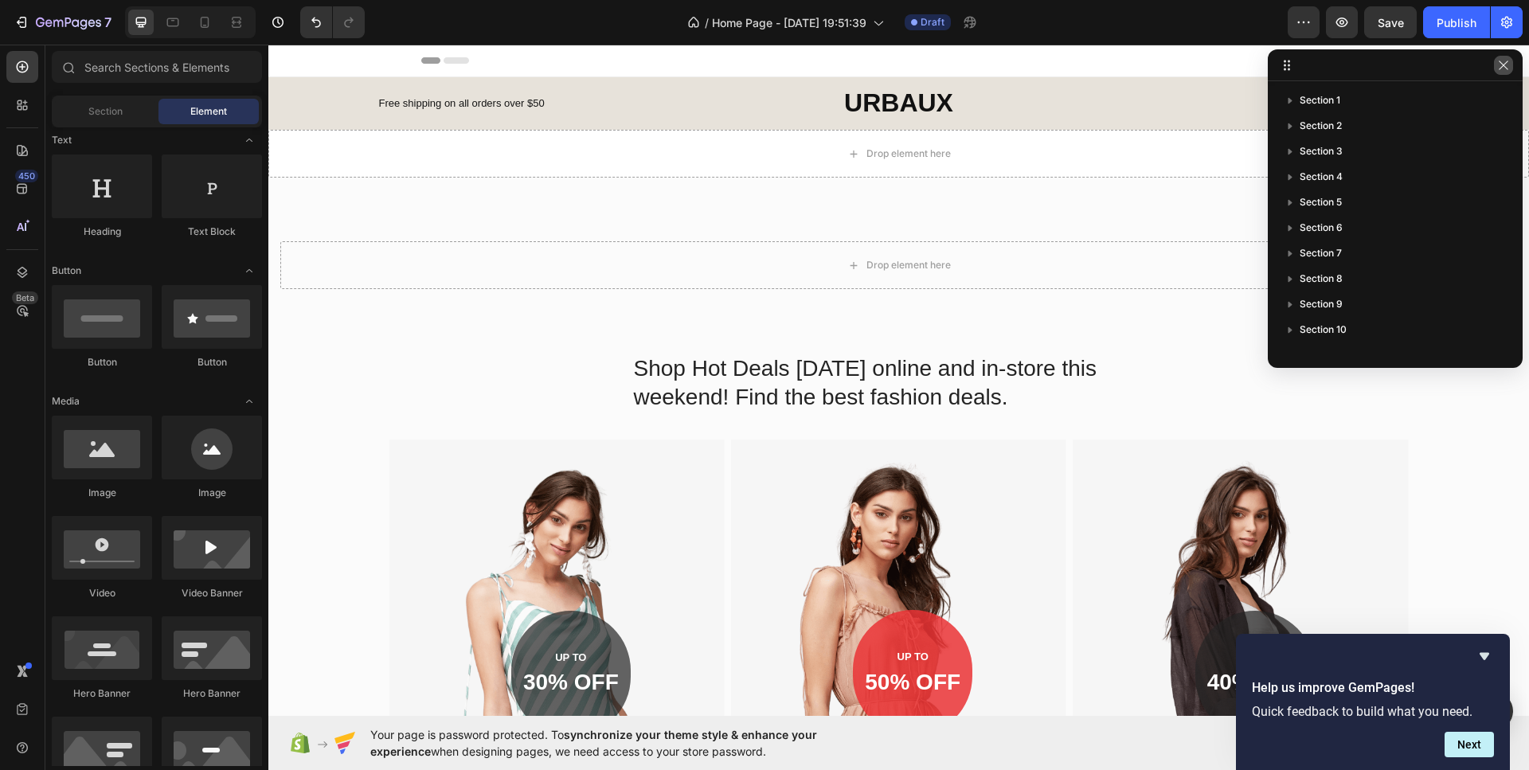
click at [1499, 73] on button "button" at bounding box center [1503, 65] width 19 height 19
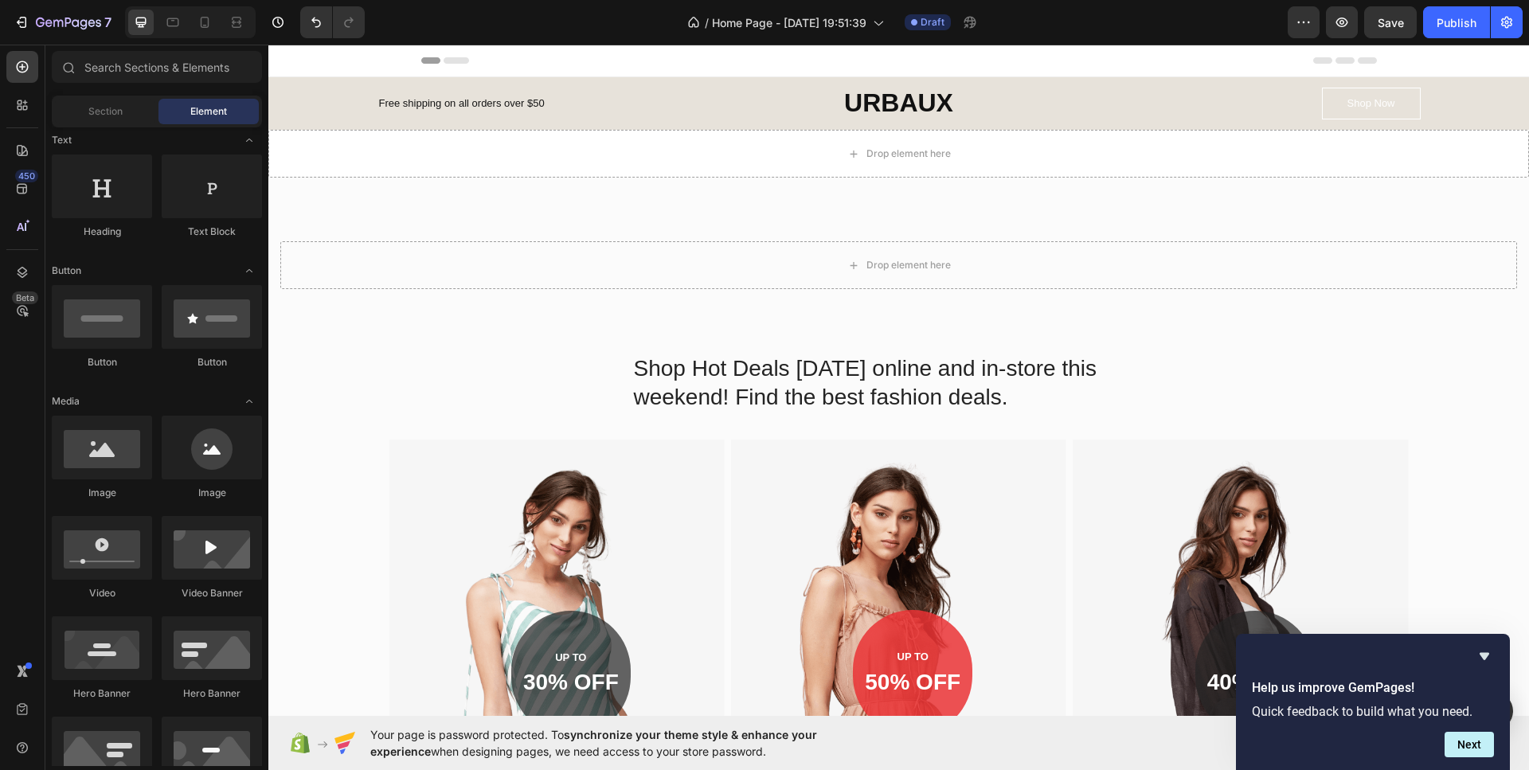
click at [182, 112] on div "Element" at bounding box center [208, 111] width 100 height 25
click at [99, 112] on span "Section" at bounding box center [105, 111] width 34 height 14
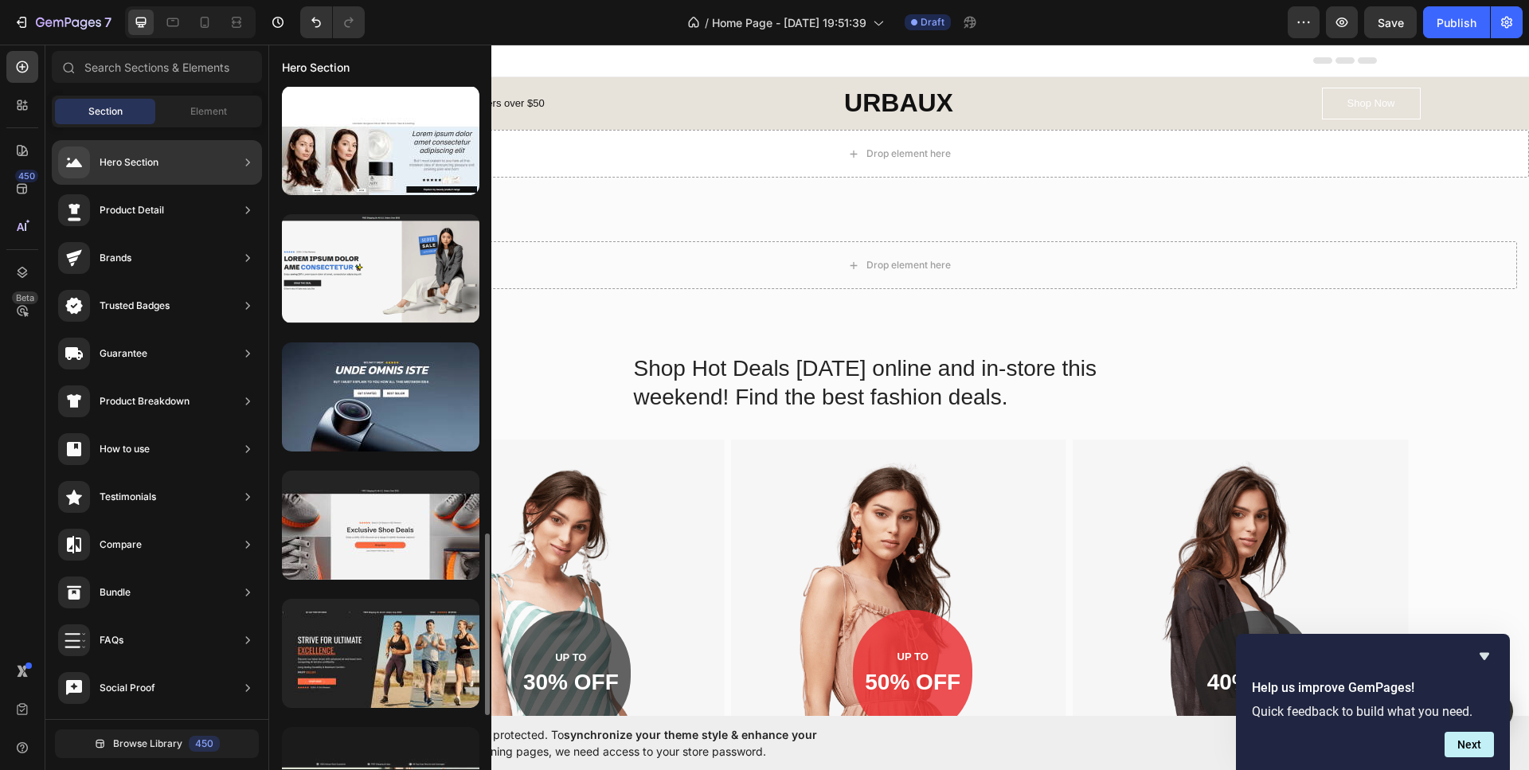
scroll to position [1872, 0]
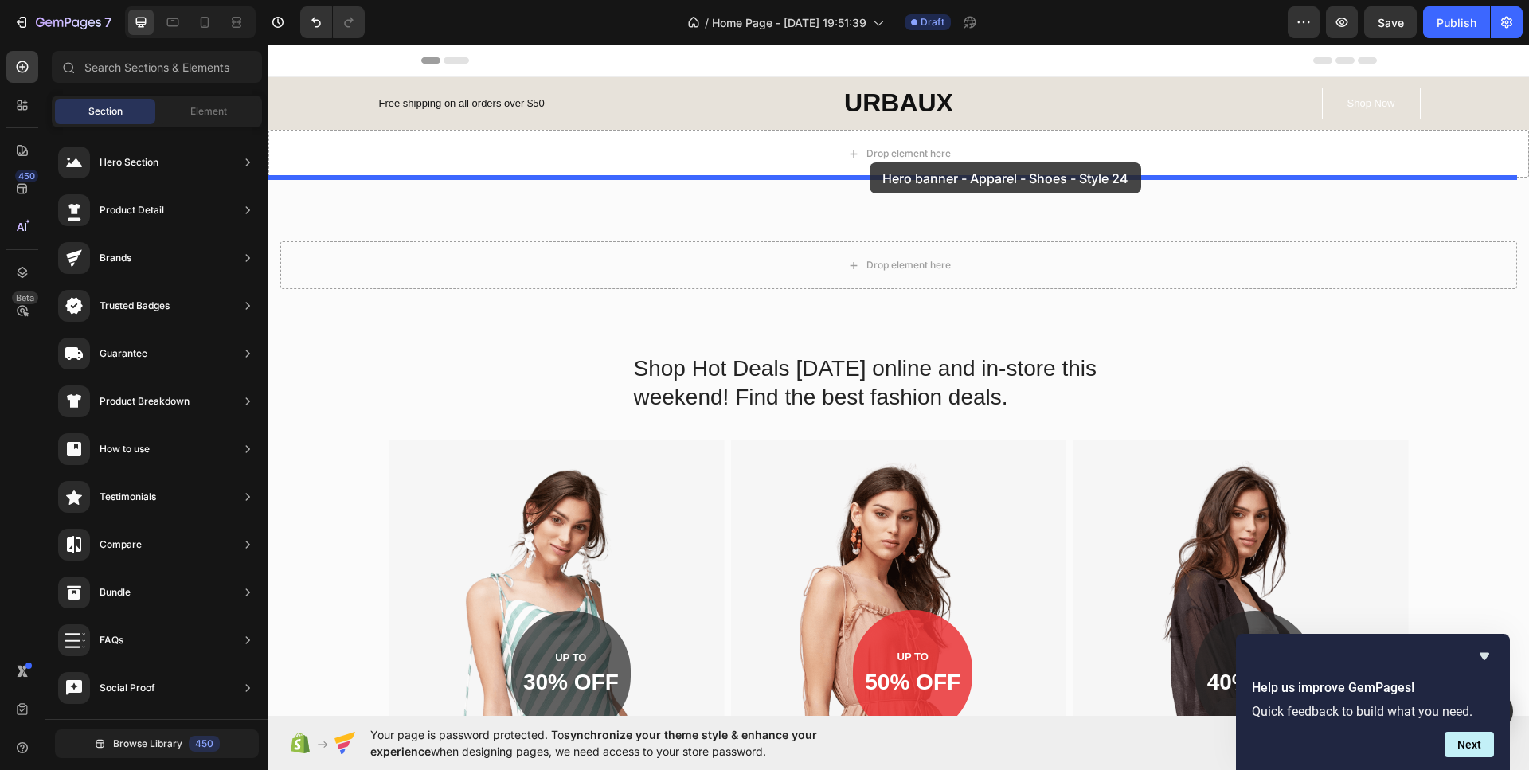
drag, startPoint x: 619, startPoint y: 392, endPoint x: 858, endPoint y: 163, distance: 331.7
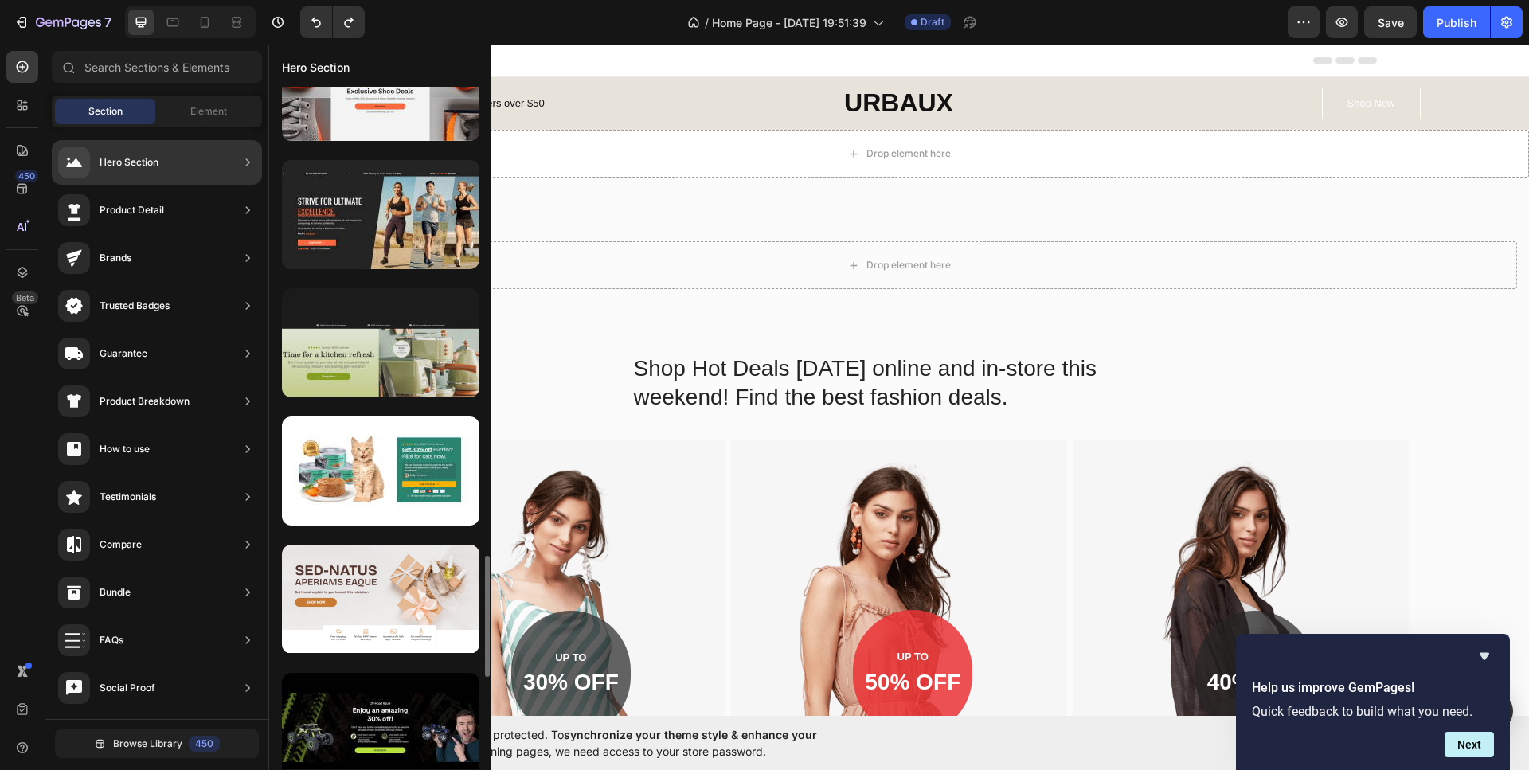
scroll to position [2190, 0]
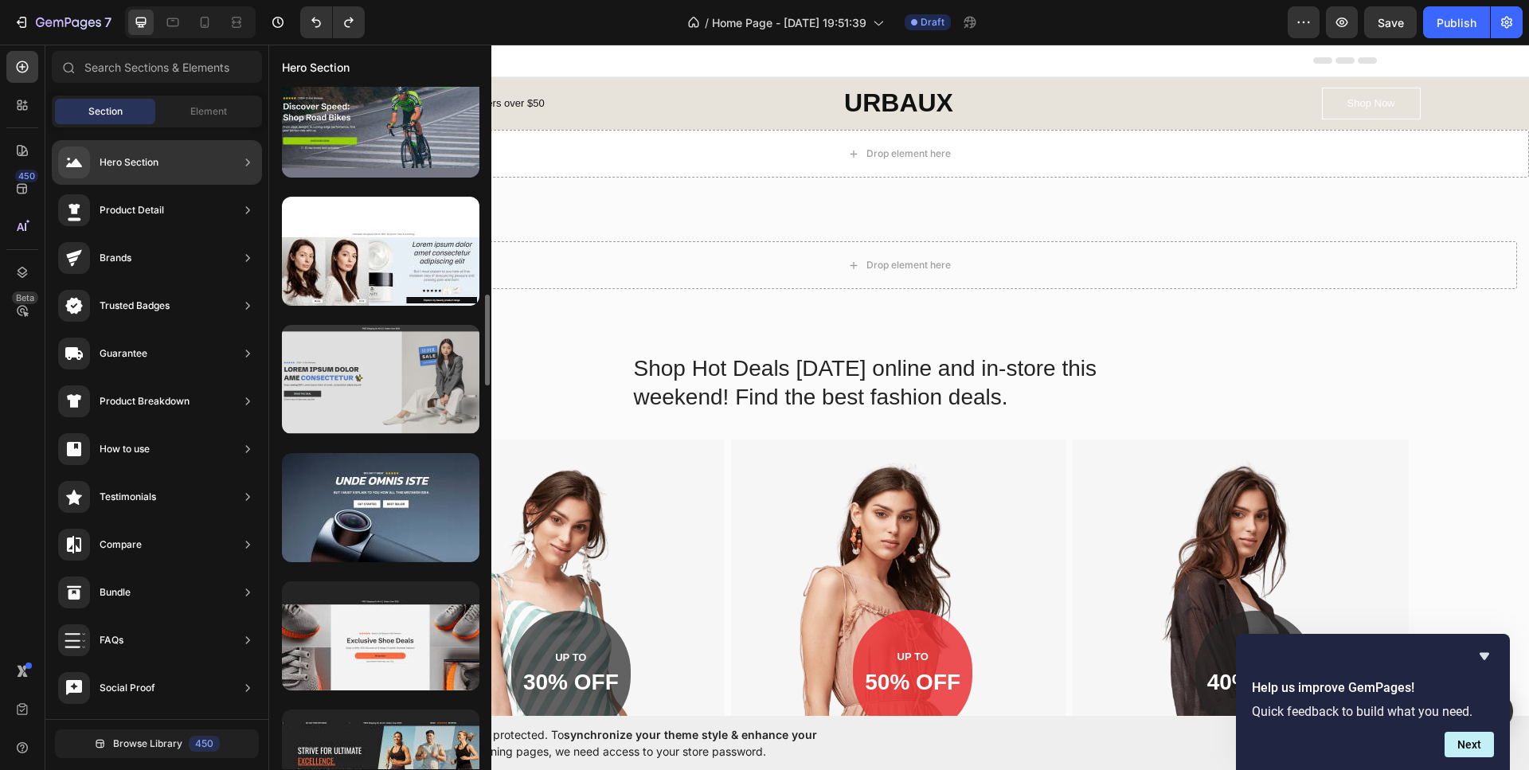
scroll to position [1641, 0]
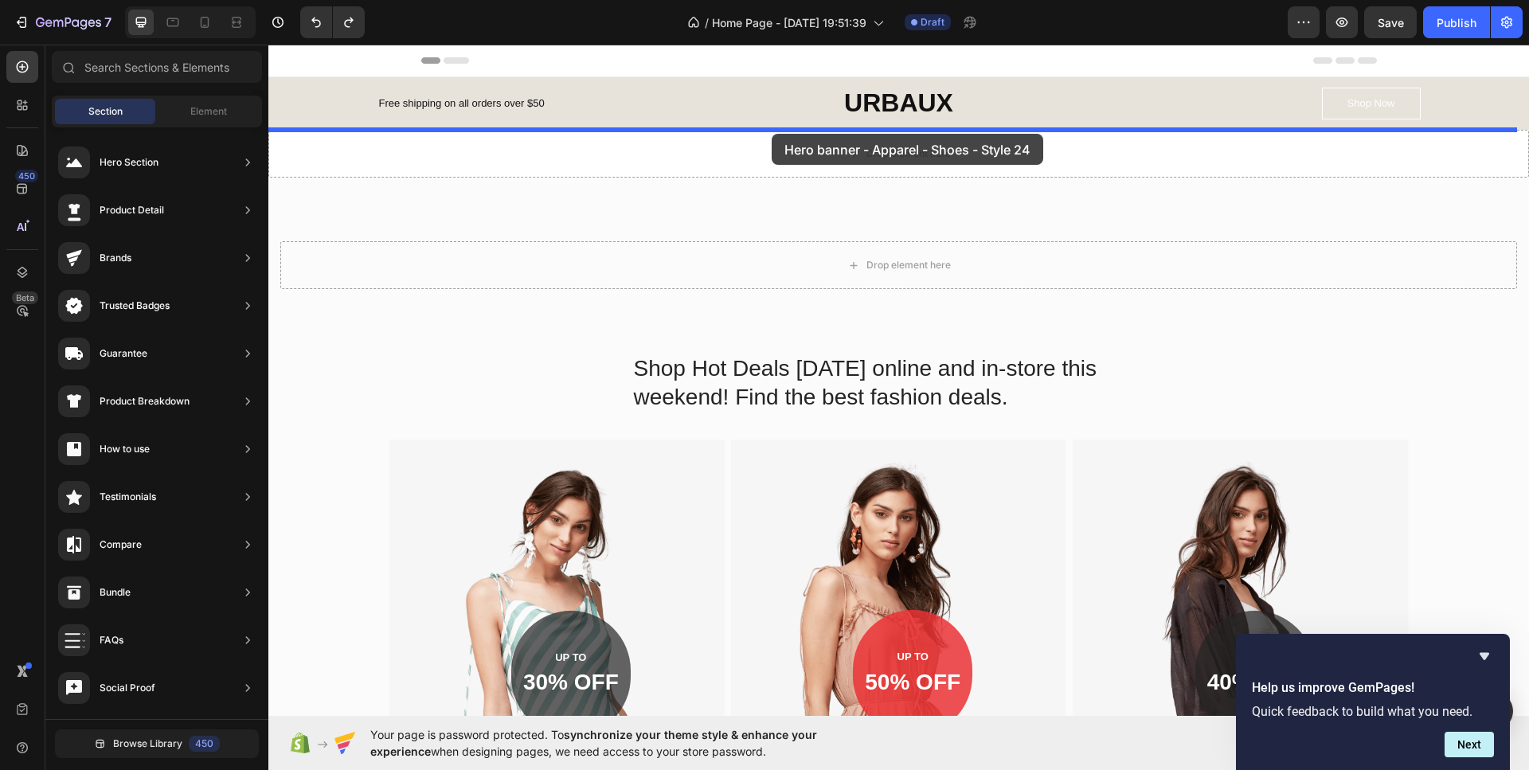
drag, startPoint x: 587, startPoint y: 625, endPoint x: 771, endPoint y: 134, distance: 524.8
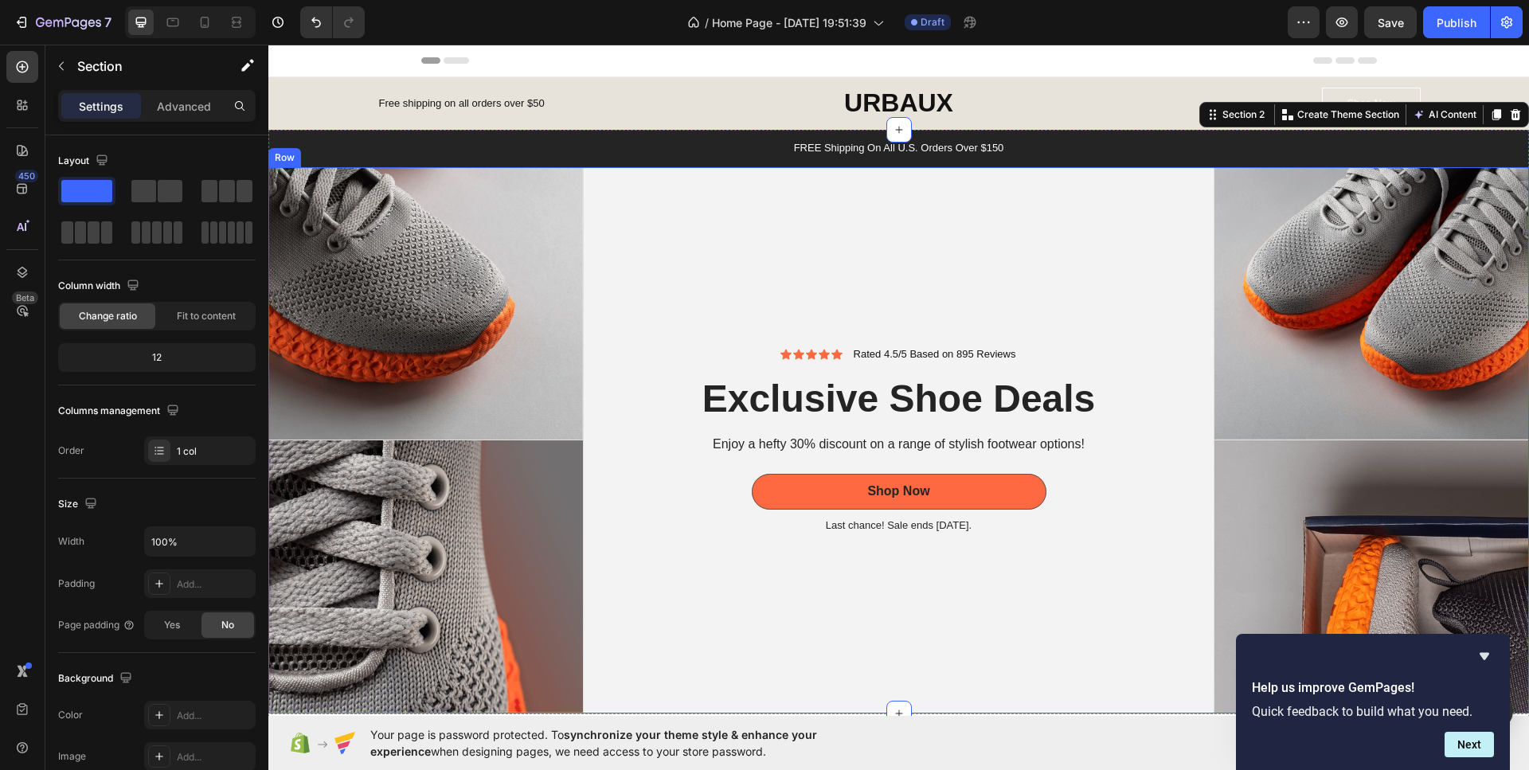
click at [700, 202] on div "Icon Icon Icon Icon Icon Icon List Rated 4.5/5 Based on 895 Reviews Text Block …" at bounding box center [899, 440] width 631 height 546
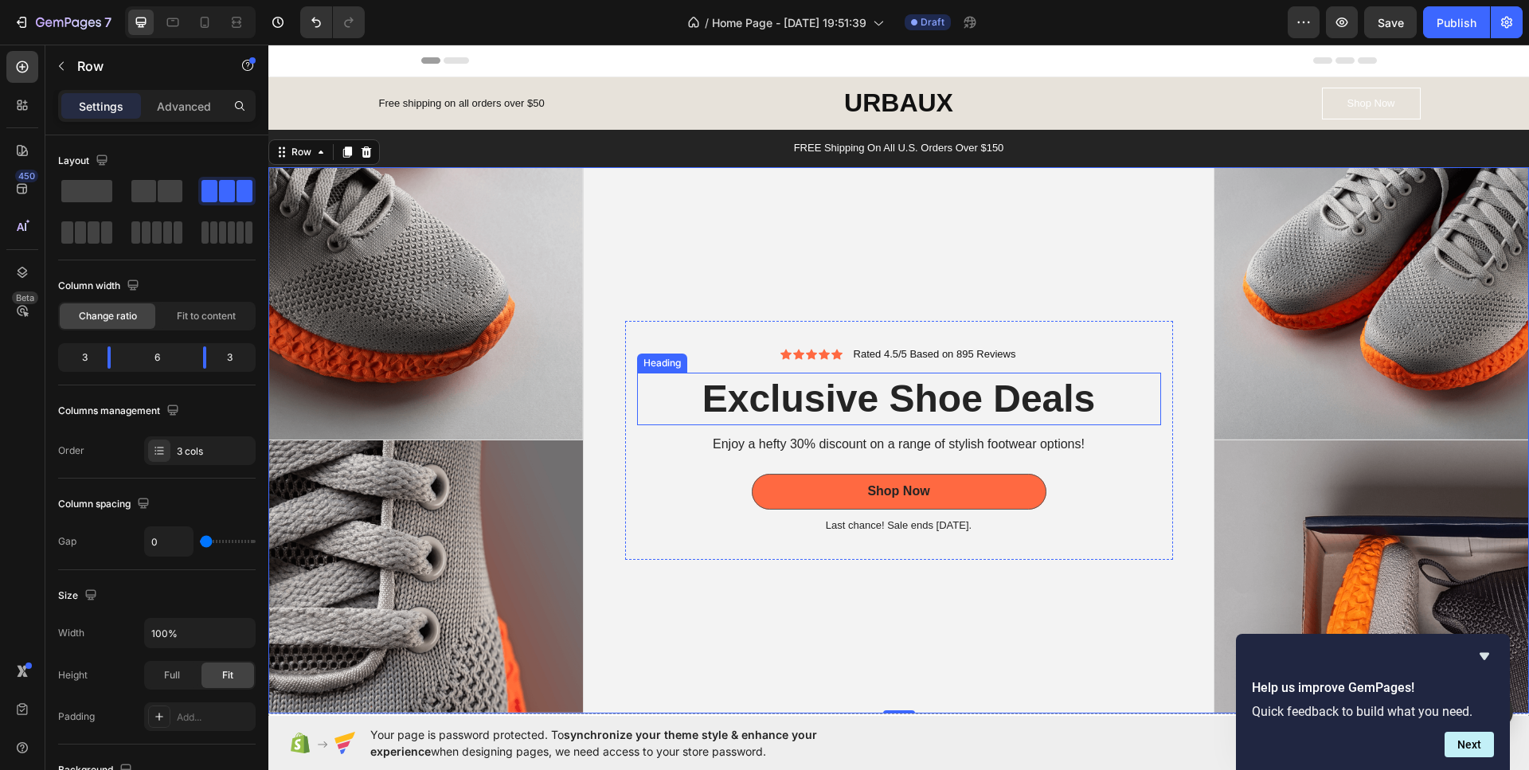
click at [898, 398] on h2 "Exclusive Shoe Deals" at bounding box center [899, 399] width 524 height 53
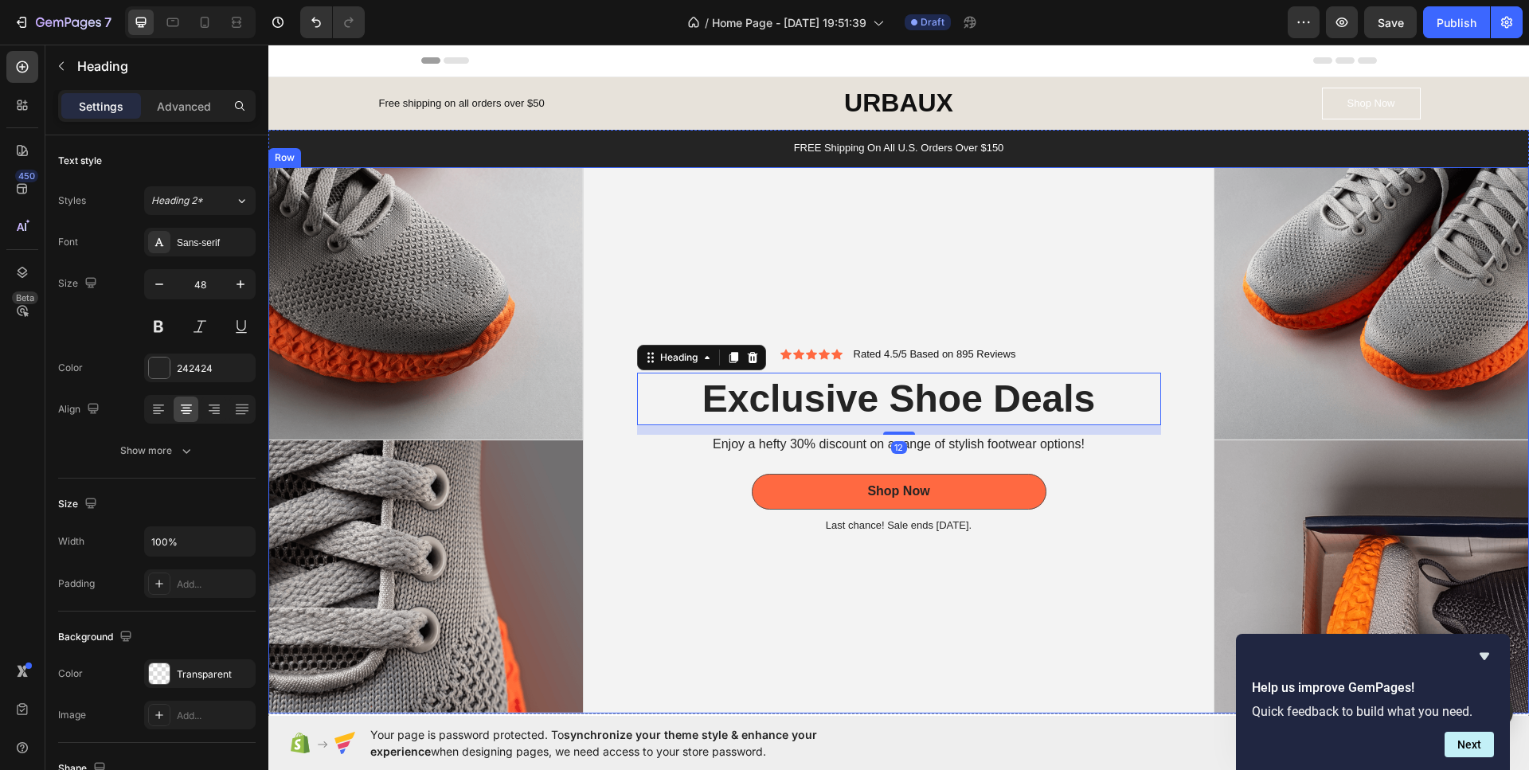
click at [740, 146] on p "FREE Shipping On All U.S. Orders Over $150" at bounding box center [898, 149] width 1233 height 14
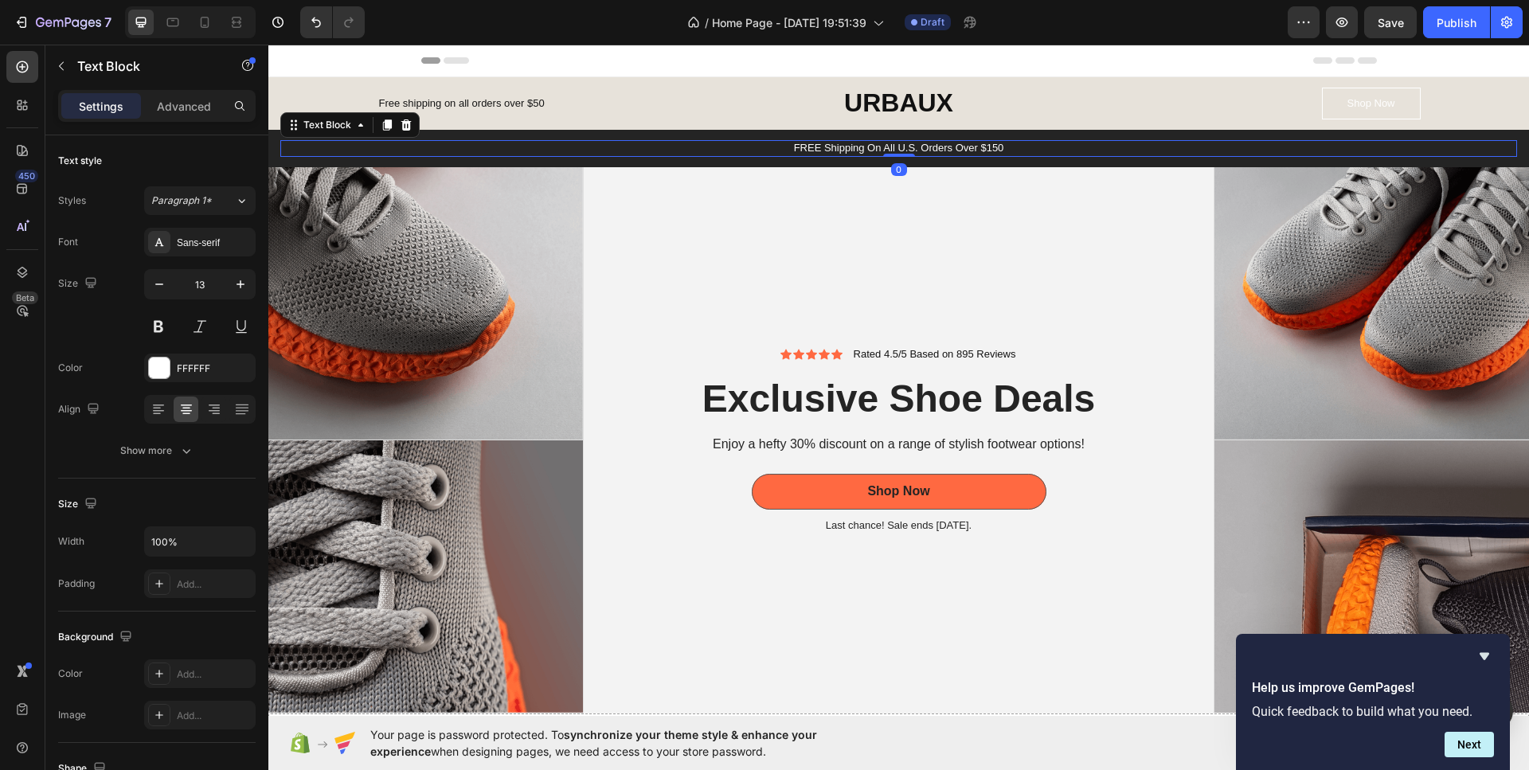
click at [834, 143] on p "FREE Shipping On All U.S. Orders Over $150" at bounding box center [898, 149] width 1233 height 14
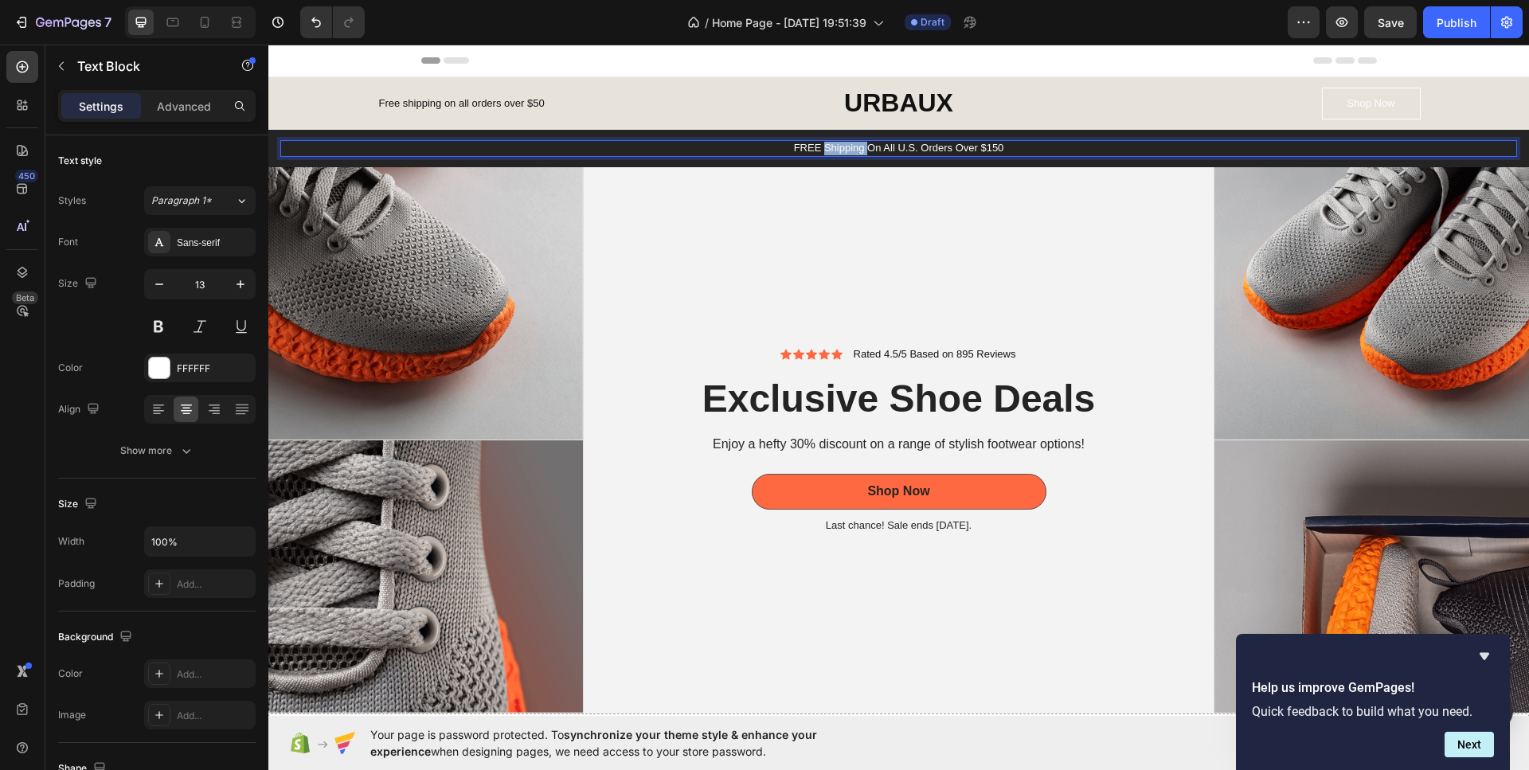
click at [834, 143] on p "FREE Shipping On All U.S. Orders Over $150" at bounding box center [898, 149] width 1233 height 14
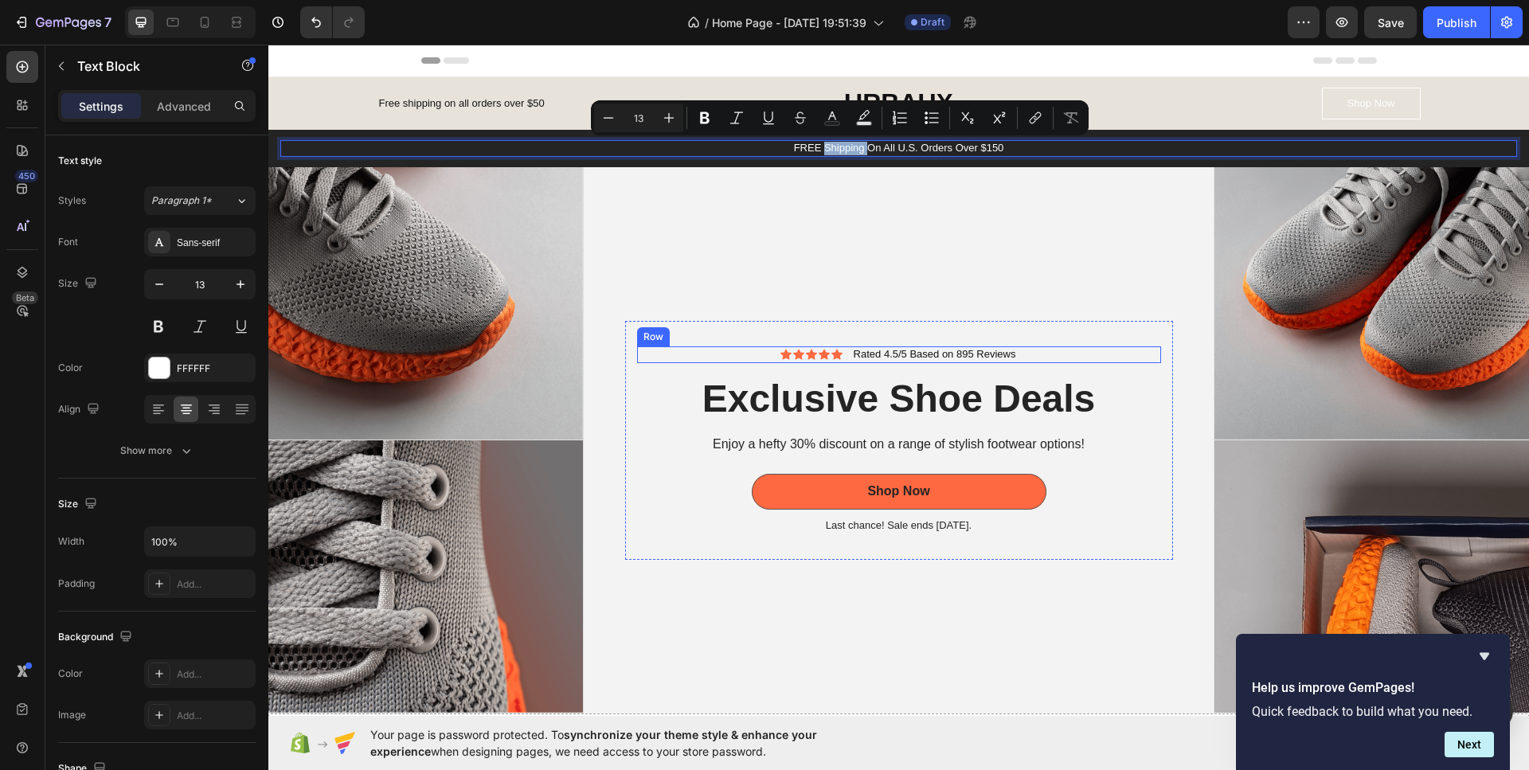
click at [1033, 356] on div "Icon Icon Icon Icon Icon Icon List Rated 4.5/5 Based on 895 Reviews Text Block …" at bounding box center [899, 354] width 524 height 17
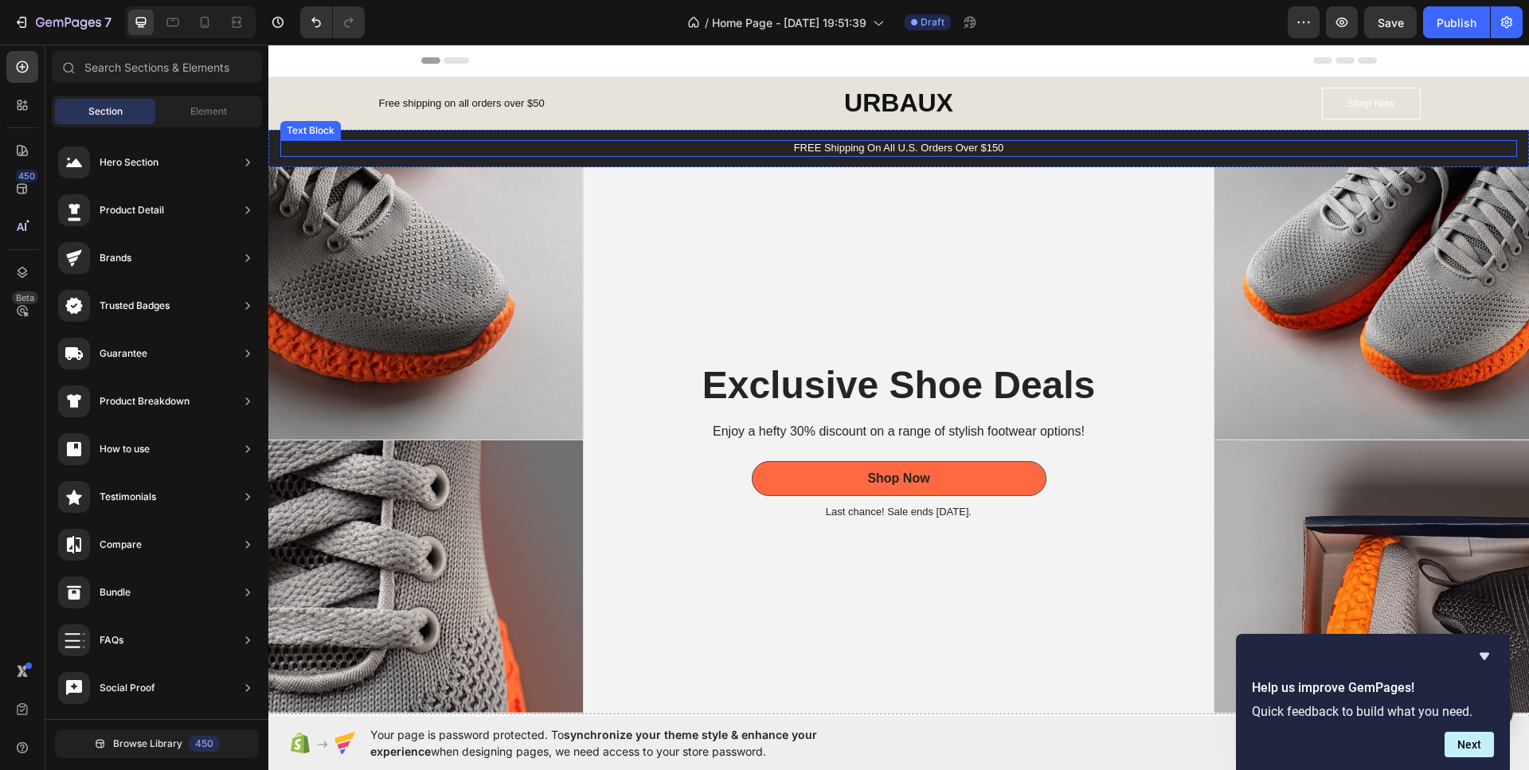
click at [830, 146] on p "FREE Shipping On All U.S. Orders Over $150" at bounding box center [898, 149] width 1233 height 14
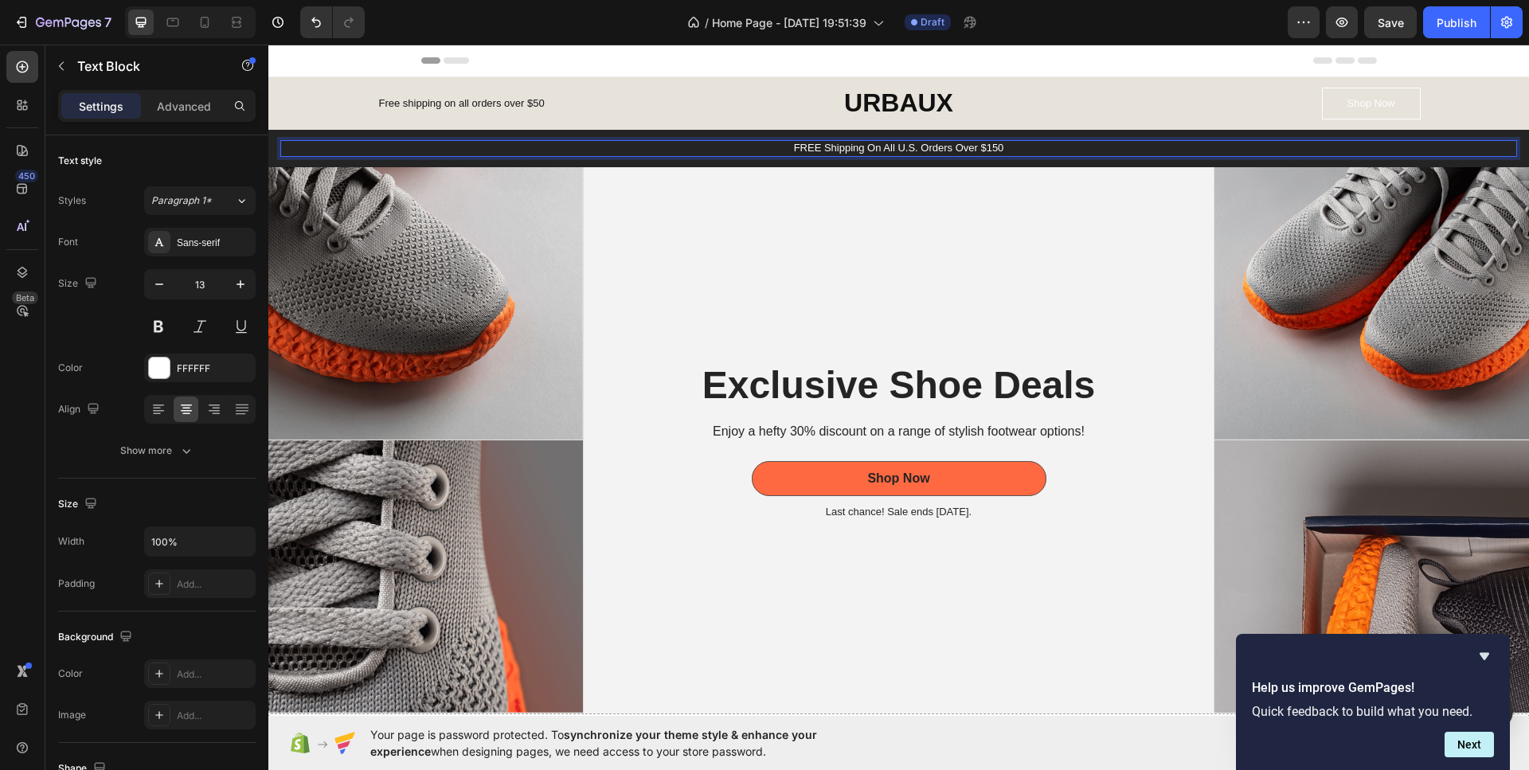
click at [839, 147] on p "FREE Shipping On All U.S. Orders Over $150" at bounding box center [898, 149] width 1233 height 14
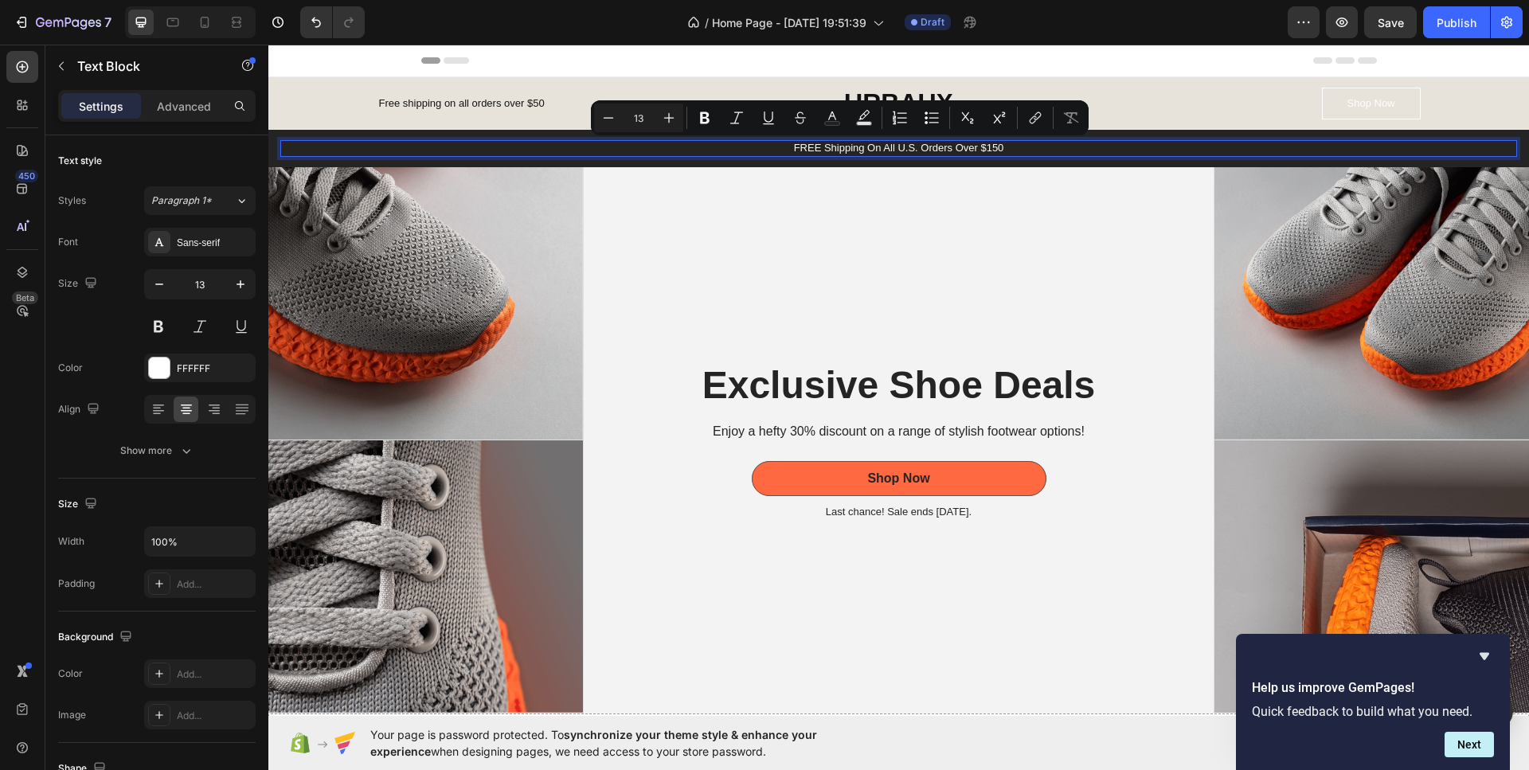
click at [958, 149] on p "FREE Shipping On All U.S. Orders Over $150" at bounding box center [898, 149] width 1233 height 14
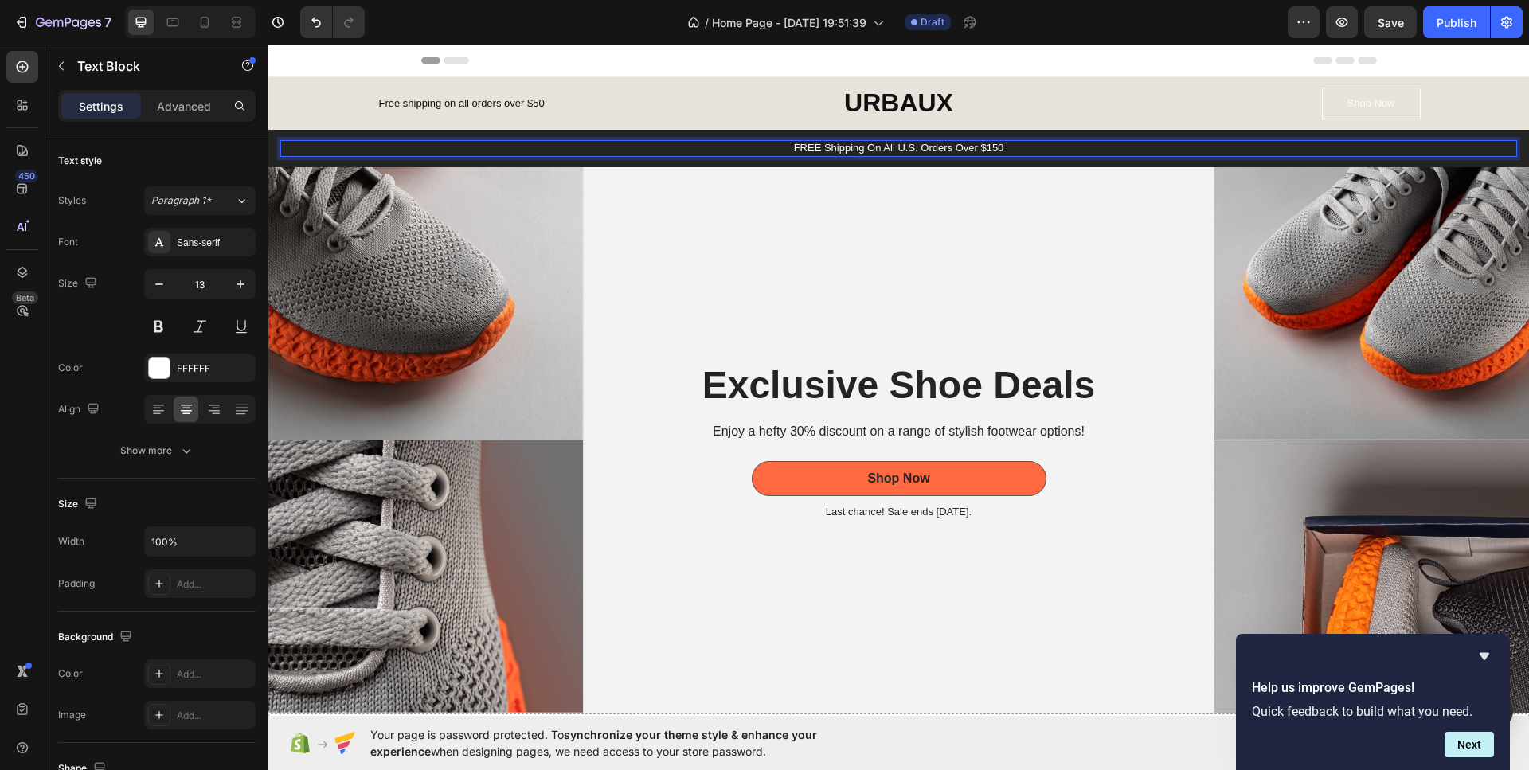
click at [1023, 143] on p "FREE Shipping On All U.S. Orders Over $150" at bounding box center [898, 149] width 1233 height 14
drag, startPoint x: 1015, startPoint y: 143, endPoint x: 717, endPoint y: 143, distance: 298.6
click at [717, 143] on p "FREE Shipping On All U.S. Orders Over $150" at bounding box center [898, 149] width 1233 height 14
click at [678, 156] on div "Rich Text Editor. Editing area: main" at bounding box center [898, 148] width 1236 height 17
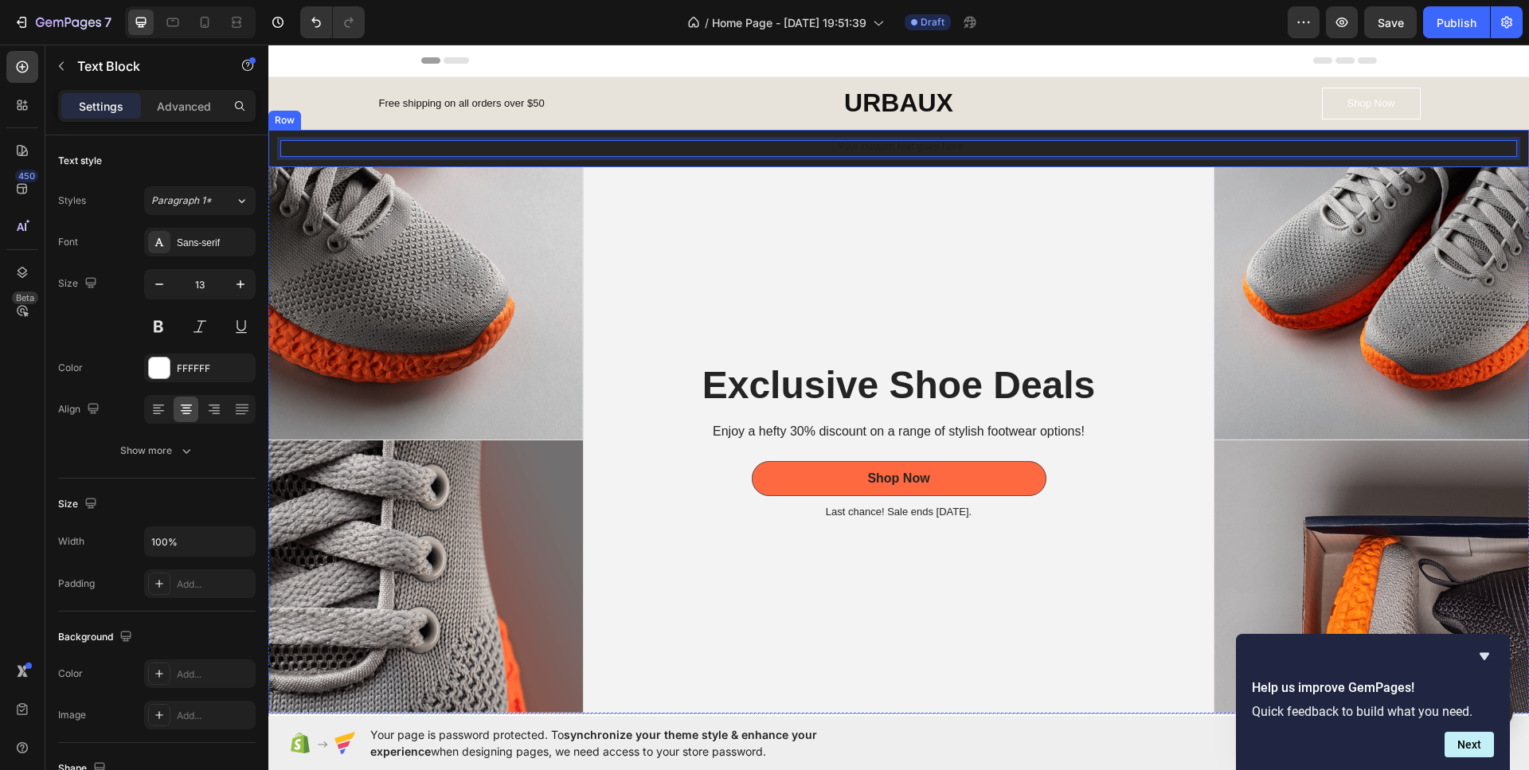
click at [615, 163] on div "Text Block 0 Row" at bounding box center [898, 148] width 1260 height 37
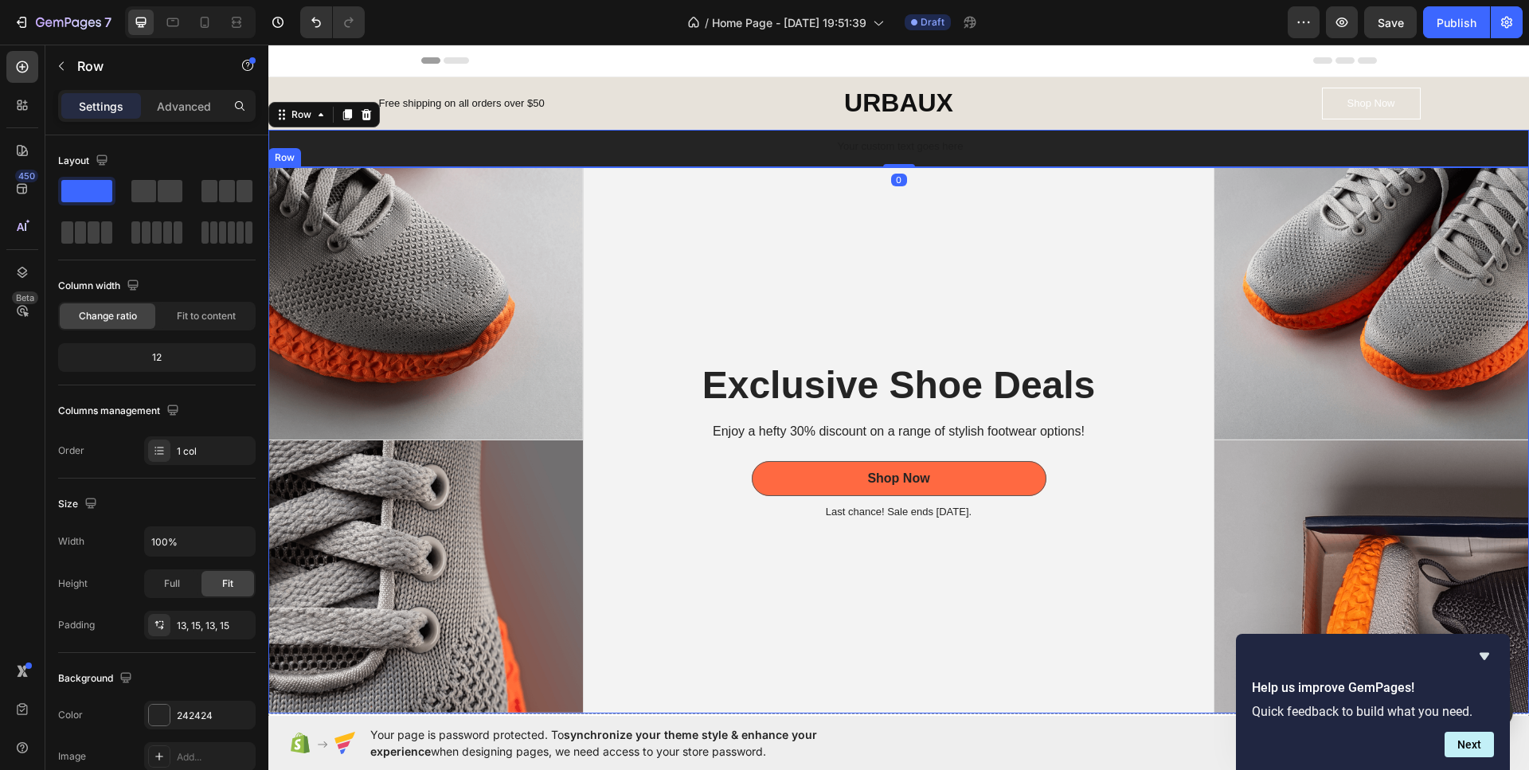
click at [754, 209] on div "Exclusive Shoe Deals Heading Enjoy a hefty 30% discount on a range of stylish f…" at bounding box center [899, 440] width 631 height 546
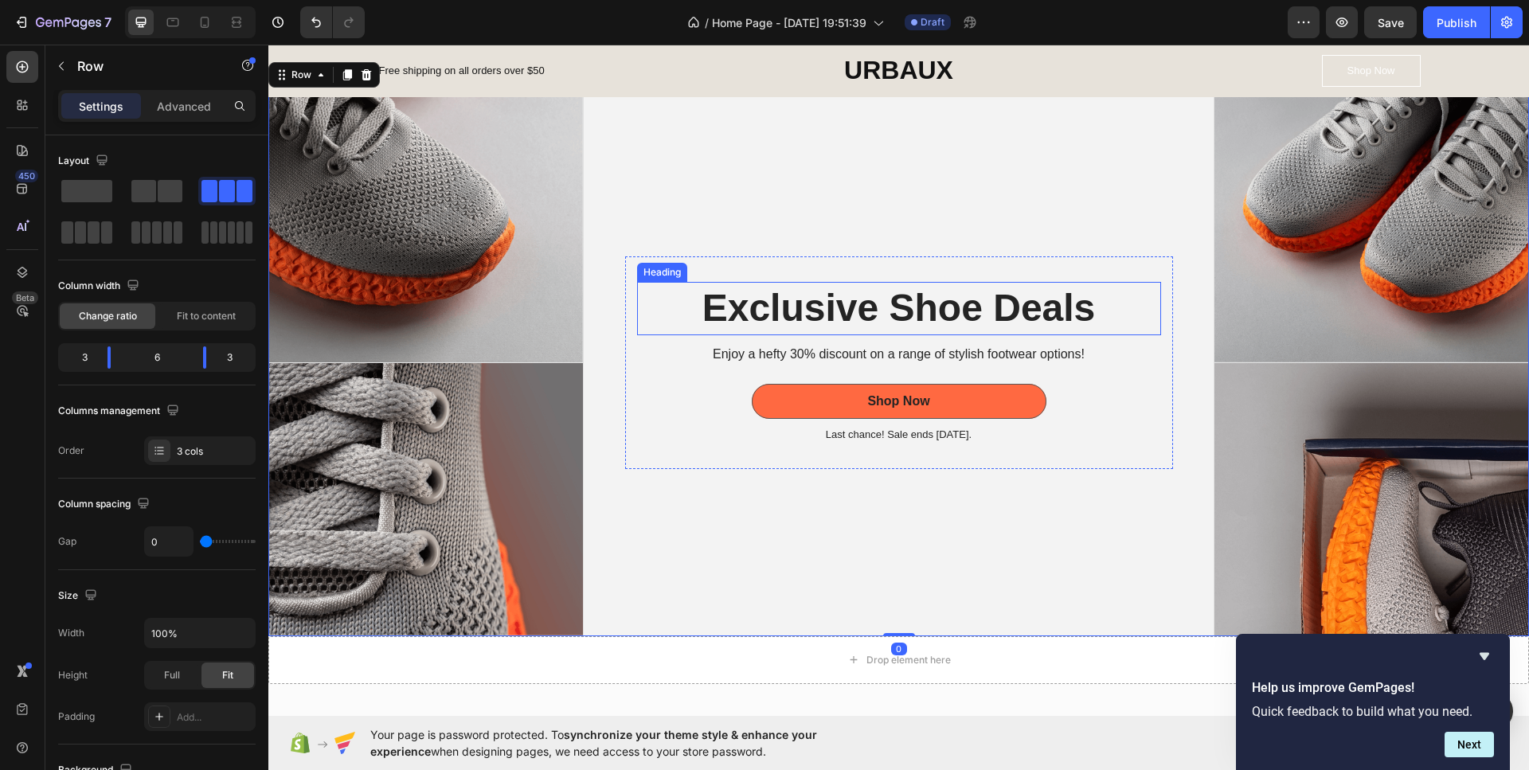
scroll to position [80, 0]
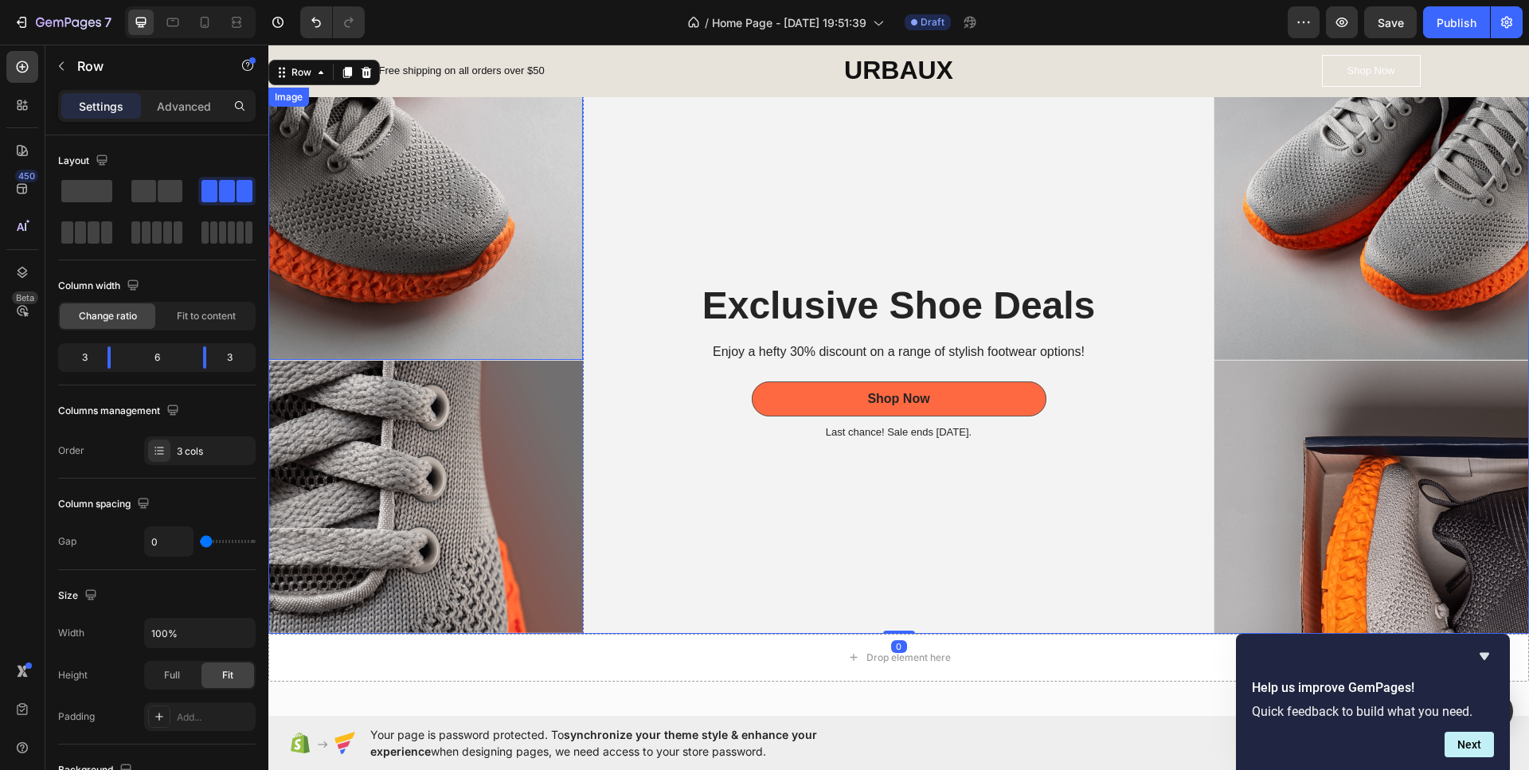
click at [381, 269] on img at bounding box center [425, 224] width 314 height 272
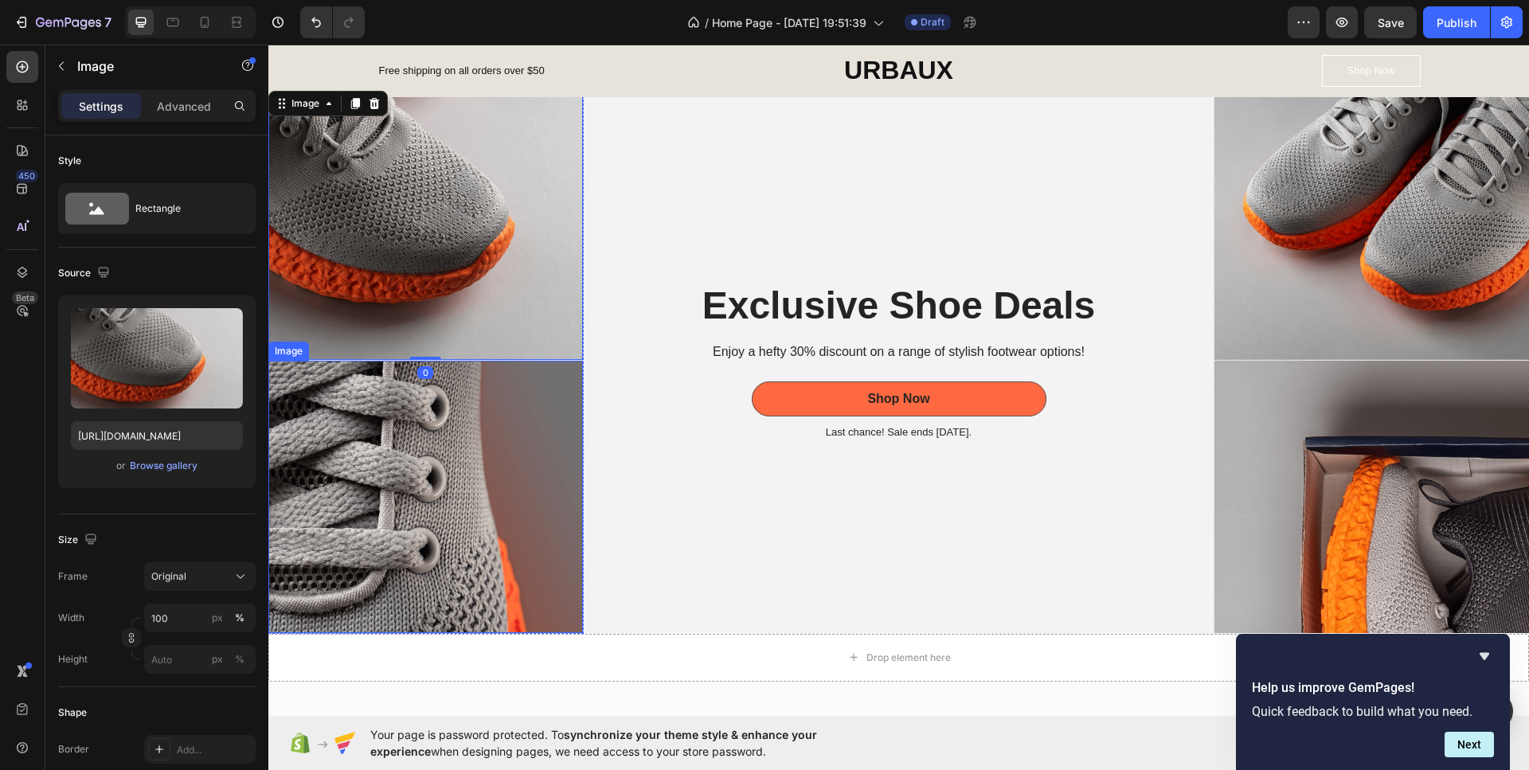
click at [451, 390] on img at bounding box center [425, 497] width 314 height 272
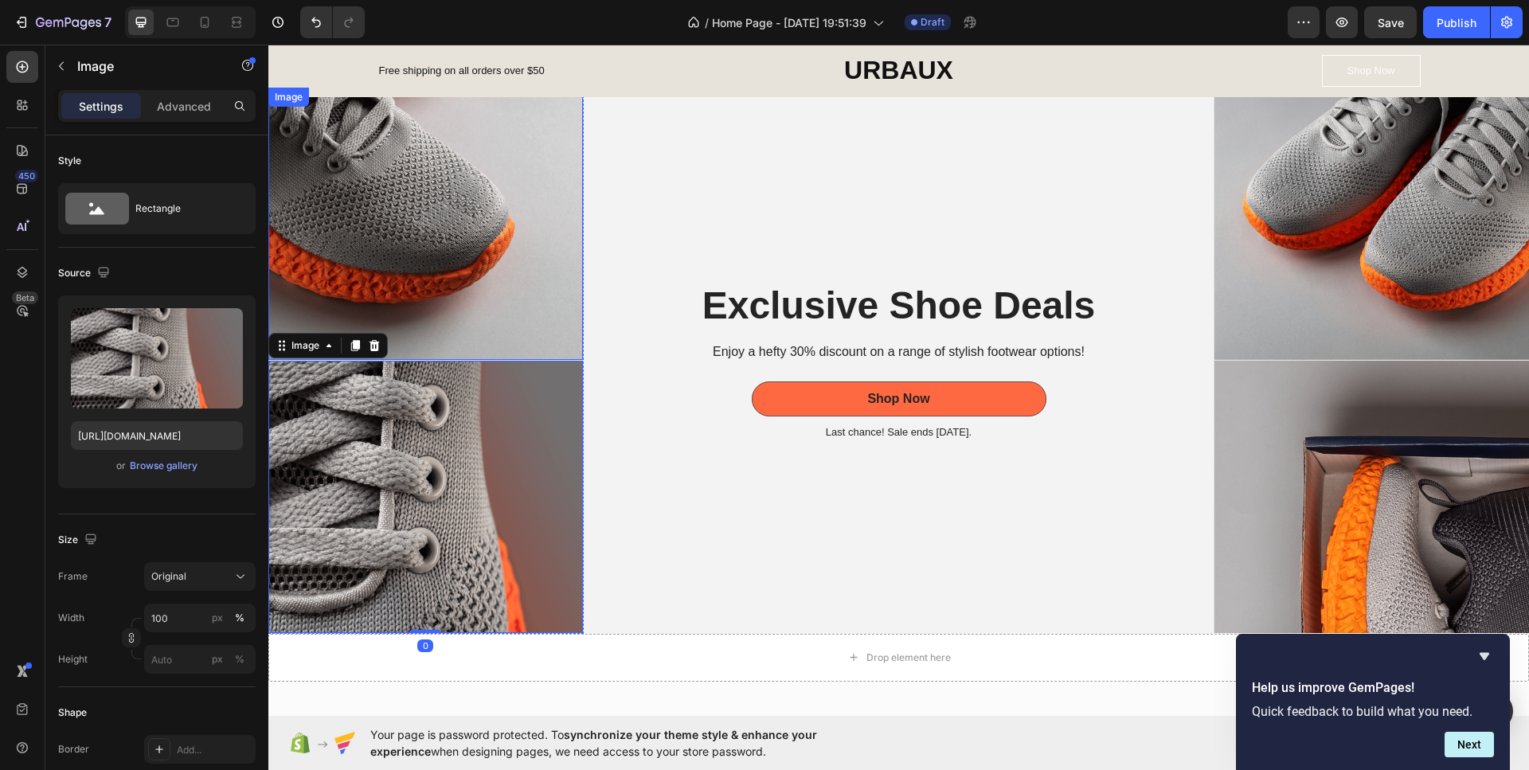
click at [482, 244] on img at bounding box center [425, 224] width 314 height 272
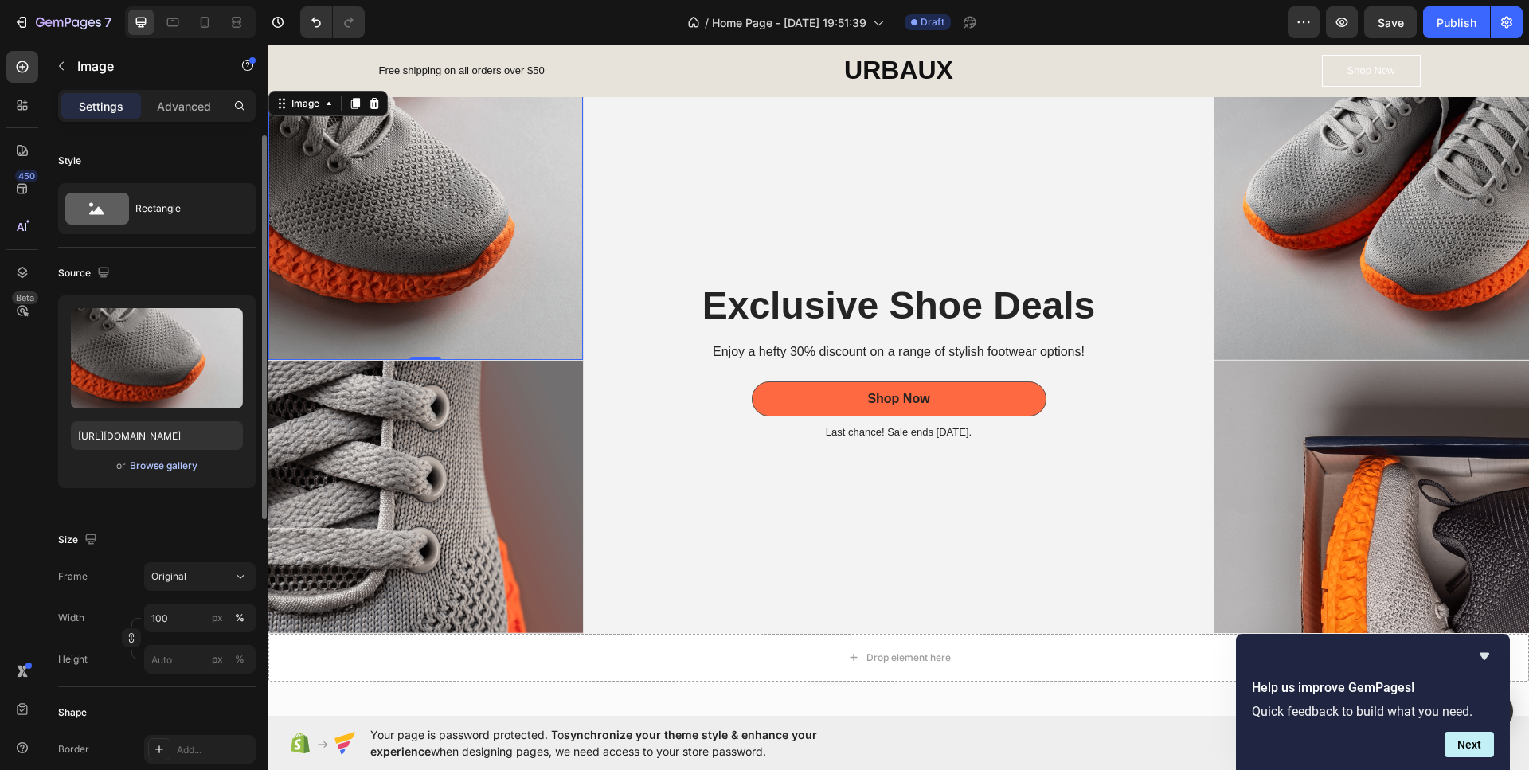
click at [179, 468] on div "Browse gallery" at bounding box center [164, 466] width 68 height 14
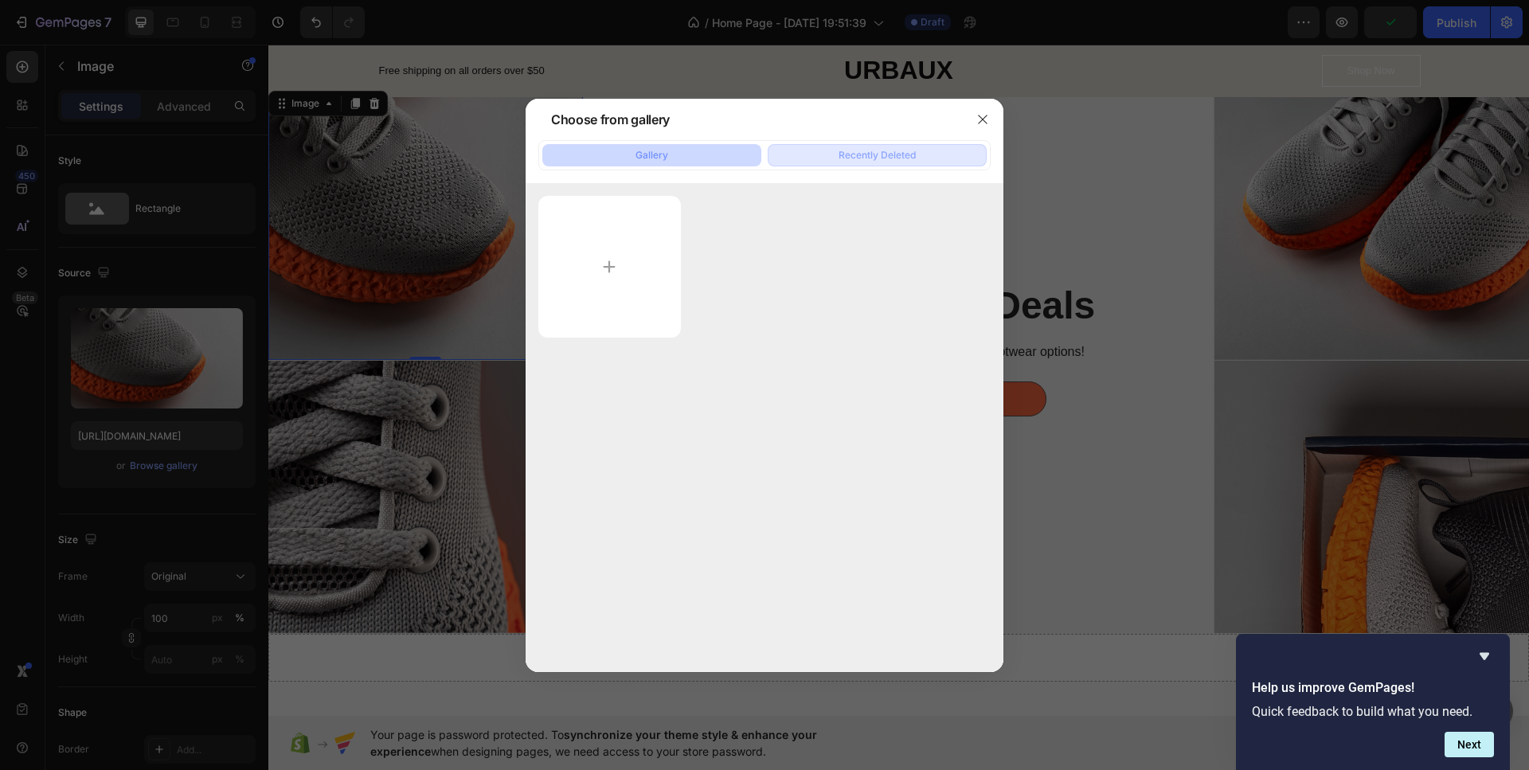
click at [875, 156] on div "Recently Deleted" at bounding box center [876, 155] width 77 height 14
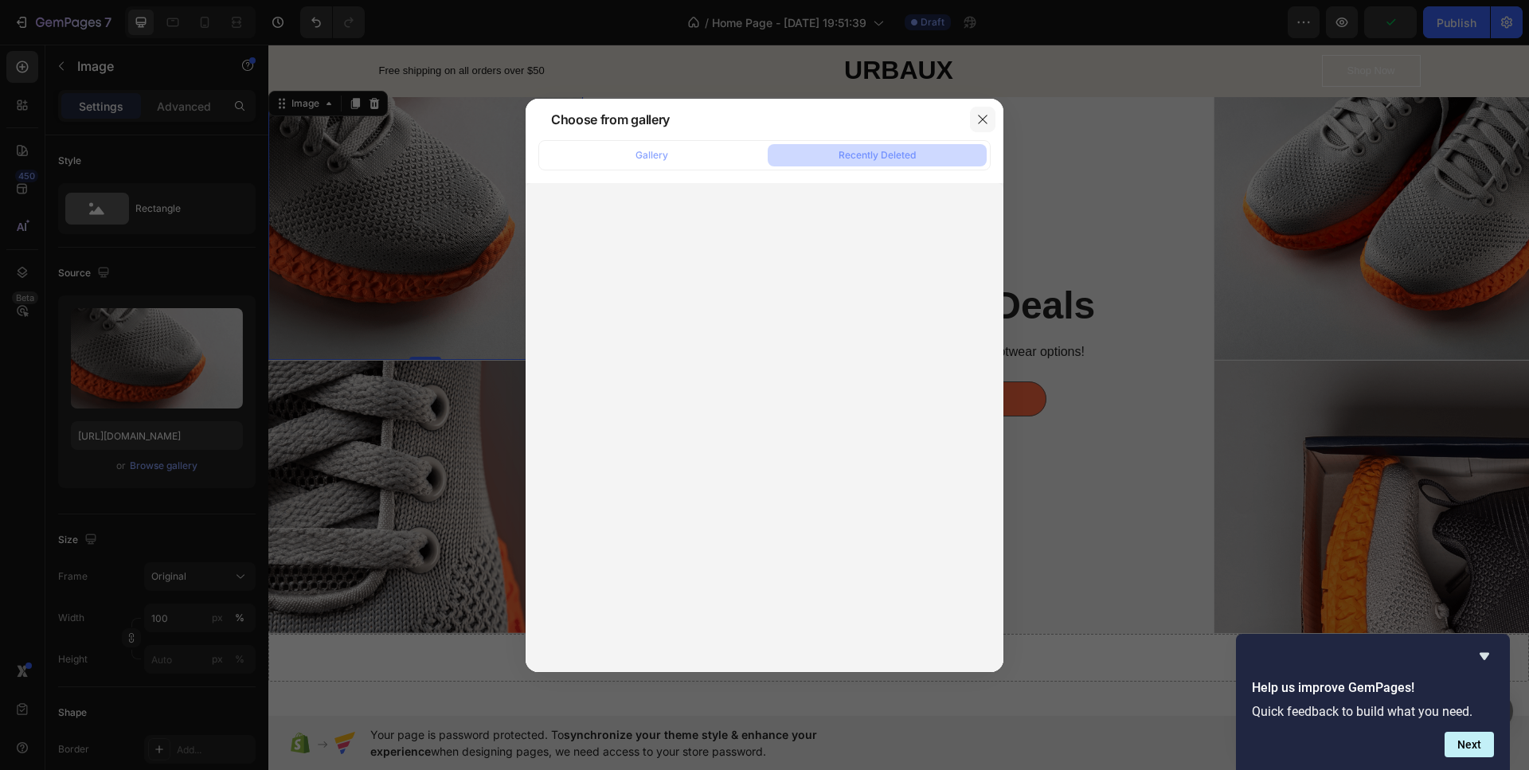
click at [984, 119] on icon "button" at bounding box center [982, 119] width 13 height 13
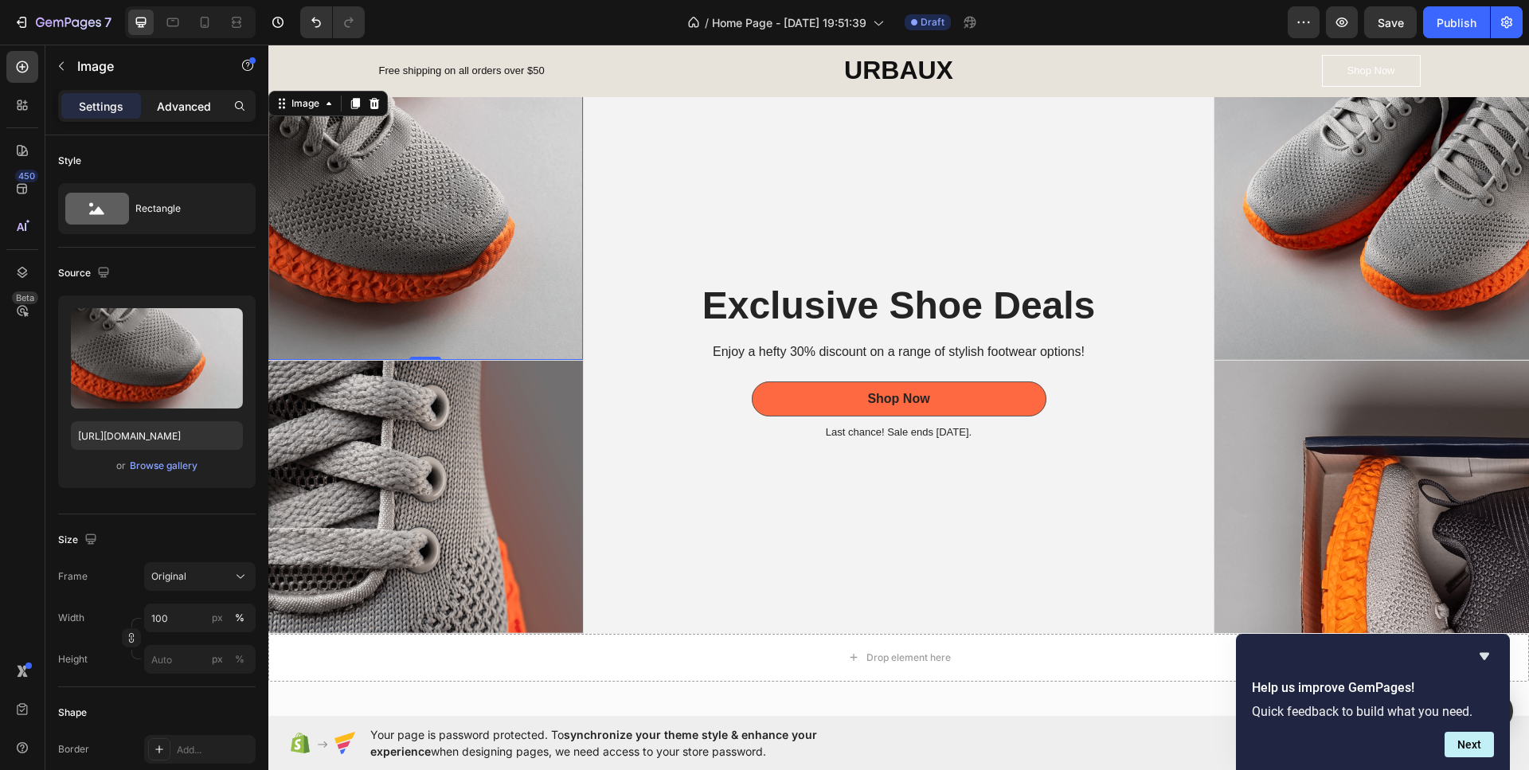
click at [189, 101] on p "Advanced" at bounding box center [184, 106] width 54 height 17
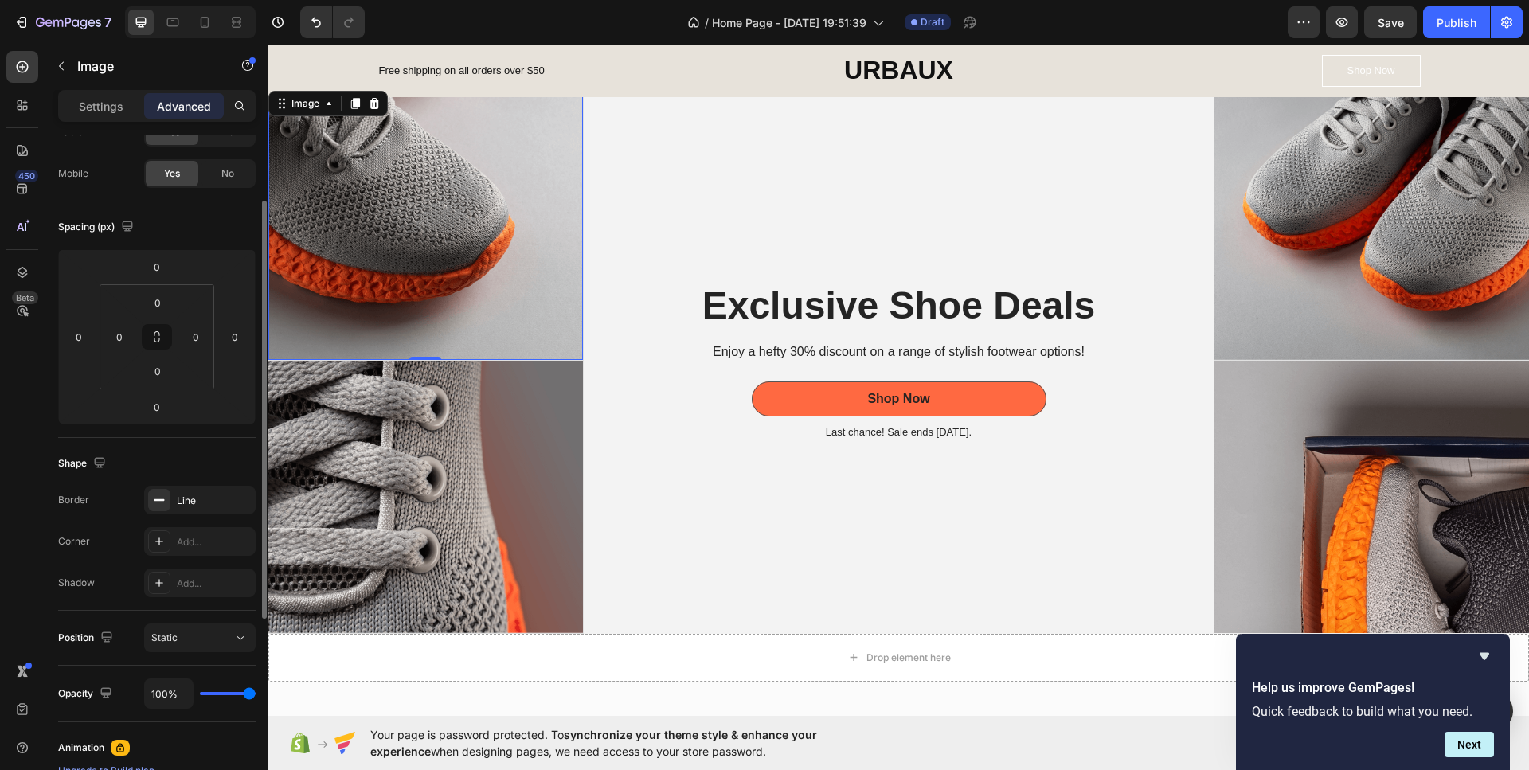
scroll to position [0, 0]
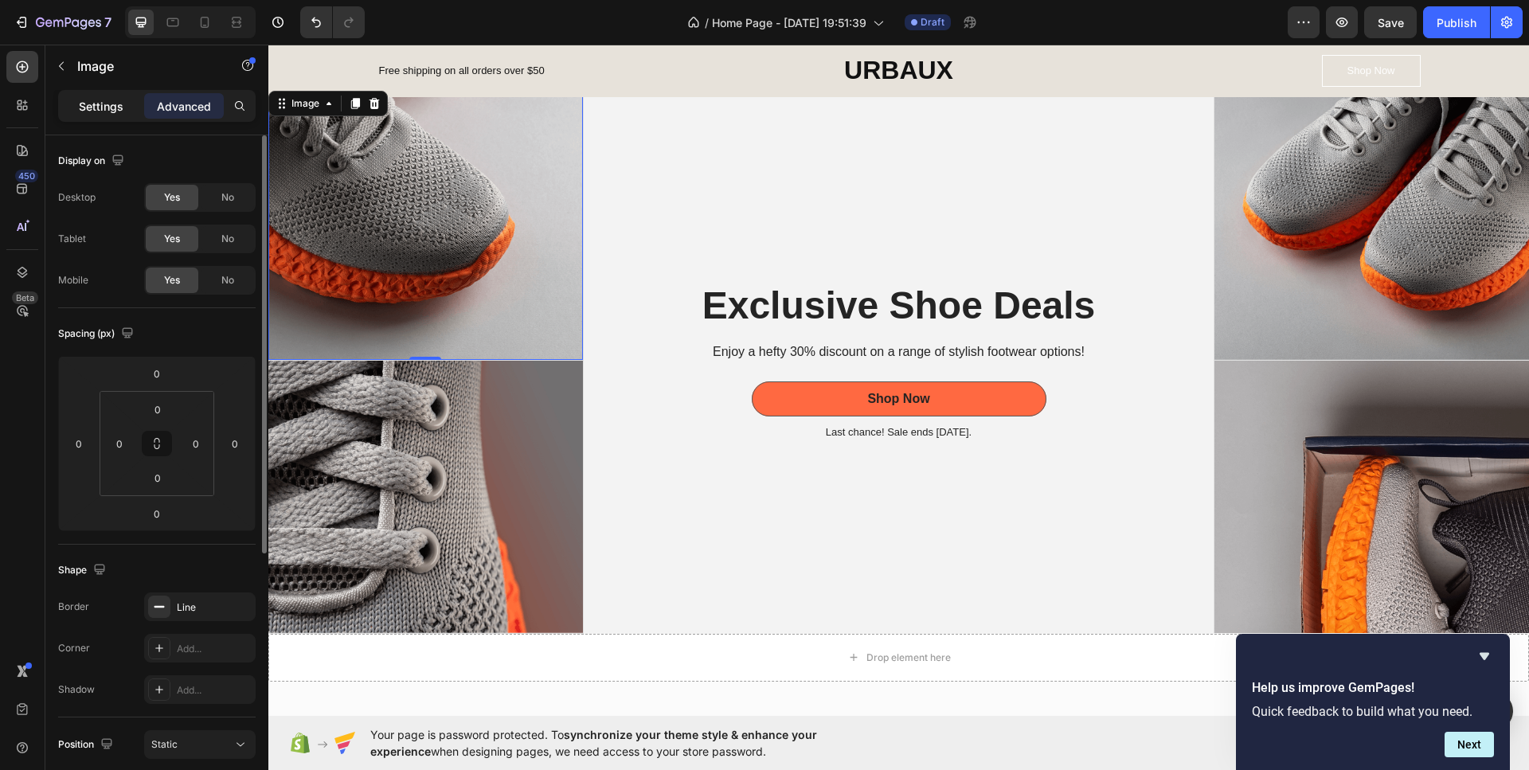
click at [88, 103] on p "Settings" at bounding box center [101, 106] width 45 height 17
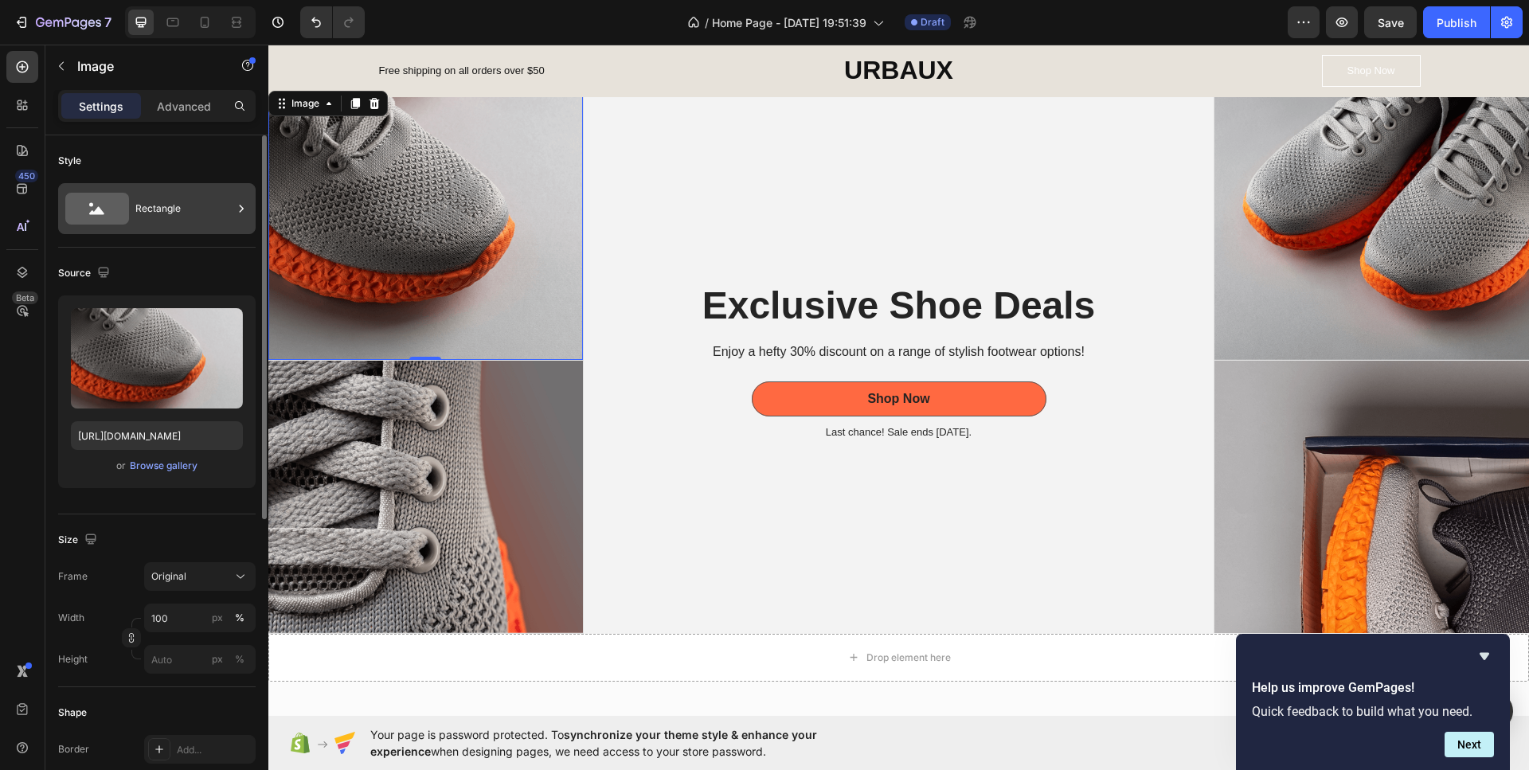
click at [158, 214] on div "Rectangle" at bounding box center [183, 208] width 97 height 37
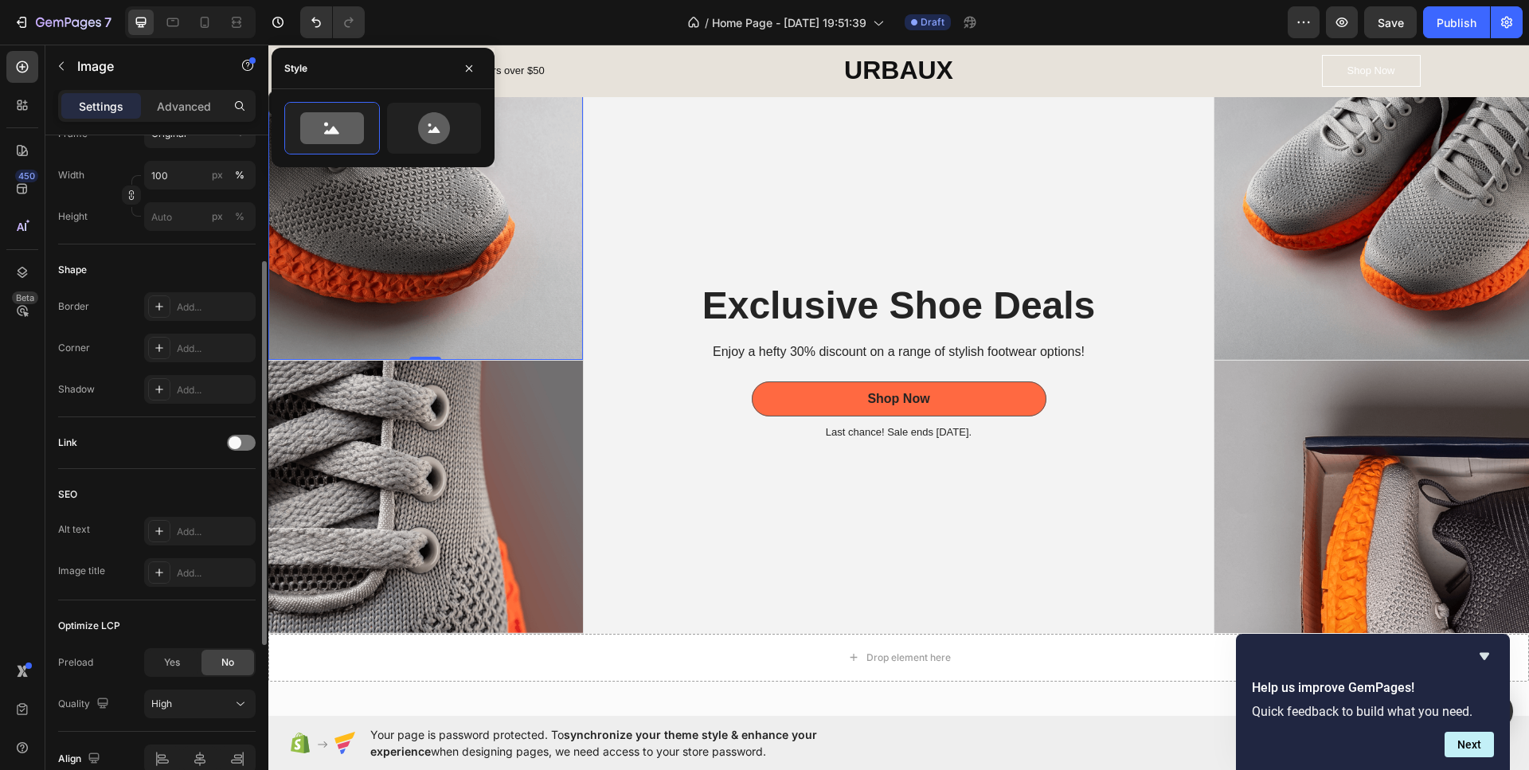
scroll to position [283, 0]
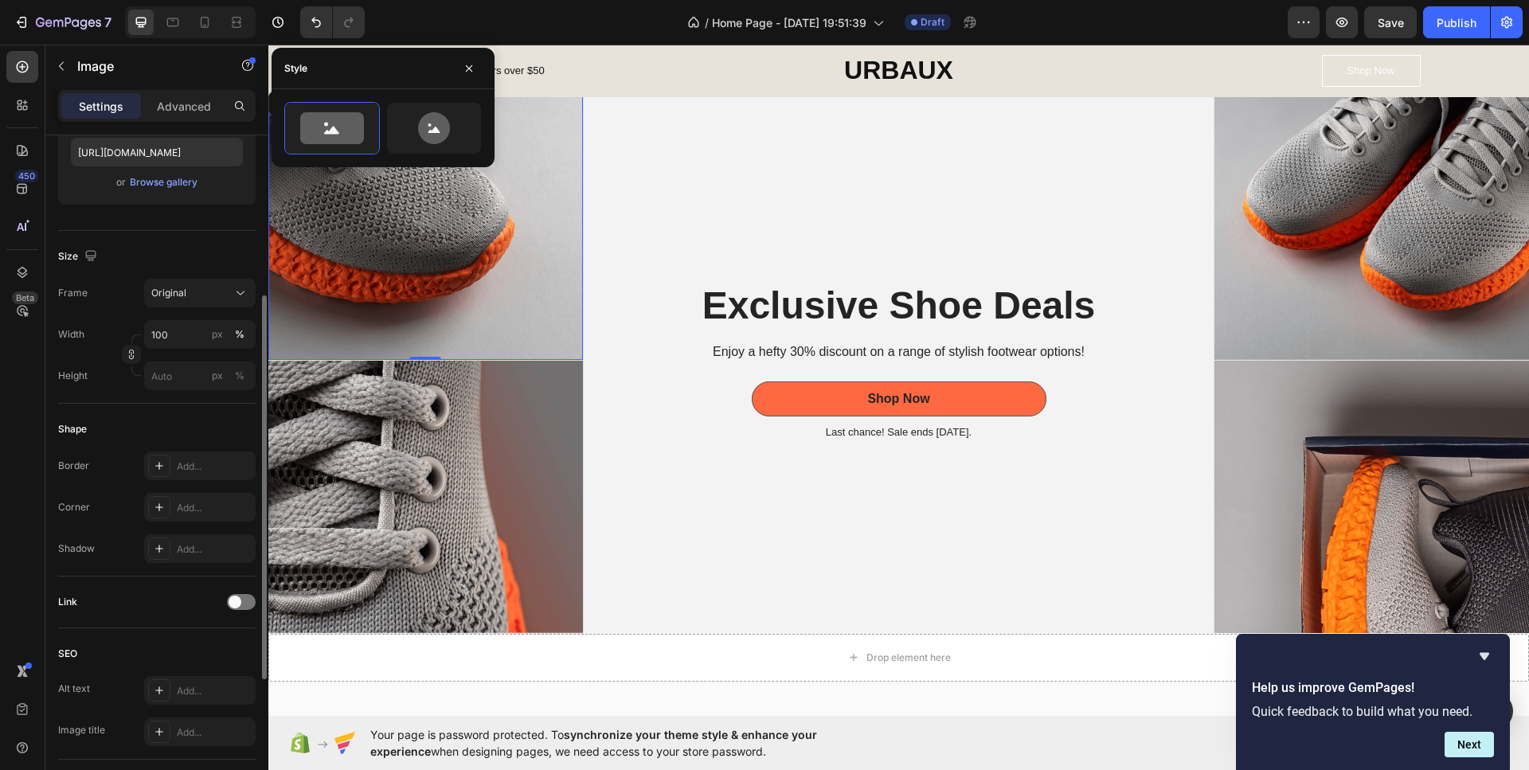
click at [157, 425] on div "Shape" at bounding box center [156, 428] width 197 height 25
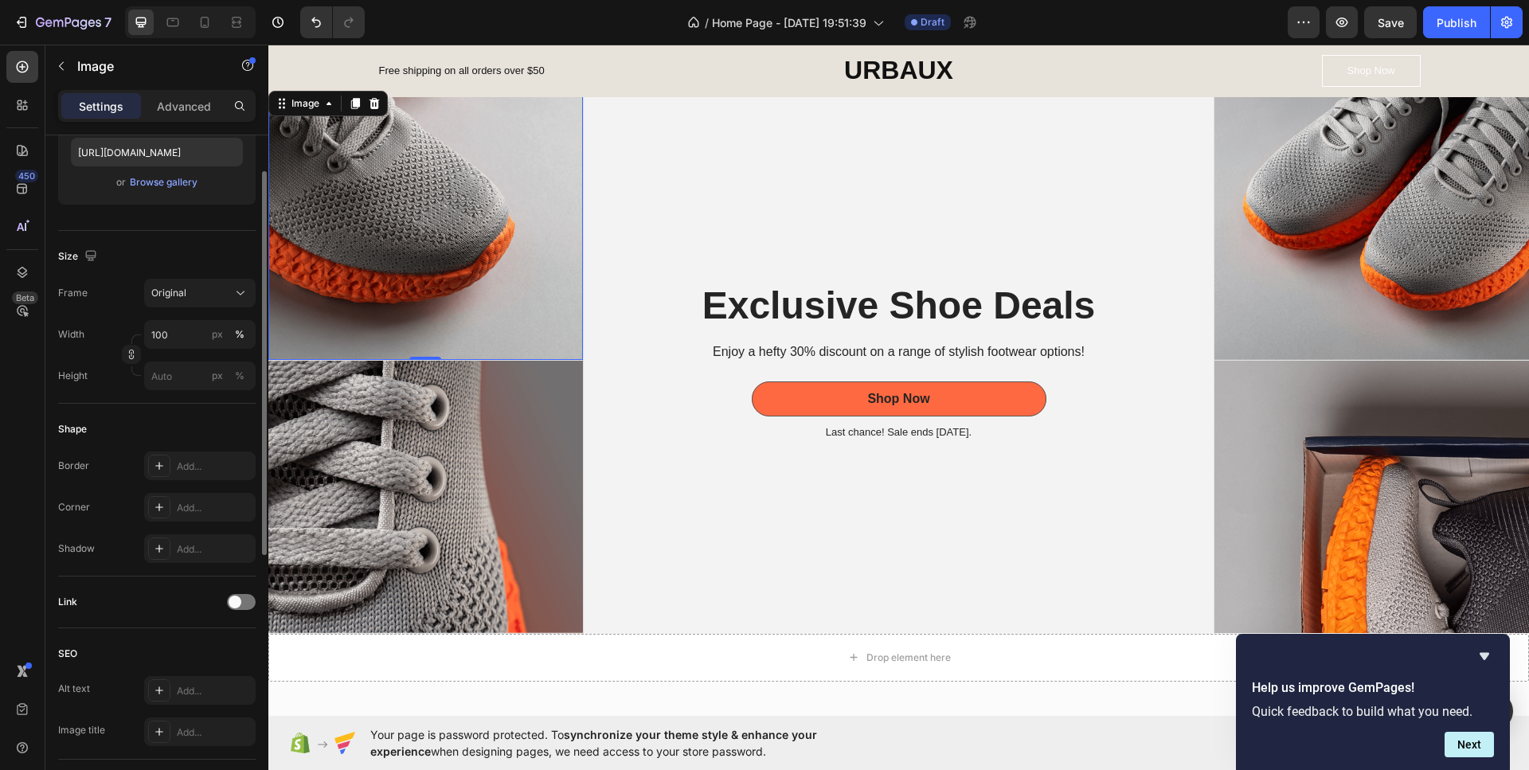
scroll to position [0, 0]
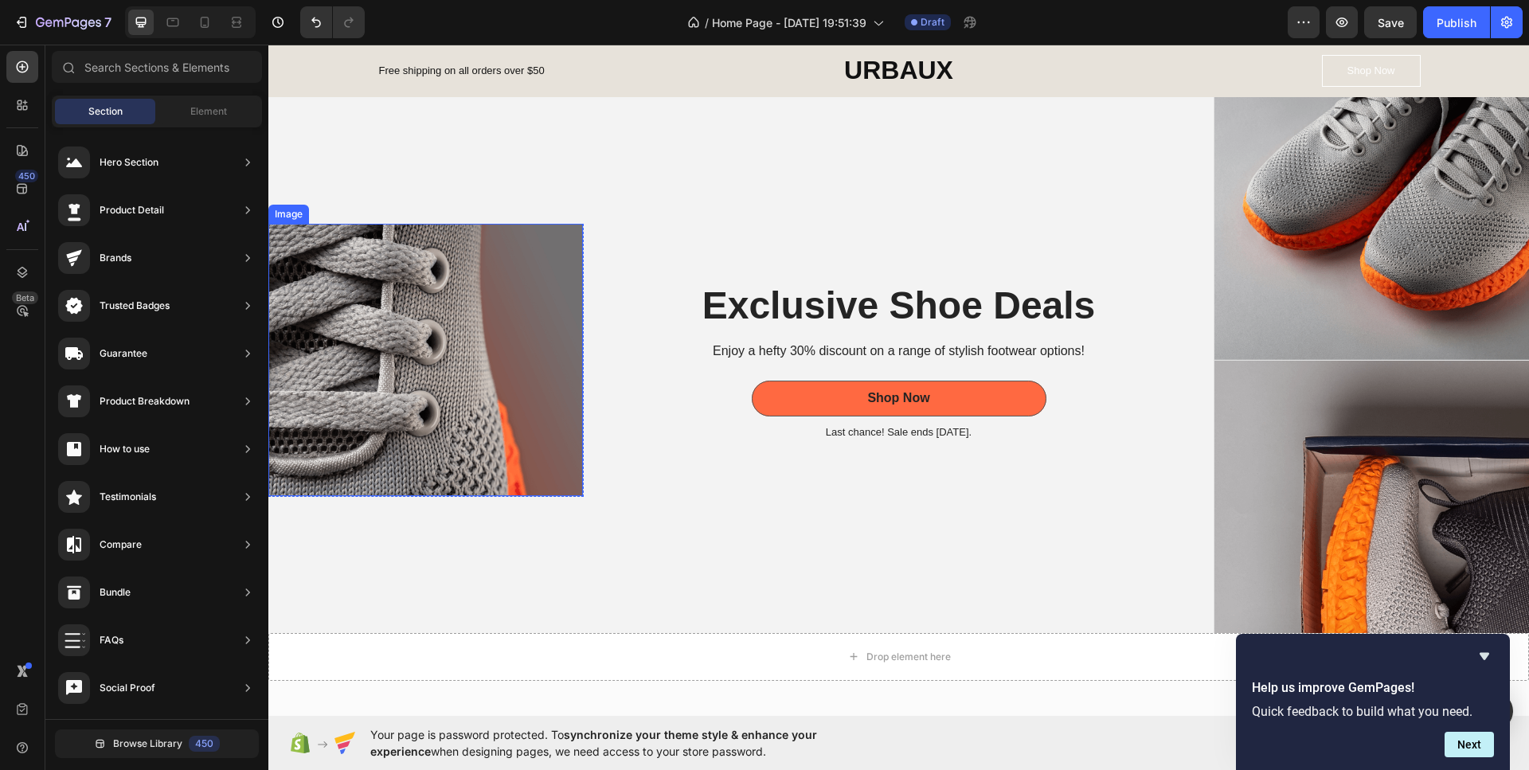
click at [427, 282] on img at bounding box center [425, 360] width 314 height 272
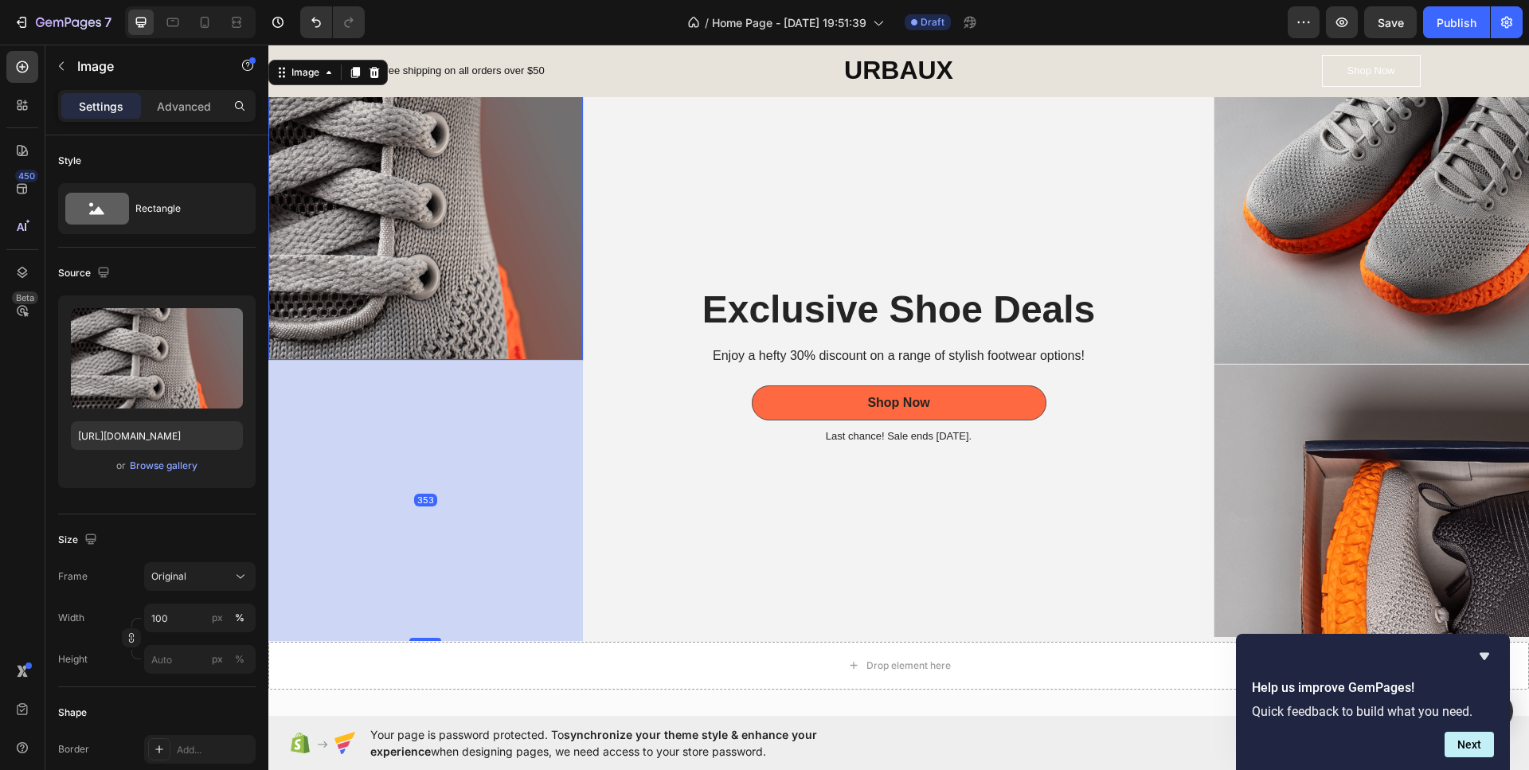
drag, startPoint x: 433, startPoint y: 514, endPoint x: 415, endPoint y: 771, distance: 257.0
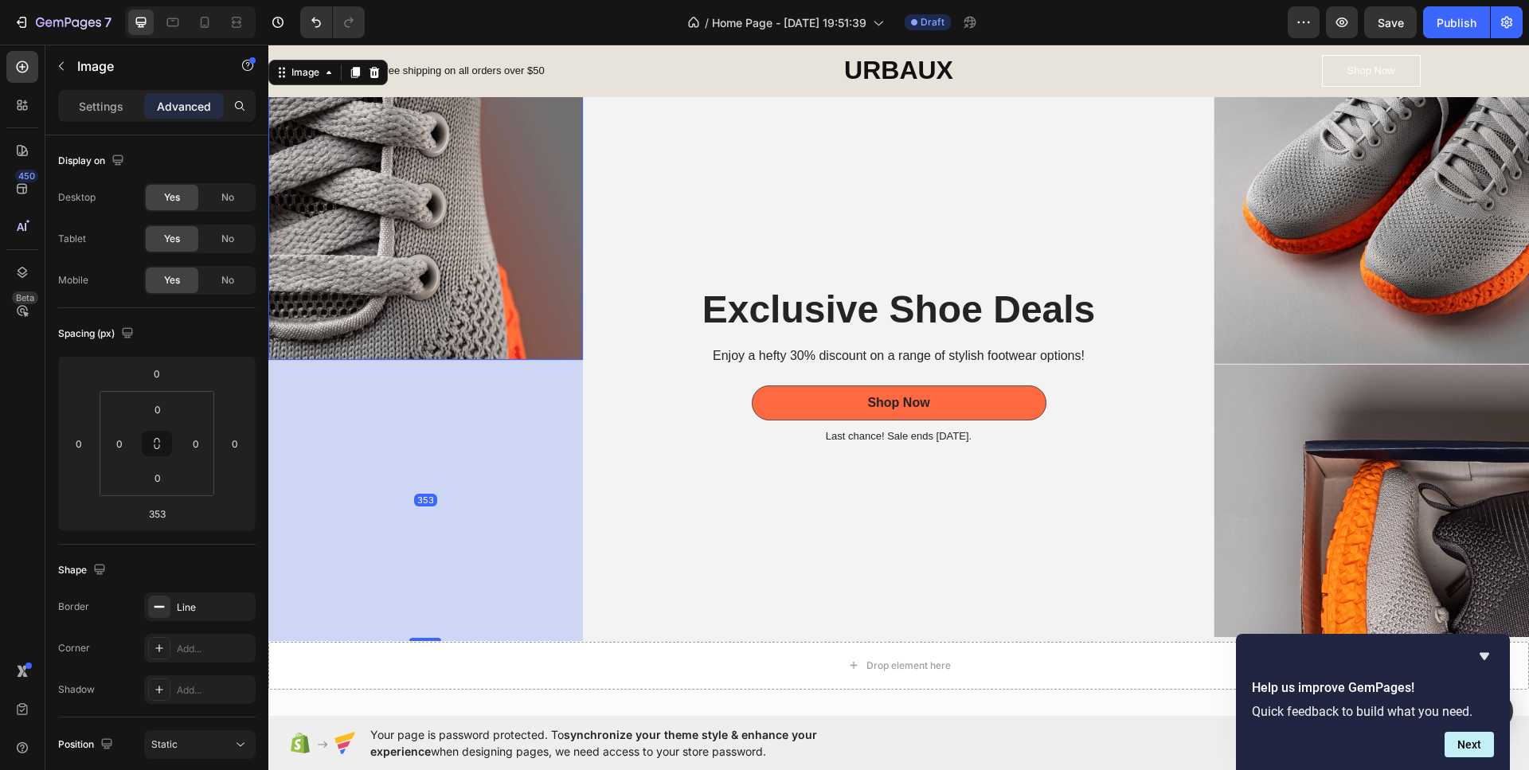
click at [448, 422] on div "353" at bounding box center [425, 500] width 314 height 281
click at [424, 313] on img at bounding box center [425, 224] width 314 height 272
click at [347, 331] on img at bounding box center [425, 224] width 314 height 272
click at [443, 301] on img at bounding box center [425, 224] width 314 height 272
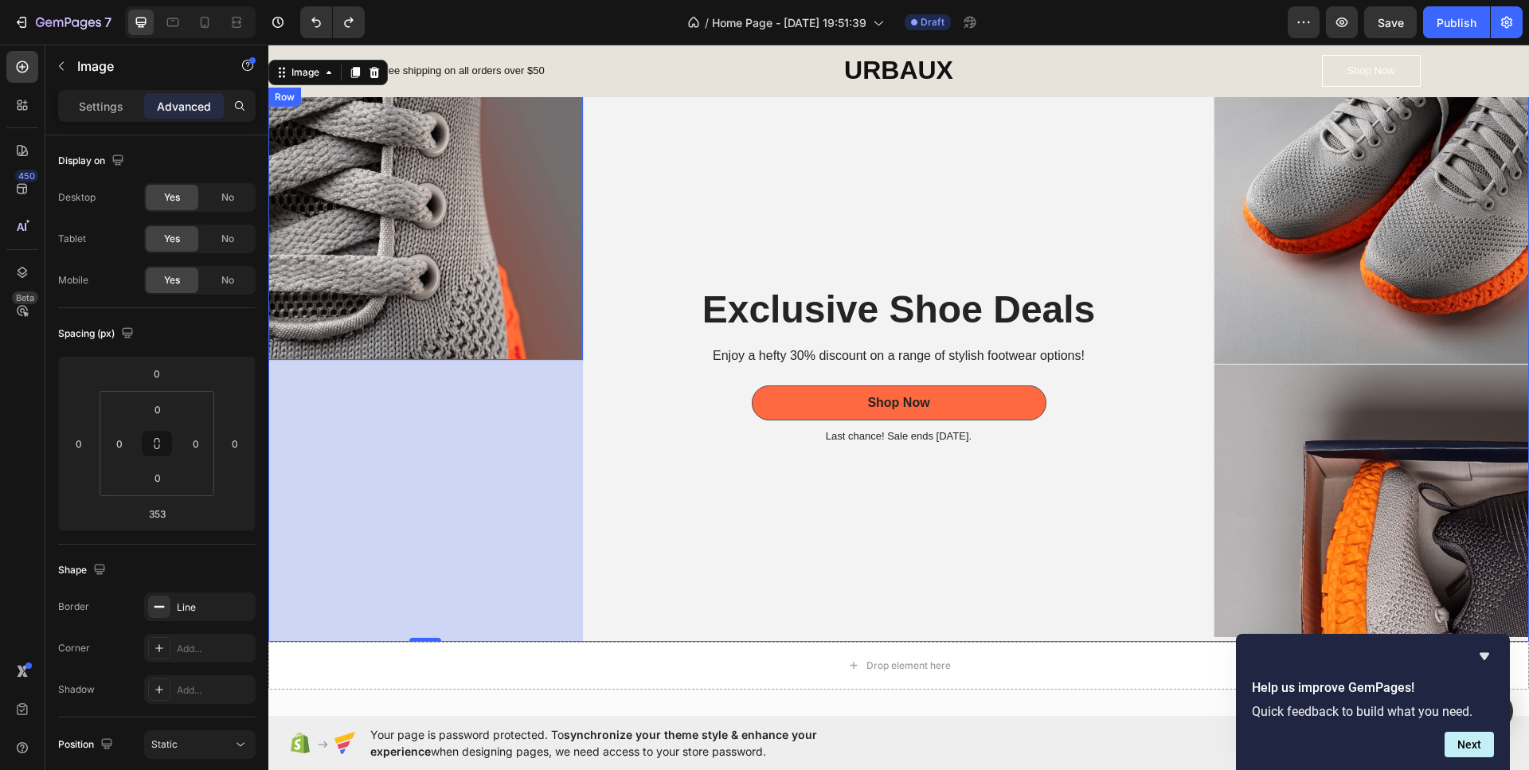
click at [603, 384] on div "Exclusive Shoe Deals Heading Enjoy a hefty 30% discount on a range of stylish f…" at bounding box center [899, 365] width 631 height 554
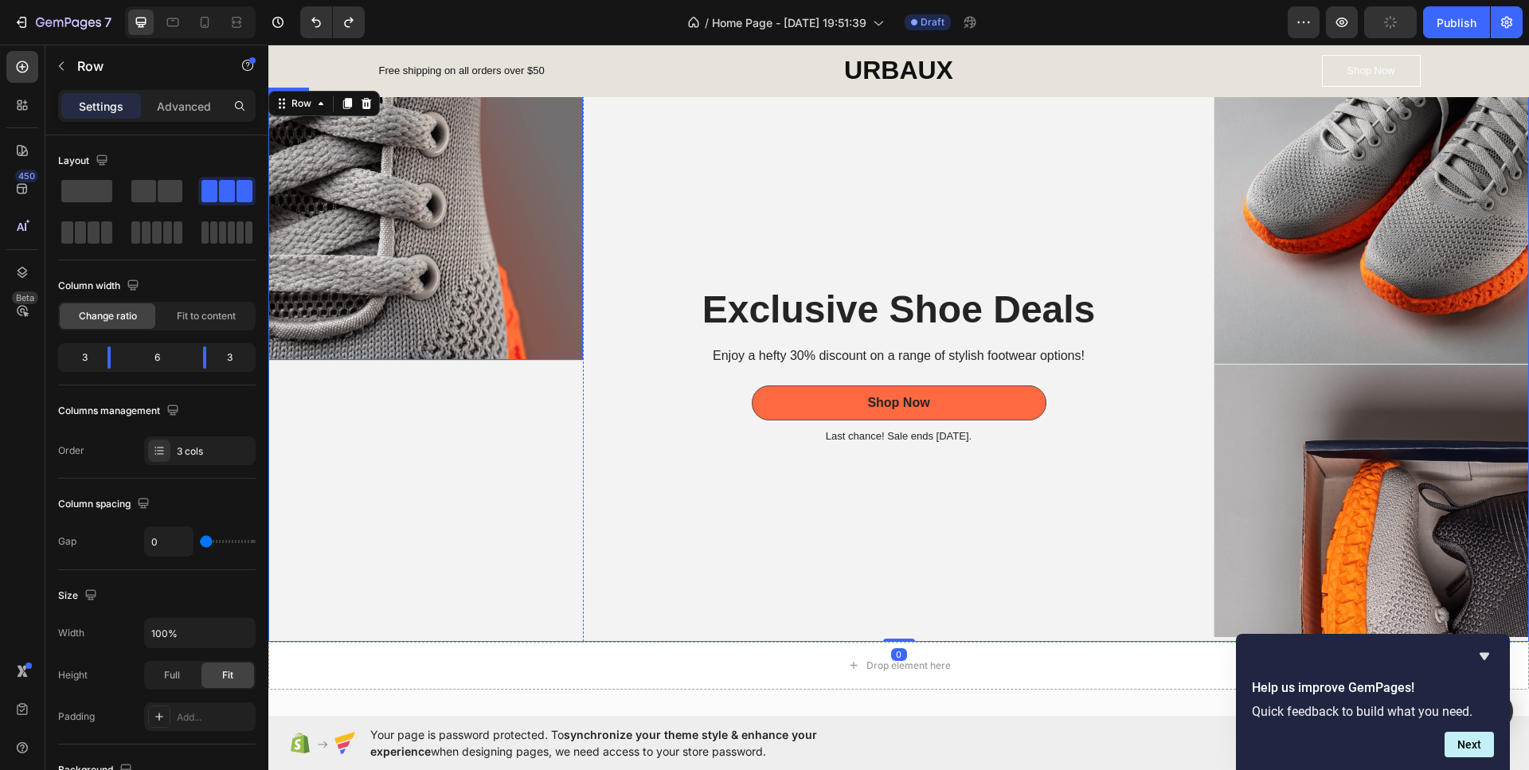
click at [503, 311] on img at bounding box center [425, 224] width 314 height 272
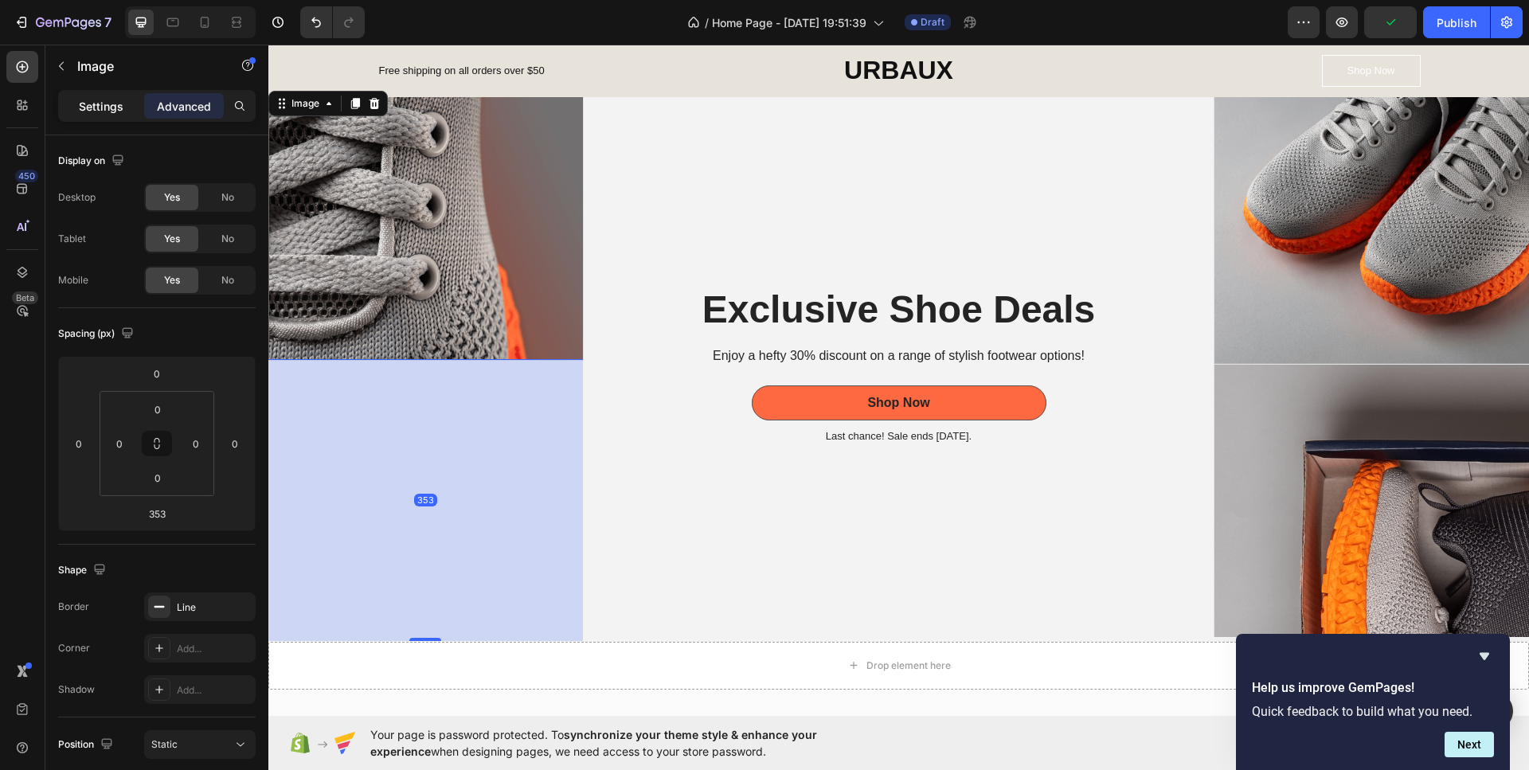
click at [104, 110] on p "Settings" at bounding box center [101, 106] width 45 height 17
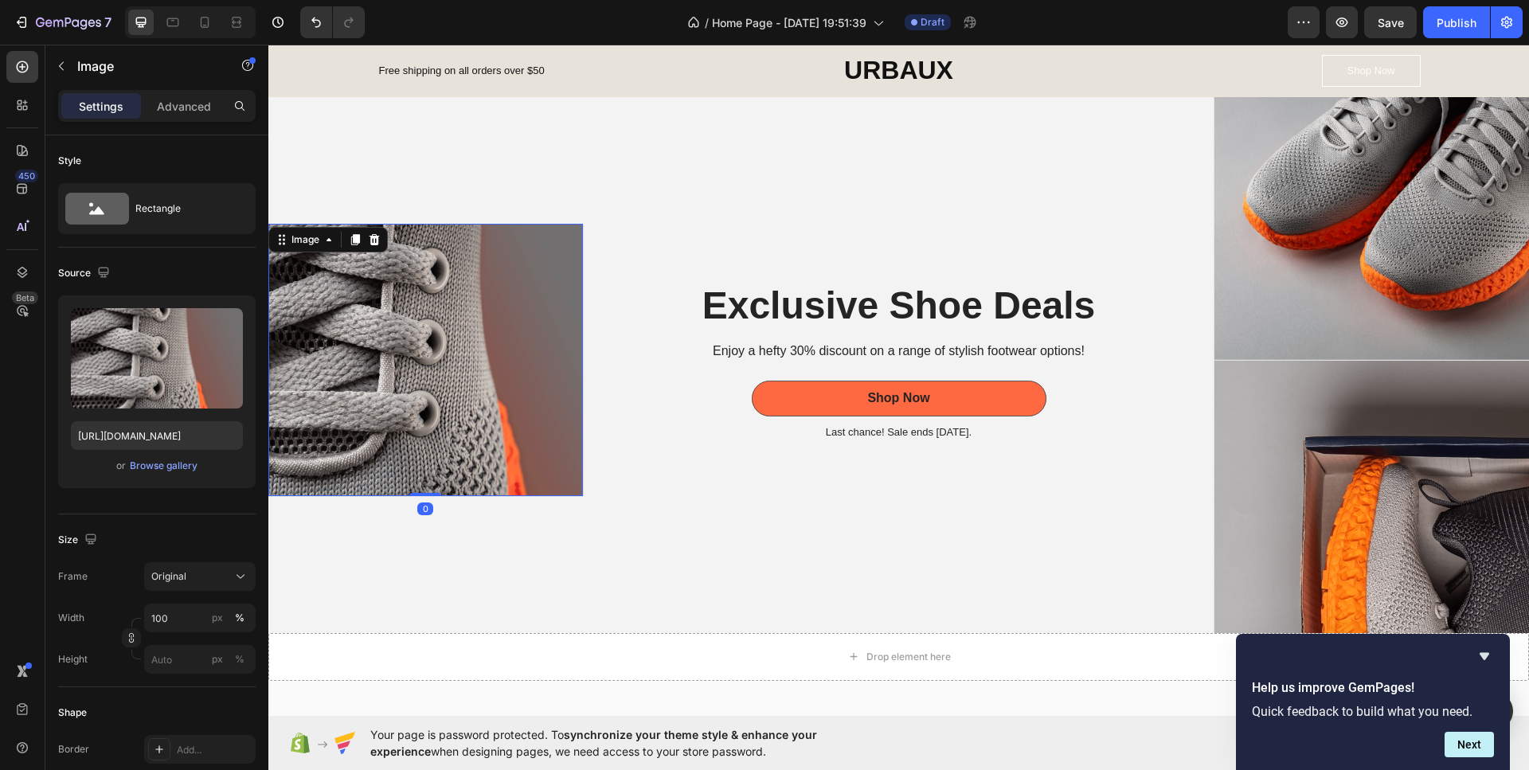
drag, startPoint x: 422, startPoint y: 635, endPoint x: 454, endPoint y: 332, distance: 305.0
click at [454, 332] on div "Image 0" at bounding box center [425, 360] width 315 height 273
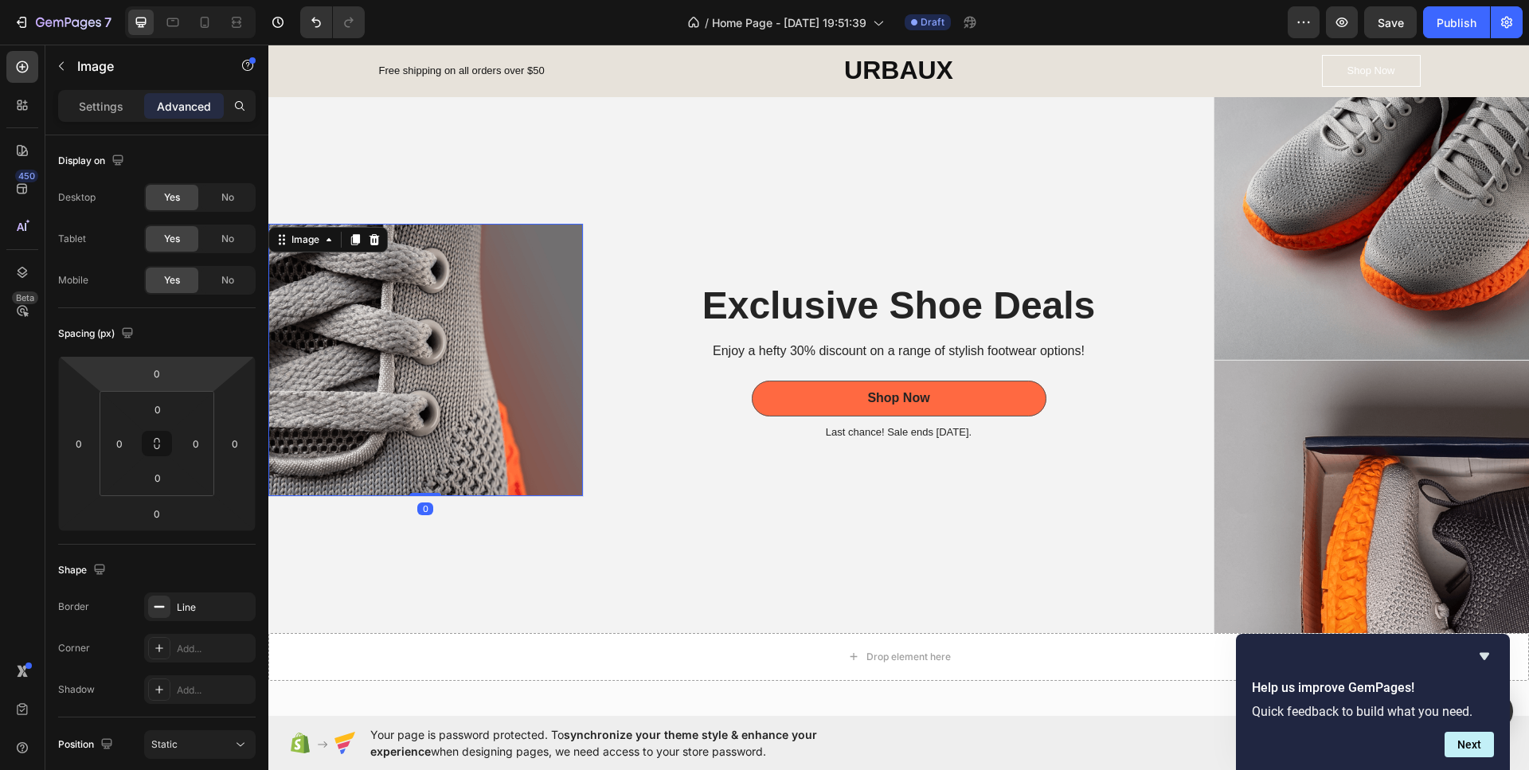
click at [84, 119] on div "Settings Advanced" at bounding box center [156, 106] width 197 height 32
click at [99, 101] on p "Settings" at bounding box center [101, 106] width 45 height 17
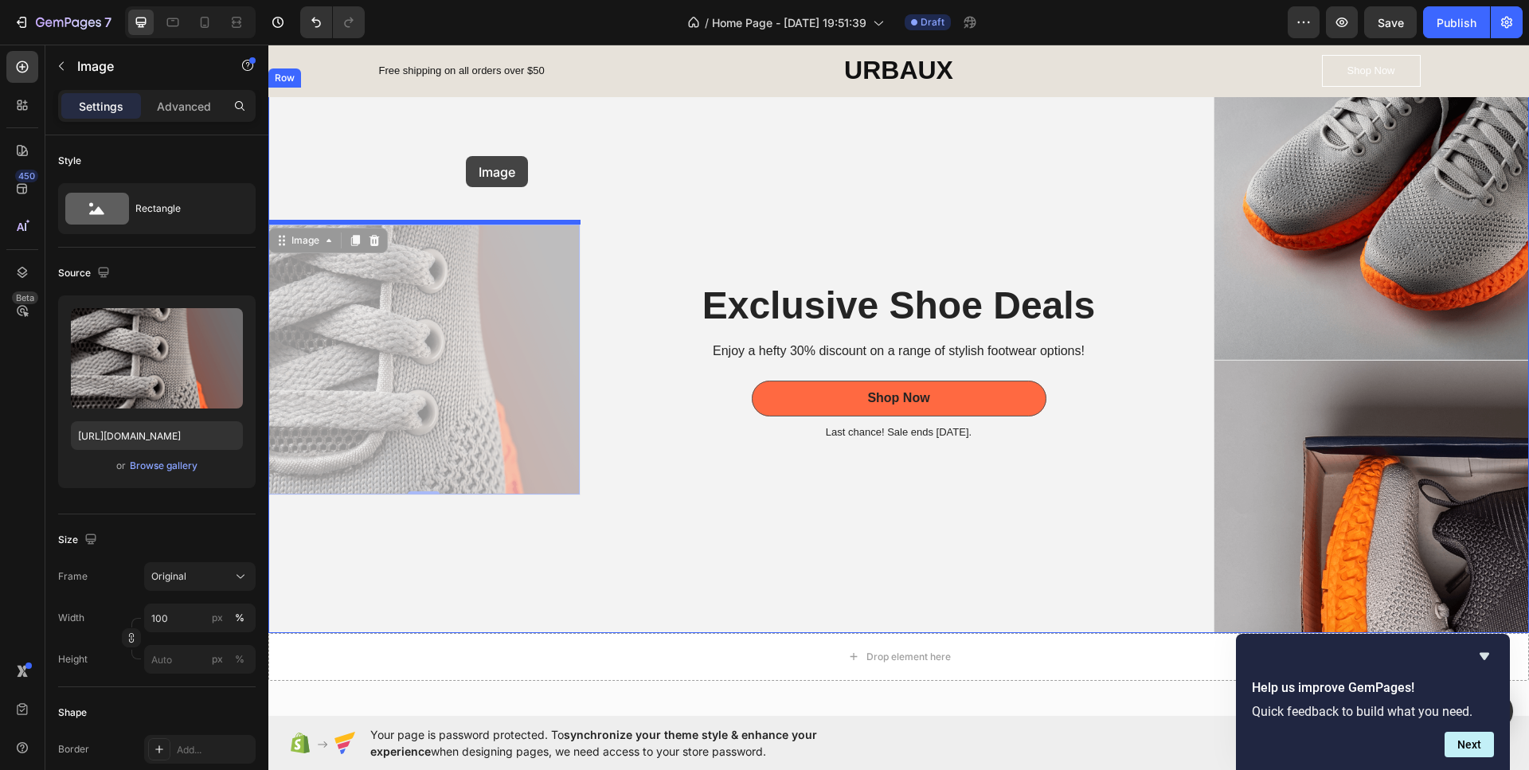
drag, startPoint x: 465, startPoint y: 311, endPoint x: 466, endPoint y: 156, distance: 155.2
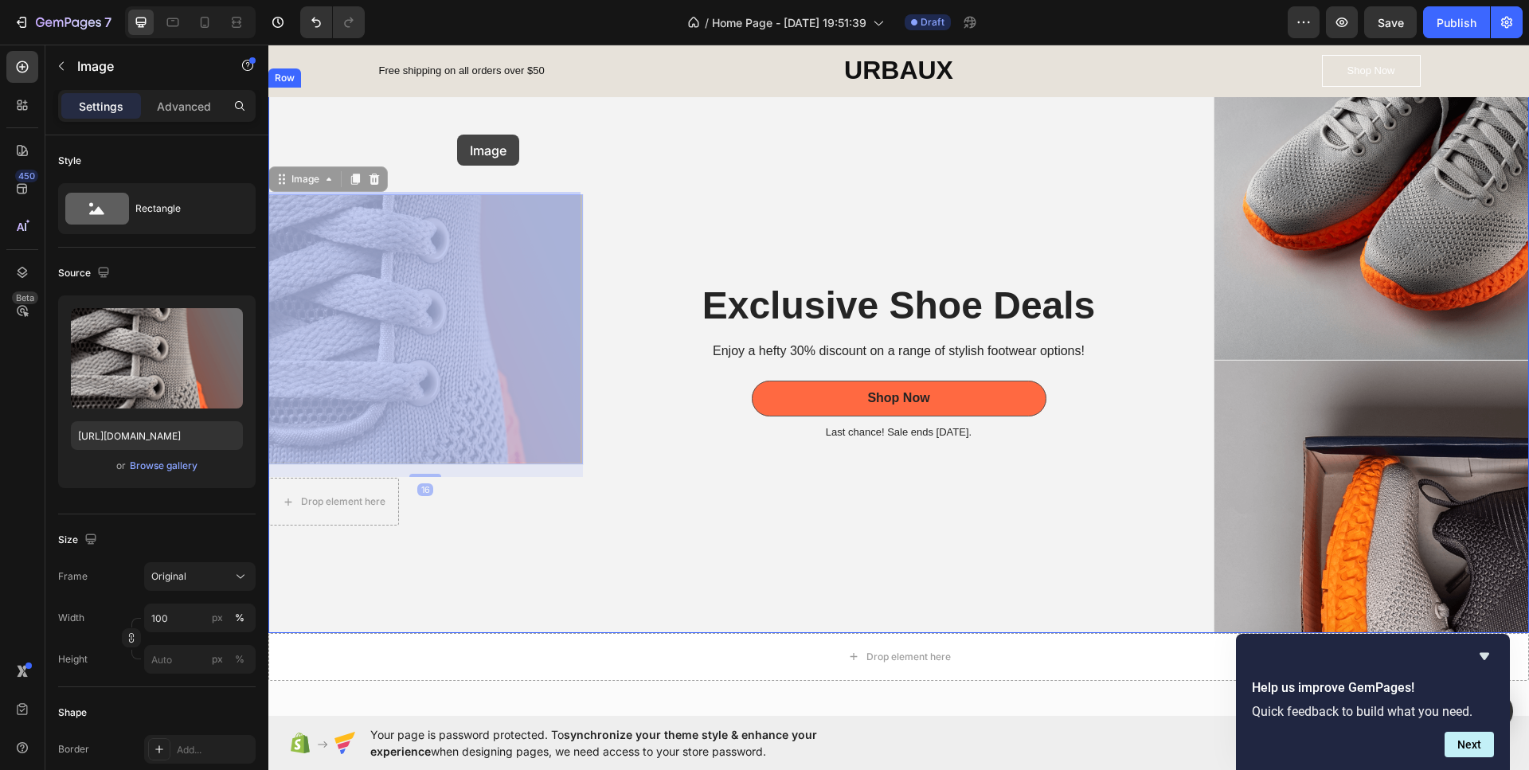
drag, startPoint x: 463, startPoint y: 271, endPoint x: 457, endPoint y: 135, distance: 136.3
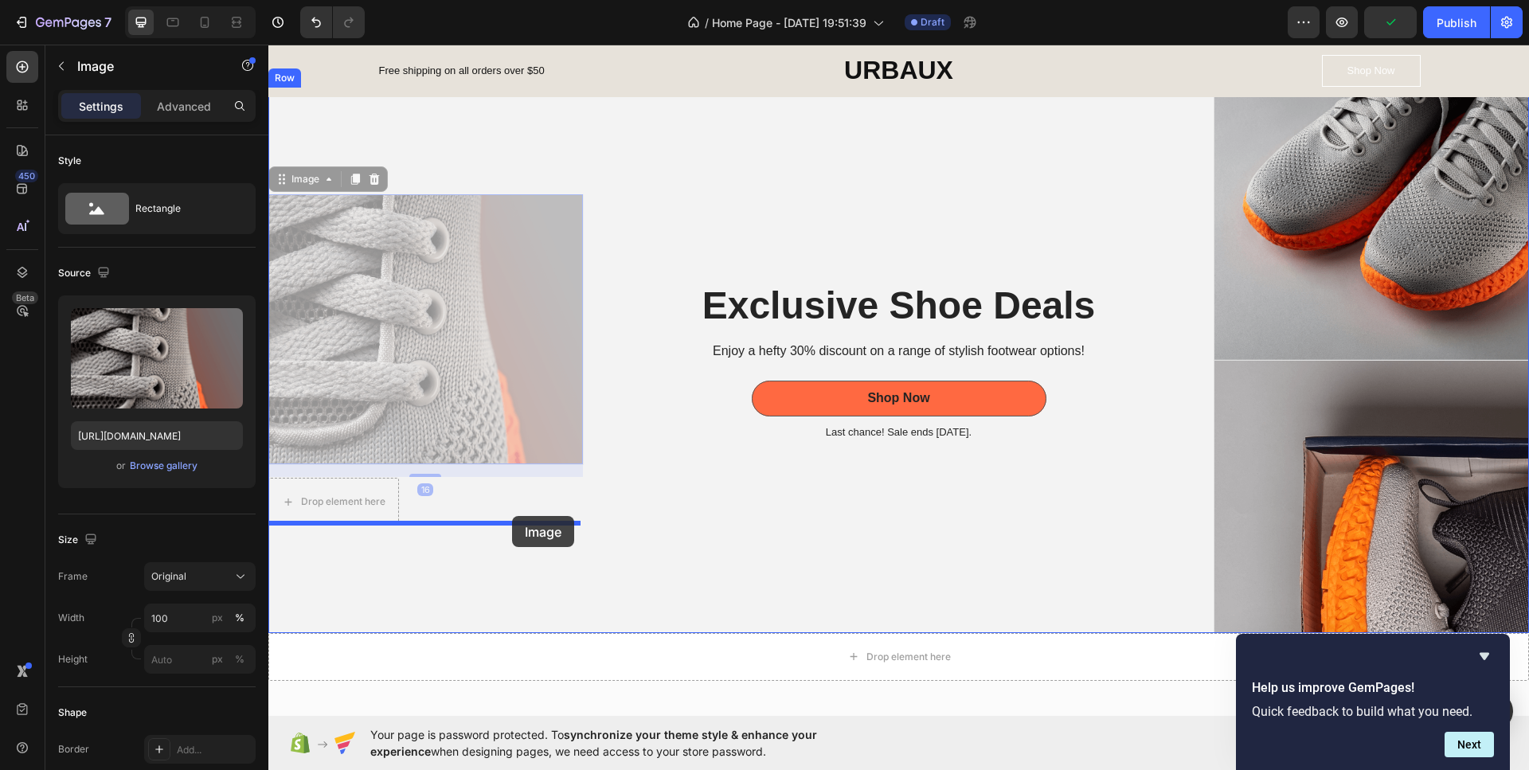
drag, startPoint x: 441, startPoint y: 273, endPoint x: 512, endPoint y: 516, distance: 252.9
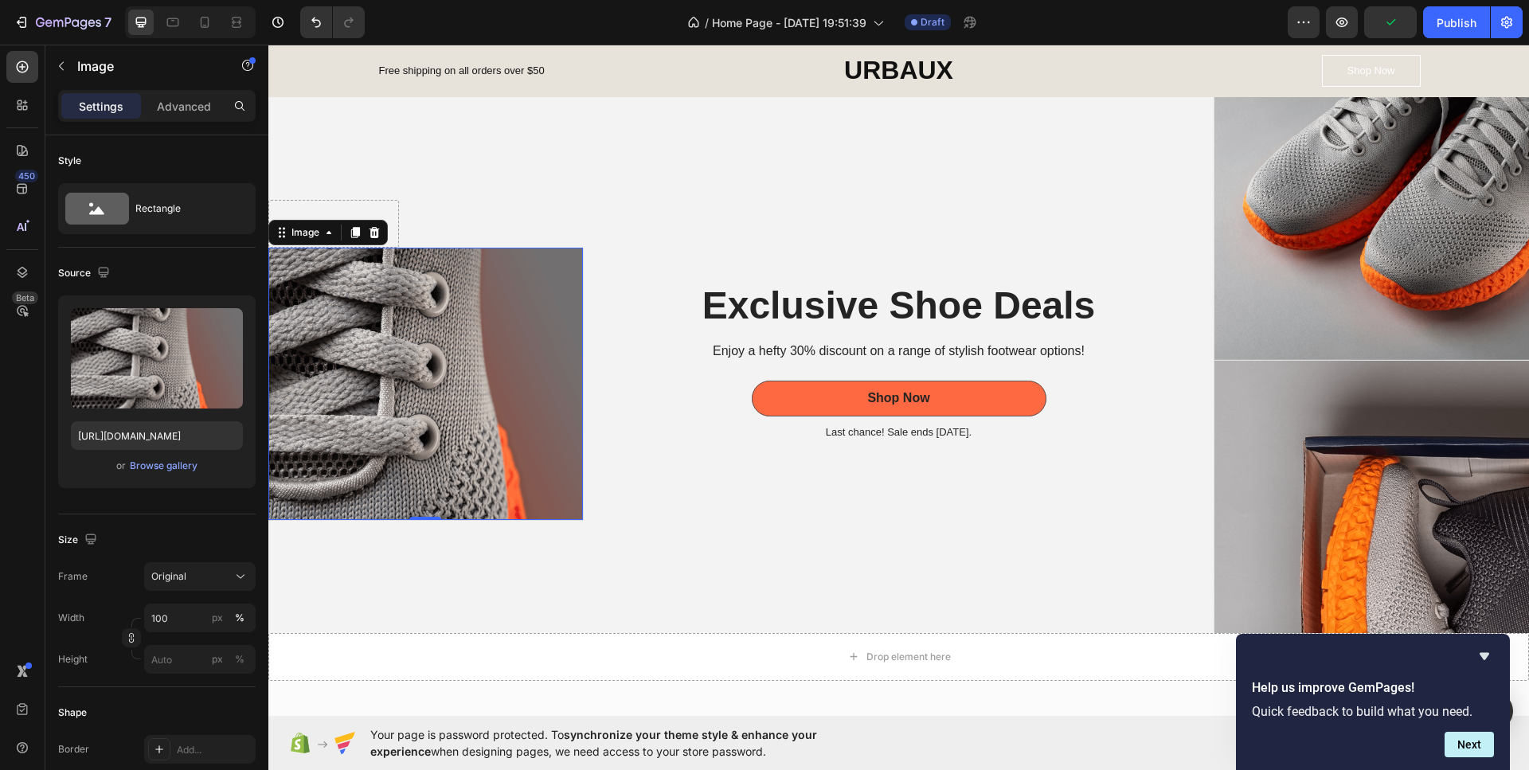
click at [454, 431] on img at bounding box center [425, 384] width 314 height 272
click at [398, 134] on div "Drop element here Image Image Row Image 16" at bounding box center [425, 360] width 315 height 545
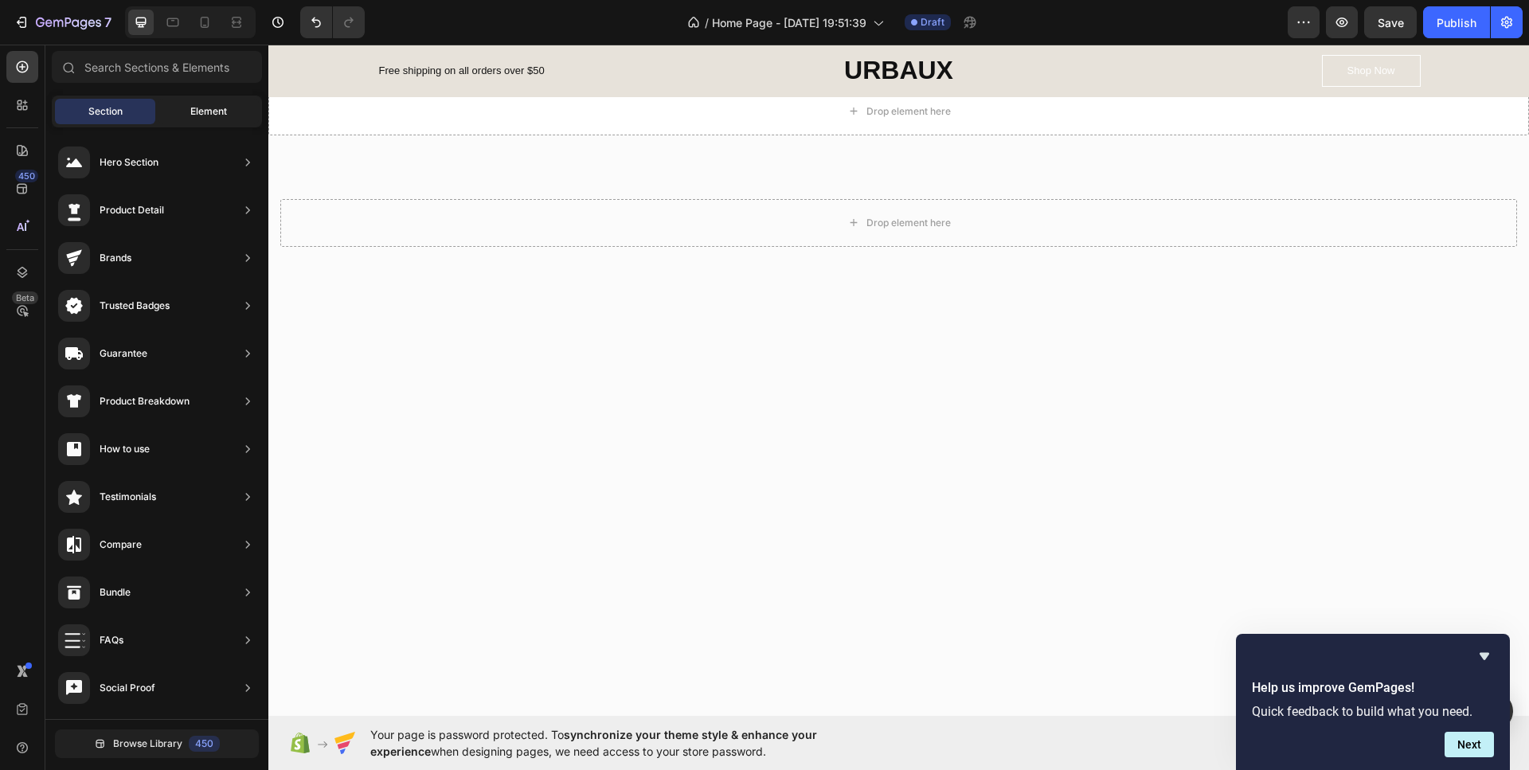
click at [217, 110] on span "Element" at bounding box center [208, 111] width 37 height 14
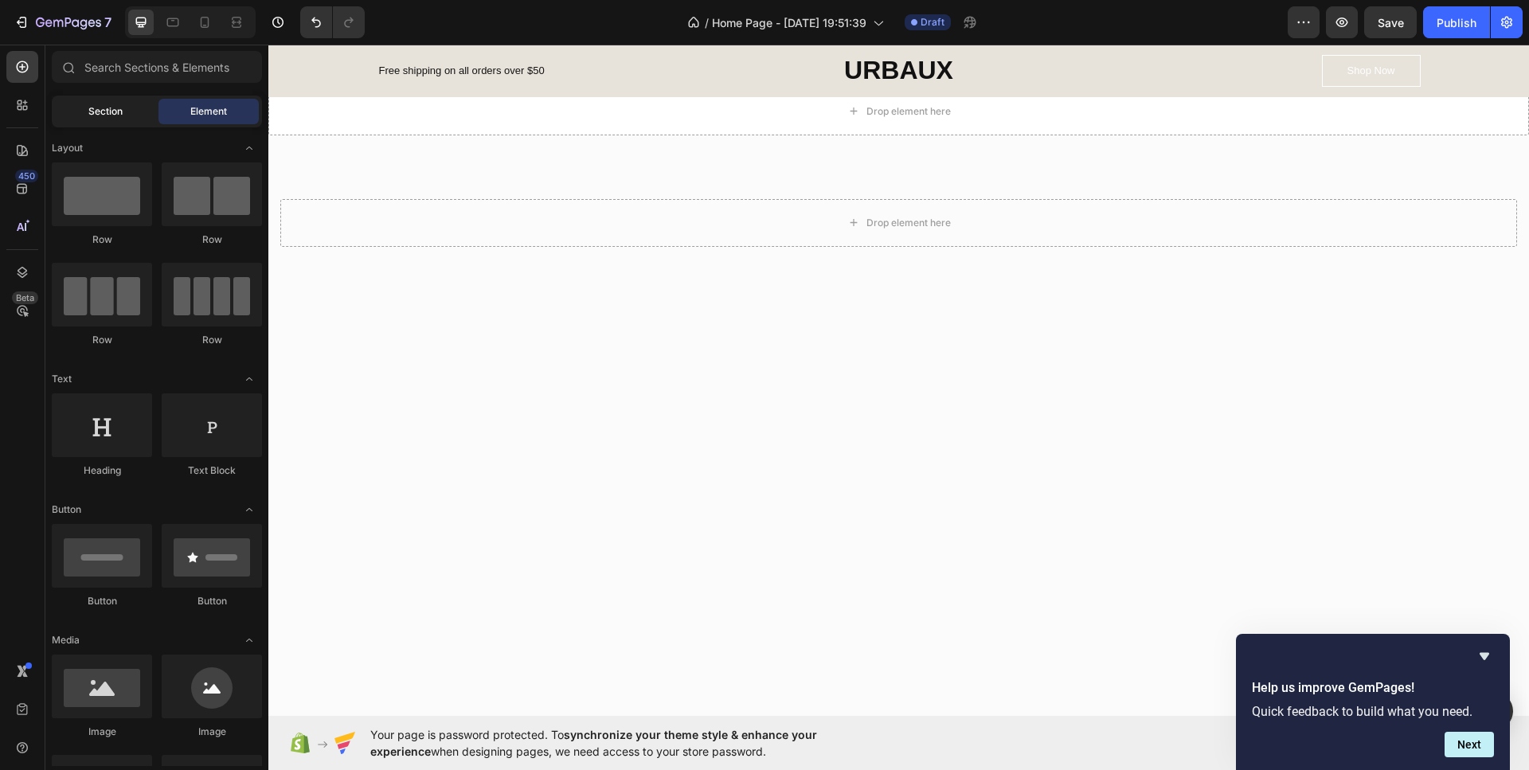
click at [111, 103] on div "Section" at bounding box center [105, 111] width 100 height 25
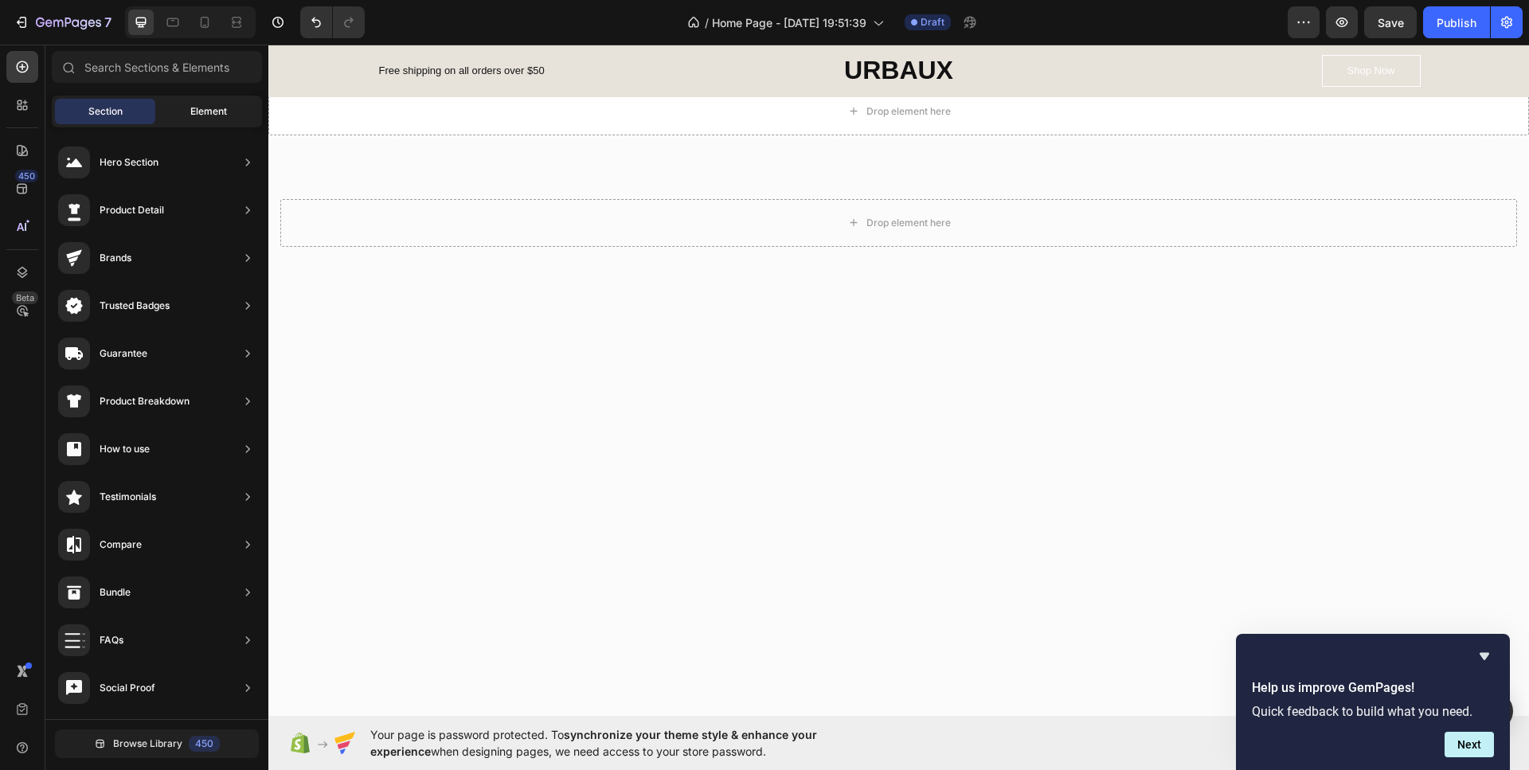
click at [177, 103] on div "Element" at bounding box center [208, 111] width 100 height 25
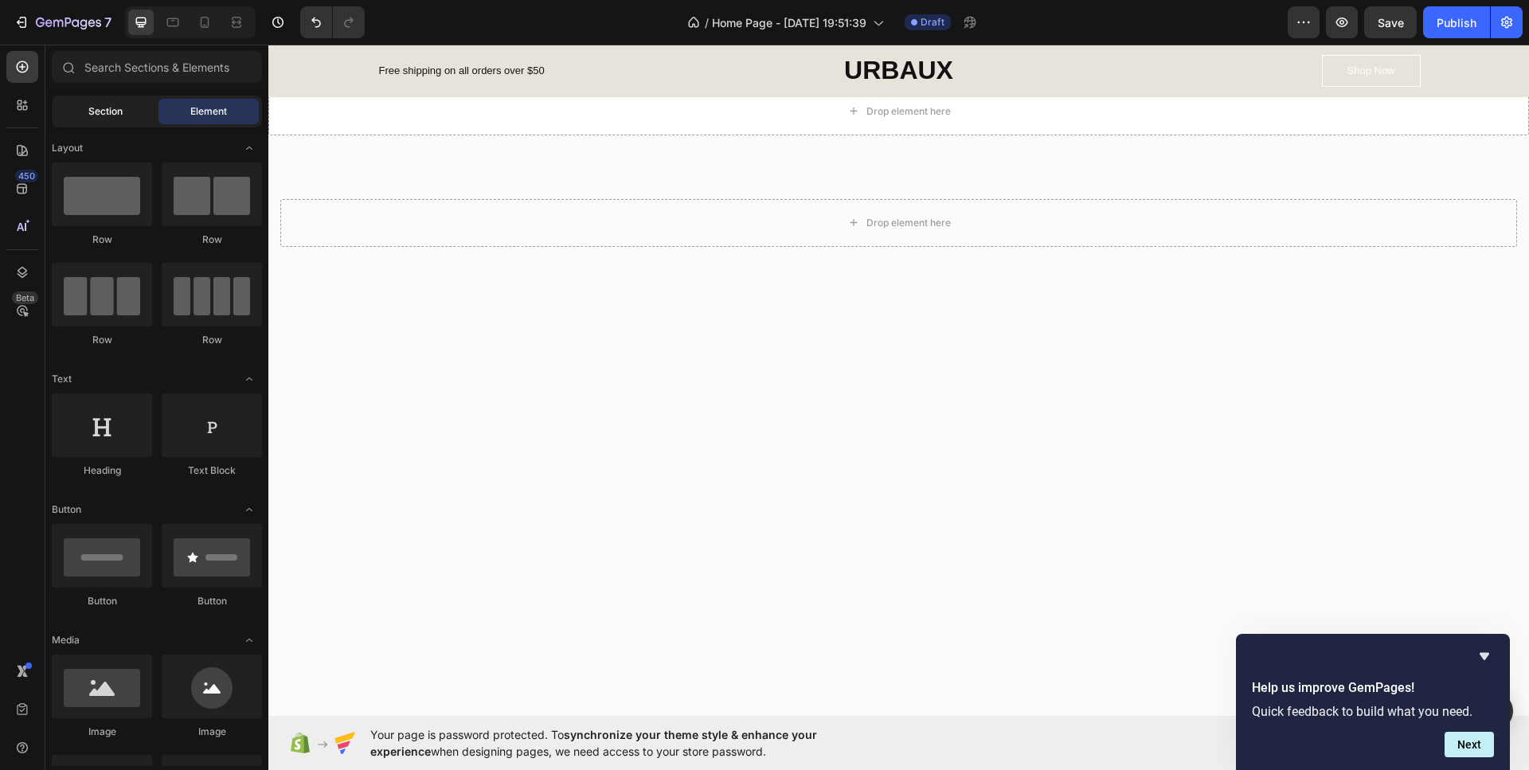
click at [89, 114] on span "Section" at bounding box center [105, 111] width 34 height 14
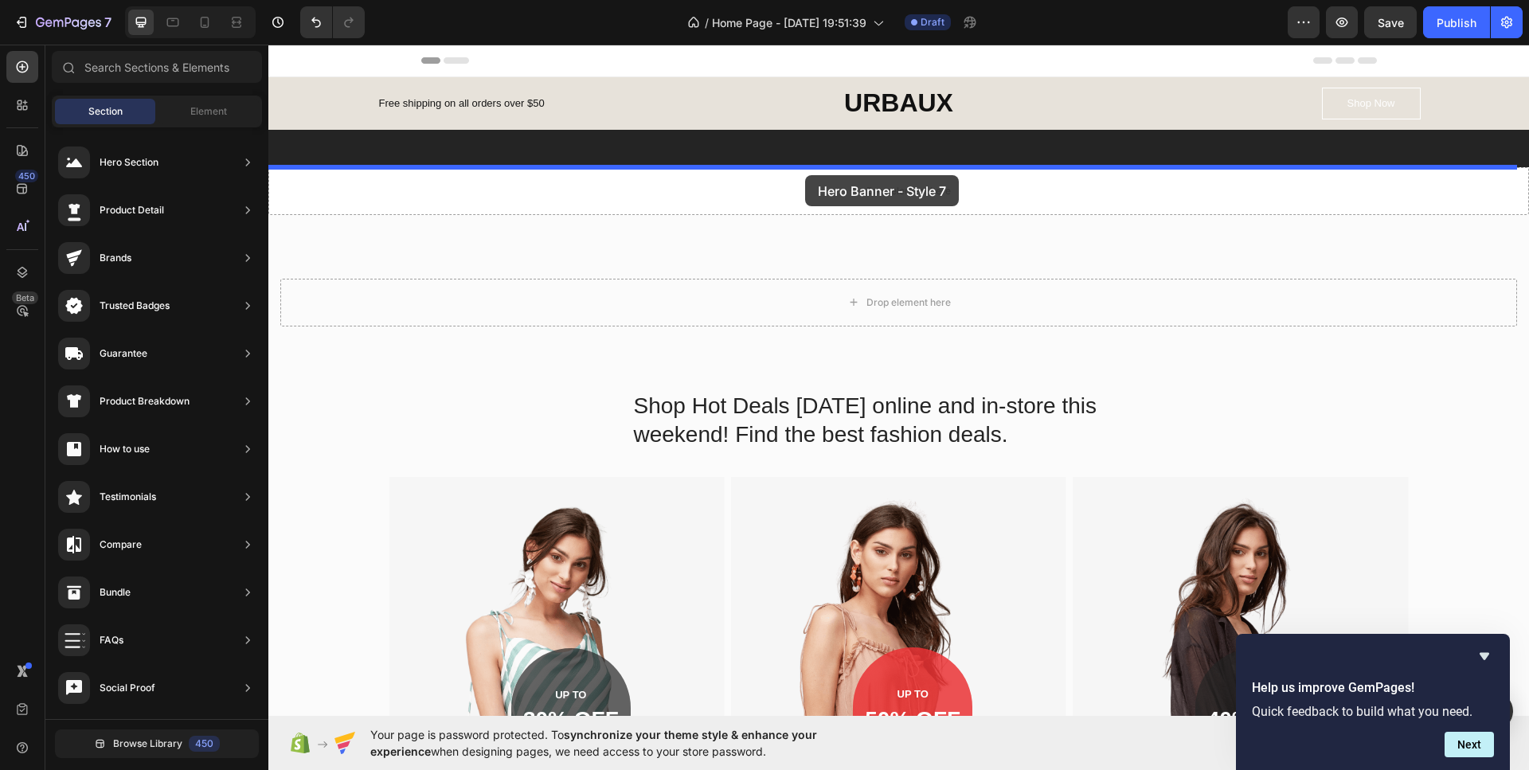
drag, startPoint x: 651, startPoint y: 545, endPoint x: 805, endPoint y: 175, distance: 400.1
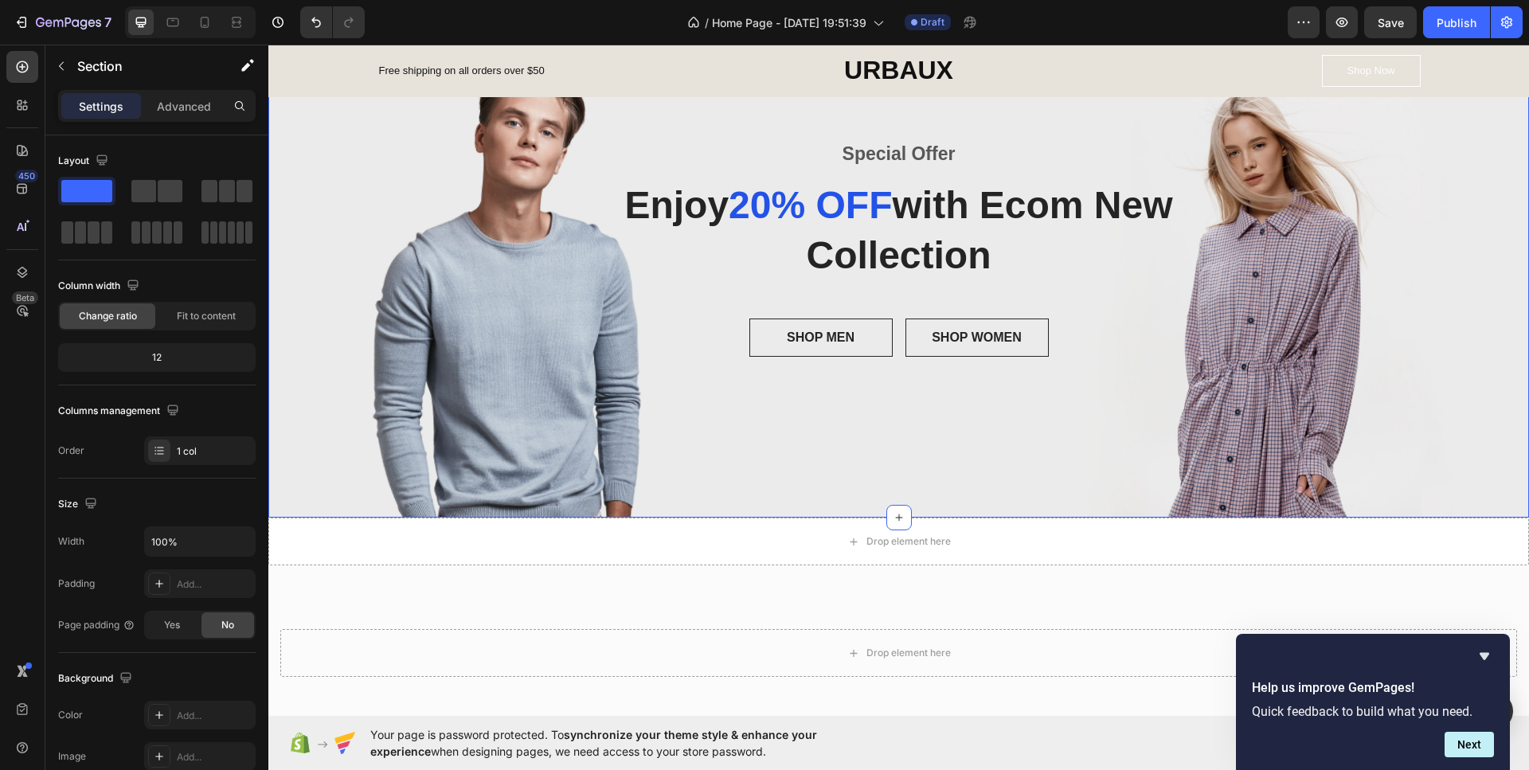
scroll to position [398, 0]
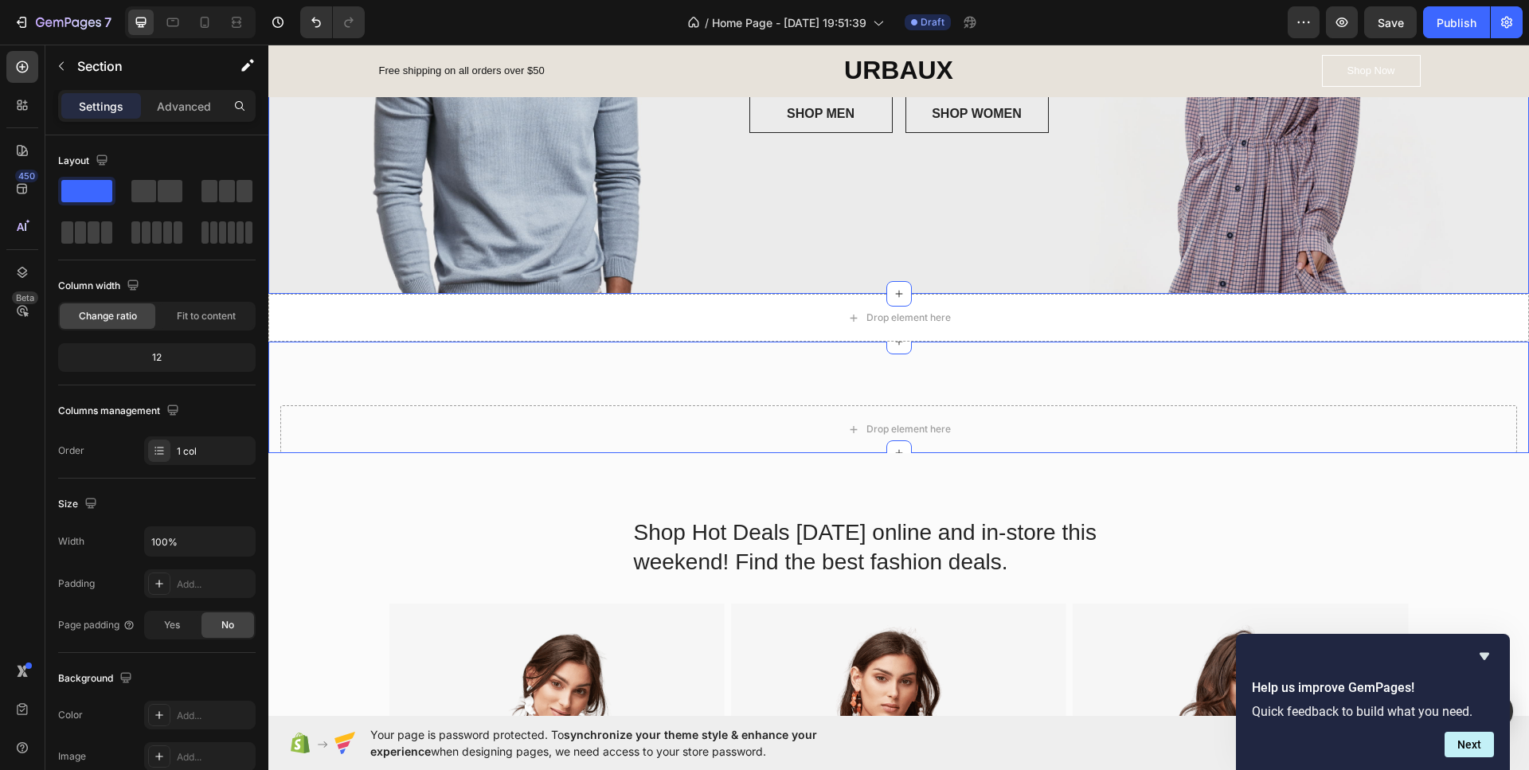
click at [850, 363] on div "Drop element here Section 5" at bounding box center [898, 397] width 1260 height 111
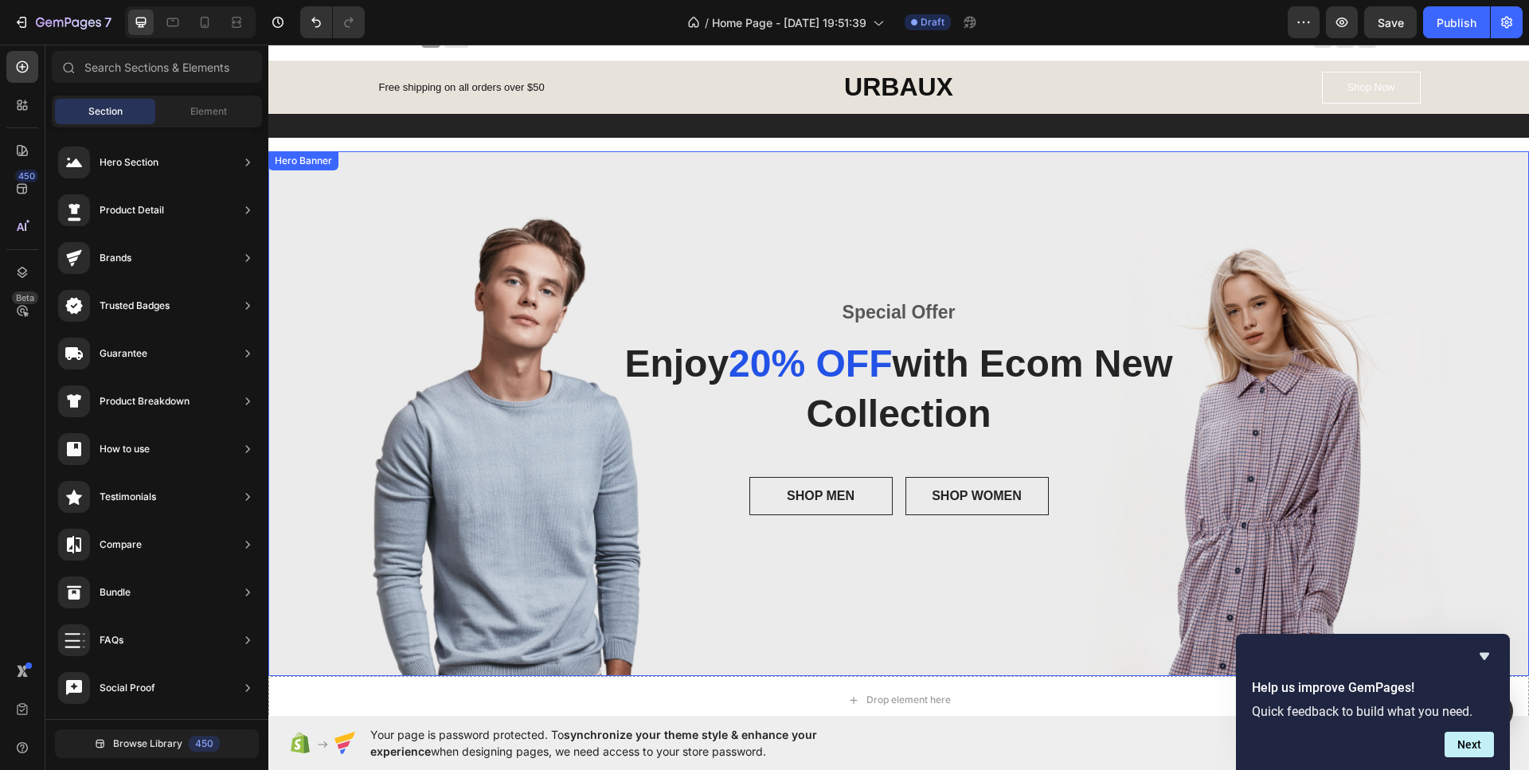
scroll to position [0, 0]
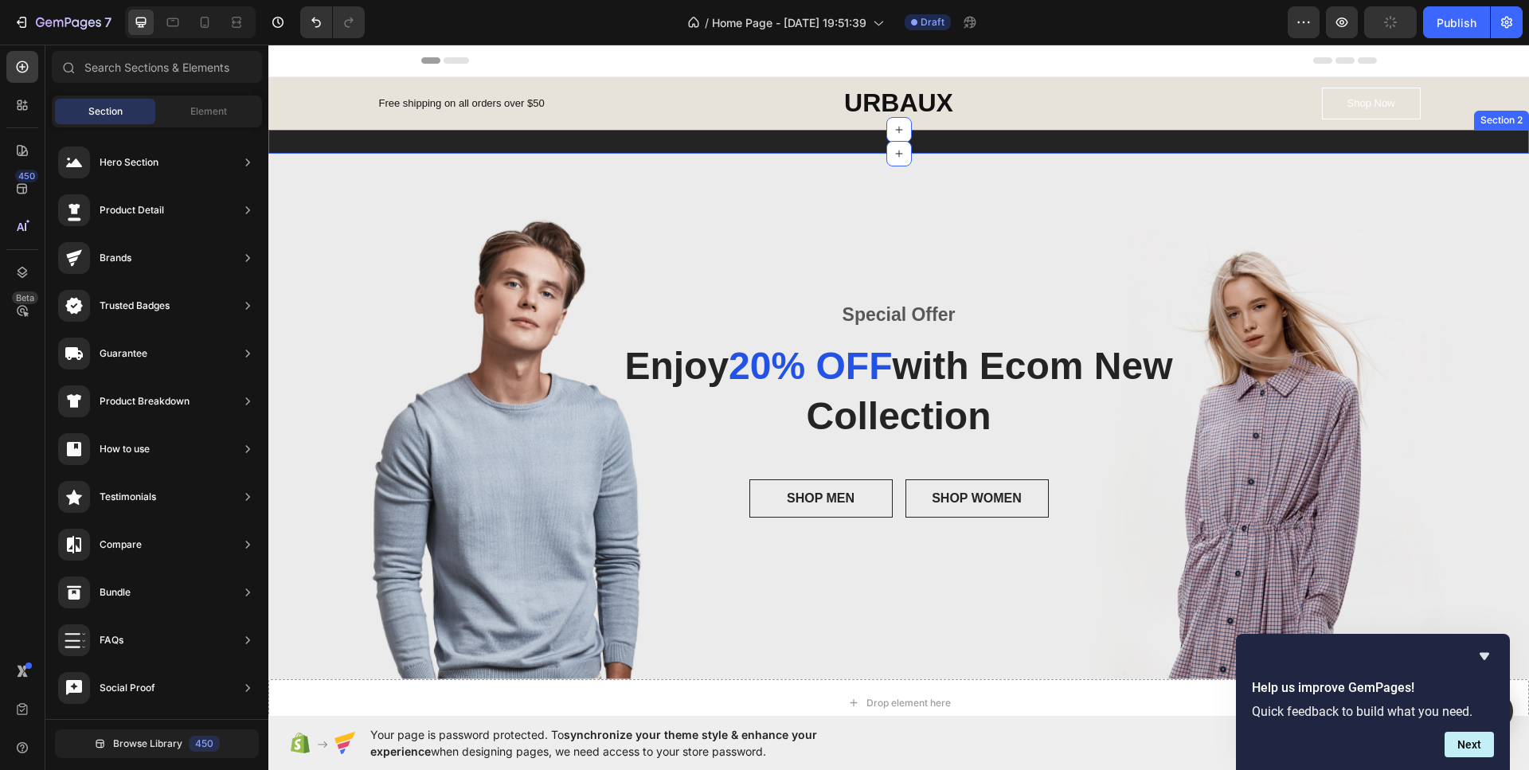
click at [1355, 159] on div "Overlay" at bounding box center [898, 416] width 1260 height 525
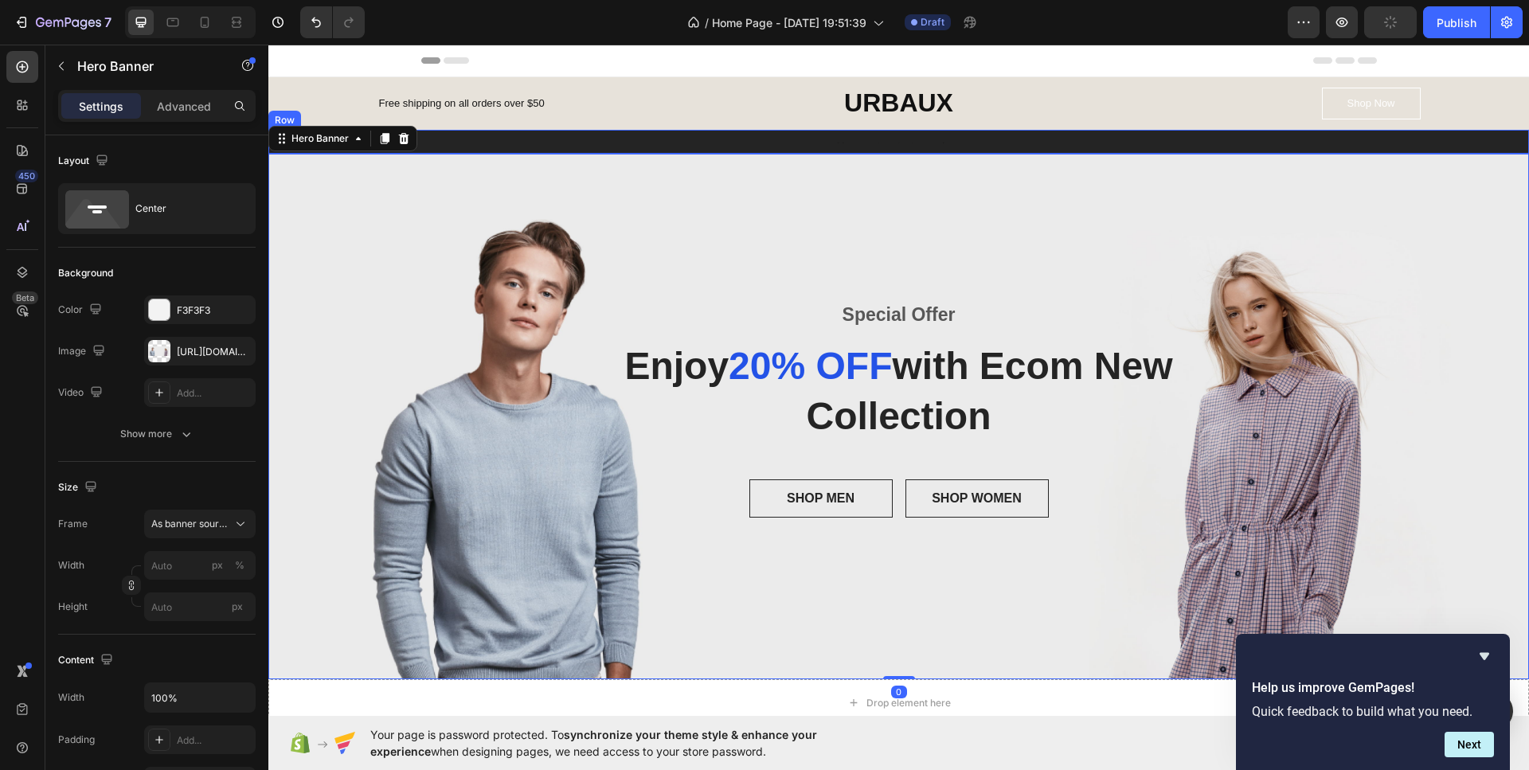
click at [482, 145] on div "Text Block Row" at bounding box center [898, 142] width 1260 height 24
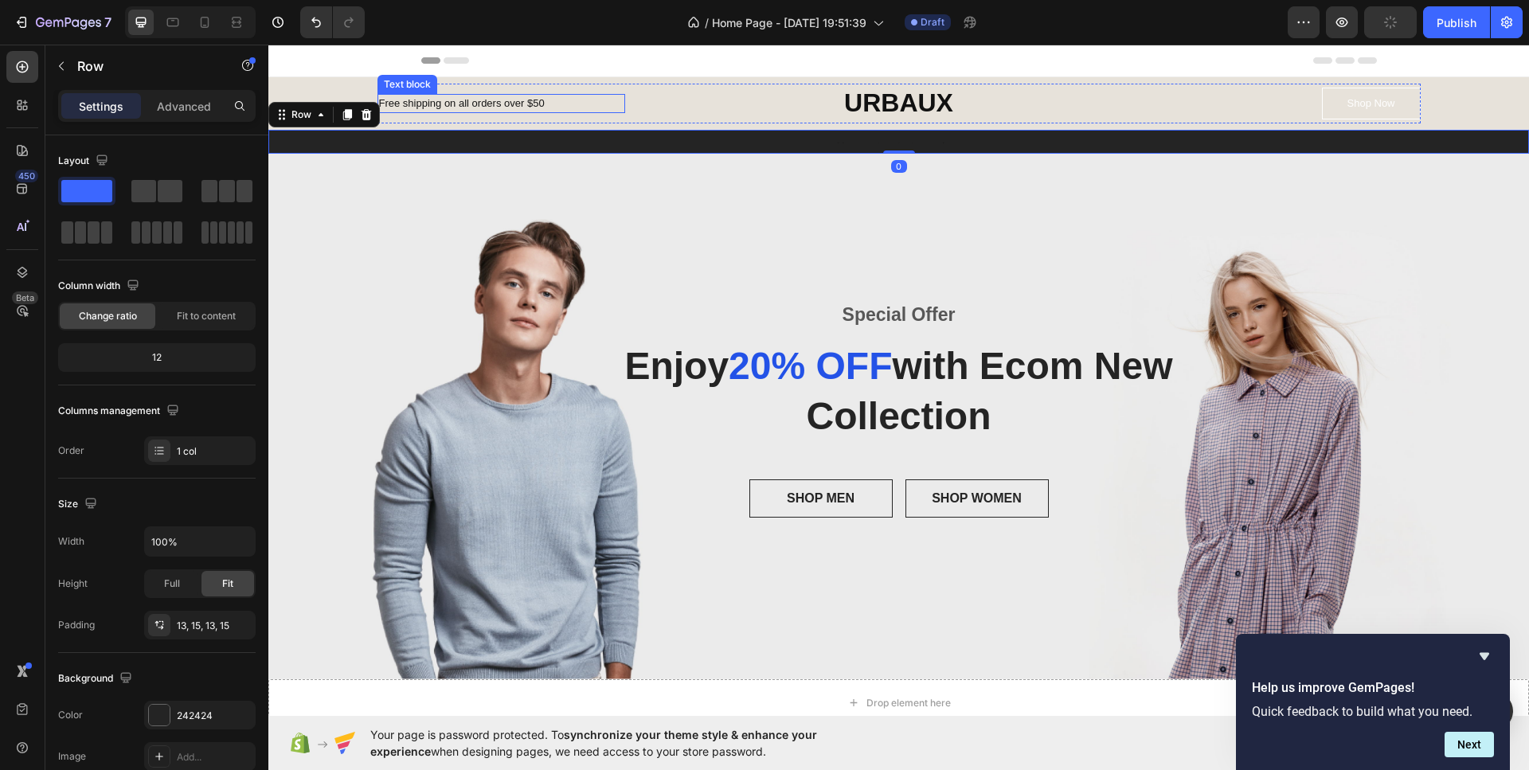
click at [615, 110] on p "Free shipping on all orders over $50" at bounding box center [501, 104] width 245 height 16
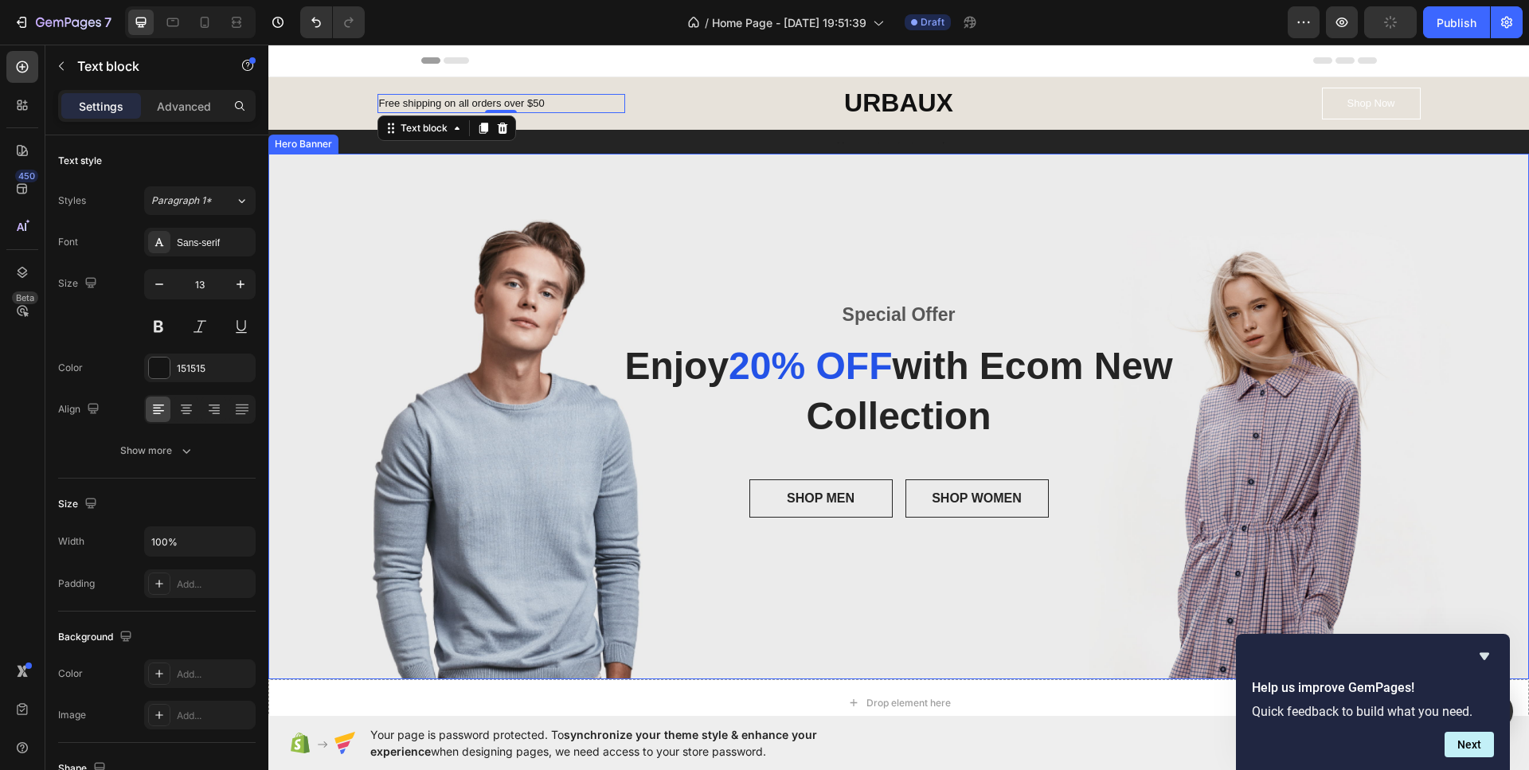
click at [617, 231] on div "Overlay" at bounding box center [898, 416] width 1260 height 525
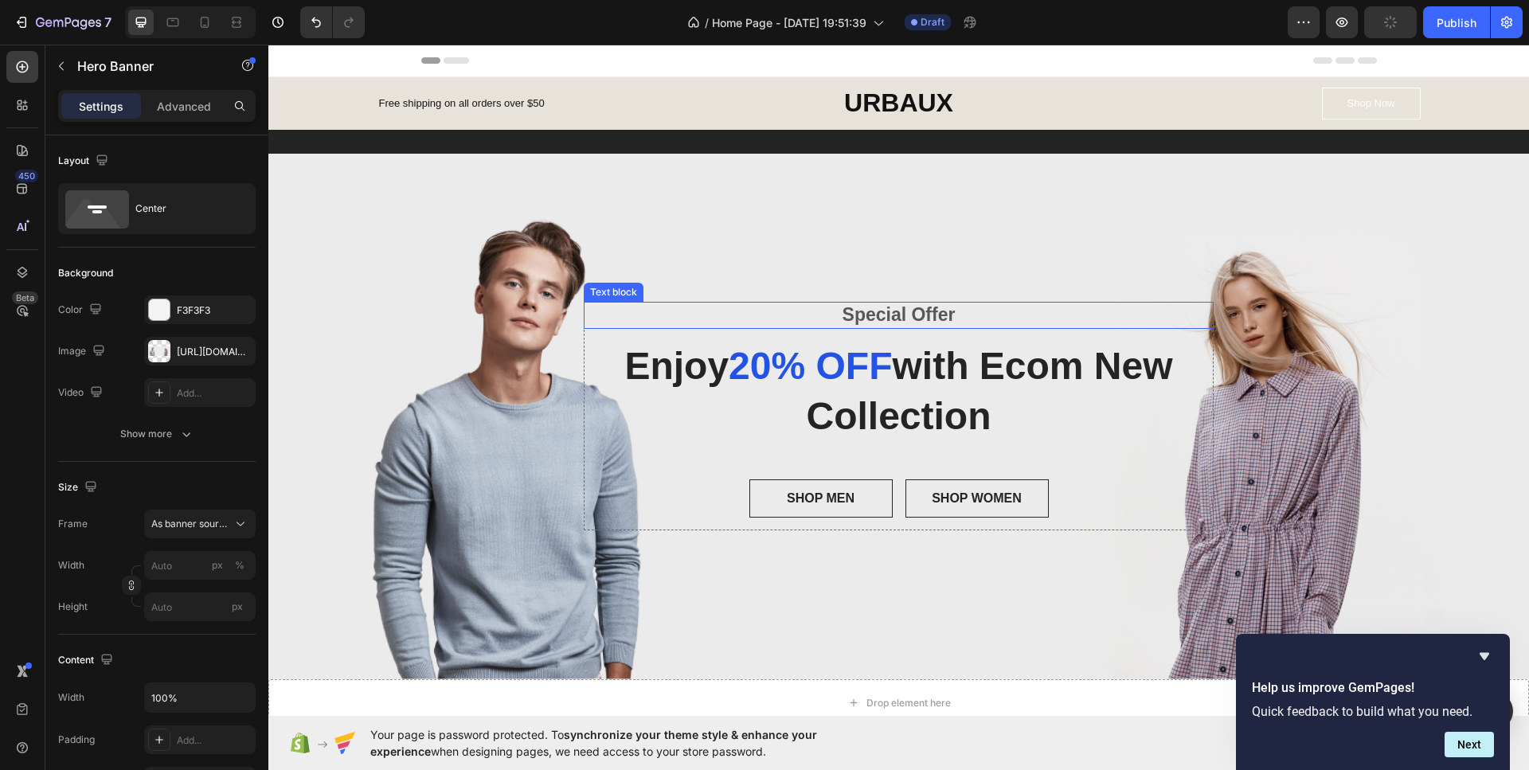
click at [811, 310] on p "Special Offer" at bounding box center [898, 315] width 627 height 24
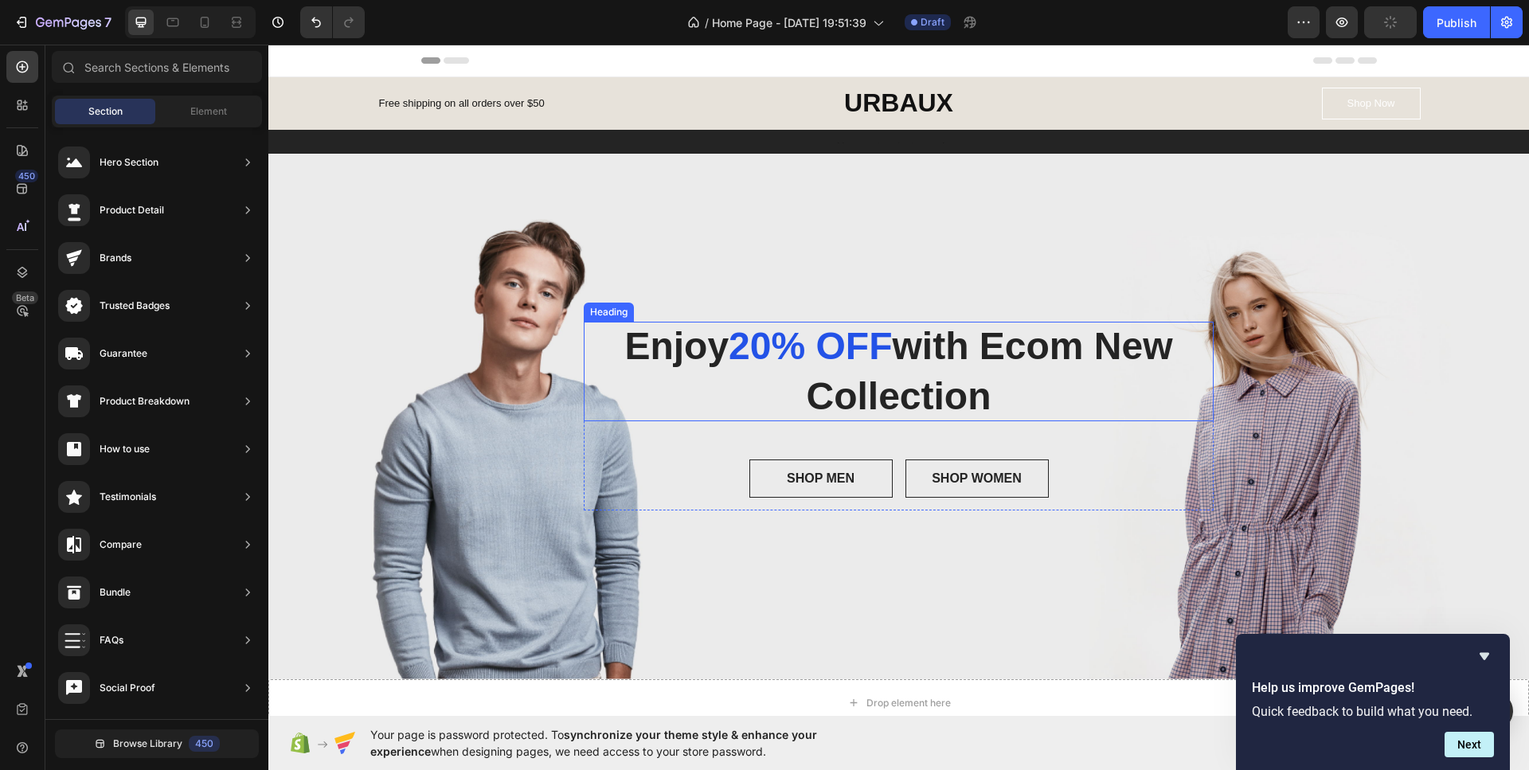
click at [728, 365] on p "Enjoy 20% OFF with Ecom New Collection" at bounding box center [898, 372] width 605 height 100
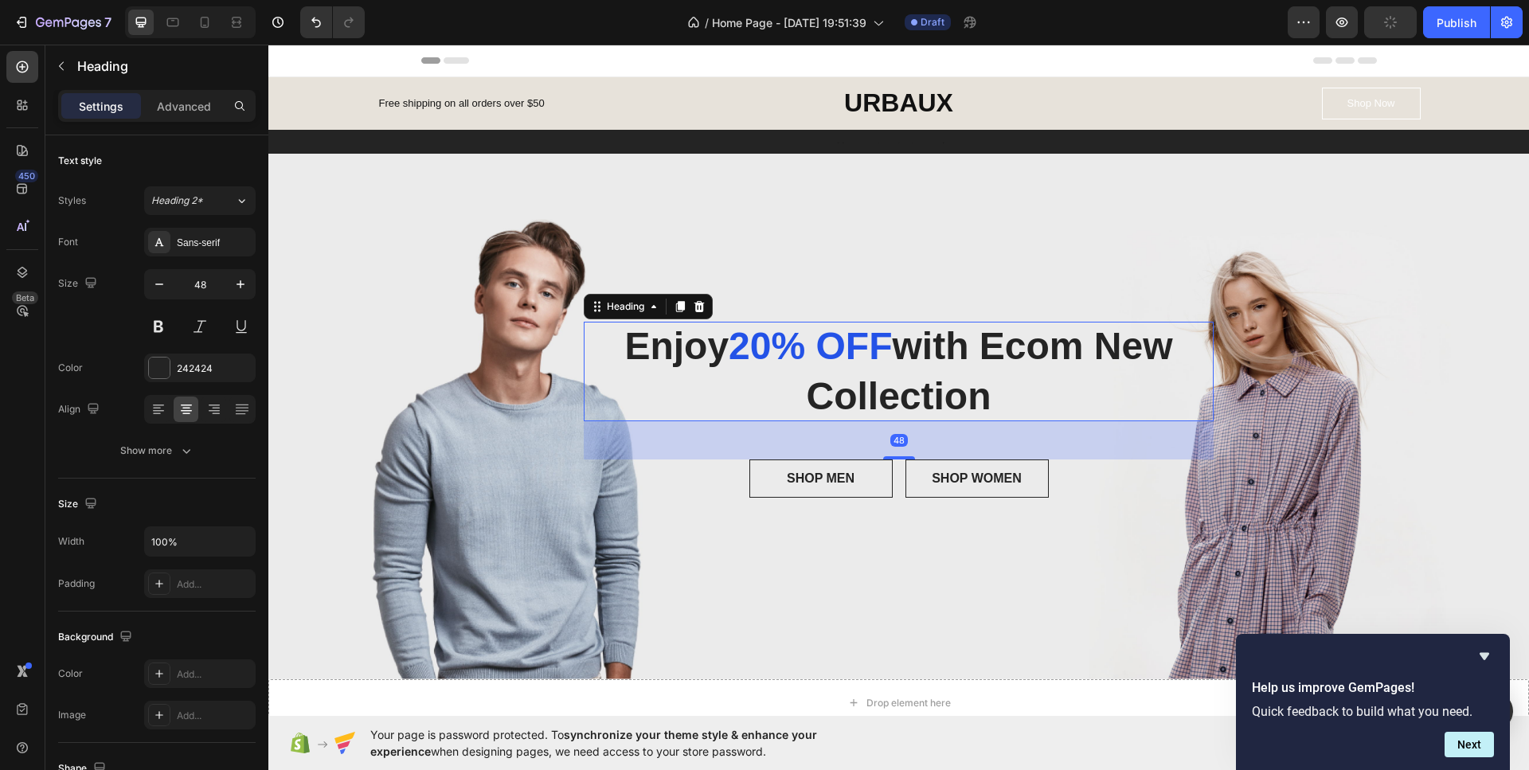
click at [982, 398] on p "Enjoy 20% OFF with Ecom New Collection" at bounding box center [898, 372] width 605 height 100
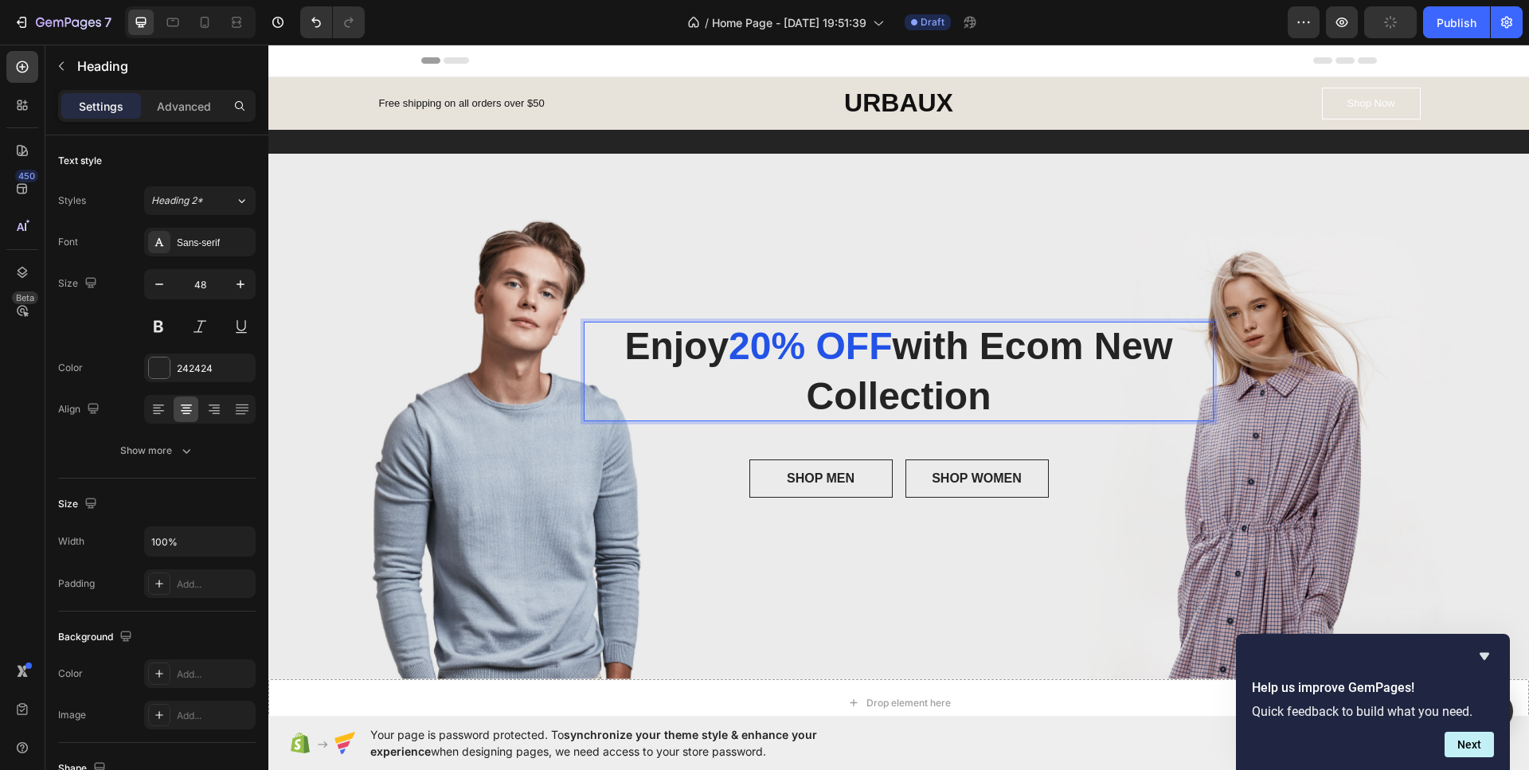
drag, startPoint x: 779, startPoint y: 380, endPoint x: 589, endPoint y: 337, distance: 195.1
click at [589, 337] on div "Enjoy 20% OFF with Ecom New Collection Heading 48" at bounding box center [899, 372] width 631 height 100
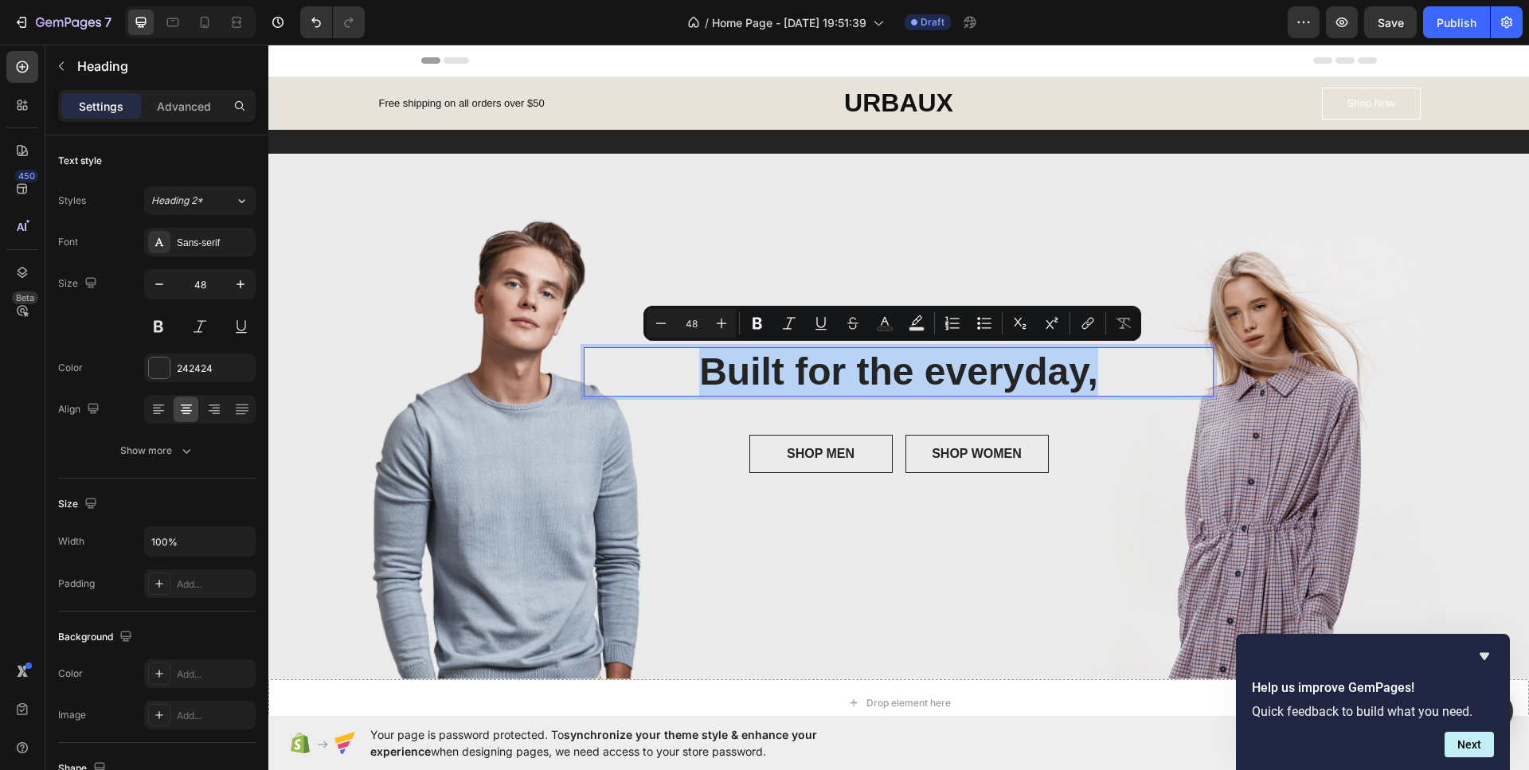
drag, startPoint x: 1109, startPoint y: 368, endPoint x: 617, endPoint y: 388, distance: 492.4
click at [617, 388] on p "Built for the everyday," at bounding box center [898, 371] width 605 height 49
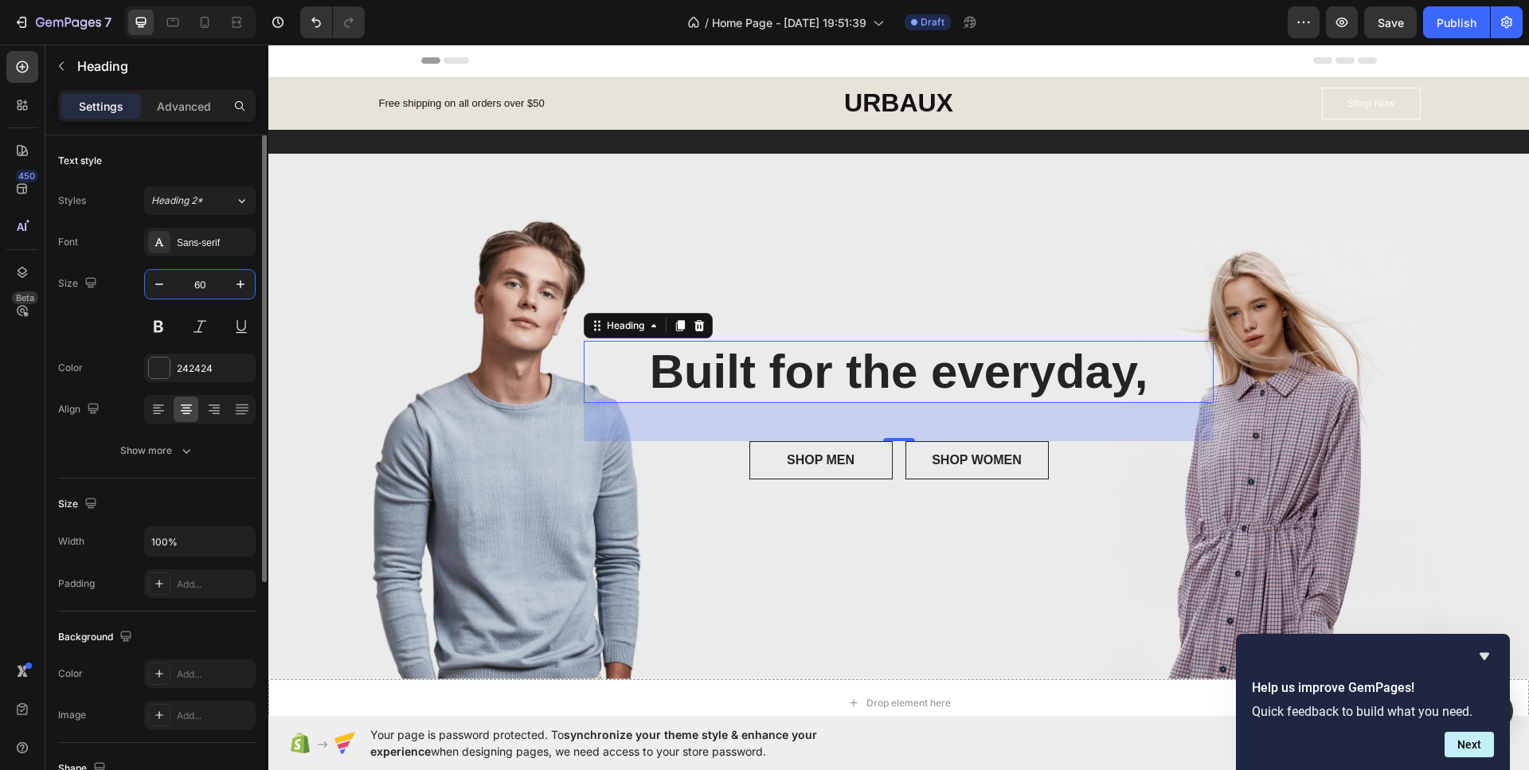
type input "6"
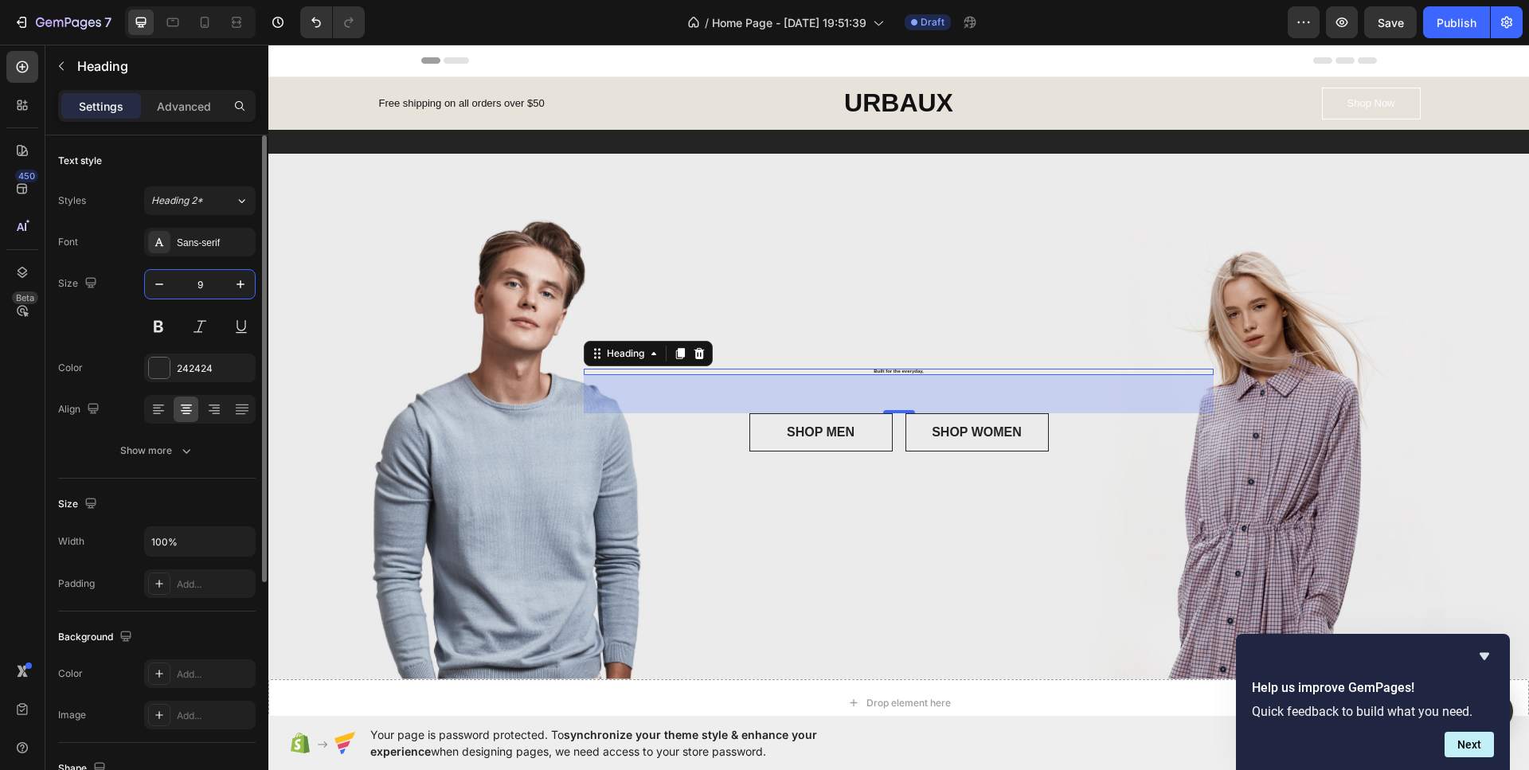
type input "98"
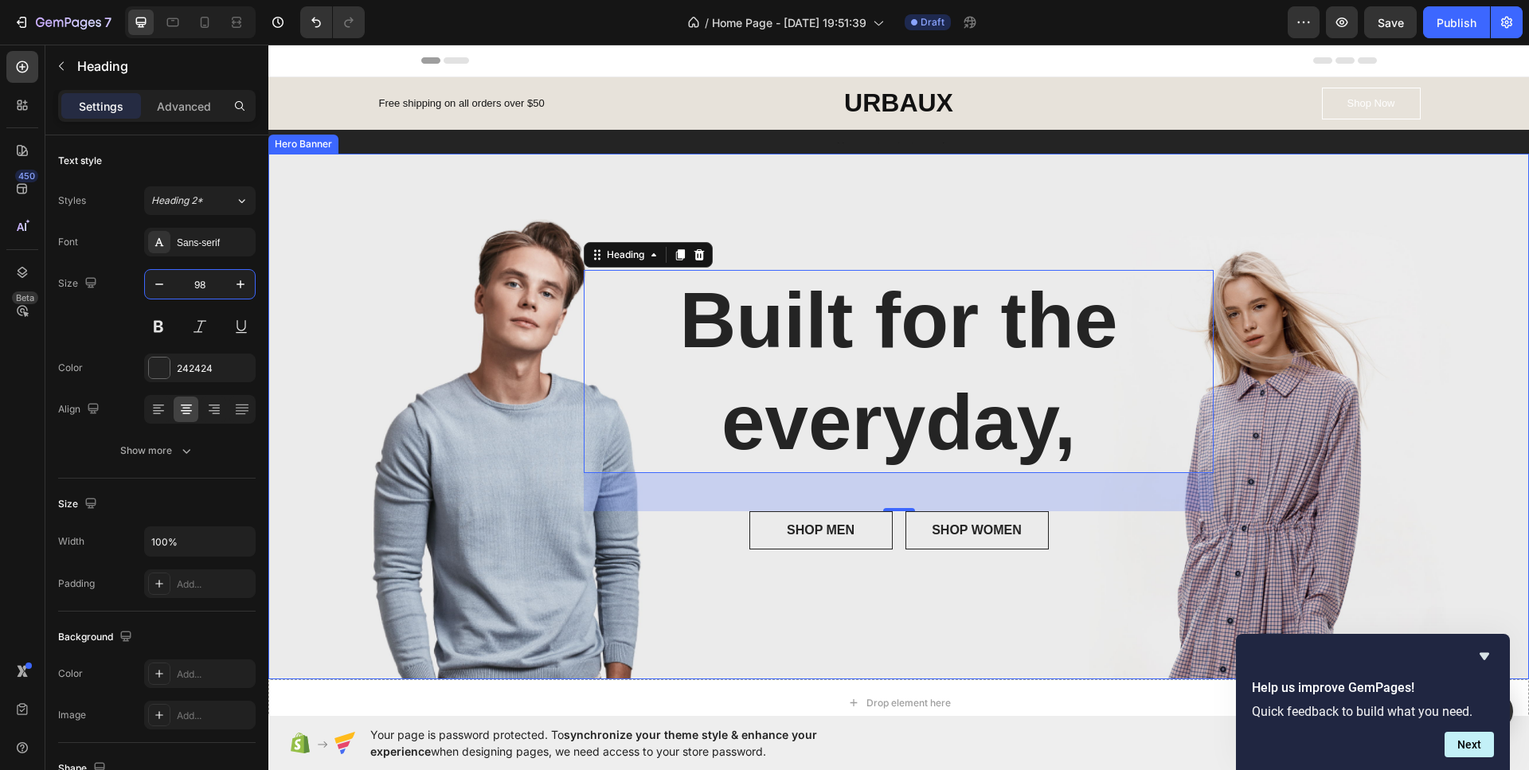
click at [490, 581] on div "Overlay" at bounding box center [898, 416] width 1260 height 525
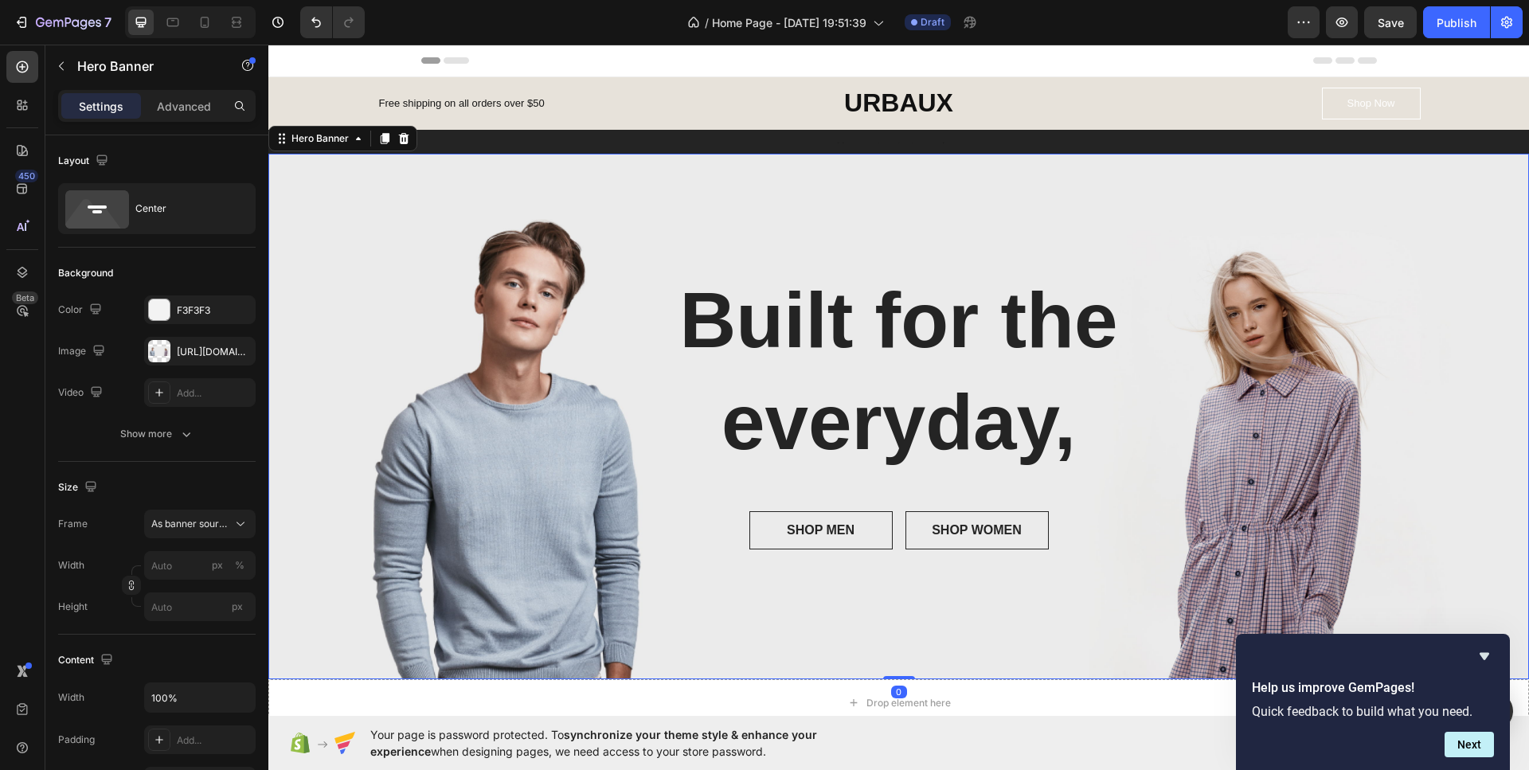
click at [481, 448] on div "Built for the everyday, Heading SHOP MEN Button SHOP WOMEN Button Row Row" at bounding box center [898, 416] width 1260 height 292
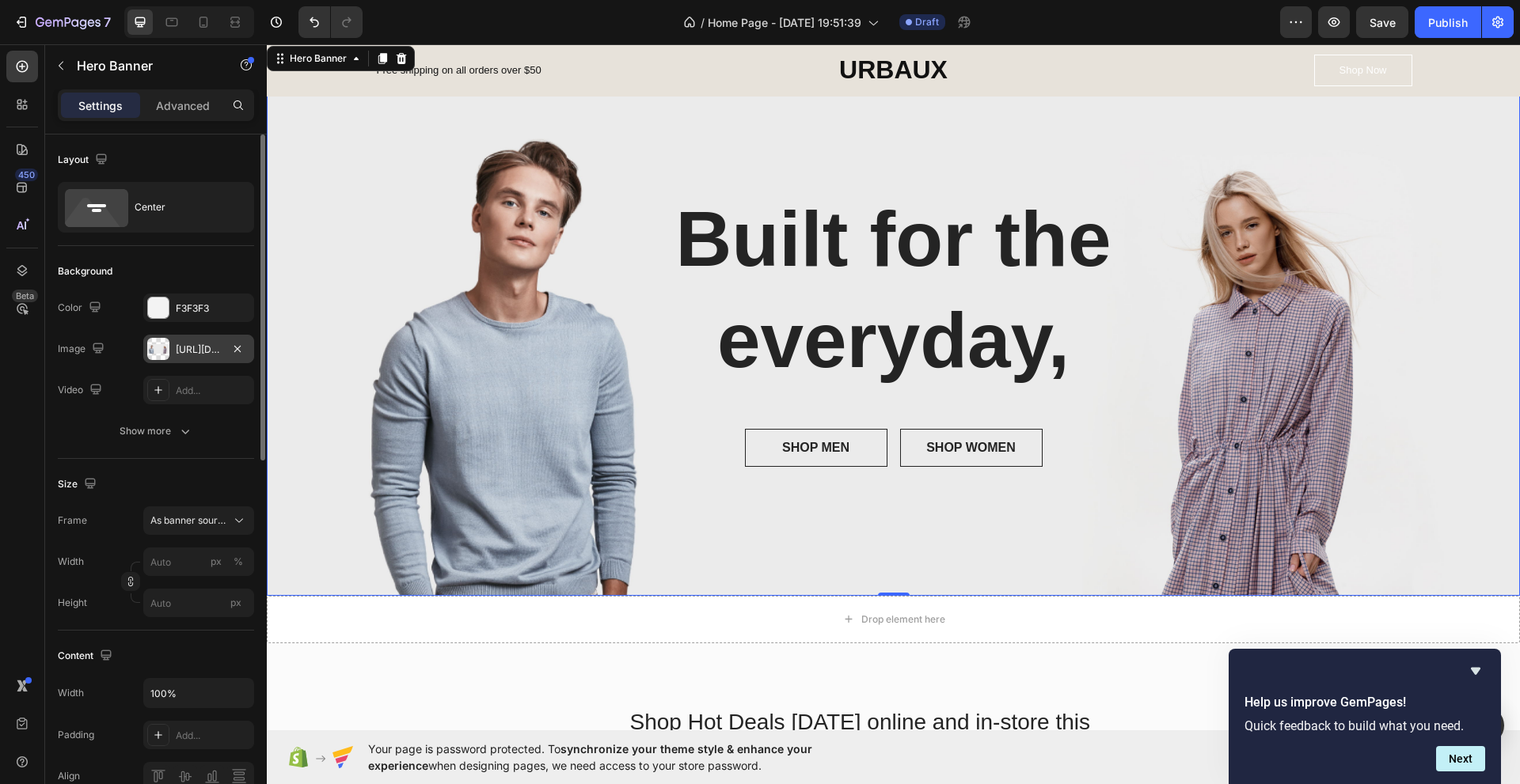
click at [183, 348] on div "https://ucarecdn.com/2fcb703d-6969-415d-bf6d-98967146c85b/-/format/auto/" at bounding box center [199, 350] width 46 height 14
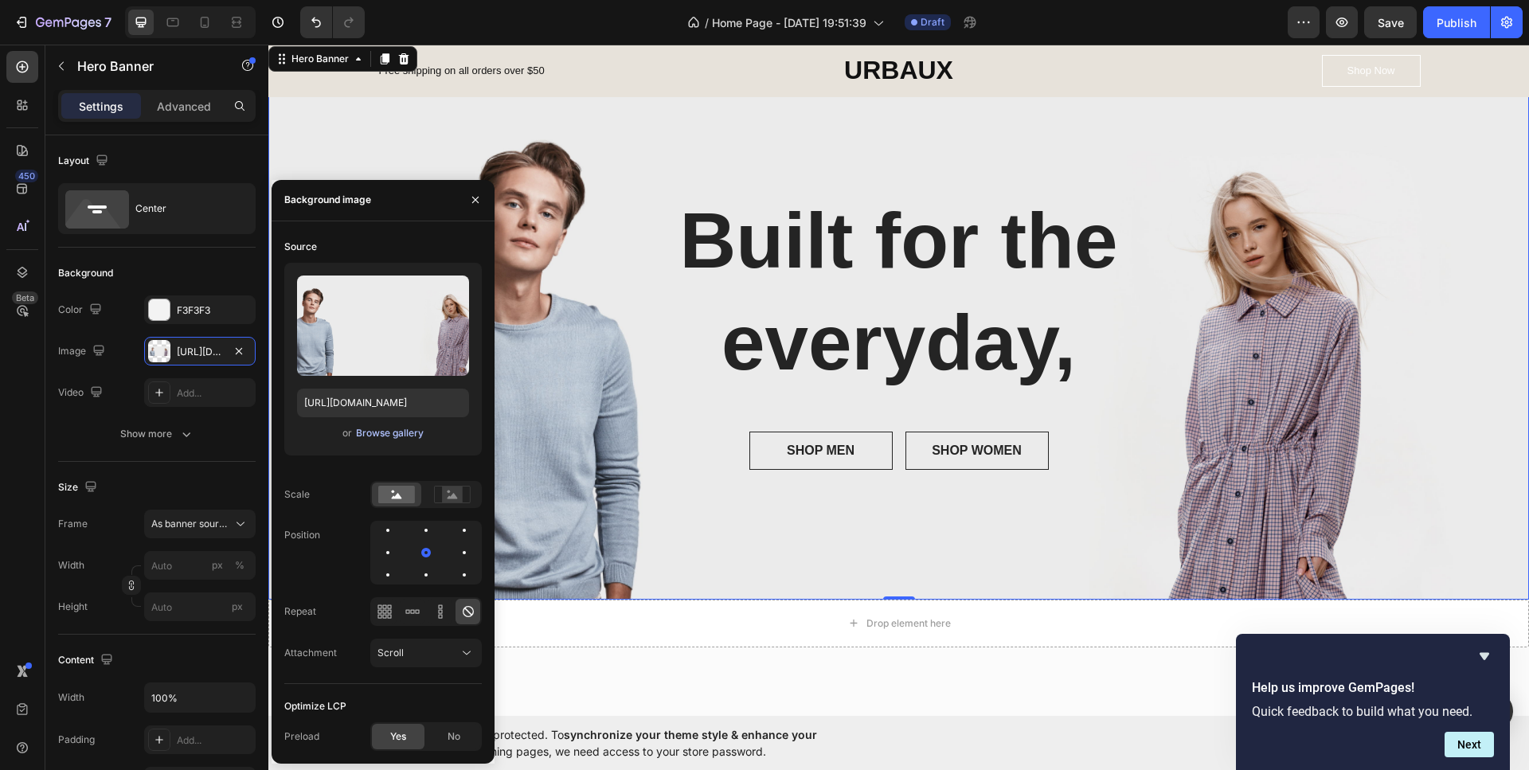
click at [377, 431] on div "Browse gallery" at bounding box center [390, 433] width 68 height 14
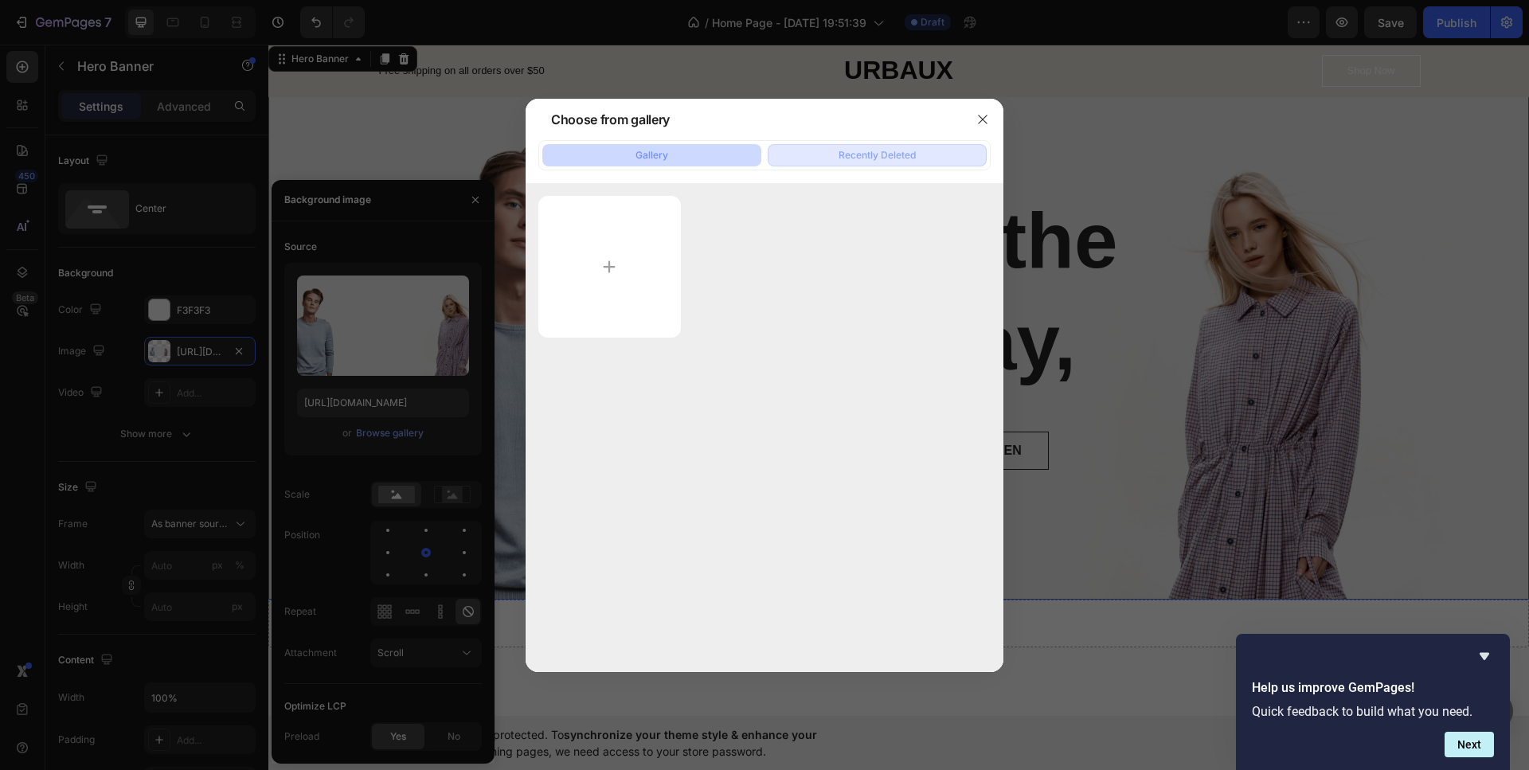
click at [821, 153] on button "Recently Deleted" at bounding box center [876, 155] width 219 height 22
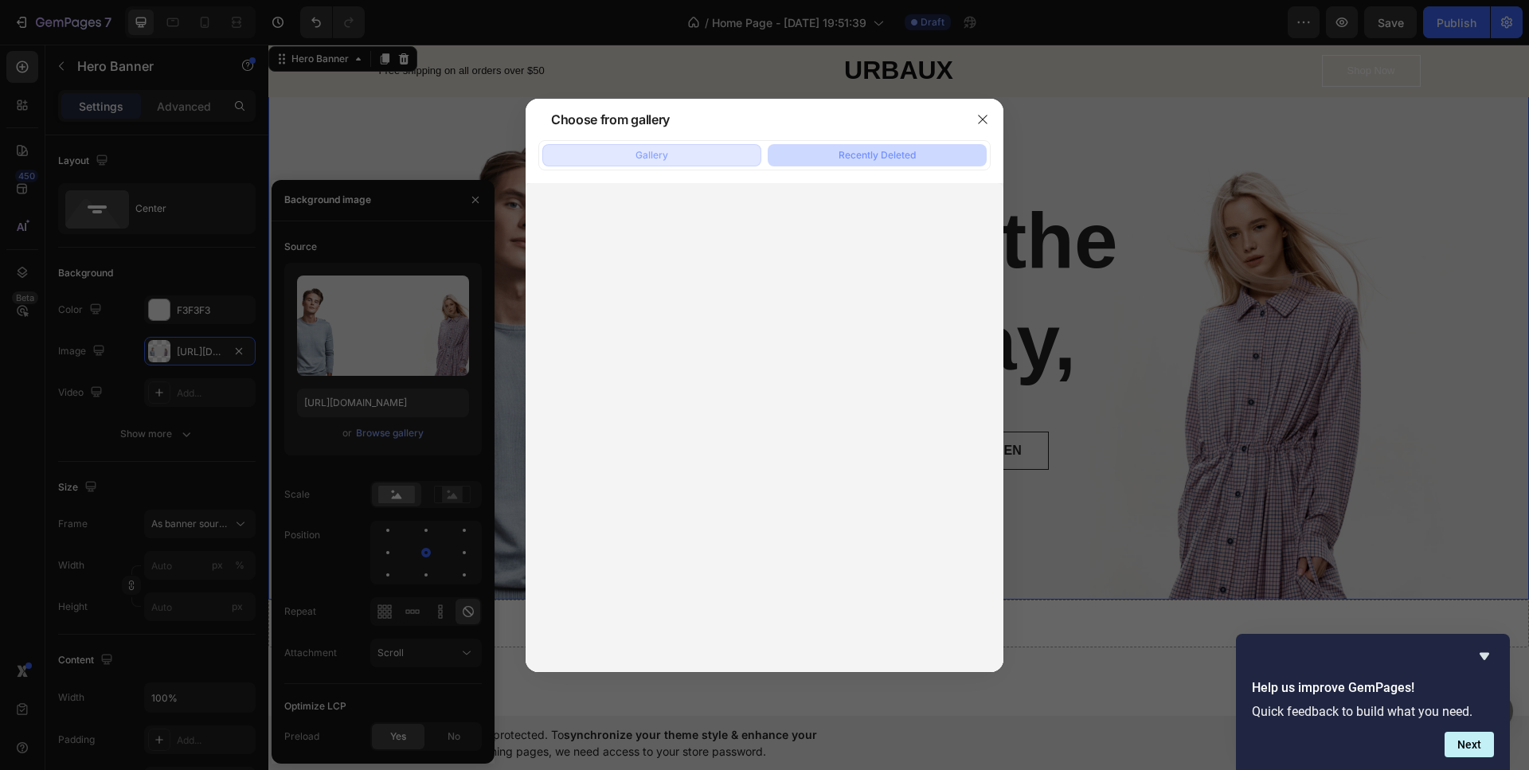
click at [650, 154] on div "Gallery" at bounding box center [651, 155] width 33 height 14
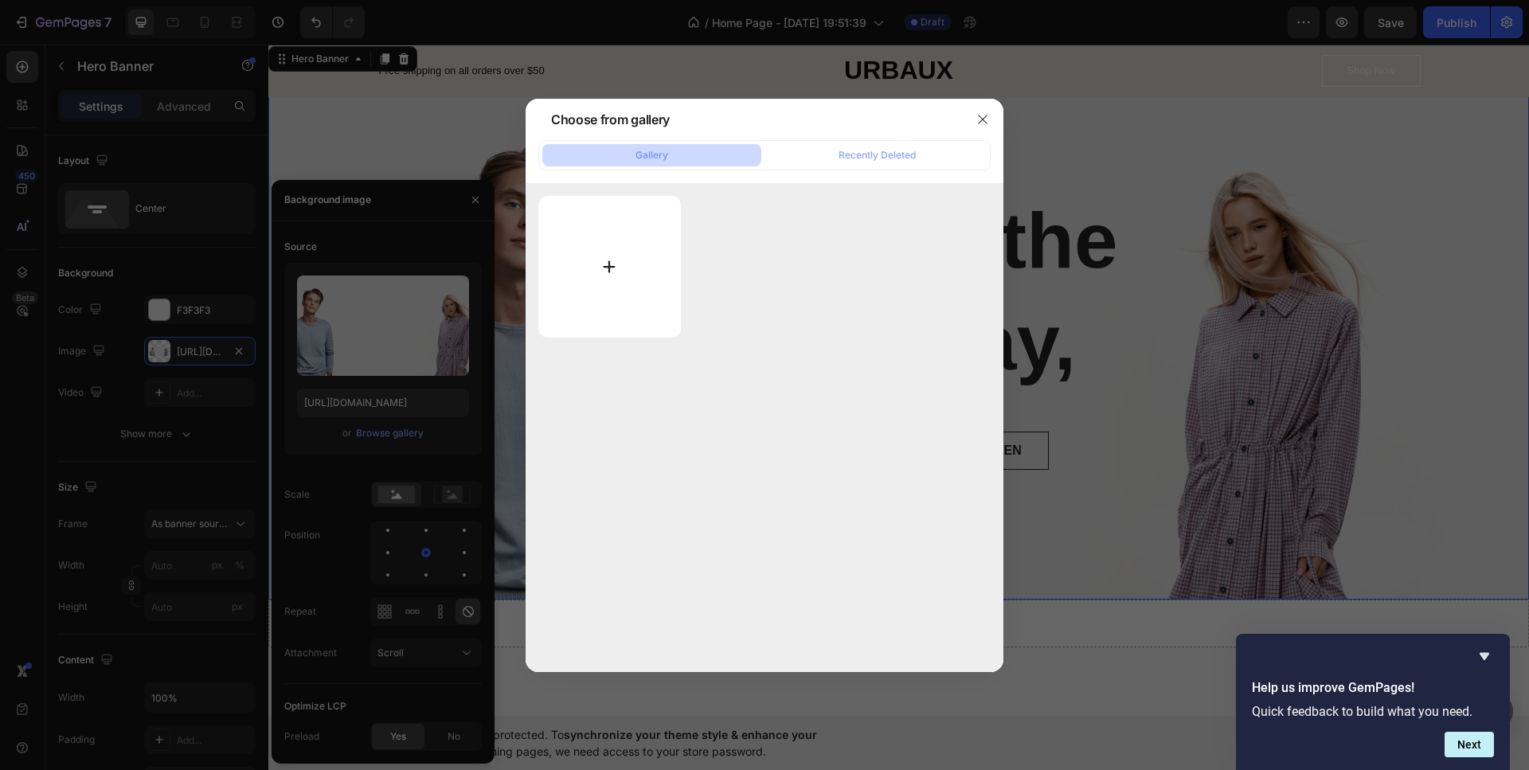
click at [631, 247] on input "file" at bounding box center [609, 267] width 143 height 142
type input "C:\fakepath\ChatGPT Image 26 sept 2025, 08_18_12 p.m..png"
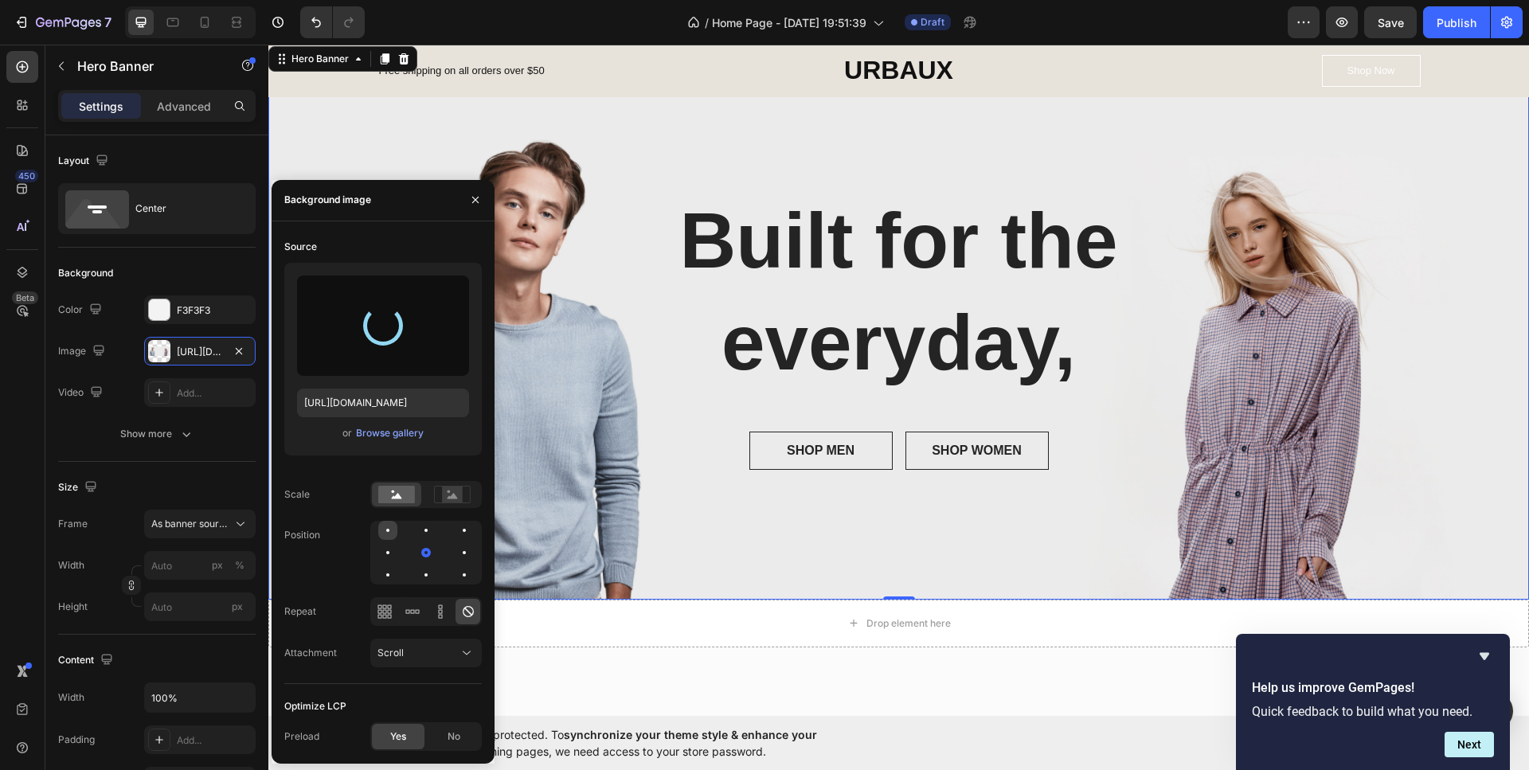
type input "https://cdn.shopify.com/s/files/1/0676/1375/3475/files/gempages_586197385131066…"
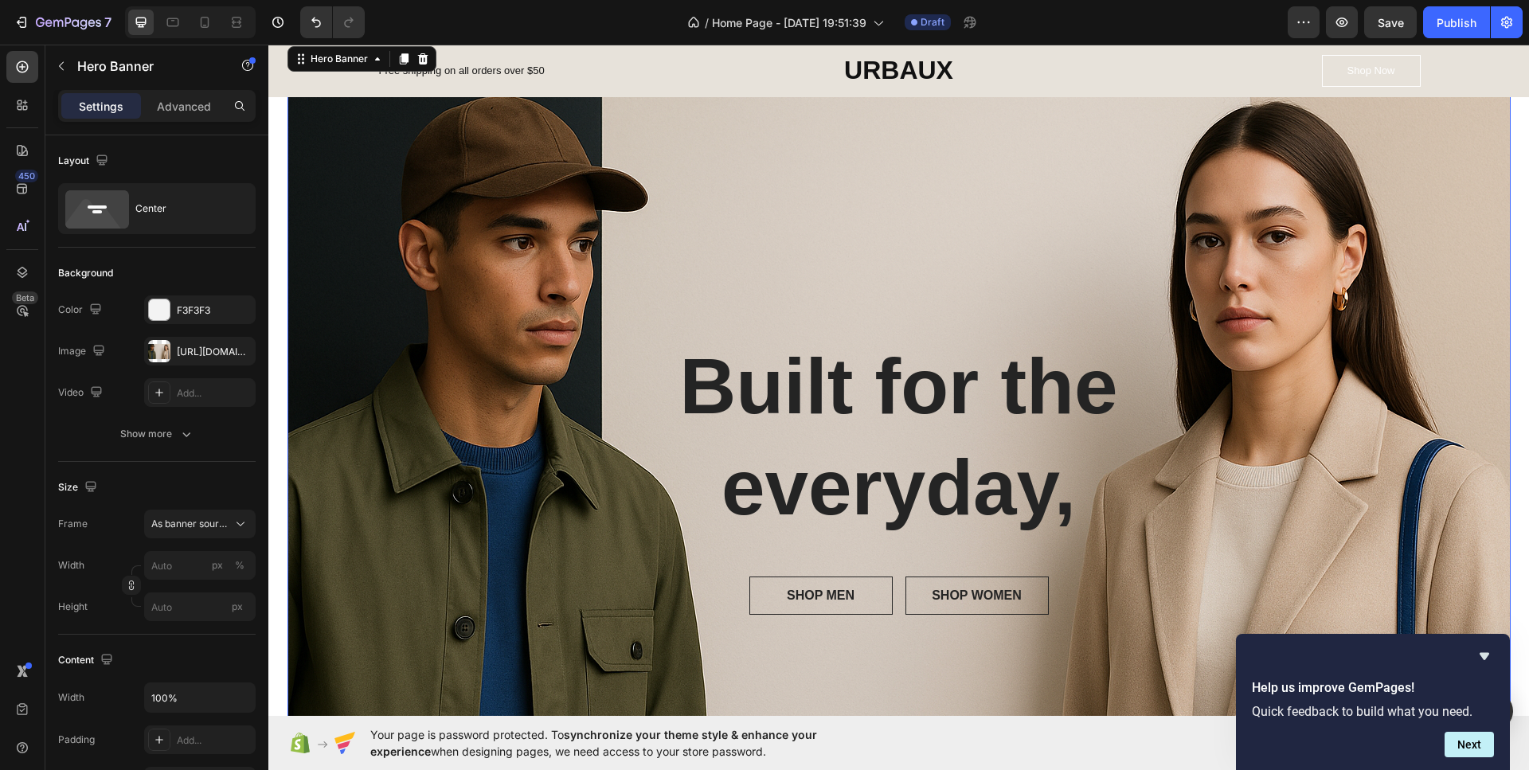
click at [601, 276] on div "Overlay" at bounding box center [898, 481] width 1223 height 815
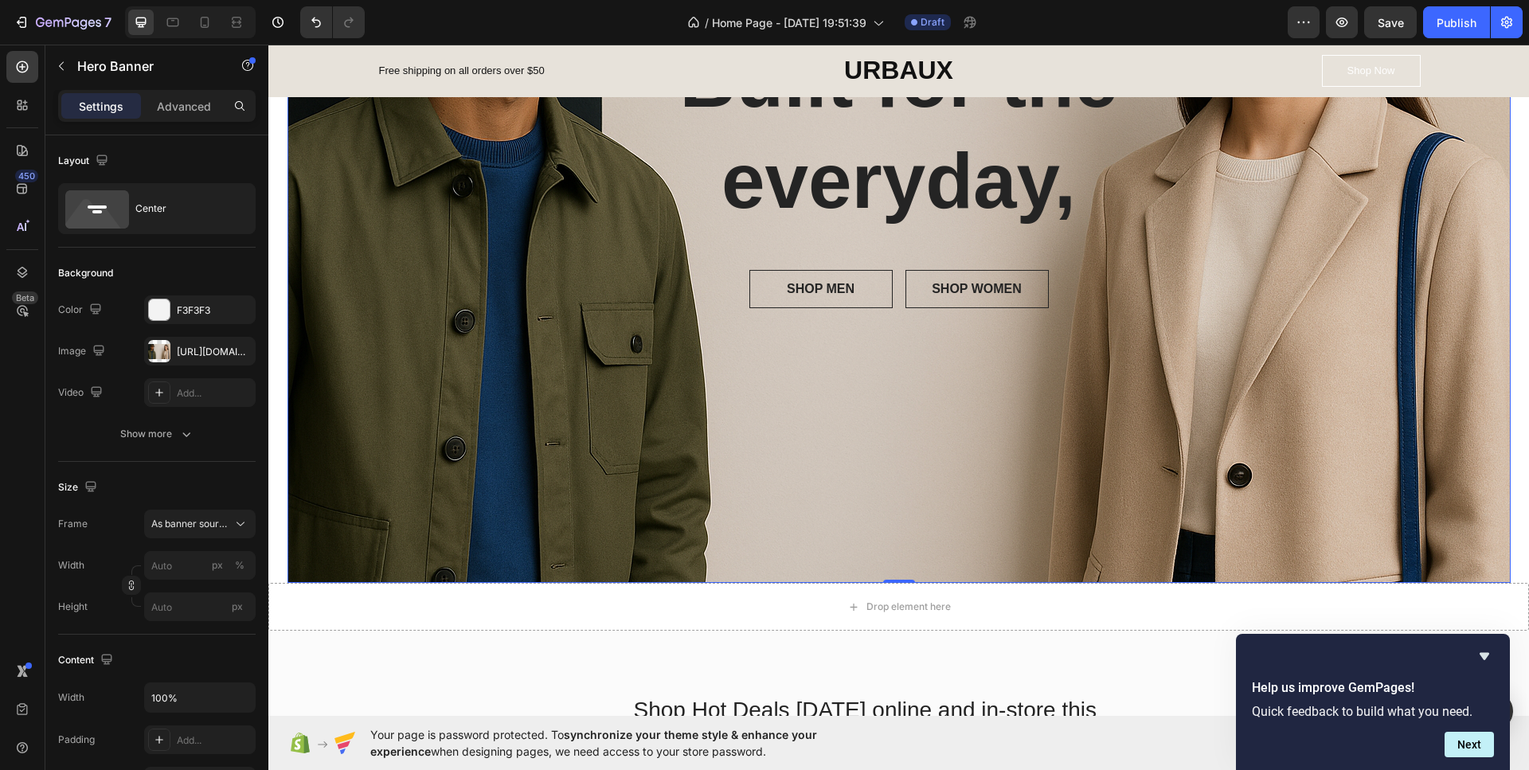
scroll to position [318, 0]
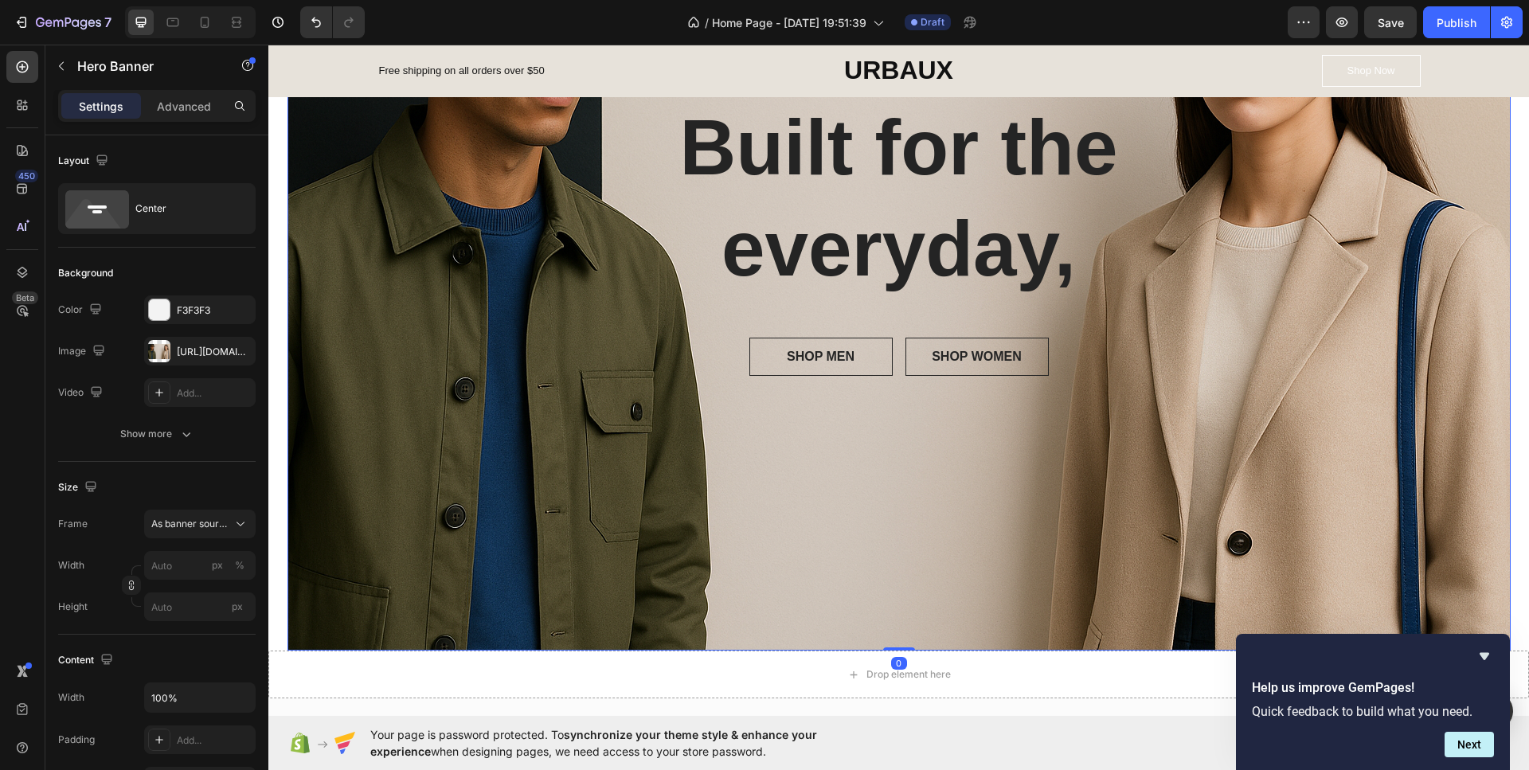
drag, startPoint x: 889, startPoint y: 648, endPoint x: 891, endPoint y: 580, distance: 67.7
click at [891, 580] on div "Built for the everyday, Heading SHOP MEN Button SHOP WOMEN Button Row Row Hero …" at bounding box center [898, 242] width 1223 height 815
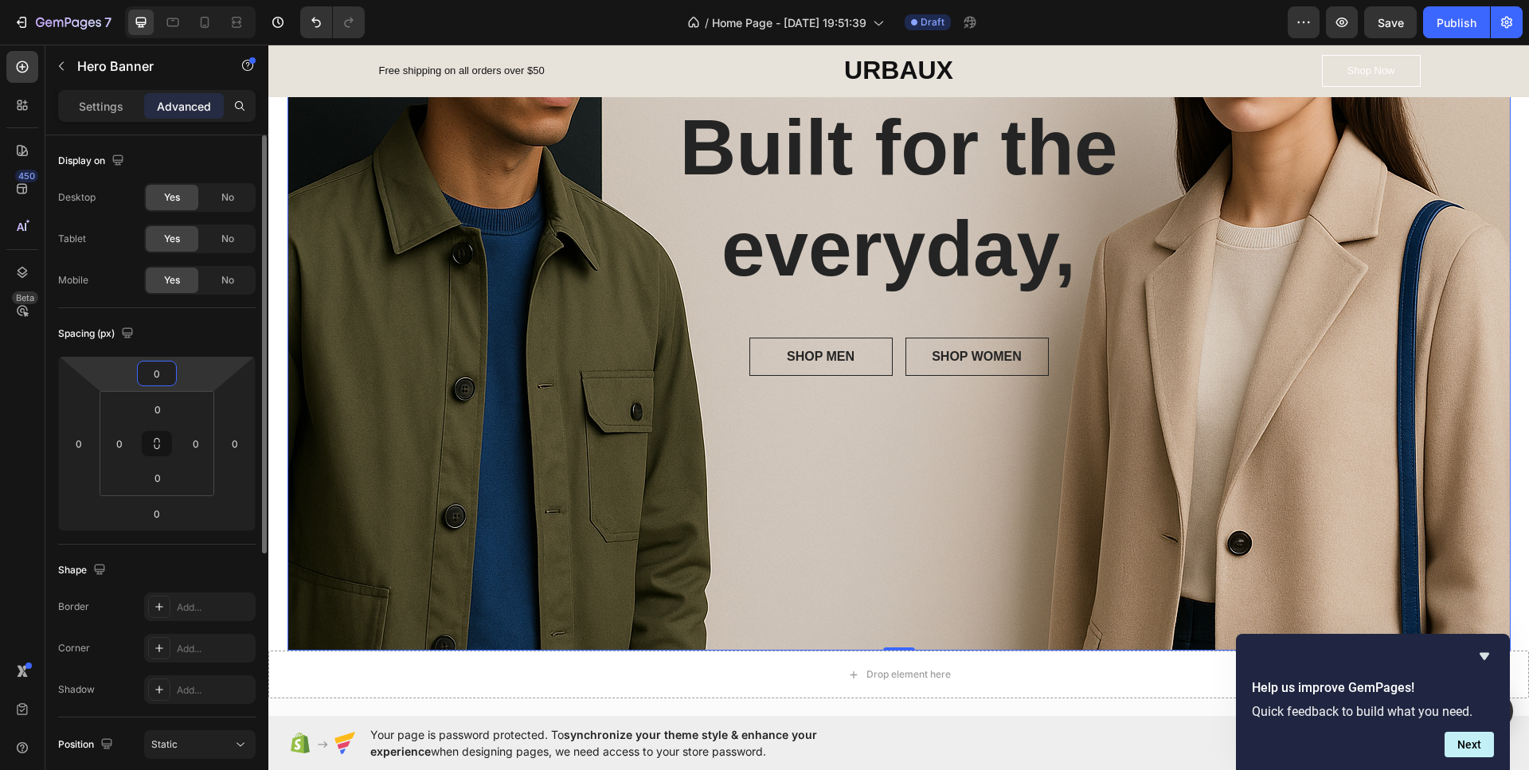
click at [155, 387] on div "0 0 0 0" at bounding box center [156, 443] width 197 height 175
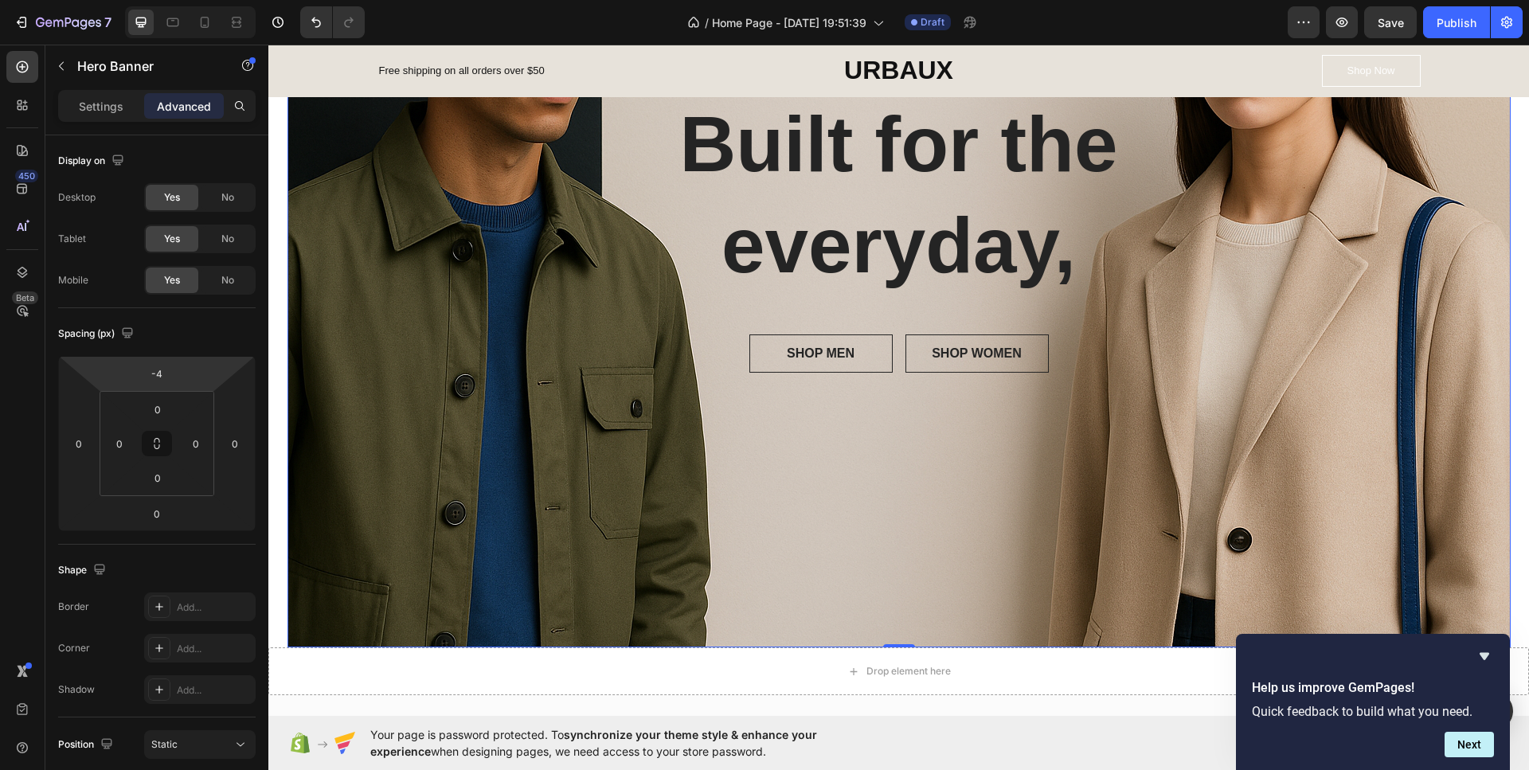
type input "0"
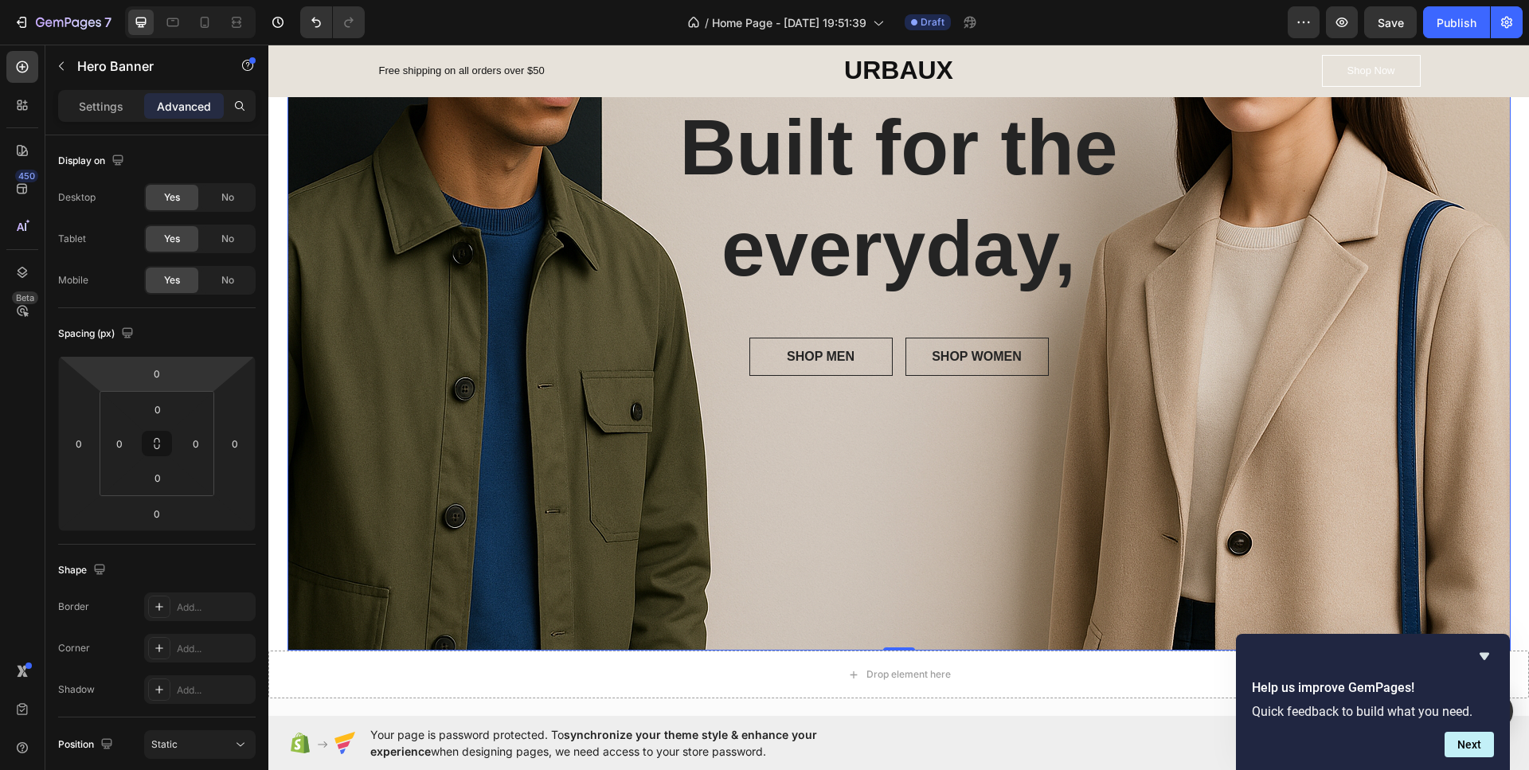
click at [197, 0] on html "7 / Home Page - [DATE] 19:51:39 Draft Preview Save Publish 450 Beta Sections(18…" at bounding box center [764, 0] width 1529 height 0
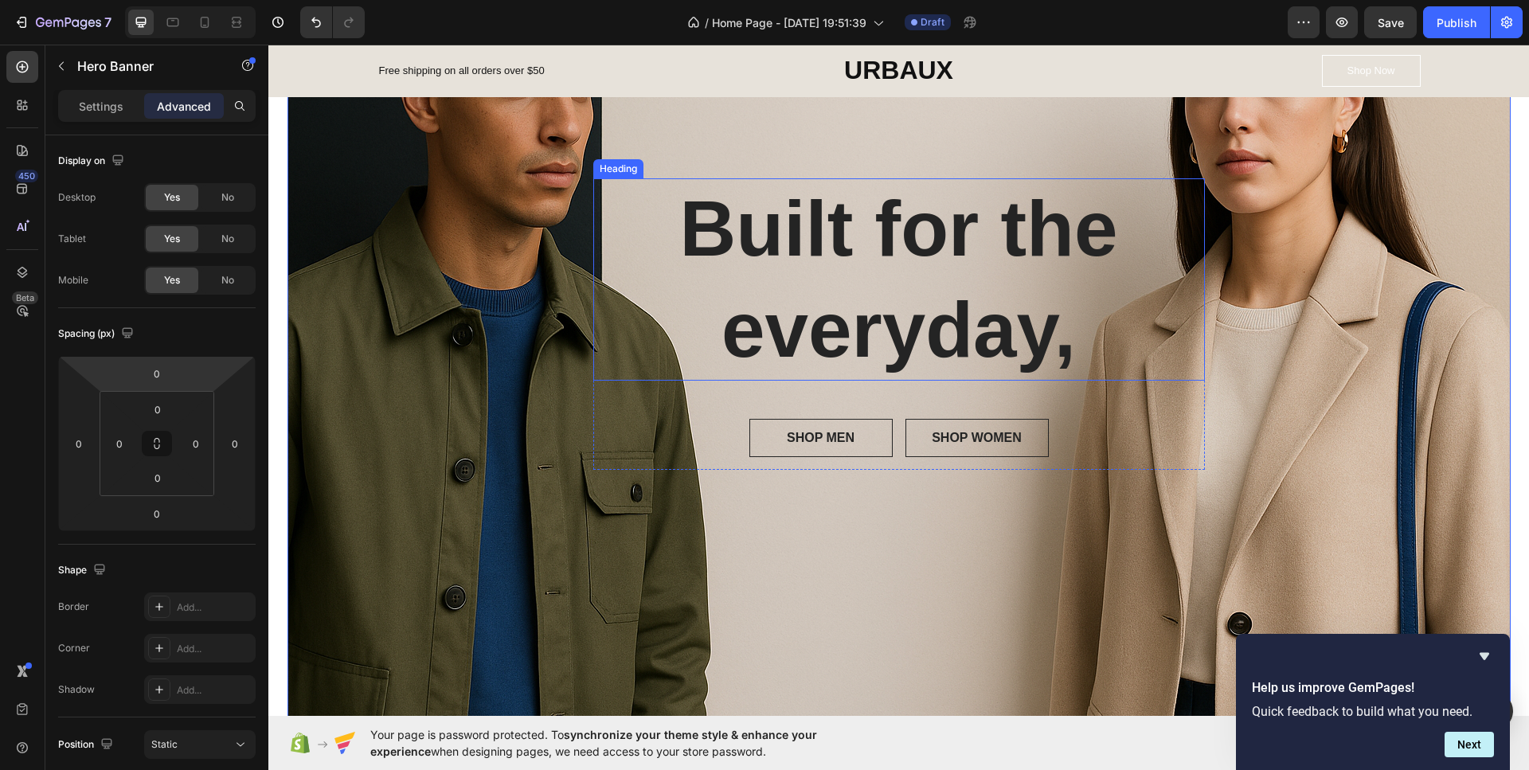
scroll to position [239, 0]
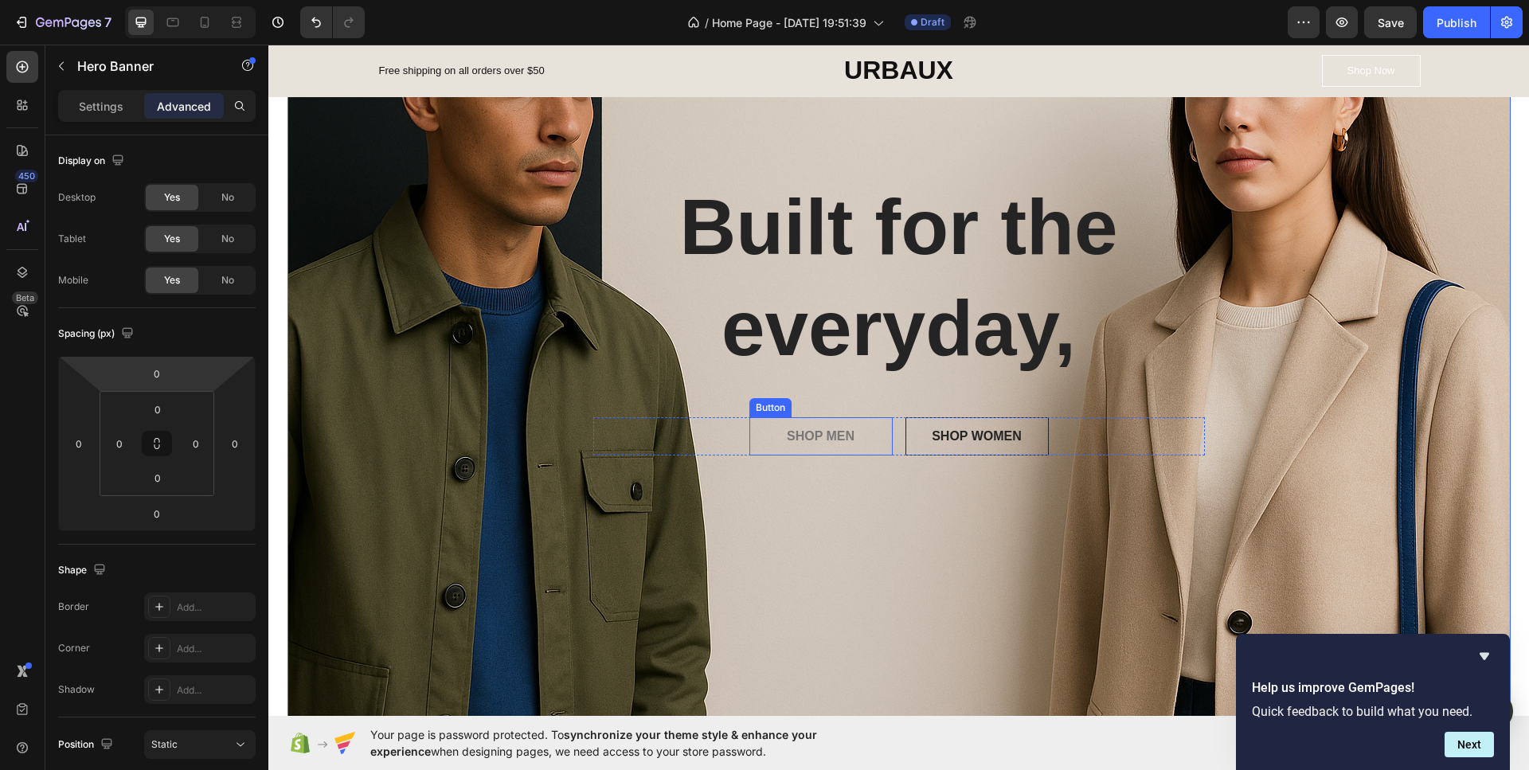
click at [860, 441] on button "SHOP MEN" at bounding box center [820, 436] width 143 height 38
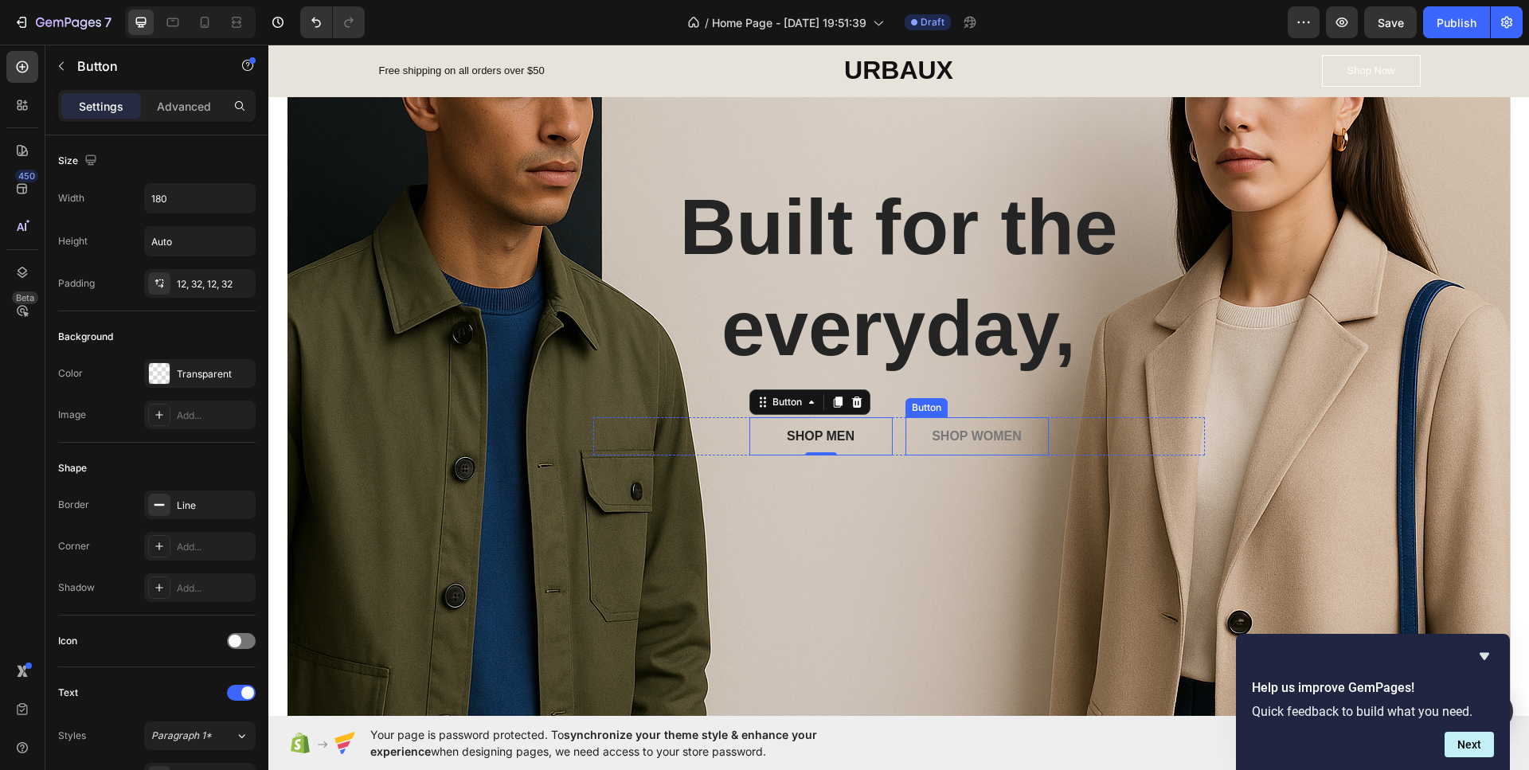
click at [1029, 436] on button "SHOP WOMEN" at bounding box center [976, 436] width 143 height 38
click at [873, 438] on button "SHOP MEN" at bounding box center [820, 436] width 143 height 38
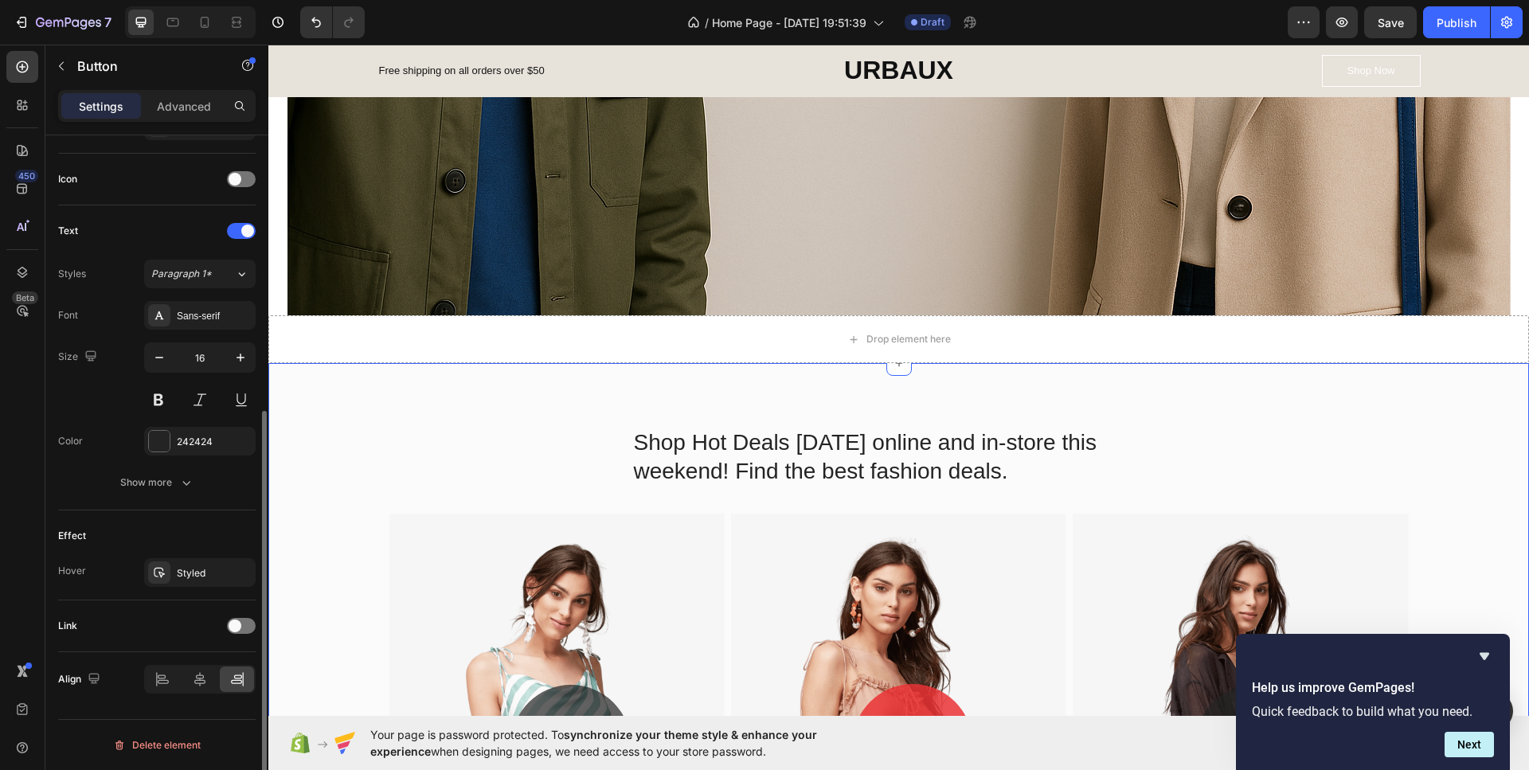
scroll to position [717, 0]
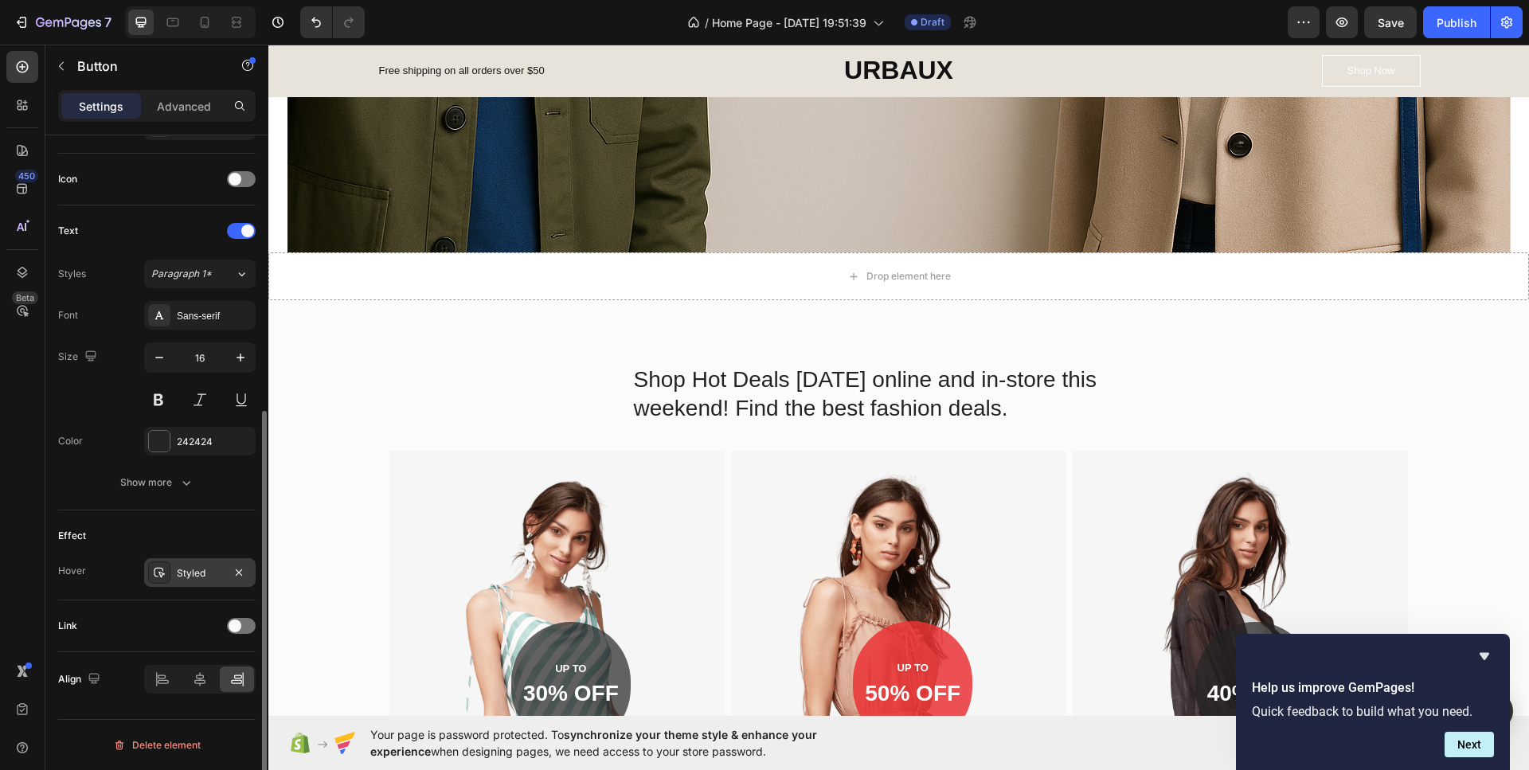
click at [193, 577] on div "Styled" at bounding box center [200, 573] width 46 height 14
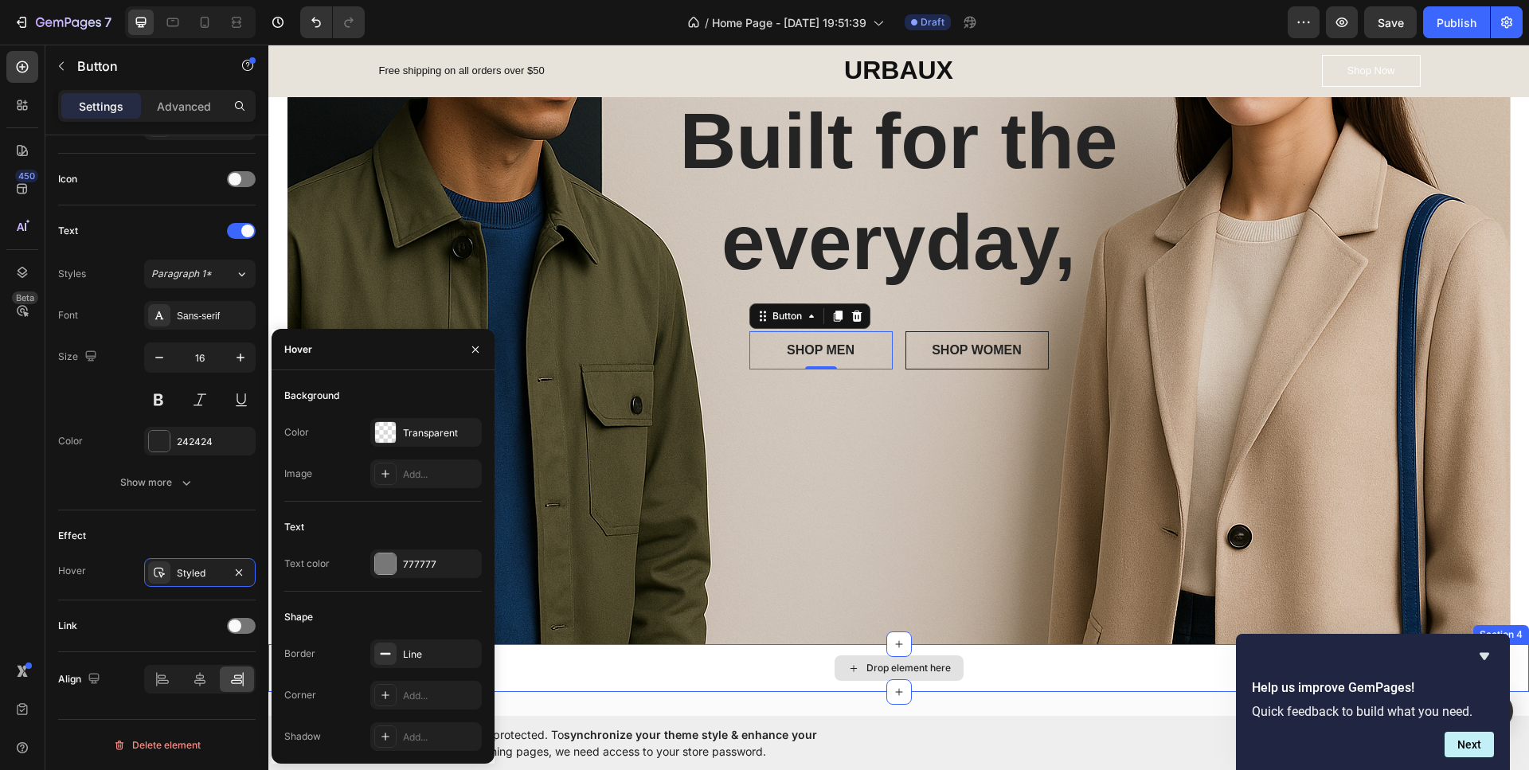
scroll to position [318, 0]
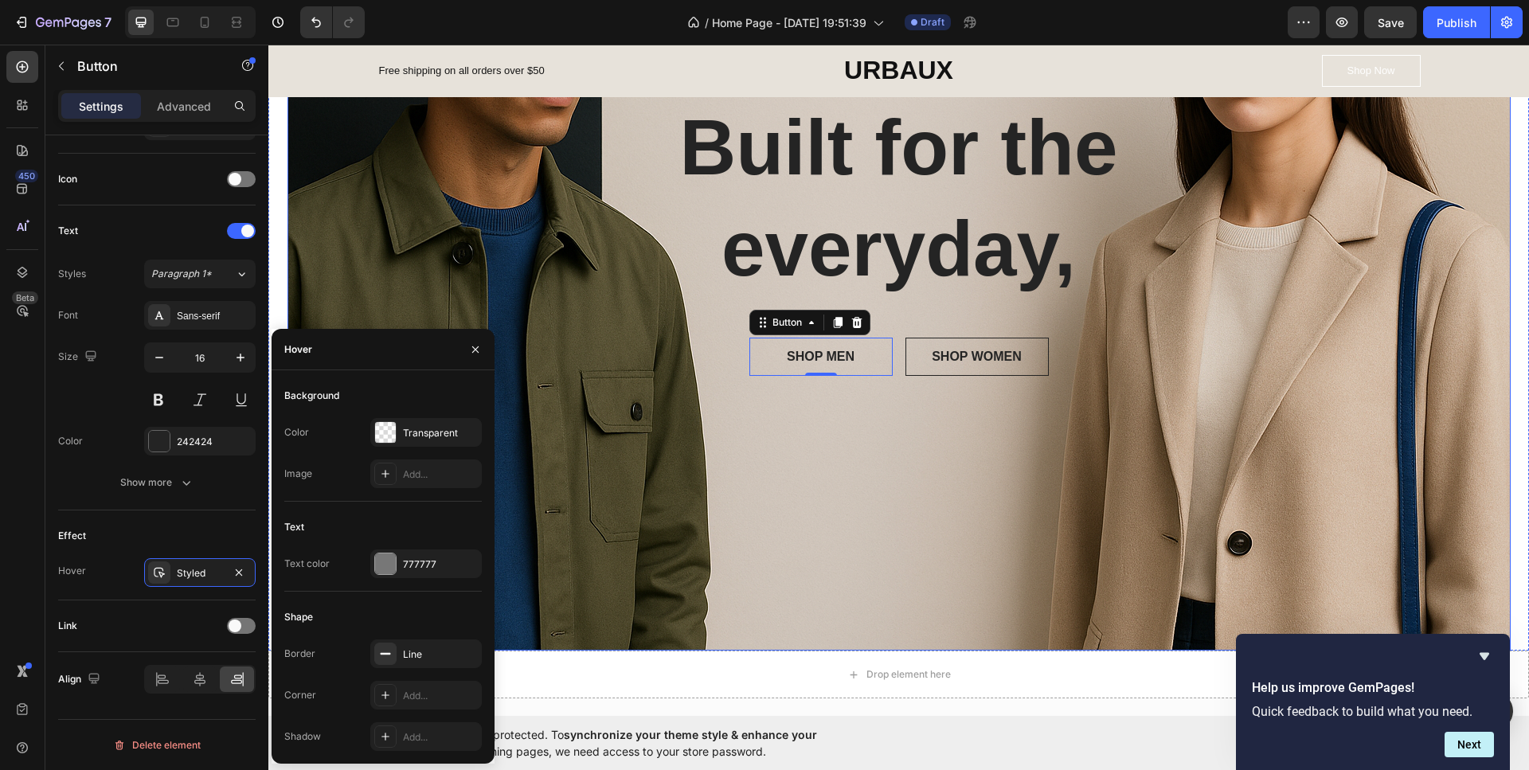
click at [1093, 397] on div "Overlay" at bounding box center [898, 242] width 1223 height 815
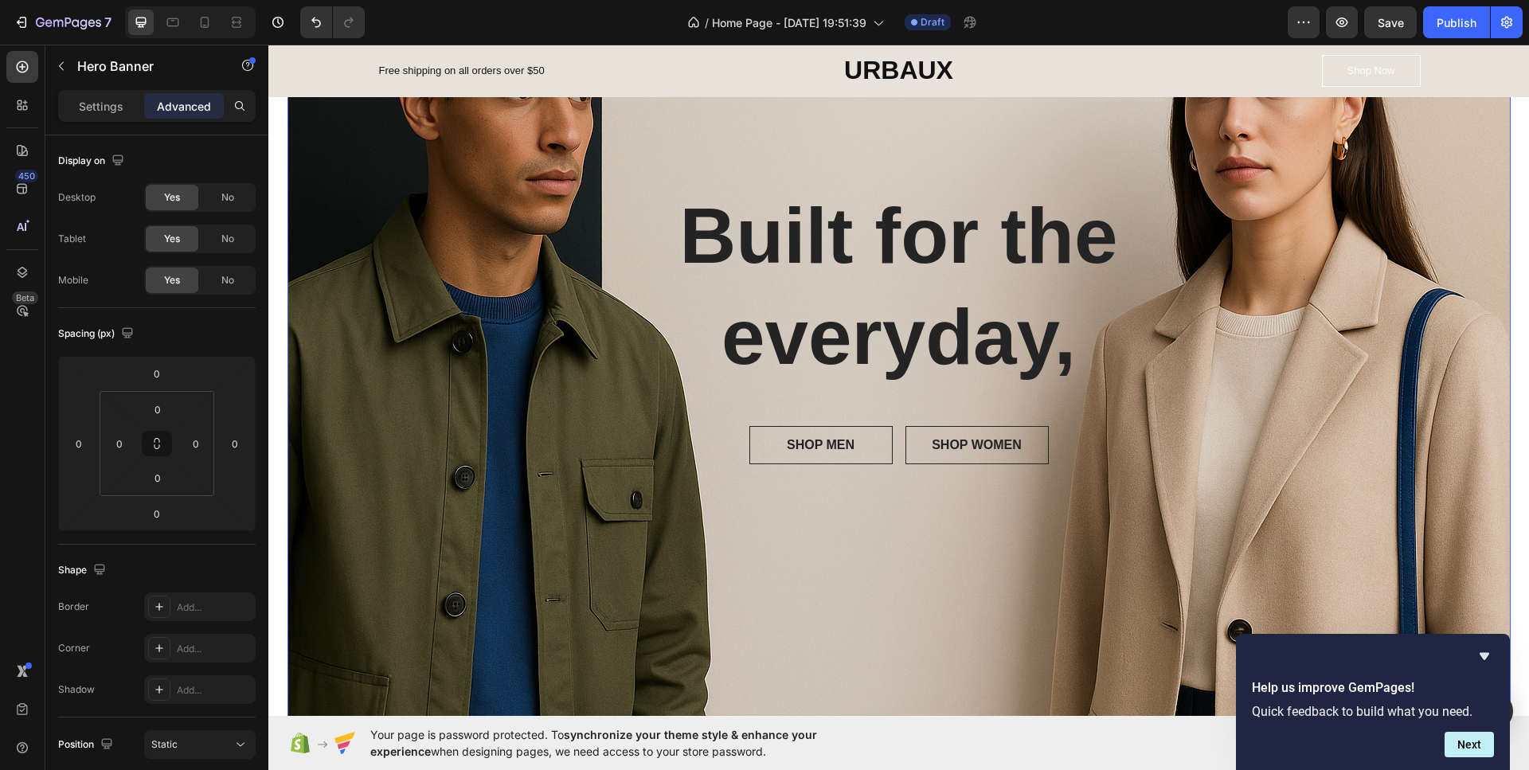
scroll to position [0, 0]
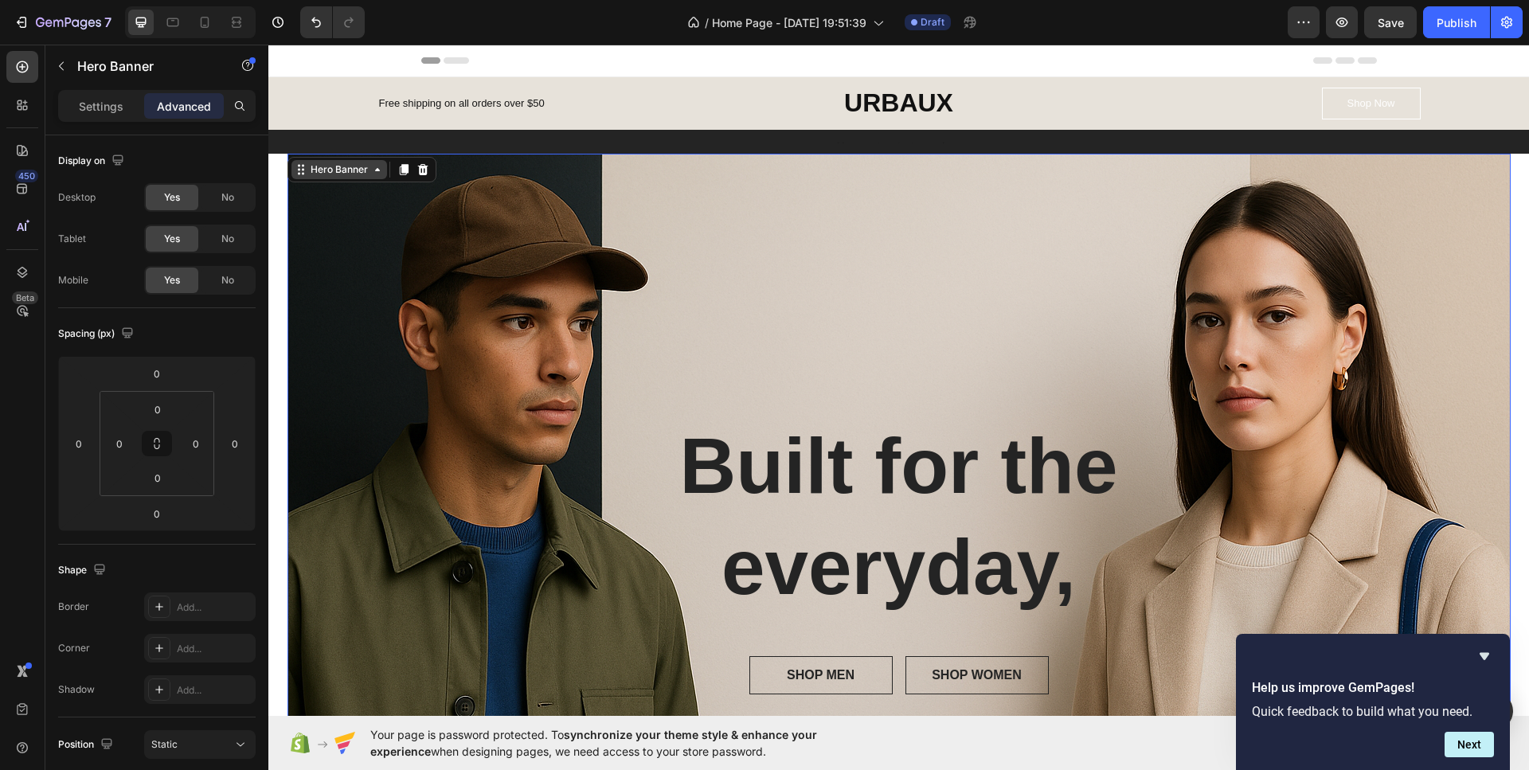
click at [361, 174] on div "Hero Banner" at bounding box center [339, 169] width 64 height 14
click at [369, 178] on div "Hero Banner" at bounding box center [339, 169] width 96 height 19
click at [389, 205] on div "Overlay" at bounding box center [898, 561] width 1223 height 815
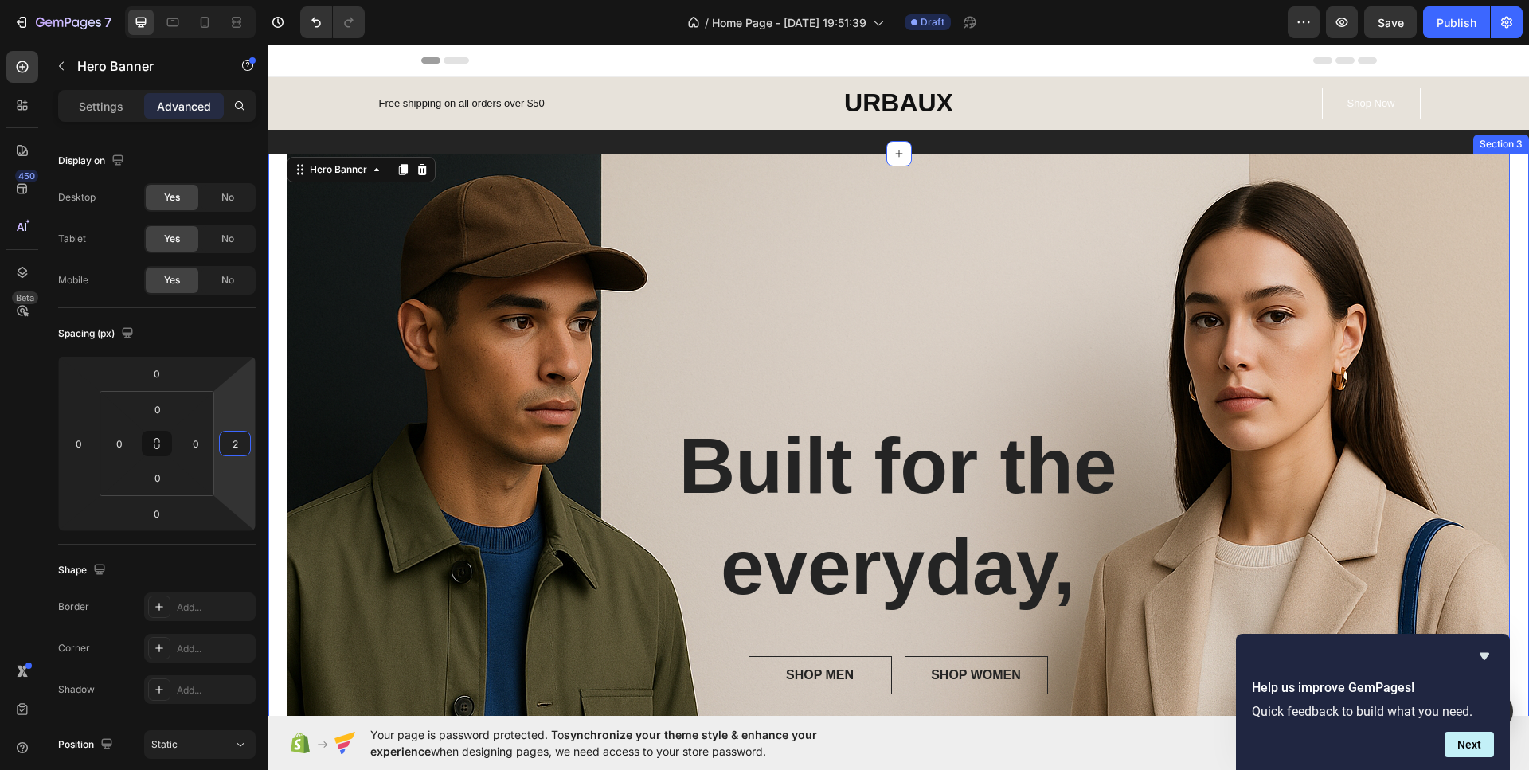
drag, startPoint x: 512, startPoint y: 474, endPoint x: 271, endPoint y: 426, distance: 245.3
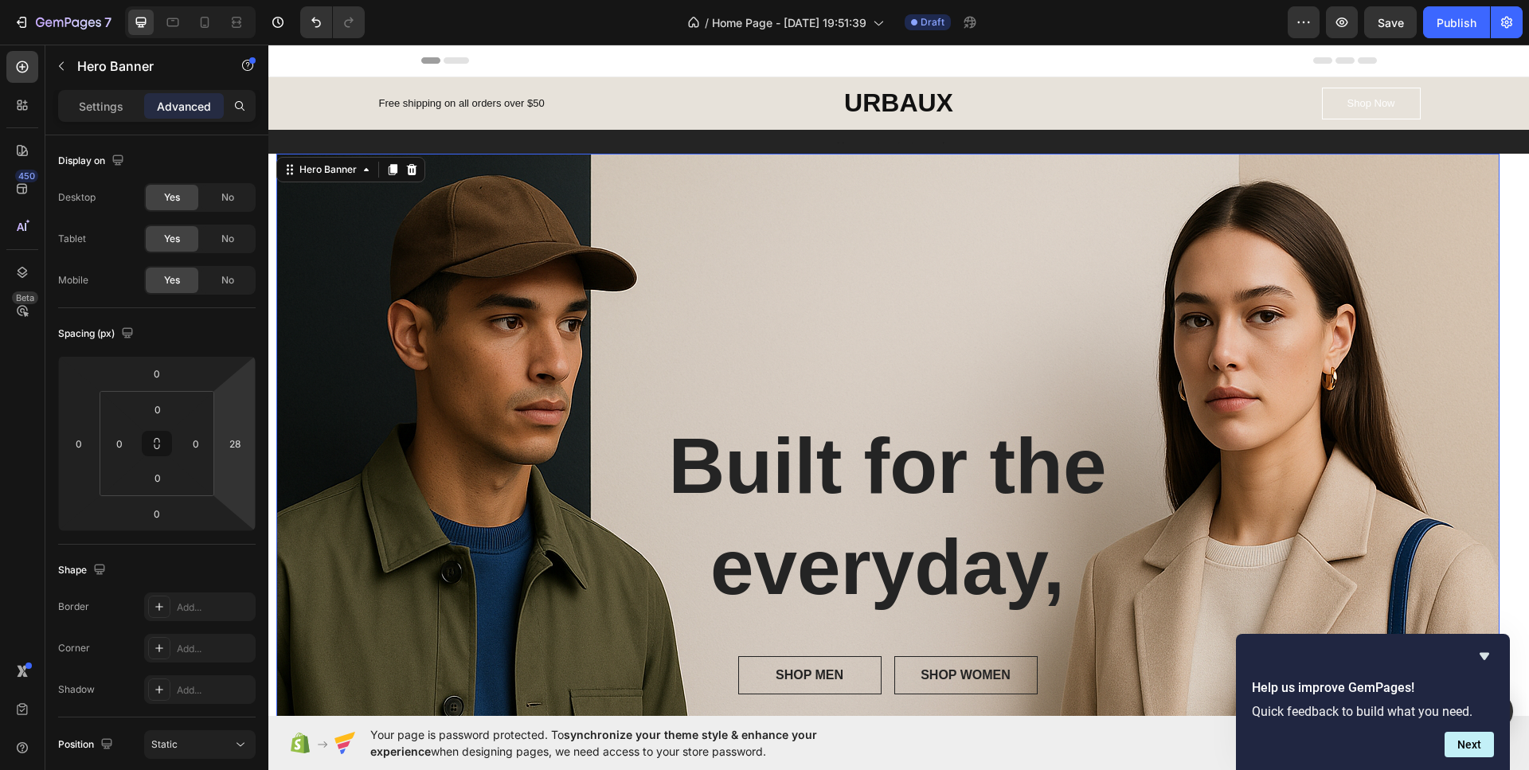
click at [248, 0] on html "7 / Home Page - [DATE] 19:51:39 Draft Preview Save Publish 450 Beta Sections(18…" at bounding box center [764, 0] width 1529 height 0
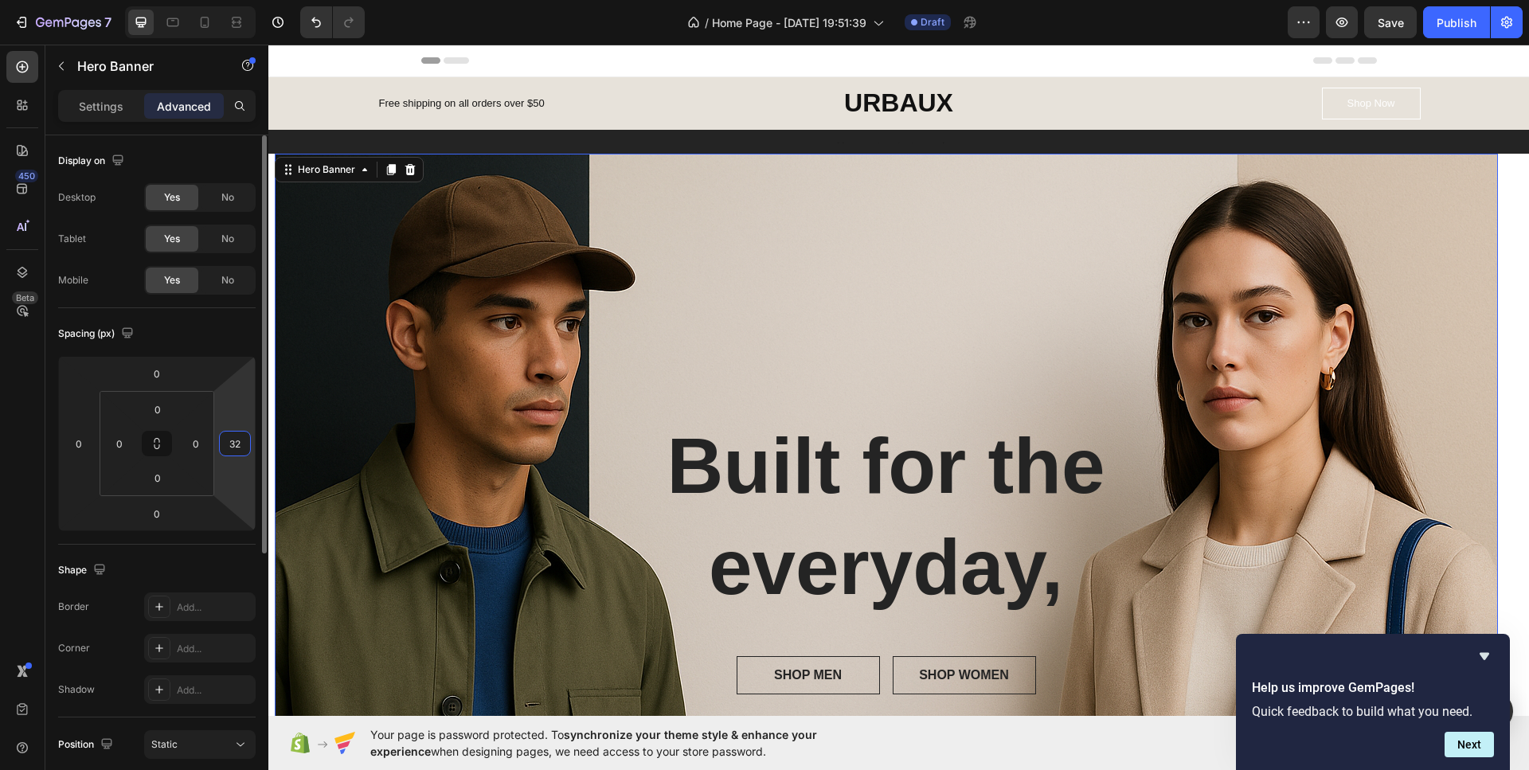
type input "34"
click at [238, 0] on html "7 / Home Page - [DATE] 19:51:39 Draft Preview Save Publish 450 Beta Sections(18…" at bounding box center [764, 0] width 1529 height 0
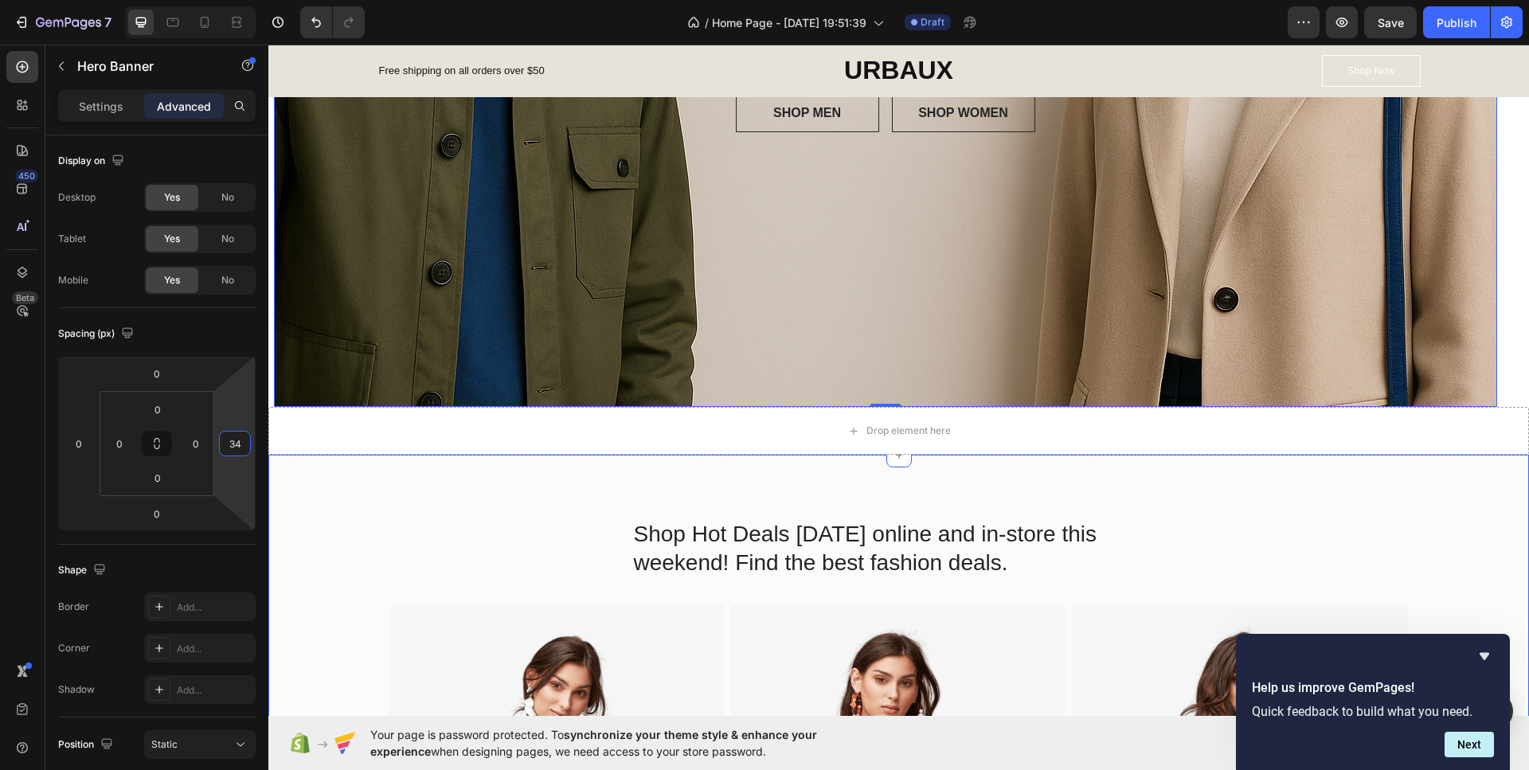
scroll to position [557, 0]
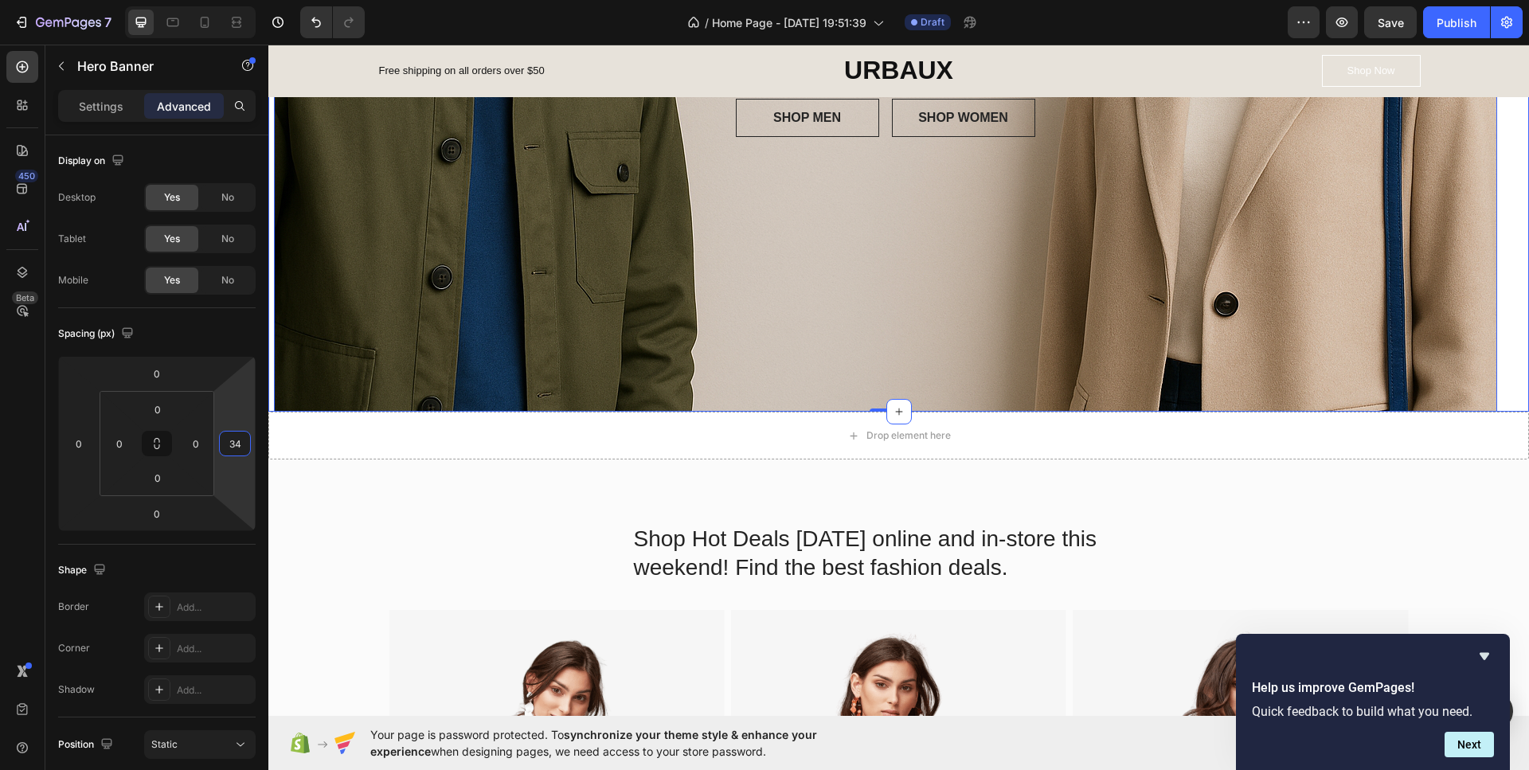
click at [1499, 394] on div "Built for the everyday, Heading SHOP MEN Button SHOP WOMEN Button Row Row Hero …" at bounding box center [898, 3] width 1260 height 815
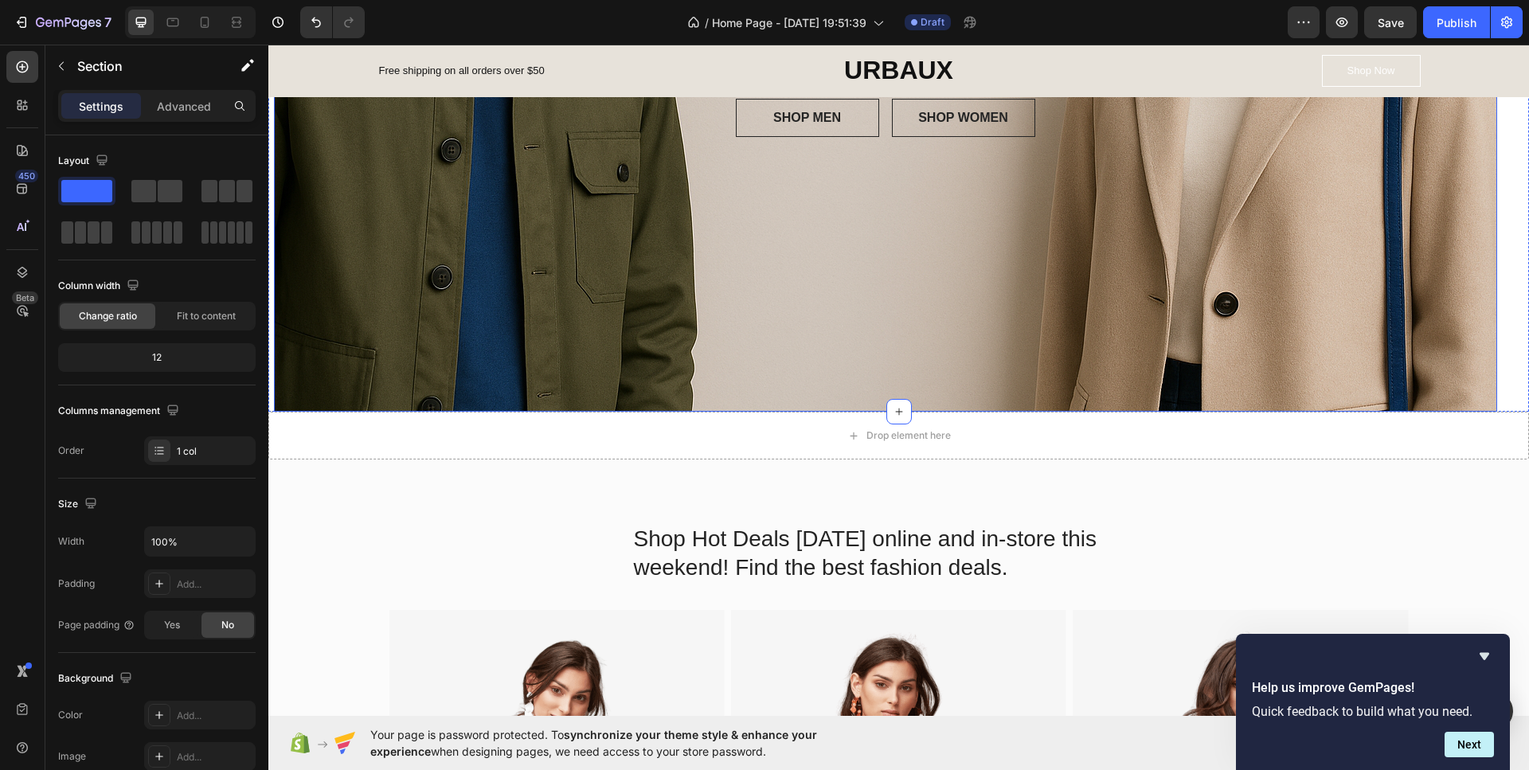
click at [576, 287] on div "Overlay" at bounding box center [885, 3] width 1223 height 815
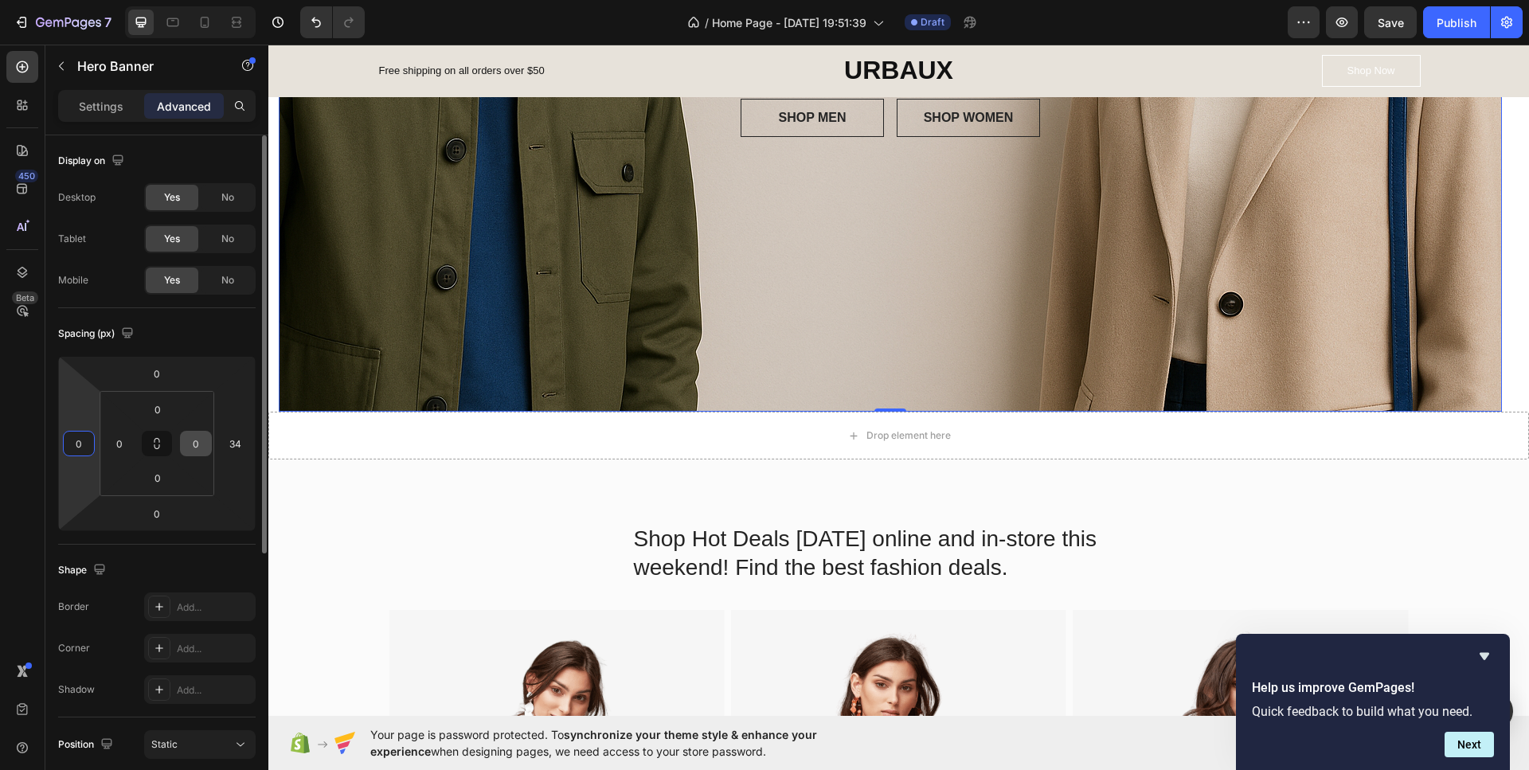
drag, startPoint x: 82, startPoint y: 468, endPoint x: 187, endPoint y: 452, distance: 106.3
click at [141, 0] on html "7 / Home Page - [DATE] 19:51:39 Draft Preview Save Publish 450 Beta Sections(18…" at bounding box center [764, 0] width 1529 height 0
type input "-2"
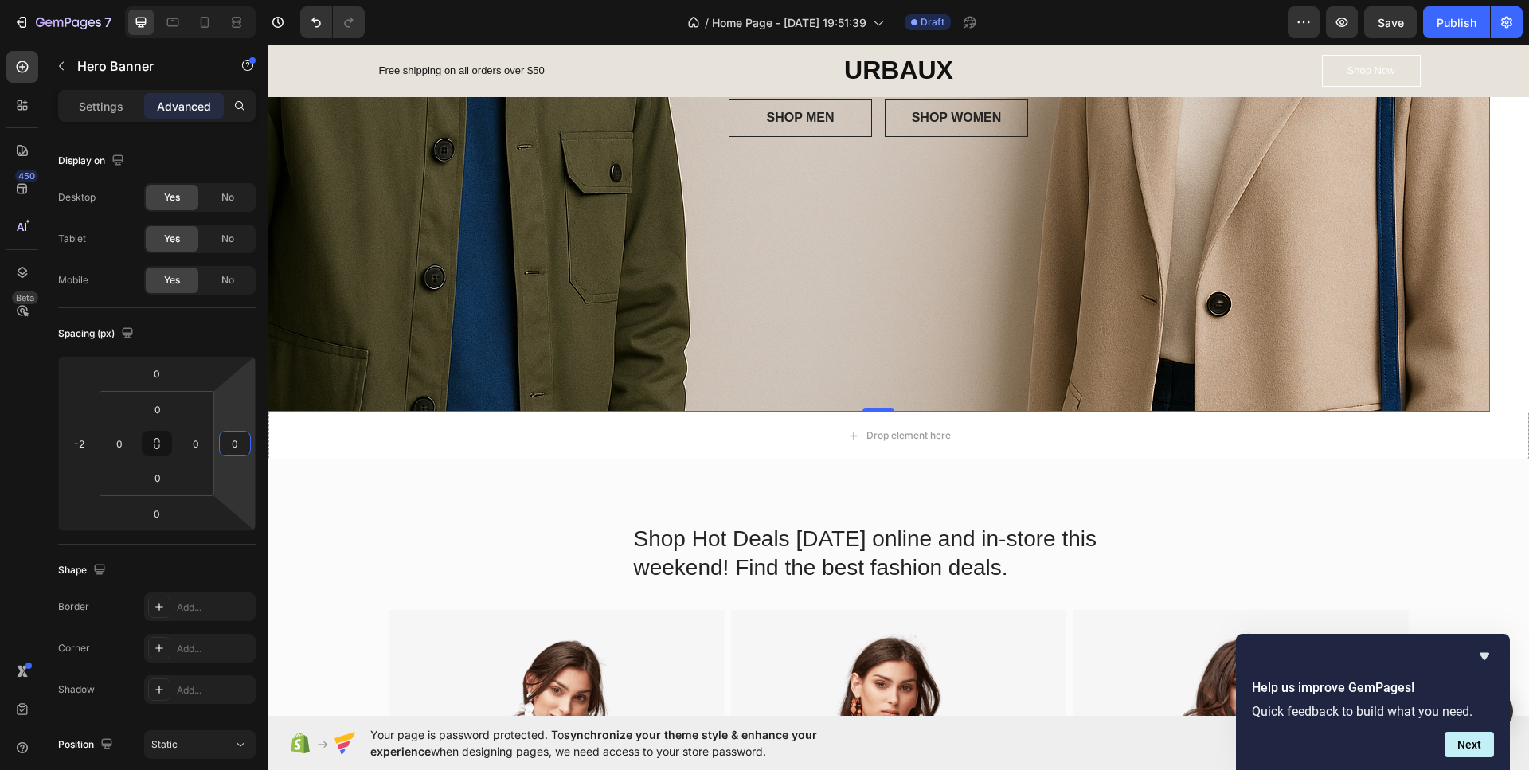
type input "-2"
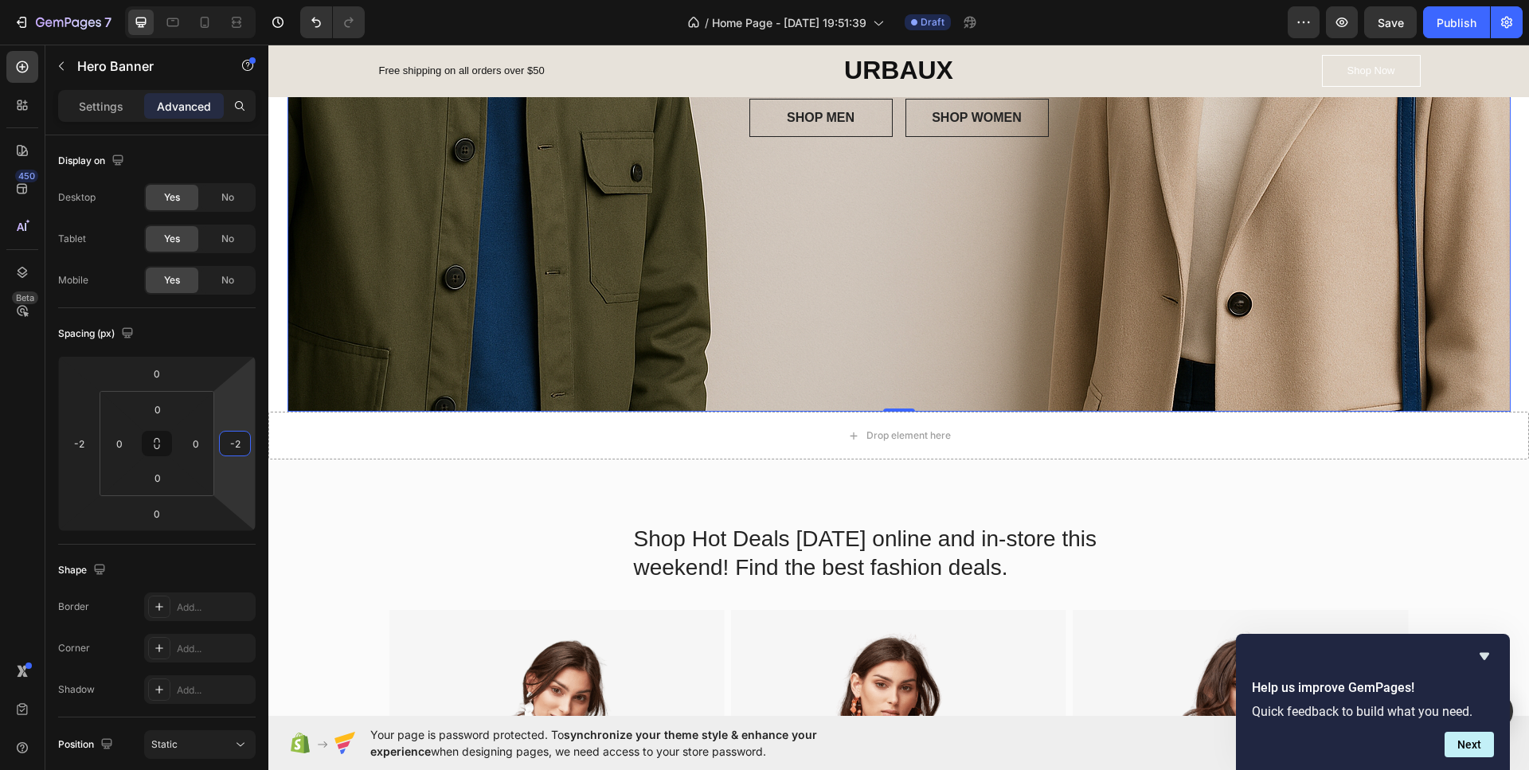
drag, startPoint x: 228, startPoint y: 467, endPoint x: 234, endPoint y: 482, distance: 15.7
click at [234, 0] on html "7 / Home Page - [DATE] 19:51:39 Draft Preview Save Publish 450 Beta Sections(18…" at bounding box center [764, 0] width 1529 height 0
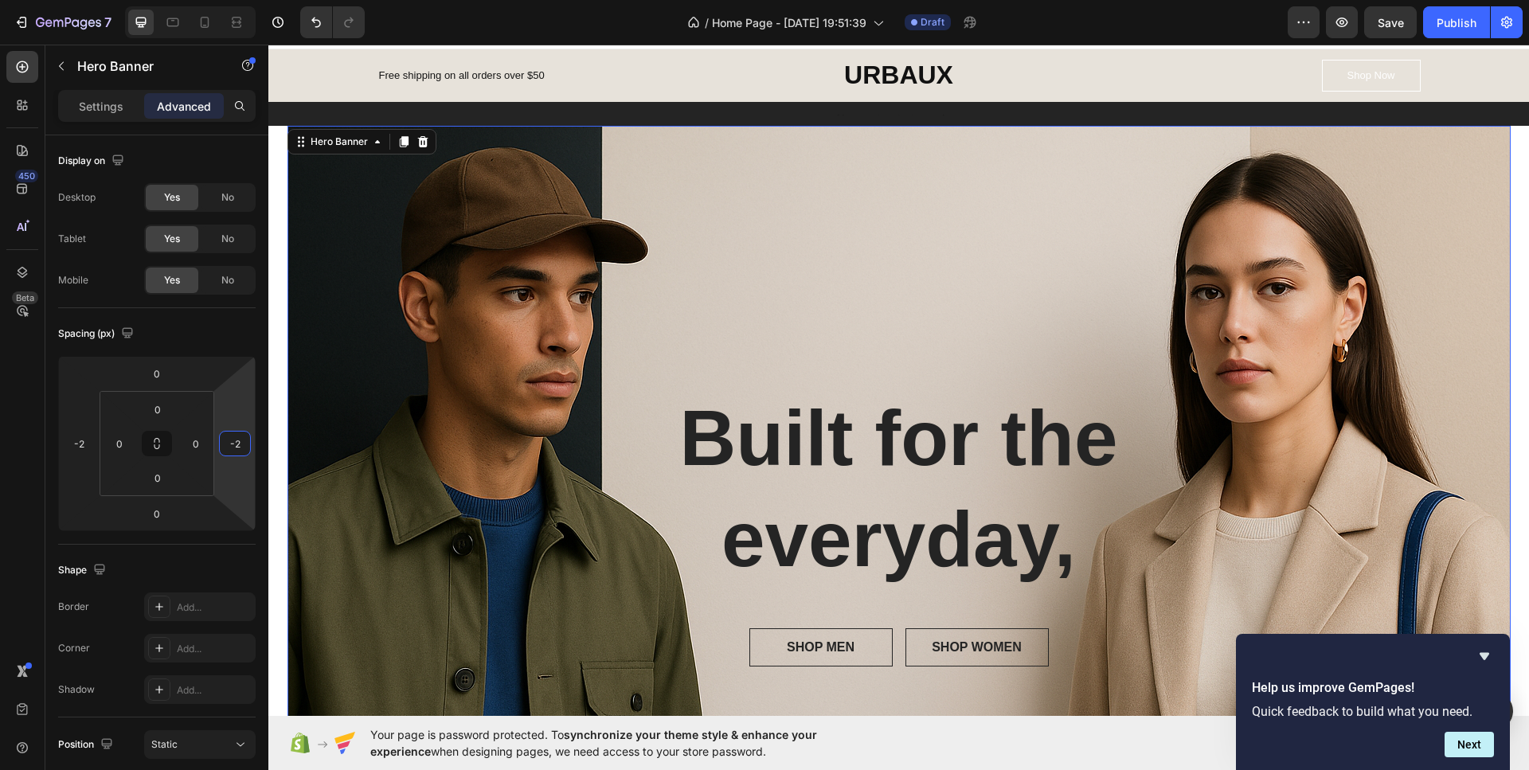
scroll to position [0, 0]
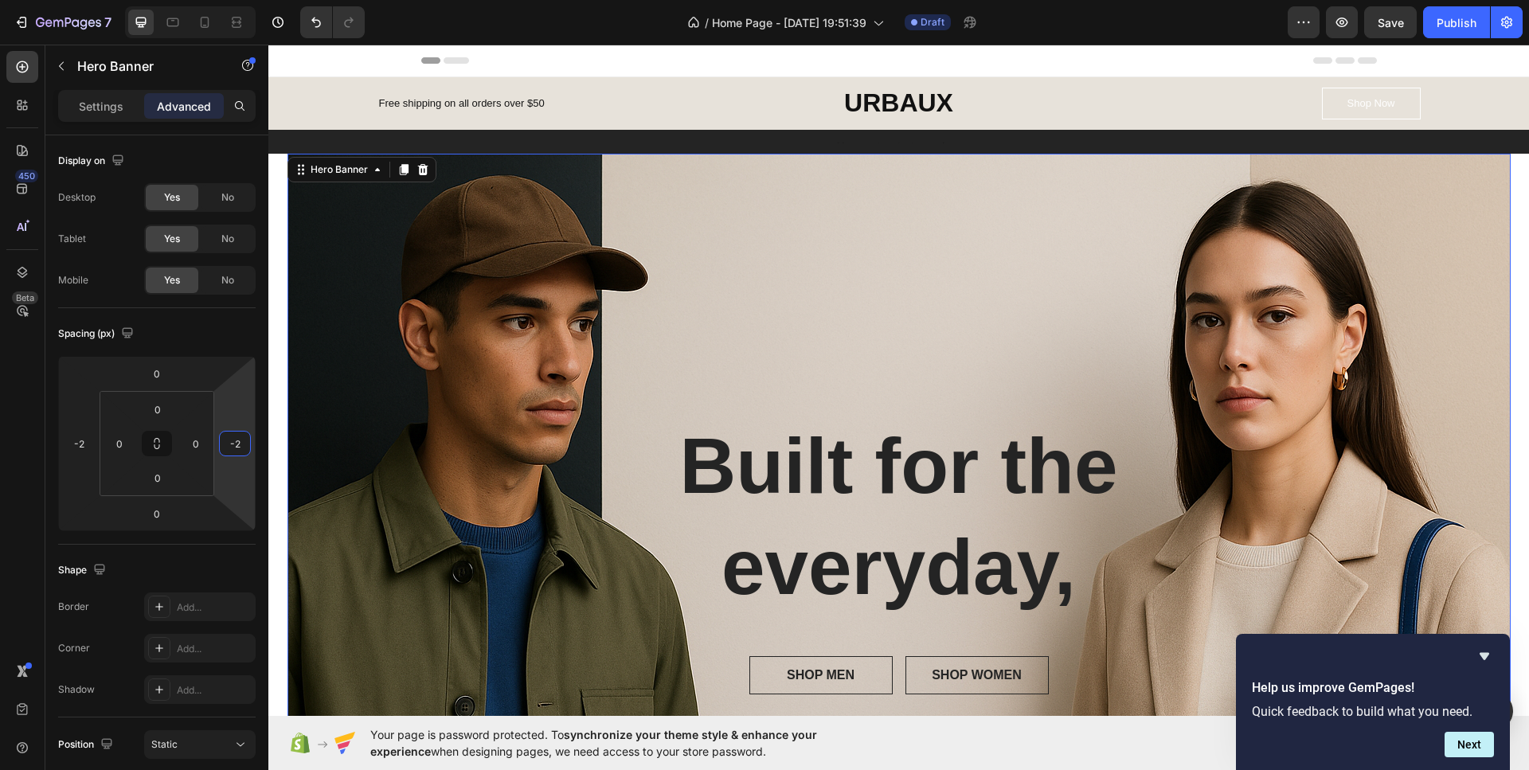
click at [343, 260] on div "Overlay" at bounding box center [898, 561] width 1223 height 815
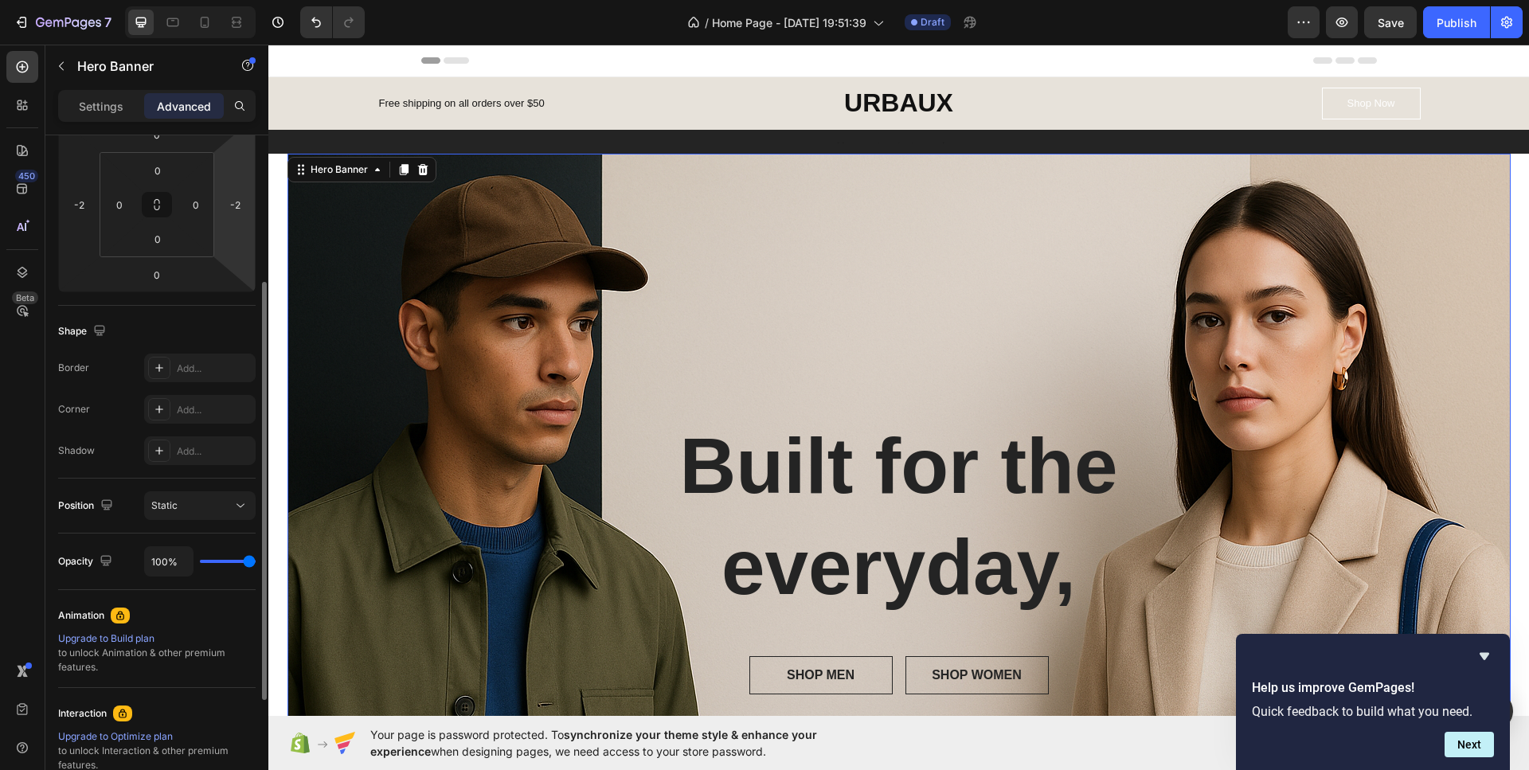
scroll to position [318, 0]
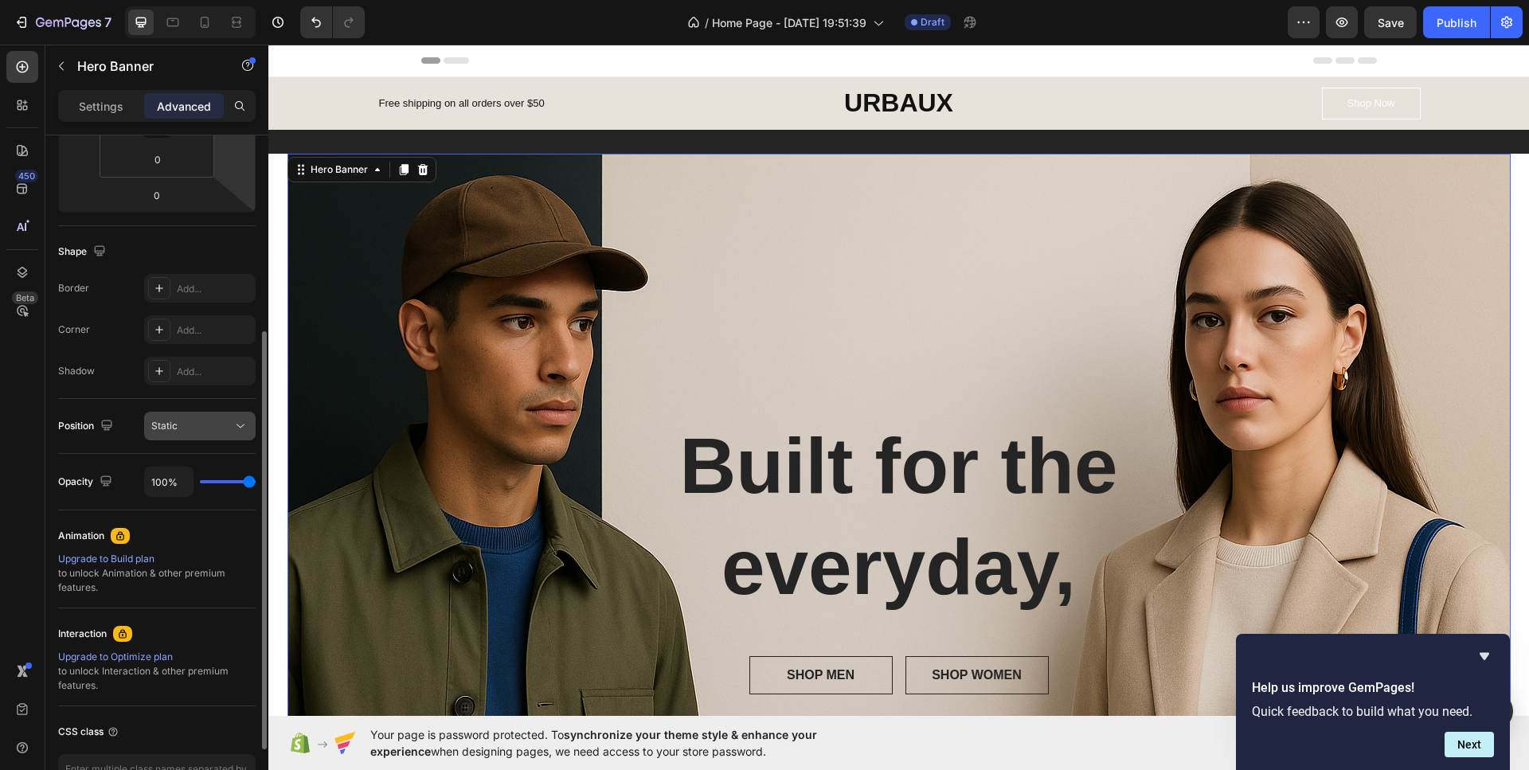
click at [212, 428] on div "Static" at bounding box center [191, 426] width 81 height 14
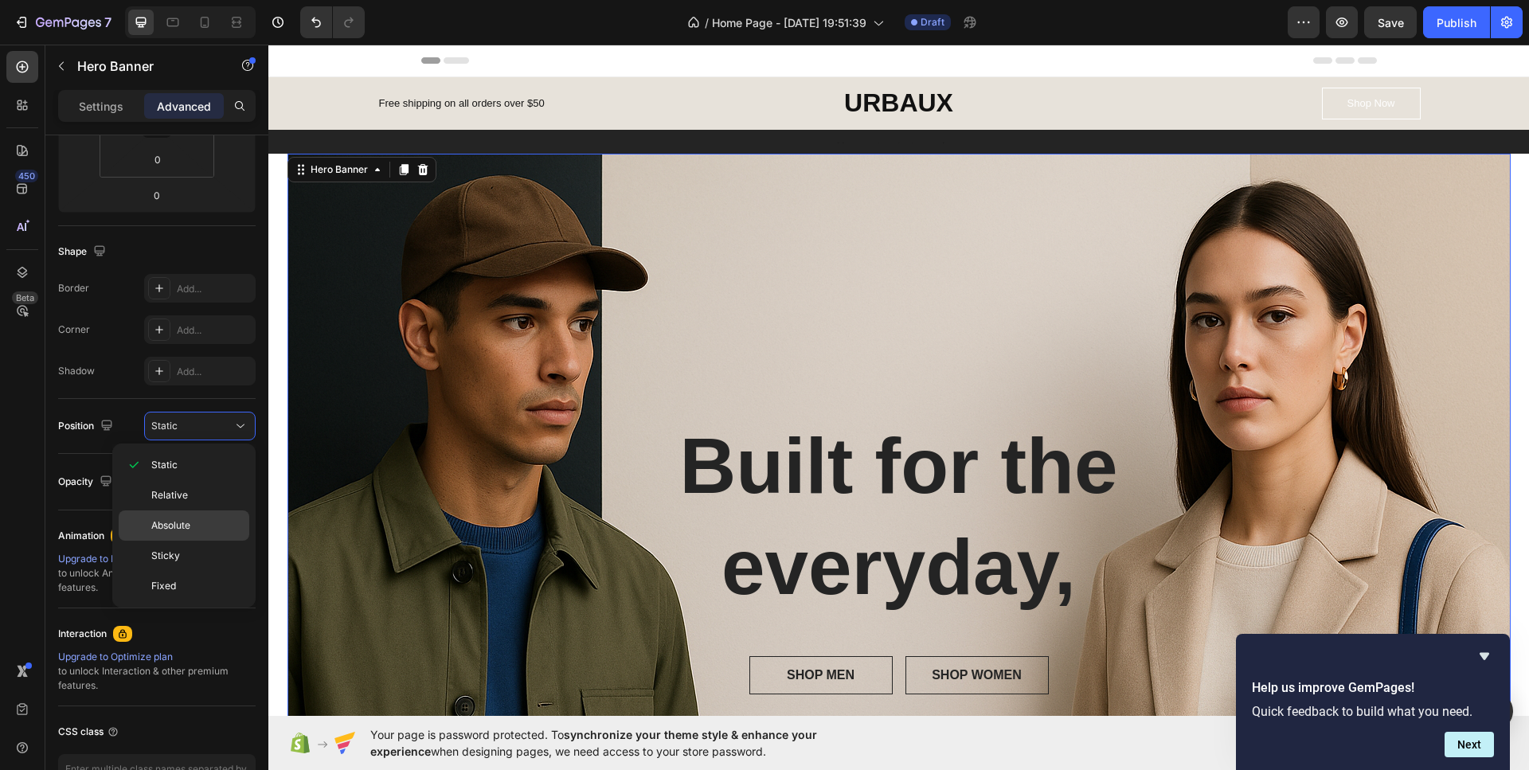
click at [194, 522] on p "Absolute" at bounding box center [196, 525] width 91 height 14
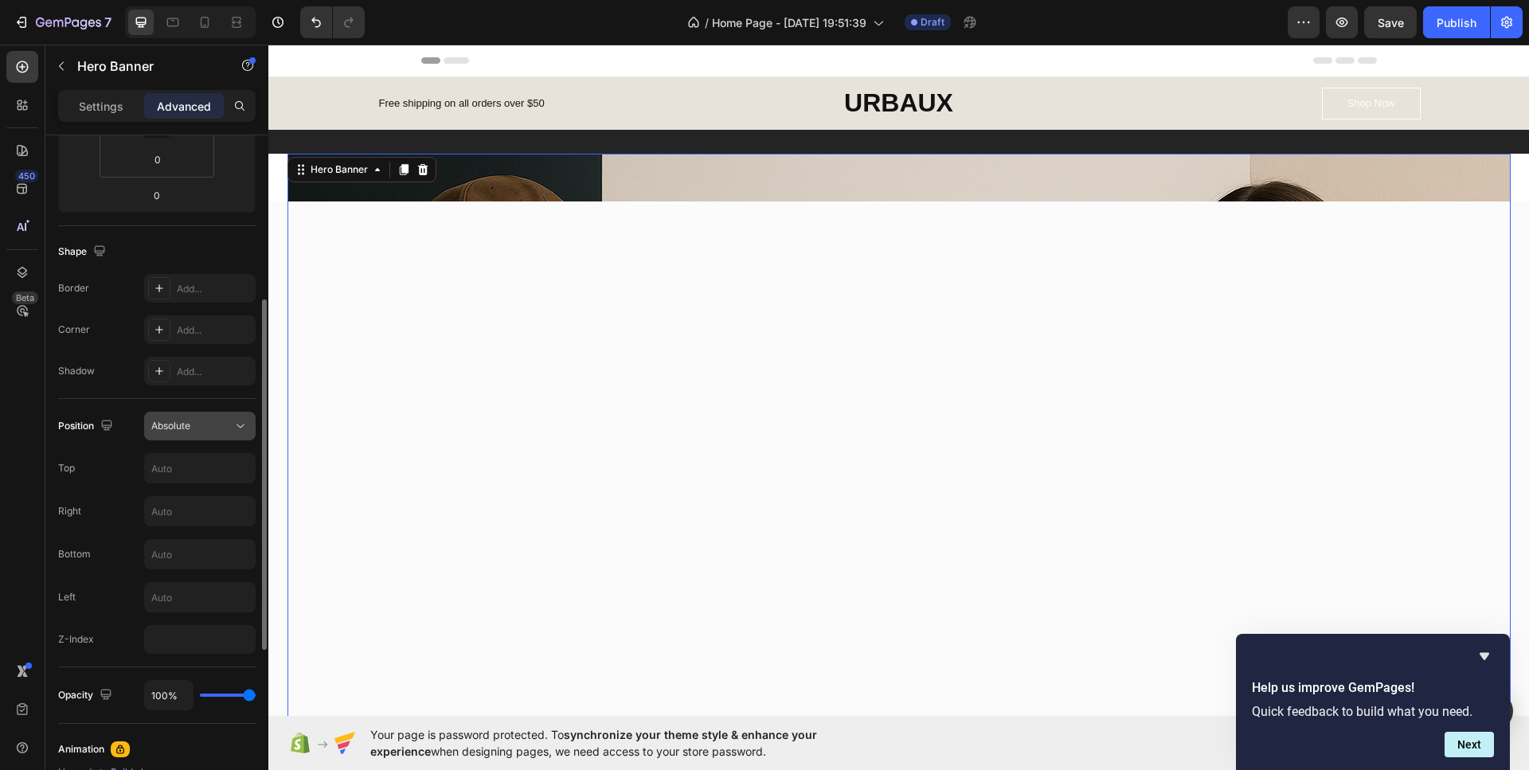
click at [209, 412] on button "Absolute" at bounding box center [199, 426] width 111 height 29
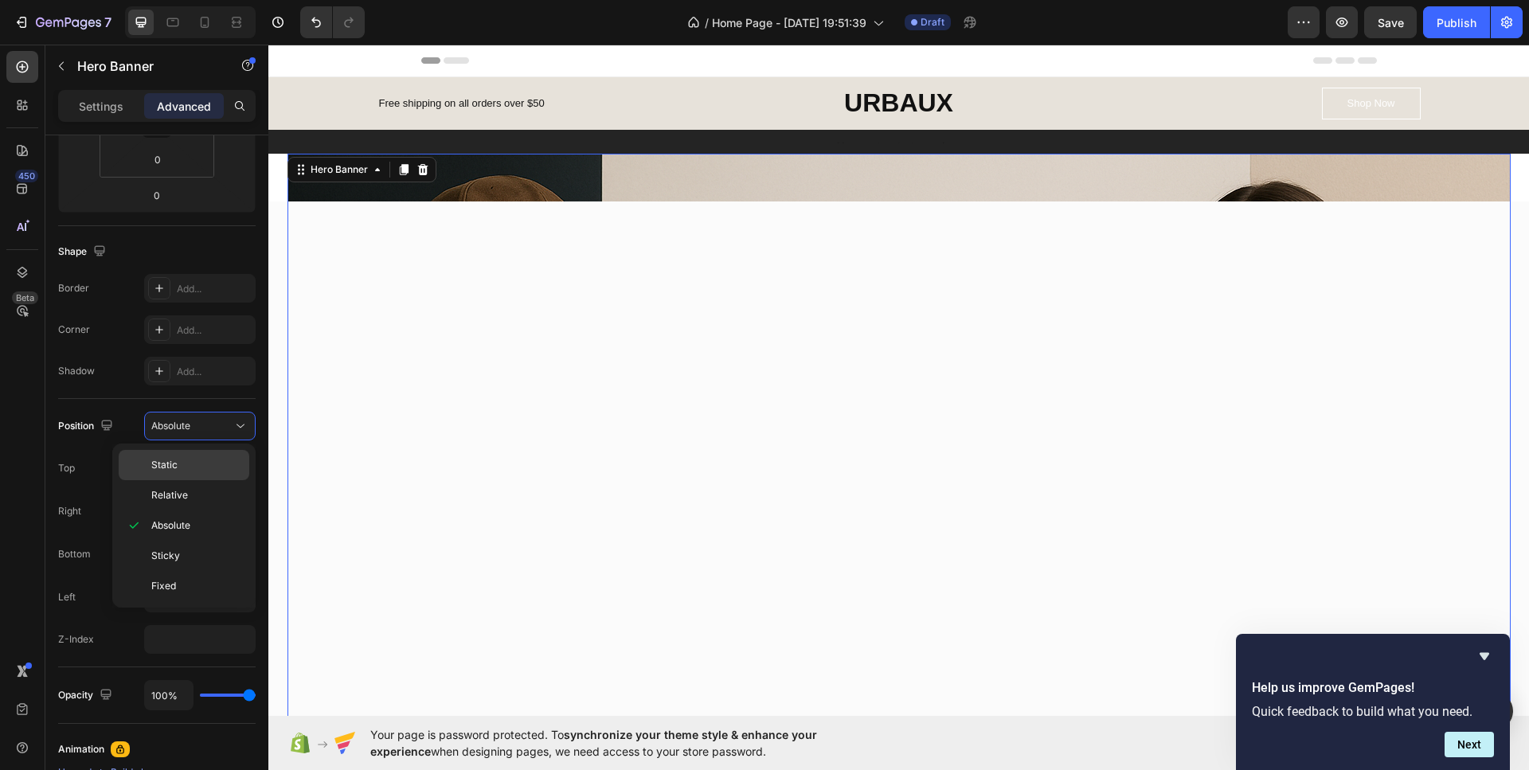
click at [185, 466] on p "Static" at bounding box center [196, 465] width 91 height 14
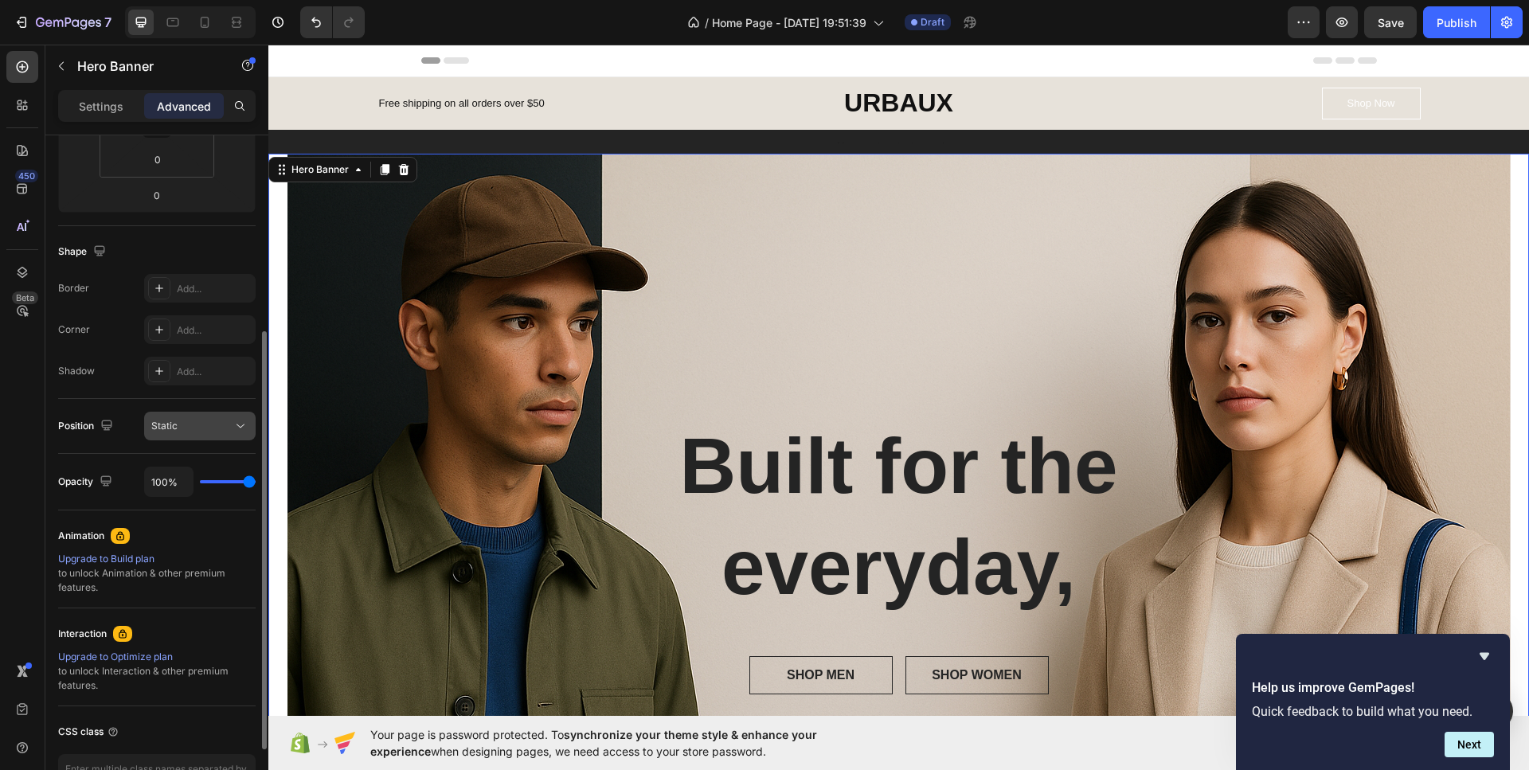
click at [199, 424] on div "Static" at bounding box center [191, 426] width 81 height 14
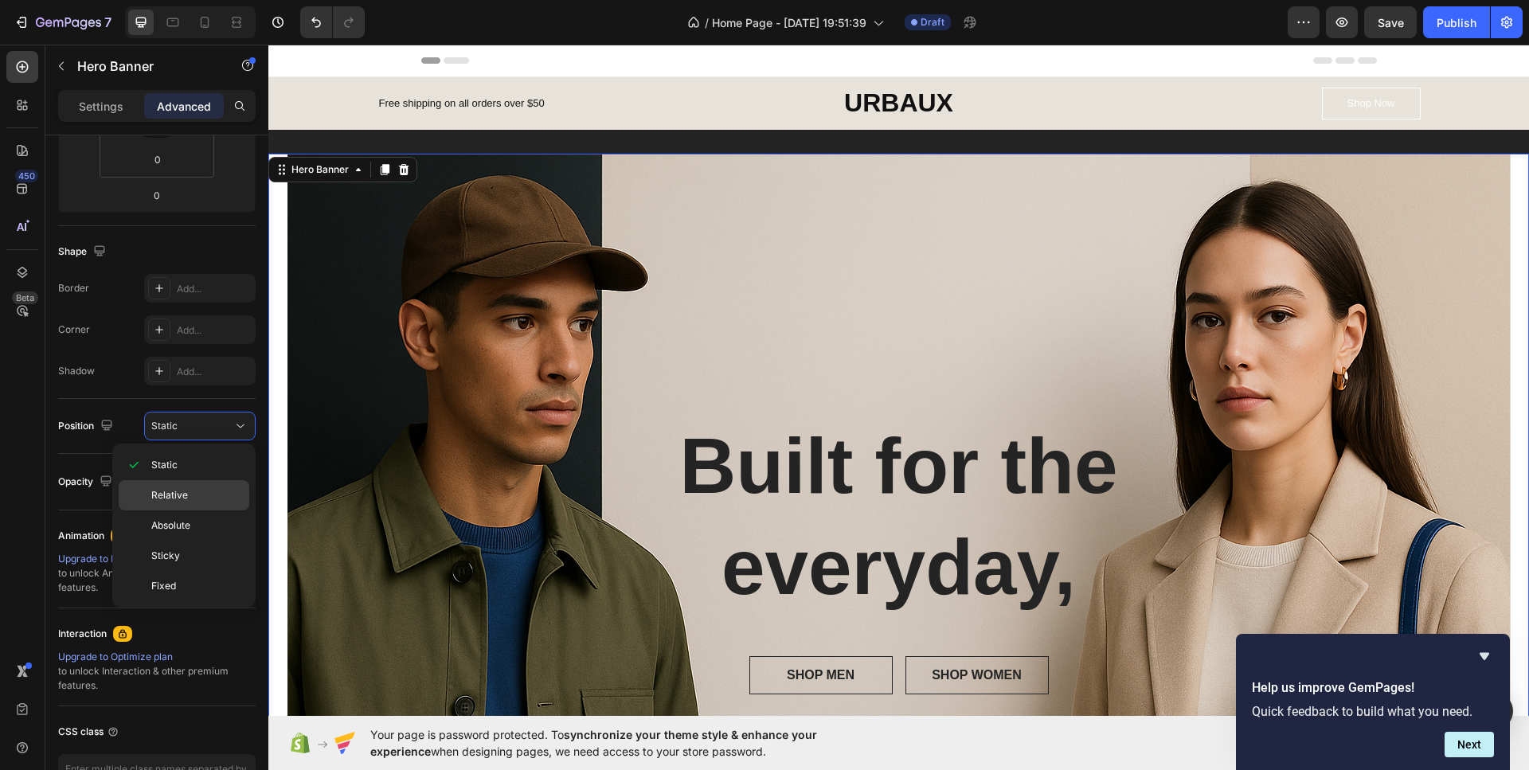
click at [189, 490] on p "Relative" at bounding box center [196, 495] width 91 height 14
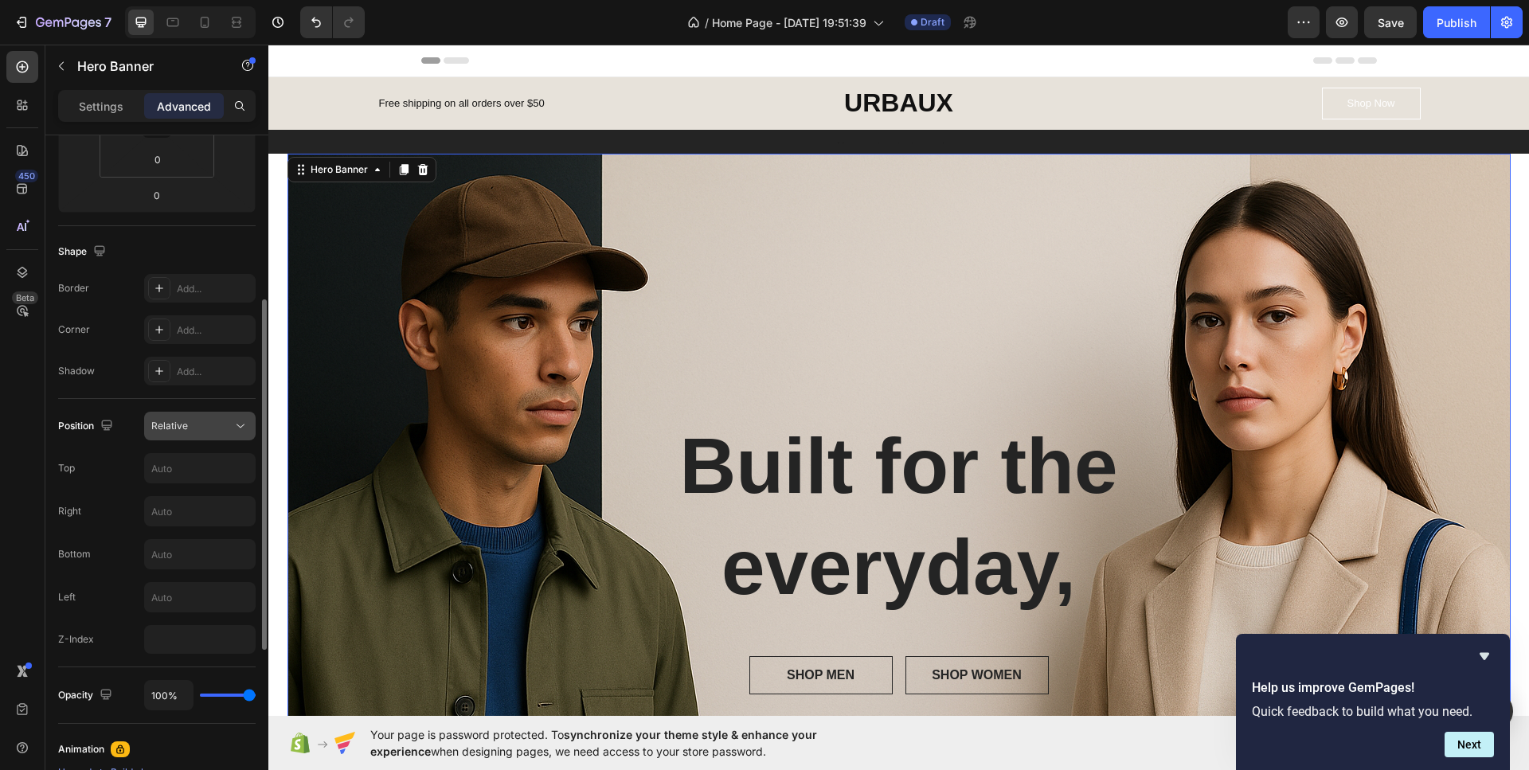
click at [198, 422] on div "Relative" at bounding box center [191, 426] width 81 height 14
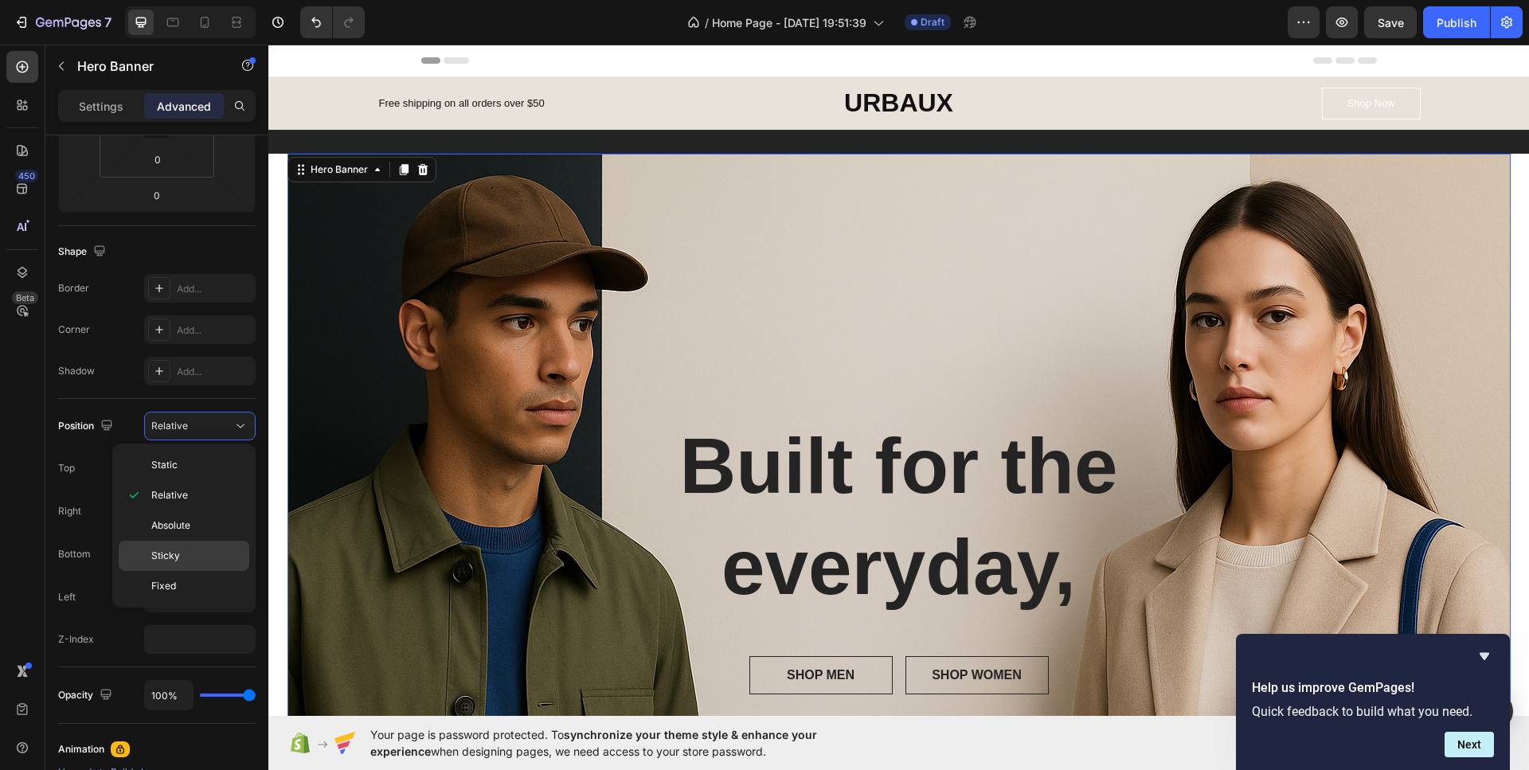
click at [185, 555] on p "Sticky" at bounding box center [196, 556] width 91 height 14
type input "0"
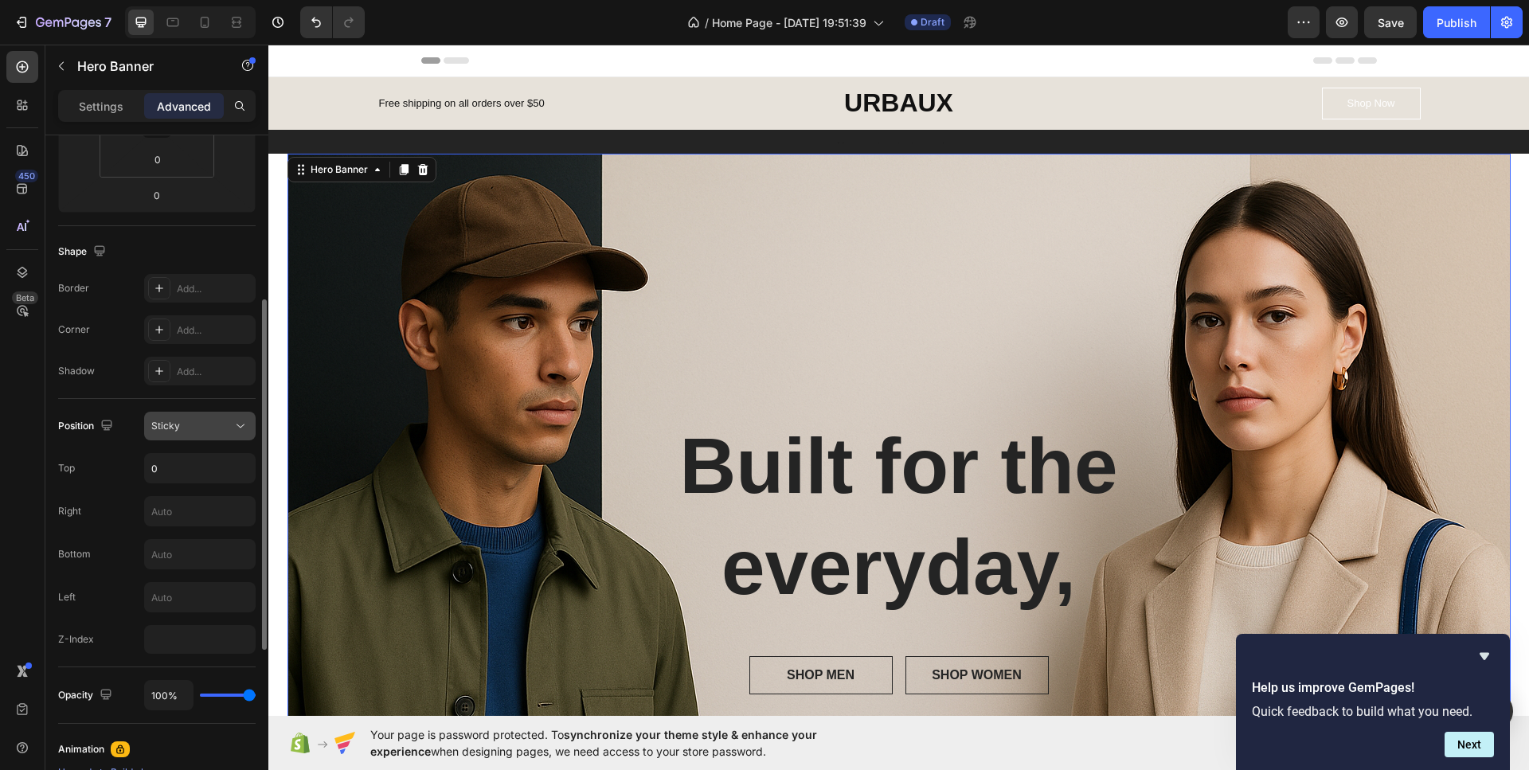
click at [199, 421] on div "Sticky" at bounding box center [191, 426] width 81 height 14
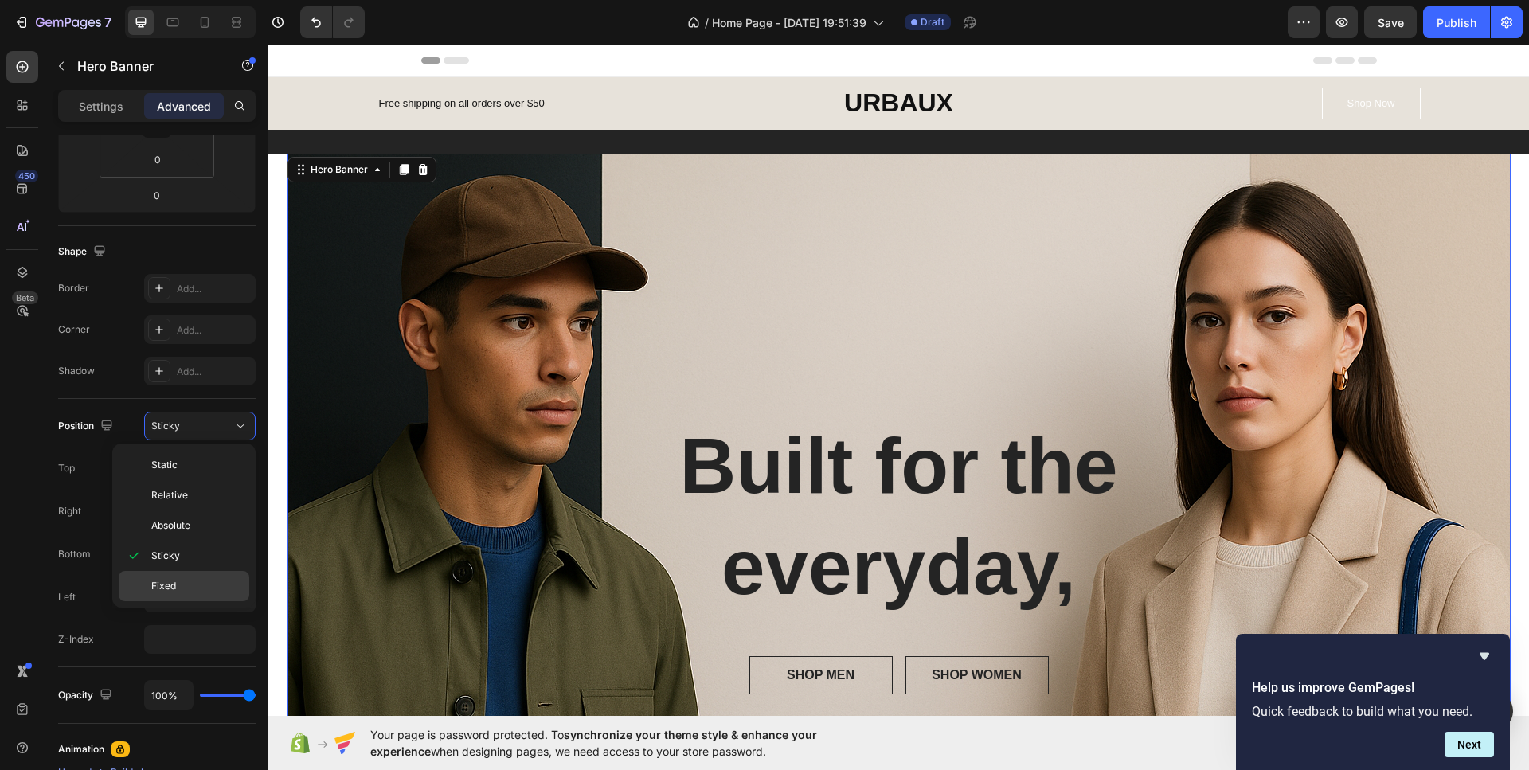
click at [182, 588] on p "Fixed" at bounding box center [196, 586] width 91 height 14
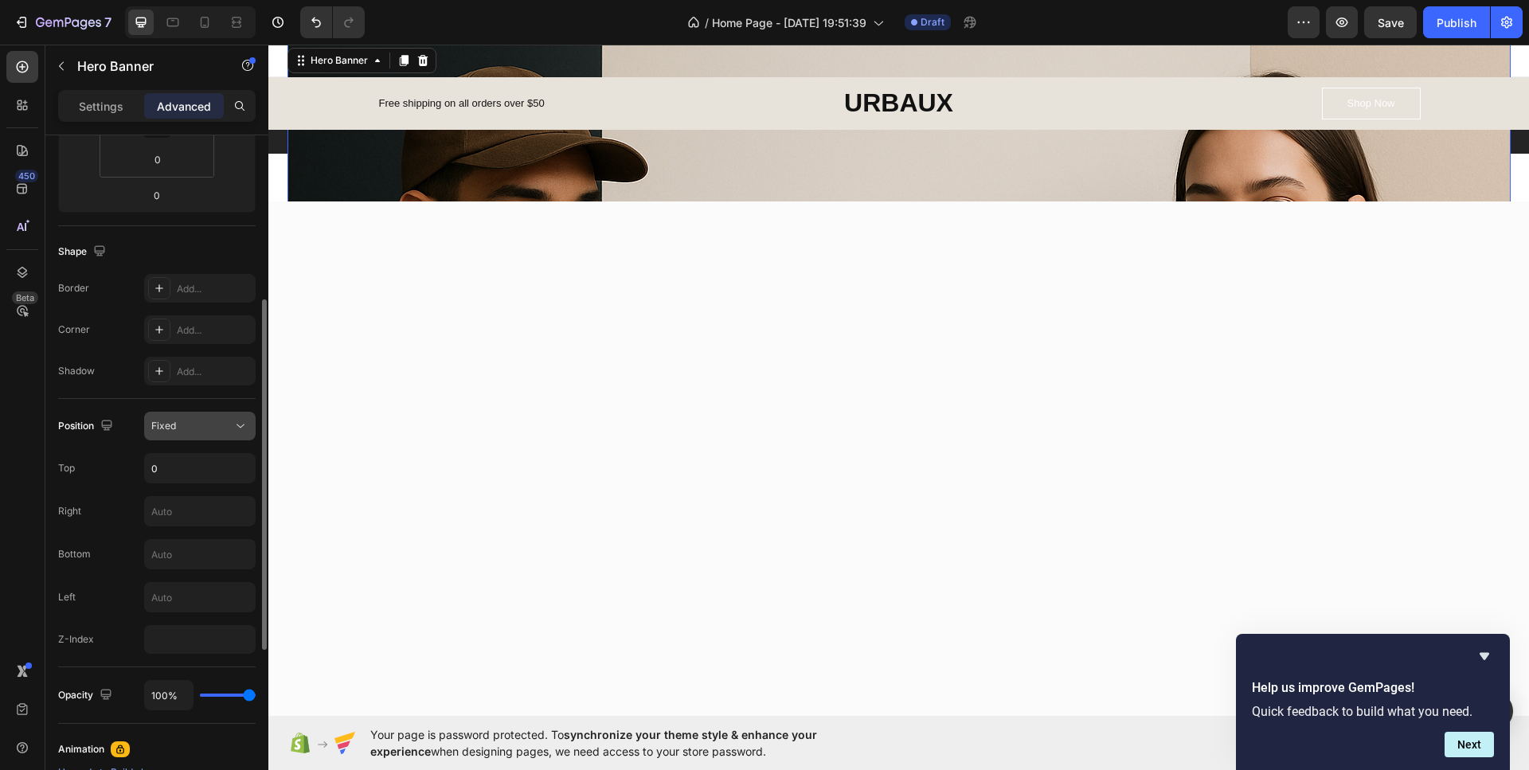
click at [199, 423] on div "Fixed" at bounding box center [191, 426] width 81 height 14
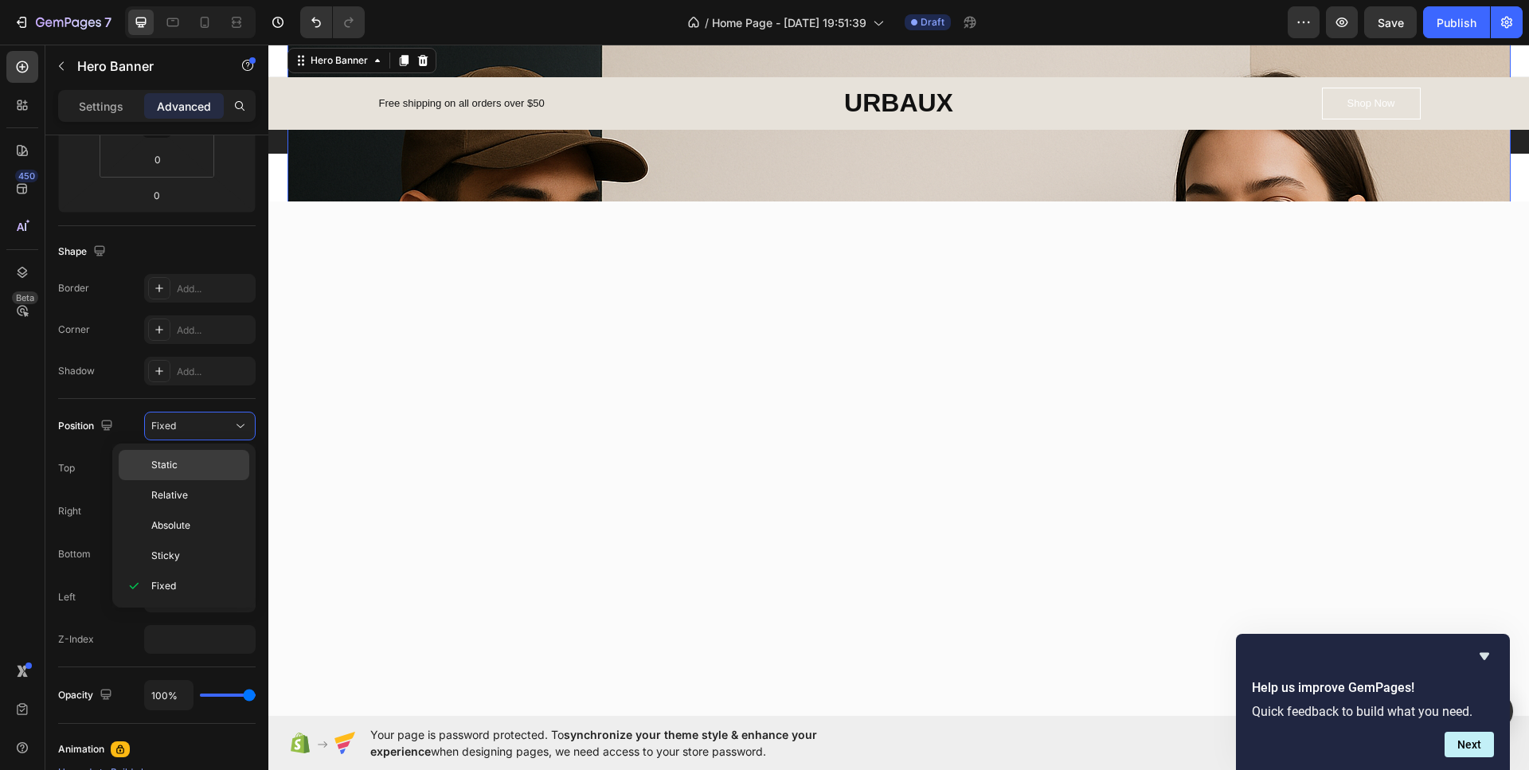
click at [178, 467] on p "Static" at bounding box center [196, 465] width 91 height 14
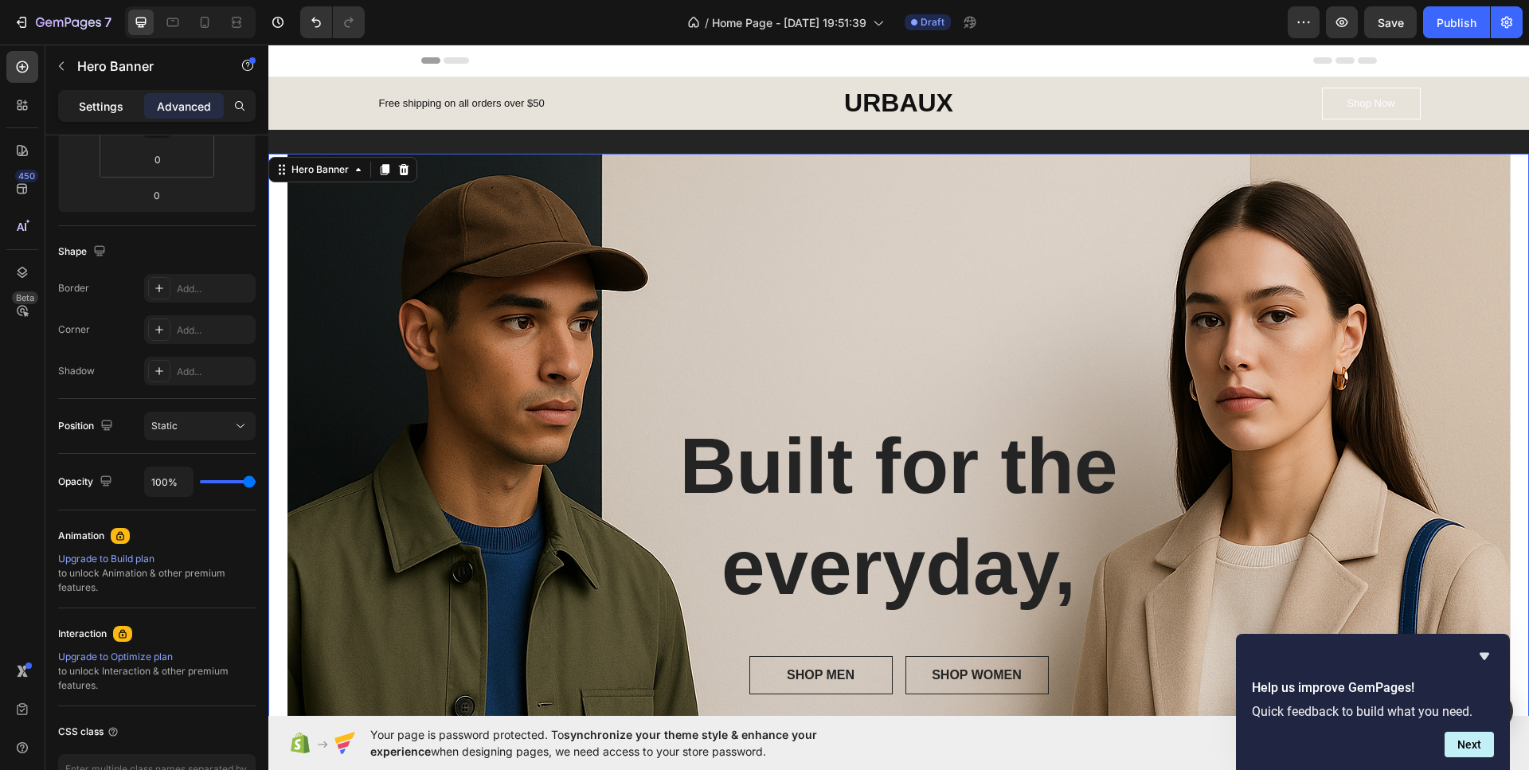
click at [101, 96] on div "Settings" at bounding box center [101, 105] width 80 height 25
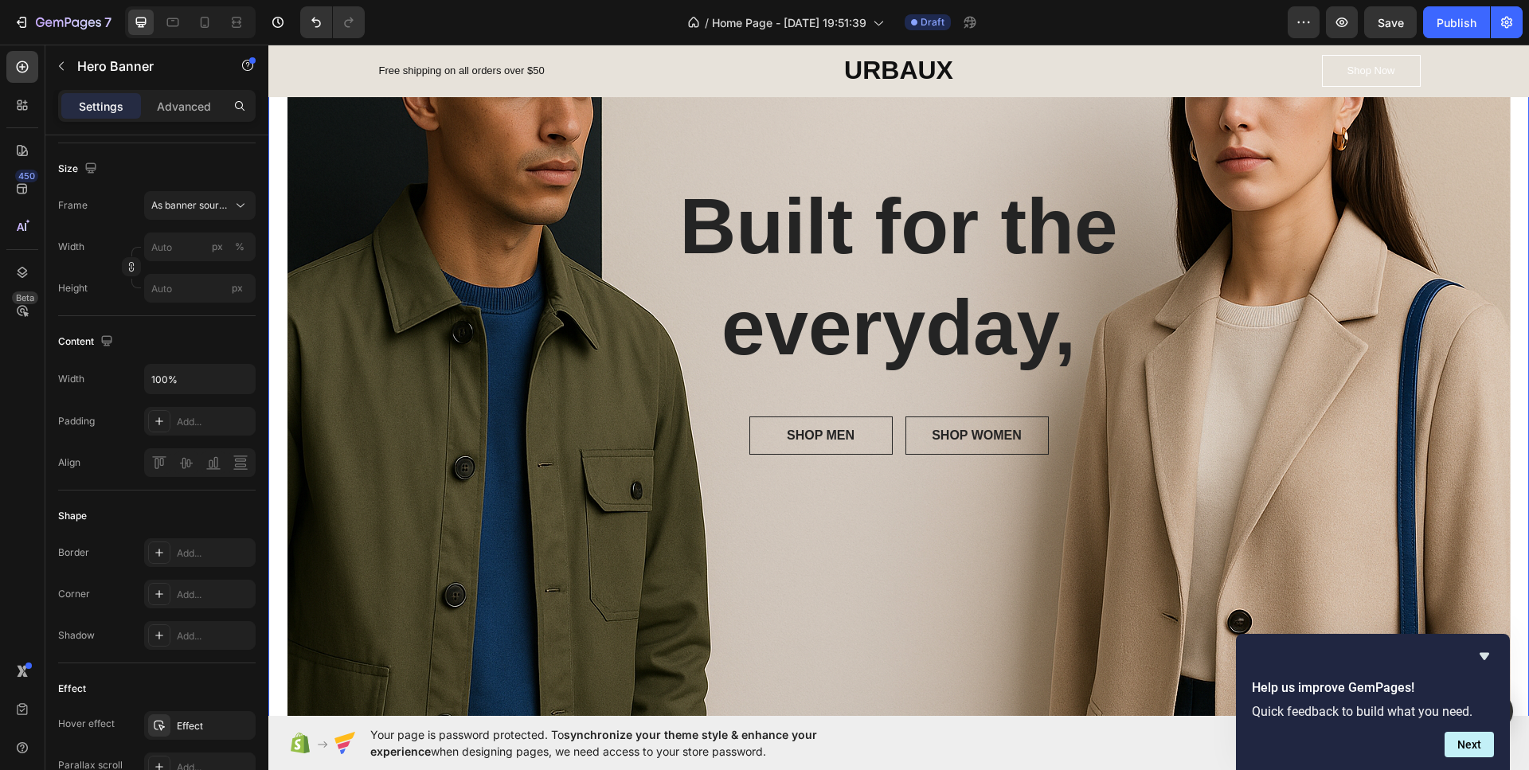
scroll to position [478, 0]
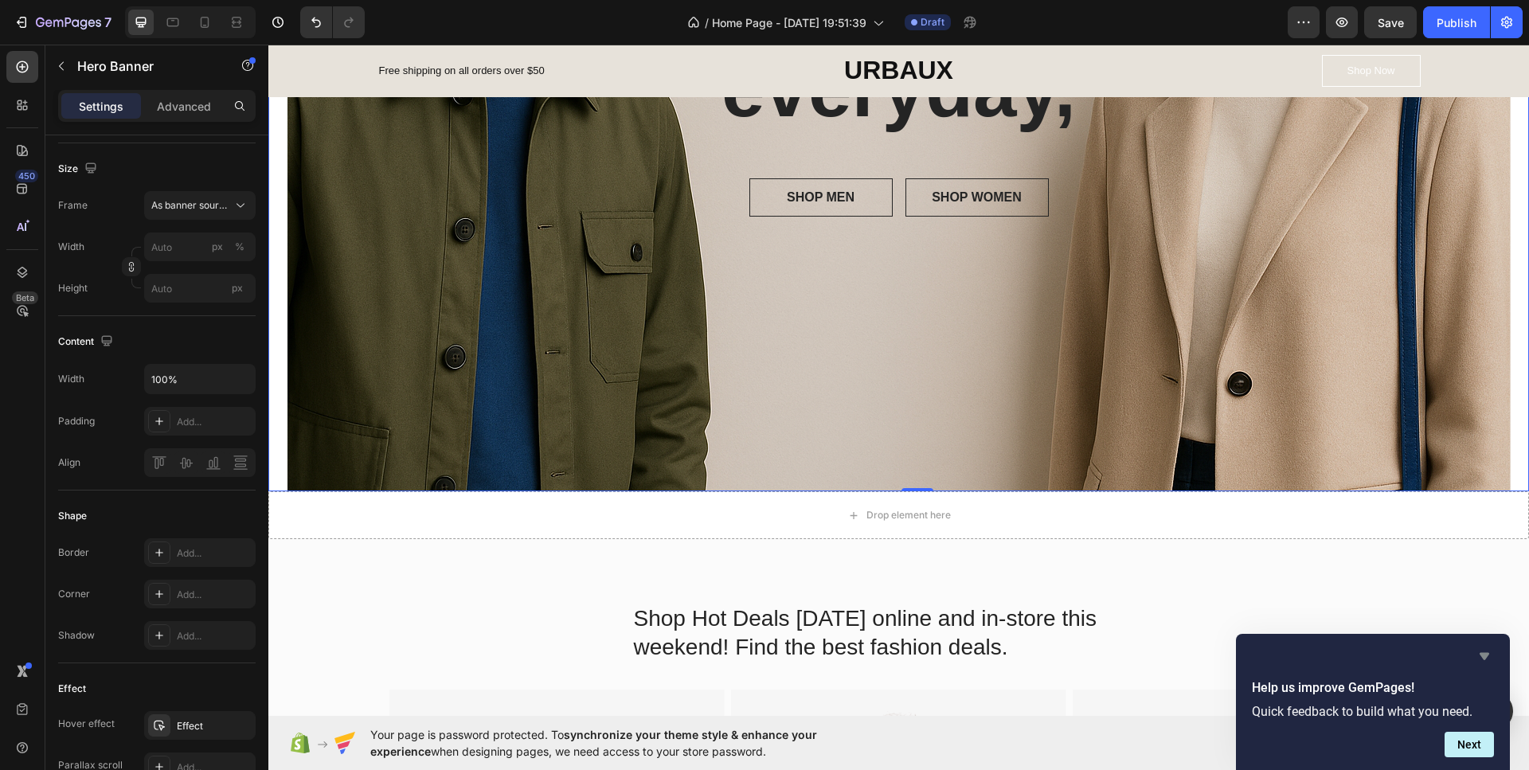
click at [1481, 659] on icon "Hide survey" at bounding box center [1483, 655] width 19 height 19
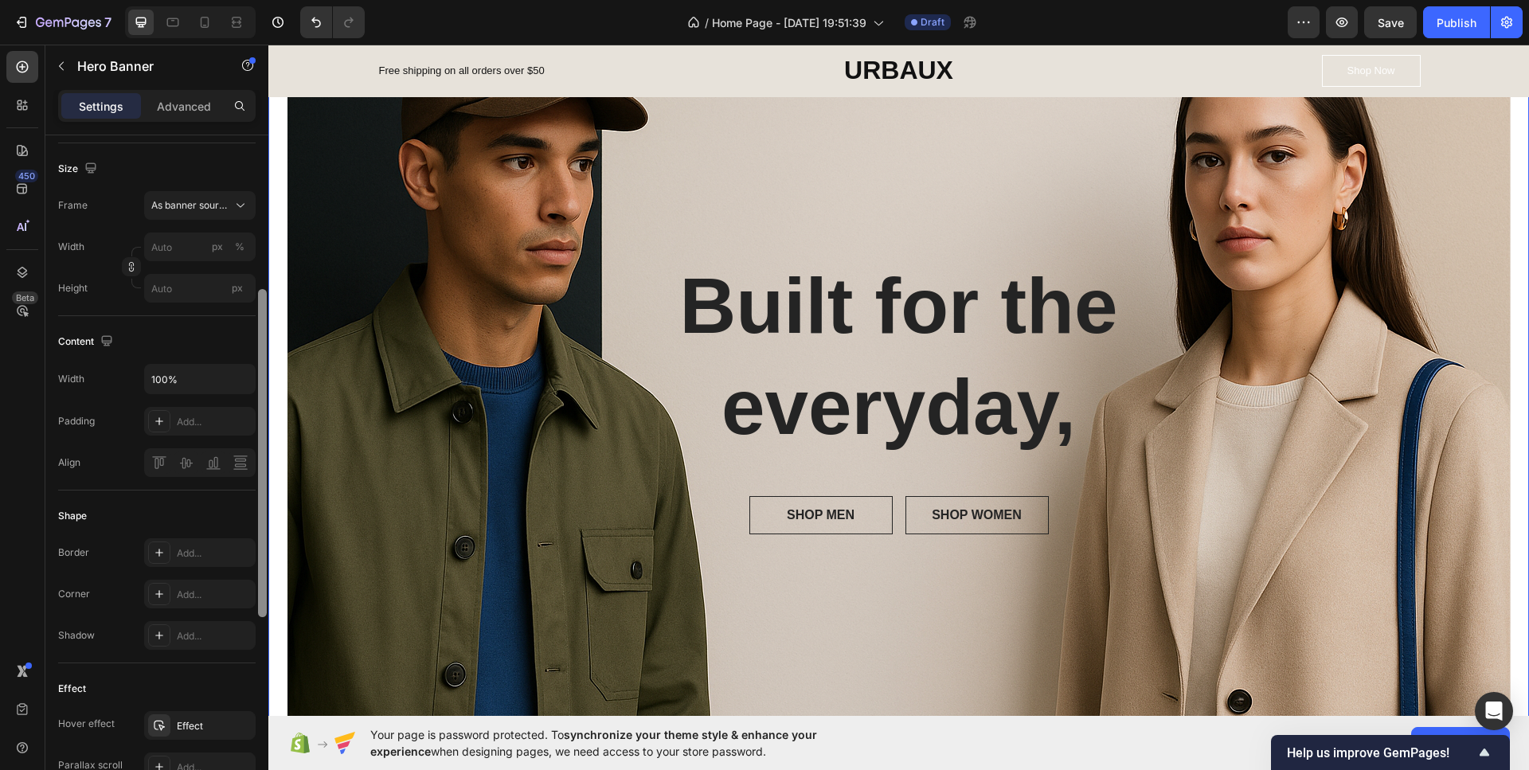
scroll to position [159, 0]
click at [275, 329] on div "Built for the everyday, Heading SHOP MEN Button SHOP WOMEN Button Row Row Hero …" at bounding box center [898, 401] width 1260 height 815
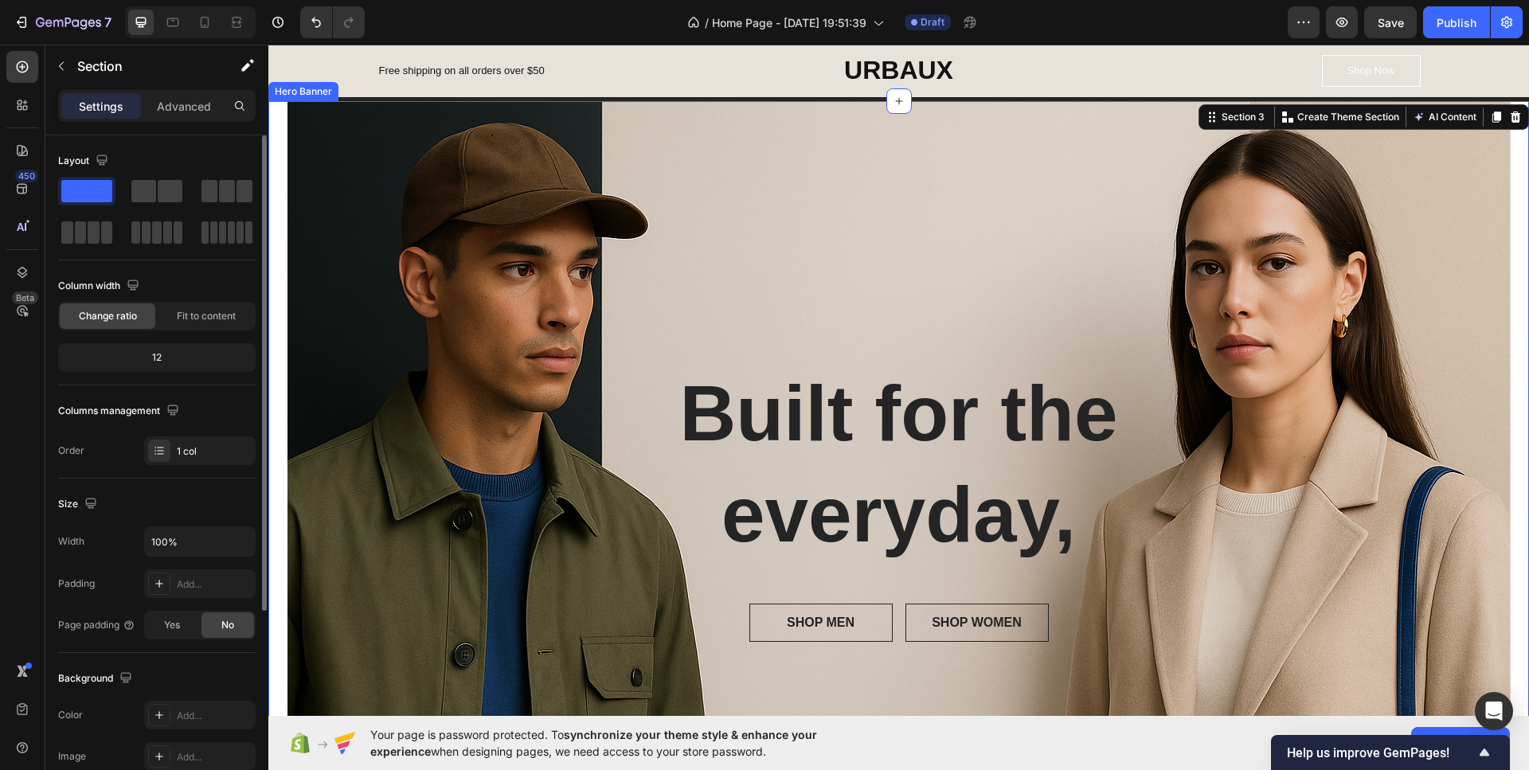
scroll to position [0, 0]
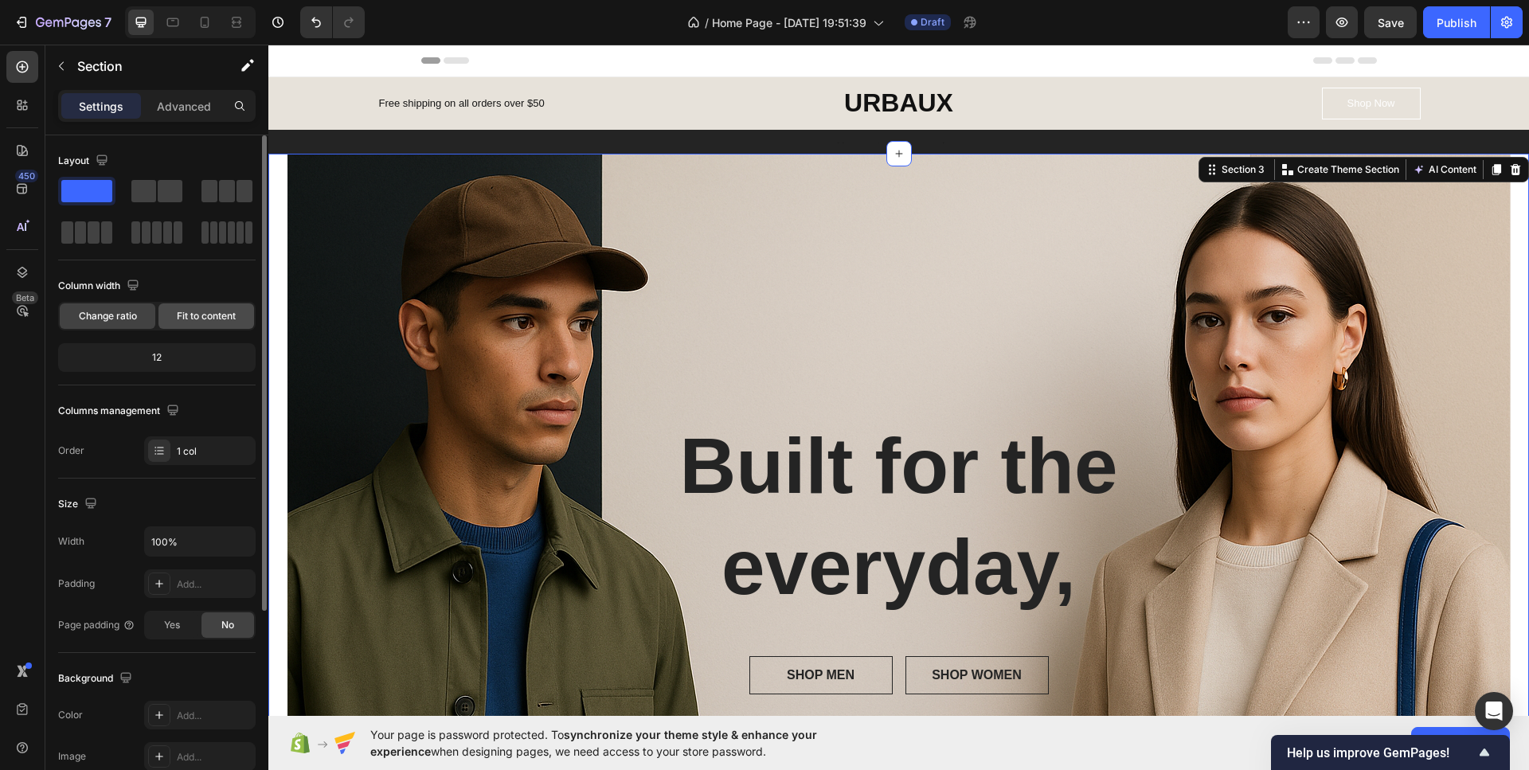
click at [188, 310] on span "Fit to content" at bounding box center [206, 316] width 59 height 14
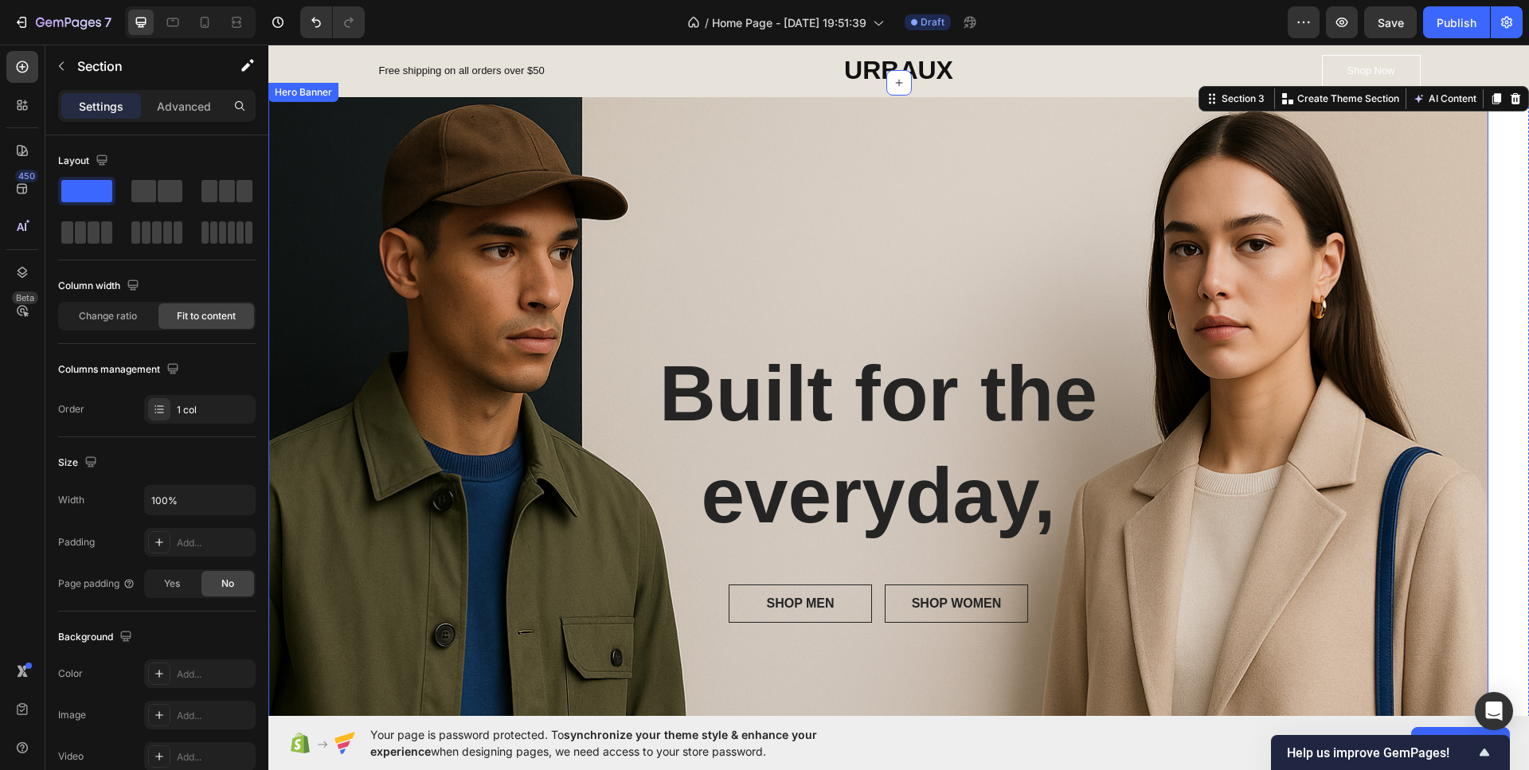
scroll to position [478, 0]
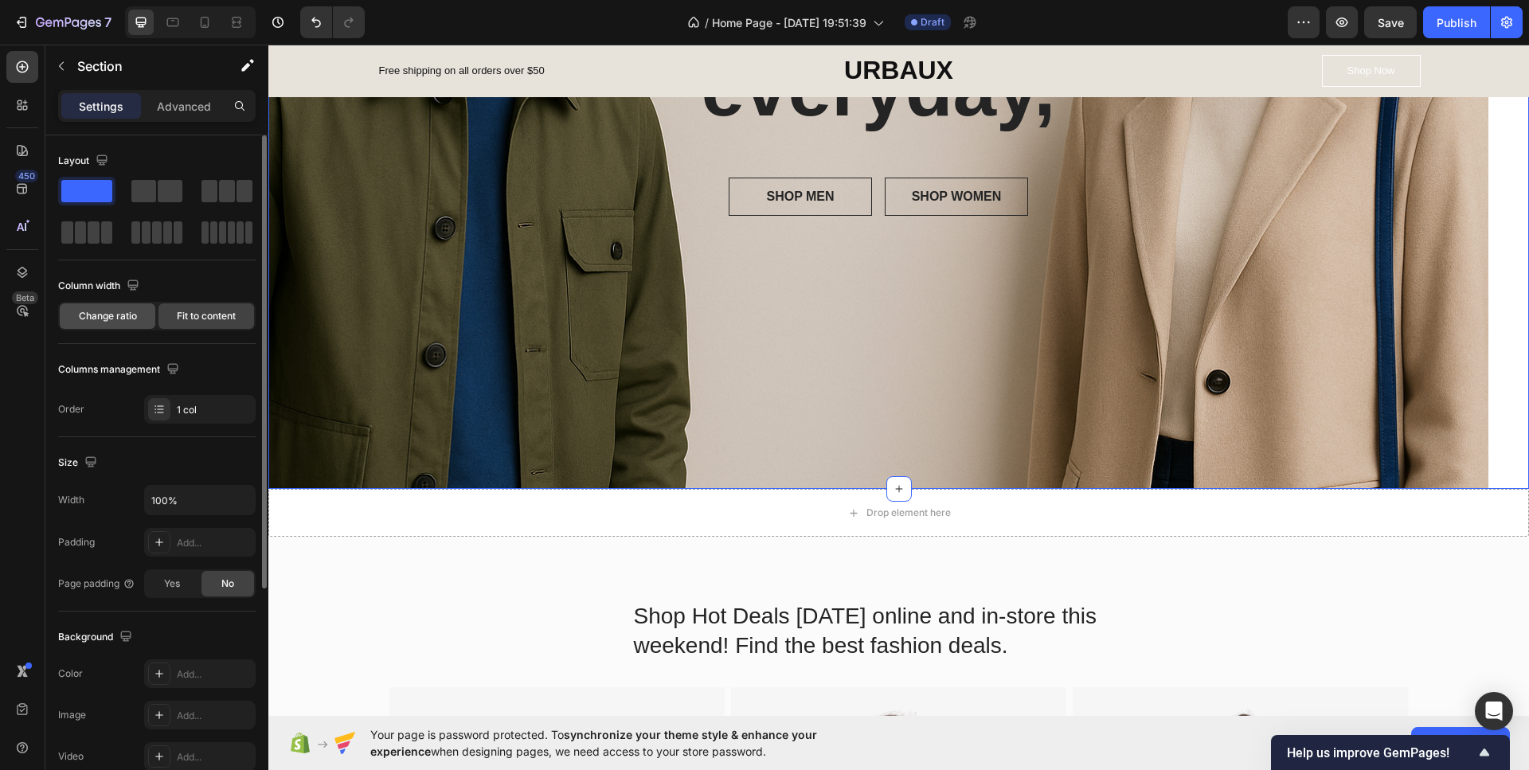
click at [118, 312] on span "Change ratio" at bounding box center [108, 316] width 58 height 14
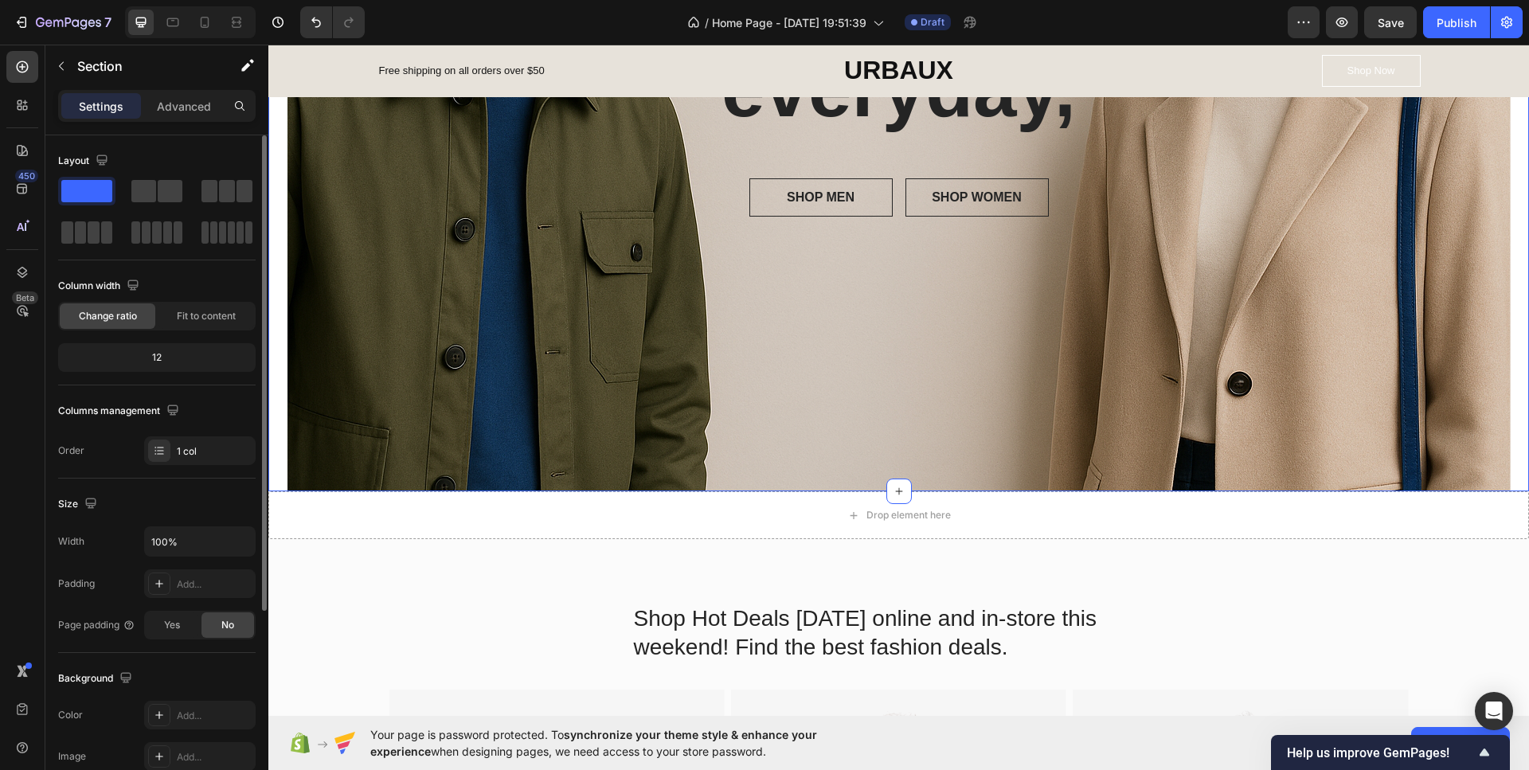
click at [176, 356] on div "12" at bounding box center [156, 357] width 191 height 22
click at [153, 357] on div "12" at bounding box center [156, 357] width 191 height 22
click at [159, 359] on div "12" at bounding box center [156, 357] width 191 height 22
click at [193, 305] on div "Fit to content" at bounding box center [206, 315] width 96 height 25
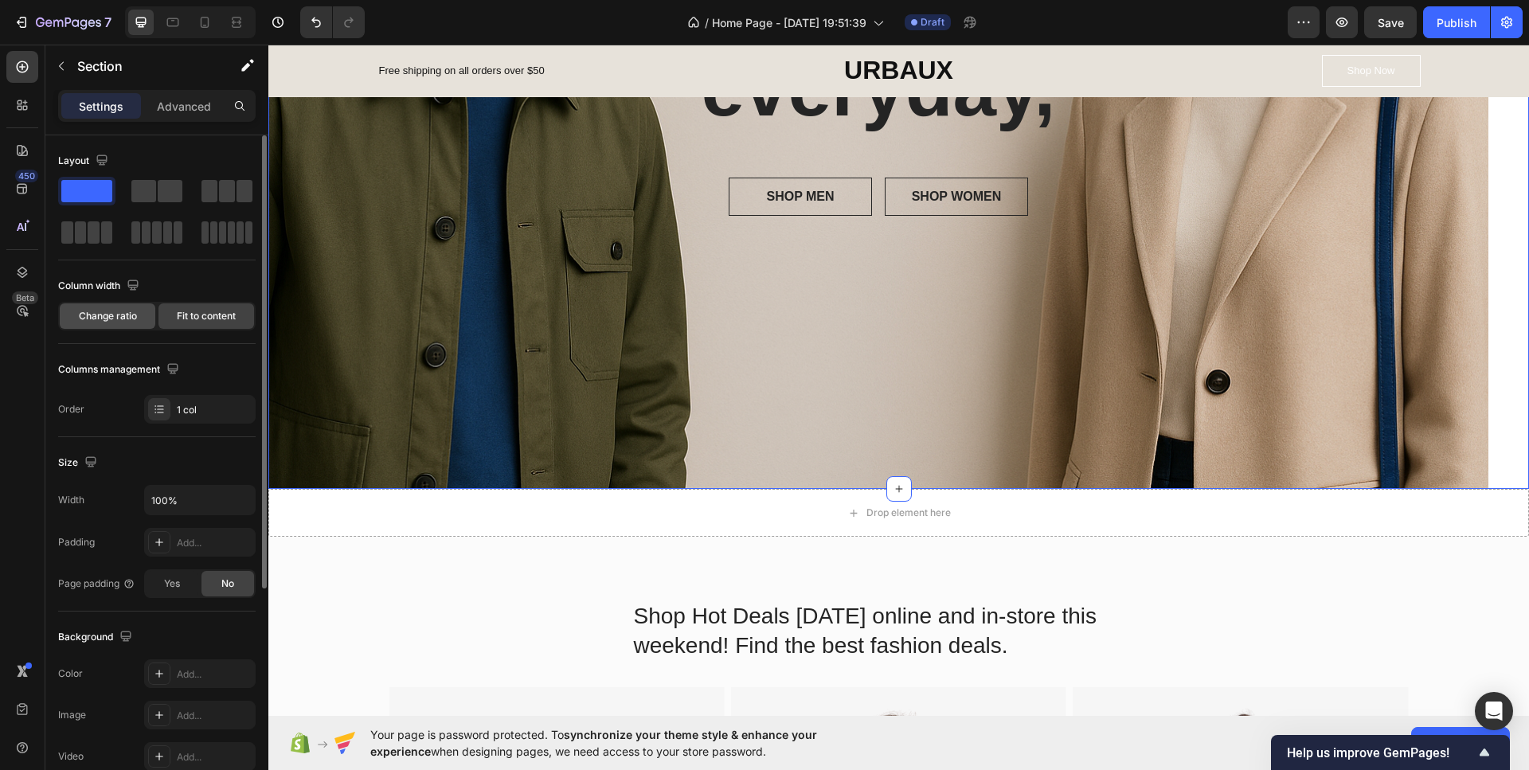
click at [121, 317] on span "Change ratio" at bounding box center [108, 316] width 58 height 14
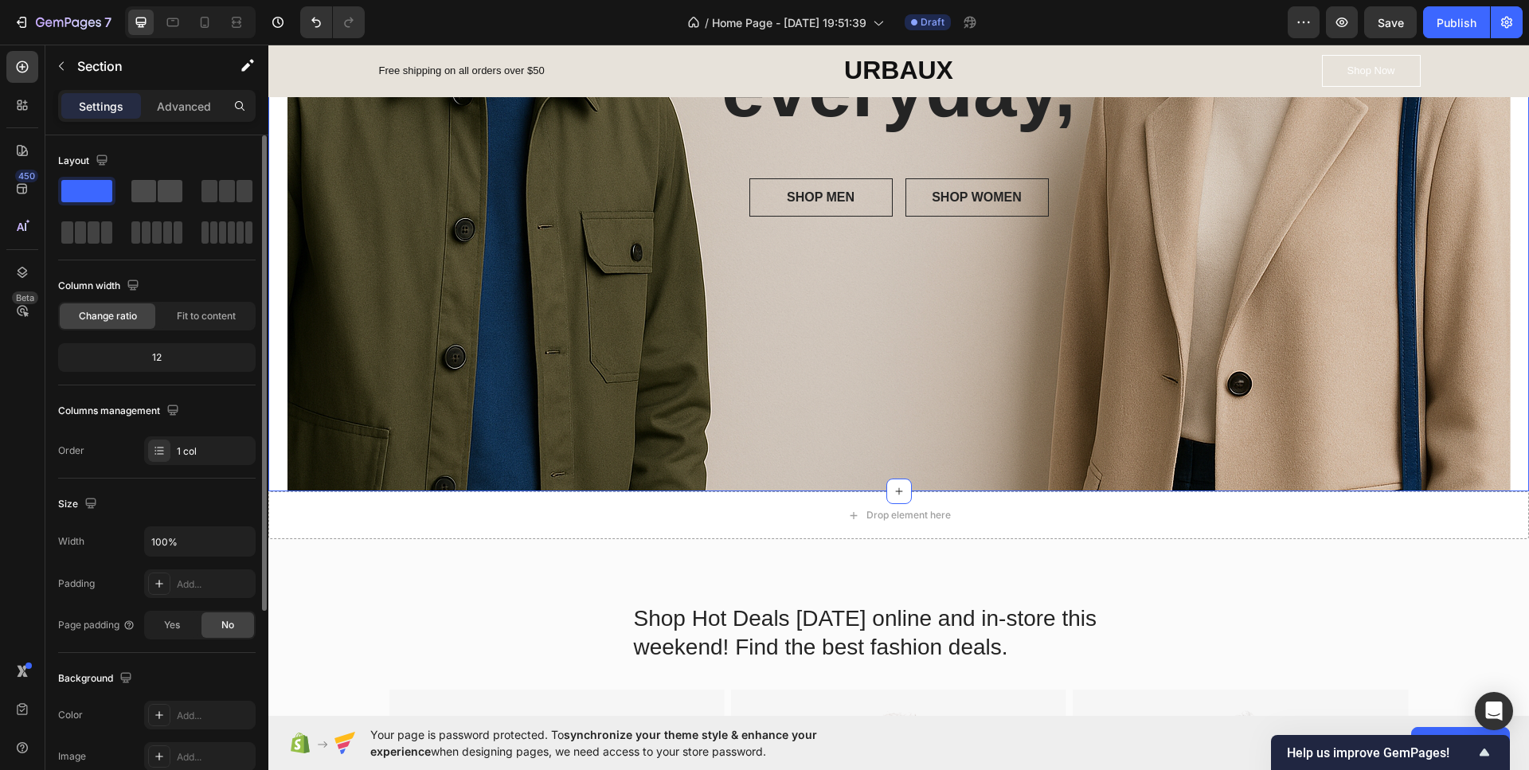
click at [156, 189] on div at bounding box center [156, 191] width 51 height 22
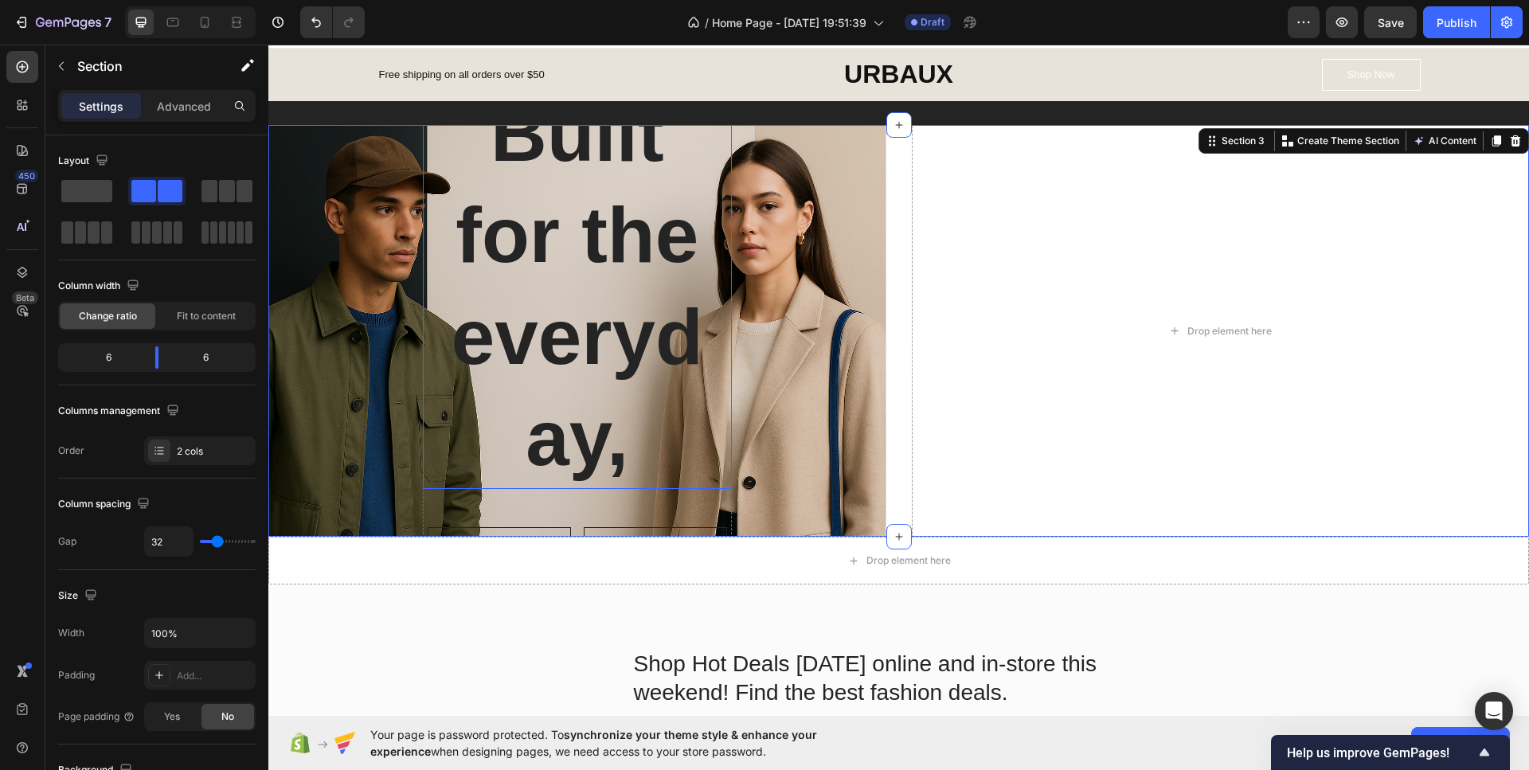
scroll to position [0, 0]
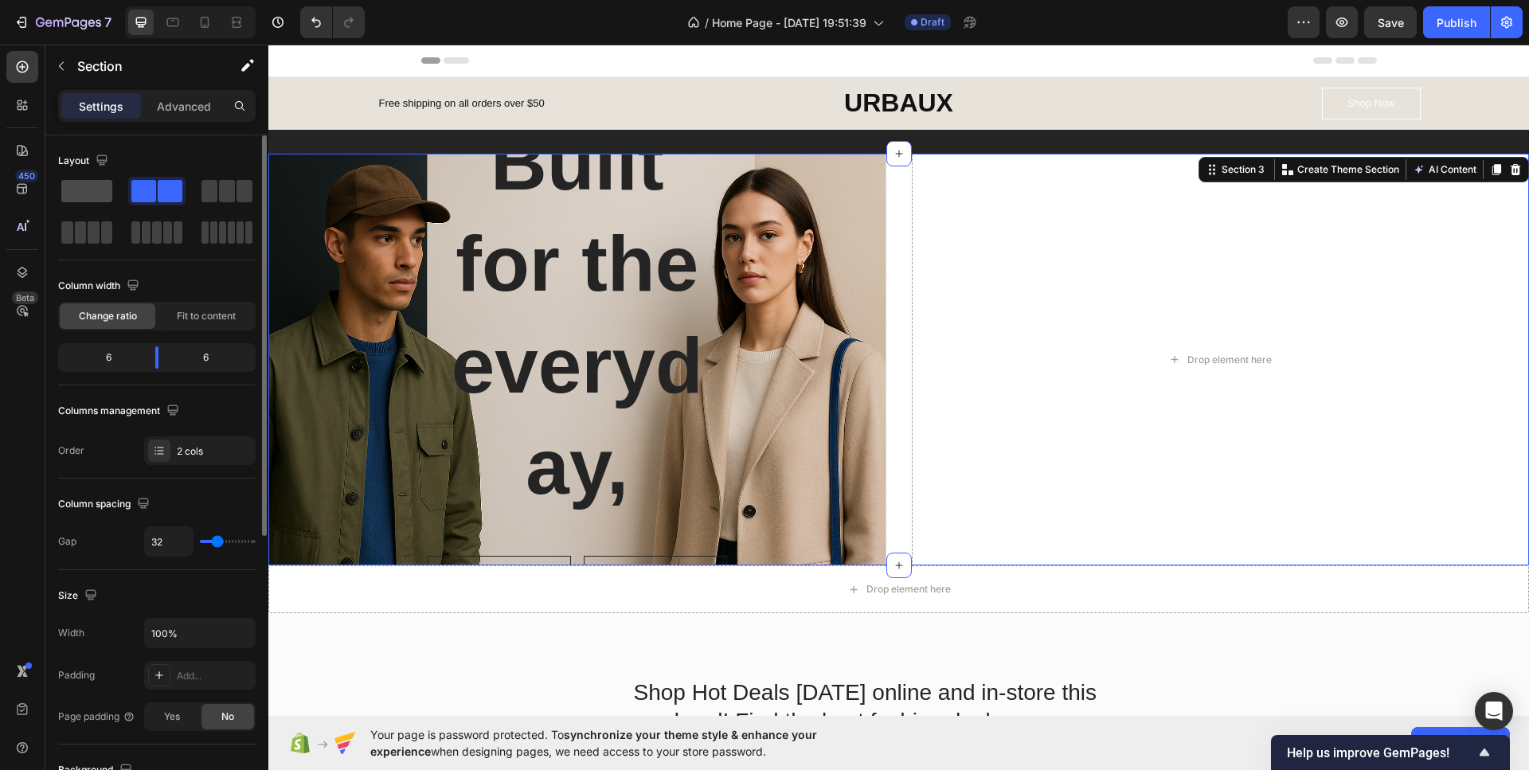
click at [73, 184] on span at bounding box center [86, 191] width 51 height 22
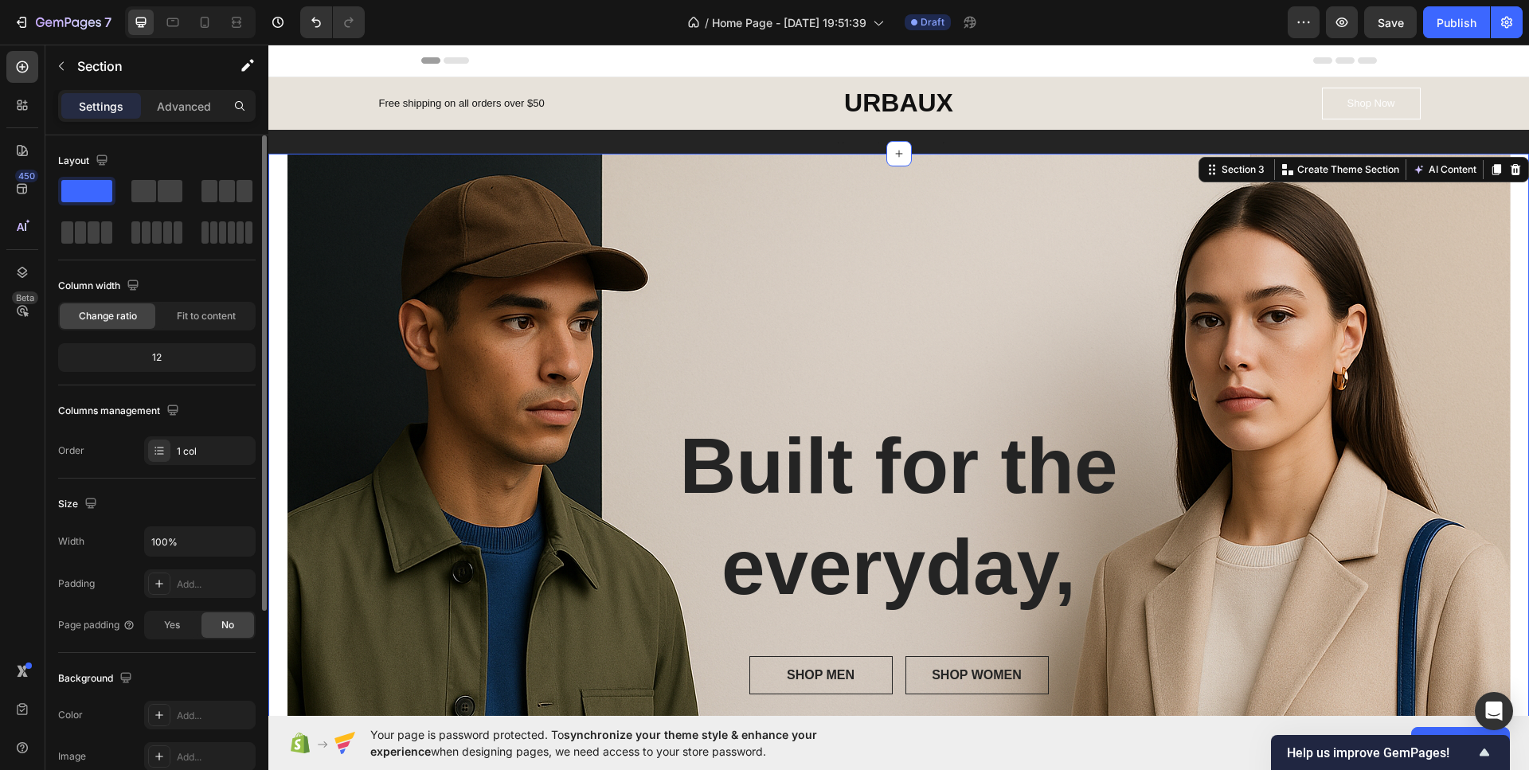
click at [157, 353] on div "12" at bounding box center [156, 357] width 191 height 22
click at [156, 354] on div "12" at bounding box center [156, 357] width 191 height 22
click at [156, 355] on div "12" at bounding box center [156, 357] width 191 height 22
click at [157, 356] on div "12" at bounding box center [156, 357] width 191 height 22
click at [294, 351] on div "Overlay" at bounding box center [898, 561] width 1223 height 815
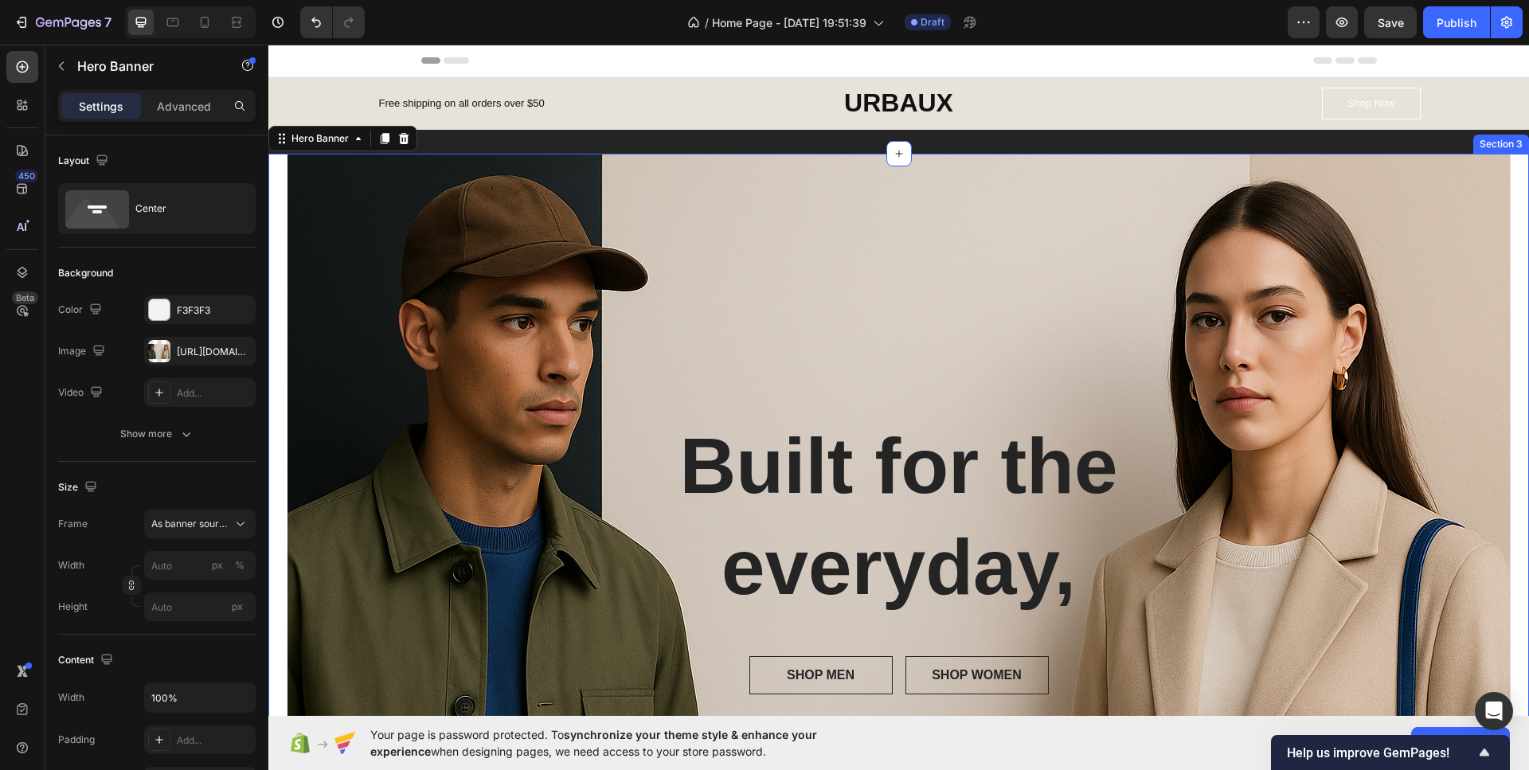
click at [274, 330] on div "Built for the everyday, Heading SHOP MEN Button SHOP WOMEN Button Row Row Hero …" at bounding box center [898, 561] width 1260 height 815
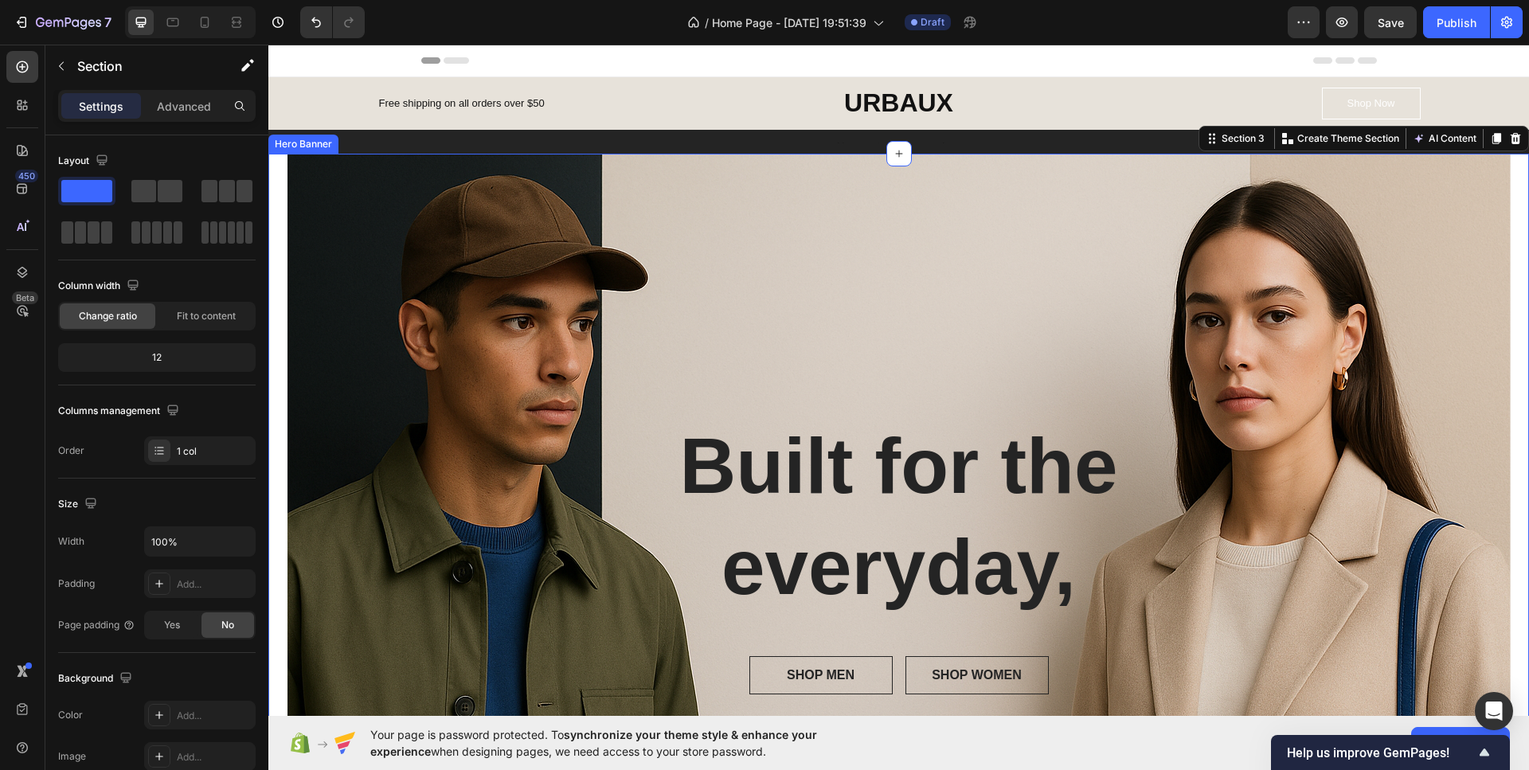
click at [287, 329] on div "Overlay" at bounding box center [898, 561] width 1223 height 815
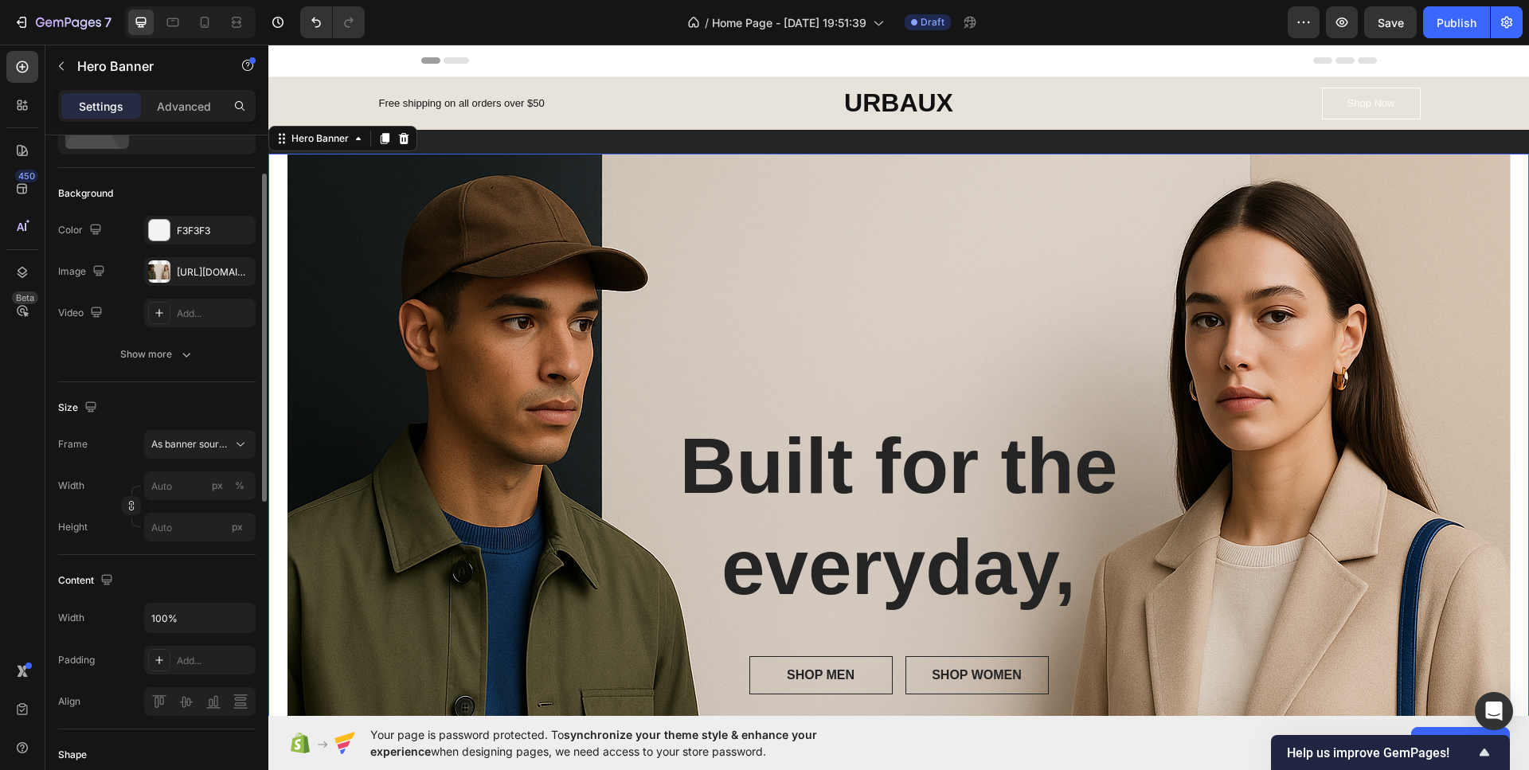
scroll to position [159, 0]
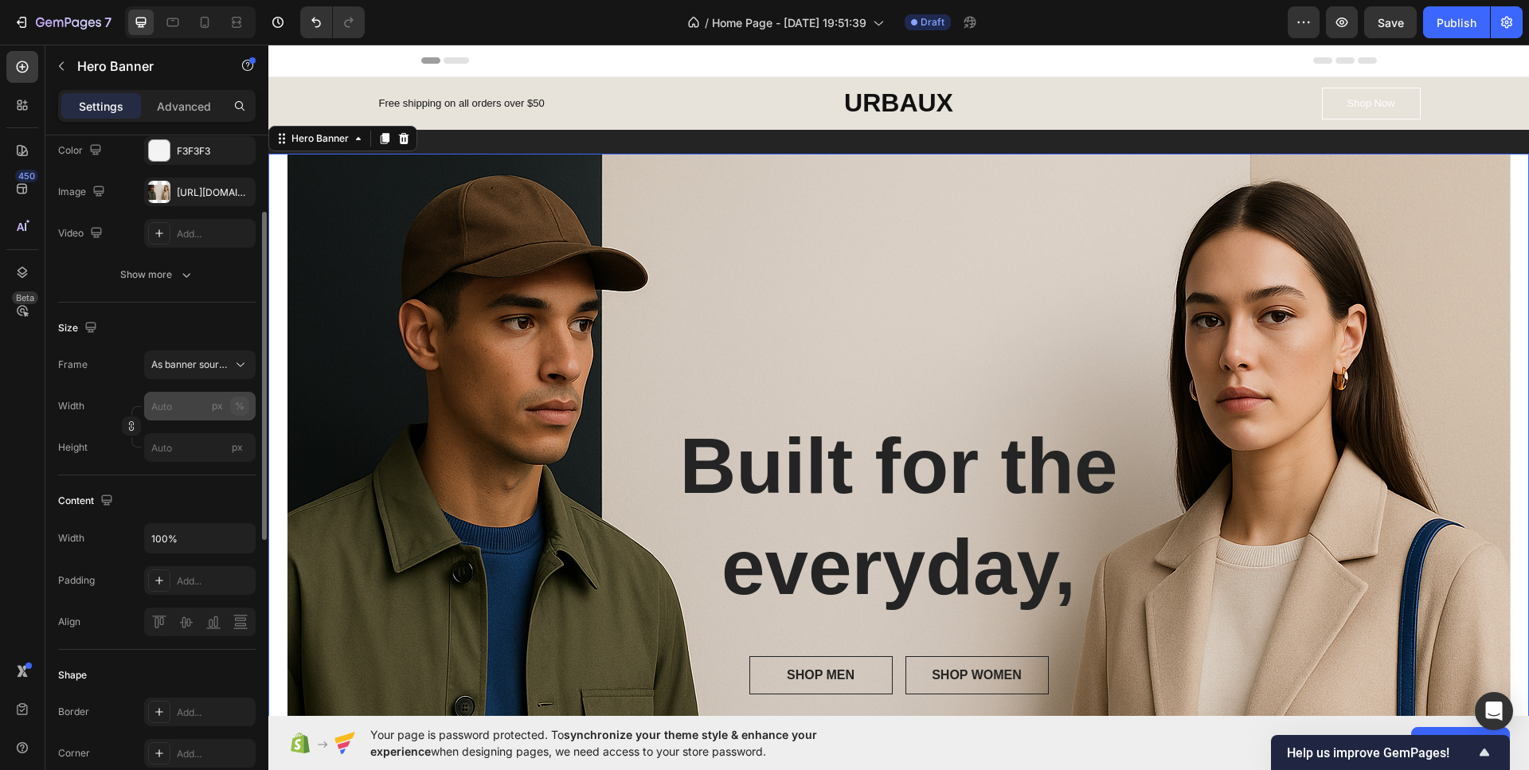
click at [236, 404] on div "%" at bounding box center [240, 406] width 10 height 14
click at [191, 405] on input "px %" at bounding box center [199, 406] width 111 height 29
click at [171, 450] on p "Full 100%" at bounding box center [196, 444] width 92 height 14
type input "100"
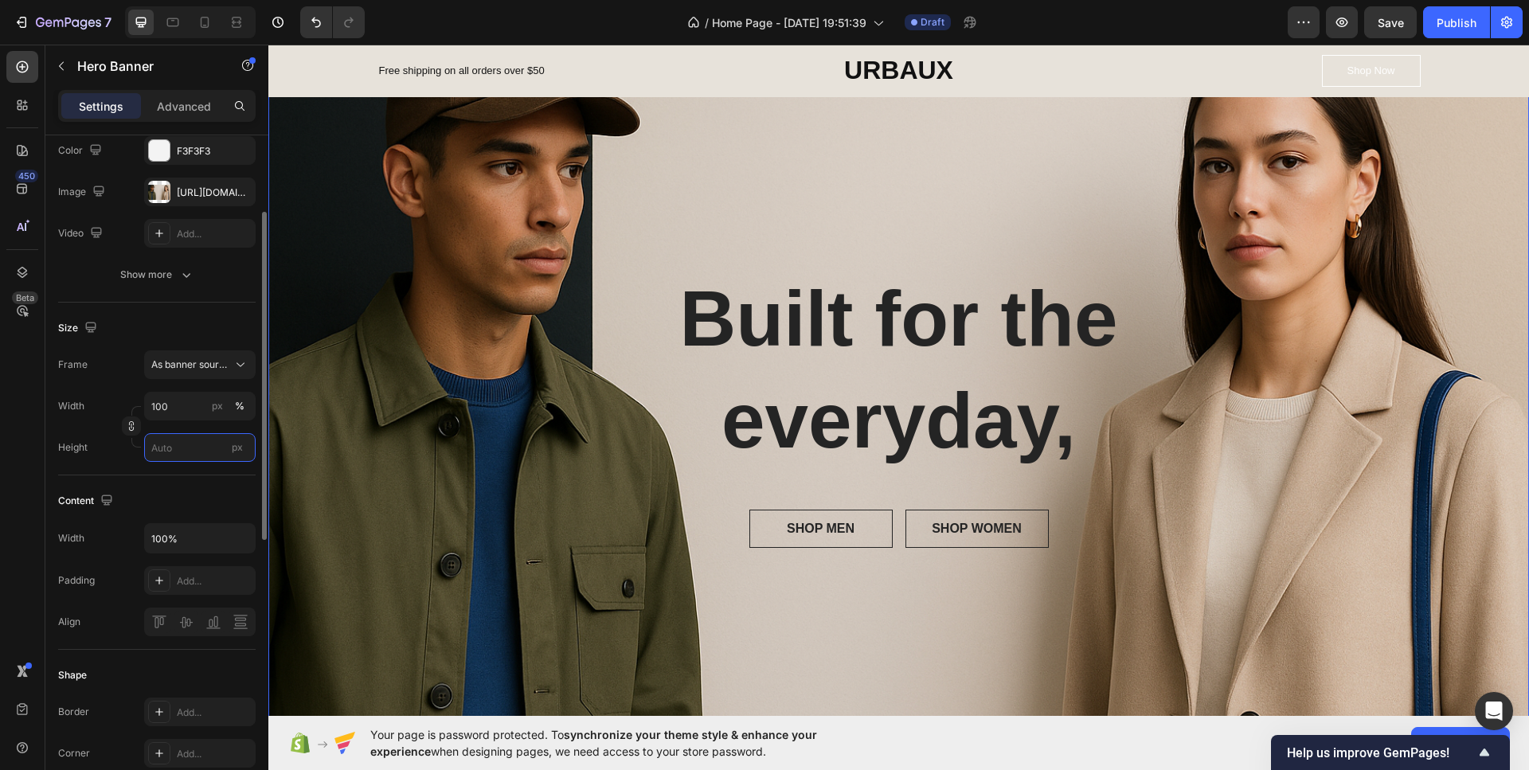
click at [180, 459] on input "px" at bounding box center [199, 447] width 111 height 29
click at [191, 510] on span "Fit screen" at bounding box center [172, 514] width 45 height 14
type input "100 vh"
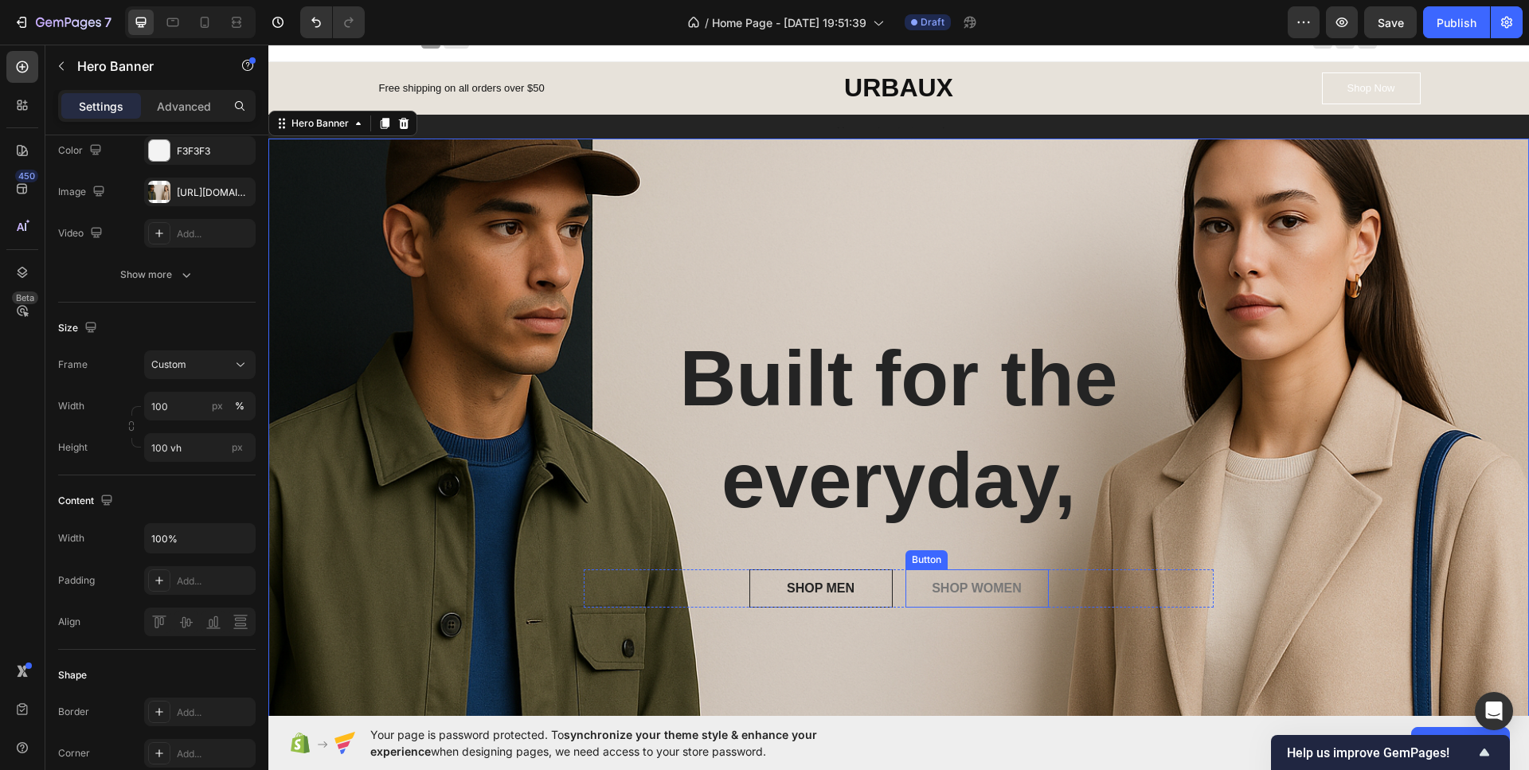
scroll to position [0, 0]
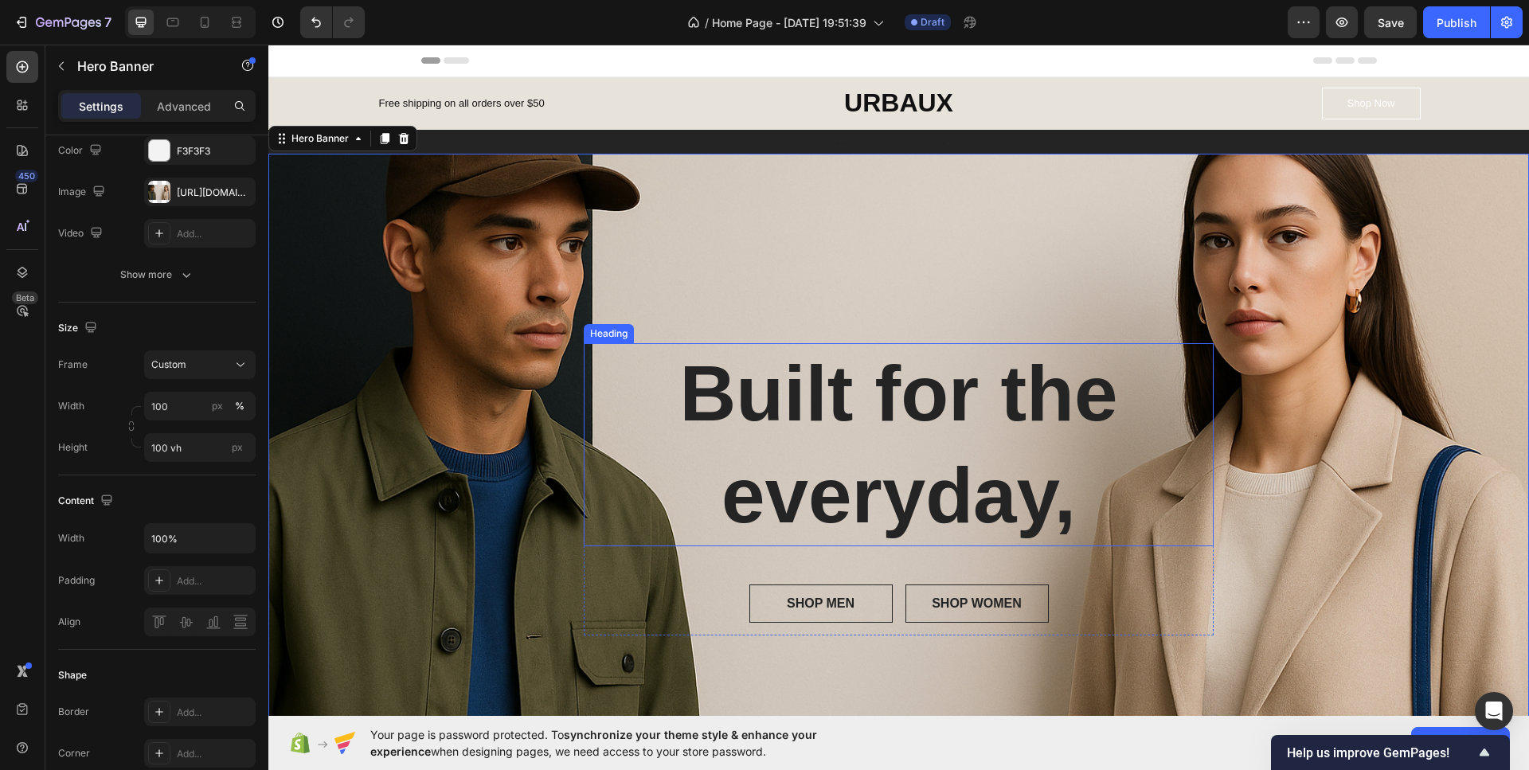
click at [1059, 443] on p "Built for the everyday," at bounding box center [898, 444] width 605 height 203
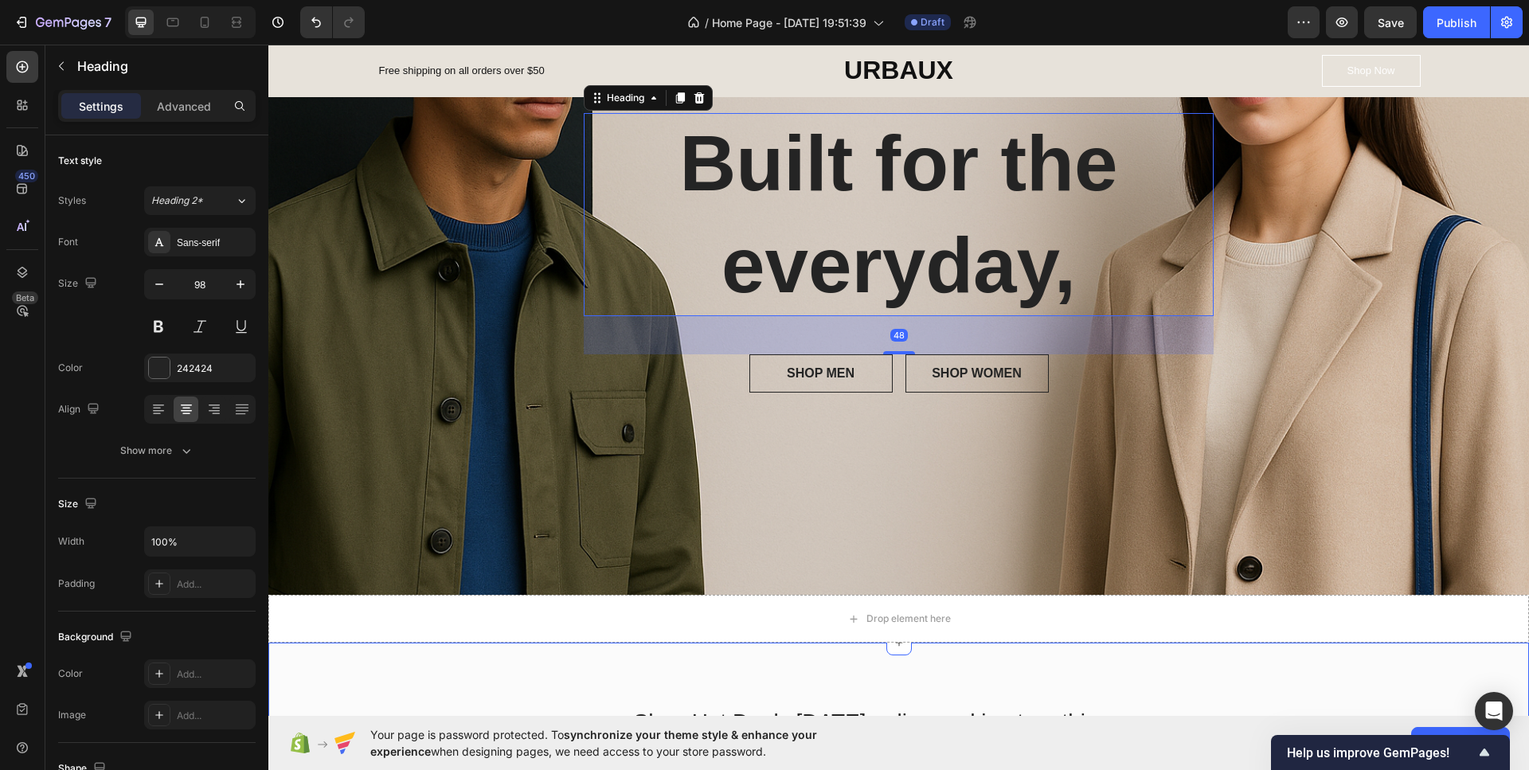
scroll to position [318, 0]
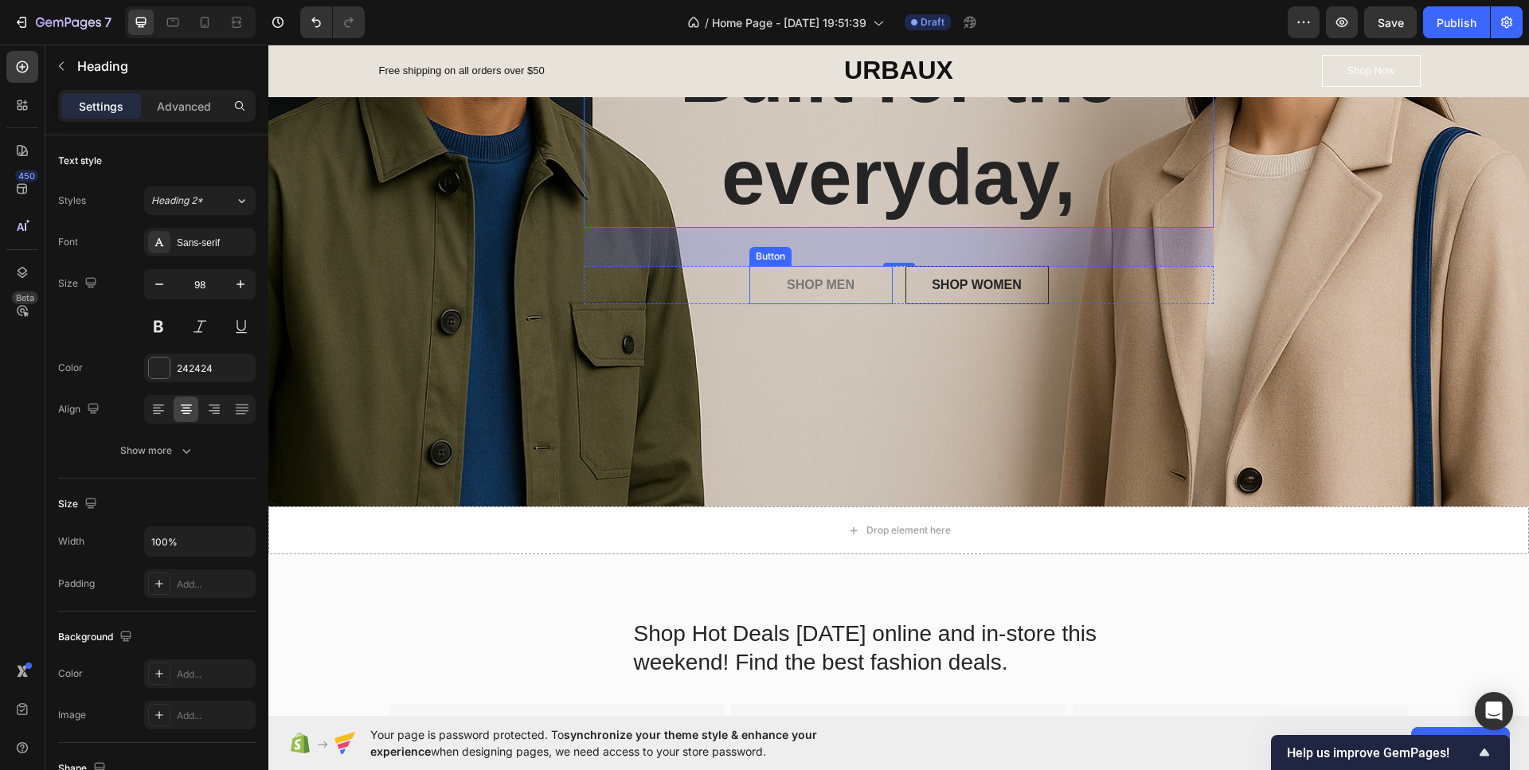
click at [874, 291] on button "SHOP MEN" at bounding box center [820, 285] width 143 height 38
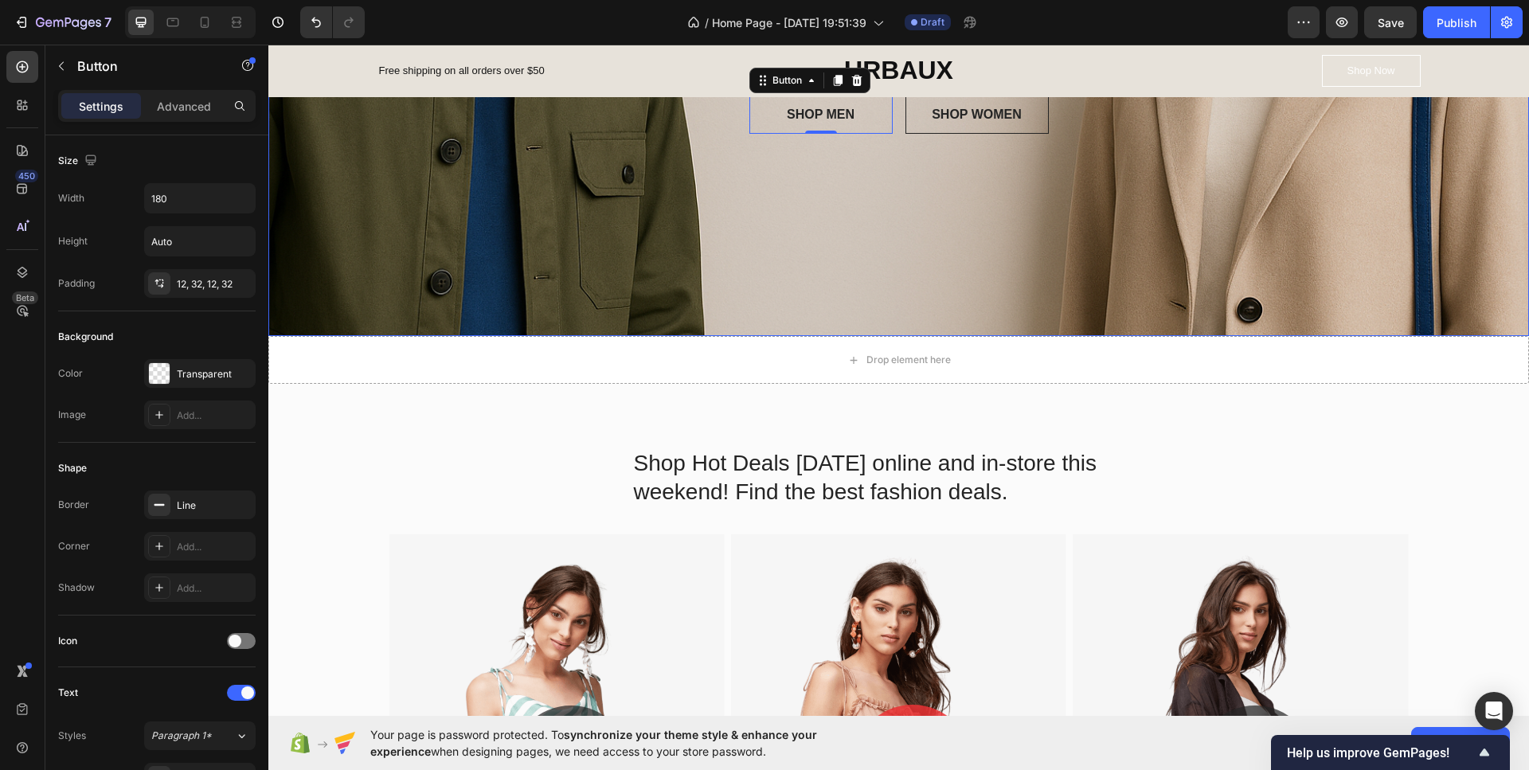
scroll to position [557, 0]
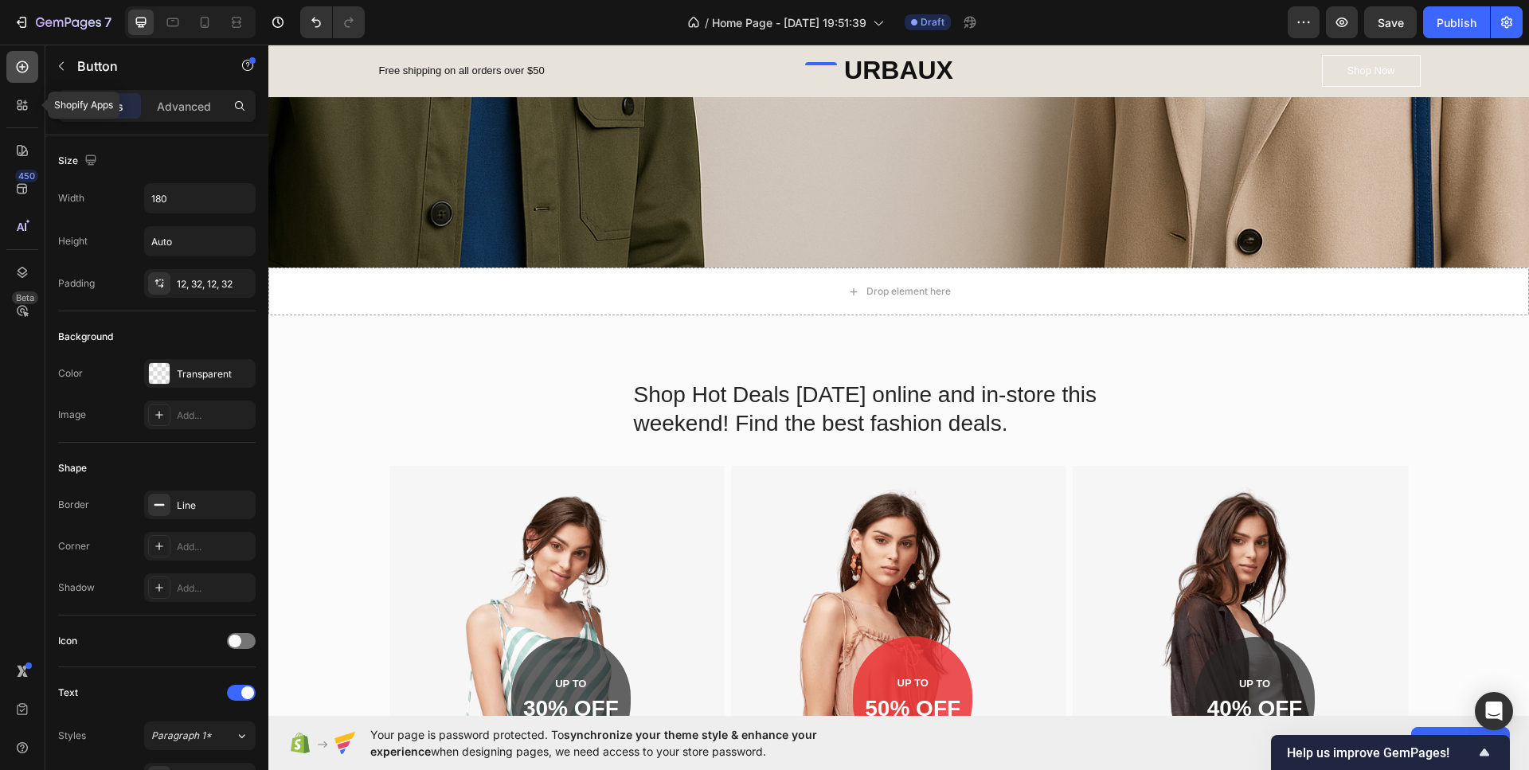
click at [28, 72] on icon at bounding box center [22, 67] width 16 height 16
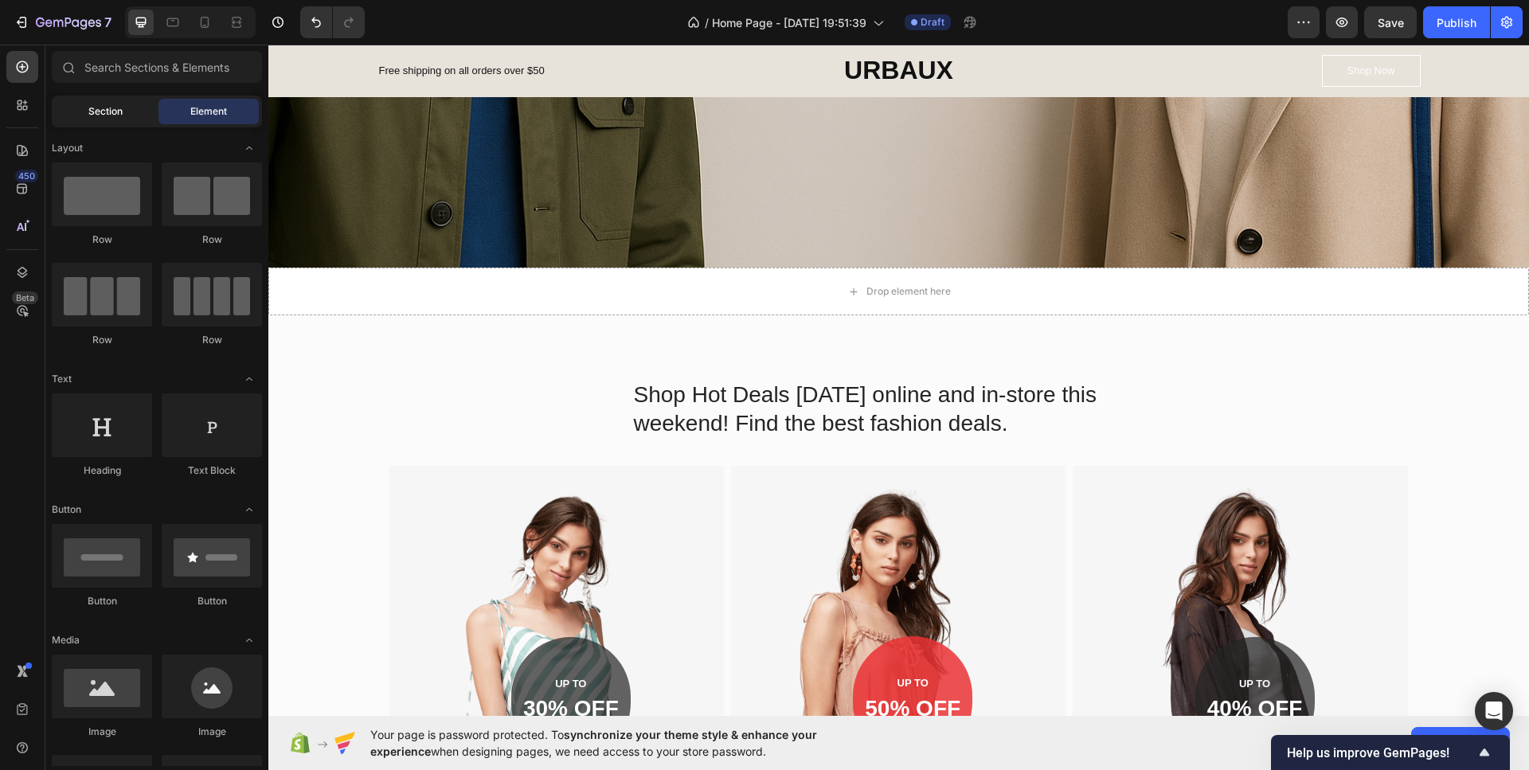
click at [106, 120] on div "Section" at bounding box center [105, 111] width 100 height 25
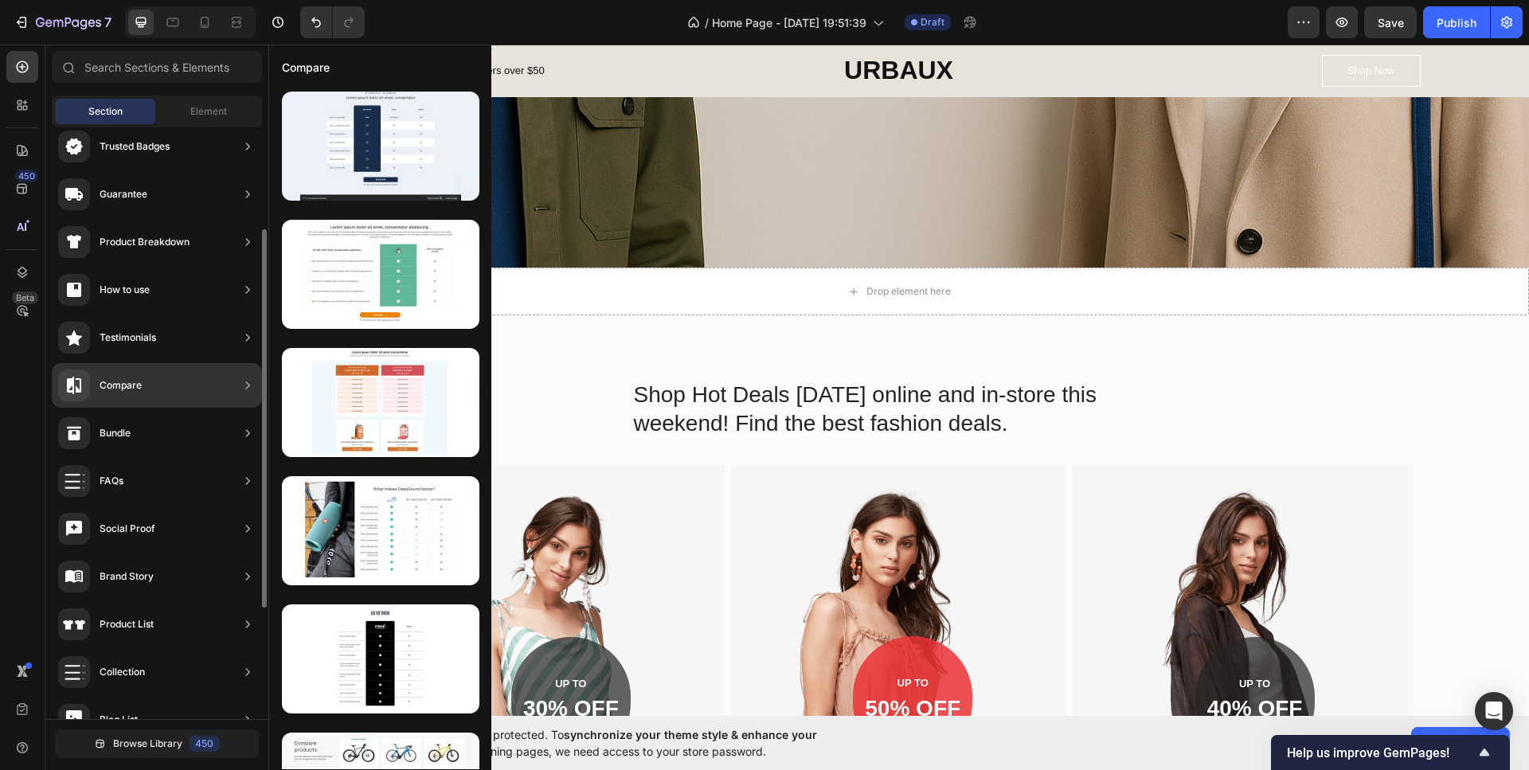
scroll to position [0, 0]
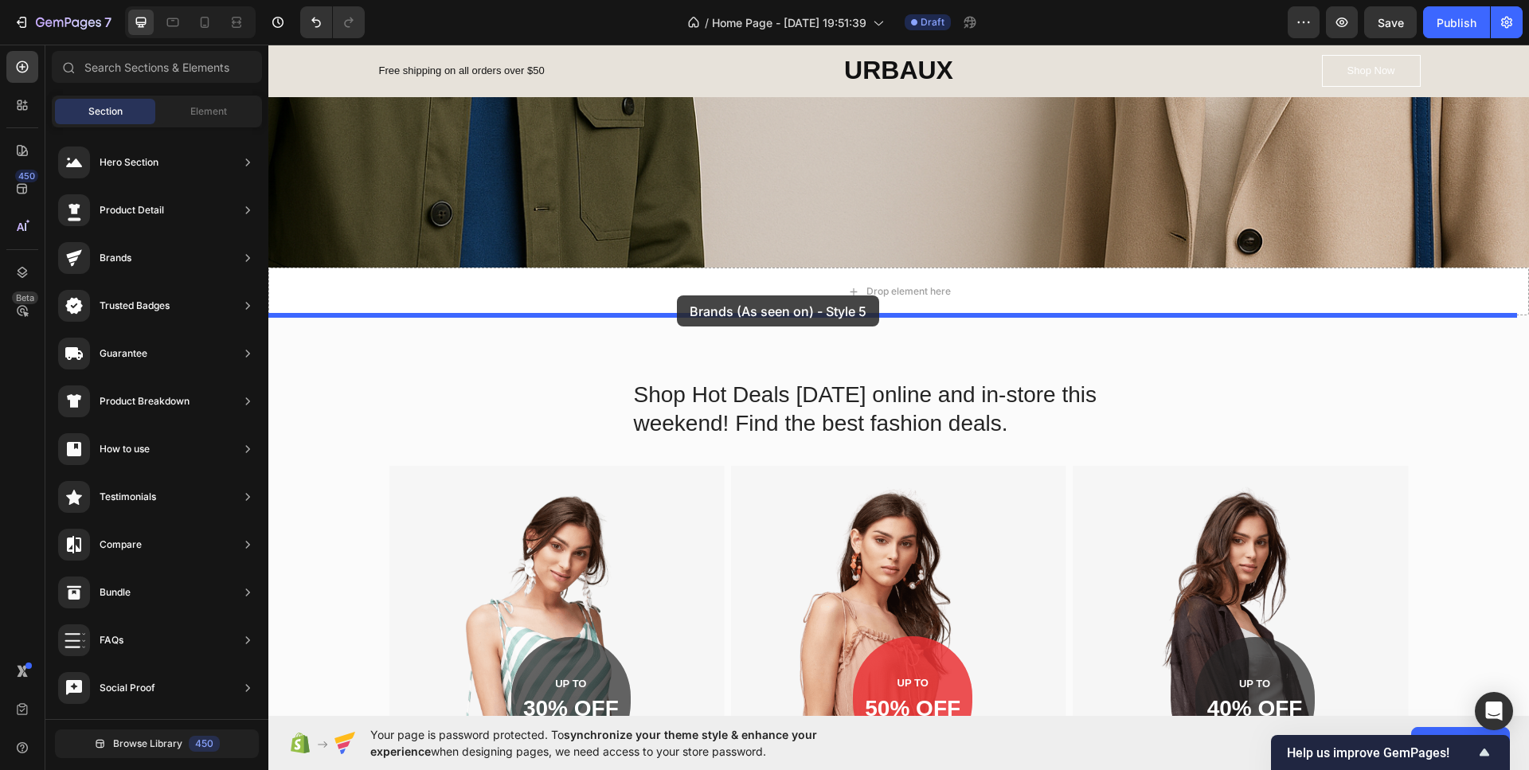
drag, startPoint x: 588, startPoint y: 203, endPoint x: 677, endPoint y: 295, distance: 128.4
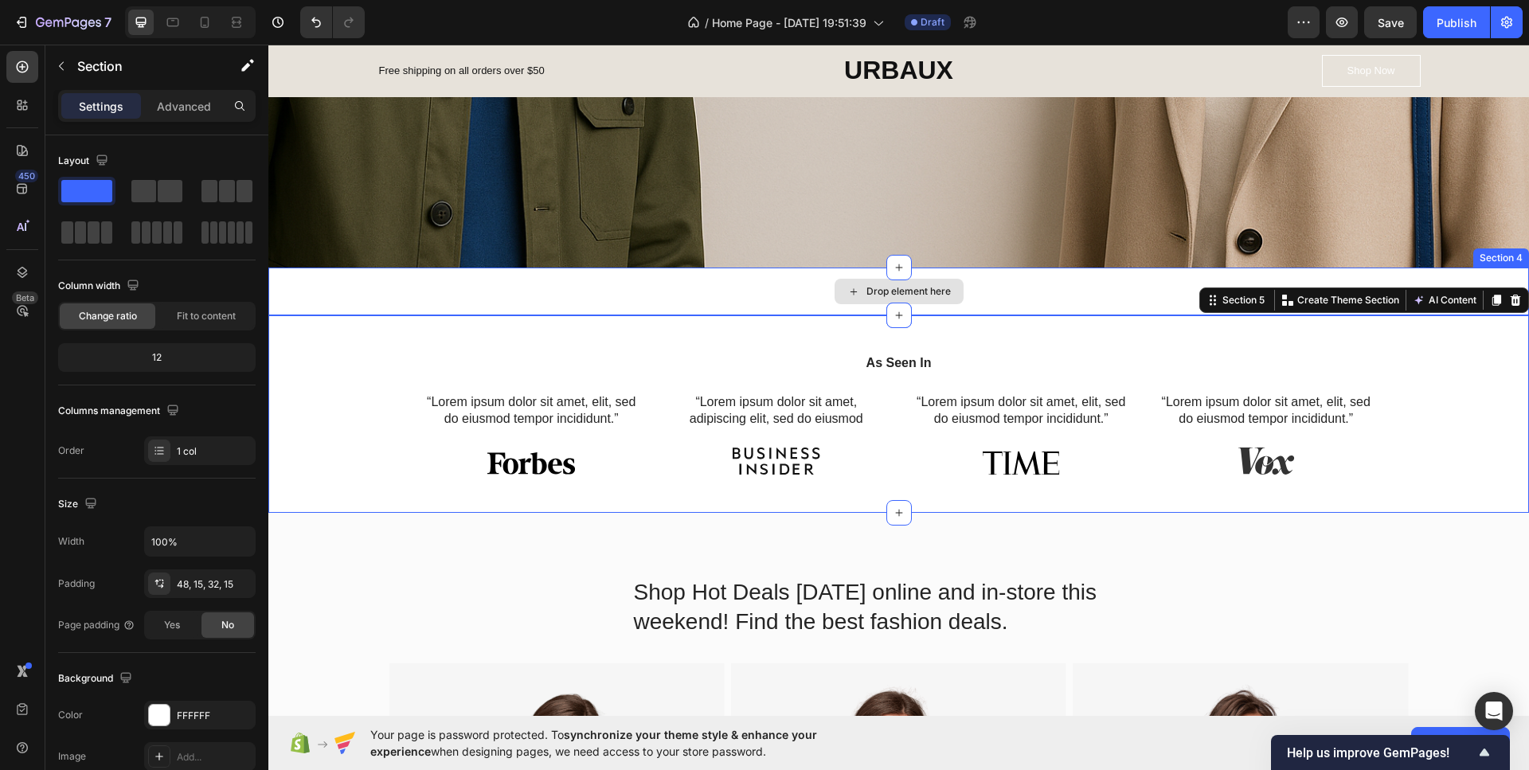
click at [755, 299] on div "Drop element here" at bounding box center [898, 292] width 1260 height 48
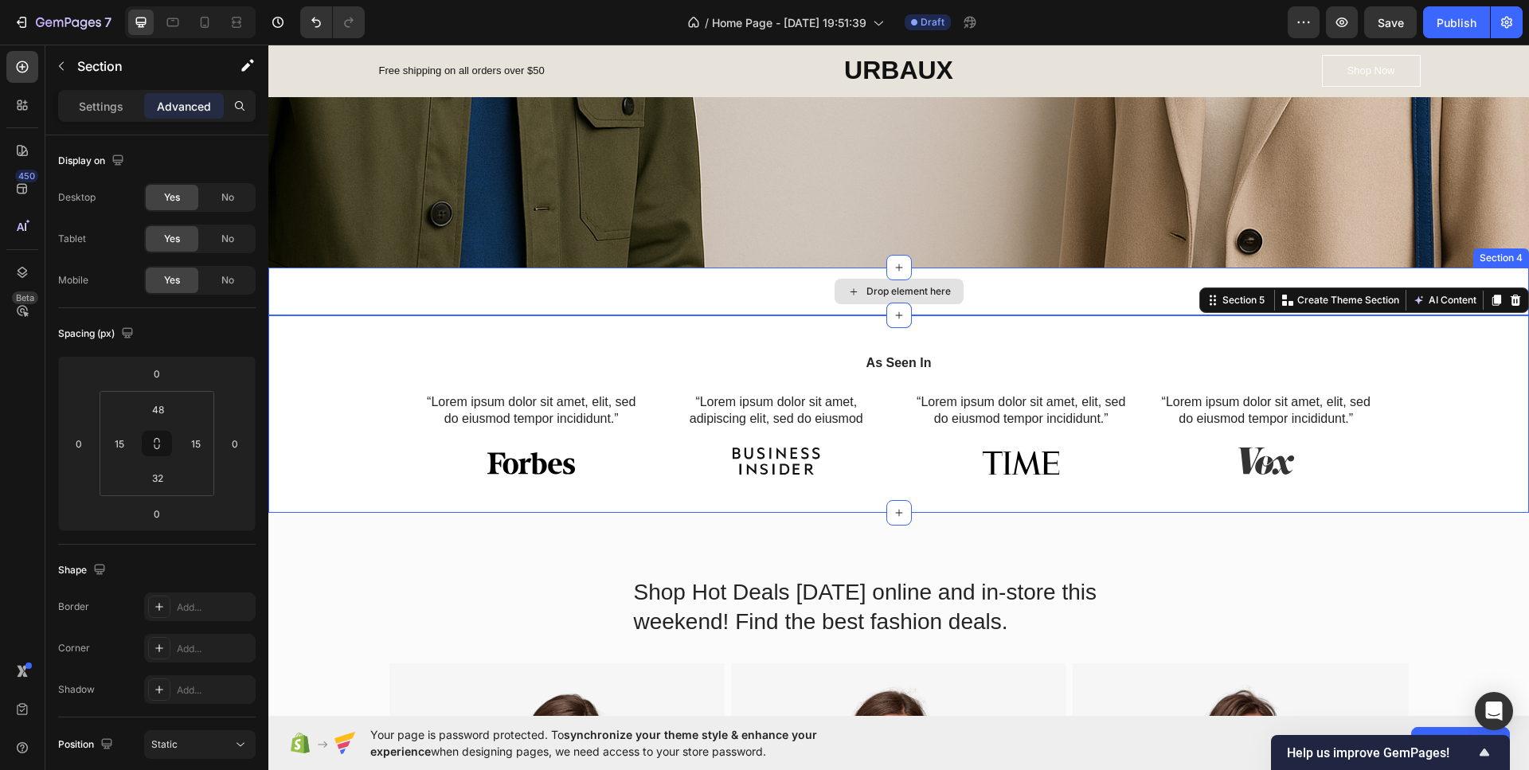
drag, startPoint x: 982, startPoint y: 303, endPoint x: 993, endPoint y: 330, distance: 29.7
drag, startPoint x: 983, startPoint y: 345, endPoint x: 983, endPoint y: 326, distance: 19.1
click at [983, 343] on div "As Seen In Heading “Lorem ipsum dolor sit amet, elit, sed do eiusmod tempor inc…" at bounding box center [898, 413] width 1260 height 197
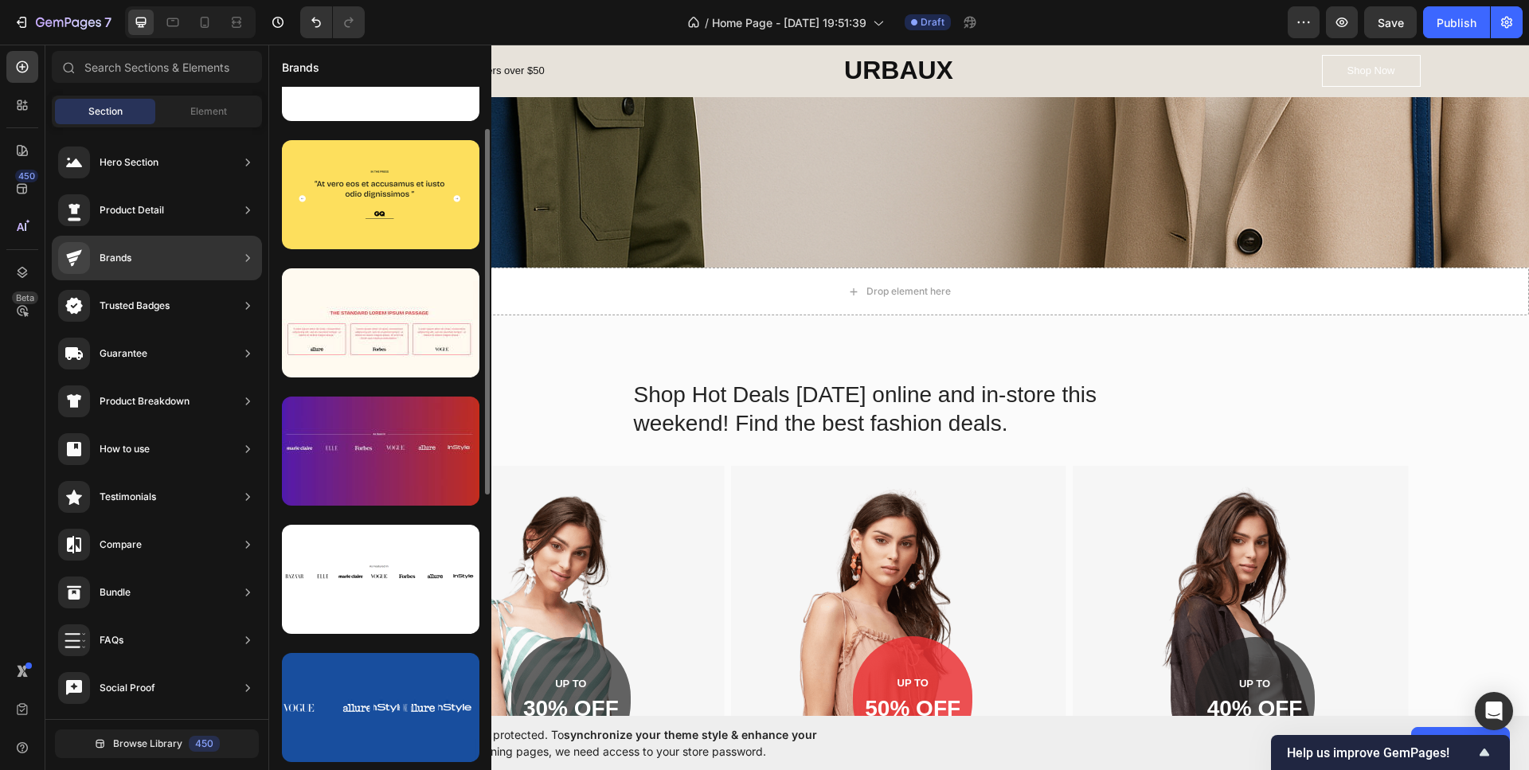
scroll to position [159, 0]
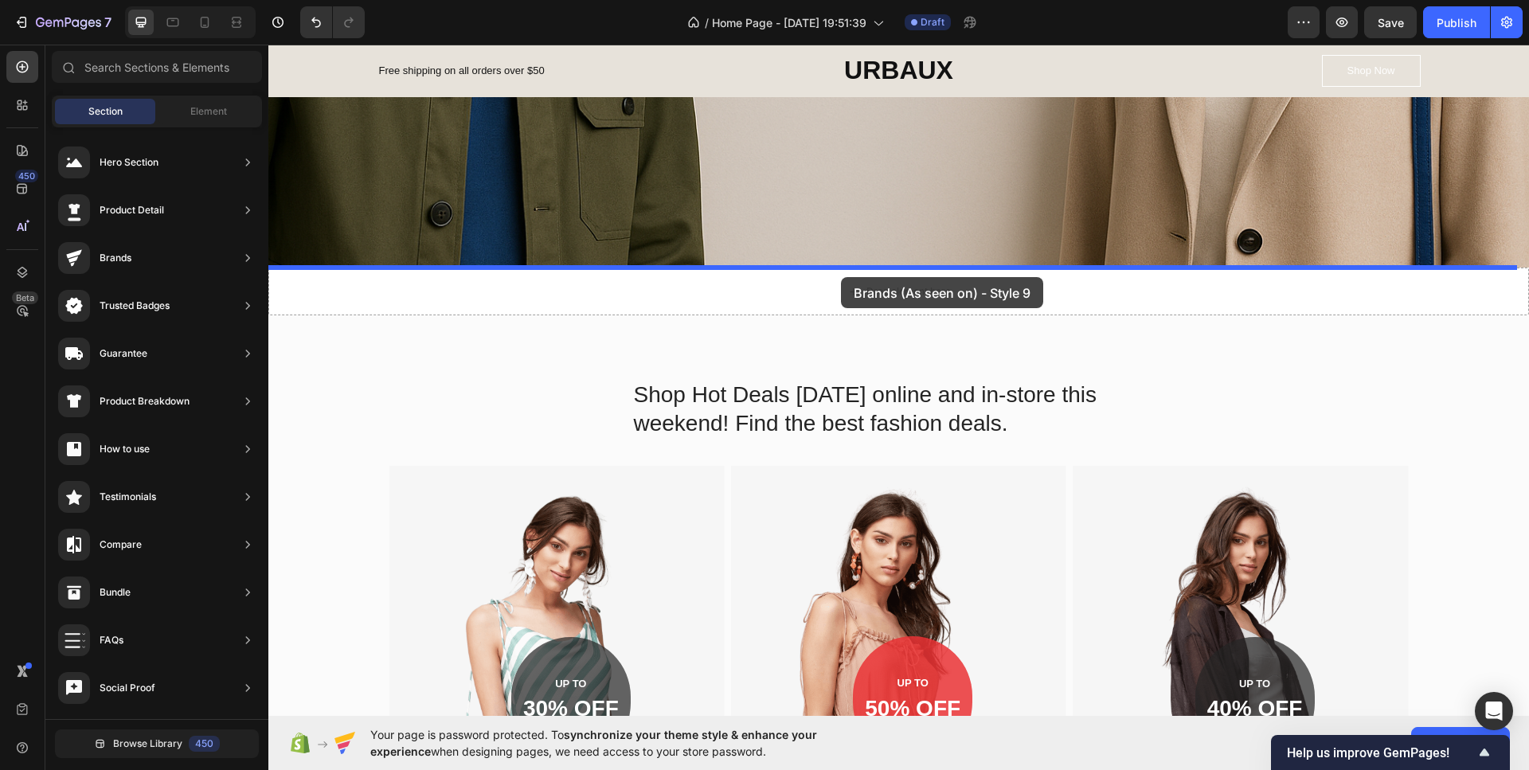
drag, startPoint x: 613, startPoint y: 543, endPoint x: 841, endPoint y: 277, distance: 350.1
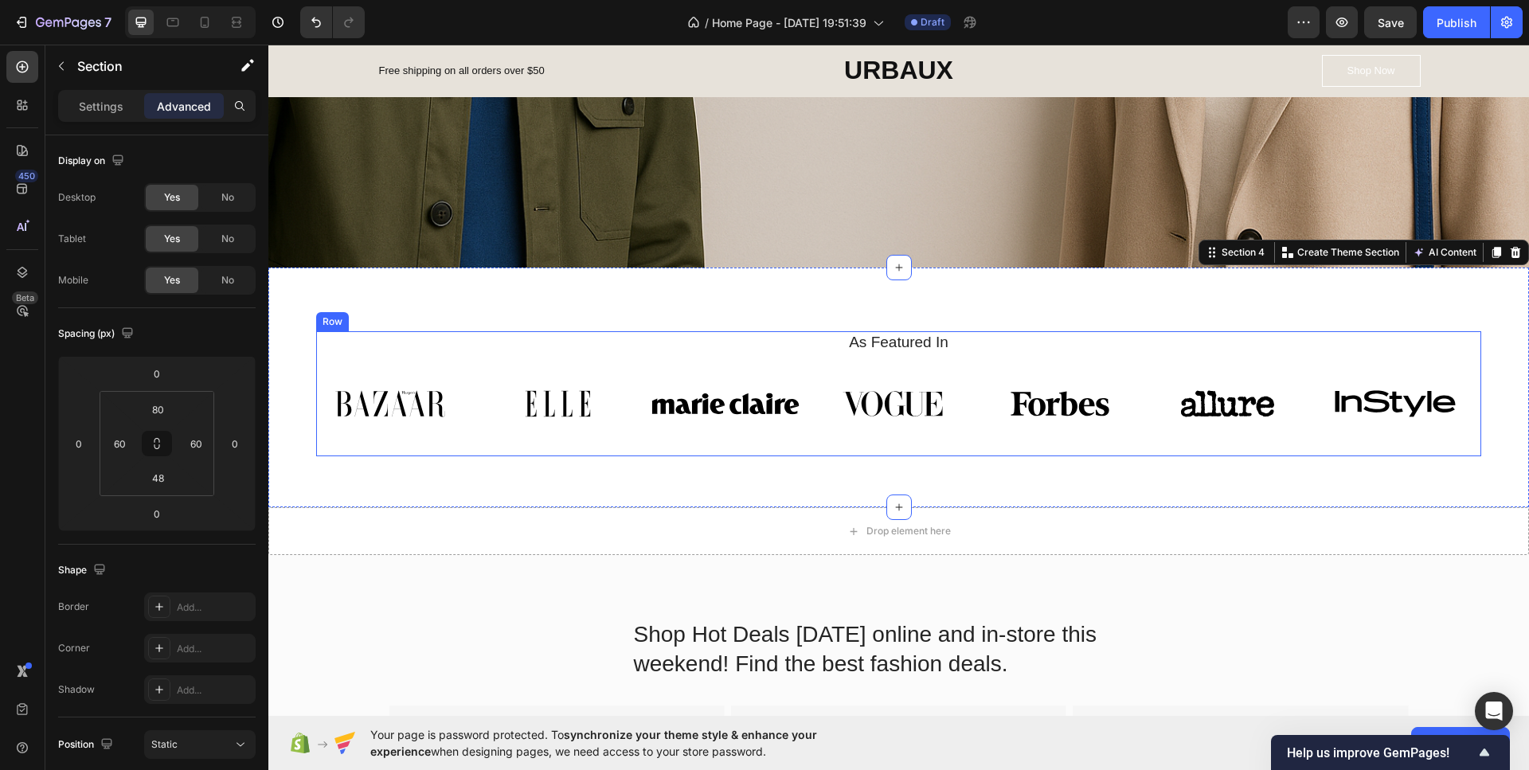
drag, startPoint x: 894, startPoint y: 504, endPoint x: 890, endPoint y: 424, distance: 79.7
click at [890, 435] on div "As Featured In Heading Image Image Image Image Image Image Image Carousel Row S…" at bounding box center [898, 388] width 1260 height 240
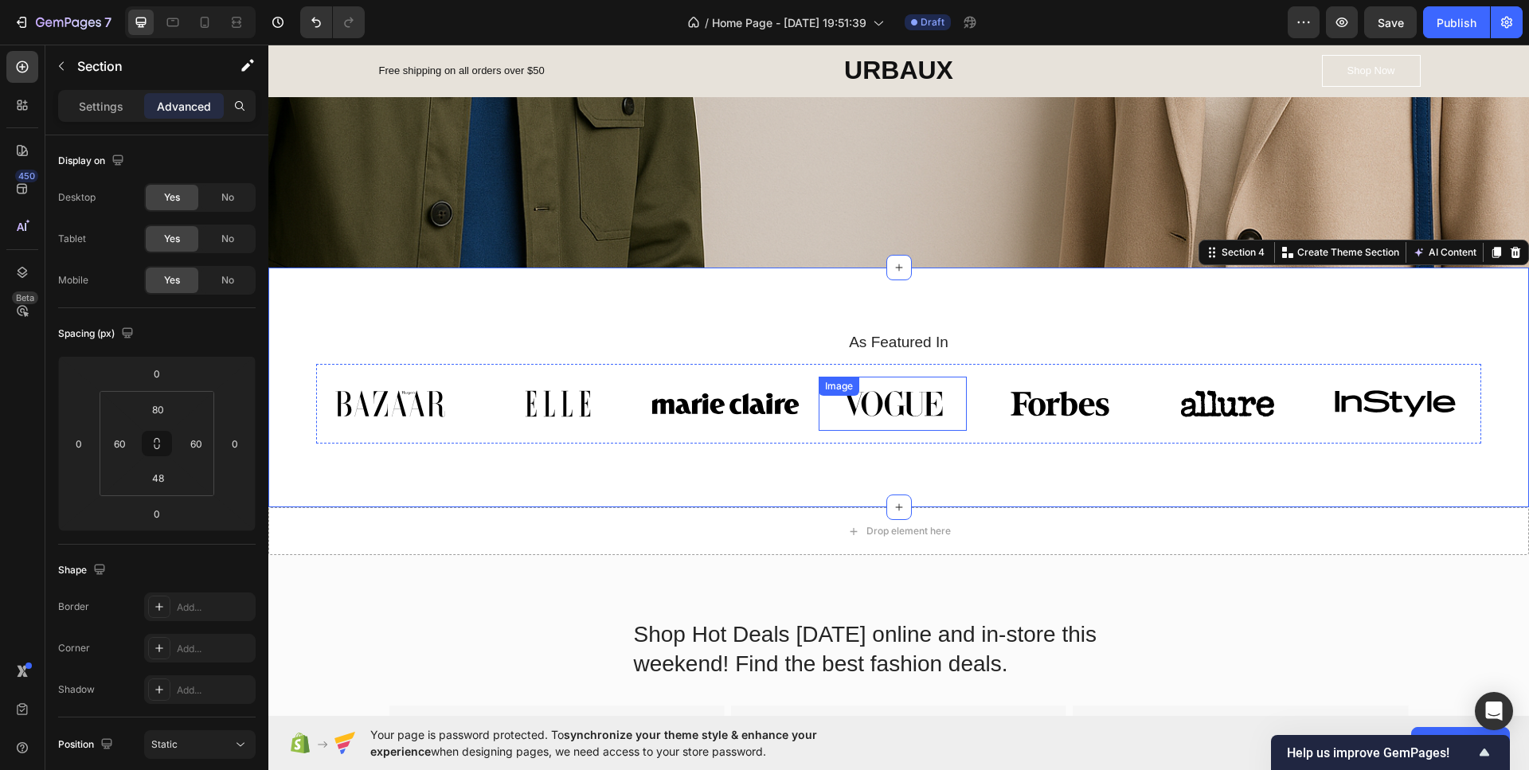
click at [890, 400] on img at bounding box center [892, 404] width 148 height 54
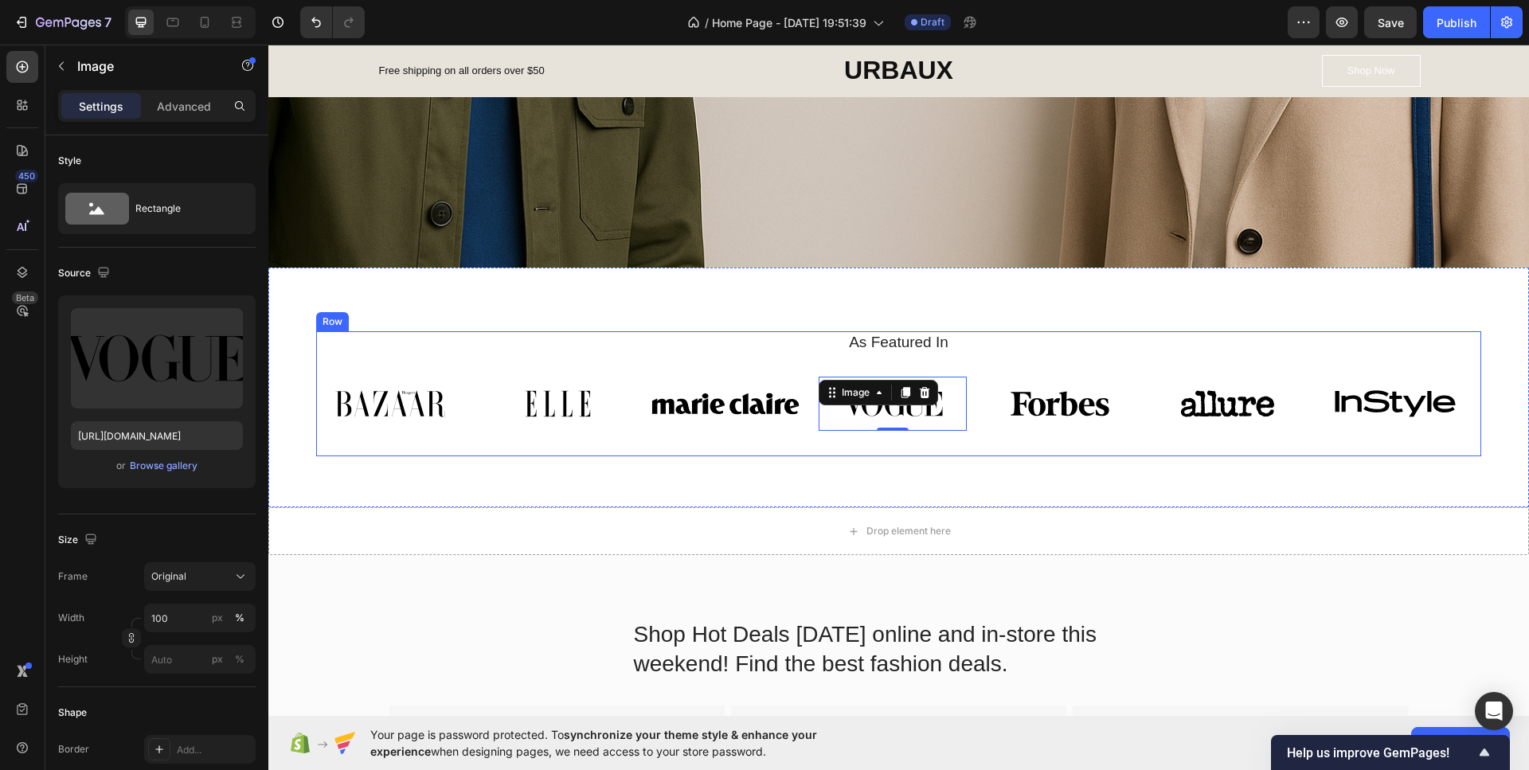
click at [933, 354] on div "As Featured In Heading Image Image Image Image 0 Image Image Image Carousel" at bounding box center [898, 393] width 1165 height 125
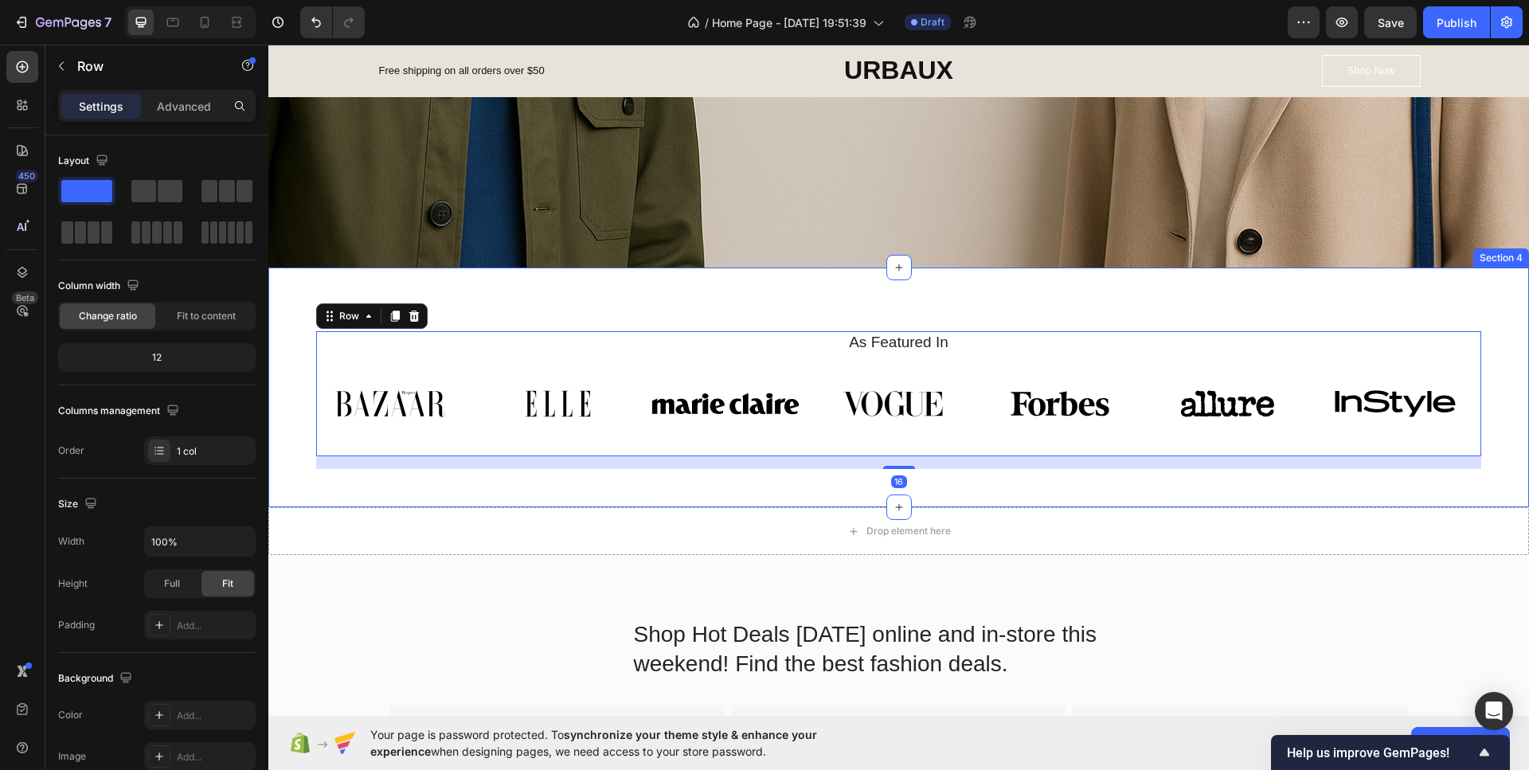
click at [841, 299] on div "As Featured In Heading Image Image Image Image Image Image Image Carousel Row 1…" at bounding box center [898, 388] width 1260 height 240
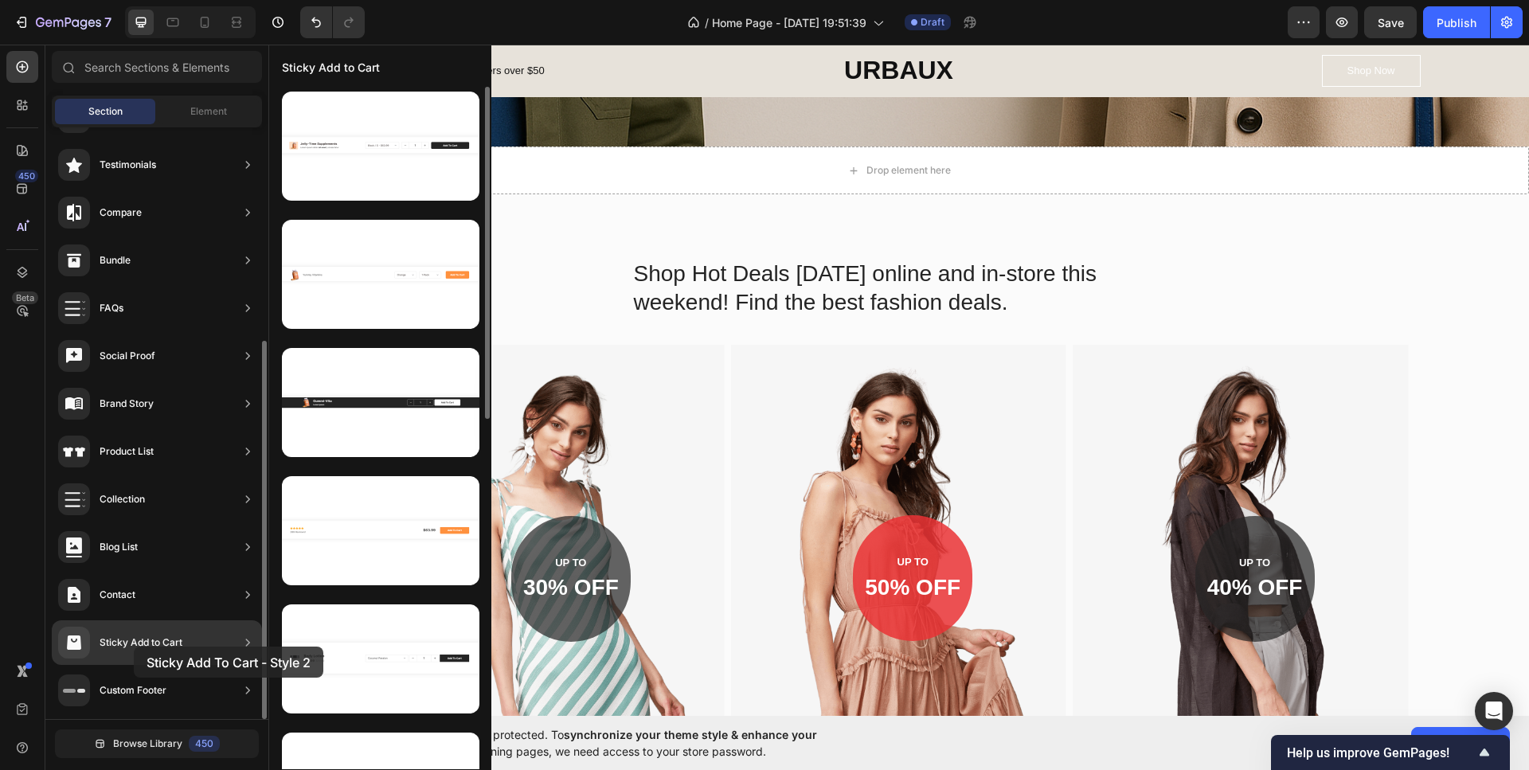
scroll to position [762, 0]
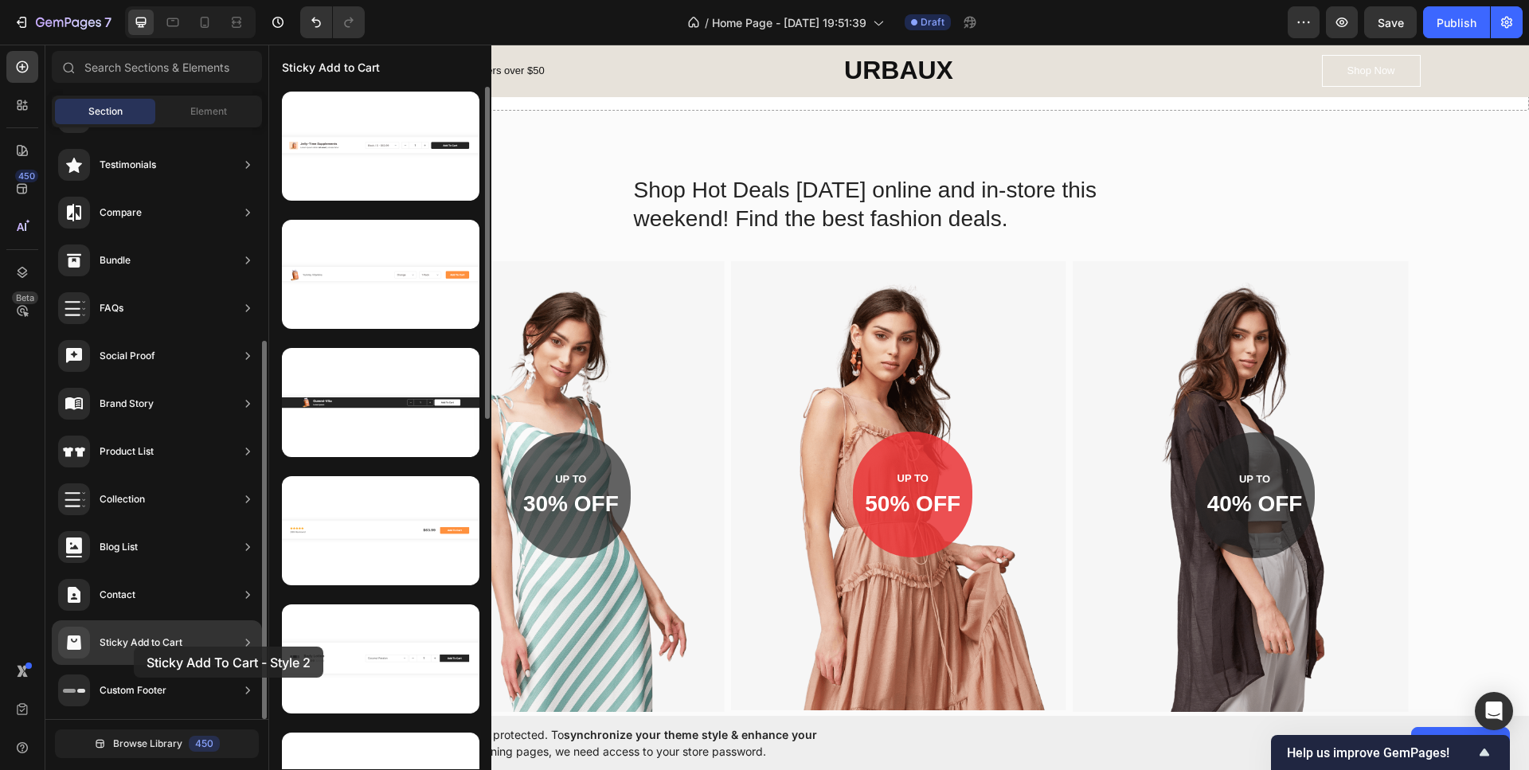
drag, startPoint x: 320, startPoint y: 639, endPoint x: 172, endPoint y: 232, distance: 432.2
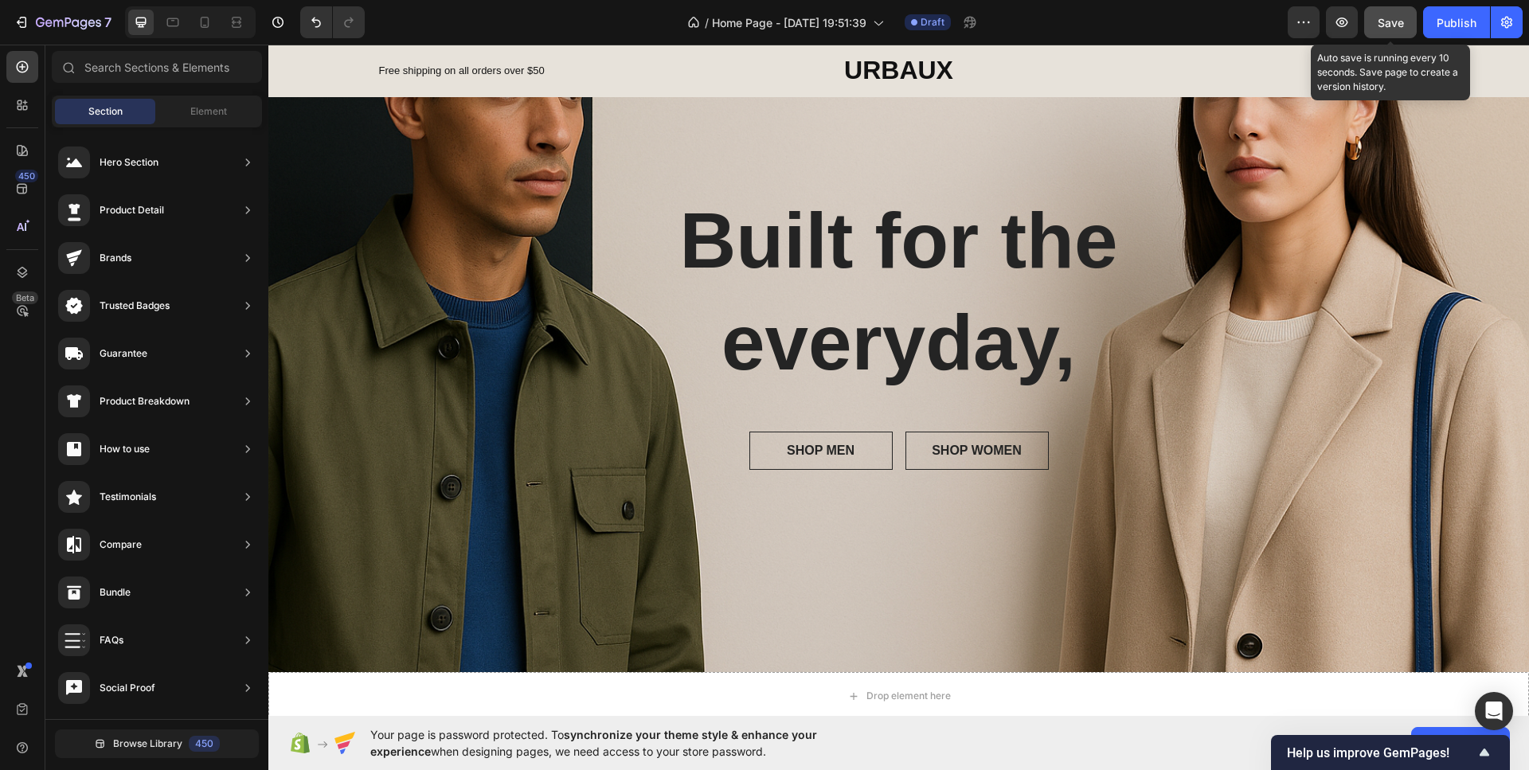
scroll to position [159, 0]
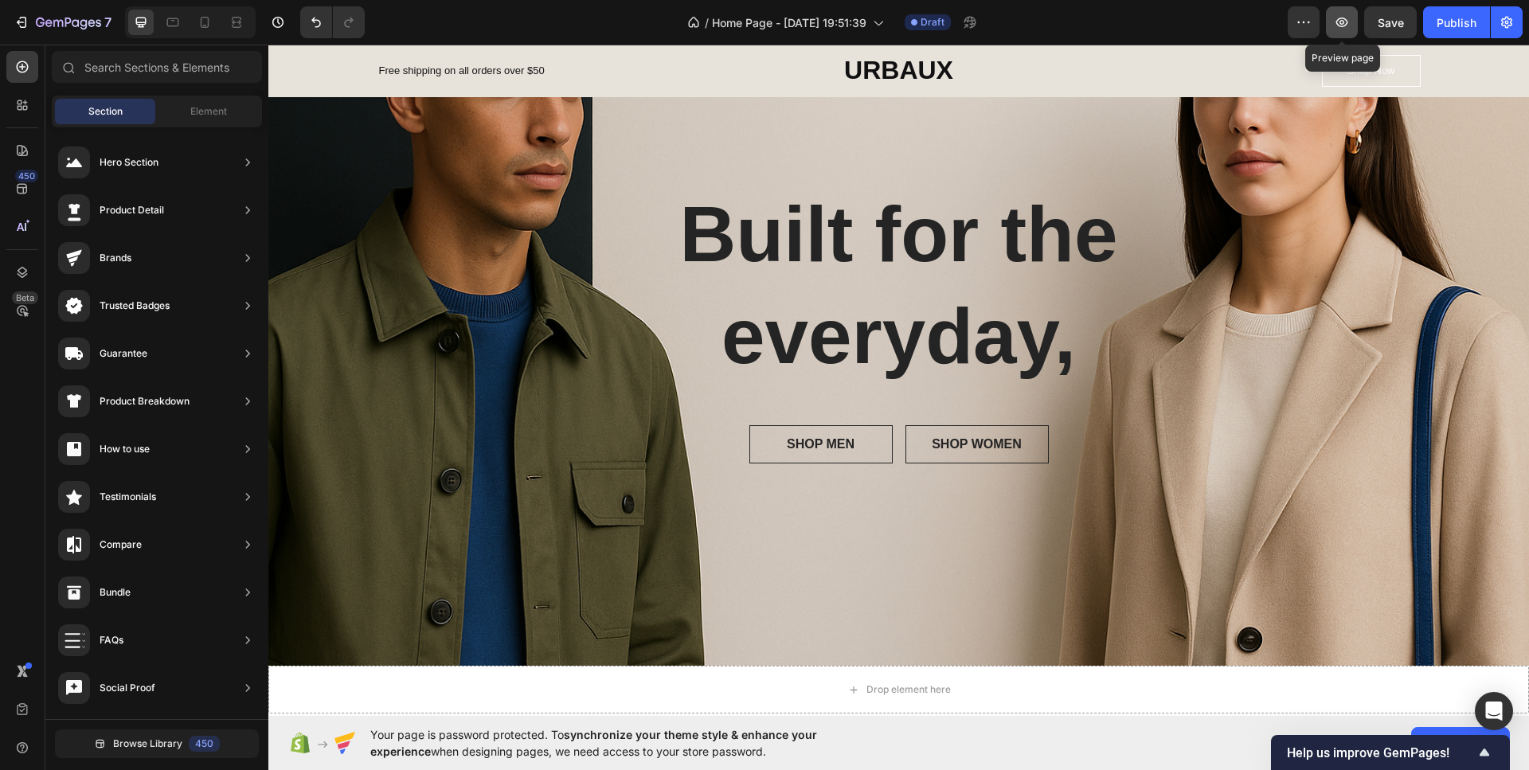
click at [1338, 13] on button "button" at bounding box center [1342, 22] width 32 height 32
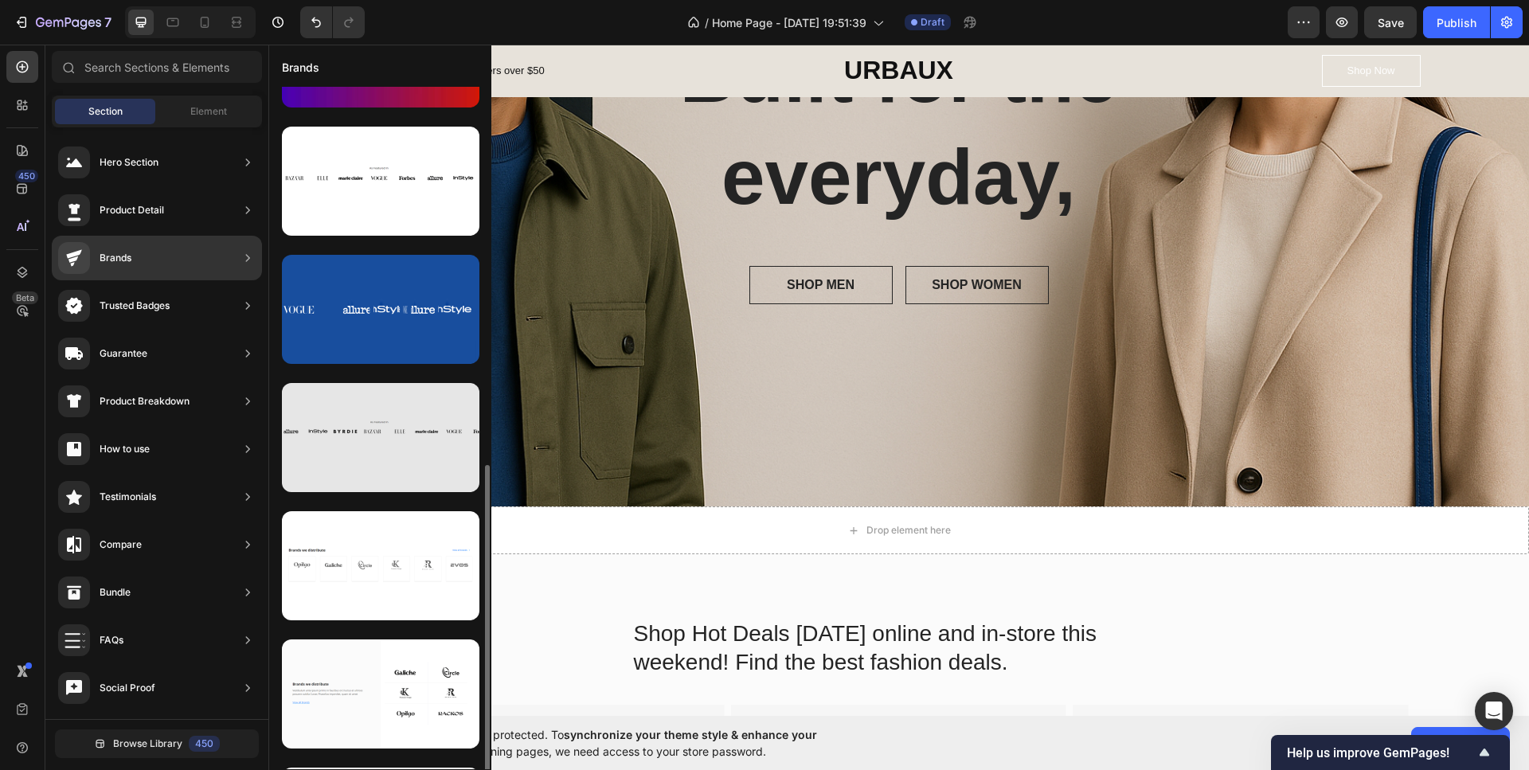
scroll to position [590, 0]
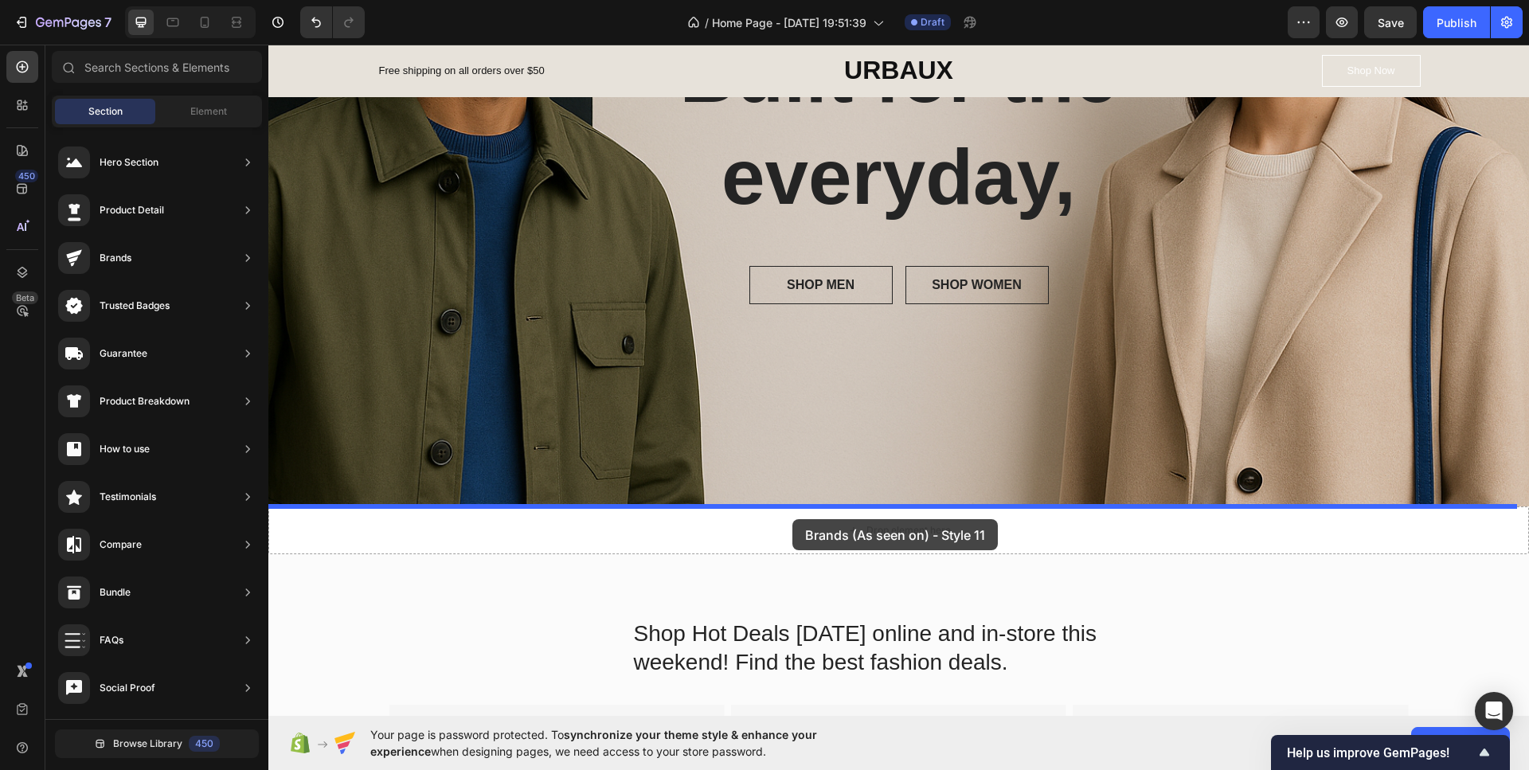
drag, startPoint x: 596, startPoint y: 373, endPoint x: 792, endPoint y: 519, distance: 244.6
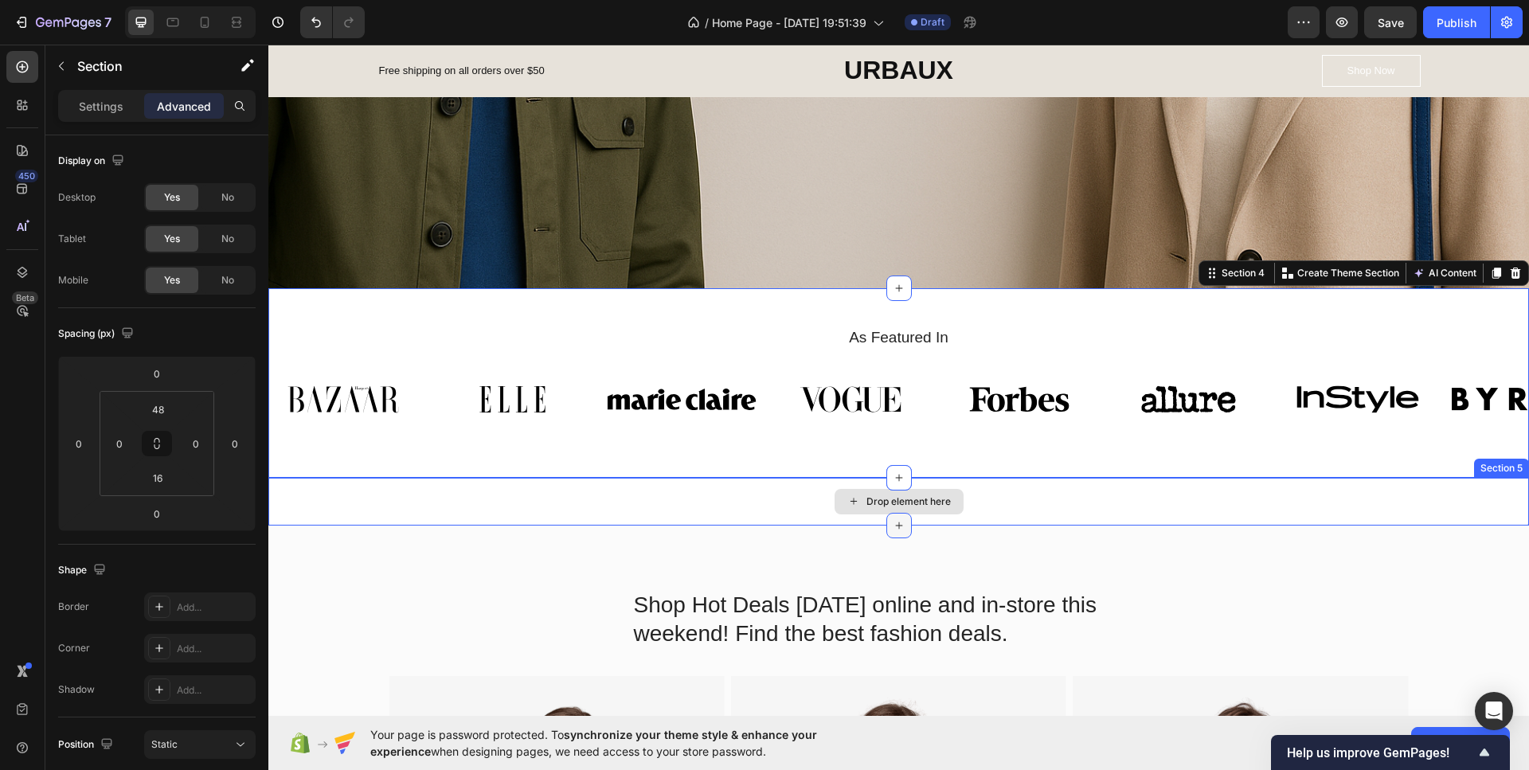
scroll to position [557, 0]
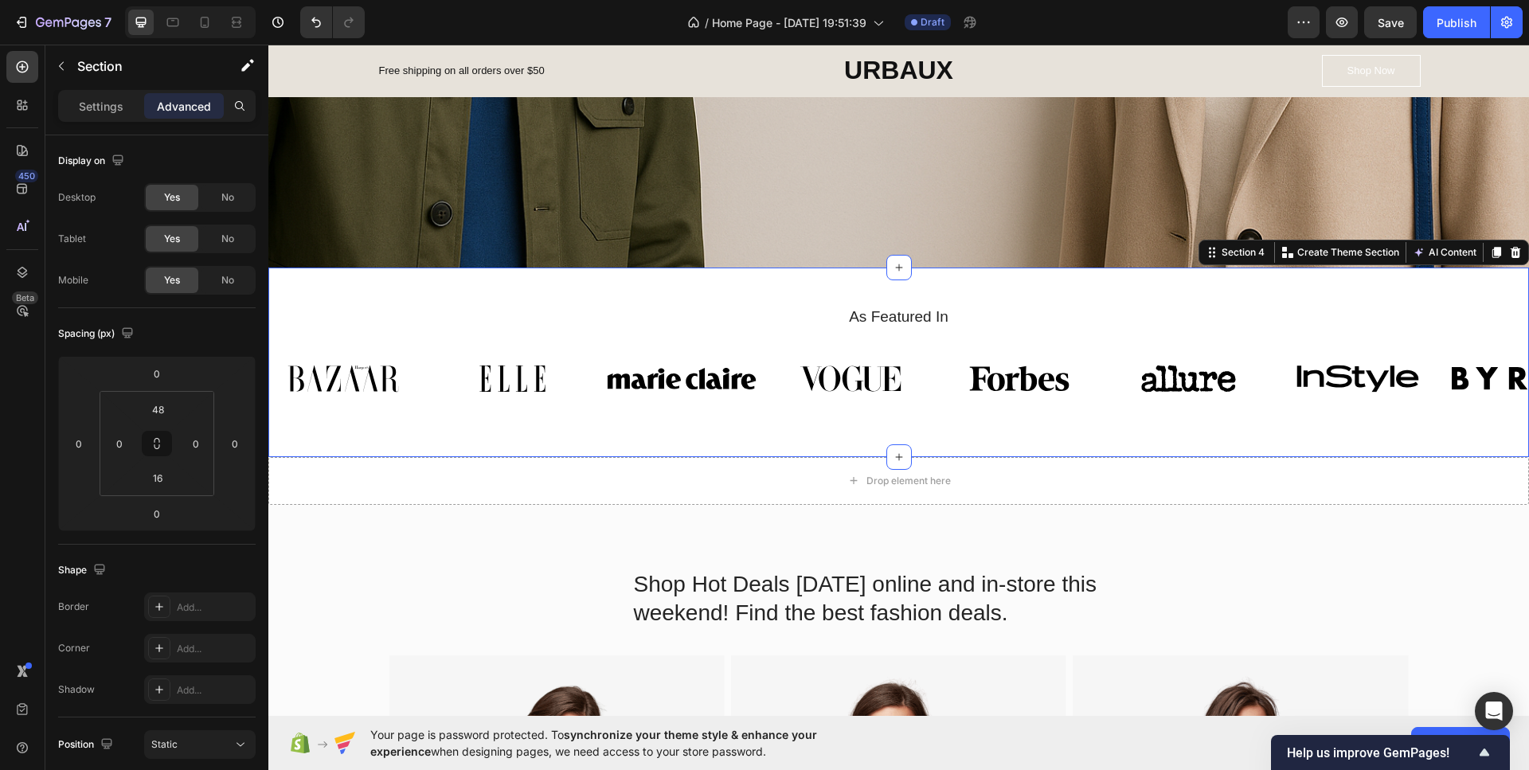
click at [928, 285] on div "As Featured In Heading Image Image Image Image Image Image Image Image Carousel…" at bounding box center [898, 362] width 1260 height 189
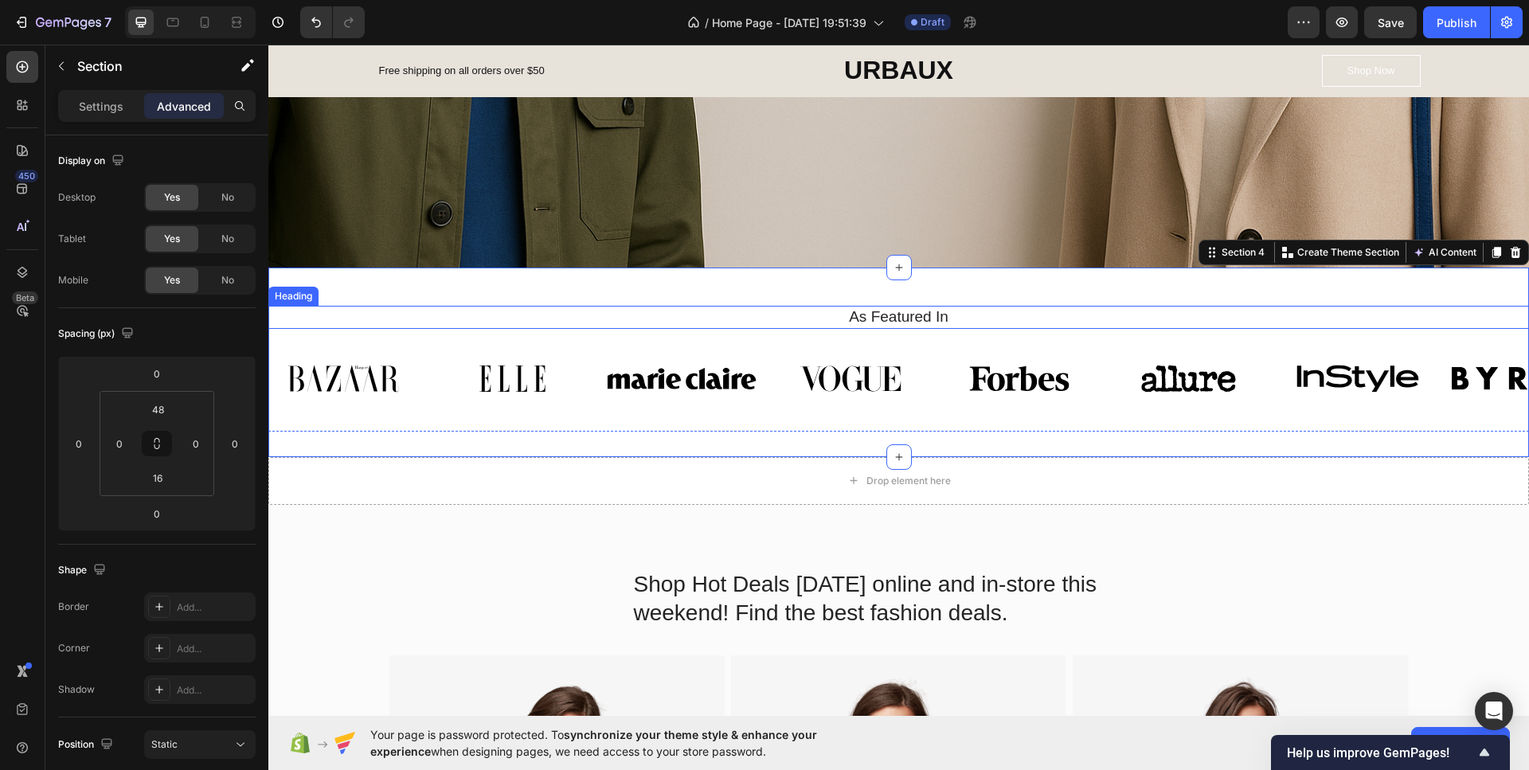
click at [932, 319] on h2 "As Featured In" at bounding box center [898, 317] width 1236 height 23
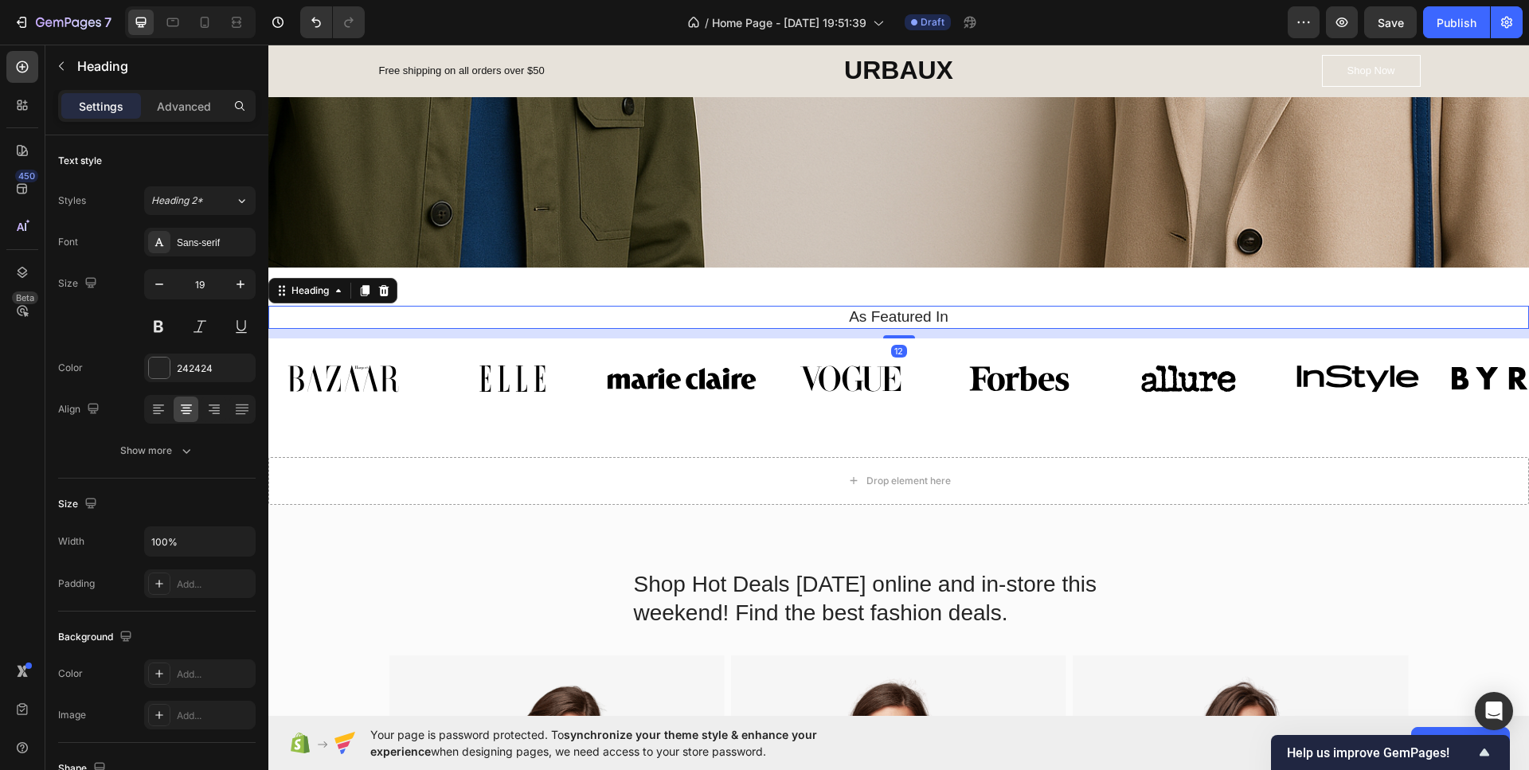
click at [978, 318] on h2 "As Featured In" at bounding box center [898, 317] width 1236 height 23
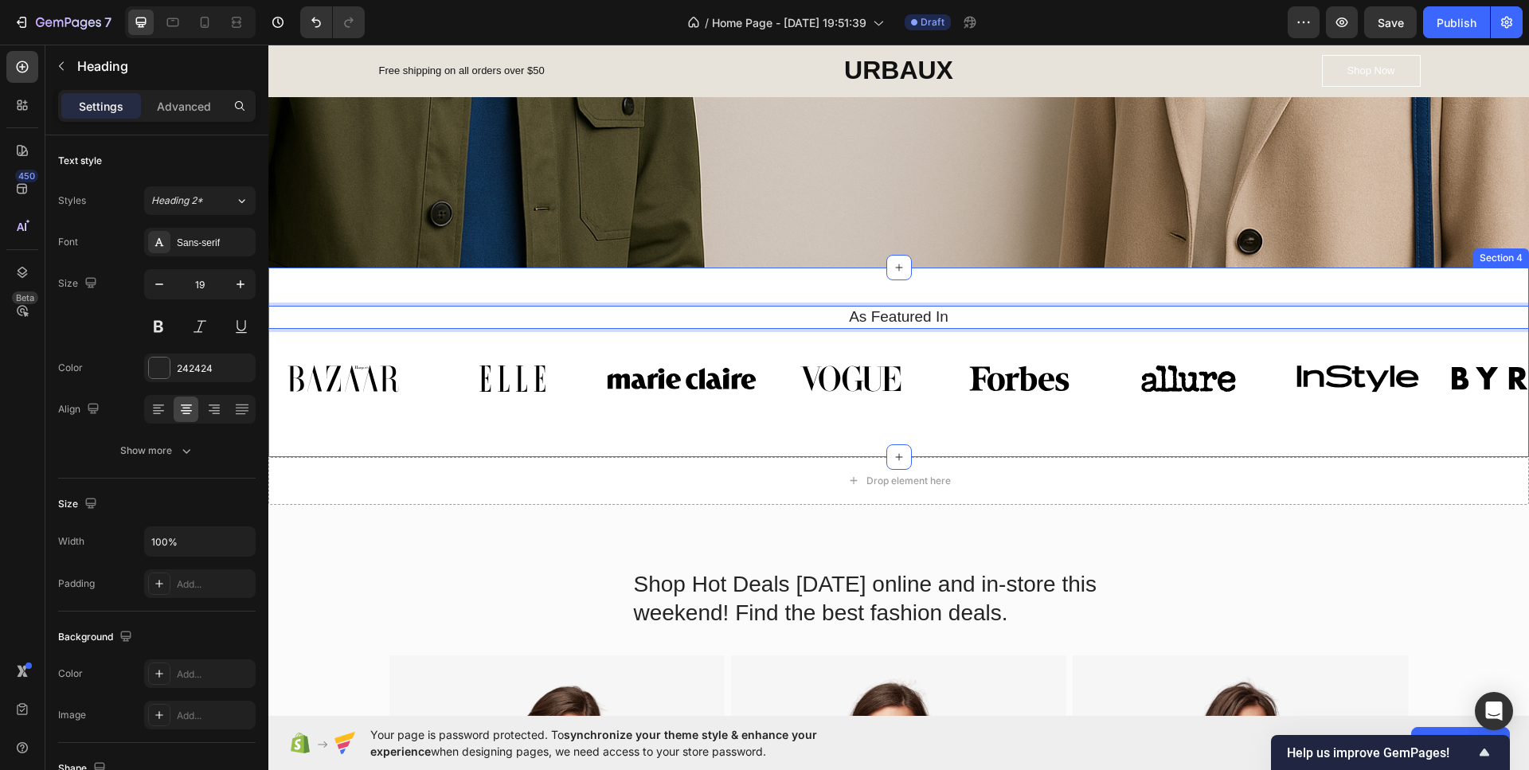
click at [982, 303] on div "As Featured In Heading 12 Image Image Image Image Image Image Image Image Carou…" at bounding box center [898, 362] width 1260 height 189
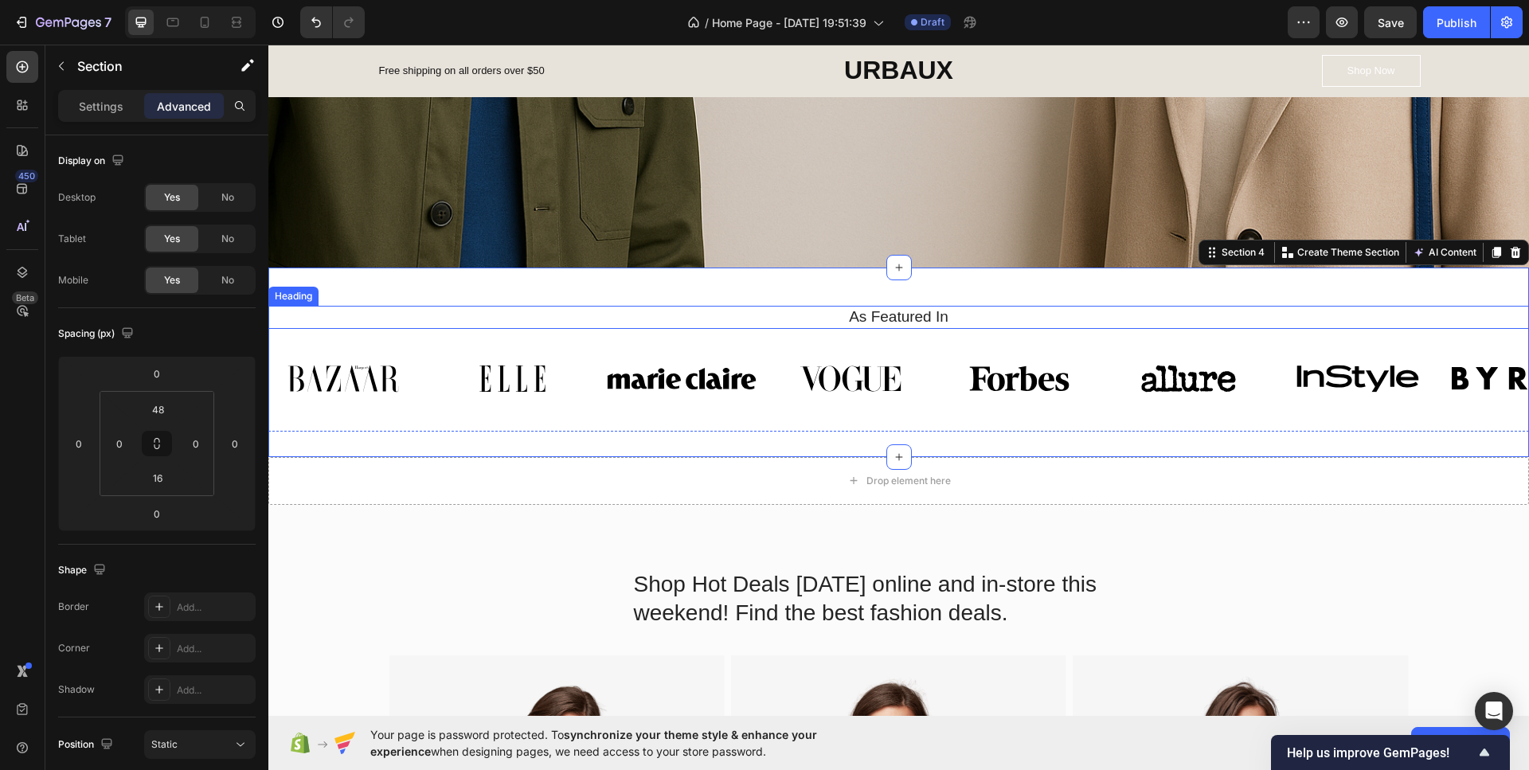
click at [1013, 314] on p "As Featured In" at bounding box center [898, 317] width 1233 height 20
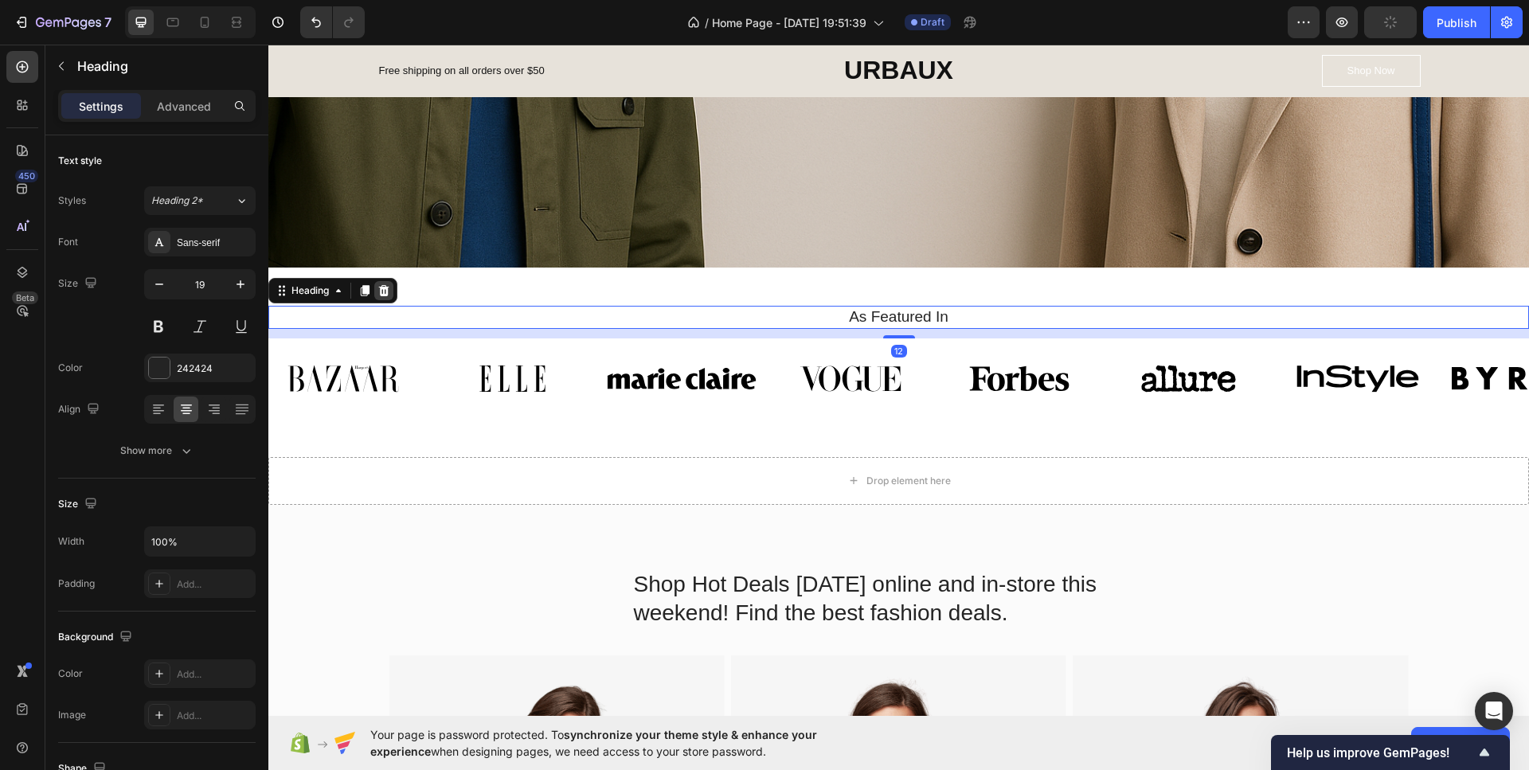
click at [382, 288] on icon at bounding box center [384, 290] width 10 height 11
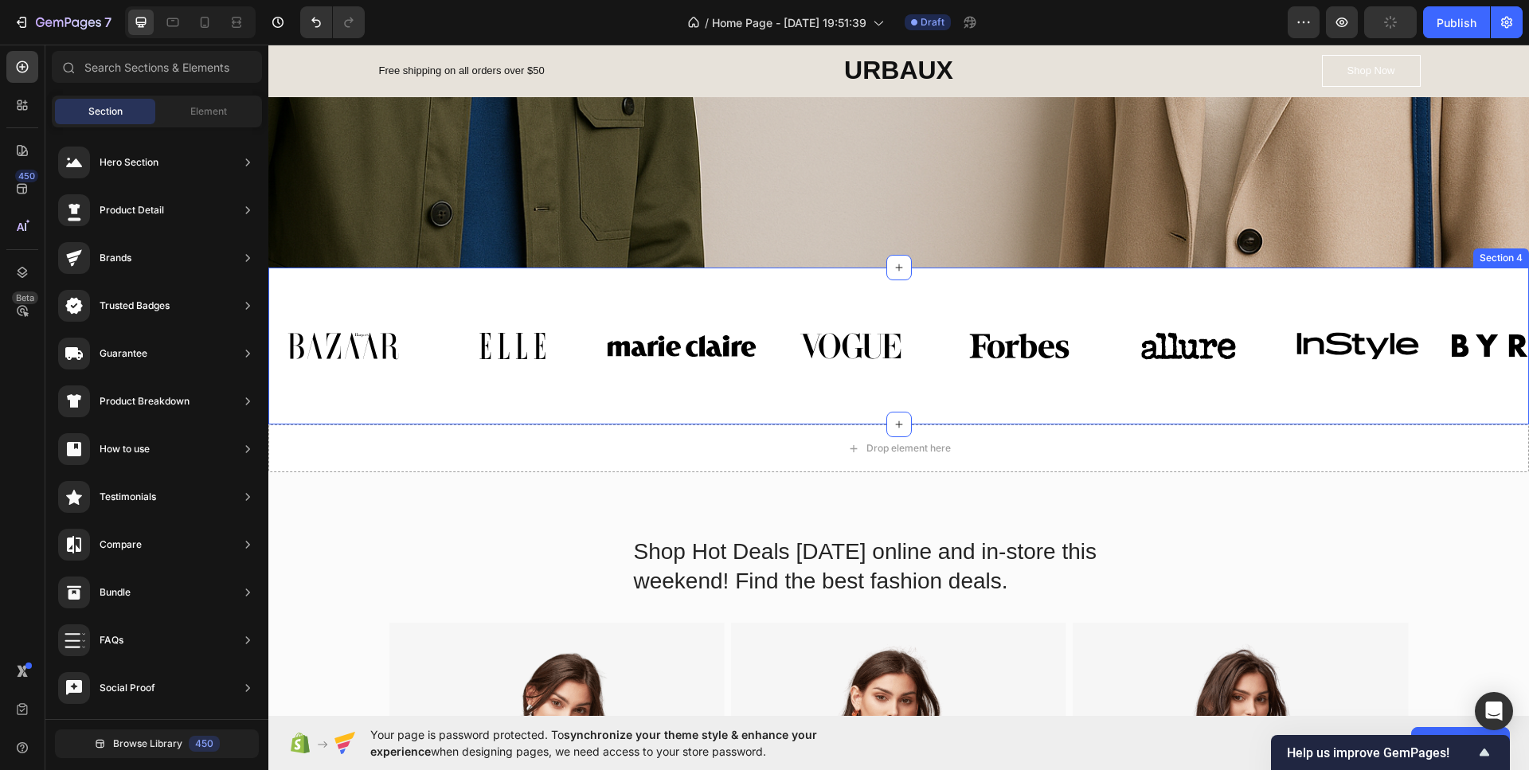
click at [599, 297] on div "Image Image Image Image Image Image Image Image Carousel Row Section 4" at bounding box center [898, 346] width 1260 height 157
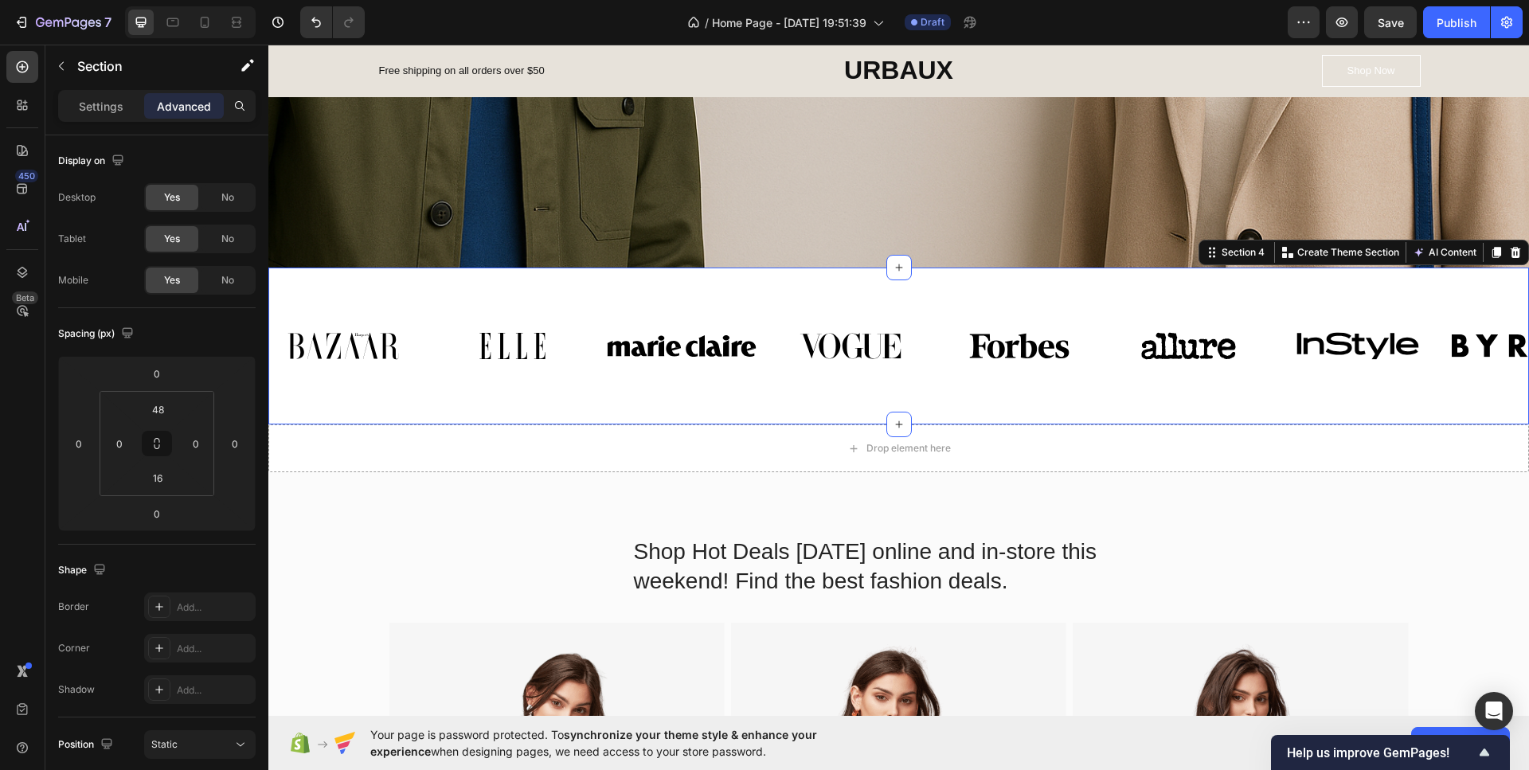
click at [592, 399] on div "Image Image Image Image Image Image Image Image Carousel" at bounding box center [898, 352] width 1260 height 93
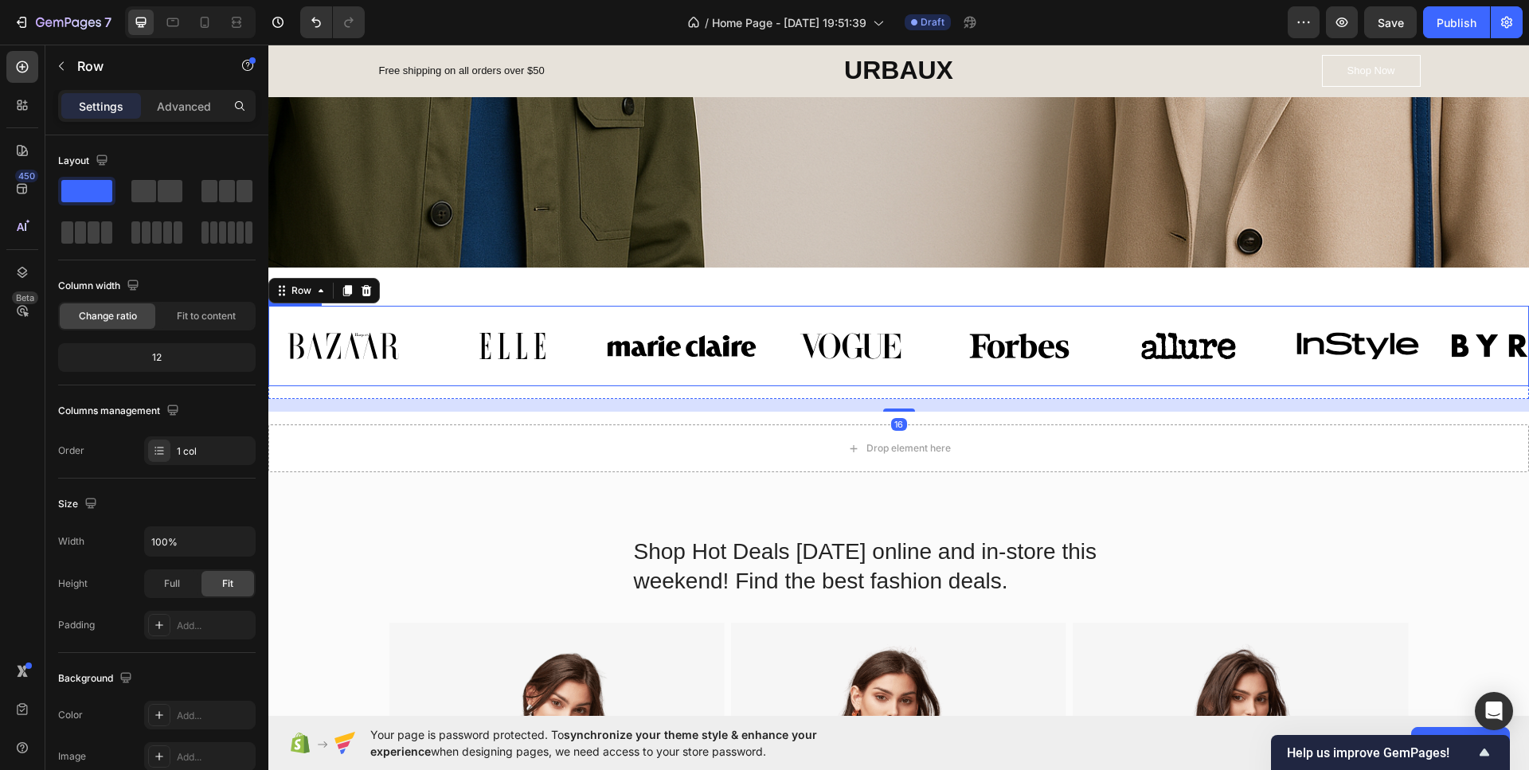
click at [548, 376] on div "Image Image Image Image Image Image Image Image Carousel" at bounding box center [898, 346] width 1260 height 80
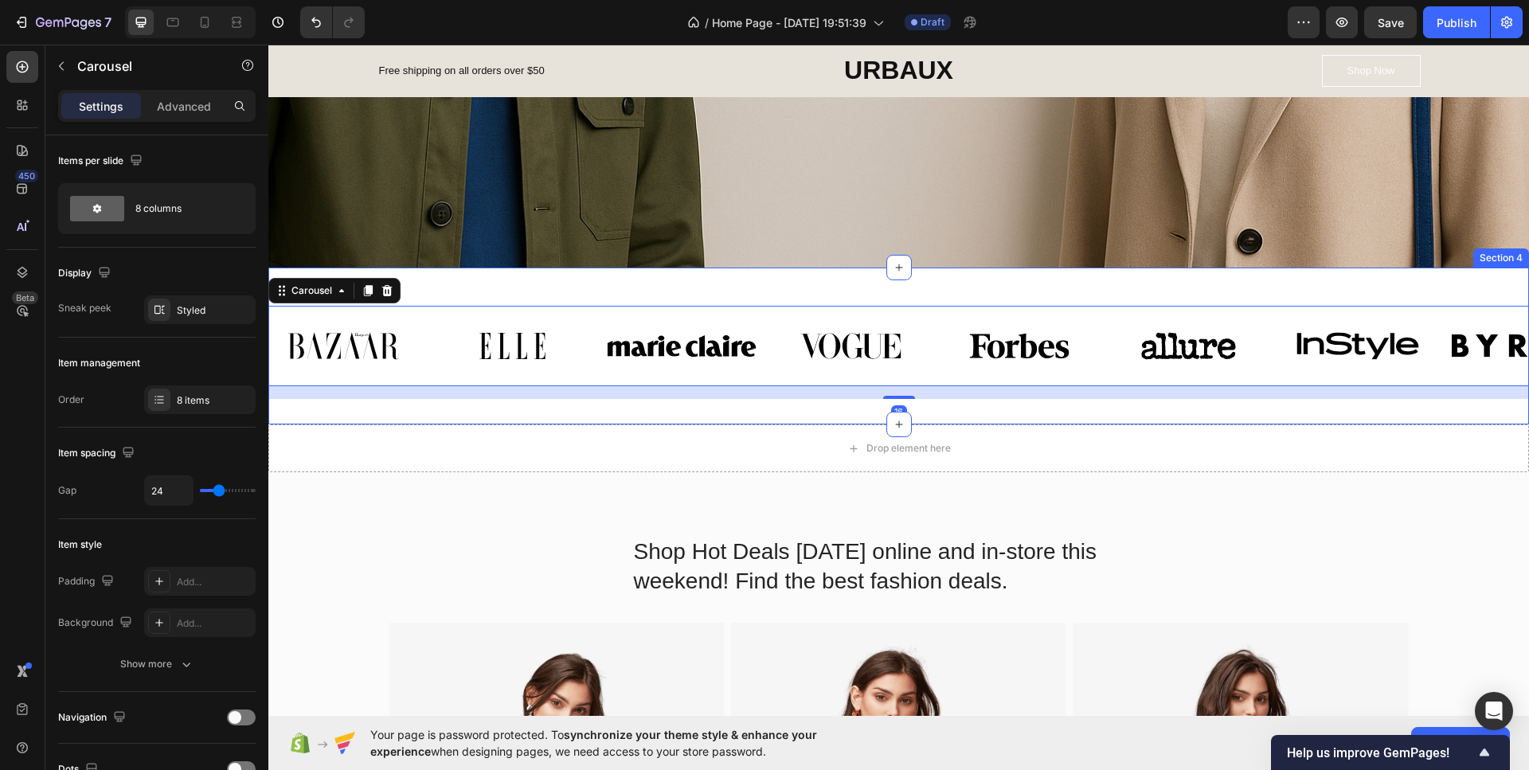
click at [583, 286] on div "Image Image Image Image Image Image Image Image Carousel 16 Row Section 4" at bounding box center [898, 346] width 1260 height 157
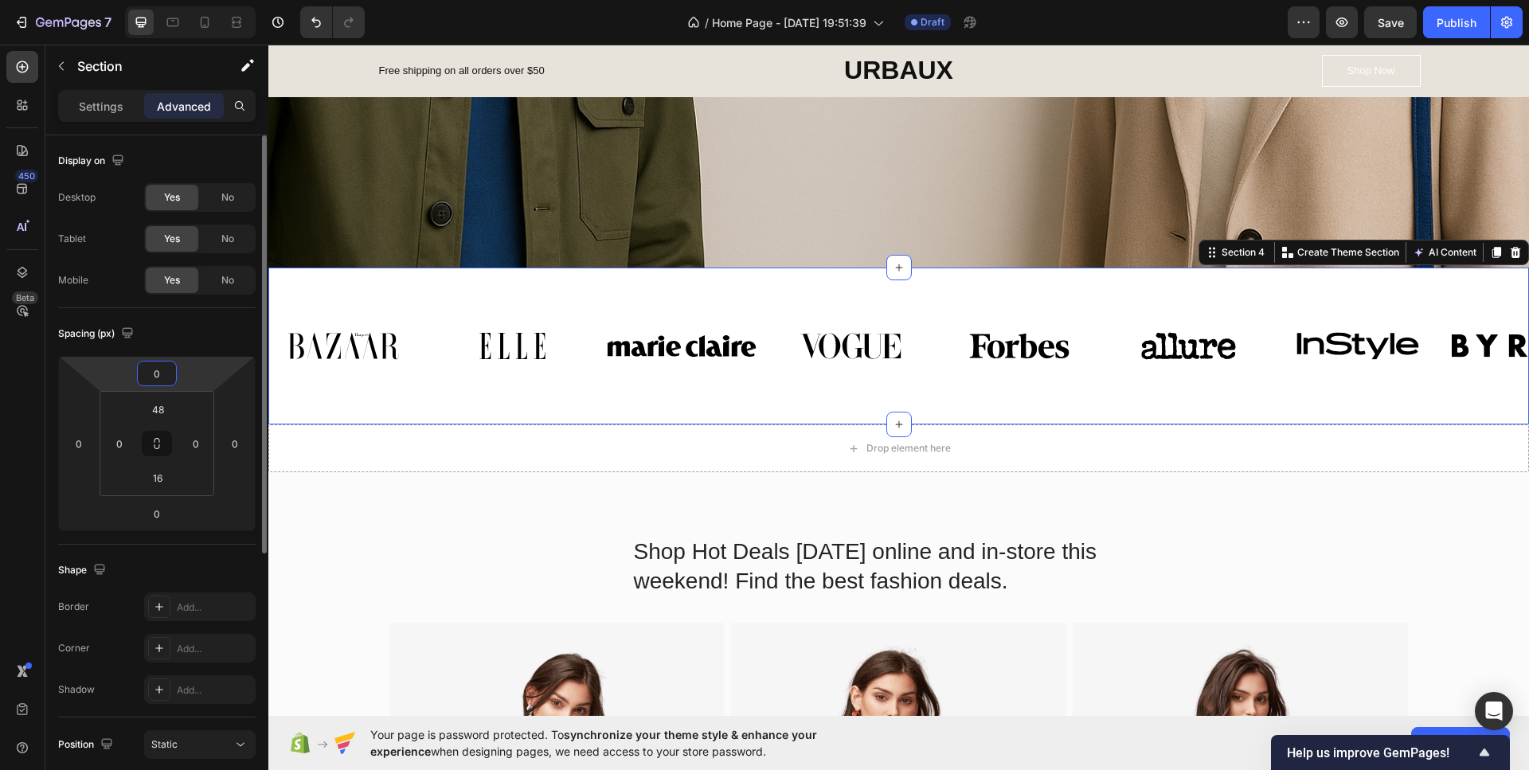
click at [159, 381] on input "0" at bounding box center [157, 373] width 32 height 24
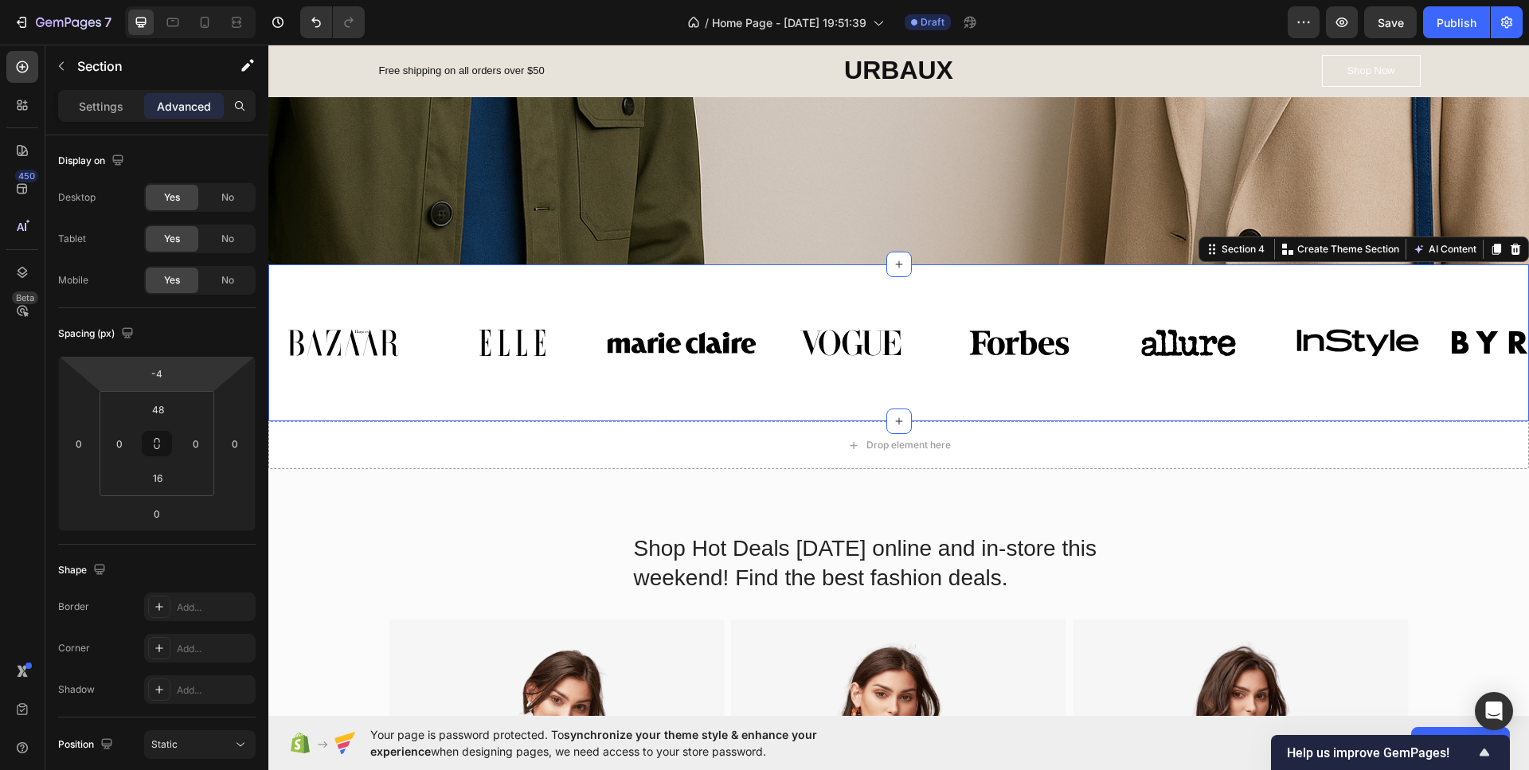
type input "-2"
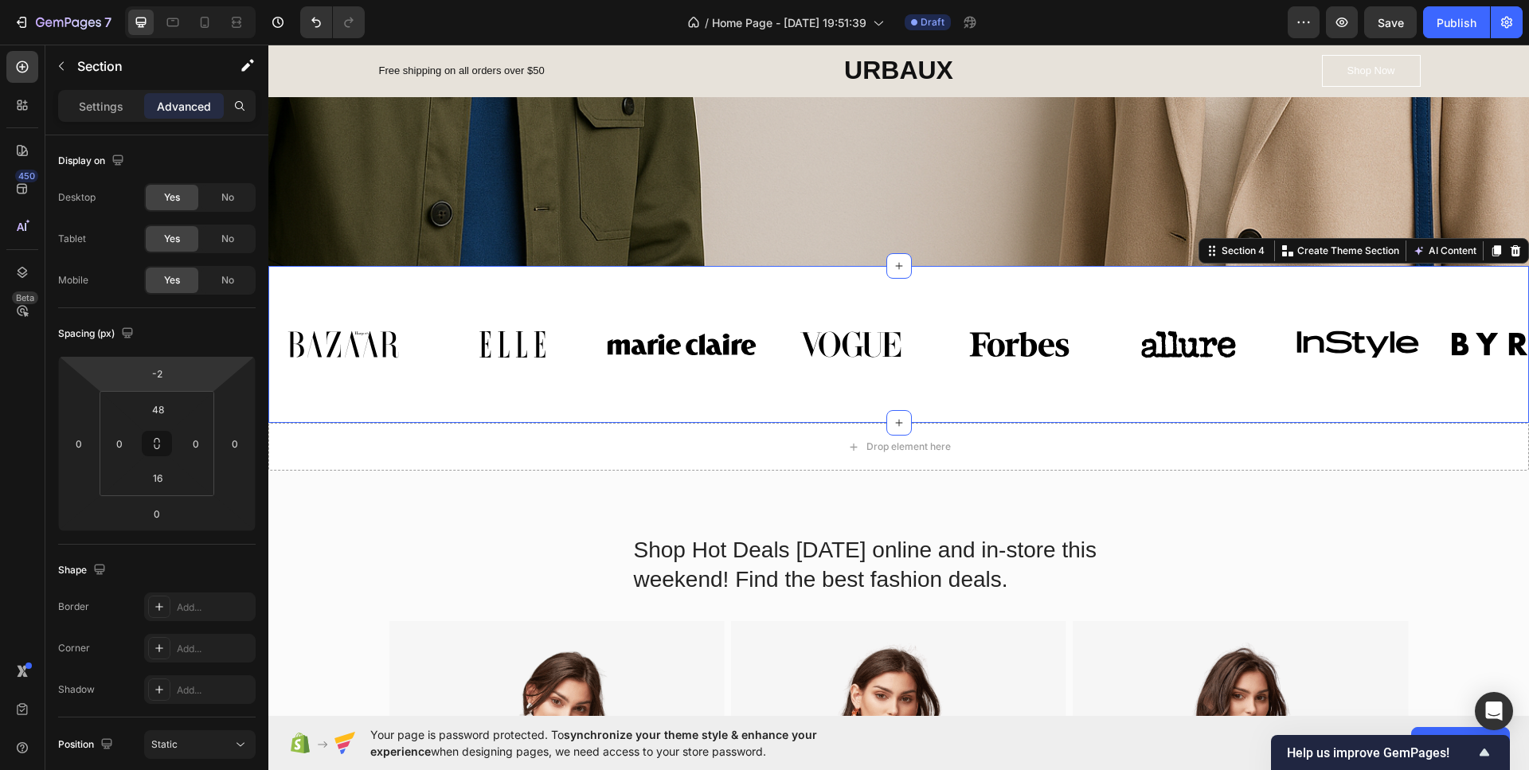
click at [191, 0] on html "7 / Home Page - [DATE] 19:51:39 Draft Preview Save Publish 450 Beta Sections(18…" at bounding box center [764, 0] width 1529 height 0
type input "0"
drag, startPoint x: 197, startPoint y: 514, endPoint x: 206, endPoint y: 514, distance: 8.8
click at [206, 0] on html "7 / Home Page - Sep 26, 19:51:39 Draft Preview Publish 450 Beta Sections(18) El…" at bounding box center [764, 0] width 1529 height 0
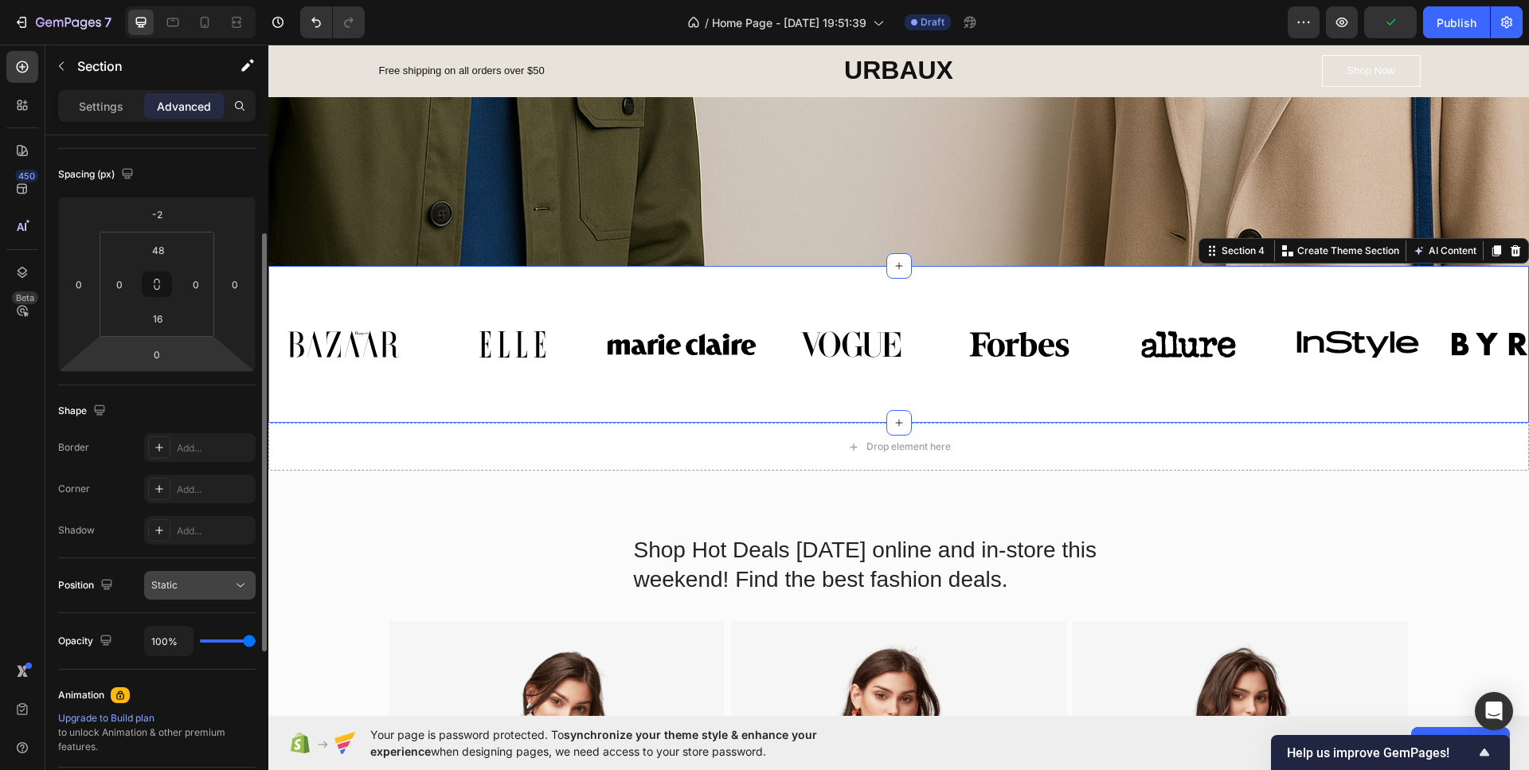
click at [203, 592] on div "Static" at bounding box center [199, 585] width 97 height 16
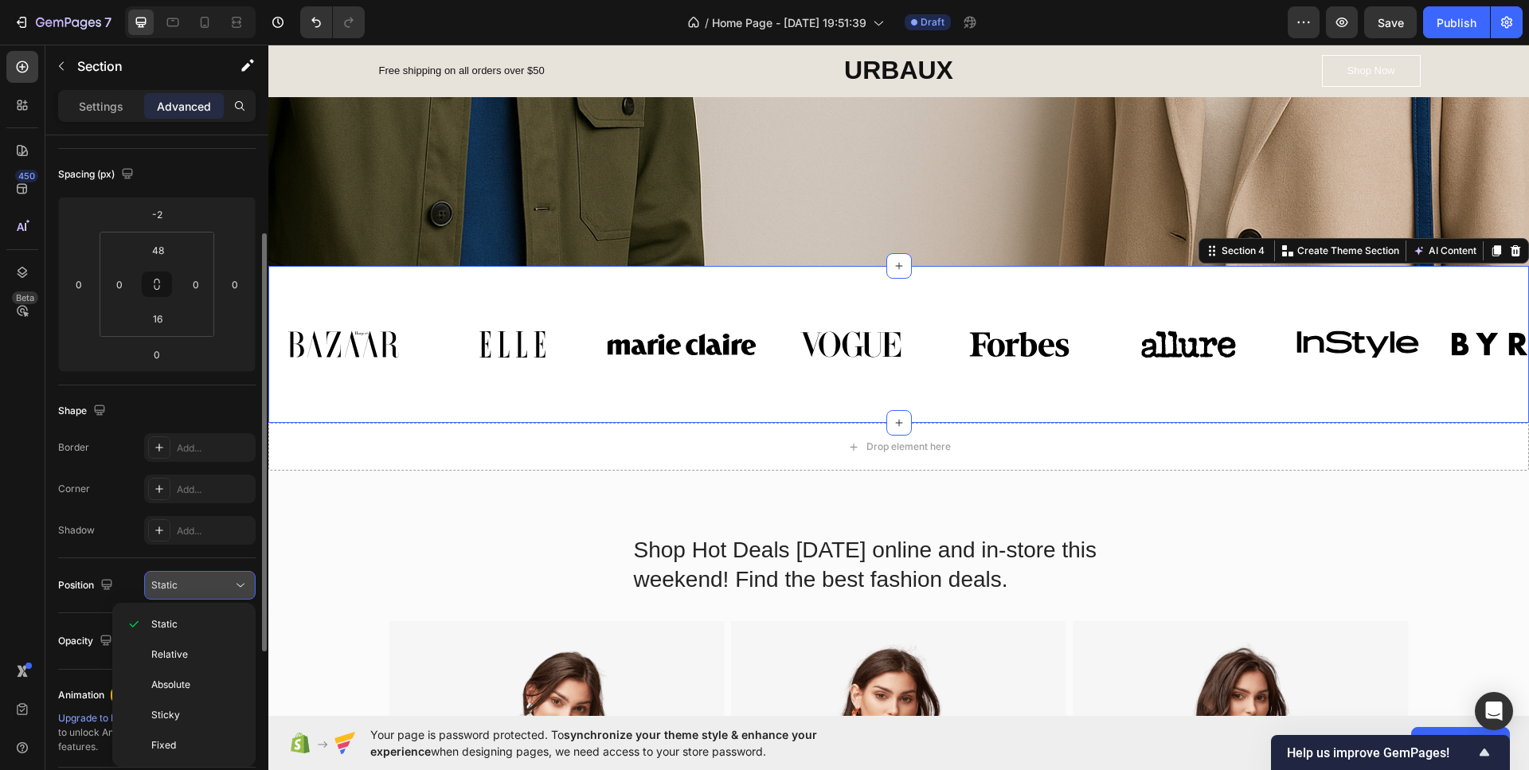
click at [167, 580] on span "Static" at bounding box center [164, 585] width 26 height 12
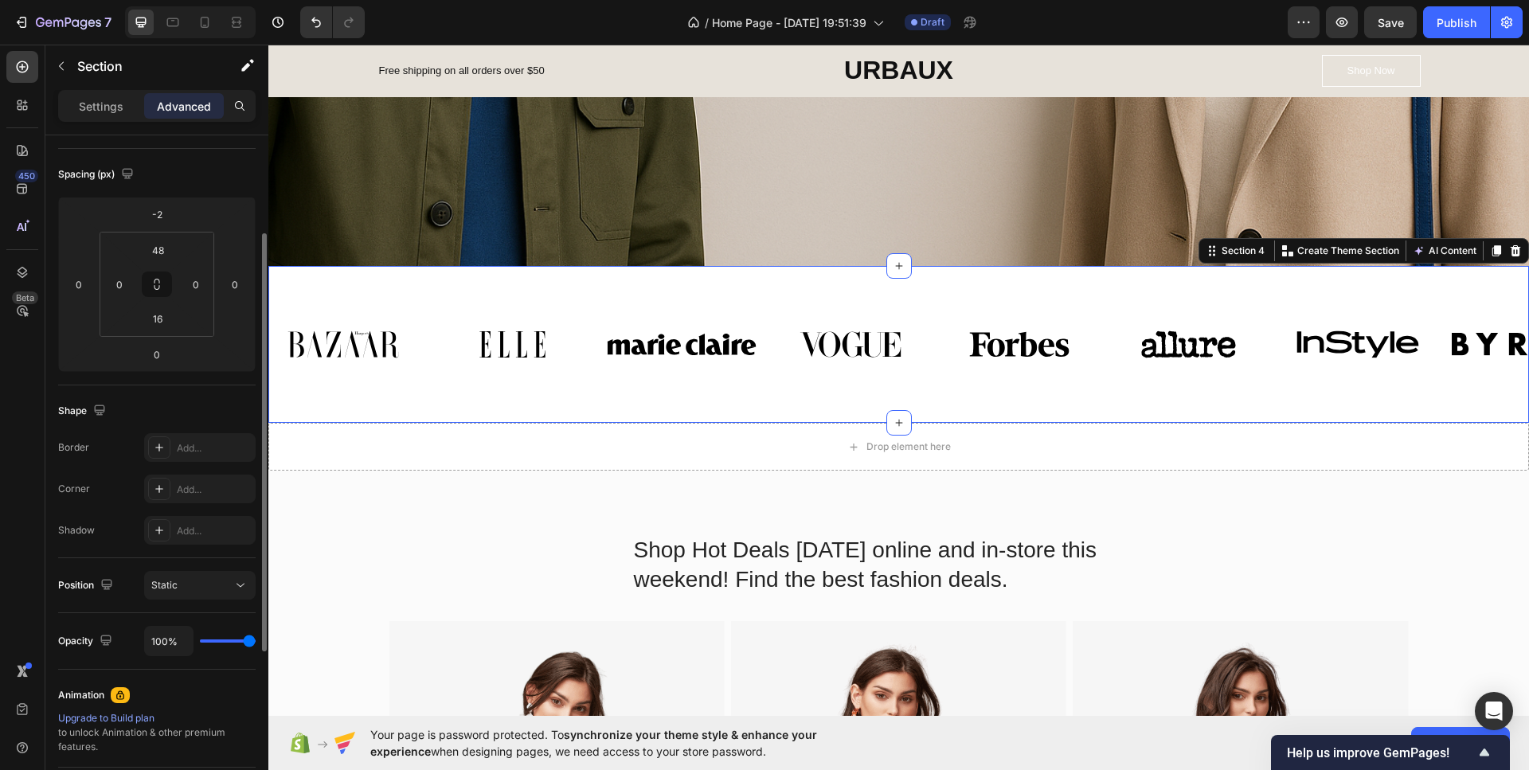
click at [132, 558] on div "Position Static" at bounding box center [156, 585] width 197 height 55
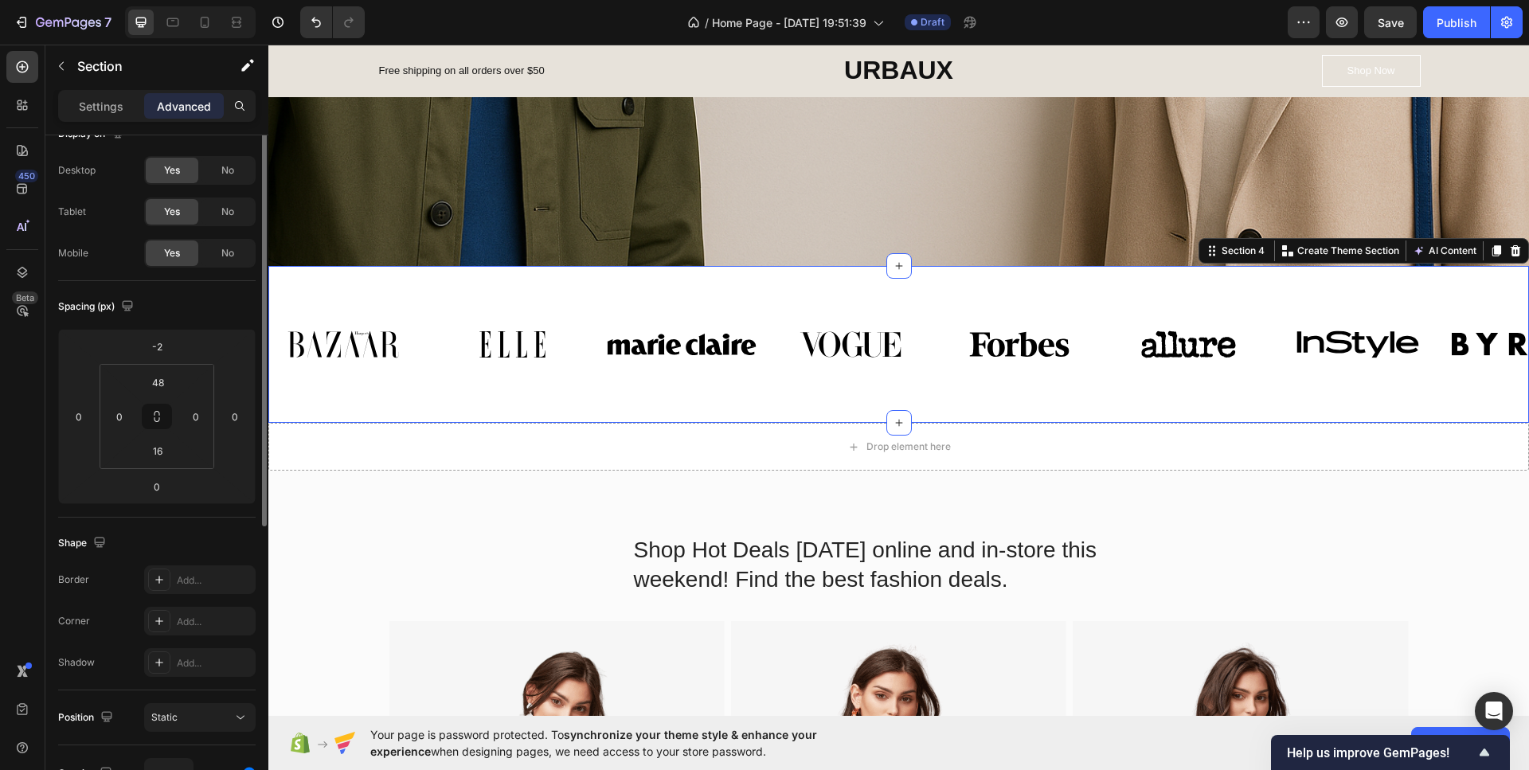
scroll to position [0, 0]
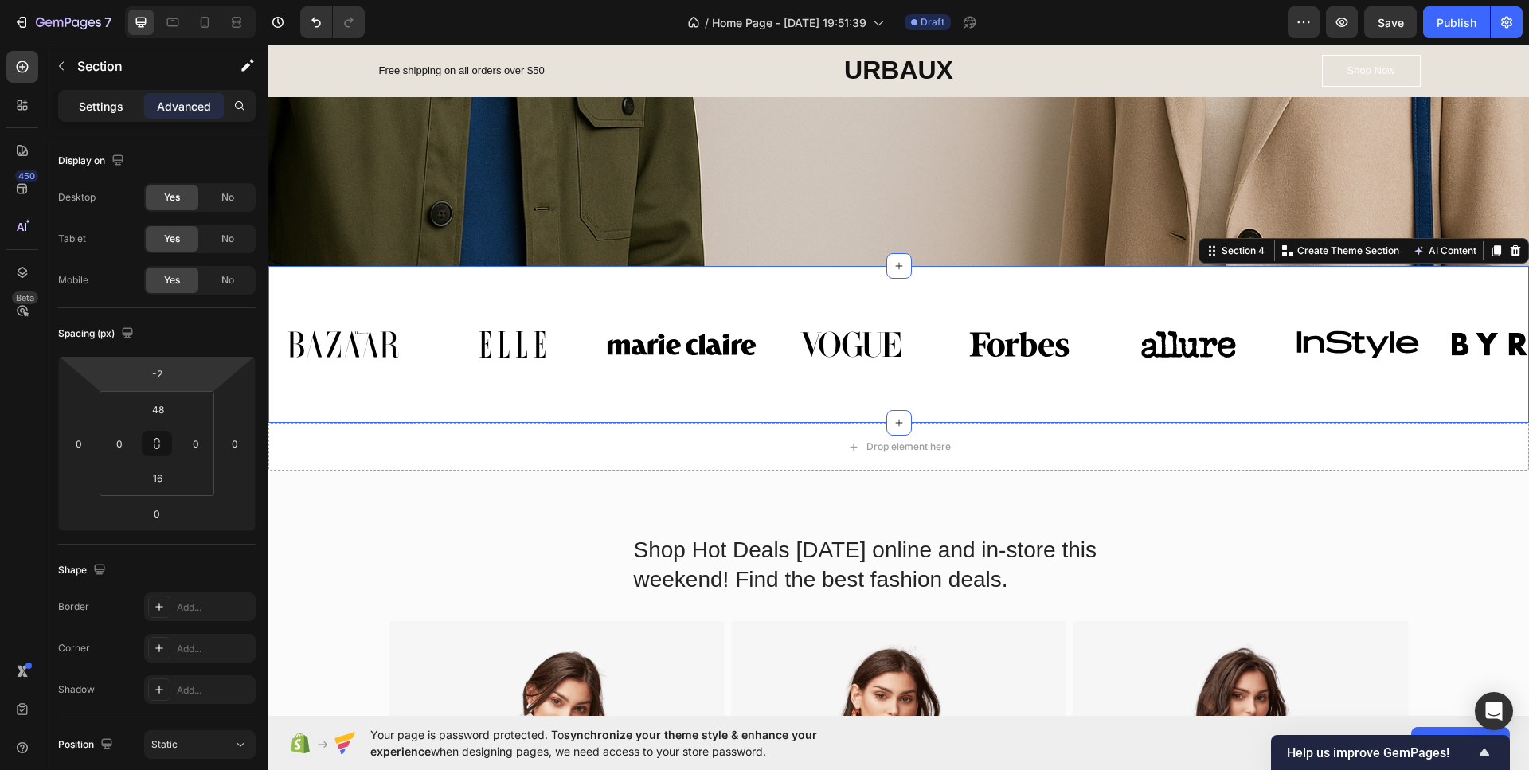
click at [107, 111] on p "Settings" at bounding box center [101, 106] width 45 height 17
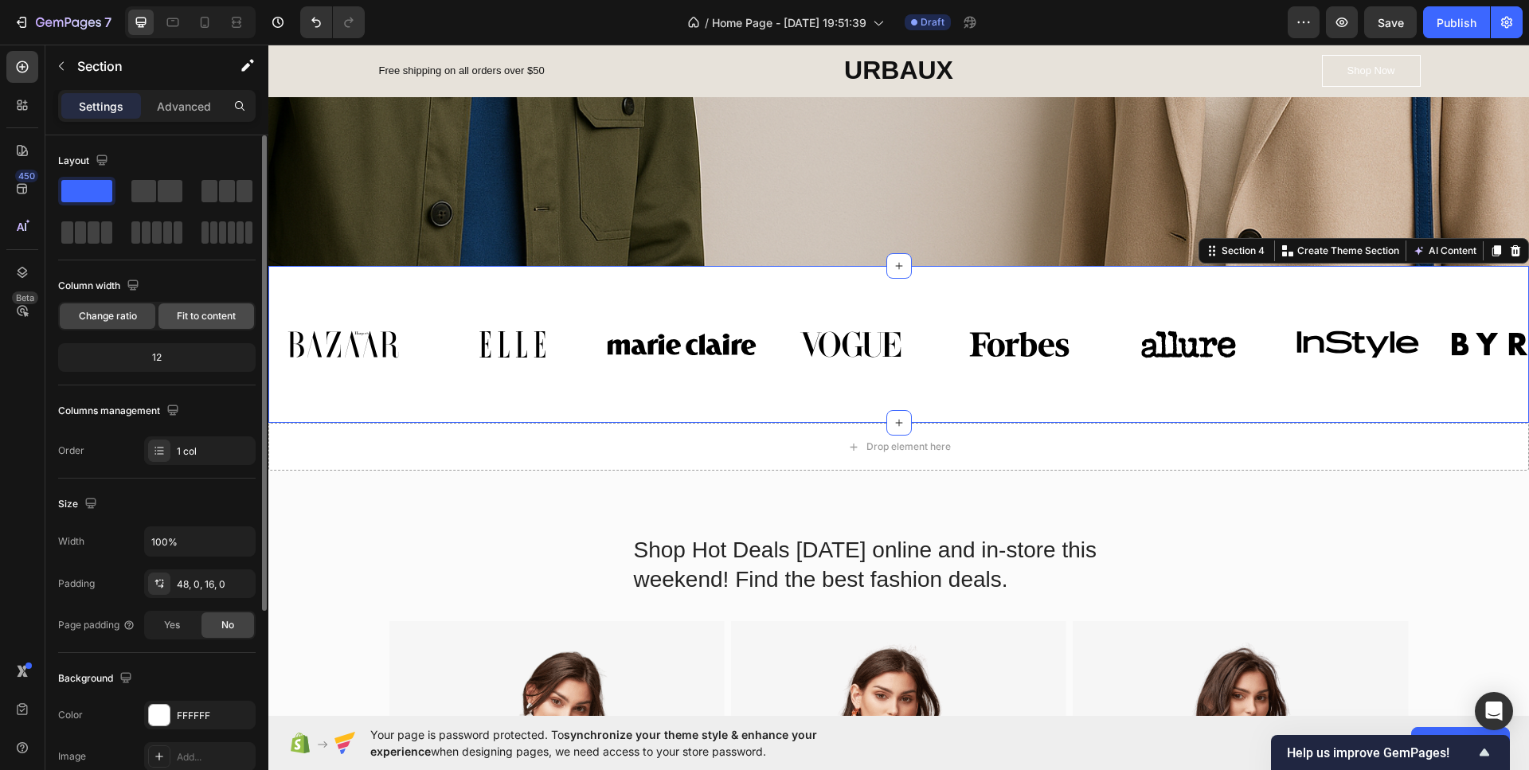
click at [201, 324] on div "Fit to content" at bounding box center [206, 315] width 96 height 25
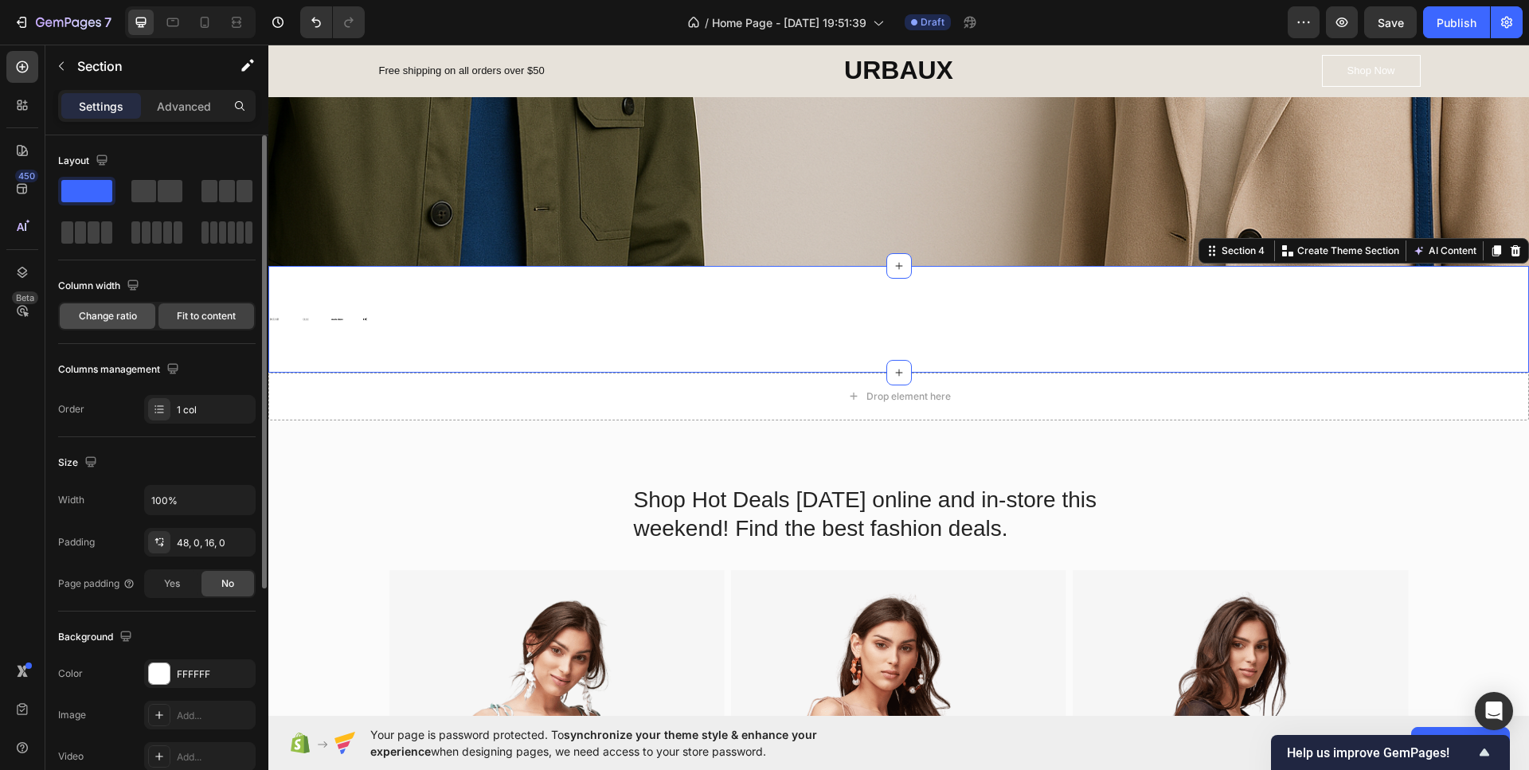
click at [122, 319] on span "Change ratio" at bounding box center [108, 316] width 58 height 14
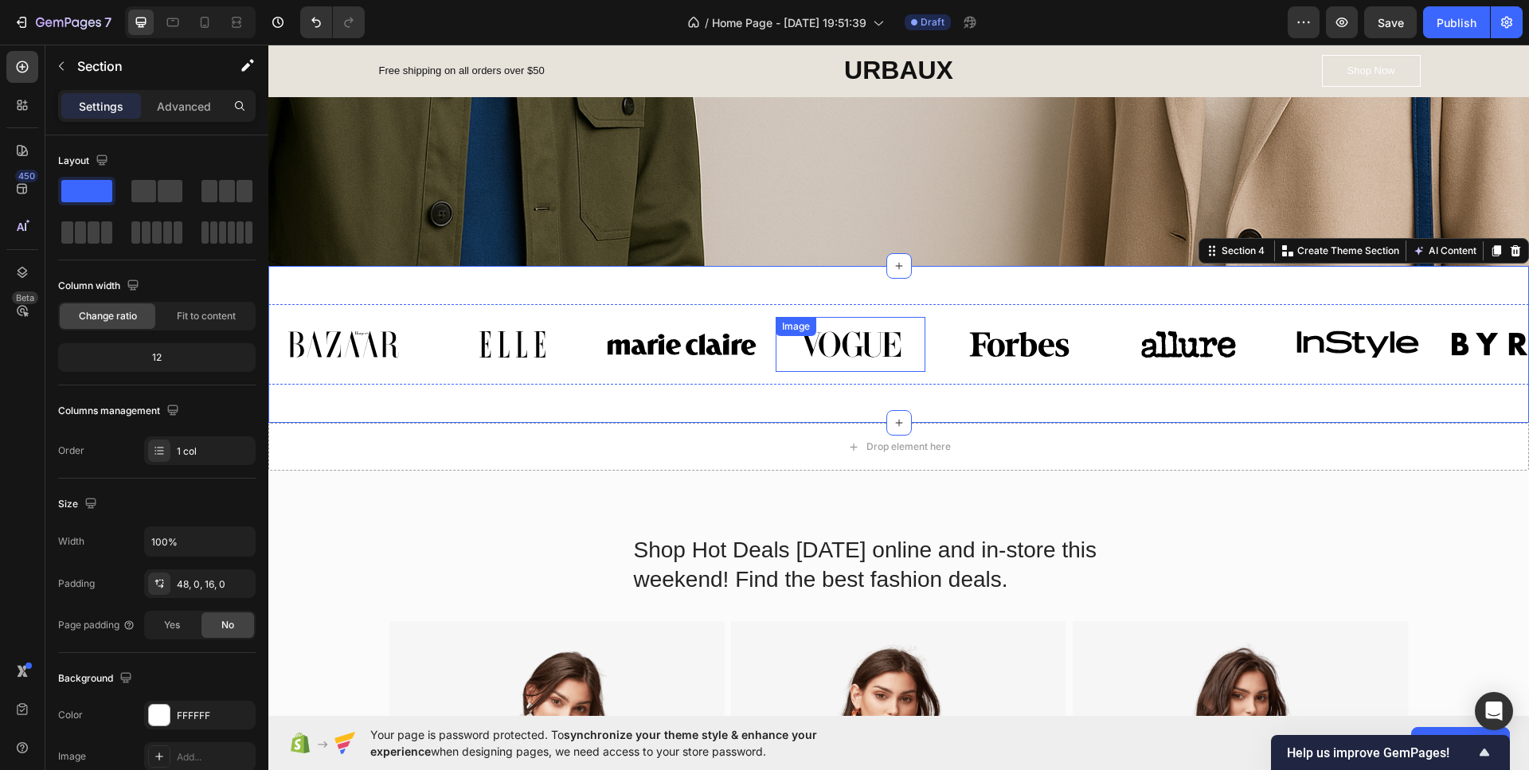
click at [830, 369] on img at bounding box center [850, 344] width 150 height 55
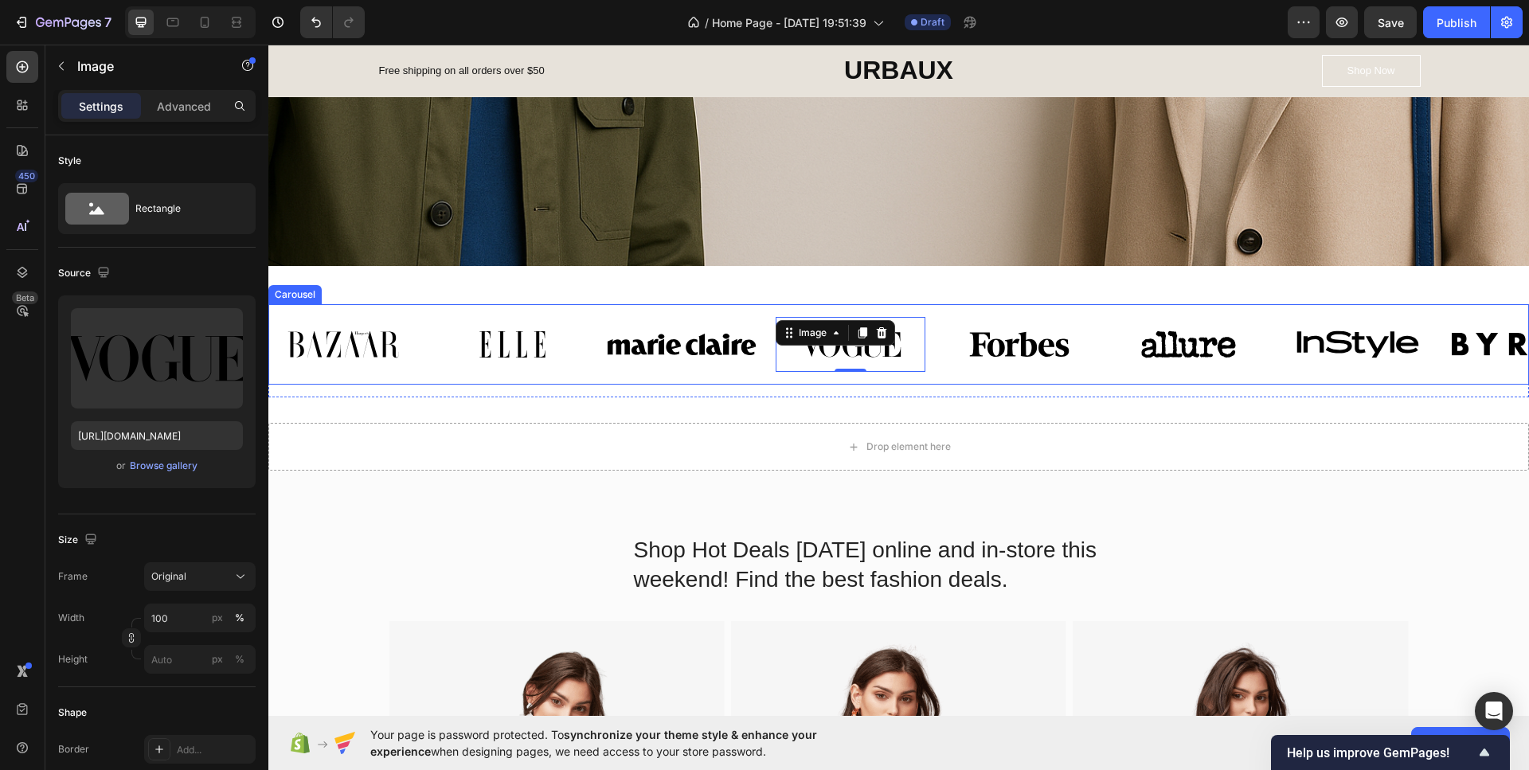
click at [736, 382] on div "Image Image Image Image 0 Image Image Image Image Carousel" at bounding box center [898, 344] width 1260 height 80
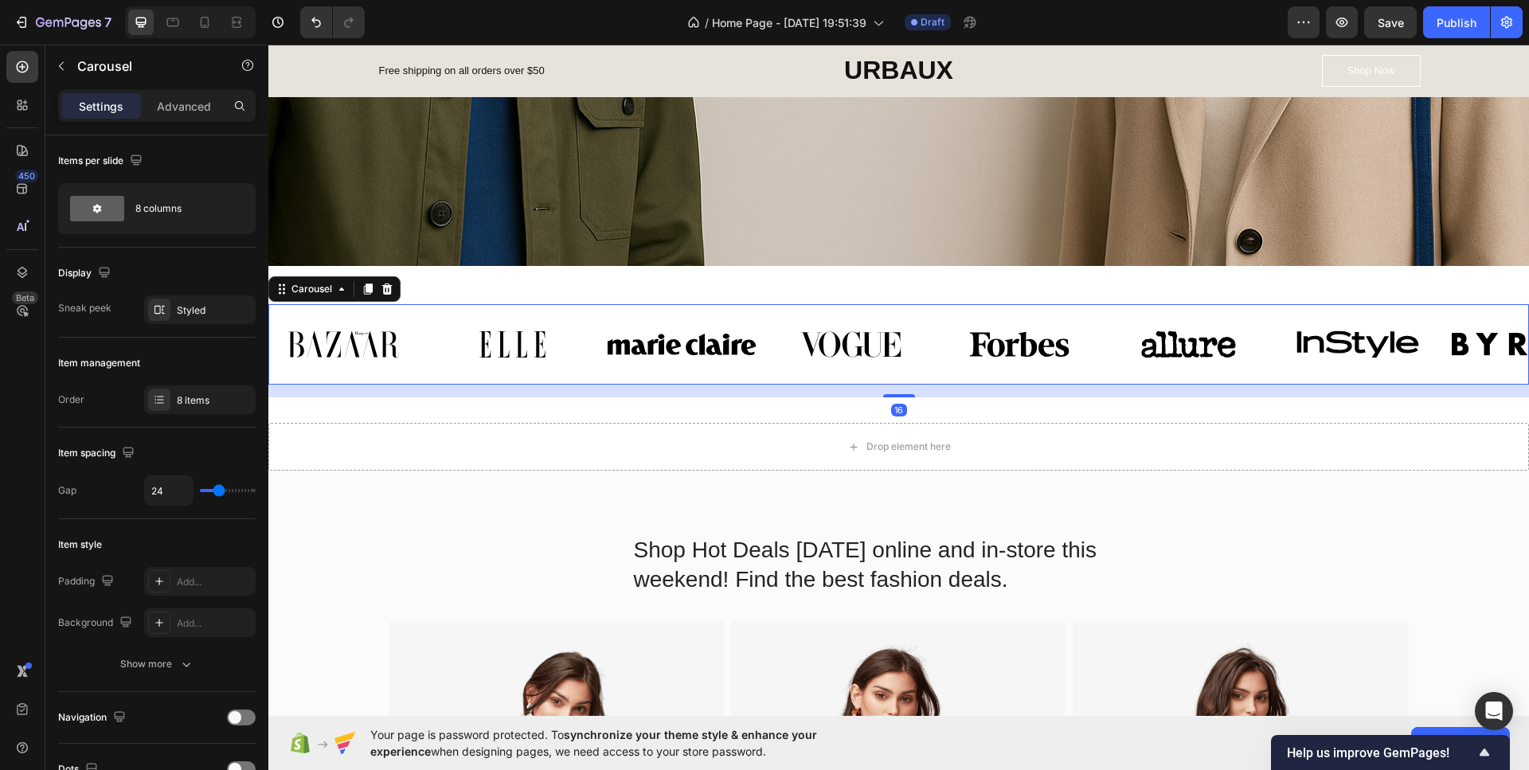
click at [496, 299] on div "Image Image Image Image Image Image Image Image Carousel 16 Row Section 4" at bounding box center [898, 344] width 1260 height 157
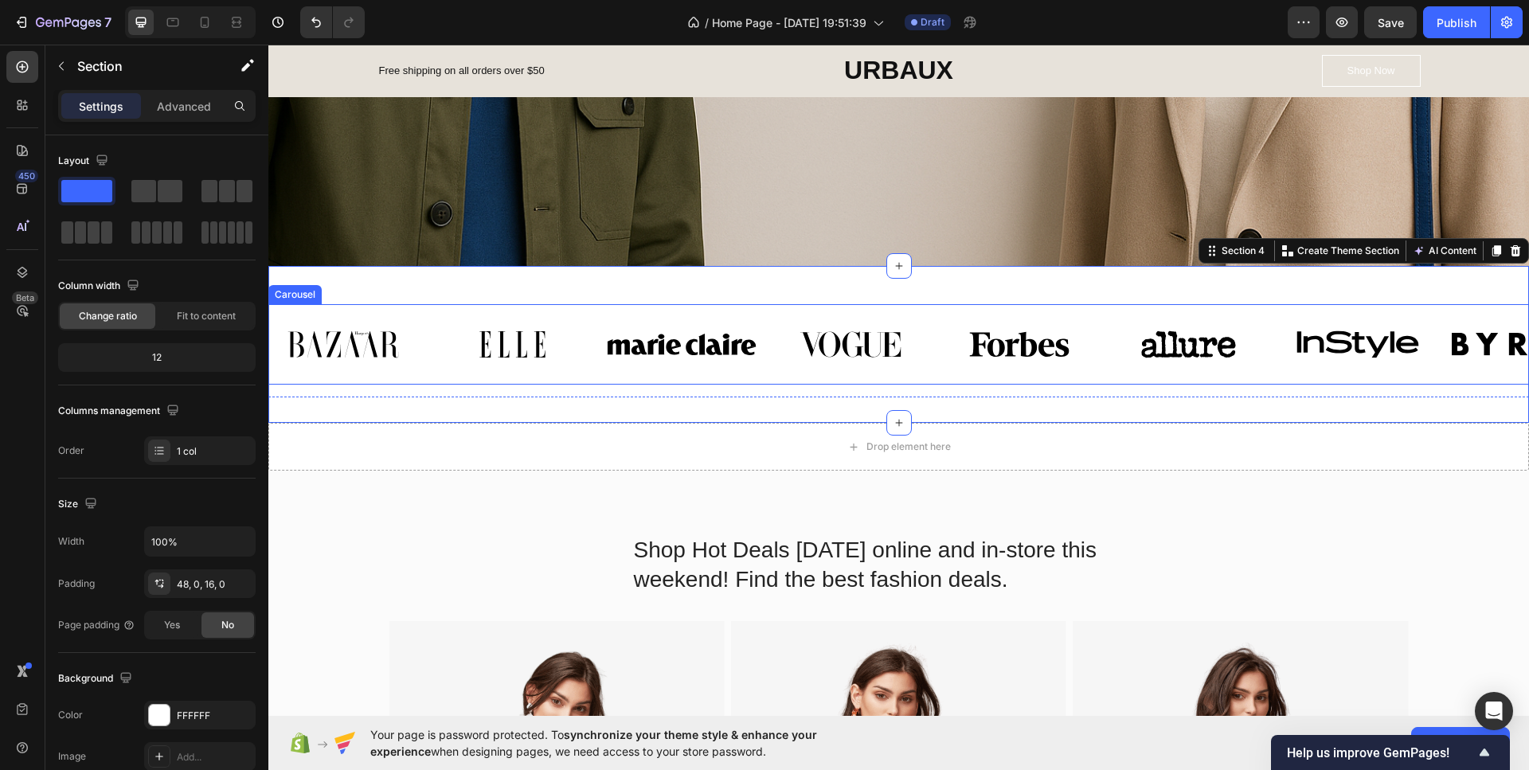
click at [488, 385] on div "Image Image Image Image Image Image Image Image Carousel" at bounding box center [898, 344] width 1260 height 80
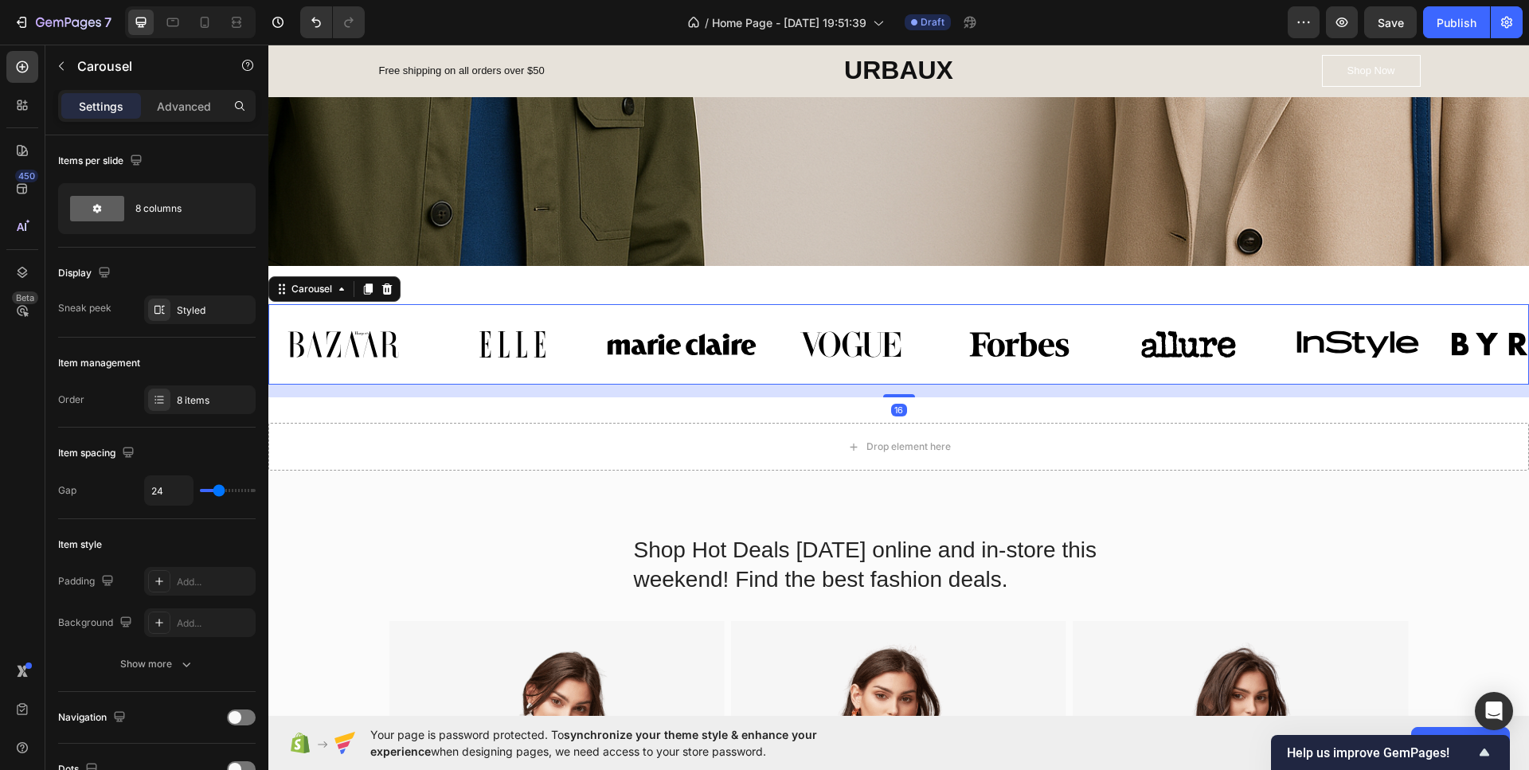
click at [514, 396] on div "16" at bounding box center [898, 391] width 1260 height 13
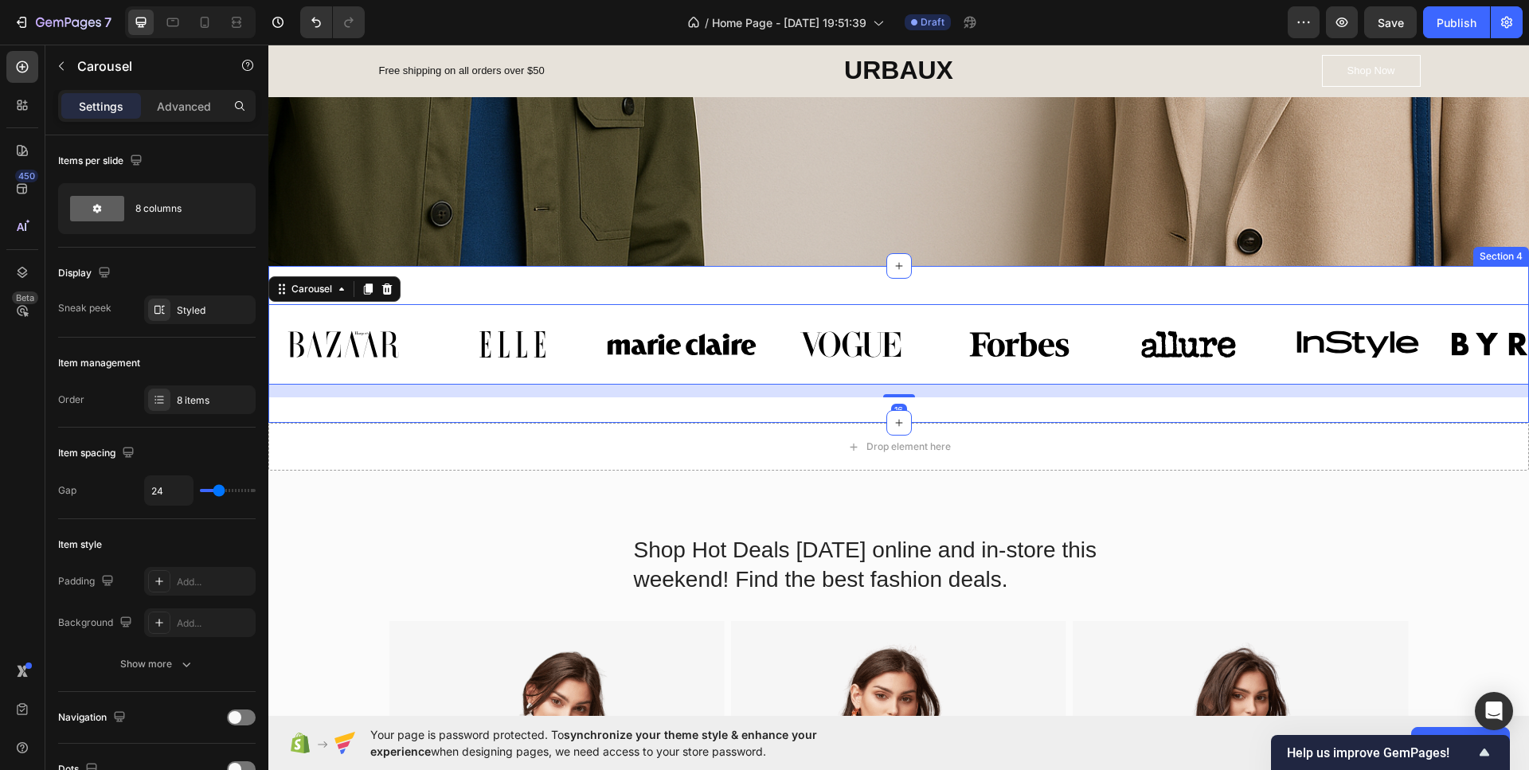
click at [514, 408] on div "Image Image Image Image Image Image Image Image Carousel 16 Row" at bounding box center [898, 357] width 1260 height 106
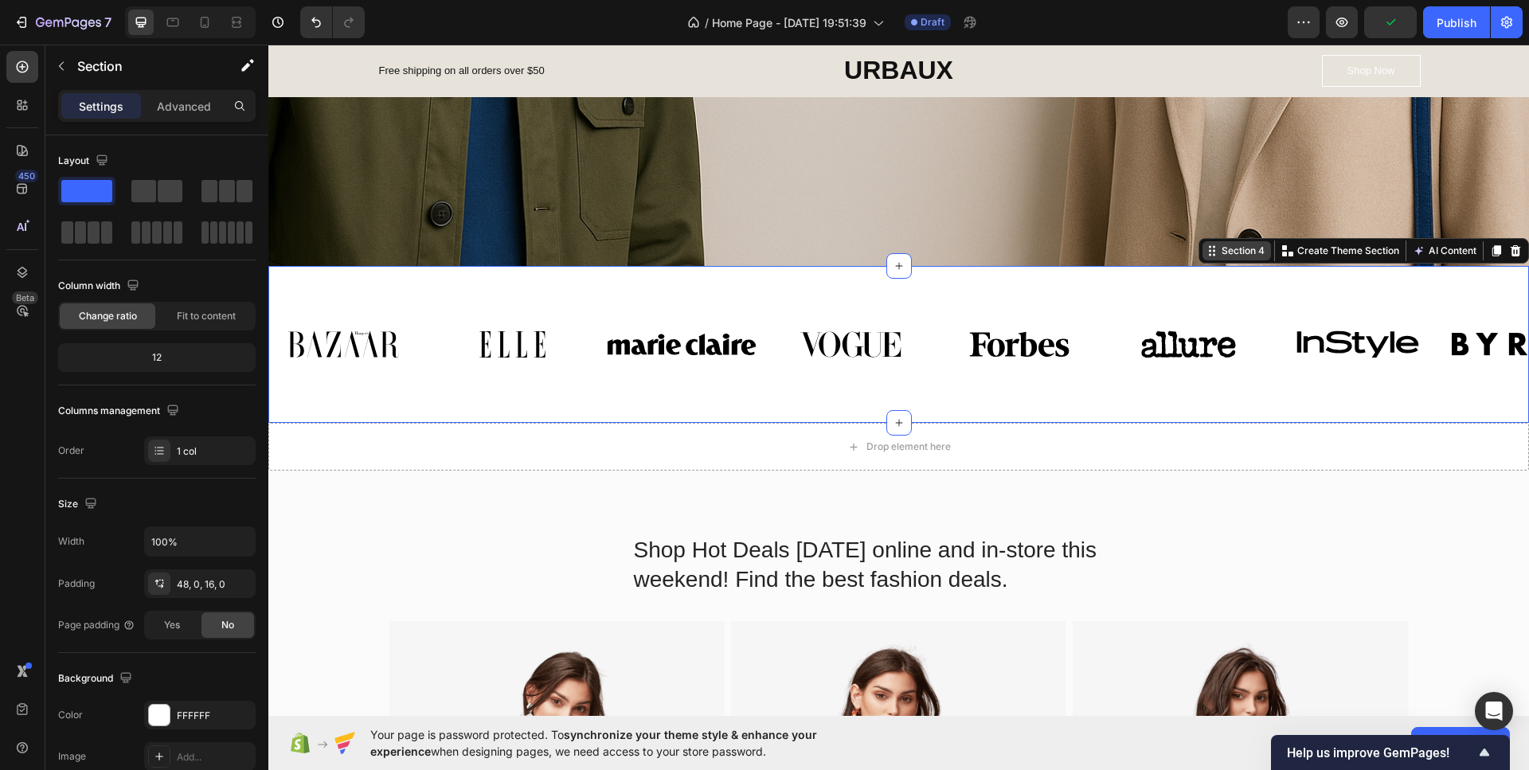
click at [1235, 259] on div "Section 4" at bounding box center [1236, 250] width 68 height 19
click at [1316, 255] on p "Create Theme Section" at bounding box center [1348, 251] width 102 height 14
click at [1412, 252] on icon at bounding box center [1418, 250] width 13 height 13
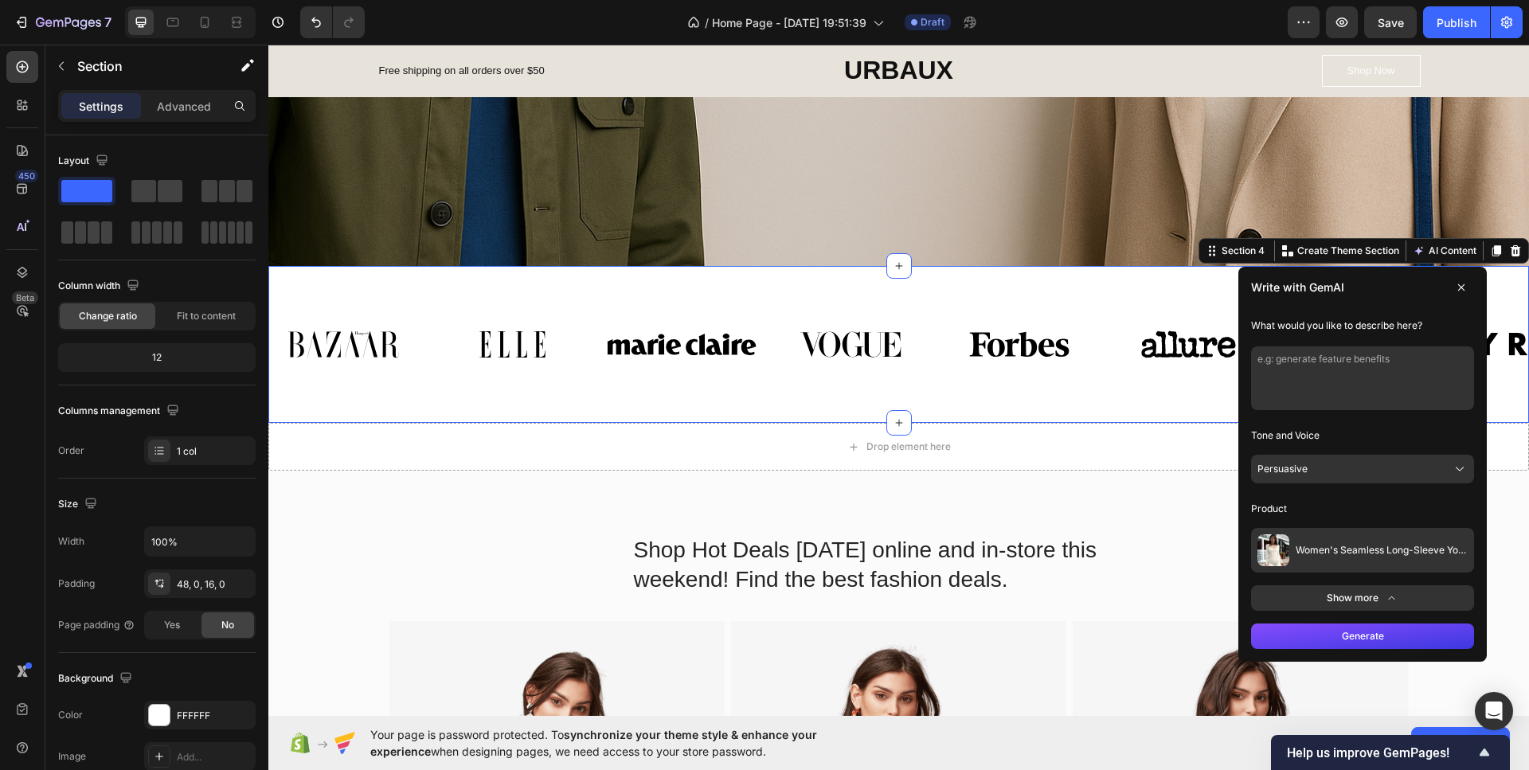
click at [1323, 368] on textarea at bounding box center [1362, 378] width 223 height 64
click at [1330, 361] on textarea at bounding box center [1362, 378] width 223 height 64
click at [1330, 362] on textarea at bounding box center [1362, 378] width 223 height 64
type textarea "generate image and deals to feature the phrase: The Most Sells."
click at [1361, 641] on button "Generate" at bounding box center [1362, 635] width 223 height 25
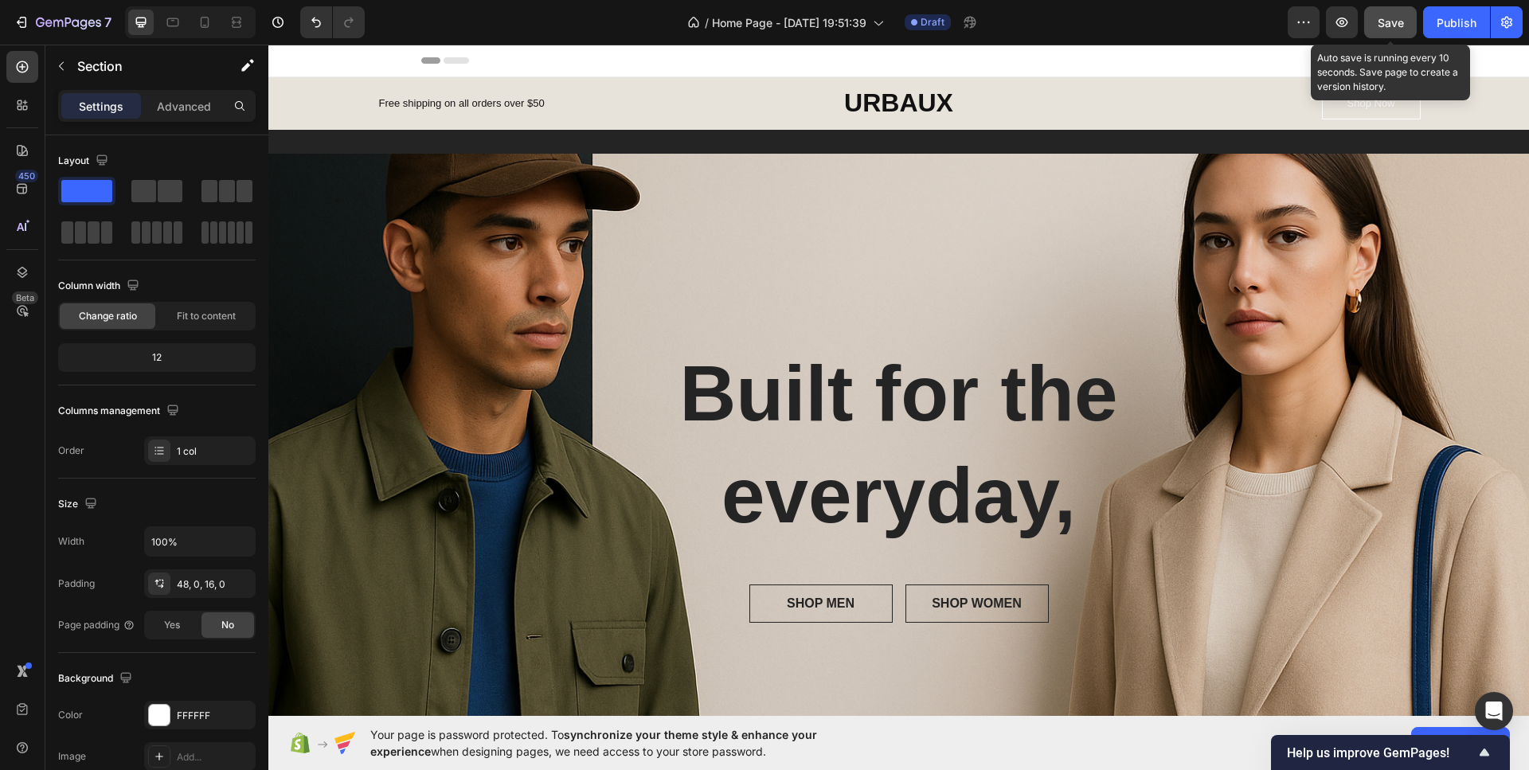
click at [1385, 25] on span "Save" at bounding box center [1390, 23] width 26 height 14
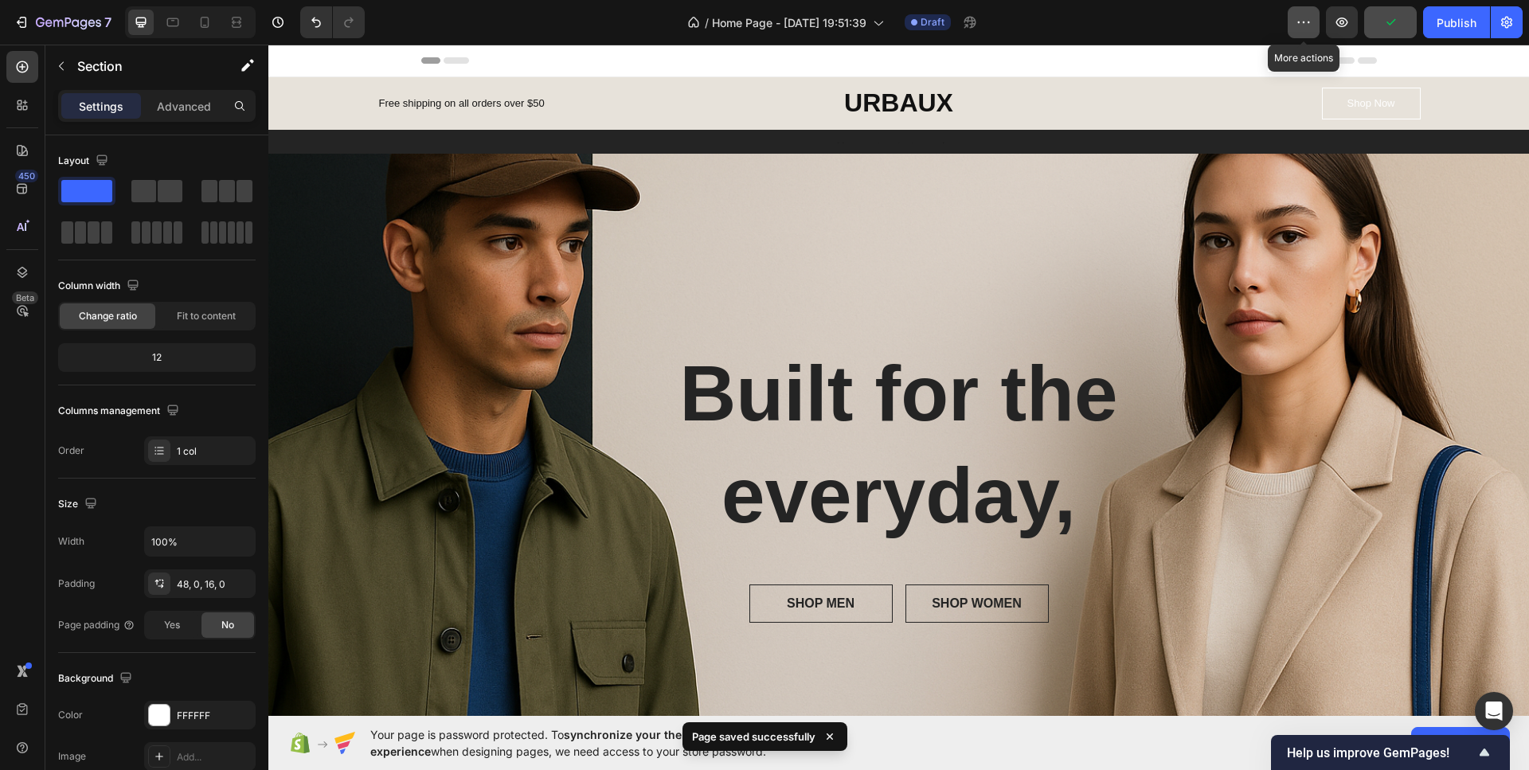
click at [1306, 22] on icon "button" at bounding box center [1303, 22] width 16 height 16
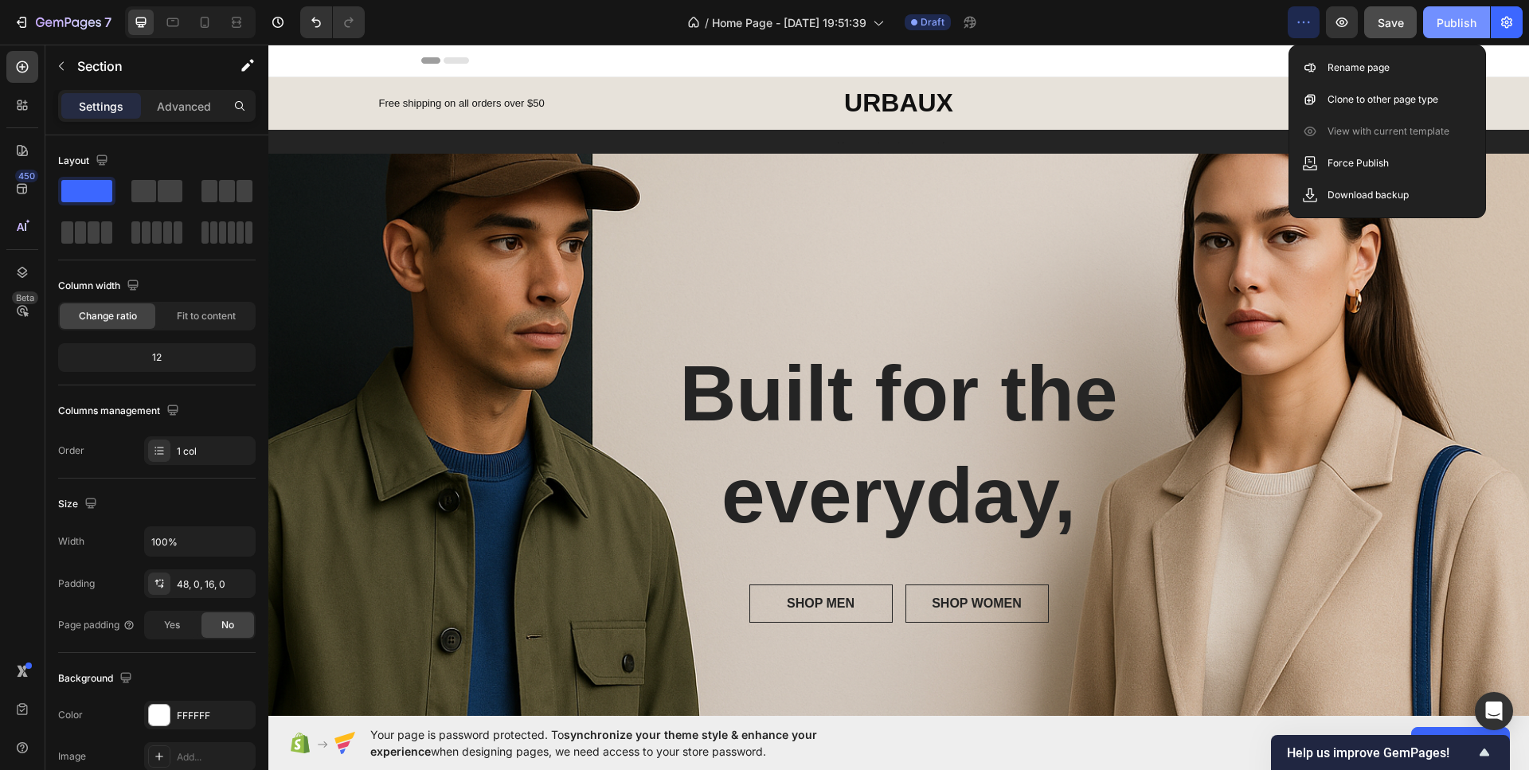
click at [1450, 26] on div "Publish" at bounding box center [1456, 22] width 40 height 17
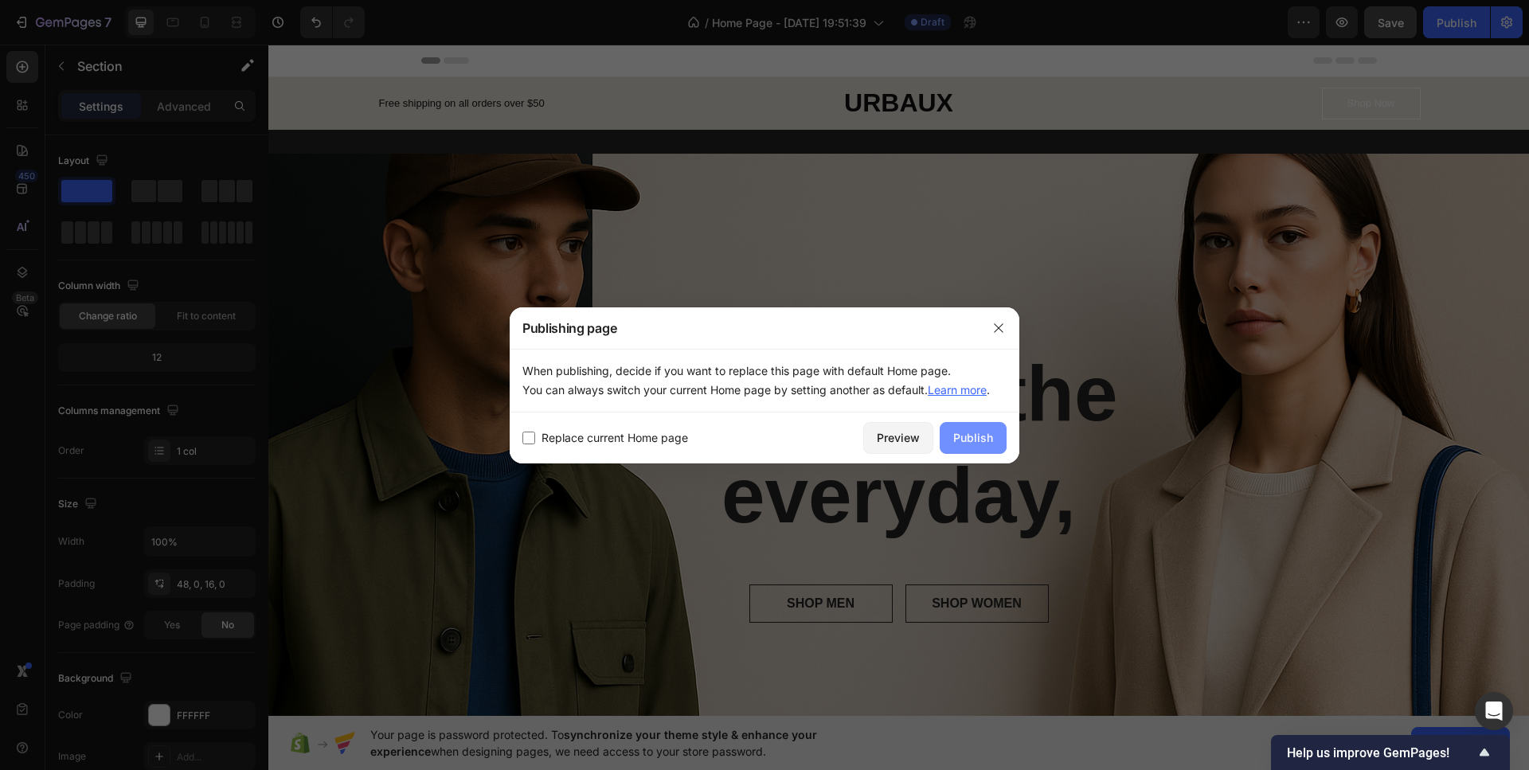
click at [970, 438] on div "Publish" at bounding box center [973, 437] width 40 height 17
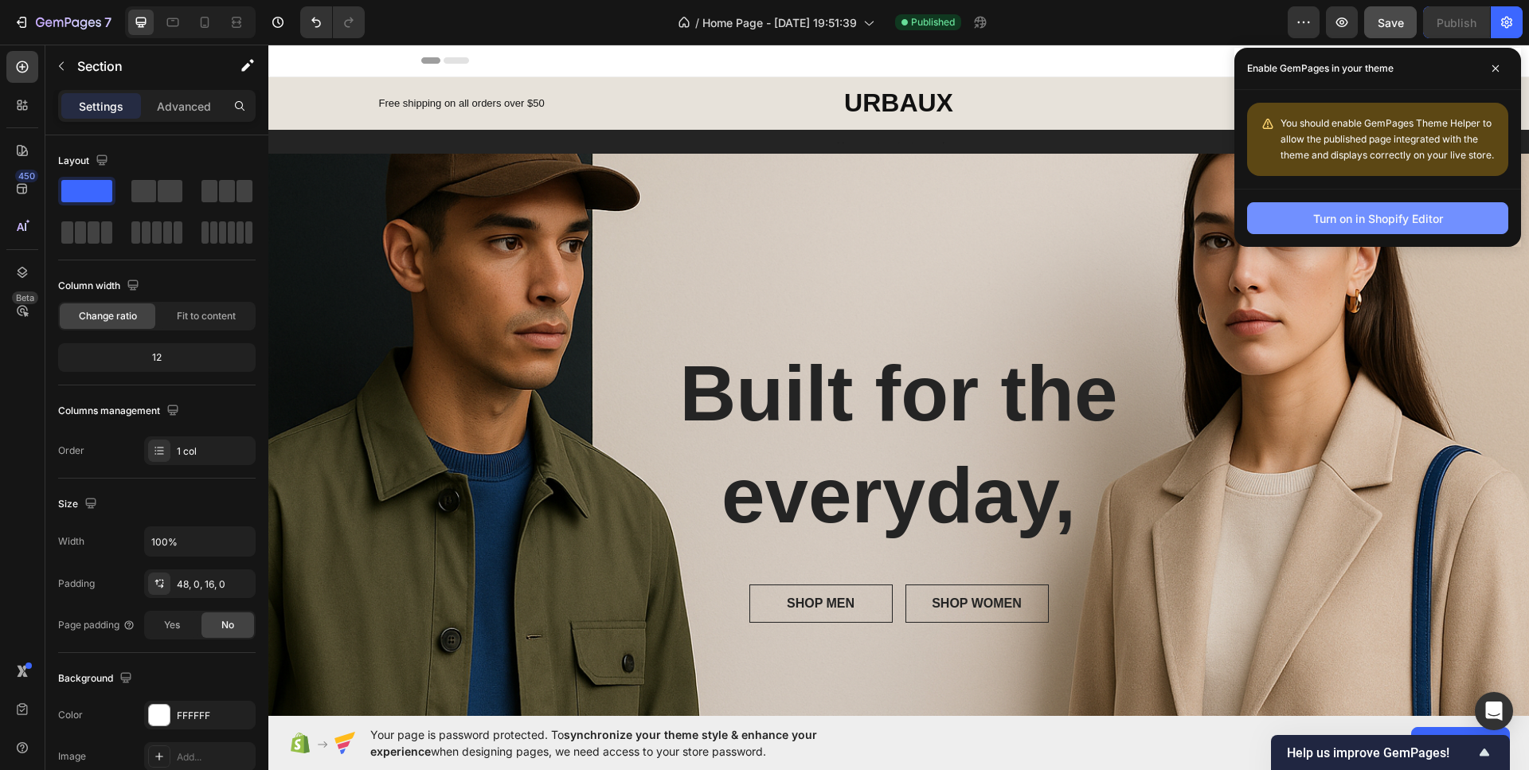
click at [1381, 225] on div "Turn on in Shopify Editor" at bounding box center [1378, 218] width 130 height 17
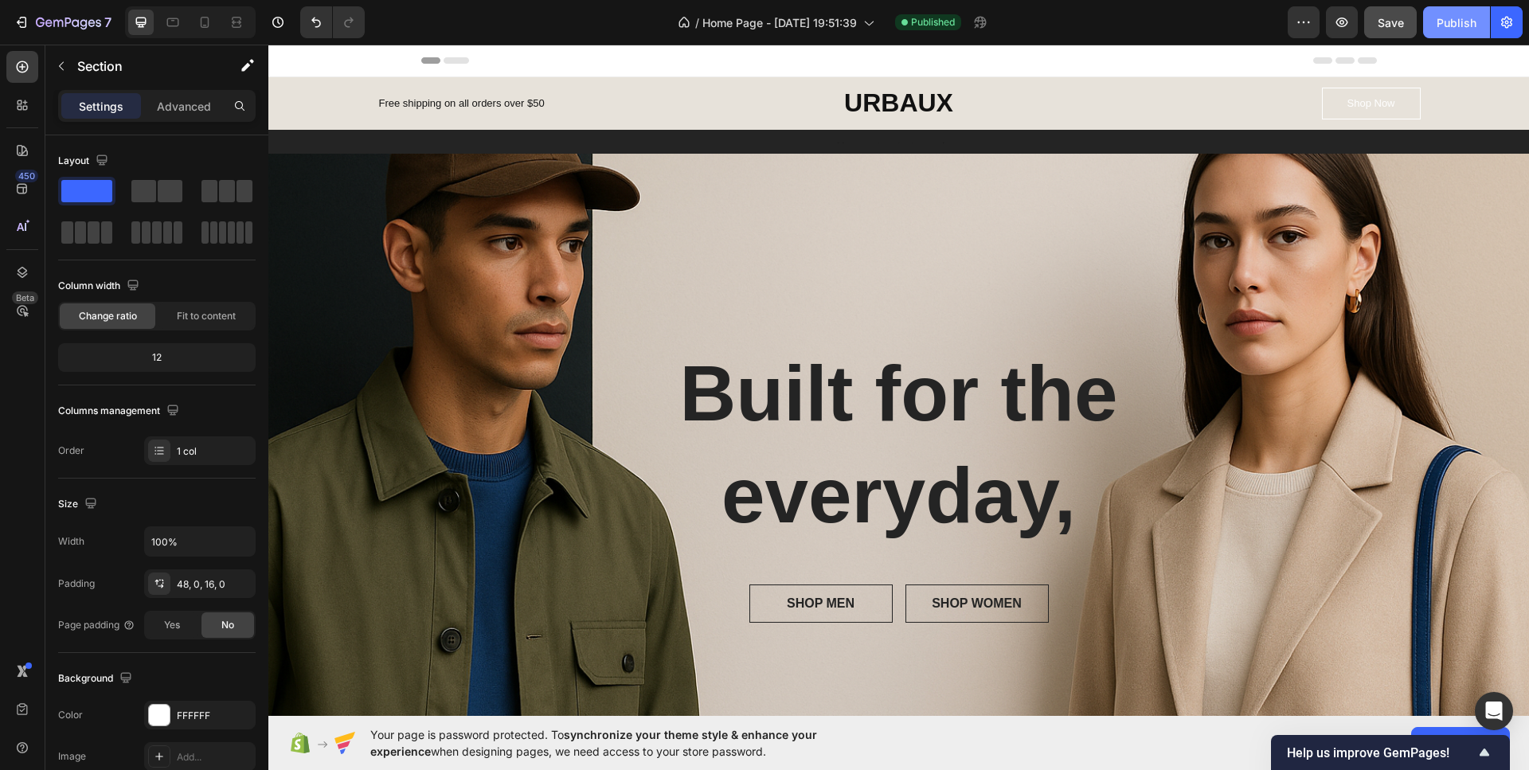
click at [1456, 26] on div "Publish" at bounding box center [1456, 22] width 40 height 17
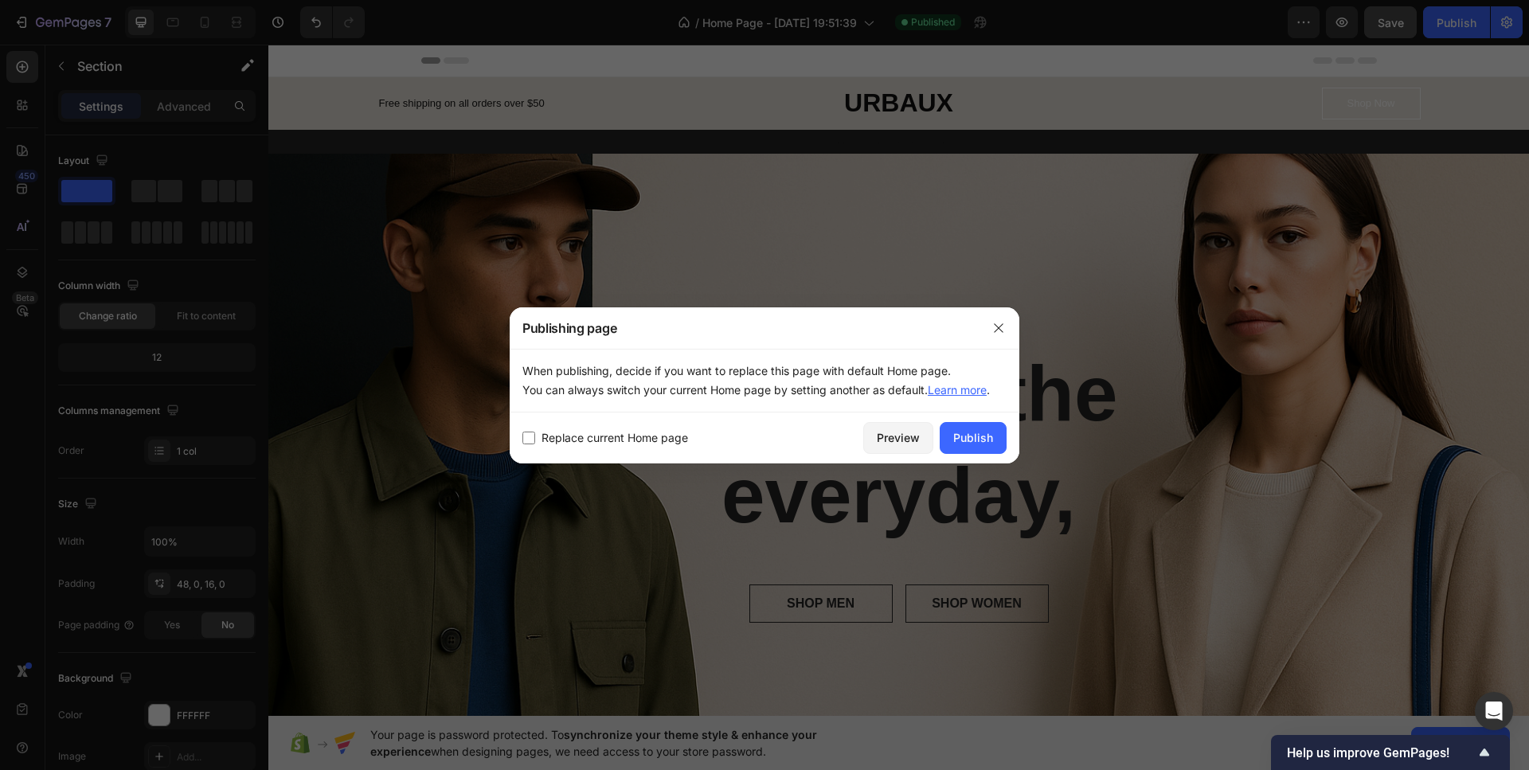
click at [646, 440] on span "Replace current Home page" at bounding box center [614, 437] width 146 height 19
checkbox input "true"
click at [961, 440] on div "Publish" at bounding box center [973, 437] width 40 height 17
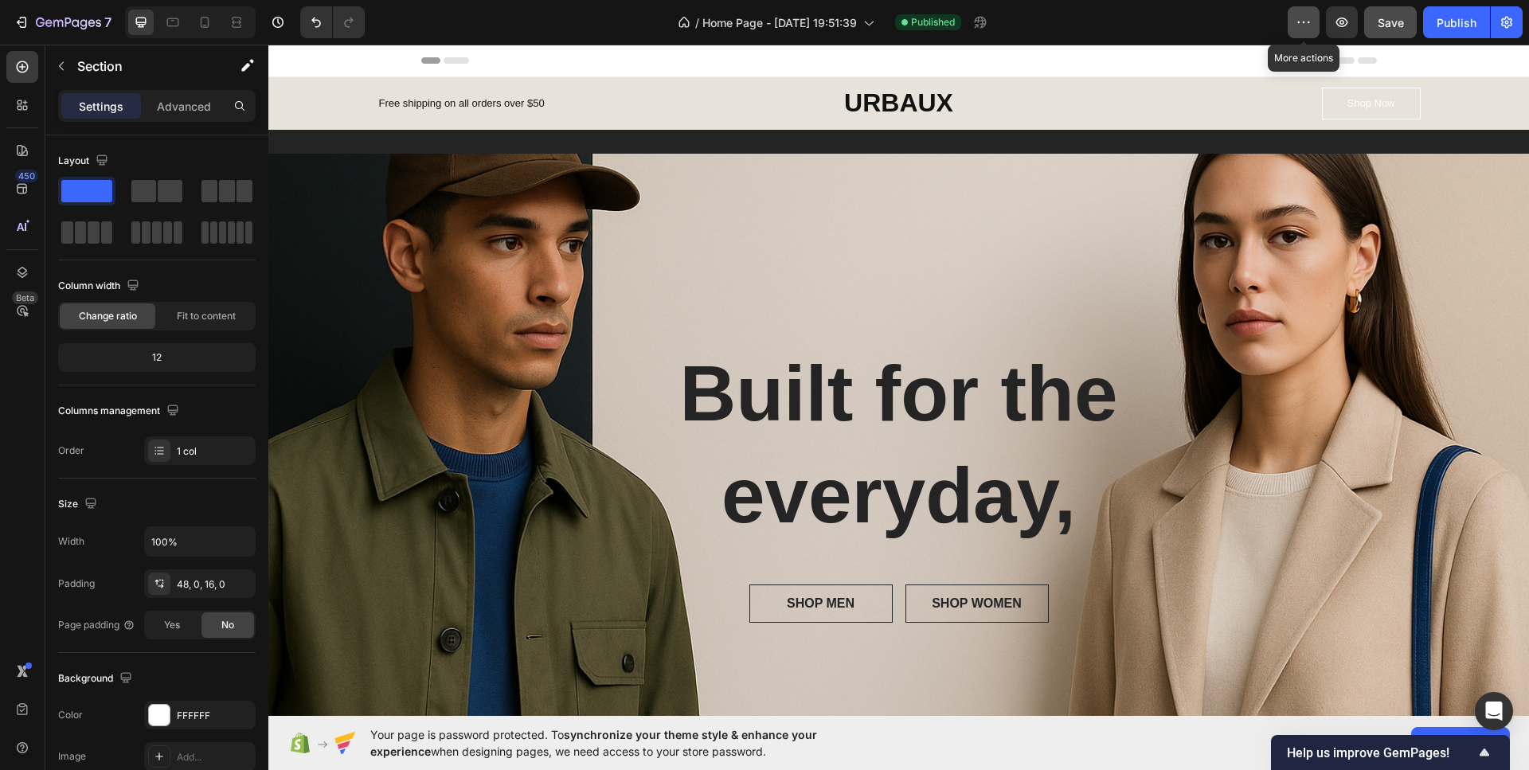
click at [1291, 18] on button "button" at bounding box center [1303, 22] width 32 height 32
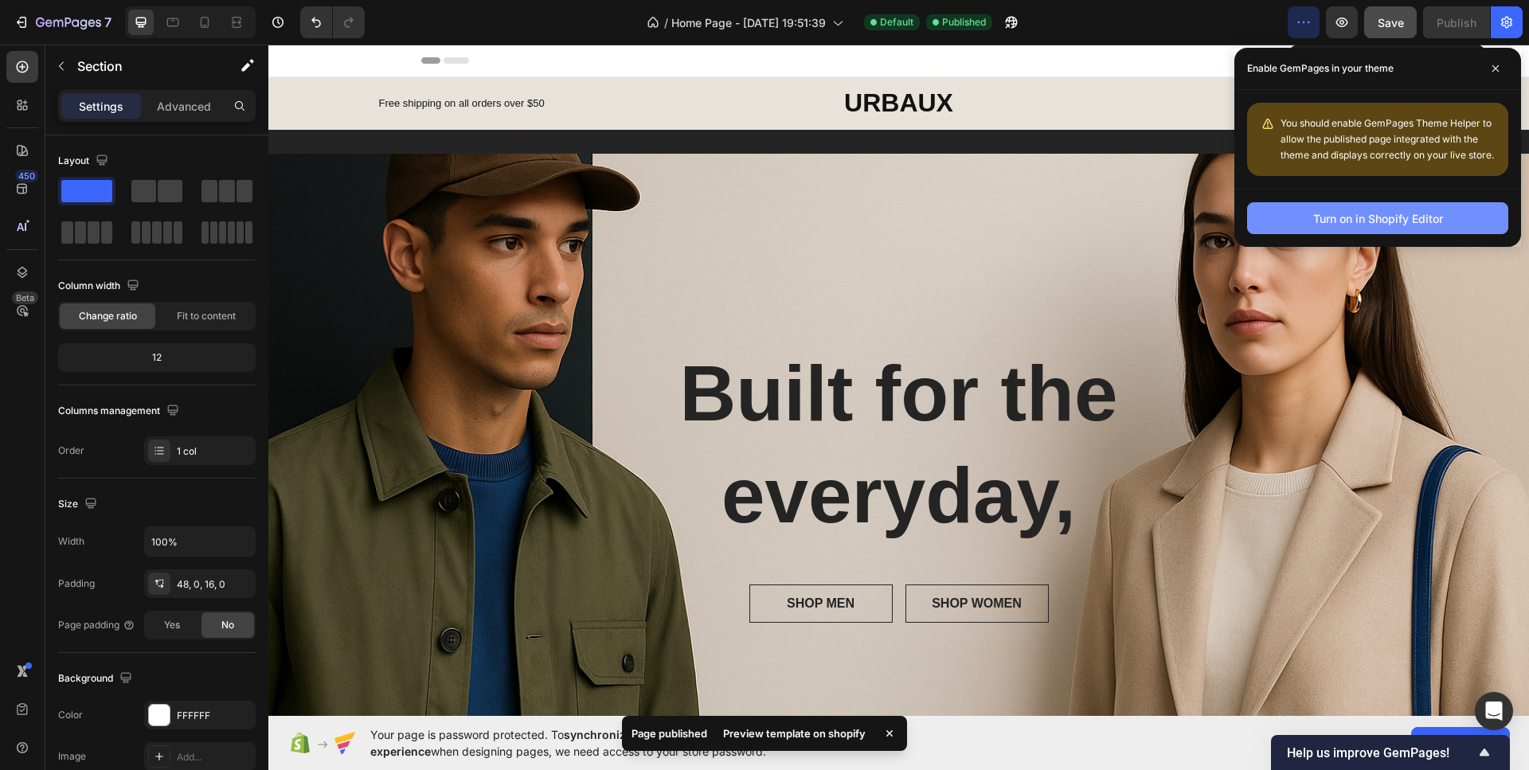
click at [1372, 222] on div "Turn on in Shopify Editor" at bounding box center [1378, 218] width 130 height 17
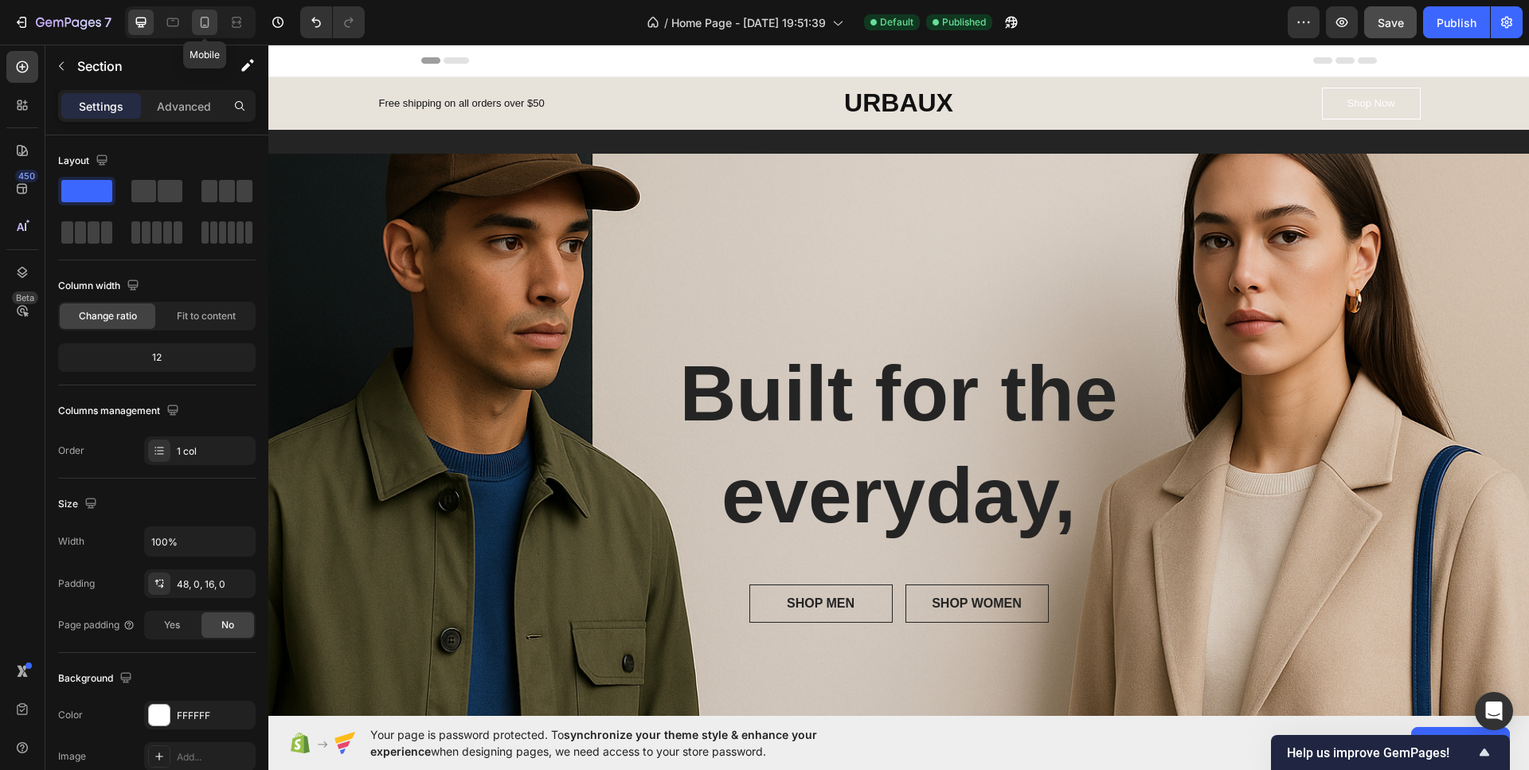
click at [198, 23] on icon at bounding box center [205, 22] width 16 height 16
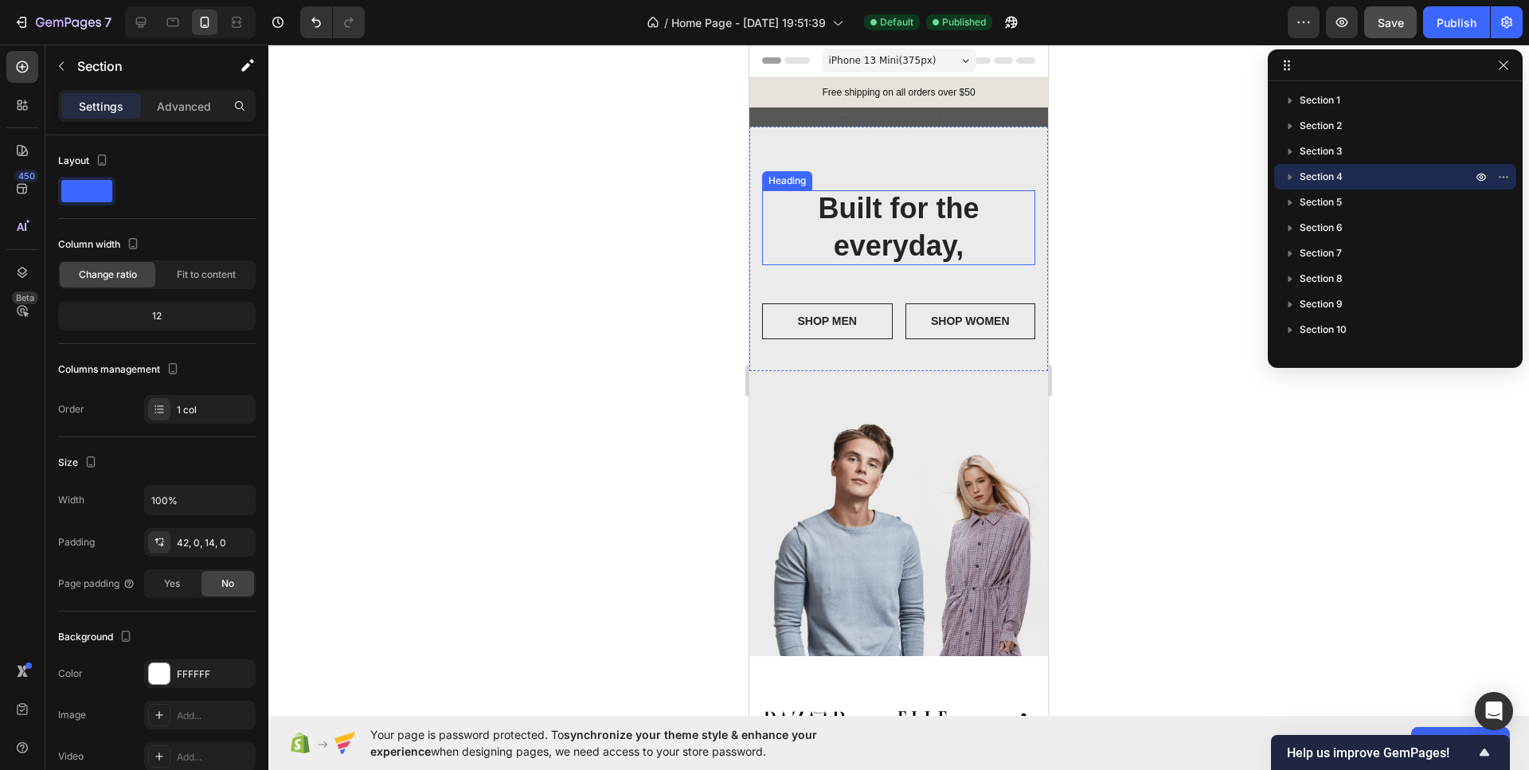
click at [776, 237] on h2 "Built for the everyday," at bounding box center [899, 227] width 248 height 75
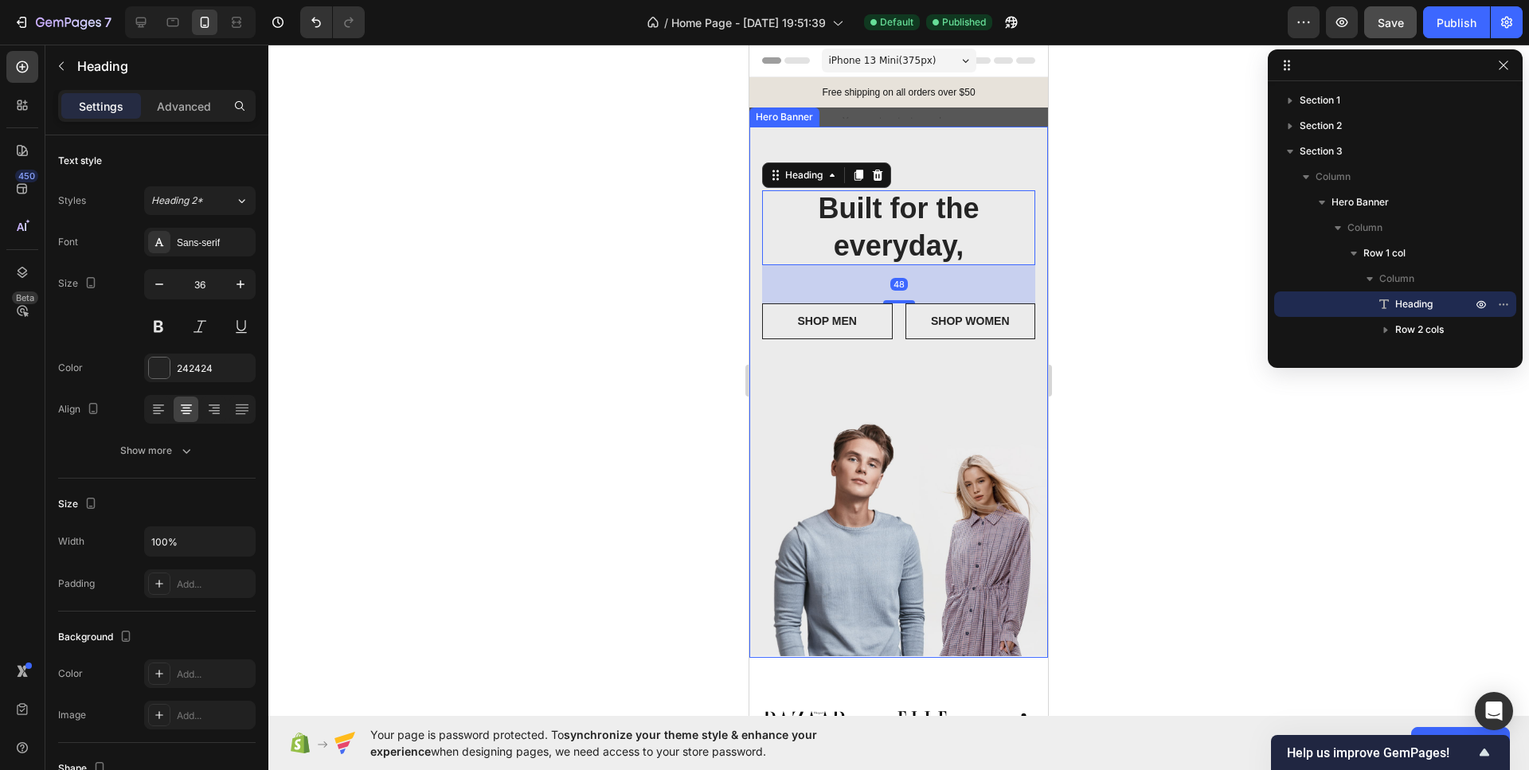
click at [791, 406] on div "Overlay" at bounding box center [898, 392] width 299 height 531
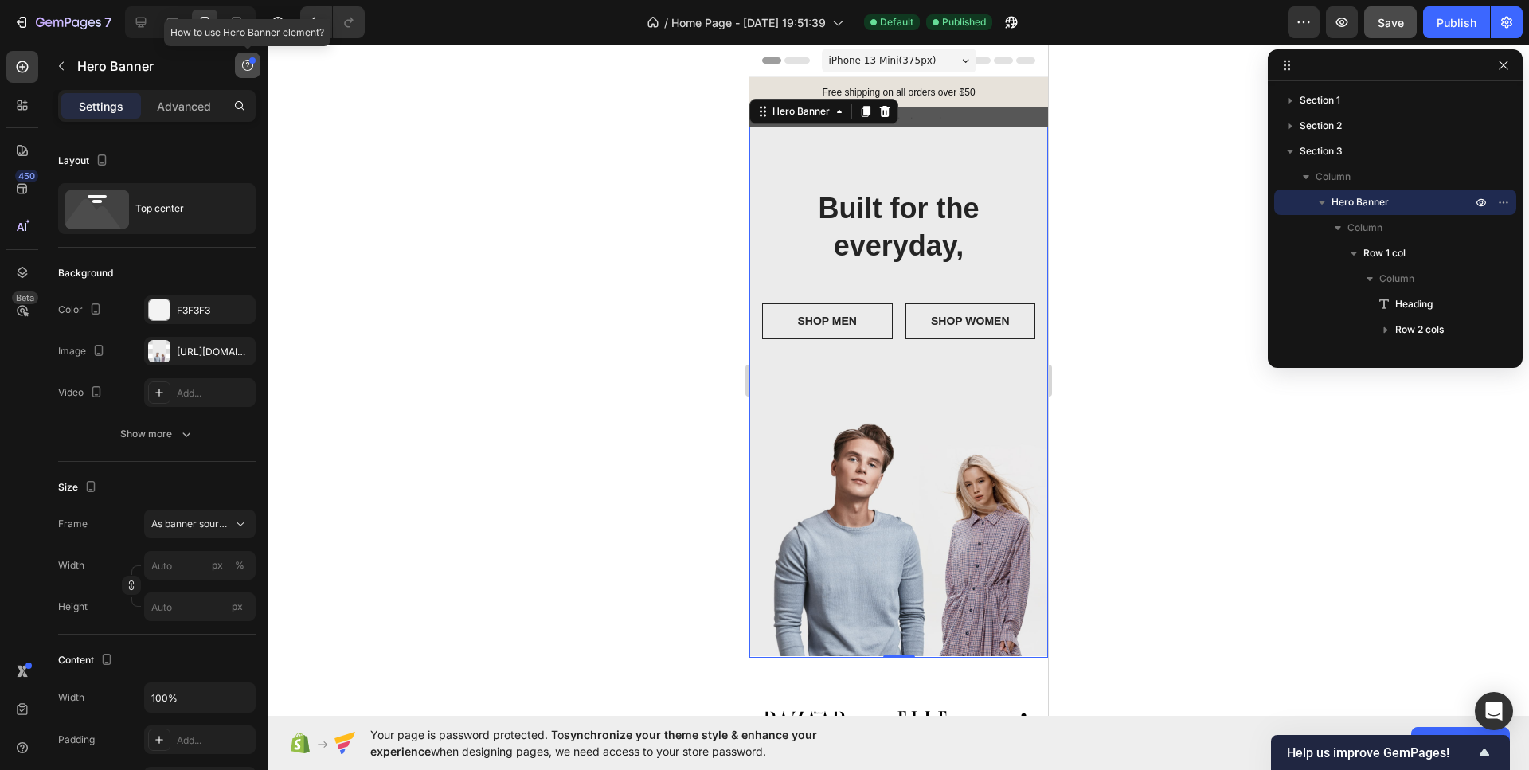
click at [244, 66] on icon "button" at bounding box center [247, 65] width 13 height 13
click at [239, 24] on icon at bounding box center [238, 22] width 5 height 4
type input "100"
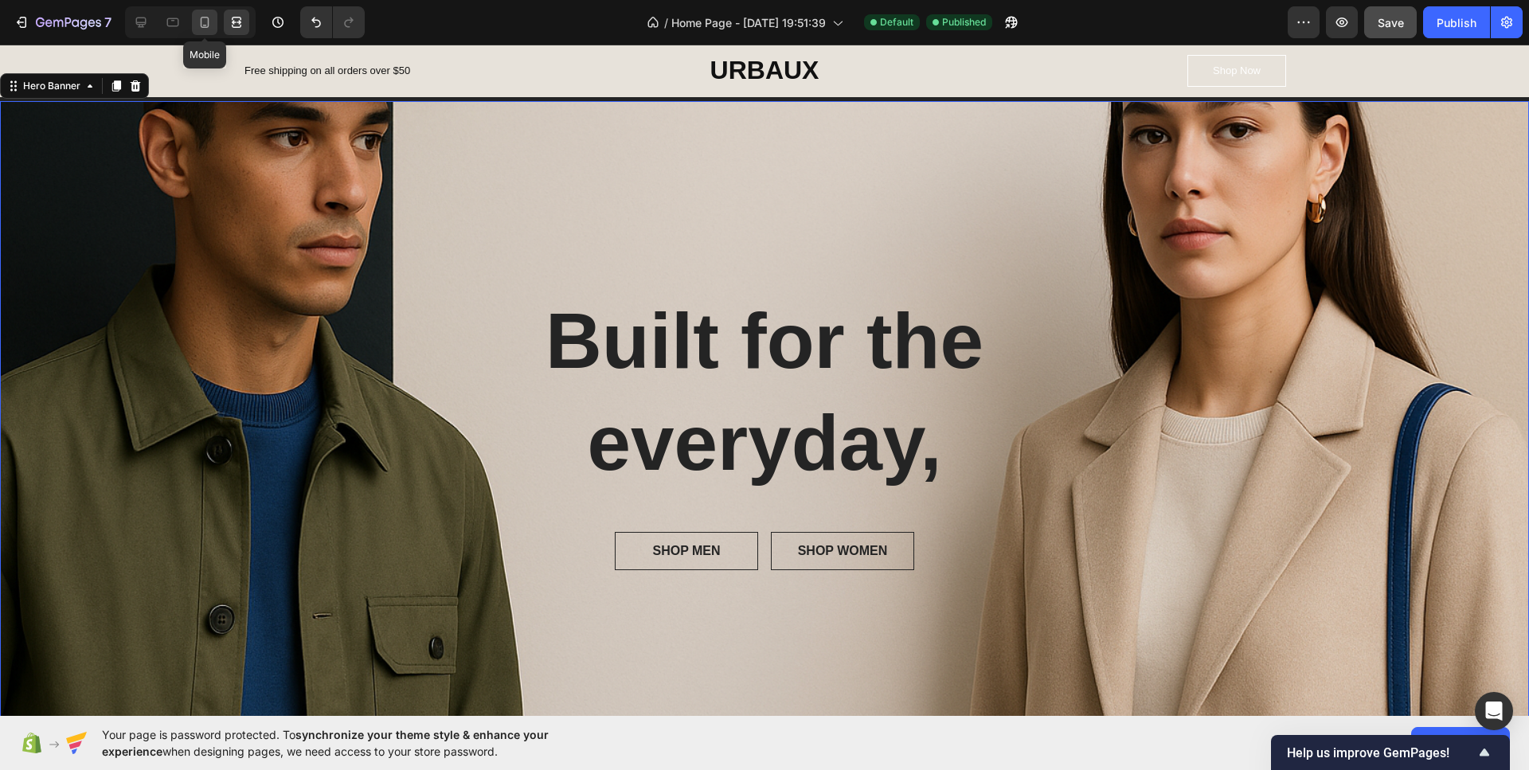
scroll to position [53, 0]
click at [140, 23] on icon at bounding box center [141, 23] width 10 height 10
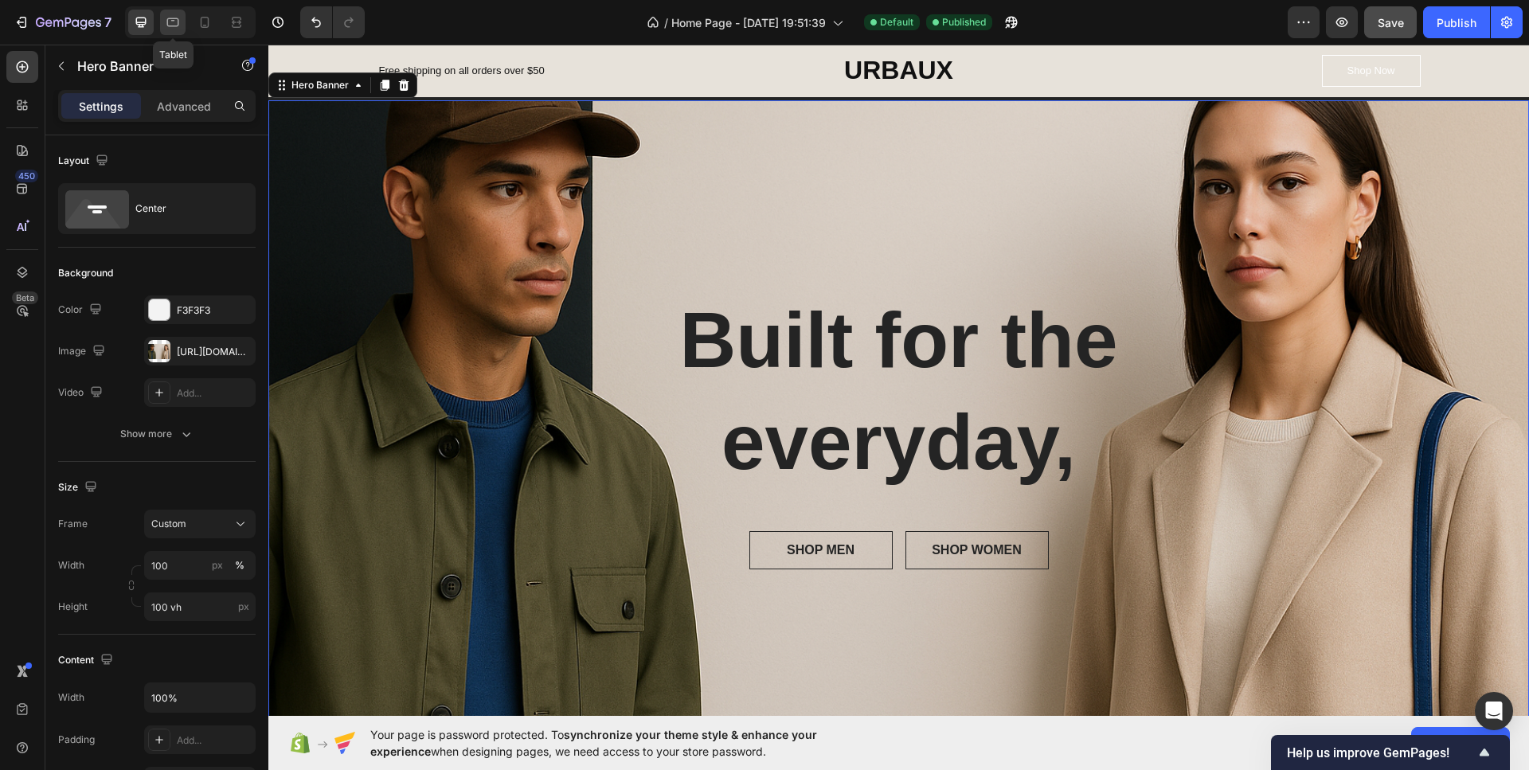
click at [179, 25] on icon at bounding box center [173, 22] width 16 height 16
type input "Auto"
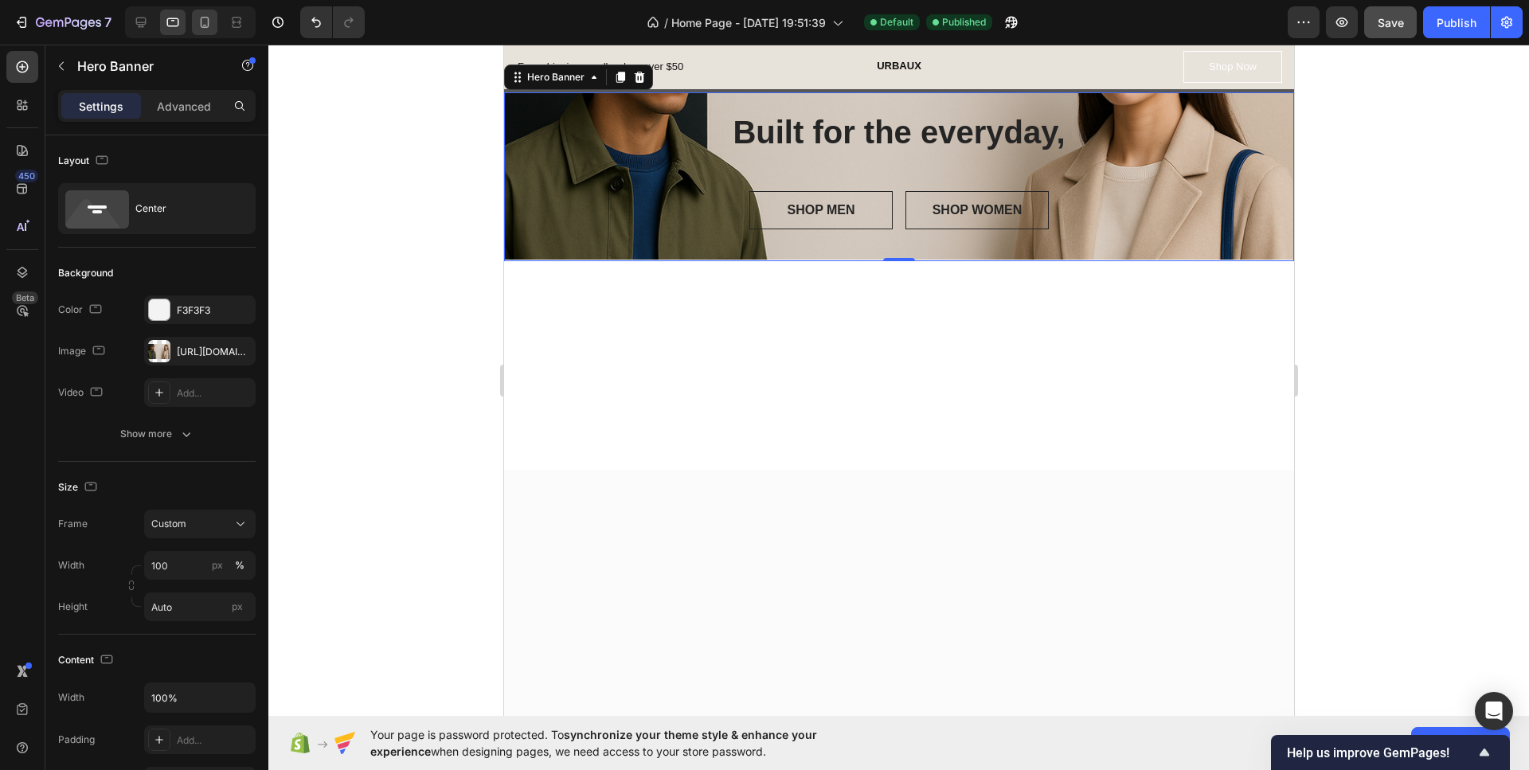
click at [195, 24] on div at bounding box center [204, 22] width 25 height 25
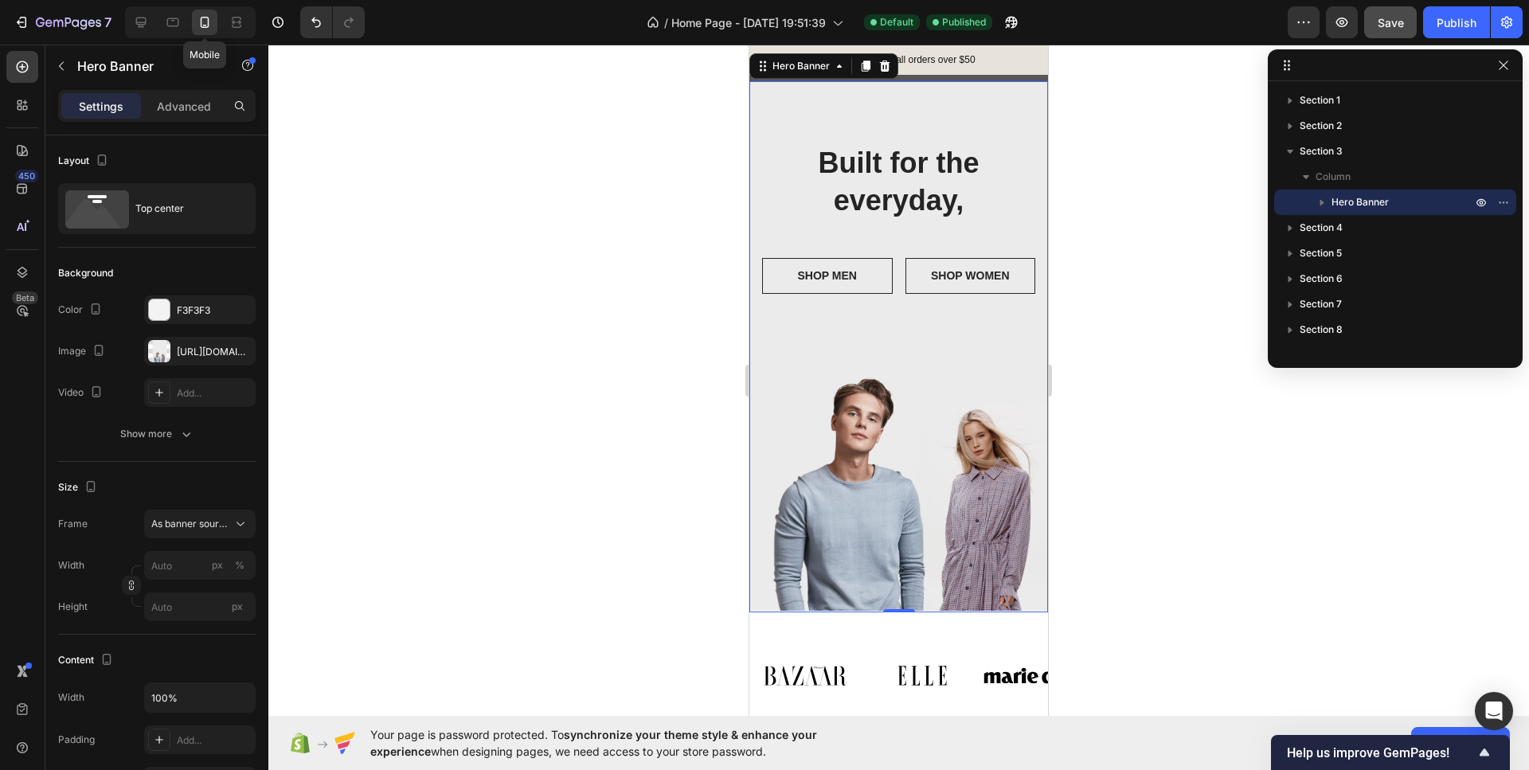
scroll to position [26, 0]
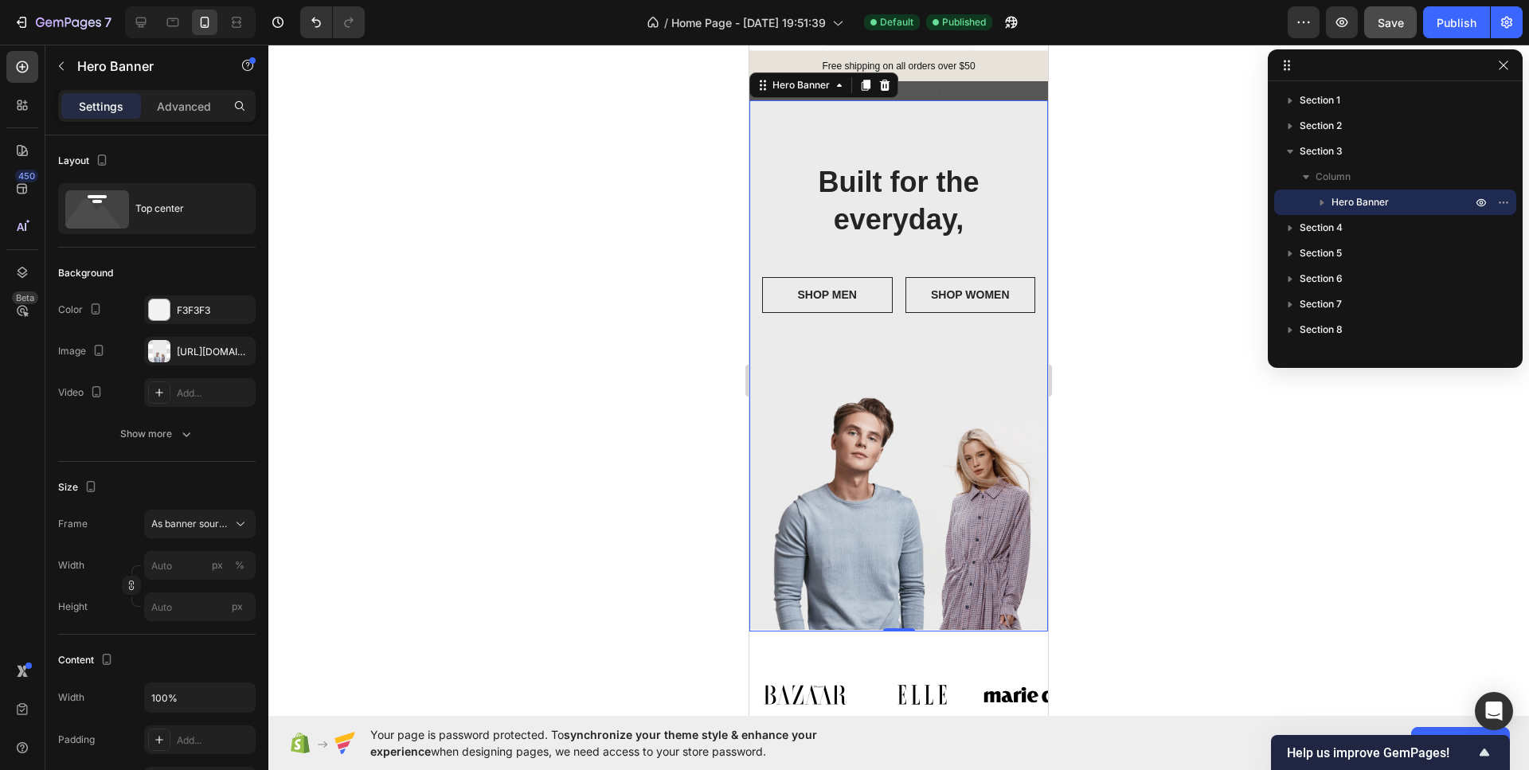
click at [151, 36] on div at bounding box center [190, 22] width 131 height 32
click at [165, 25] on icon at bounding box center [173, 22] width 16 height 16
type input "100"
type input "Auto"
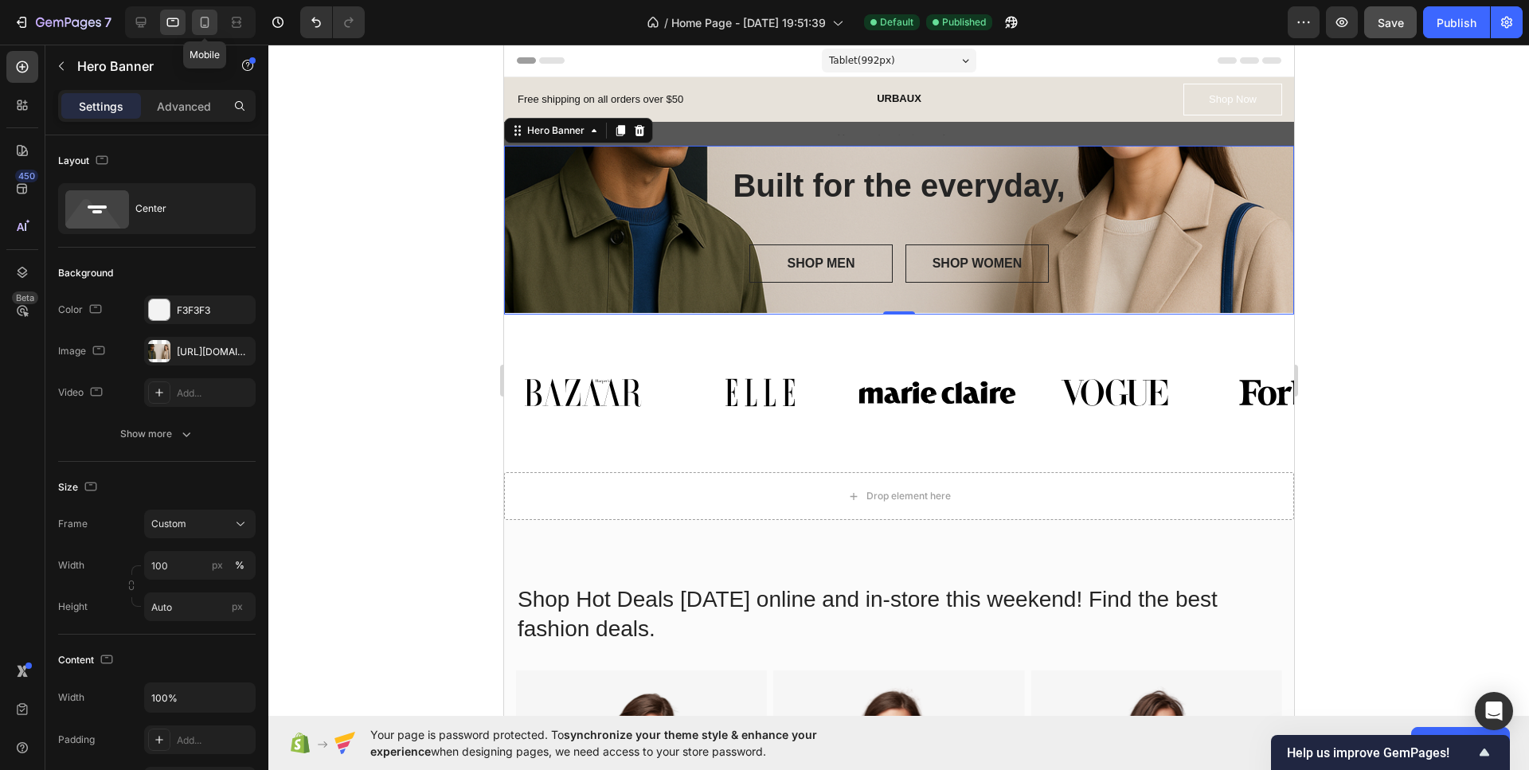
click at [194, 24] on div at bounding box center [204, 22] width 25 height 25
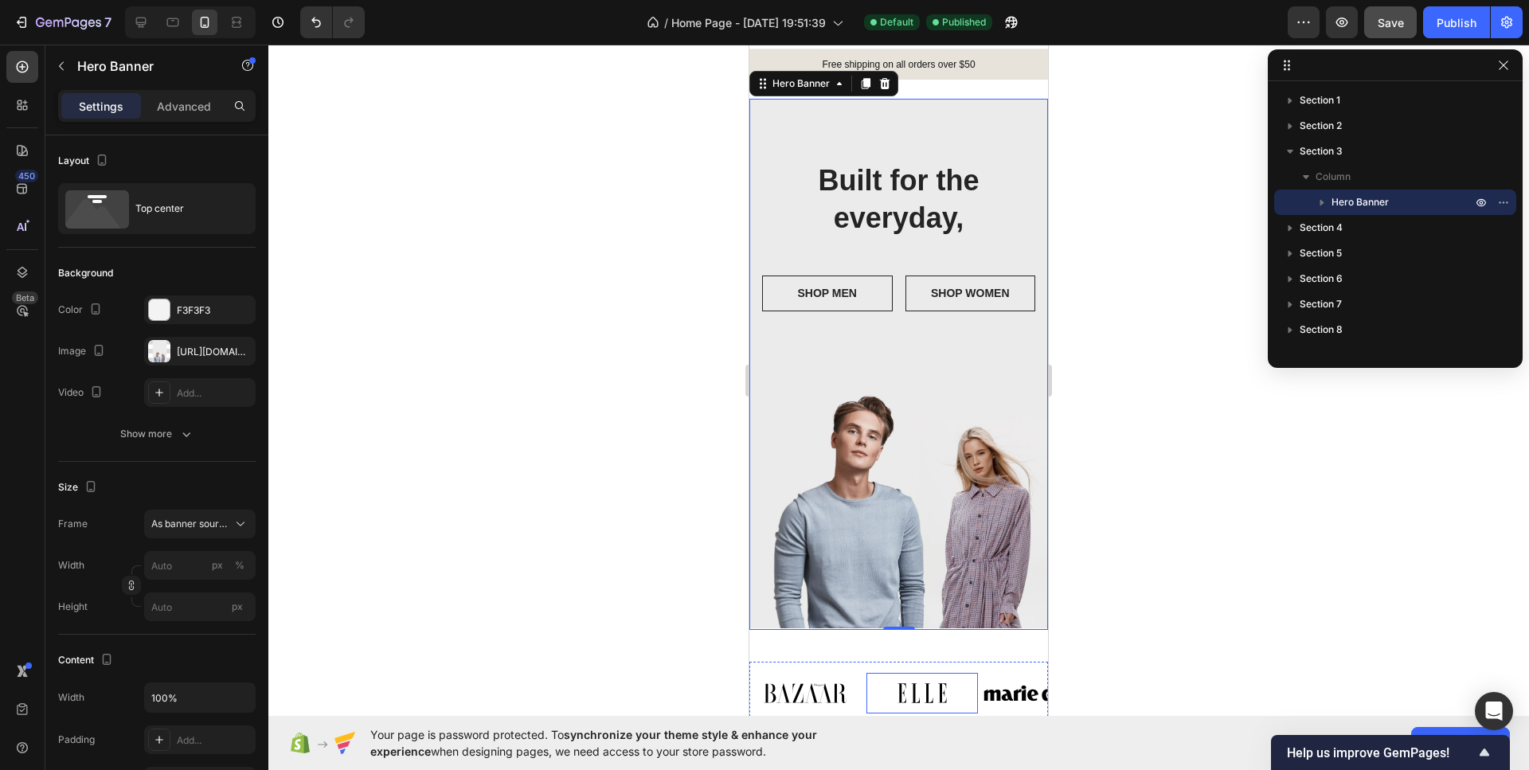
scroll to position [26, 0]
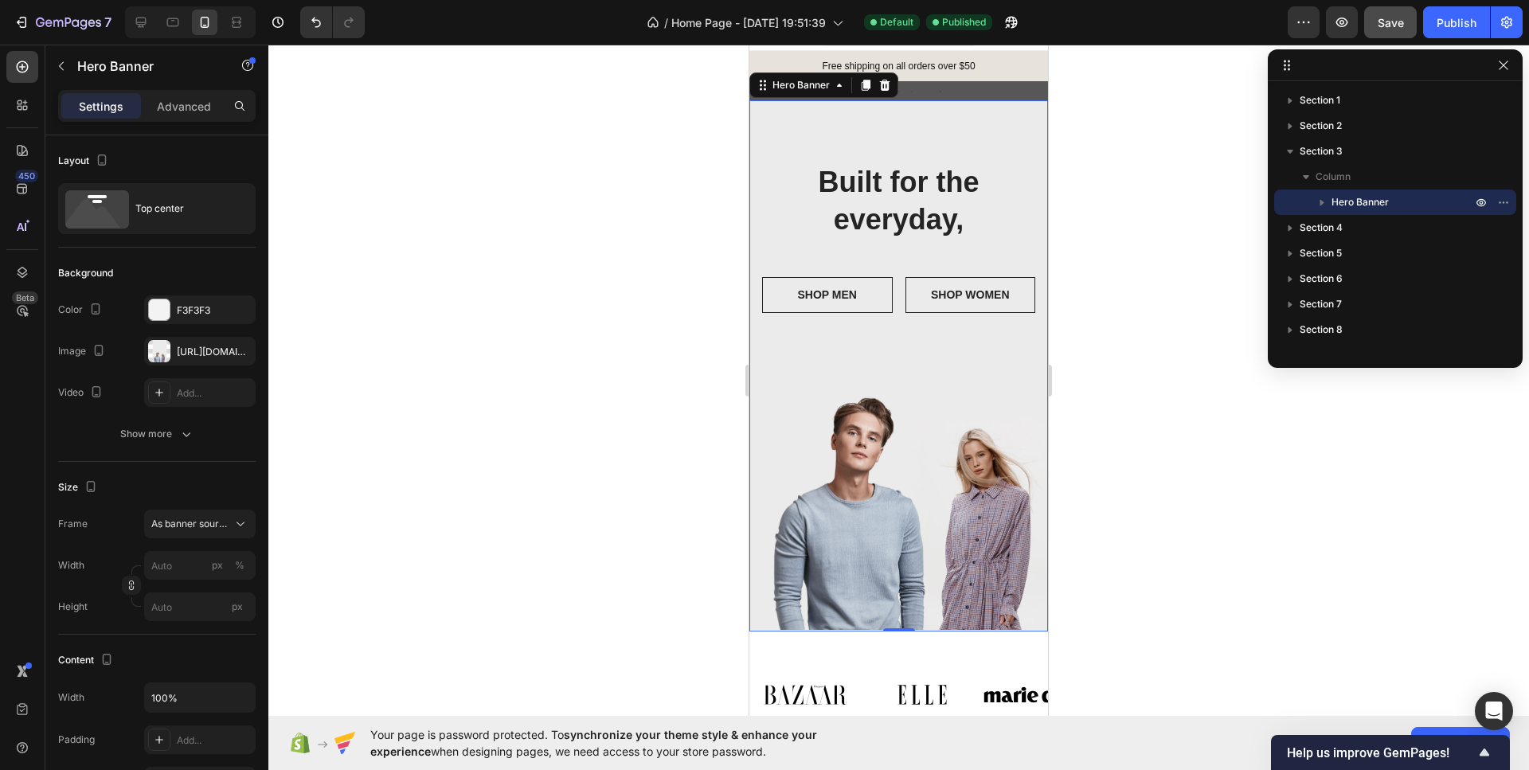
click at [880, 369] on div "Overlay" at bounding box center [898, 365] width 299 height 531
click at [860, 403] on div "Overlay" at bounding box center [898, 365] width 299 height 531
click at [181, 348] on div "https://ucarecdn.com/cd3a964c-e21d-412d-8e2a-3d6b568c631b/-/format/auto/" at bounding box center [200, 352] width 46 height 14
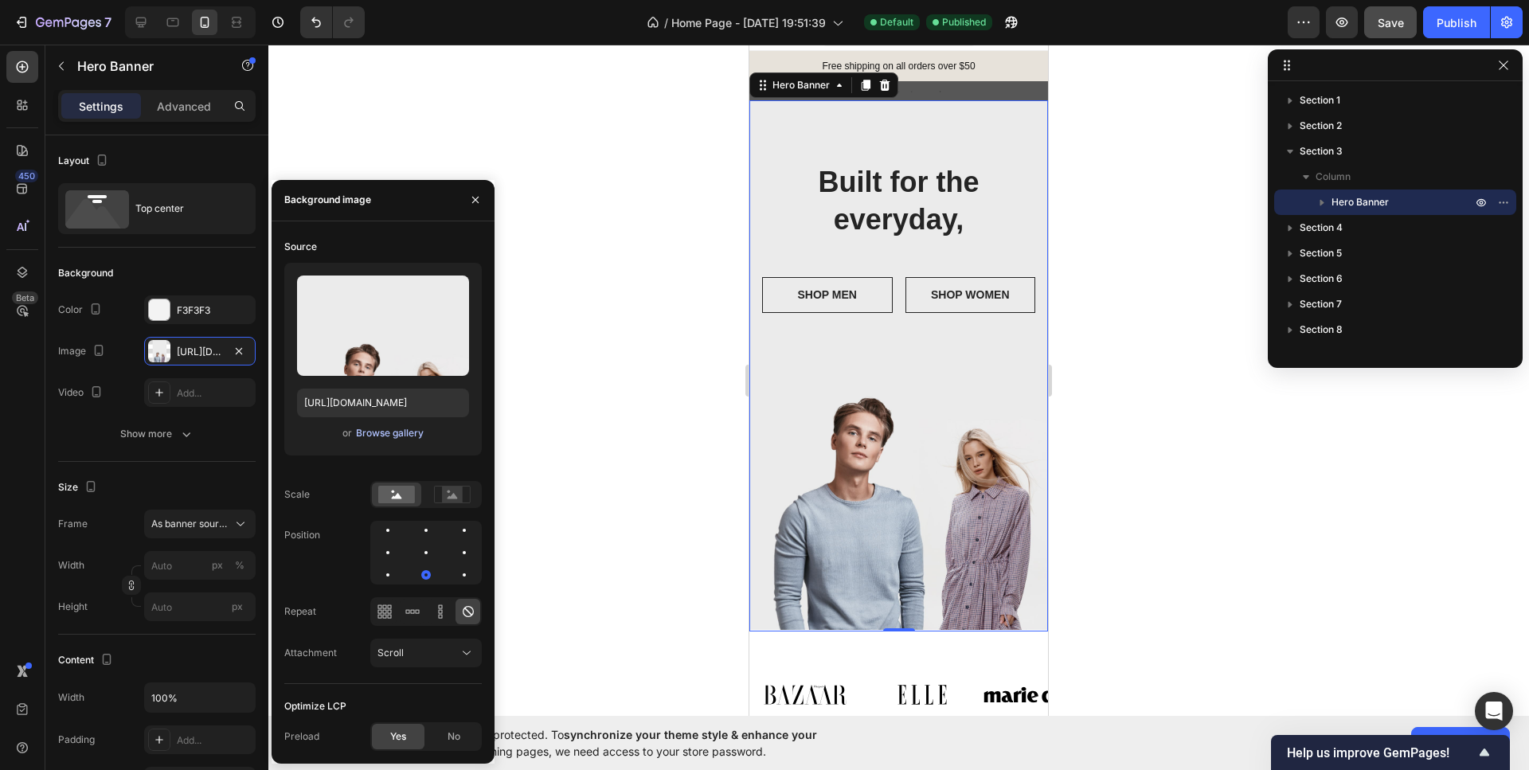
click at [389, 439] on button "Browse gallery" at bounding box center [389, 433] width 69 height 16
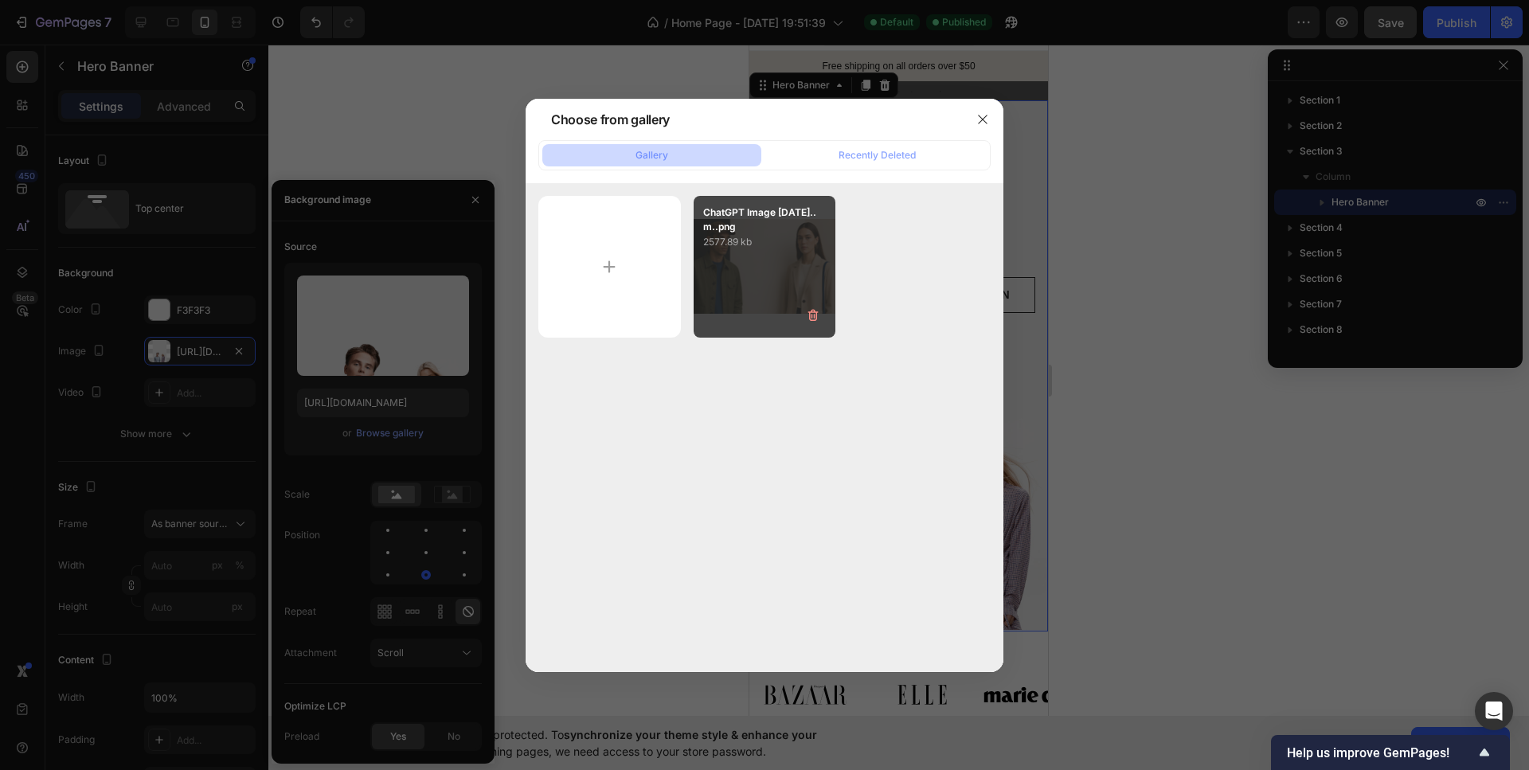
click at [757, 291] on div "ChatGPT Image 26 sept...m..png 2577.89 kb" at bounding box center [764, 267] width 143 height 143
type input "https://cdn.shopify.com/s/files/1/0676/1375/3475/files/gempages_586197385131066…"
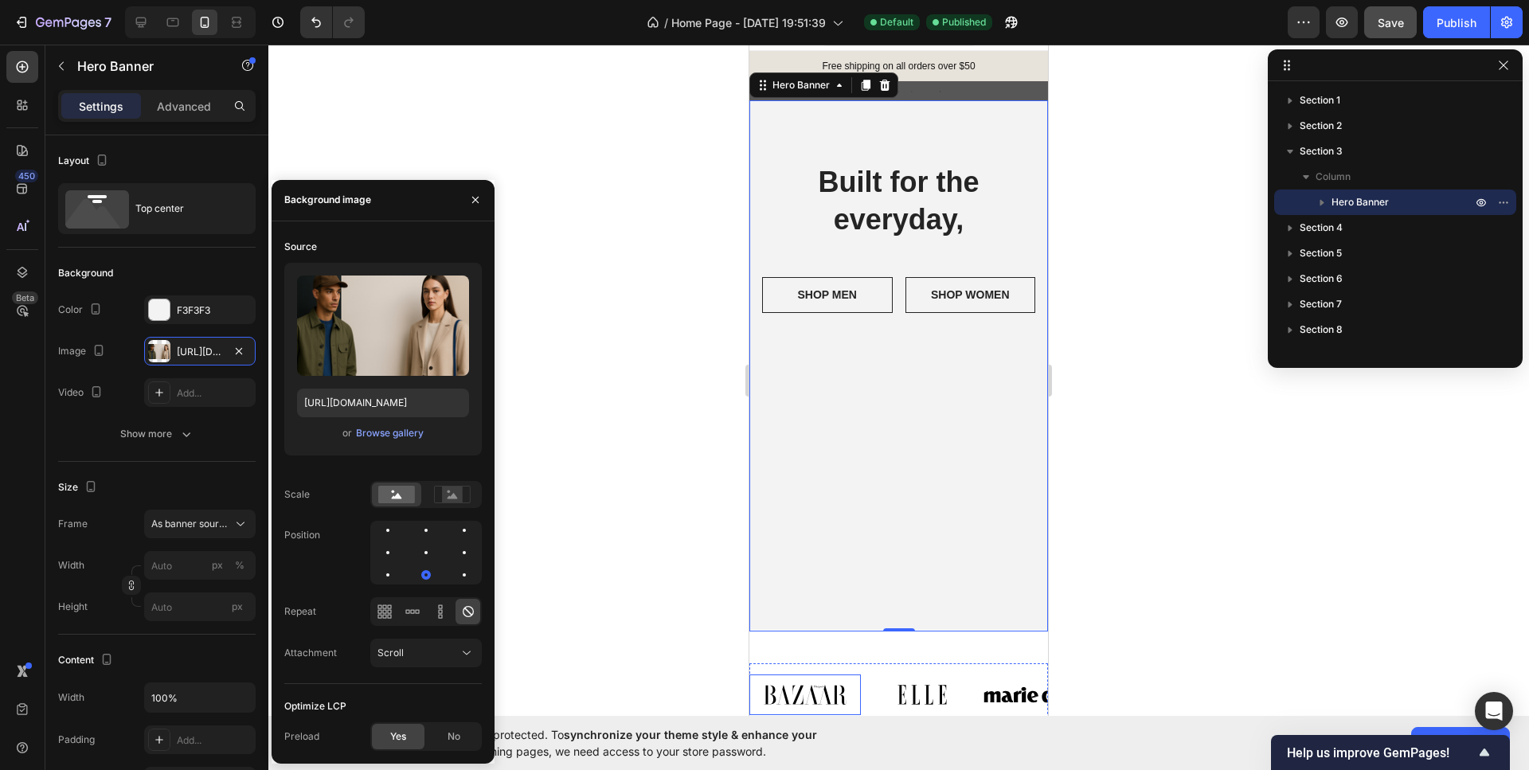
scroll to position [0, 0]
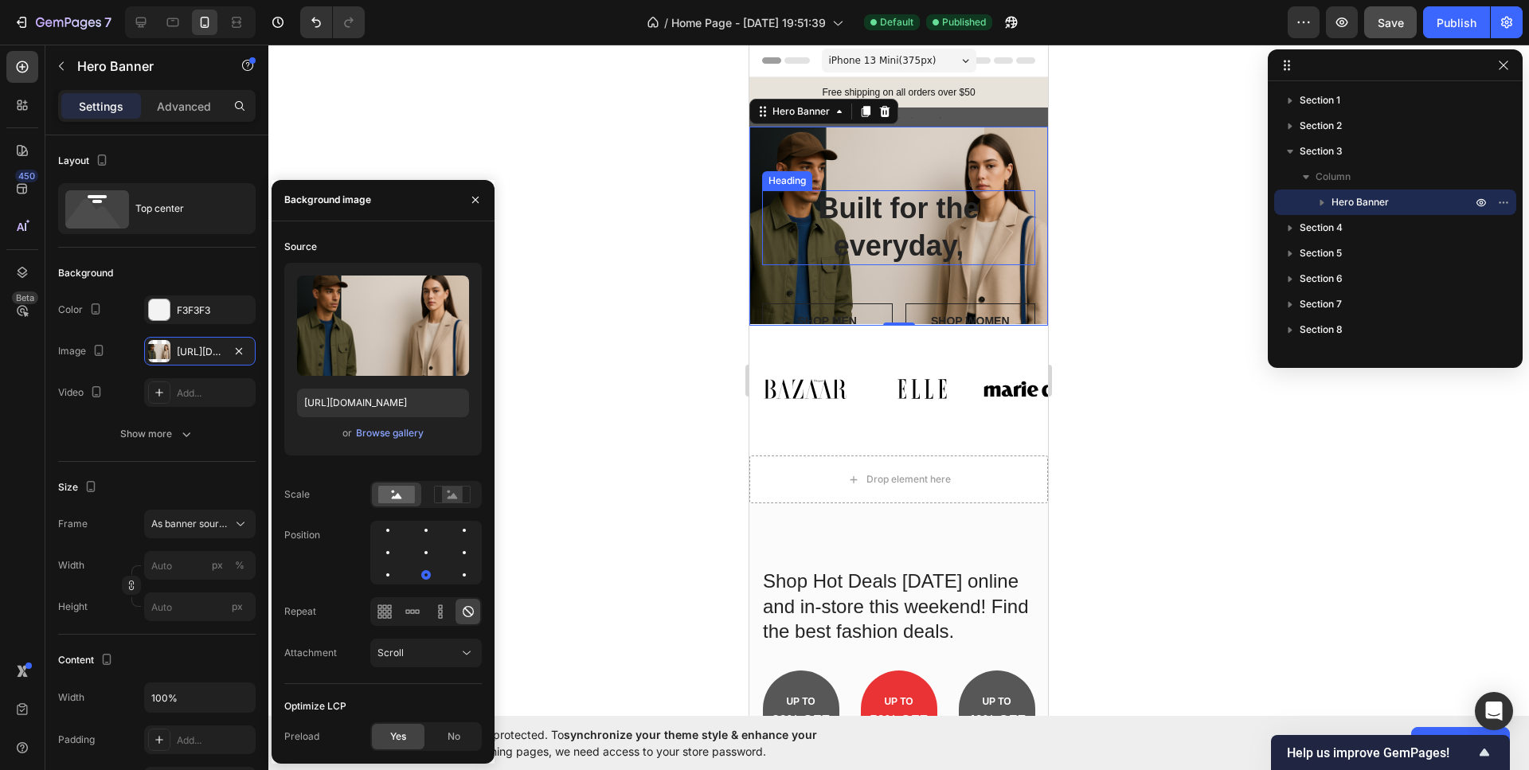
click at [888, 213] on h2 "Built for the everyday," at bounding box center [899, 227] width 248 height 75
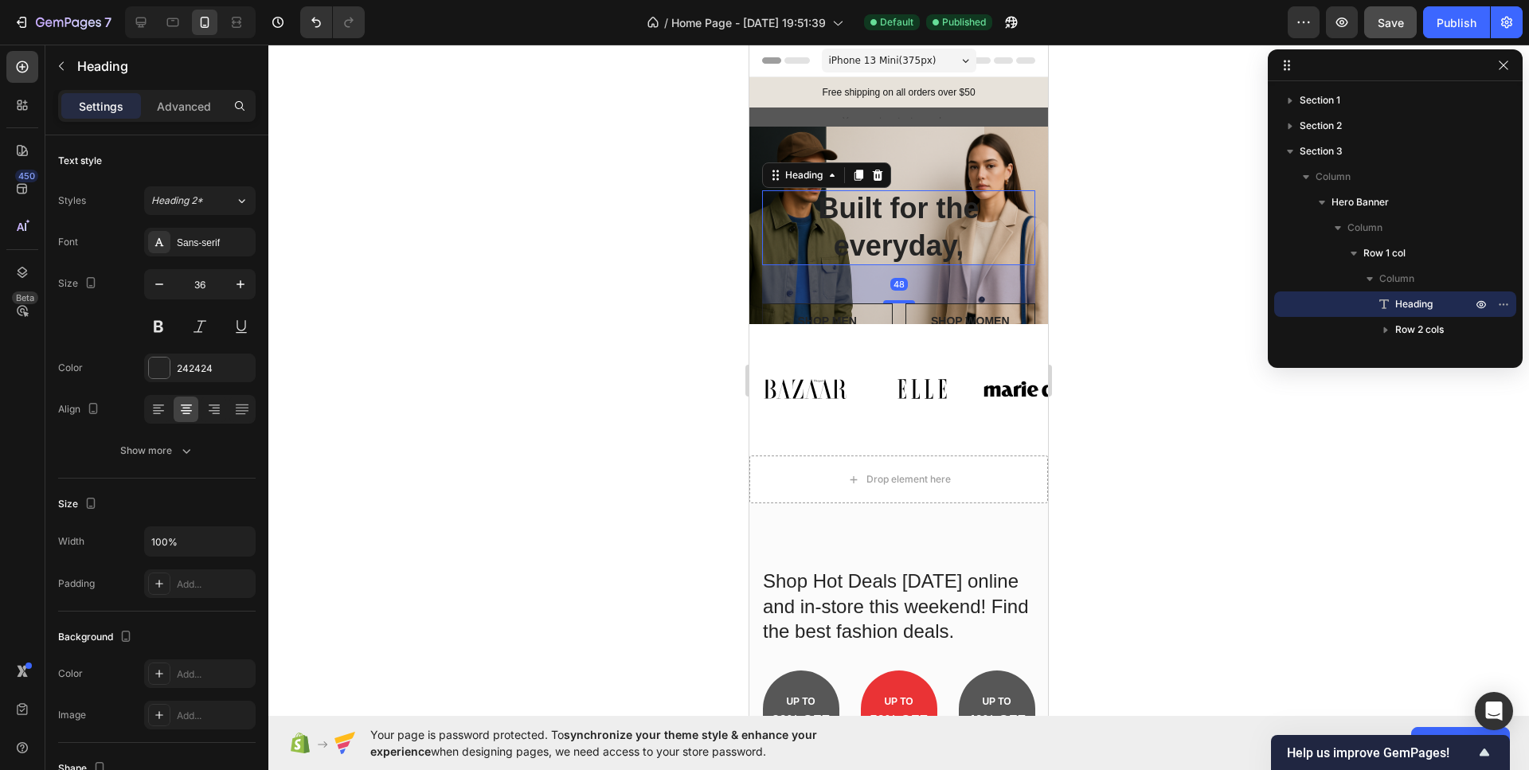
click at [951, 191] on h2 "Built for the everyday," at bounding box center [899, 227] width 248 height 75
click at [982, 191] on p "Built for the everyday," at bounding box center [899, 227] width 248 height 75
click at [956, 258] on p "Built for the everyday," at bounding box center [899, 227] width 248 height 75
click at [964, 221] on p "Built for the everyday," at bounding box center [899, 227] width 248 height 75
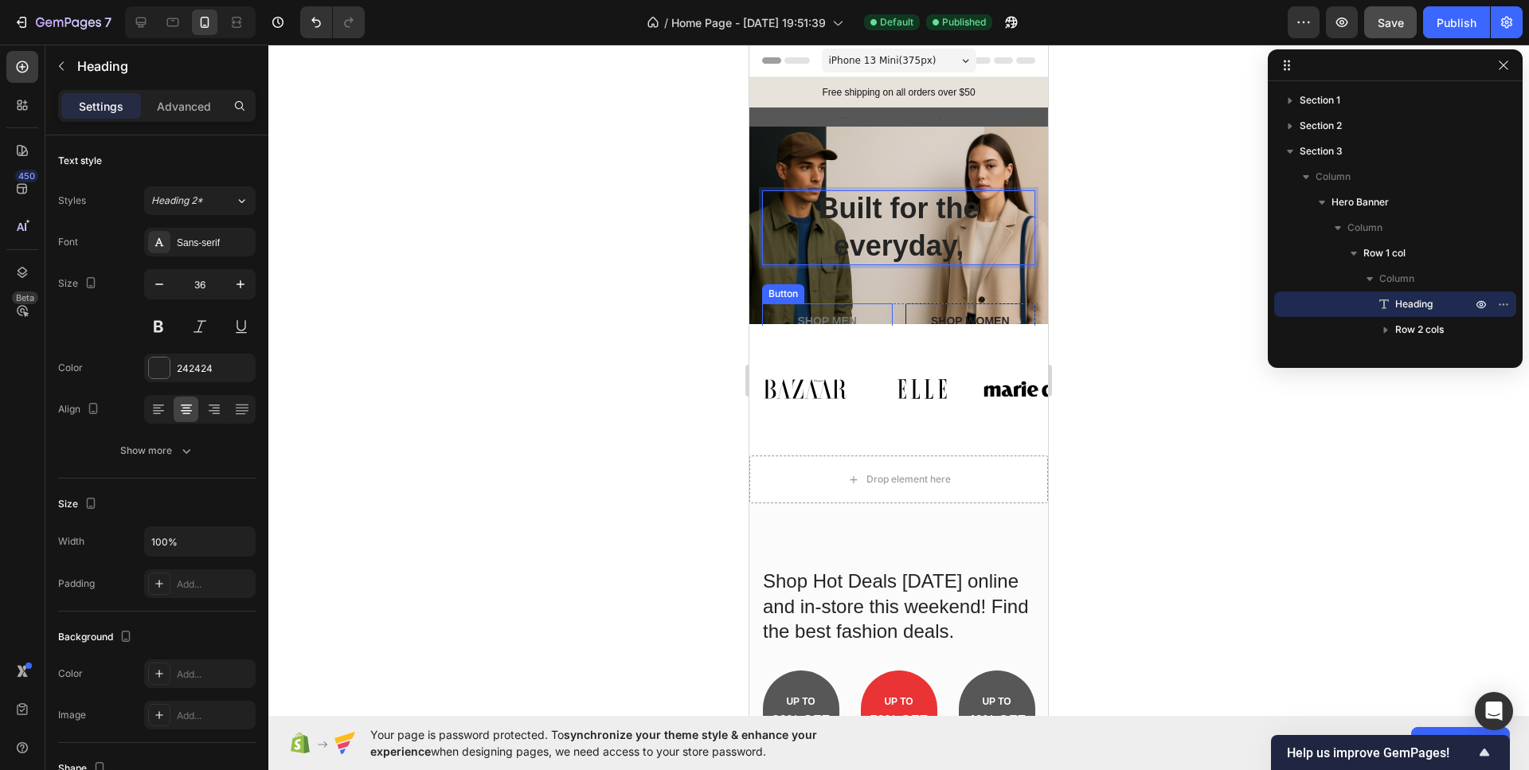
click at [849, 311] on button "SHOP MEN" at bounding box center [827, 321] width 131 height 36
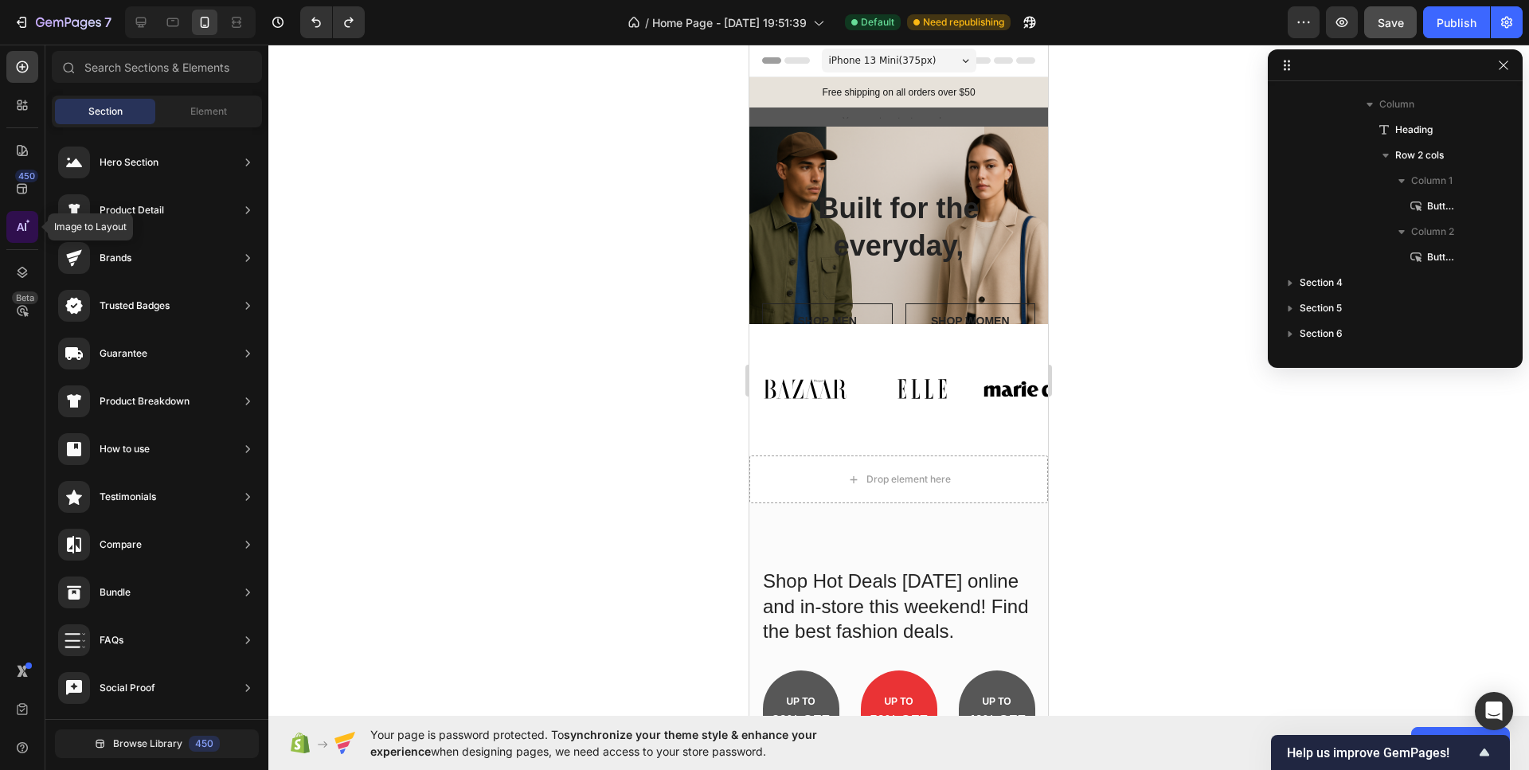
click at [24, 234] on icon at bounding box center [22, 227] width 16 height 16
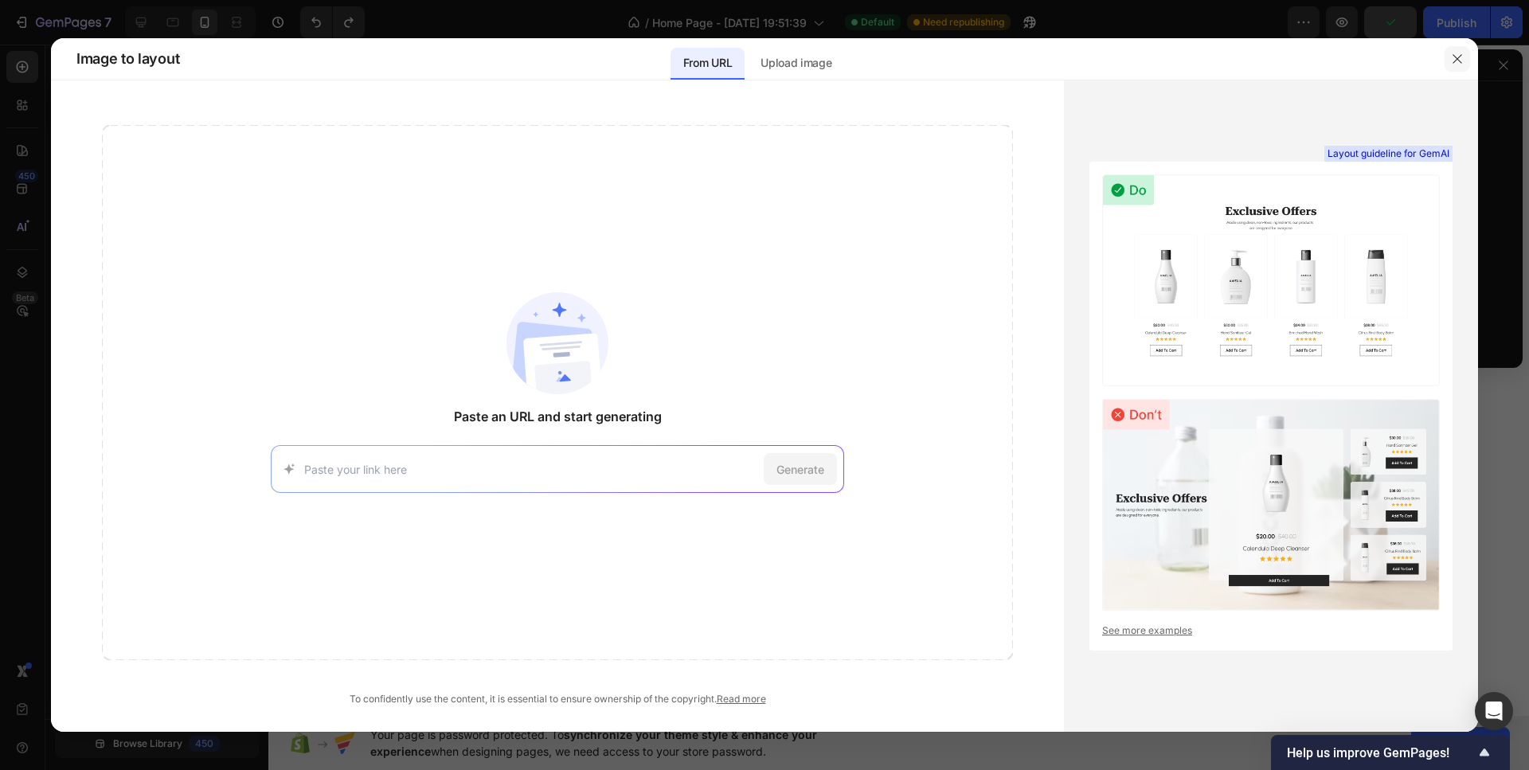
drag, startPoint x: 1463, startPoint y: 51, endPoint x: 682, endPoint y: 96, distance: 782.3
click at [1462, 51] on button "button" at bounding box center [1456, 58] width 25 height 25
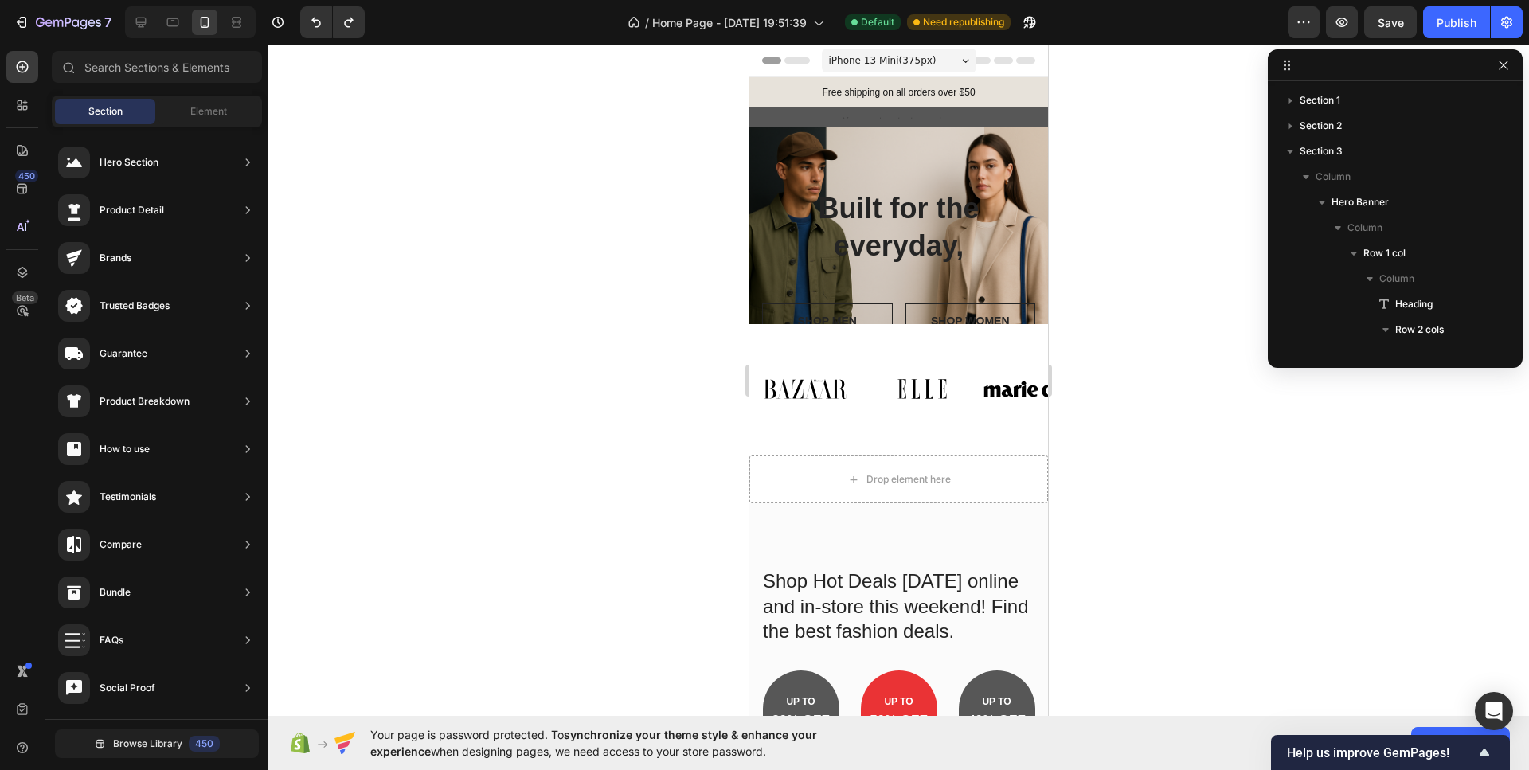
scroll to position [174, 0]
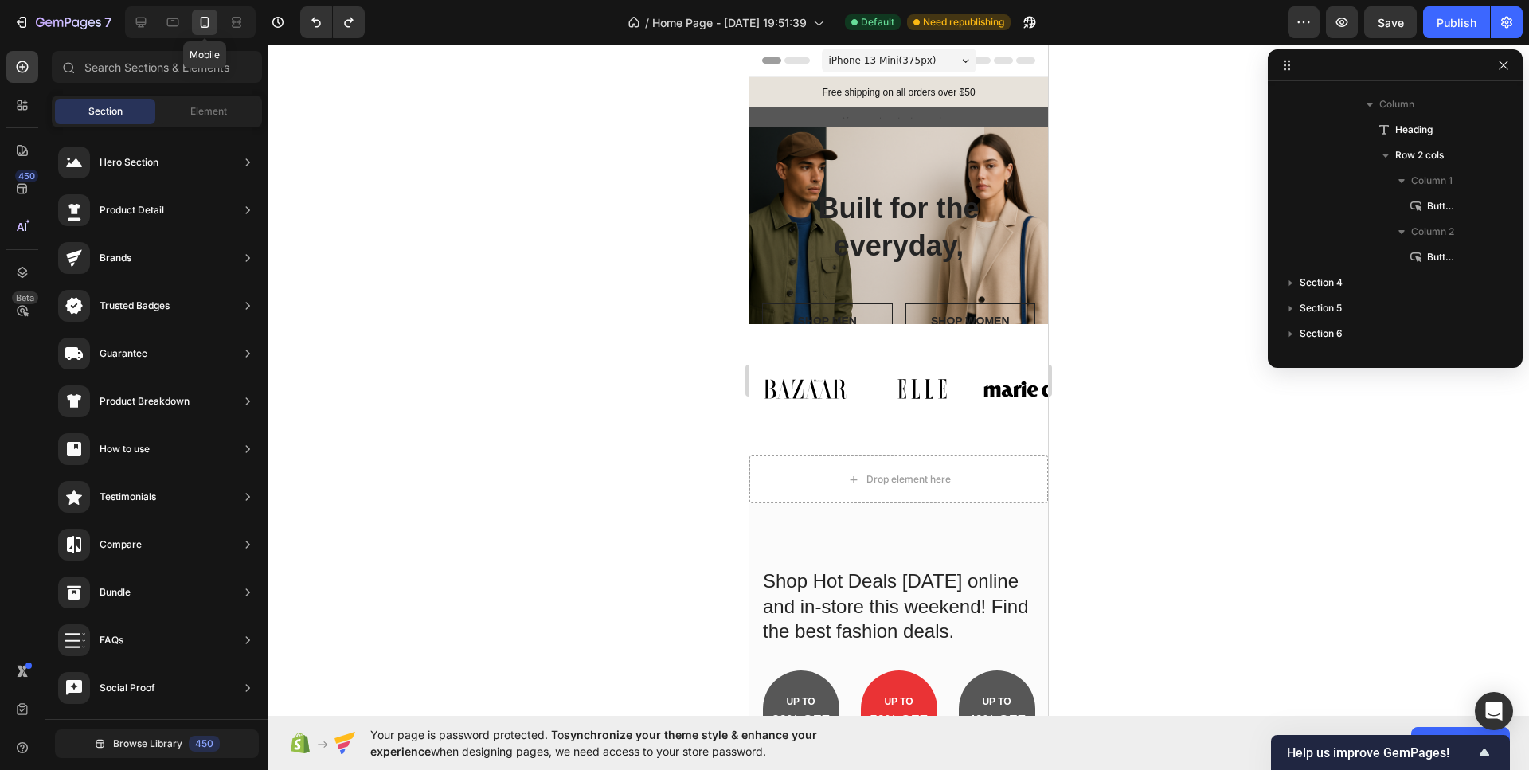
click at [199, 27] on icon at bounding box center [205, 22] width 16 height 16
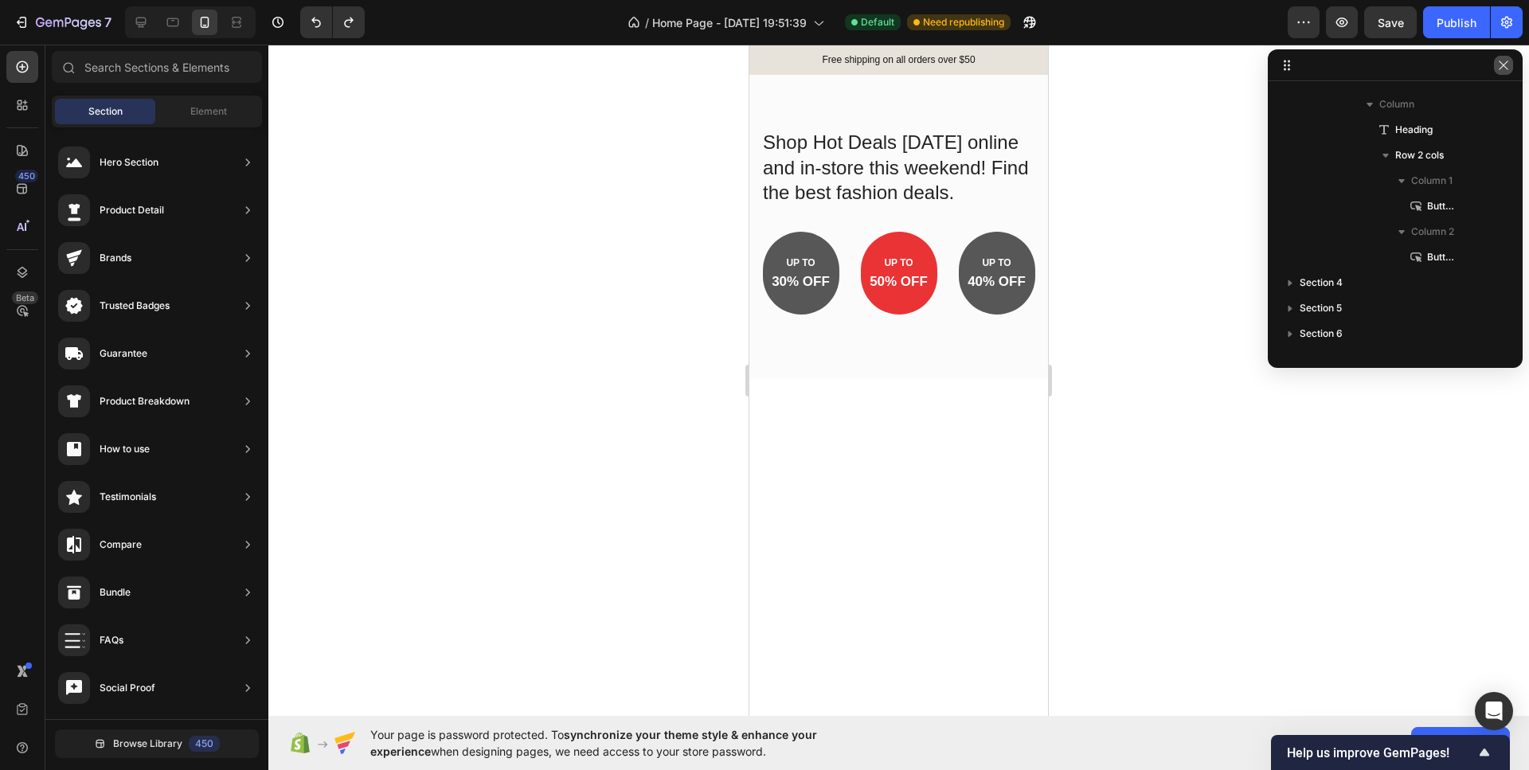
scroll to position [0, 0]
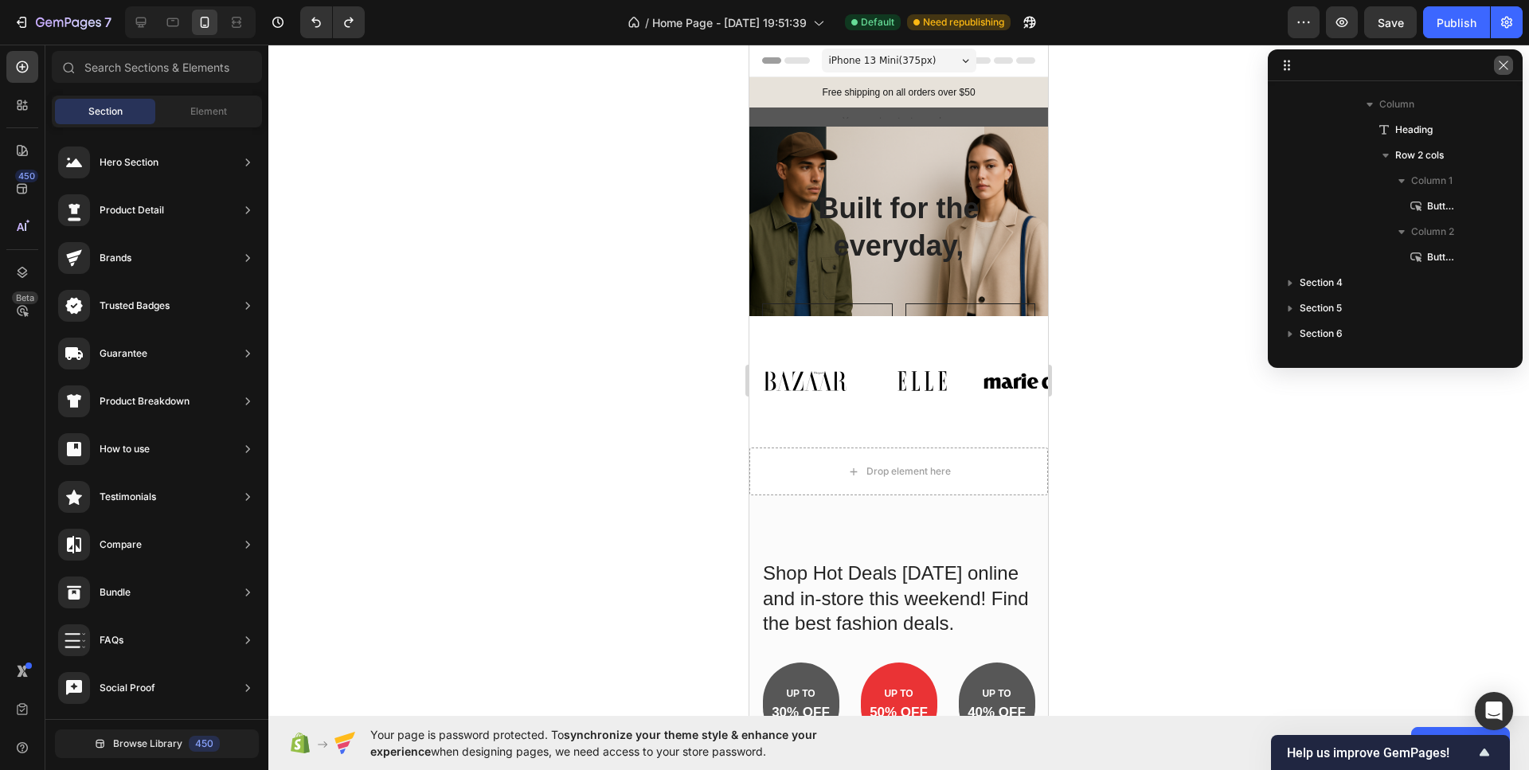
click at [1505, 68] on icon "button" at bounding box center [1503, 65] width 13 height 13
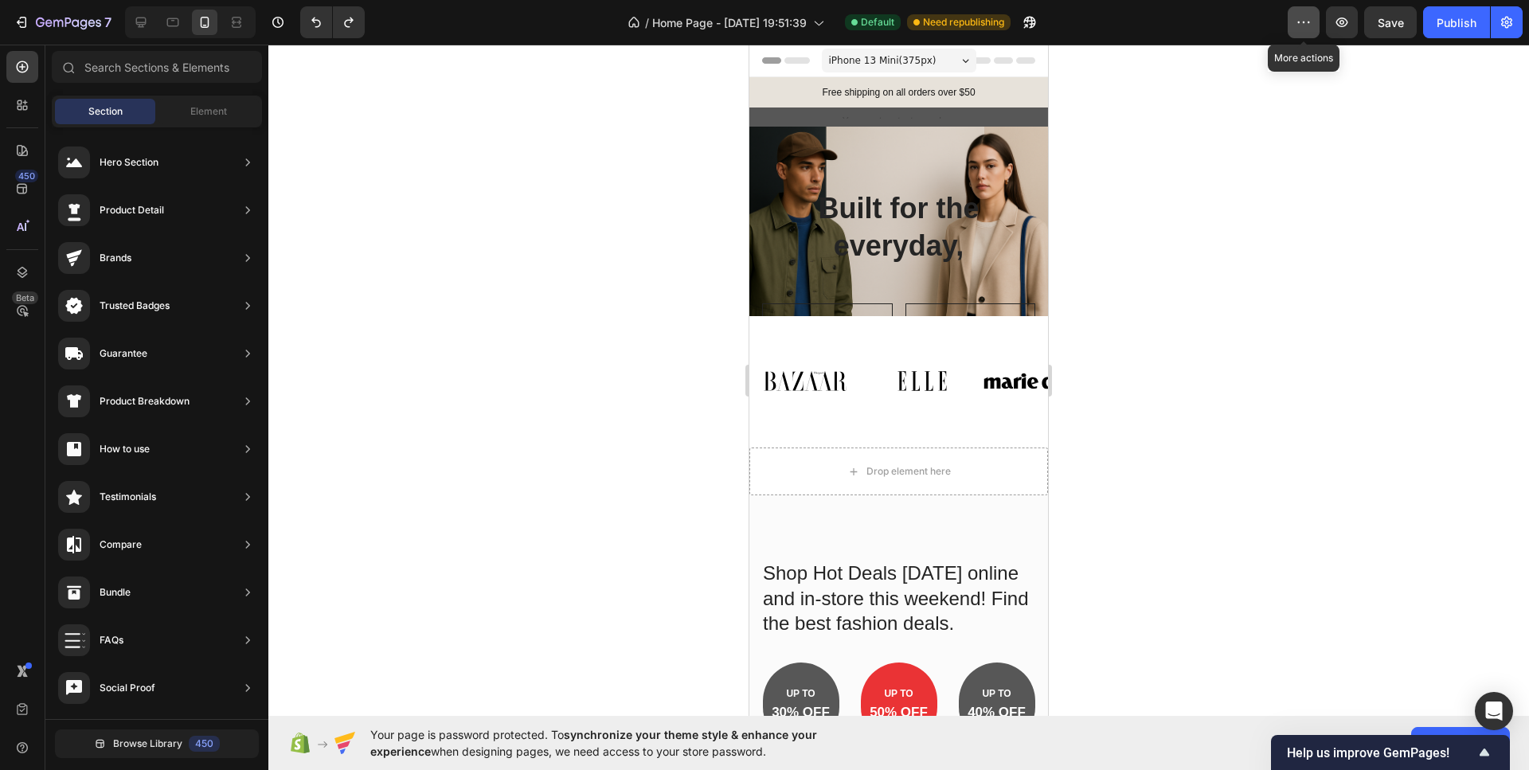
click at [1297, 21] on icon "button" at bounding box center [1303, 22] width 16 height 16
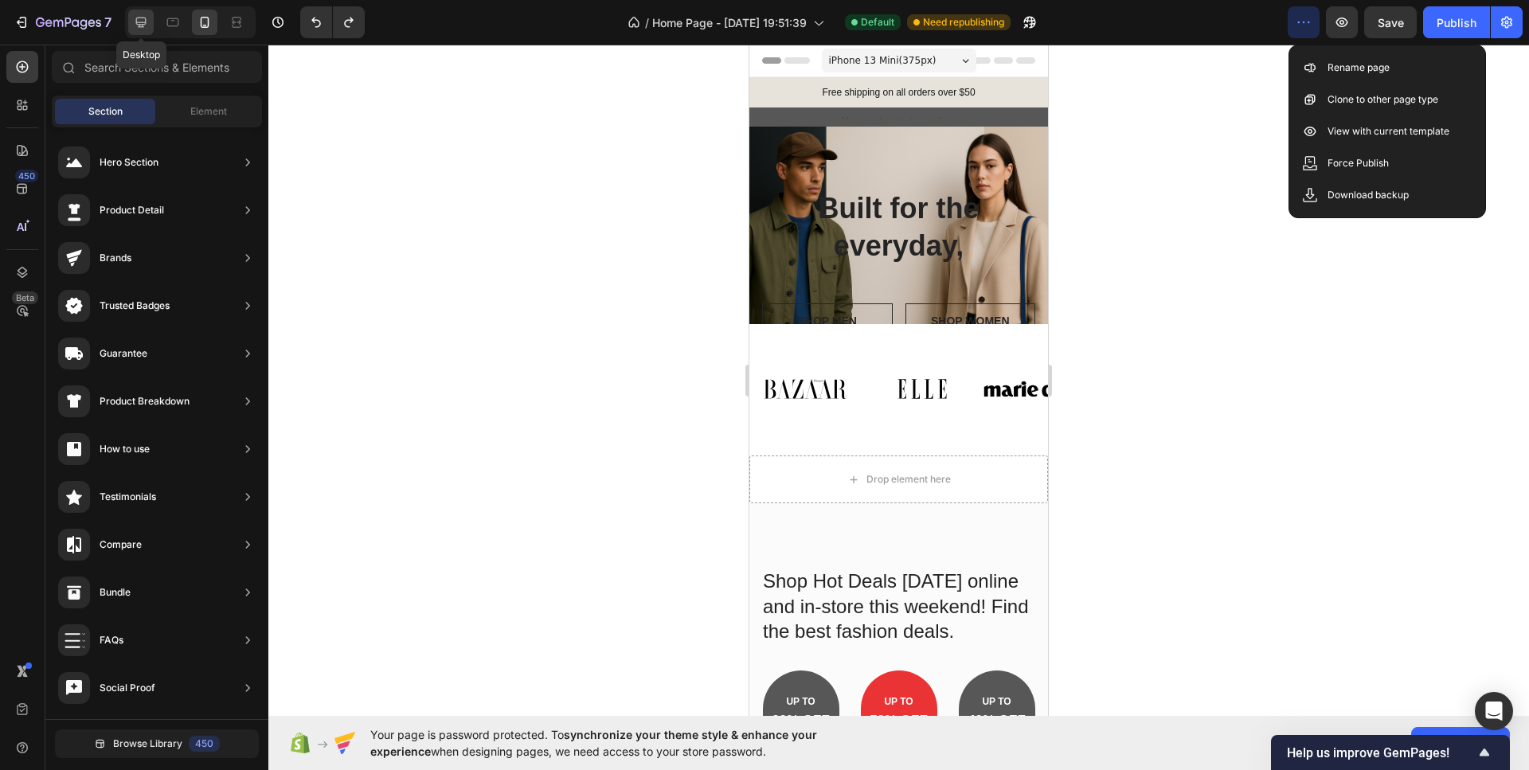
click at [143, 22] on icon at bounding box center [141, 23] width 10 height 10
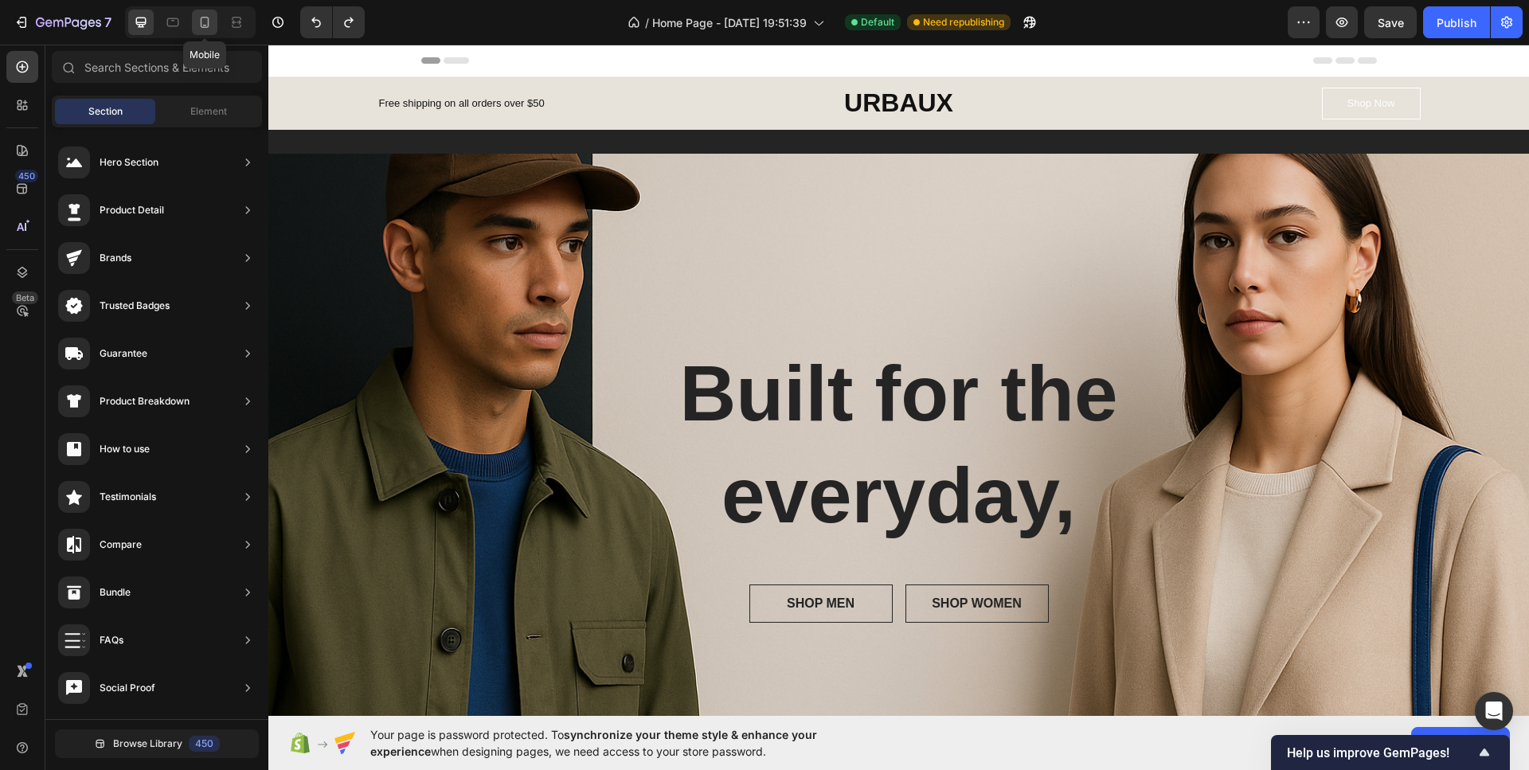
click at [208, 25] on icon at bounding box center [205, 22] width 9 height 11
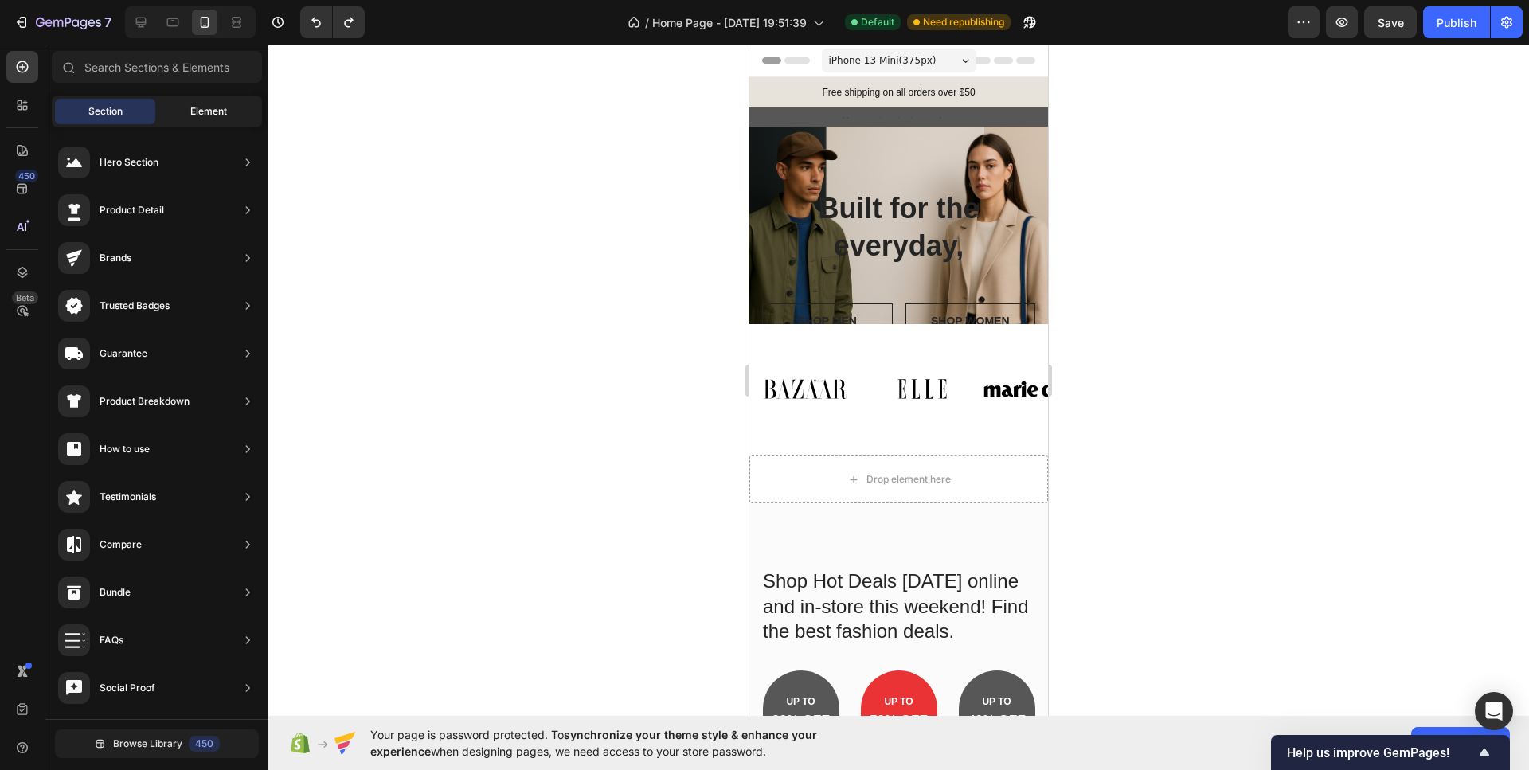
click at [217, 111] on span "Element" at bounding box center [208, 111] width 37 height 14
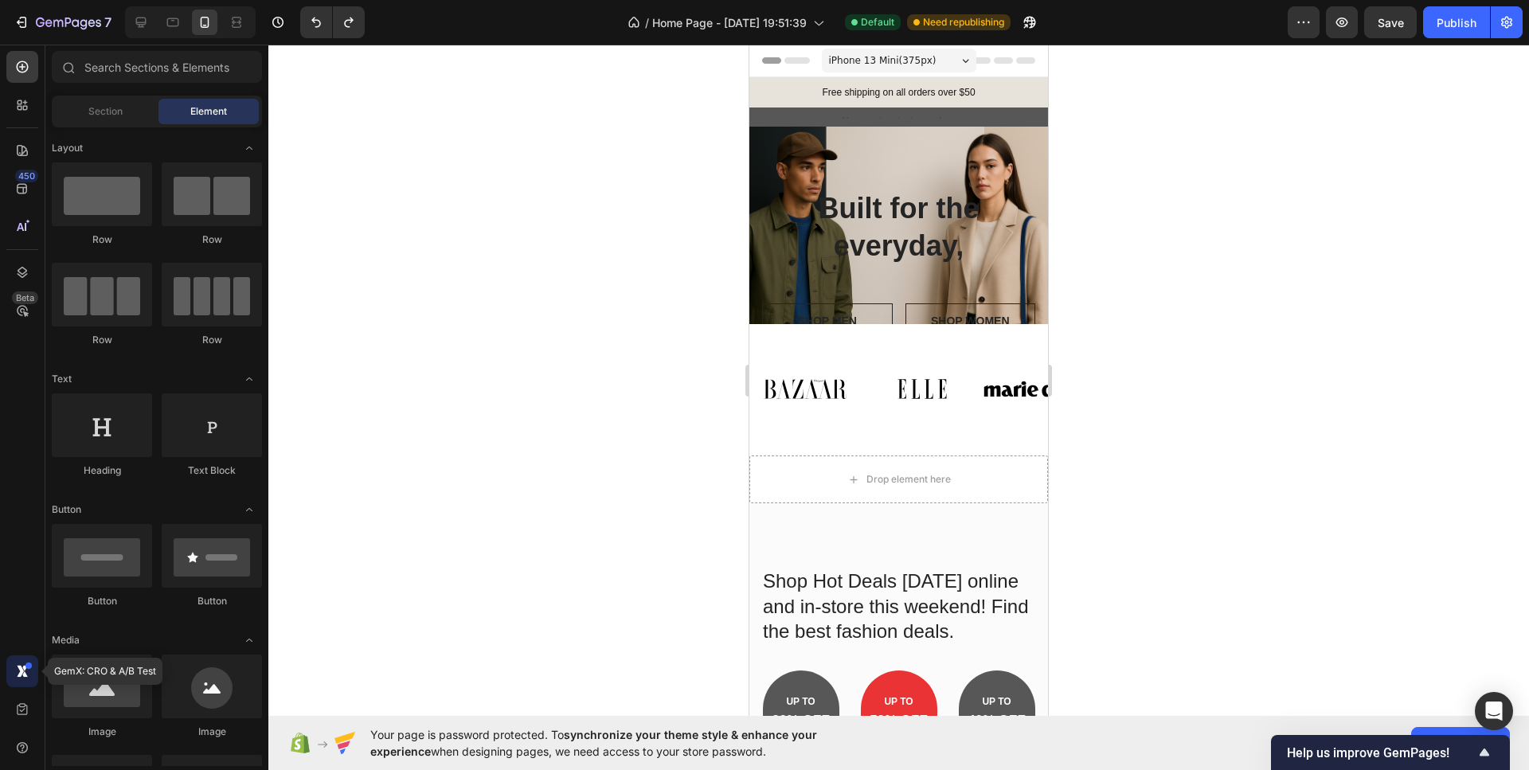
click at [21, 674] on icon at bounding box center [20, 671] width 7 height 12
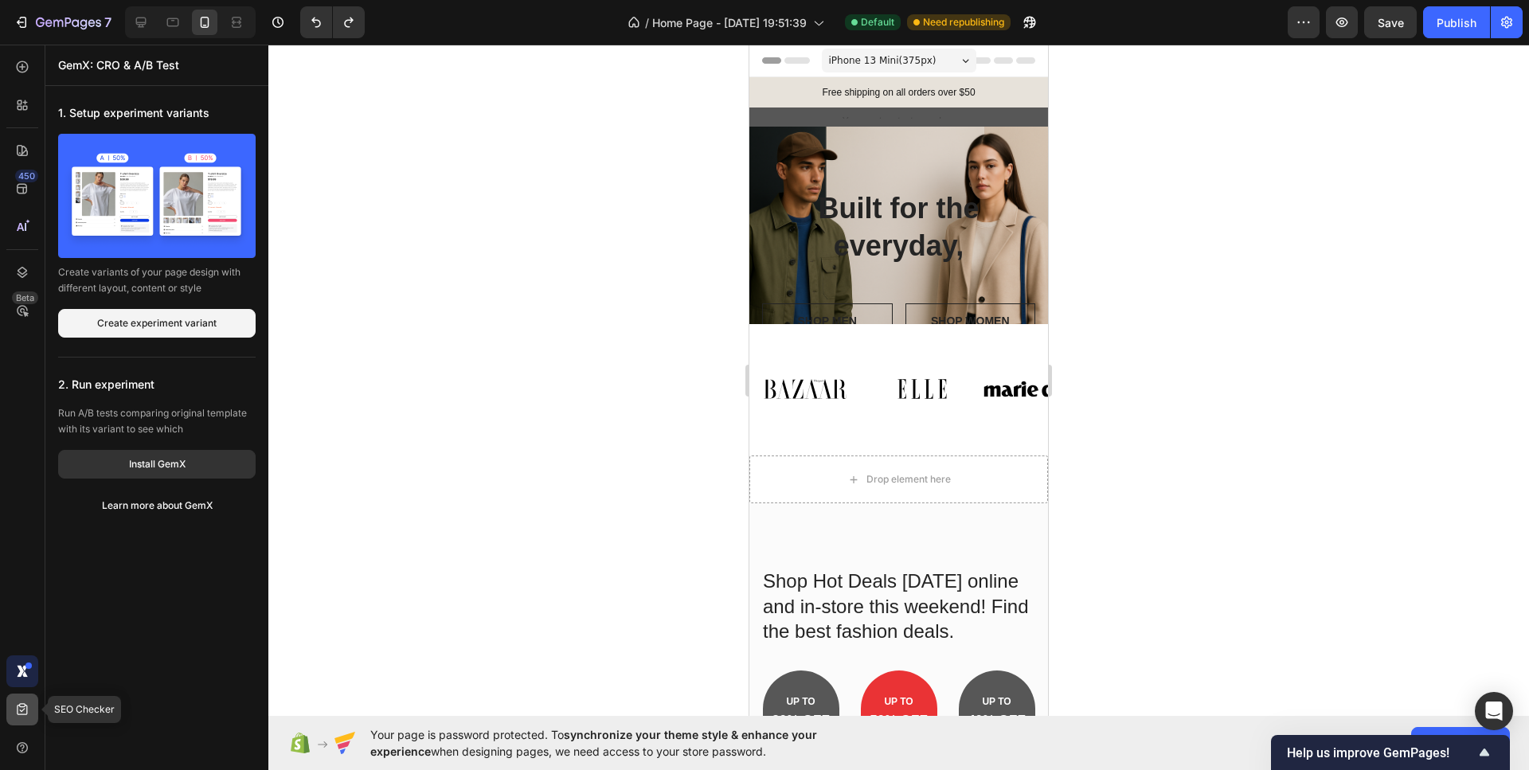
click at [16, 709] on icon at bounding box center [22, 709] width 16 height 16
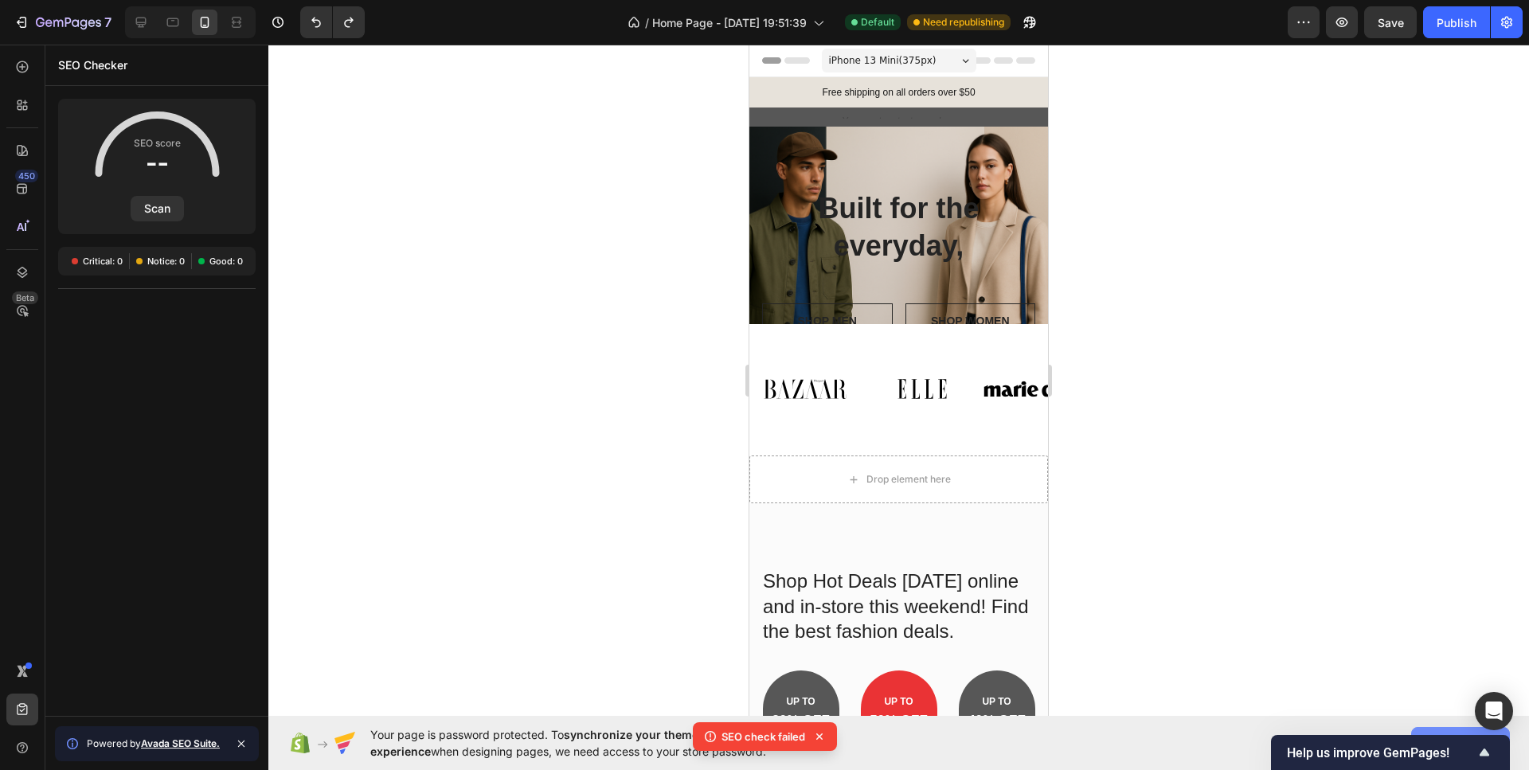
click at [1447, 732] on button "Allow access" at bounding box center [1460, 743] width 99 height 32
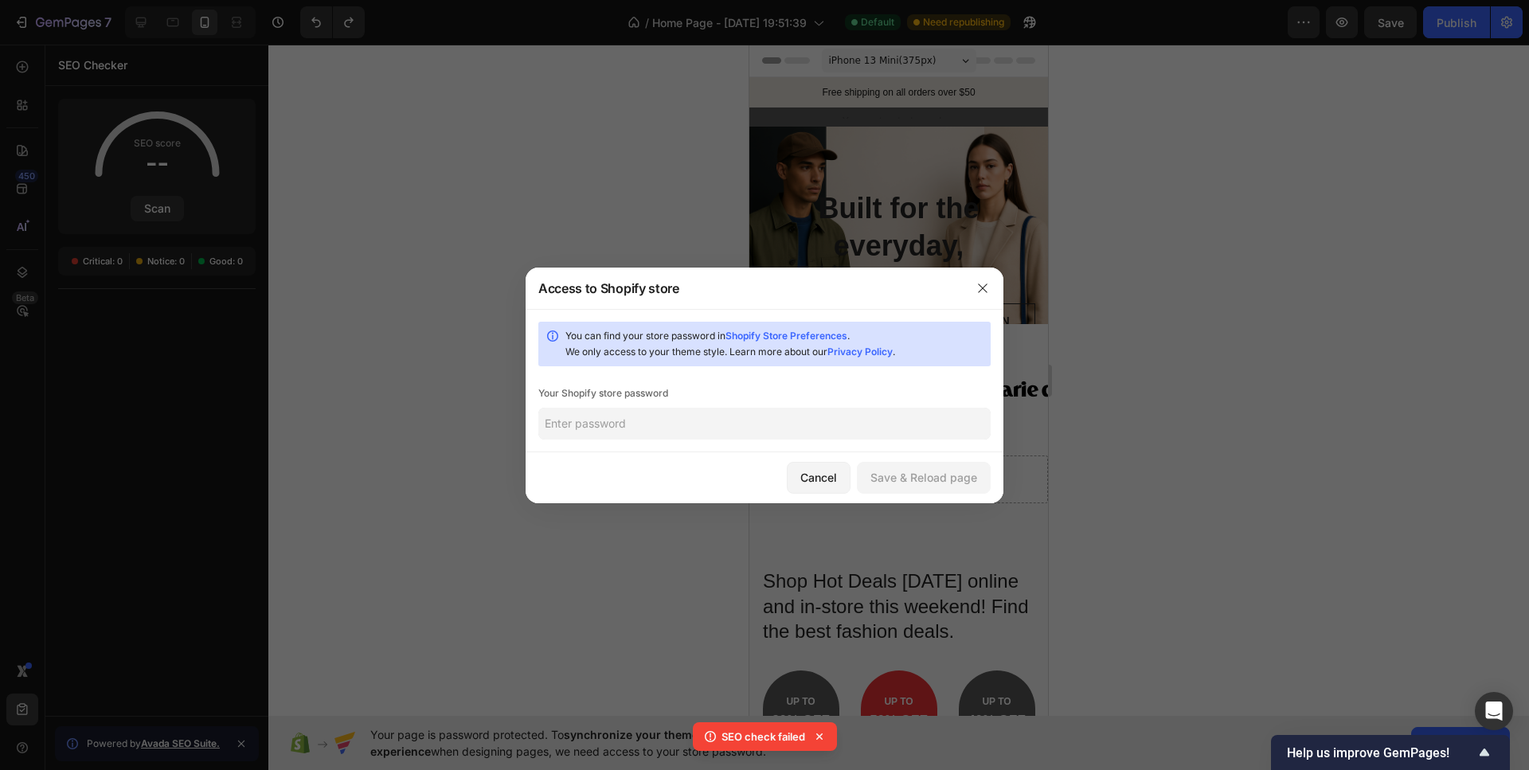
click at [658, 428] on input "text" at bounding box center [764, 424] width 452 height 32
type input "tapsanDES8323!!"
click at [878, 478] on div "Save & Reload page" at bounding box center [923, 477] width 107 height 17
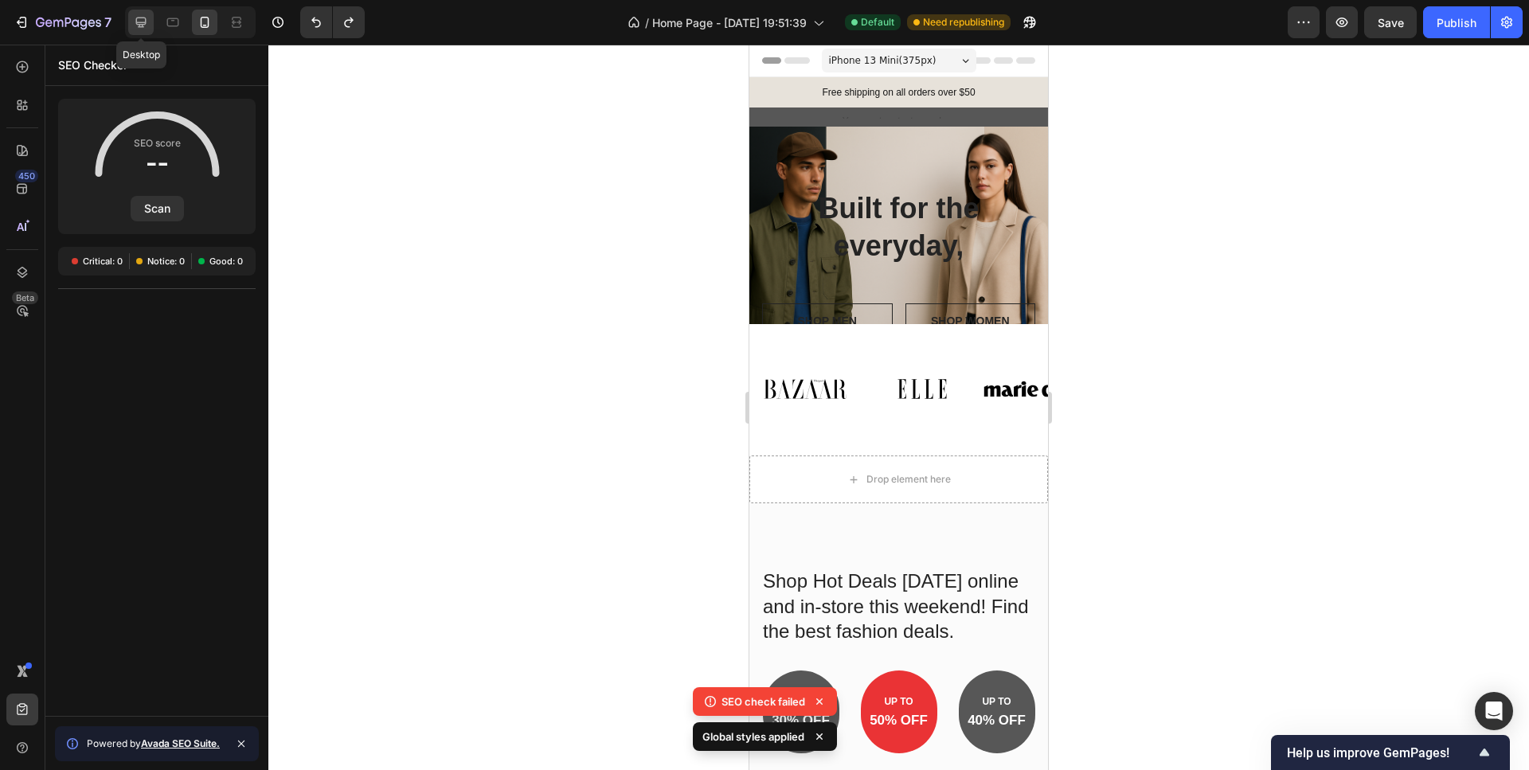
click at [145, 22] on icon at bounding box center [141, 23] width 10 height 10
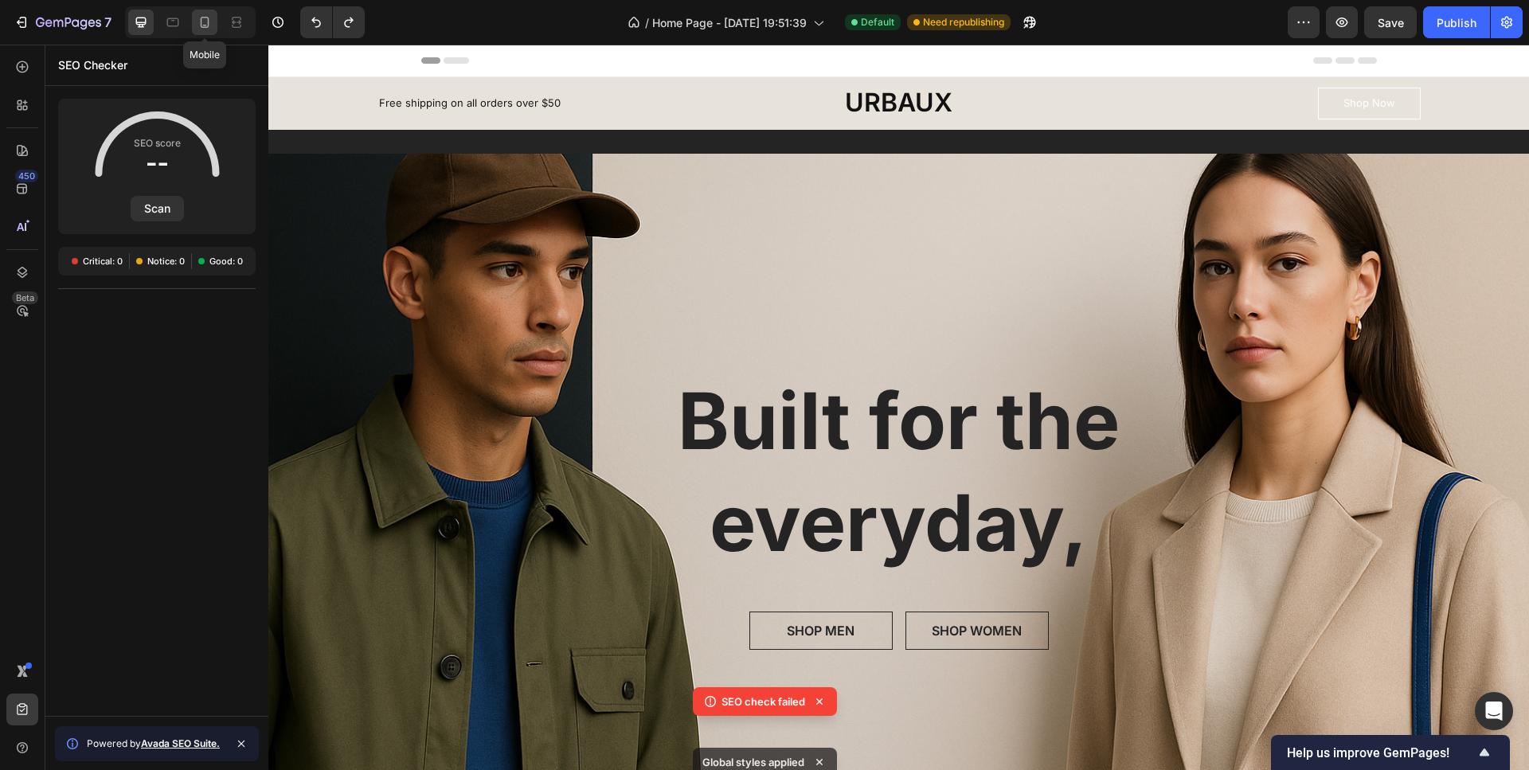
click at [197, 22] on icon at bounding box center [205, 22] width 16 height 16
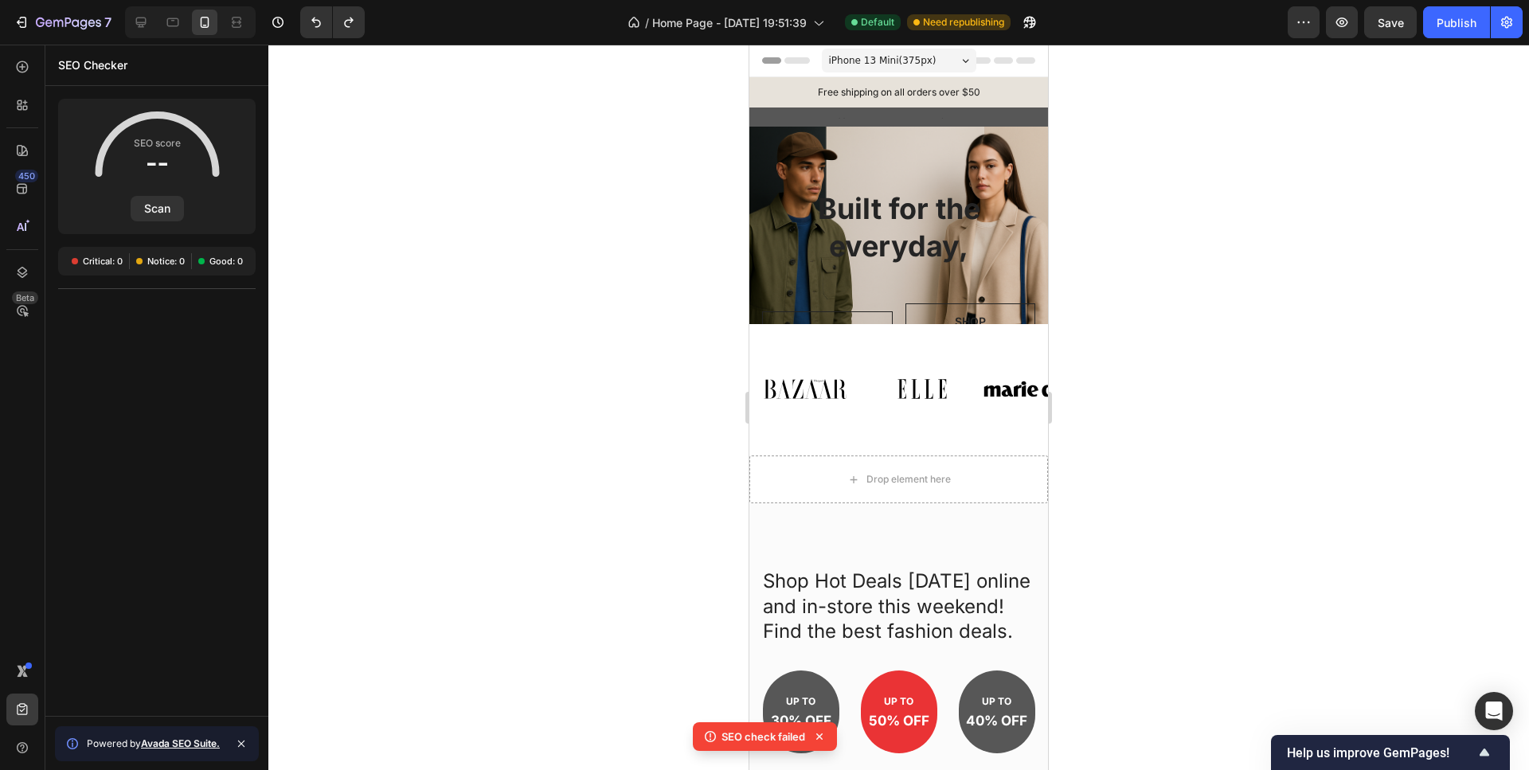
click at [874, 55] on span "iPhone 13 Mini ( 375 px)" at bounding box center [882, 61] width 107 height 16
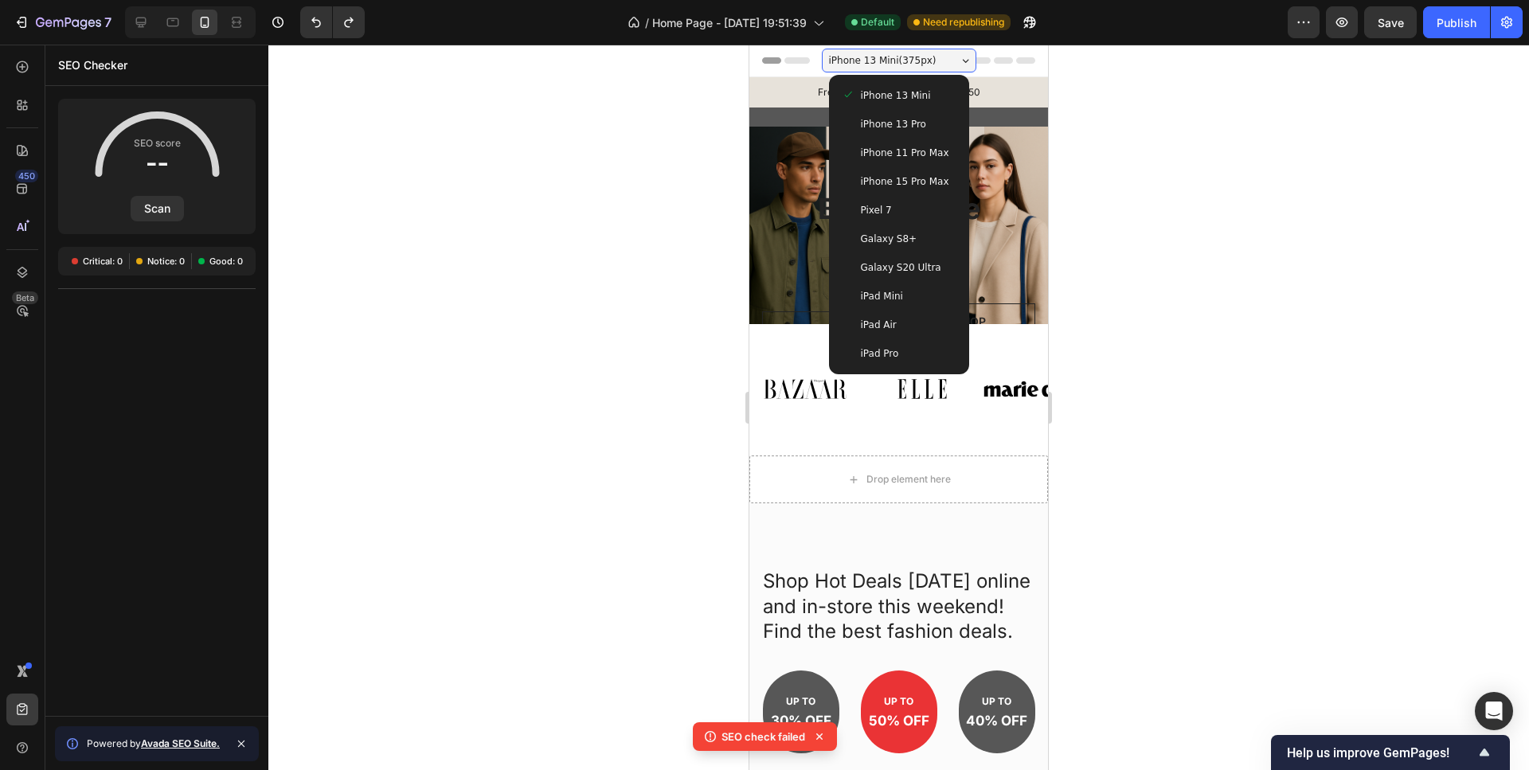
click at [920, 185] on span "iPhone 15 Pro Max" at bounding box center [905, 182] width 88 height 16
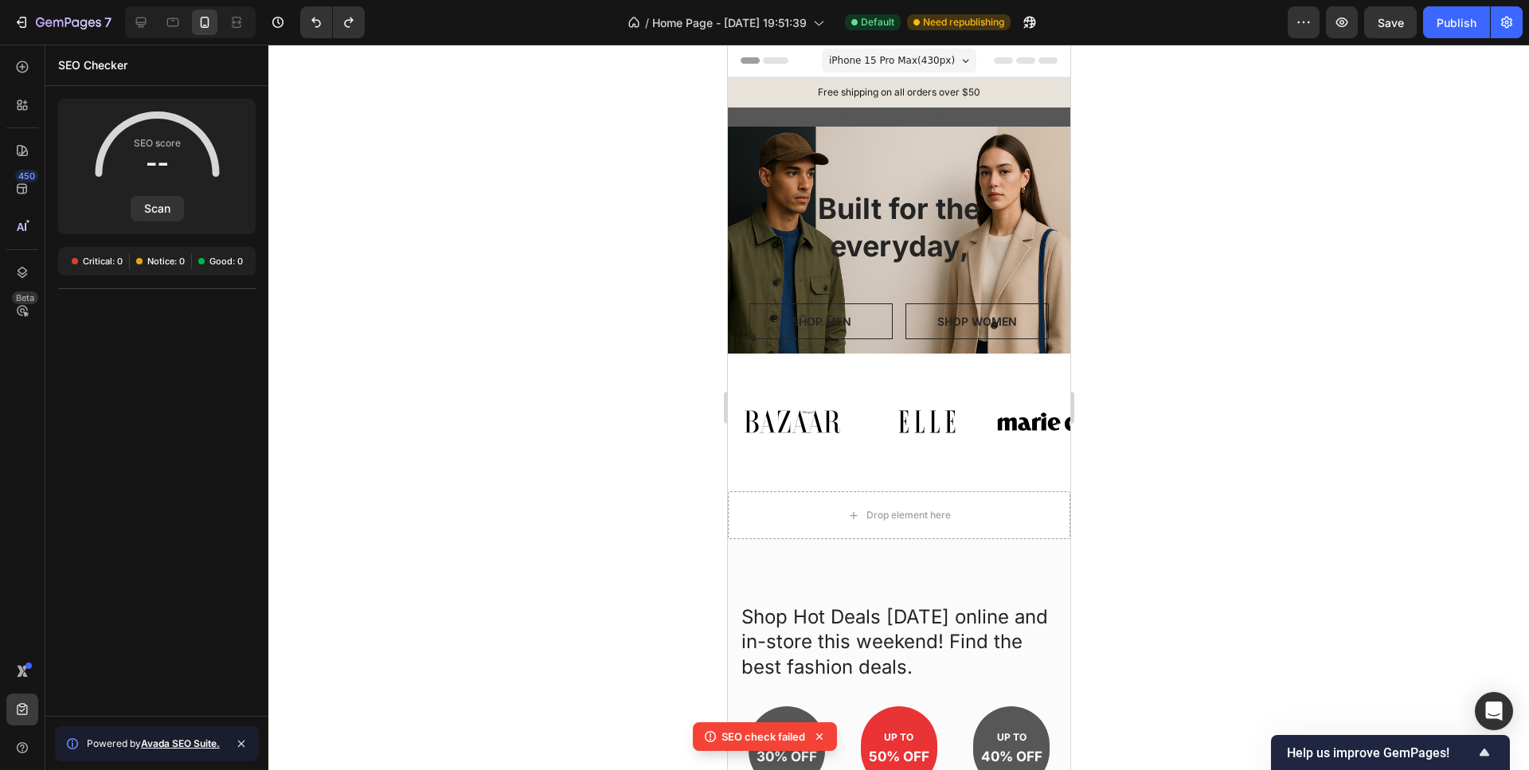
click at [762, 61] on span "Header" at bounding box center [774, 61] width 35 height 16
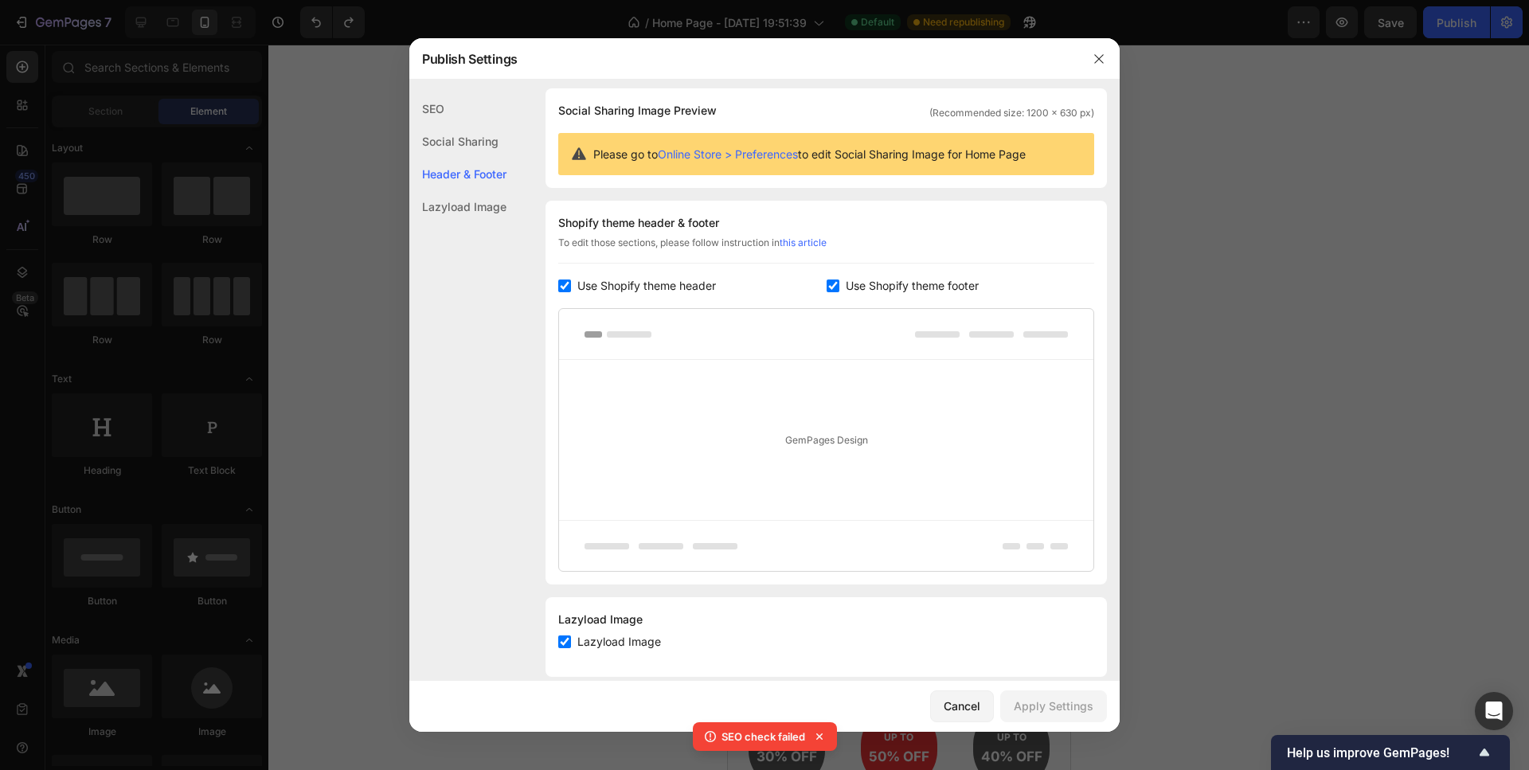
scroll to position [132, 0]
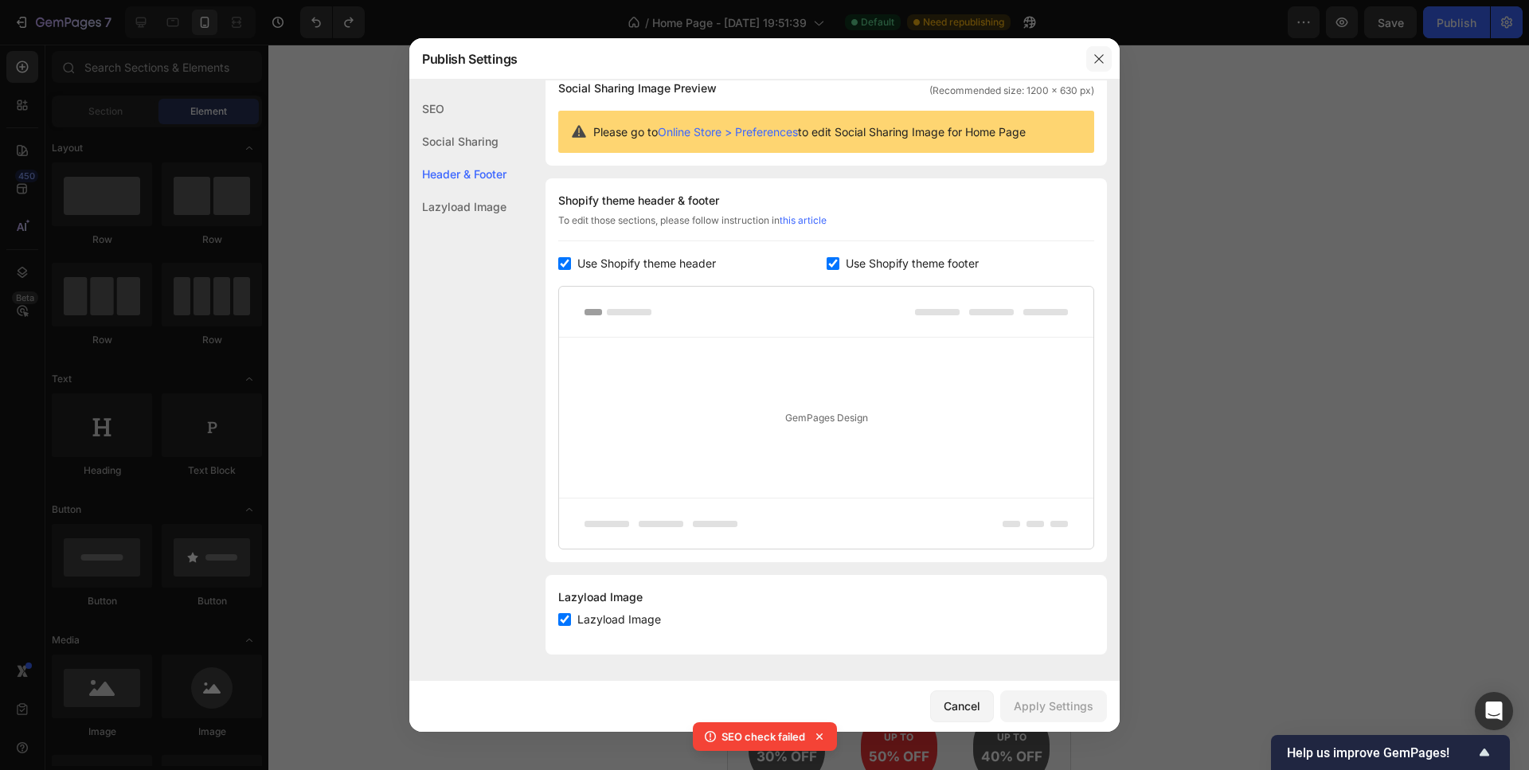
click at [1090, 64] on button "button" at bounding box center [1098, 58] width 25 height 25
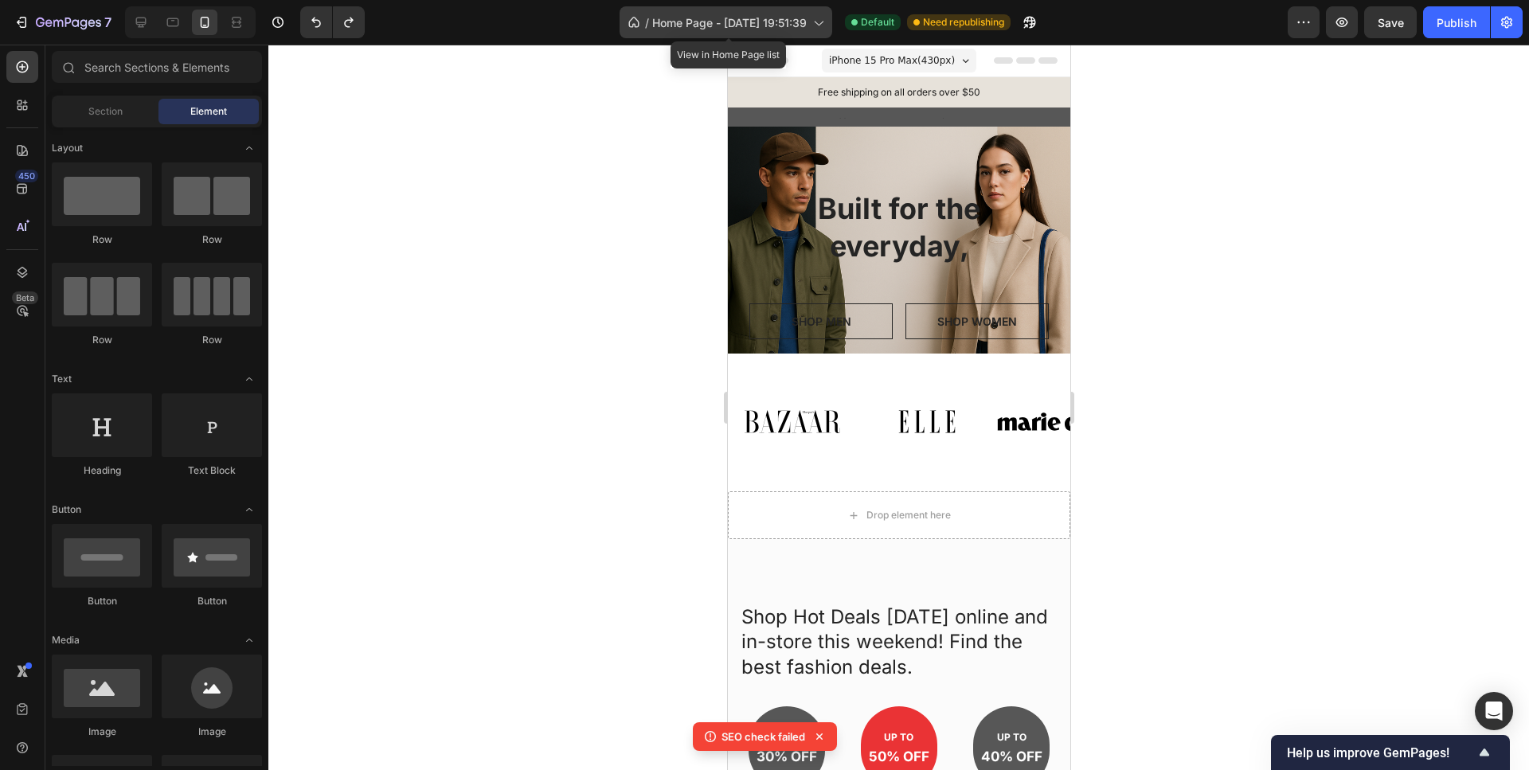
click at [817, 23] on icon at bounding box center [818, 22] width 16 height 16
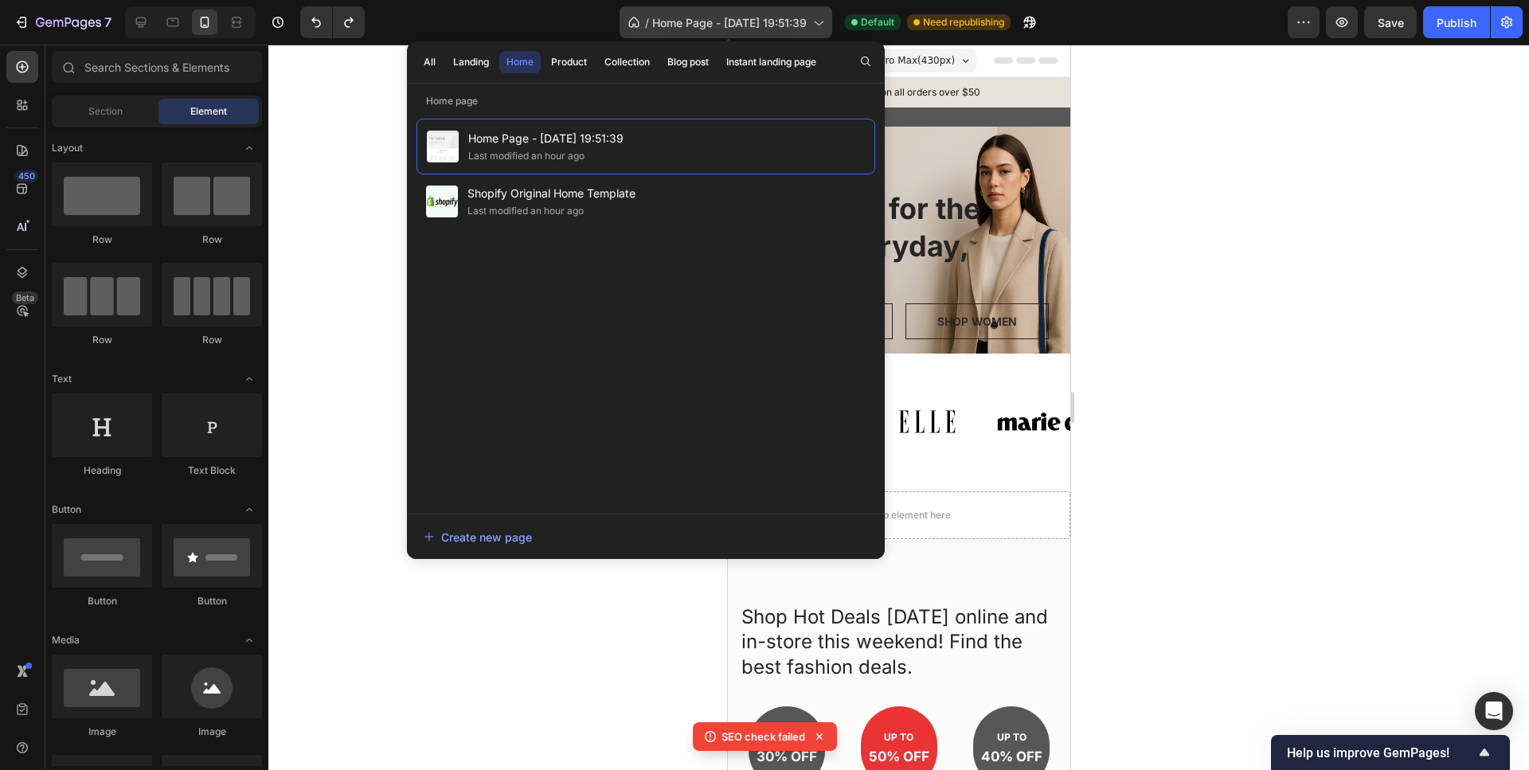
click at [819, 19] on icon at bounding box center [818, 22] width 16 height 16
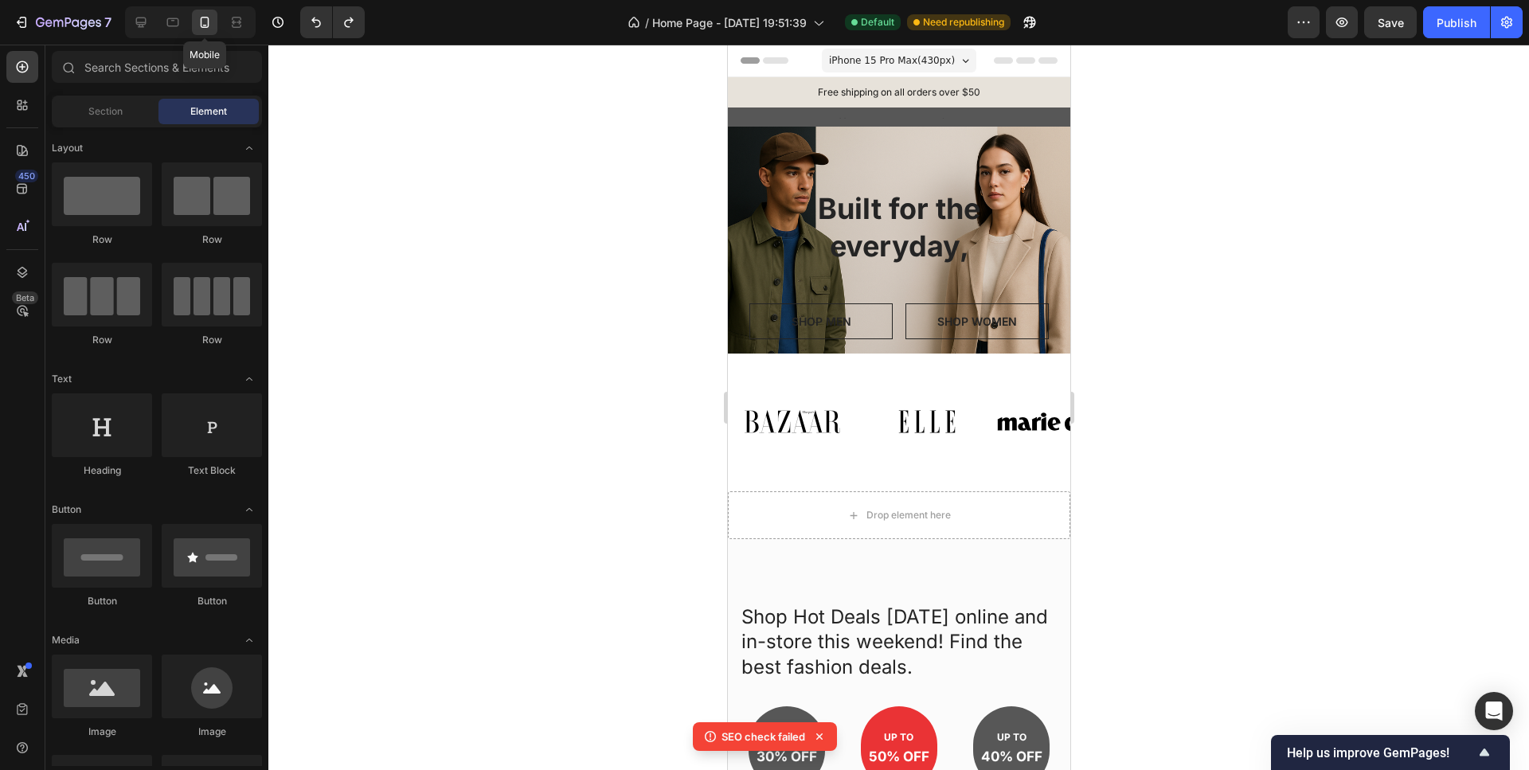
click at [205, 23] on icon at bounding box center [205, 22] width 16 height 16
click at [920, 64] on span "iPhone 15 Pro Max ( 430 px)" at bounding box center [891, 61] width 126 height 16
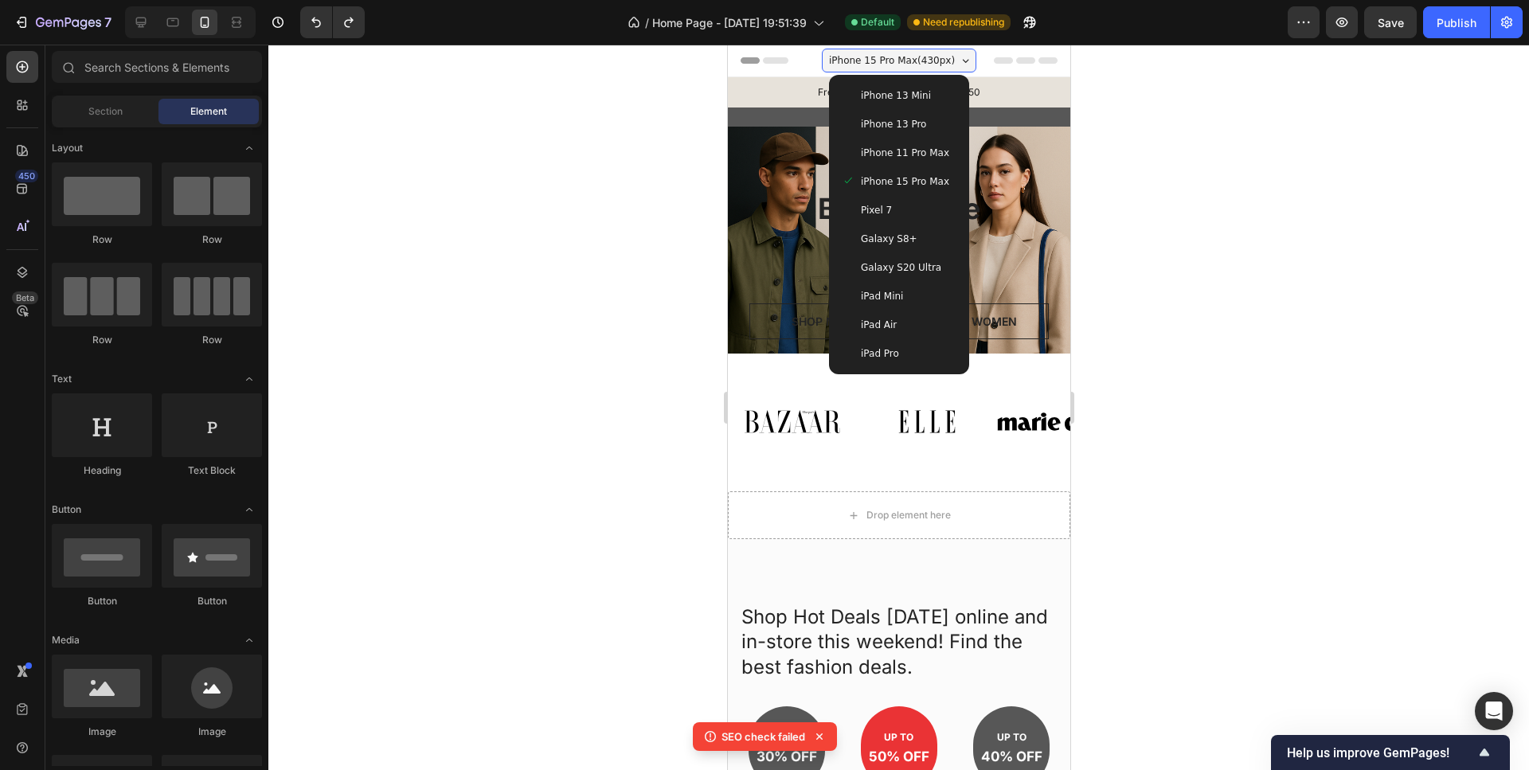
click at [899, 98] on span "iPhone 13 Mini" at bounding box center [895, 96] width 70 height 16
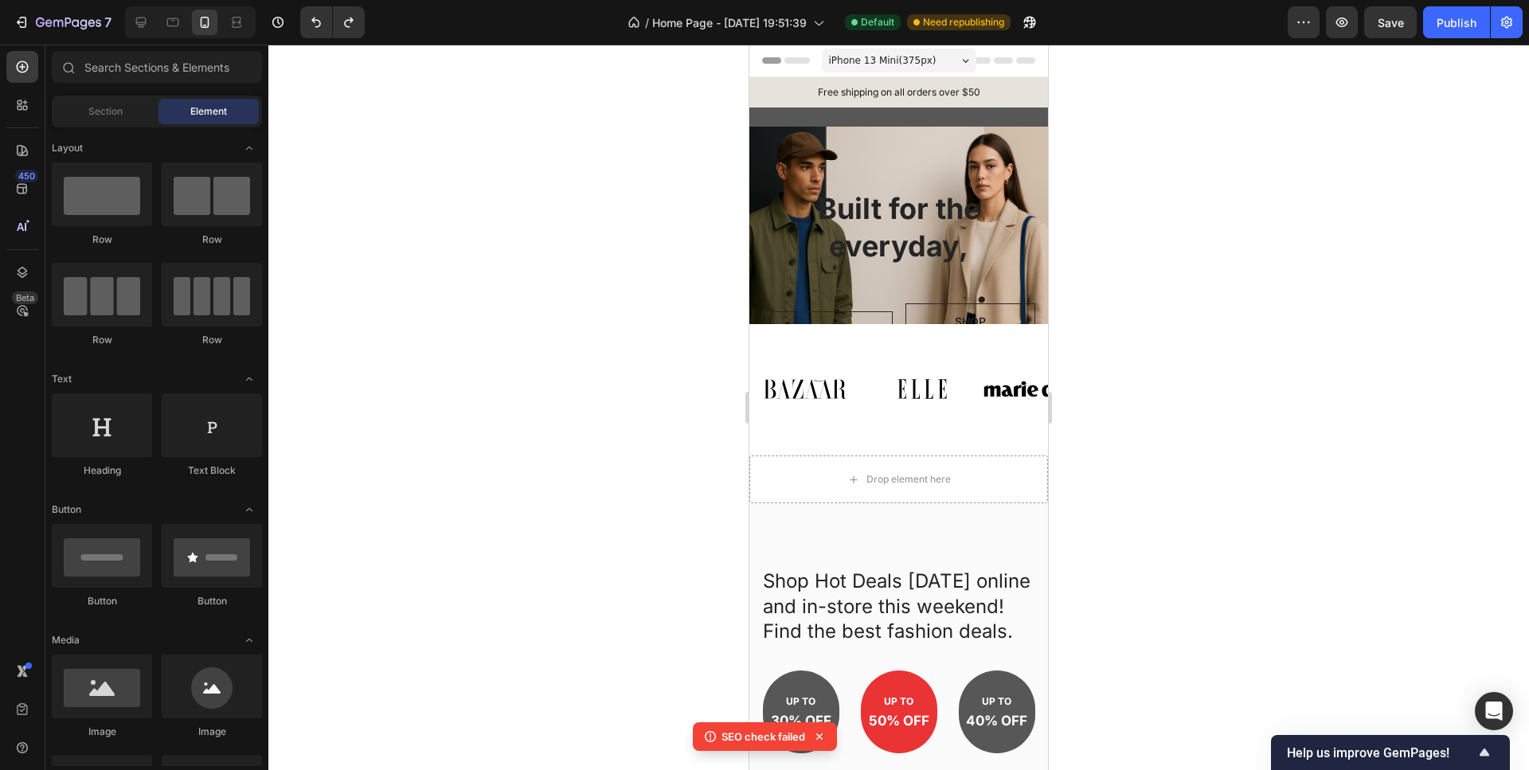
click at [923, 54] on div "iPhone 13 Mini ( 375 px)" at bounding box center [899, 61] width 154 height 24
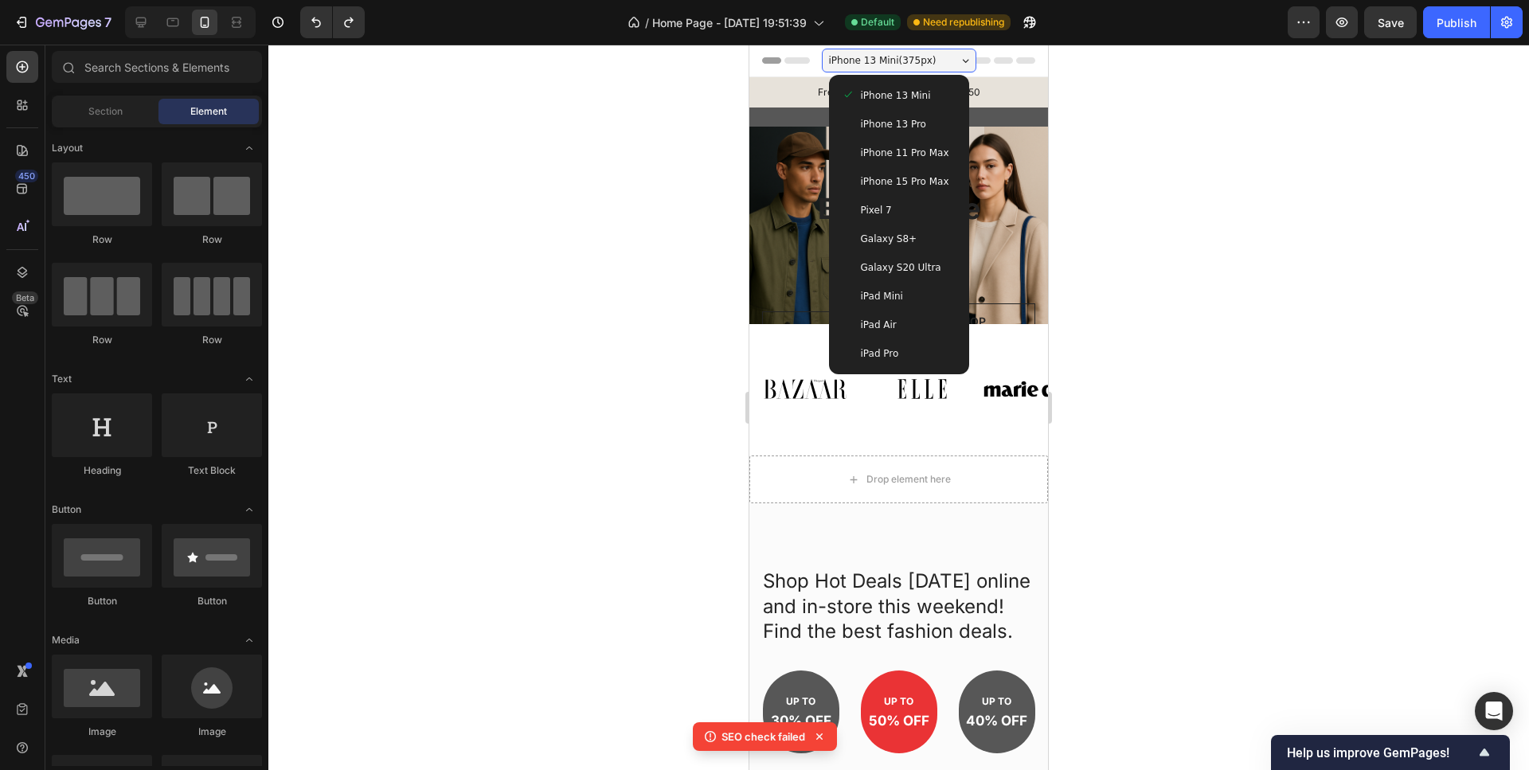
click at [902, 178] on span "iPhone 15 Pro Max" at bounding box center [905, 182] width 88 height 16
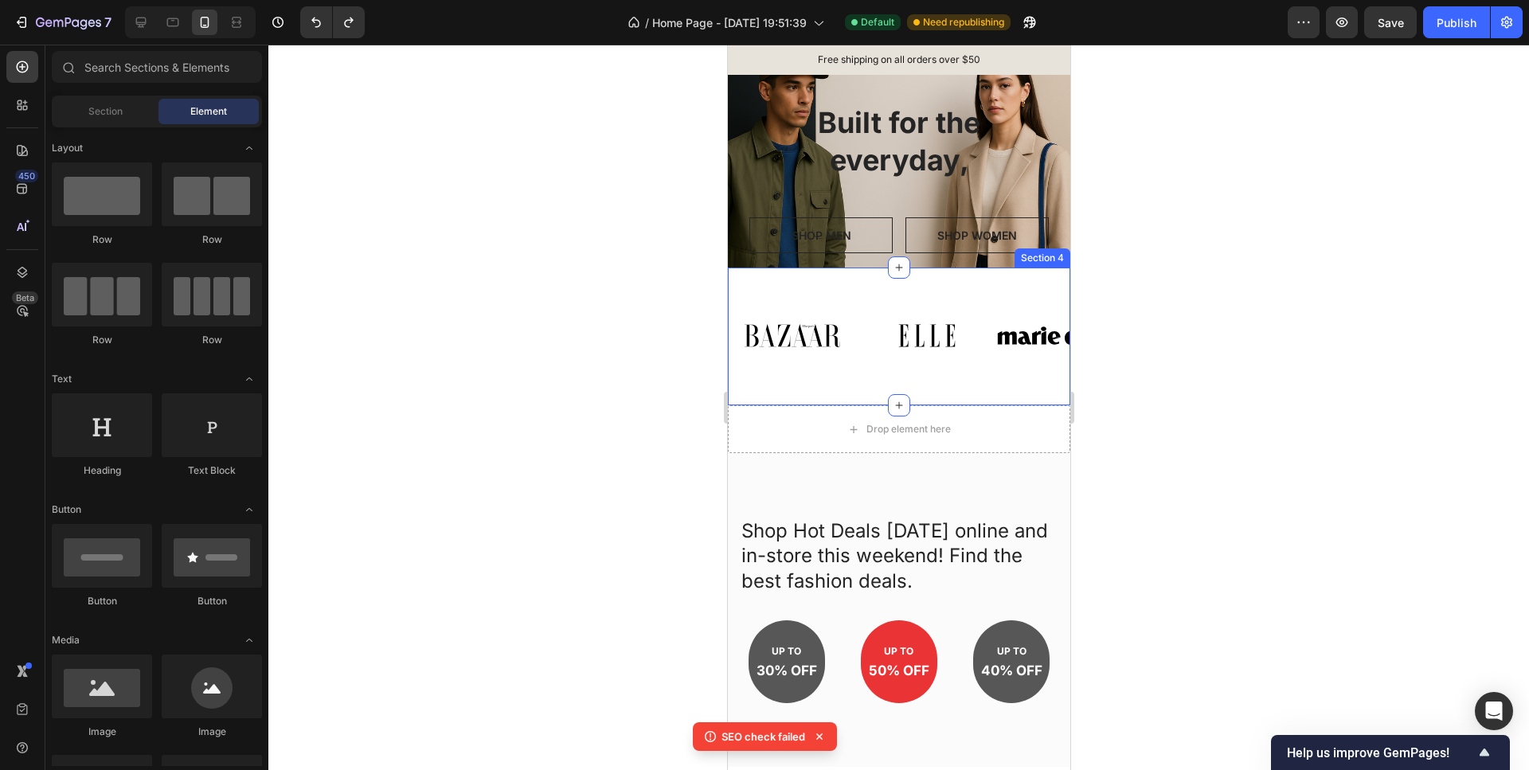
scroll to position [0, 0]
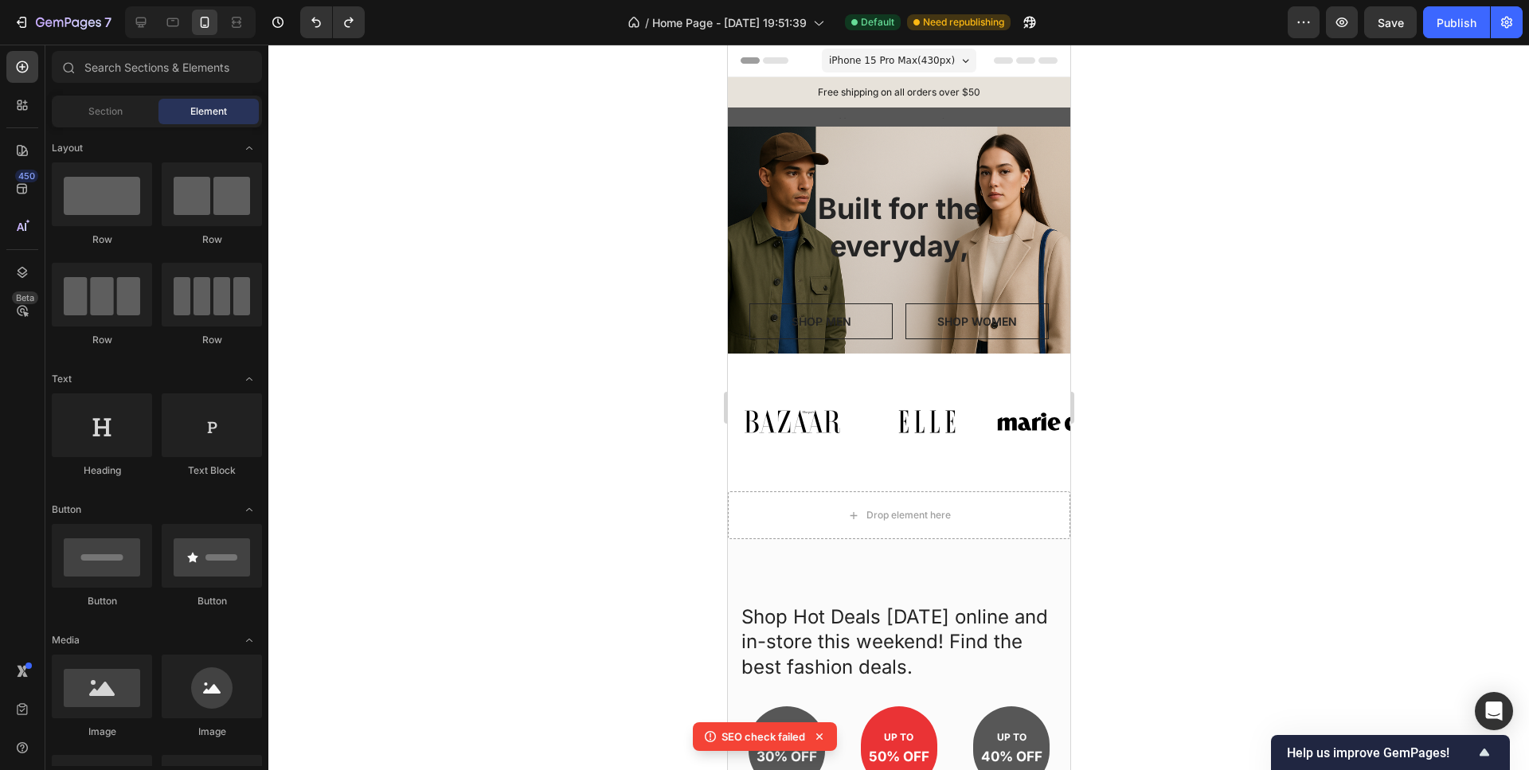
click at [804, 68] on div "Header" at bounding box center [898, 61] width 317 height 32
click at [780, 59] on span "Header" at bounding box center [774, 61] width 35 height 16
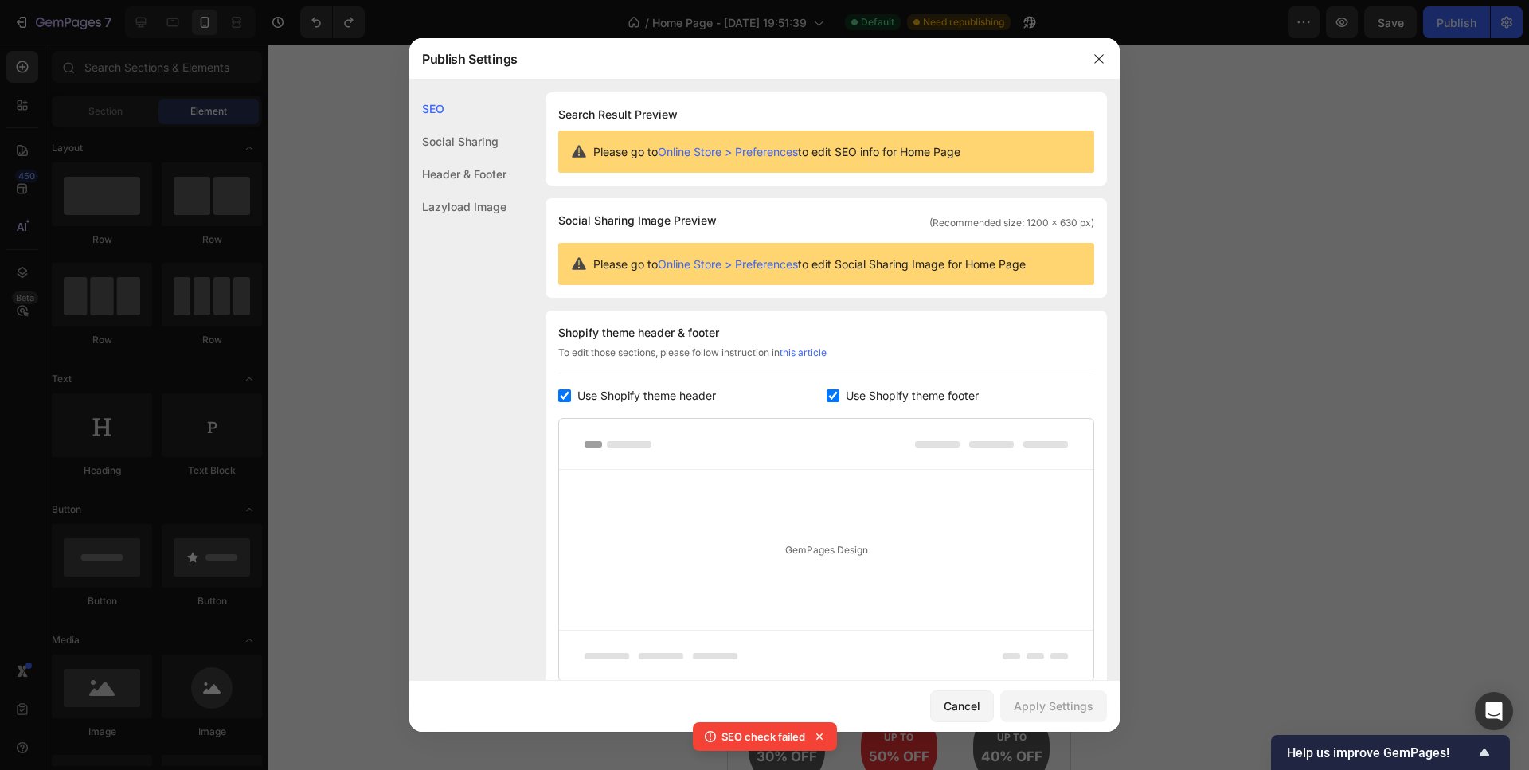
click at [477, 176] on div "Header & Footer" at bounding box center [457, 174] width 97 height 33
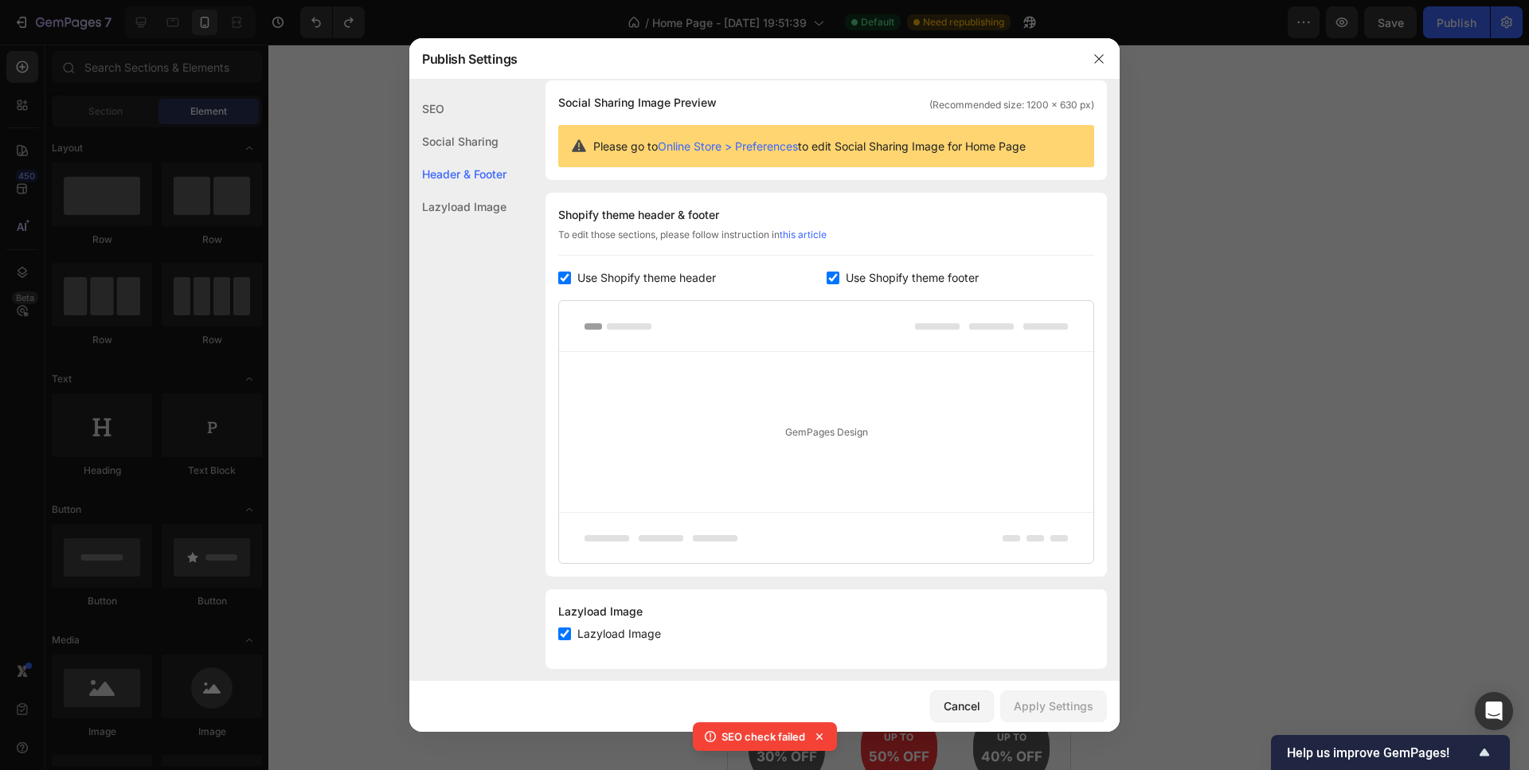
scroll to position [132, 0]
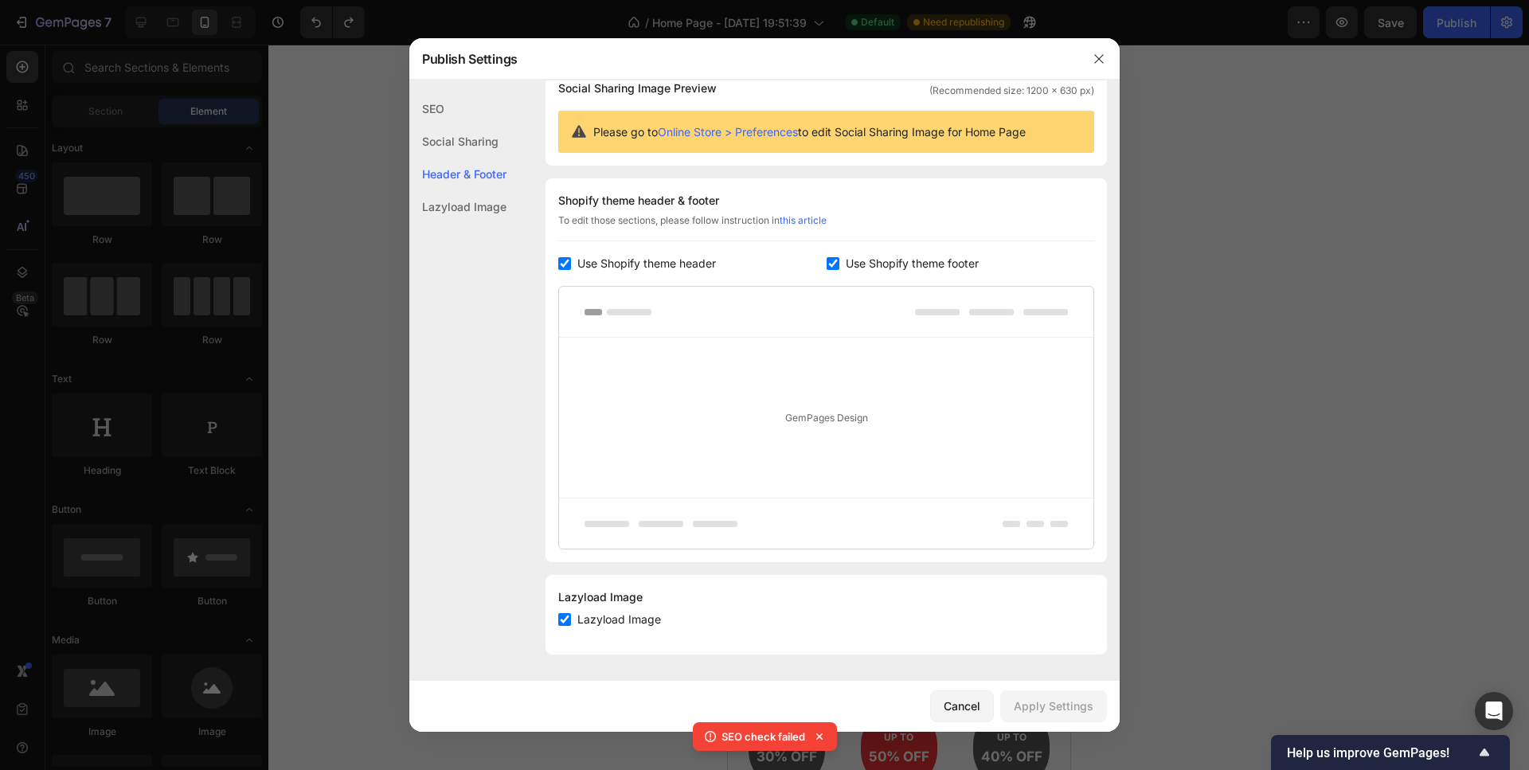
click at [477, 201] on div "Lazyload Image" at bounding box center [457, 206] width 97 height 33
click at [470, 140] on div "Social Sharing" at bounding box center [457, 141] width 97 height 33
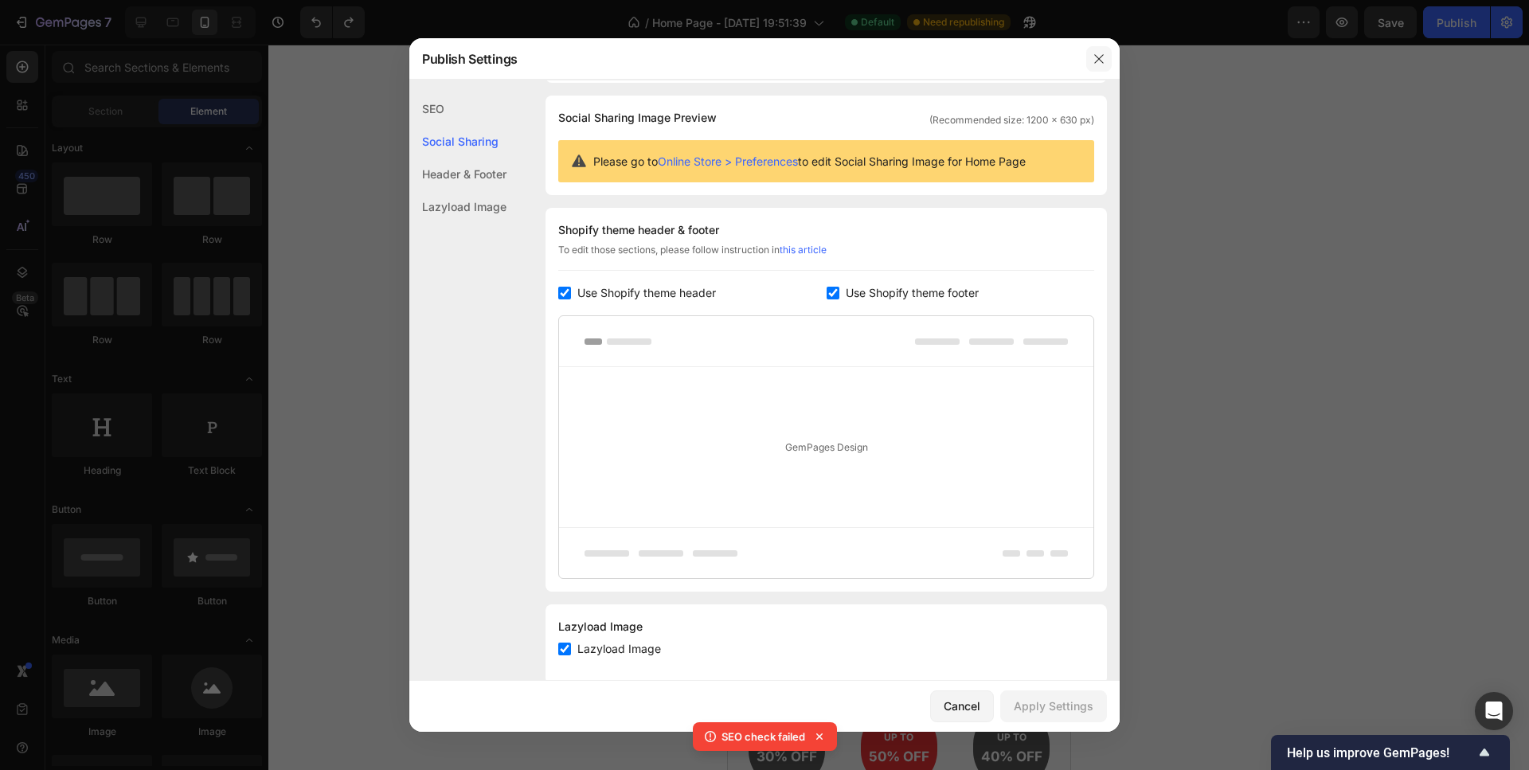
click at [1095, 64] on icon "button" at bounding box center [1098, 59] width 13 height 13
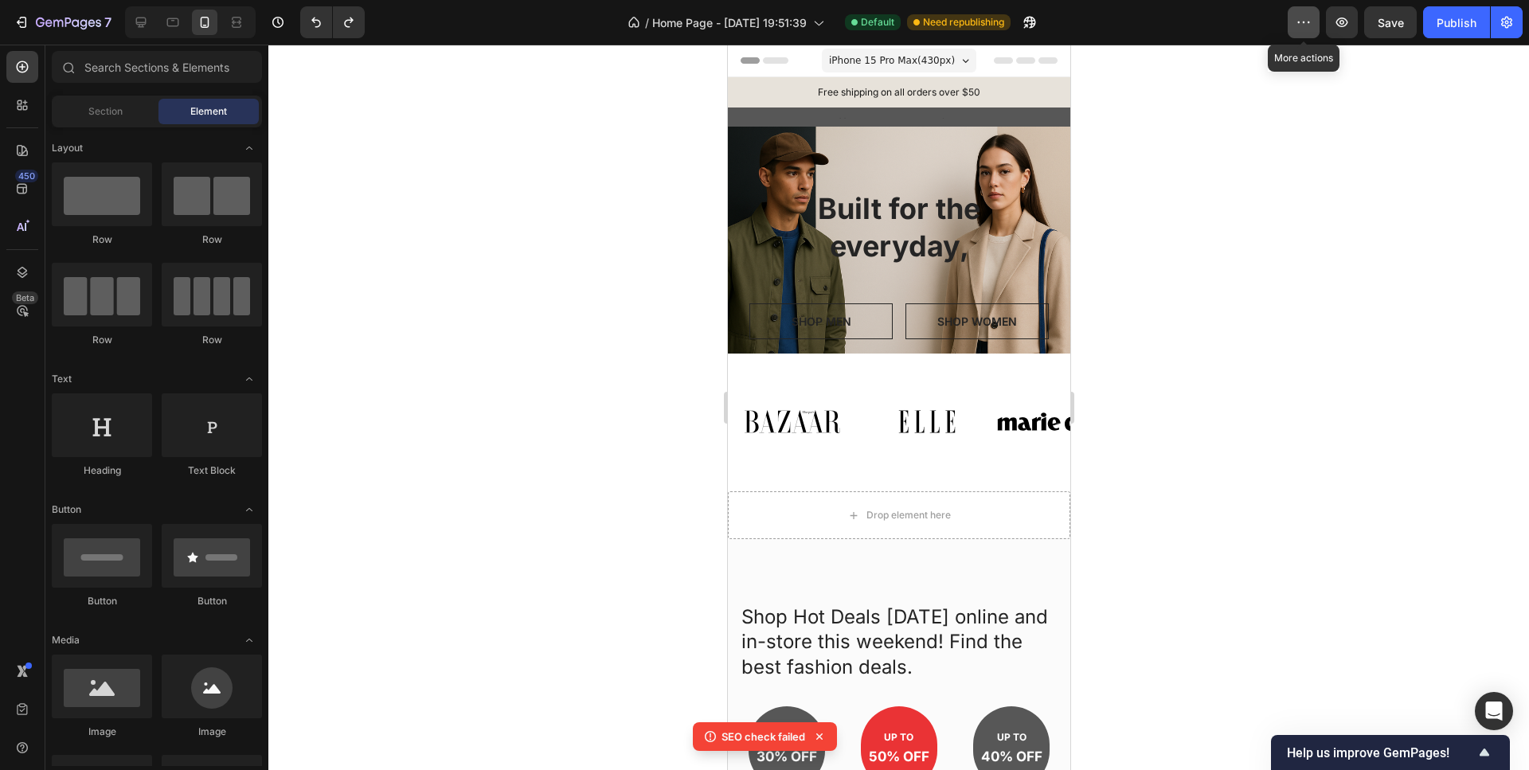
click at [1313, 17] on button "button" at bounding box center [1303, 22] width 32 height 32
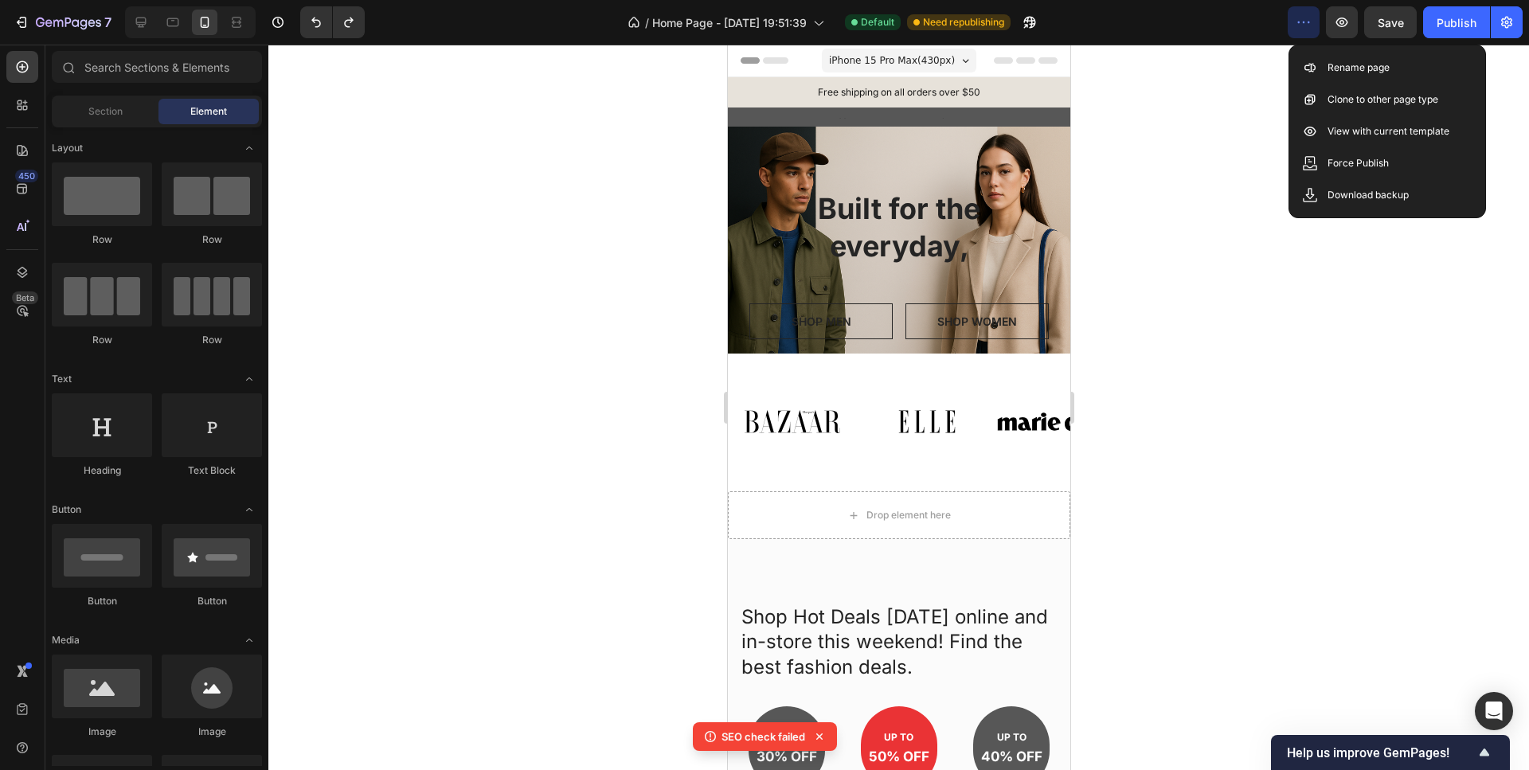
click at [1204, 181] on div at bounding box center [898, 407] width 1260 height 725
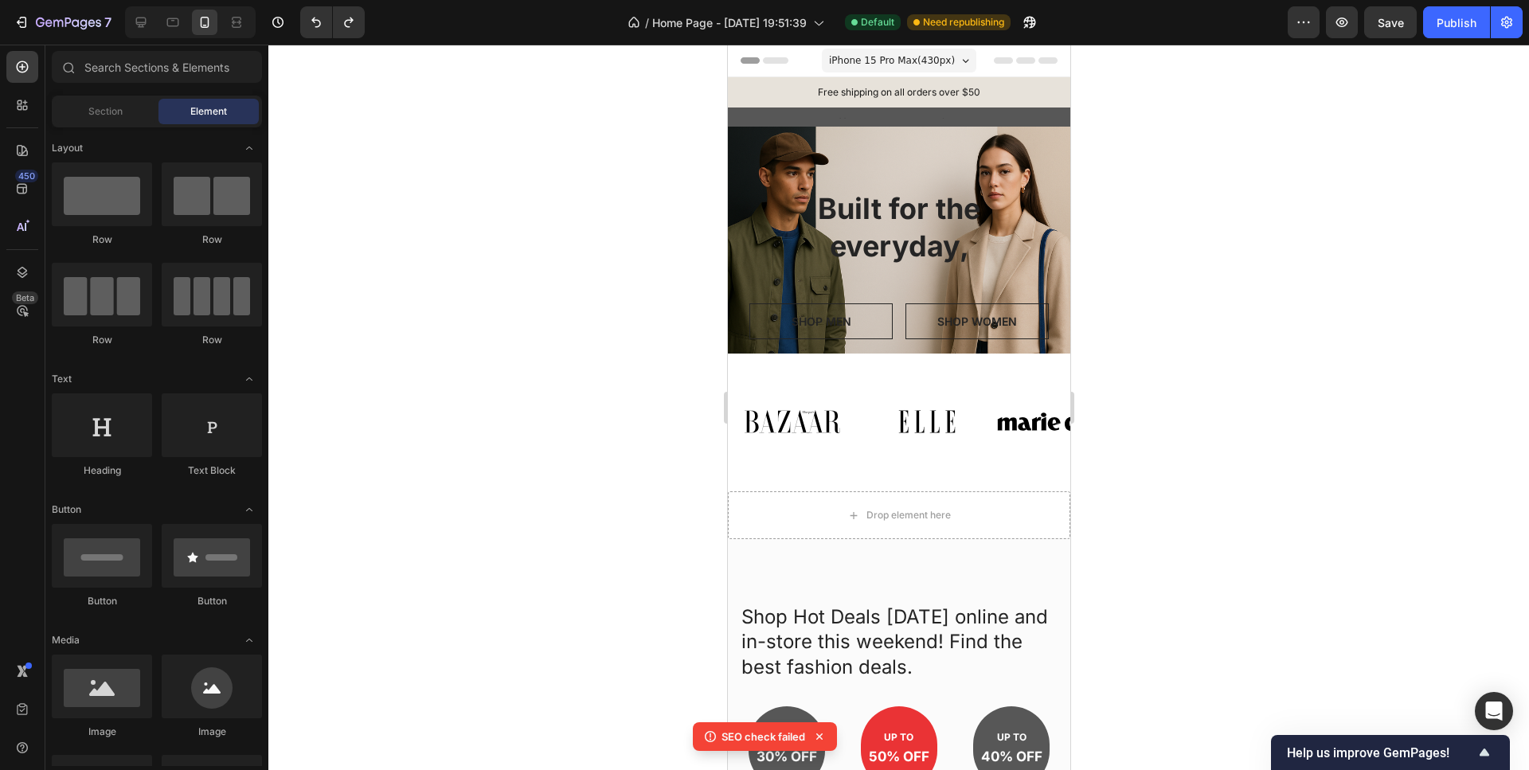
click at [1013, 64] on div "Header" at bounding box center [898, 61] width 317 height 32
click at [1015, 68] on div "Header" at bounding box center [898, 61] width 317 height 32
click at [1012, 85] on p "Free shipping on all orders over $50" at bounding box center [897, 92] width 315 height 14
